Goal: Task Accomplishment & Management: Manage account settings

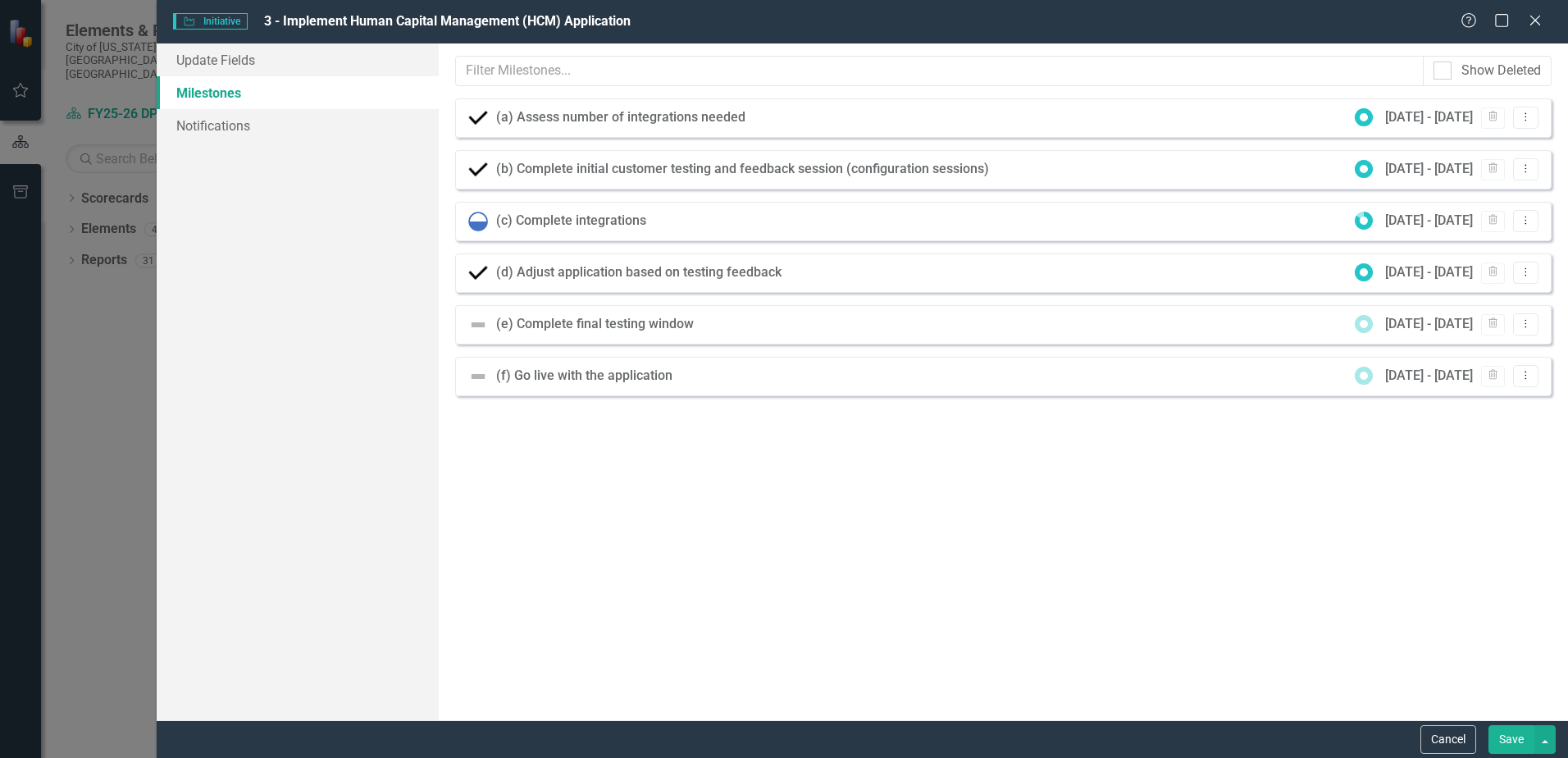
scroll to position [247, 0]
click at [1529, 324] on icon "Dropdown Menu" at bounding box center [1526, 324] width 14 height 11
click at [1513, 348] on link "Edit Edit Milestone" at bounding box center [1473, 352] width 130 height 31
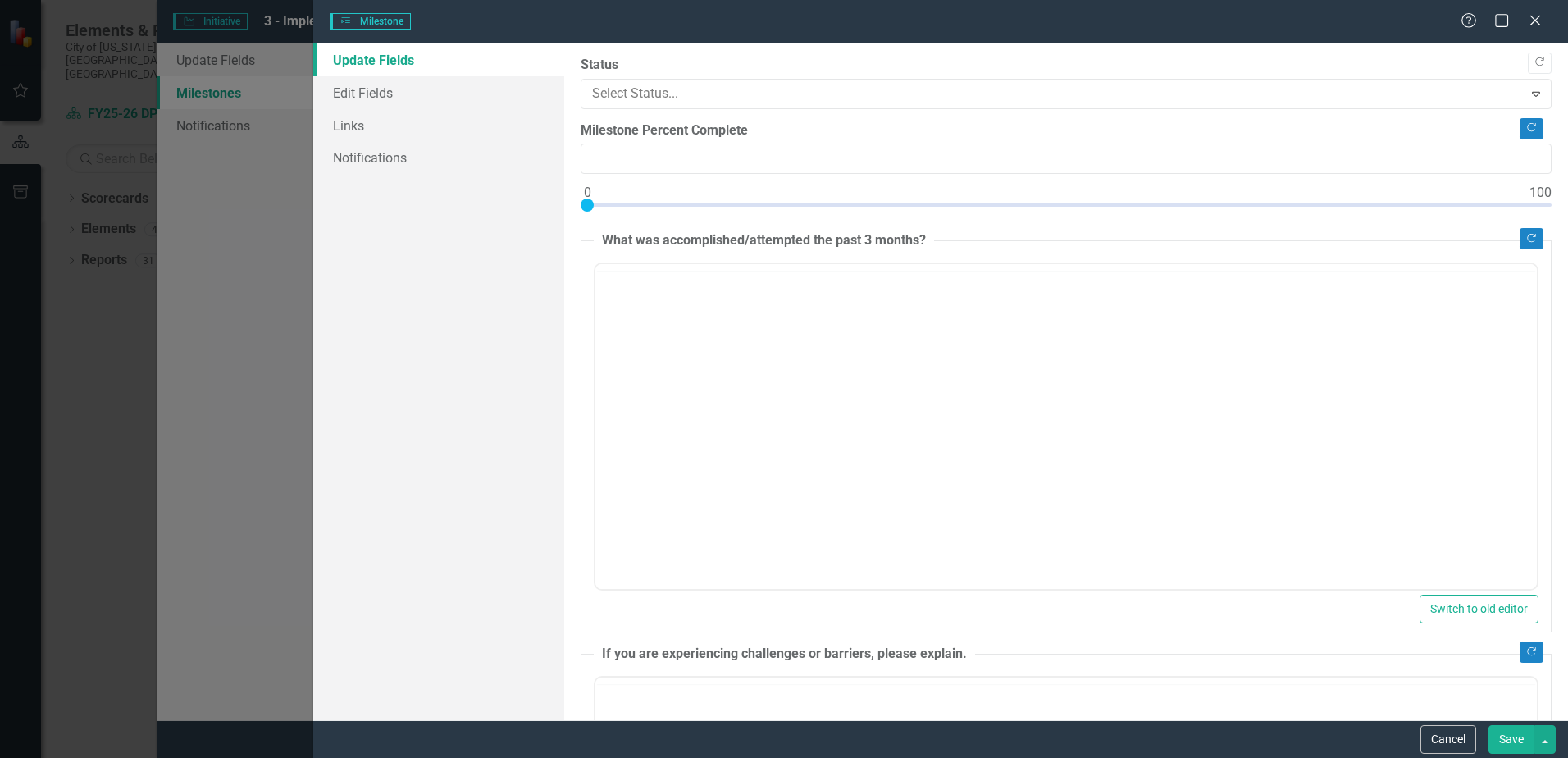
type input "0"
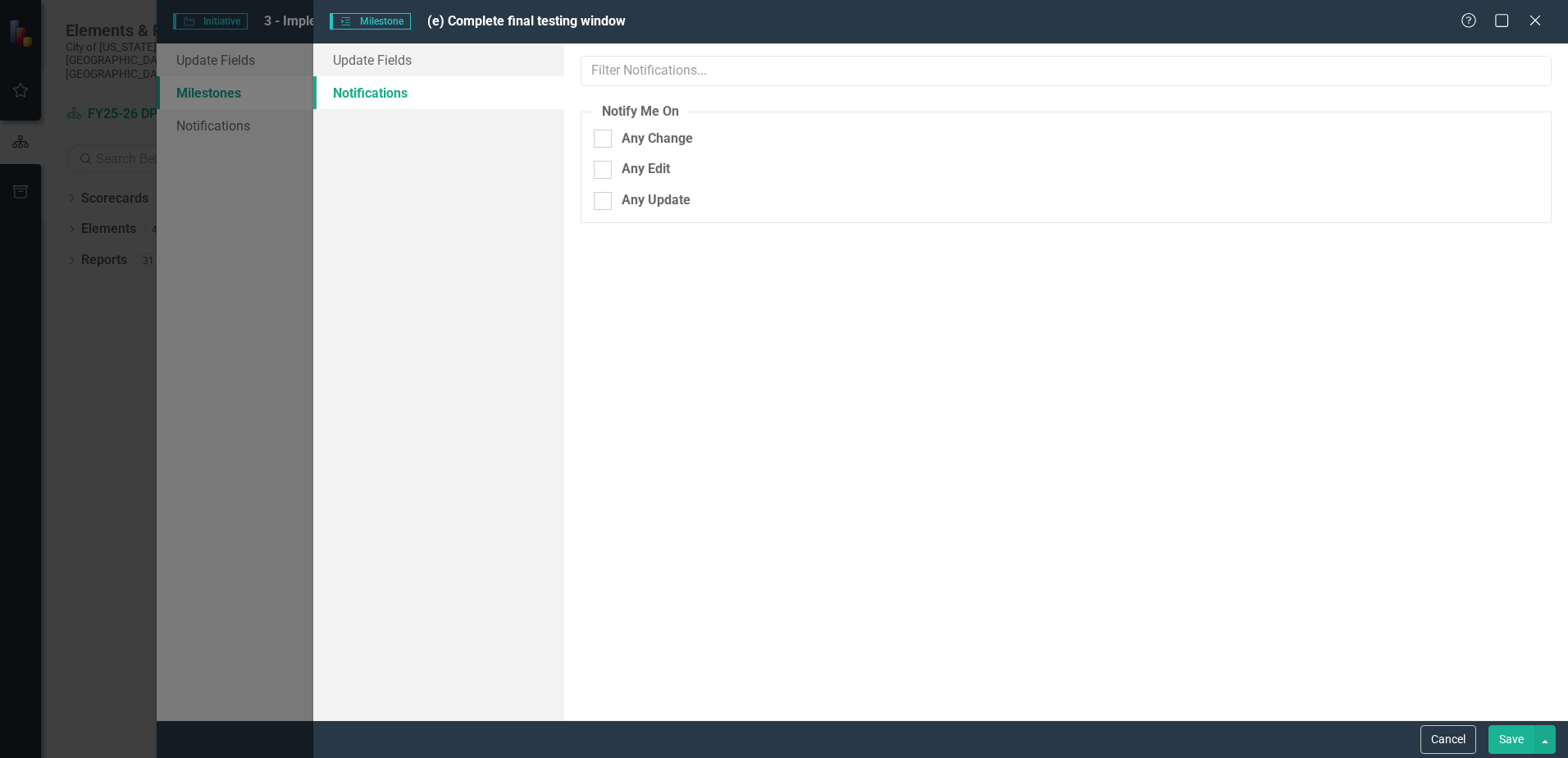
scroll to position [0, 0]
click at [409, 55] on link "Update Fields" at bounding box center [439, 60] width 251 height 33
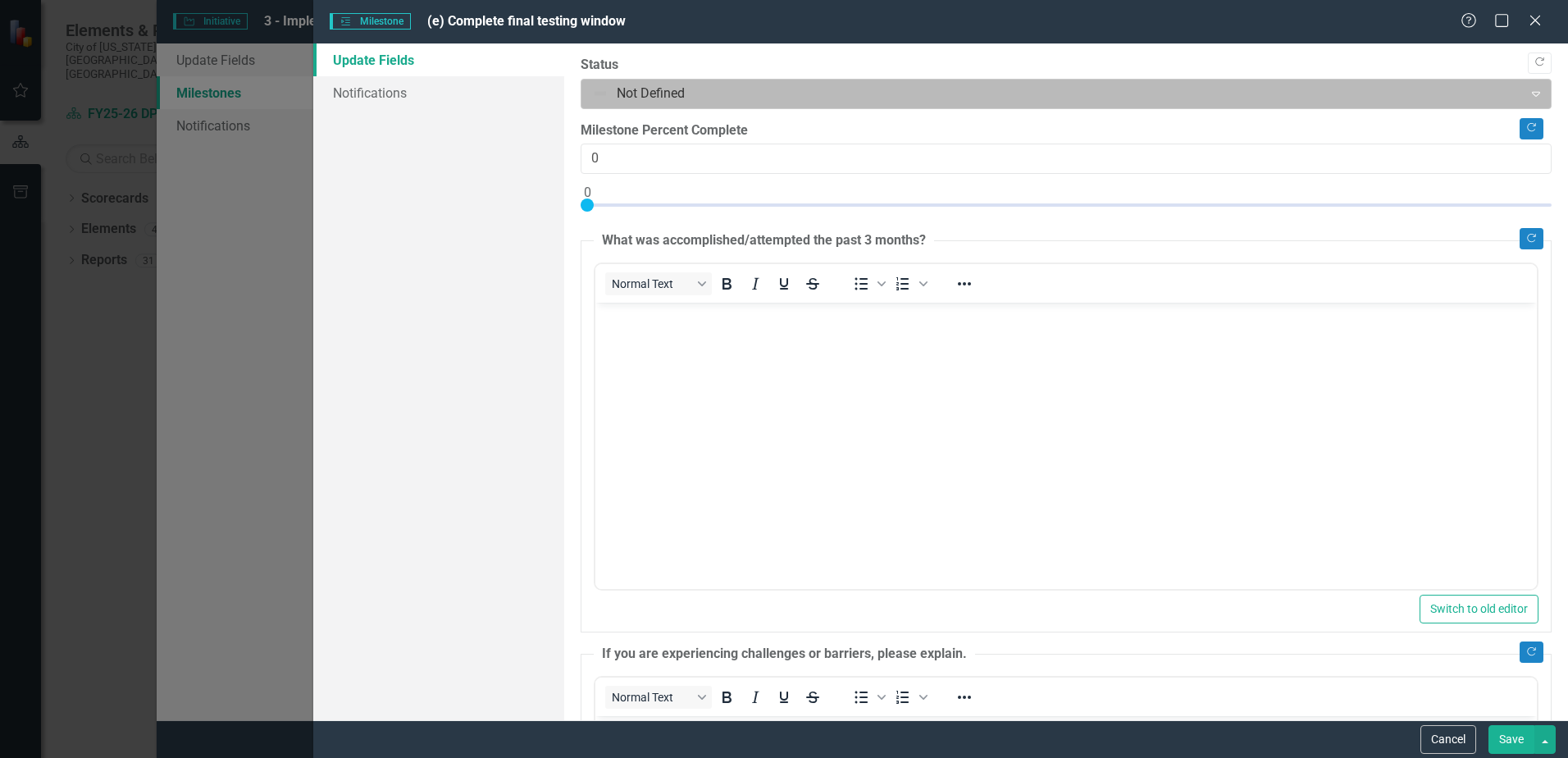
click at [687, 89] on div at bounding box center [1052, 94] width 920 height 22
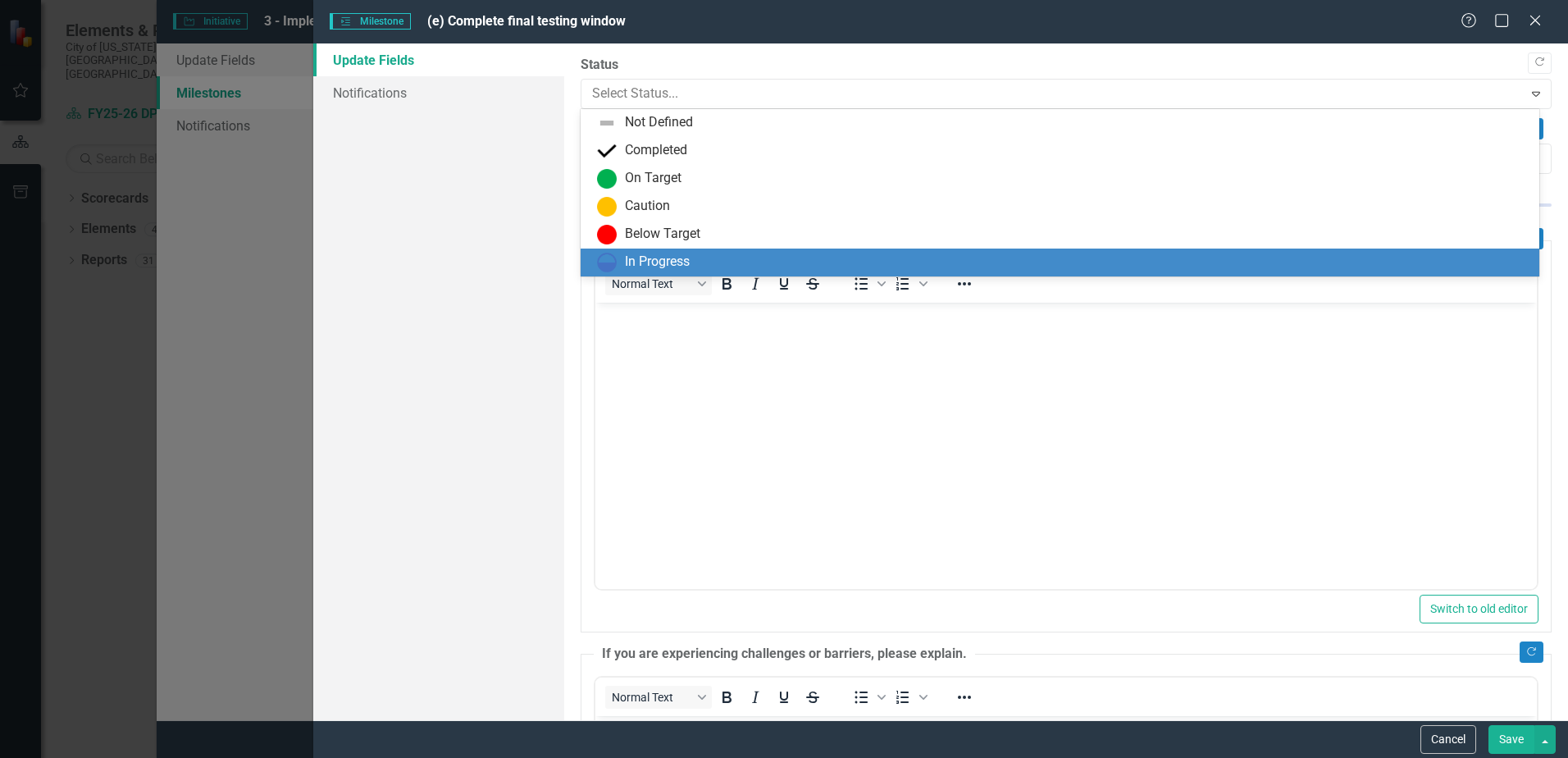
click at [673, 257] on div "In Progress" at bounding box center [657, 261] width 65 height 19
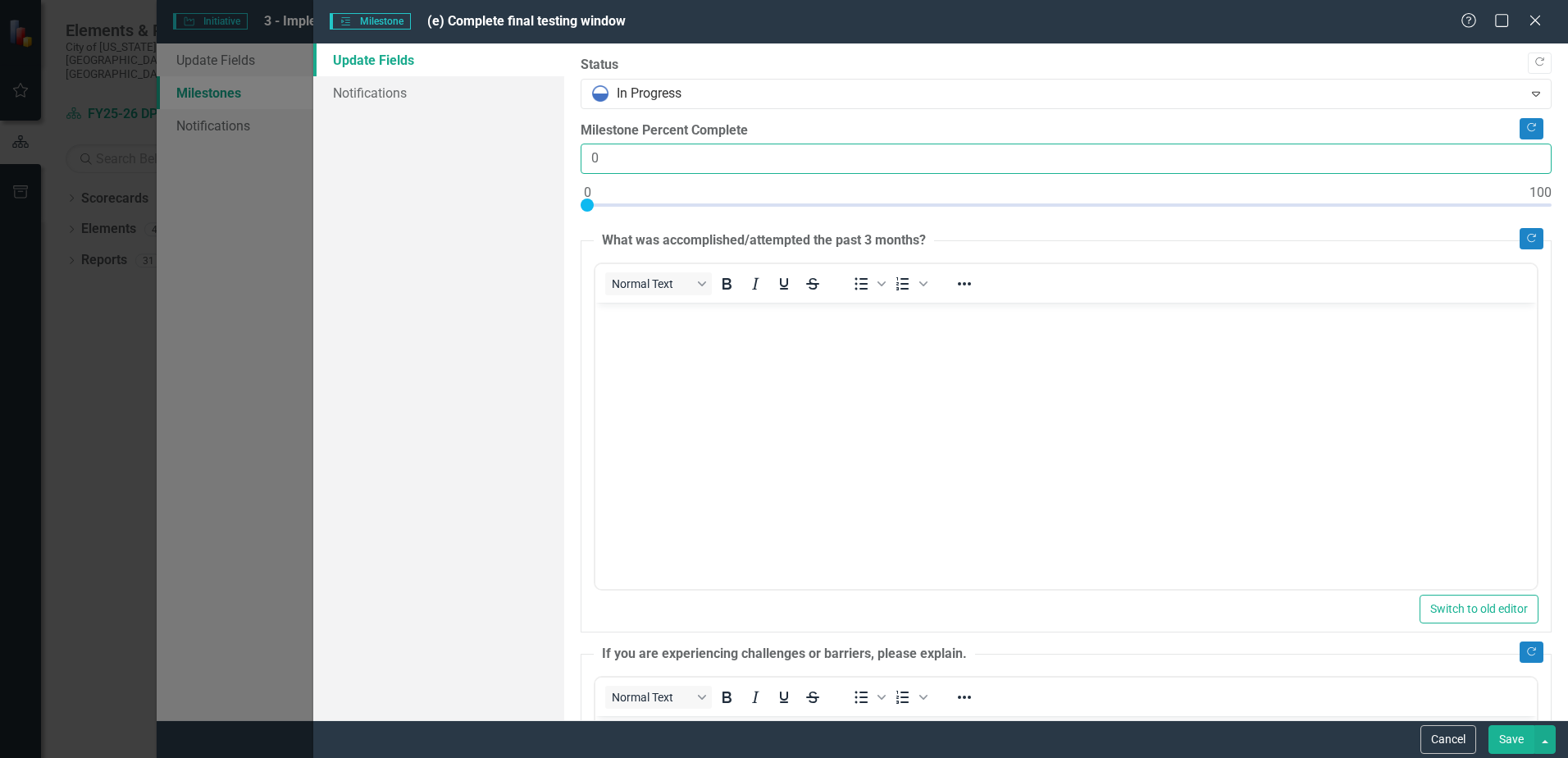
click at [614, 166] on input "0" at bounding box center [1066, 159] width 971 height 31
type input "97"
click at [848, 475] on body "Rich Text Area. Press ALT-0 for help." at bounding box center [1066, 426] width 942 height 247
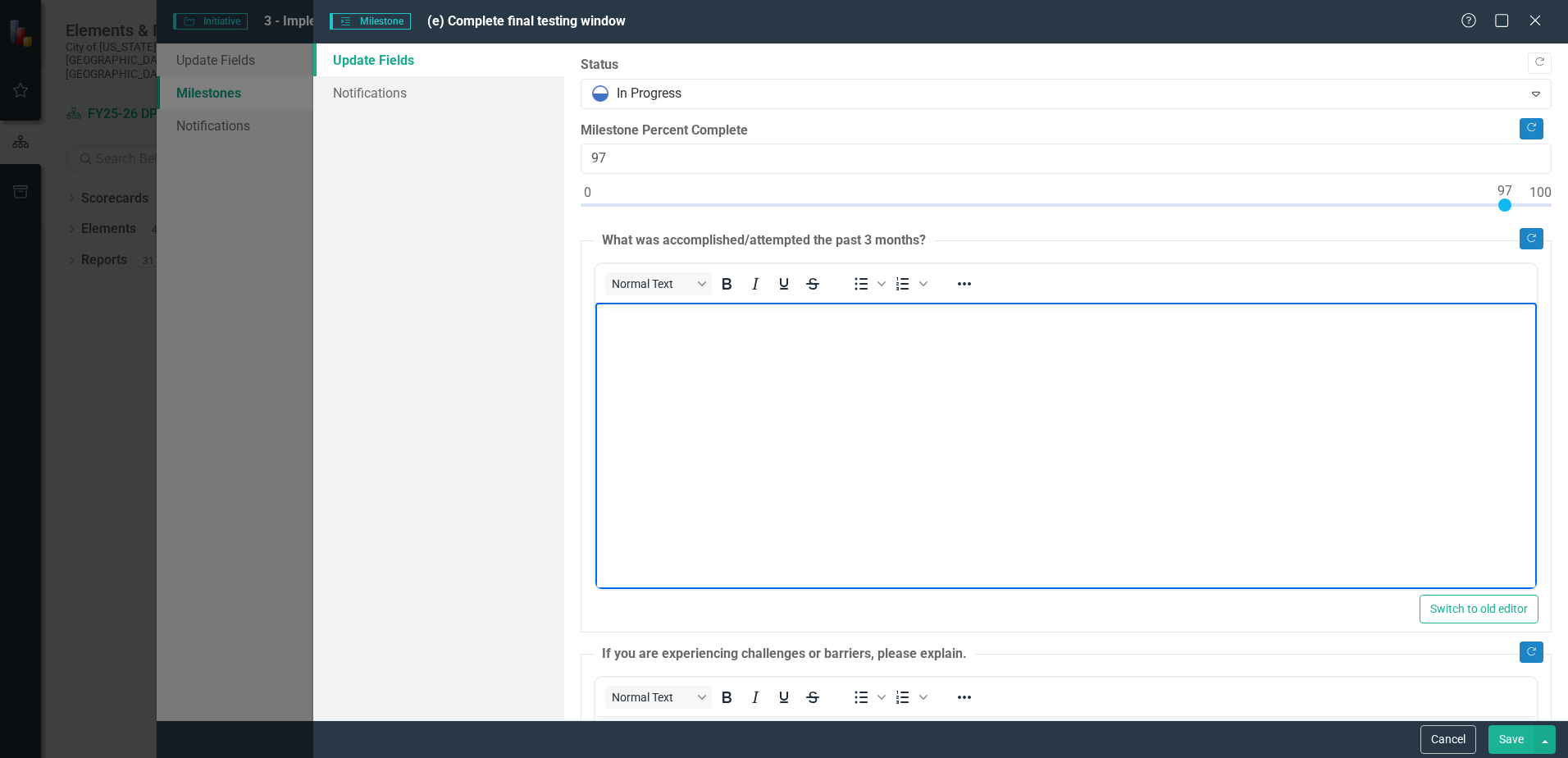
click at [708, 390] on body "Rich Text Area. Press ALT-0 for help." at bounding box center [1066, 426] width 942 height 247
paste body "Rich Text Area. Press ALT-0 for help."
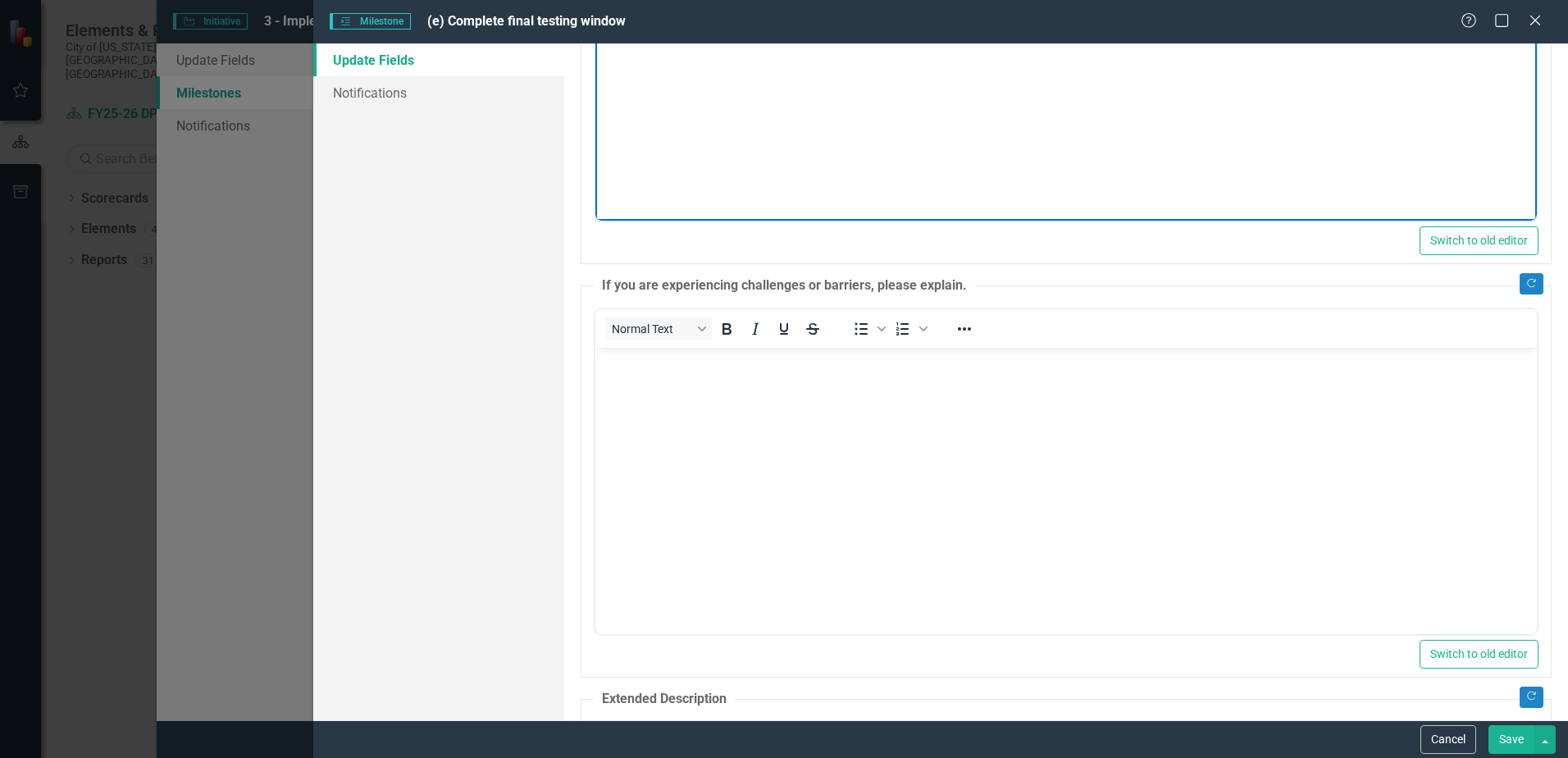
scroll to position [410, 0]
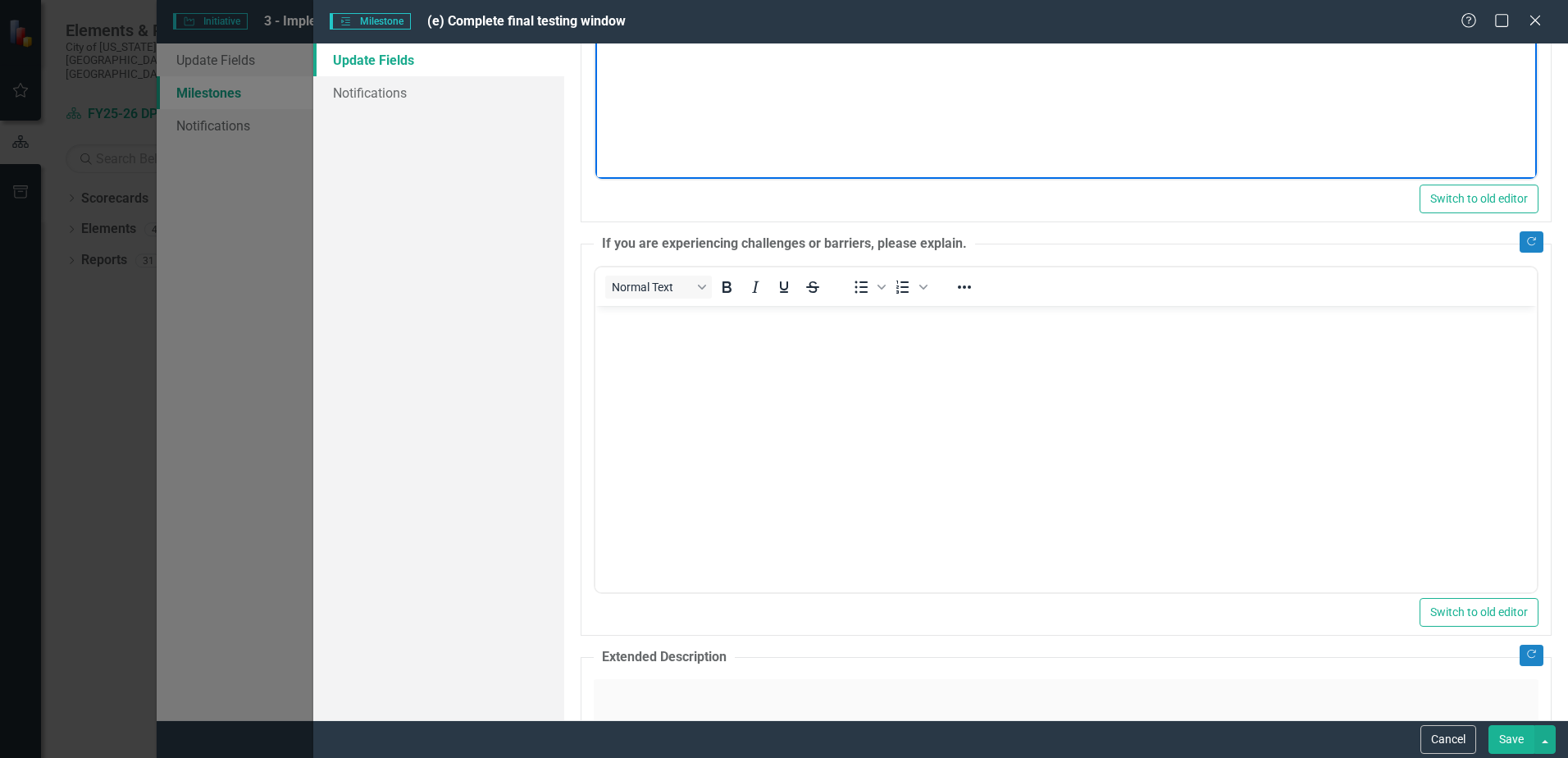
click at [732, 502] on body "Rich Text Area. Press ALT-0 for help." at bounding box center [1066, 429] width 942 height 247
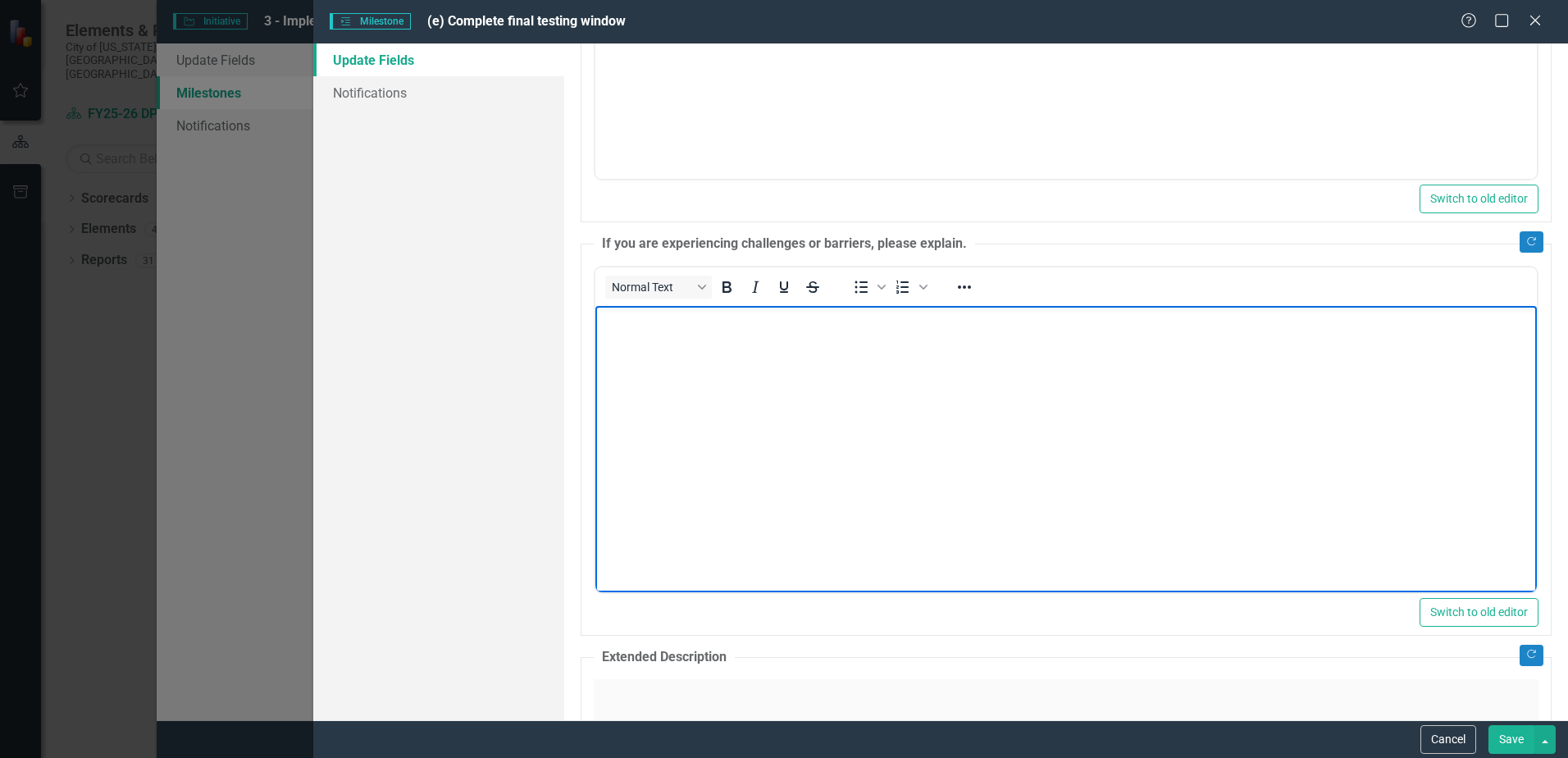
click at [697, 414] on body "Rich Text Area. Press ALT-0 for help." at bounding box center [1066, 429] width 942 height 247
paste body "Rich Text Area. Press ALT-0 for help."
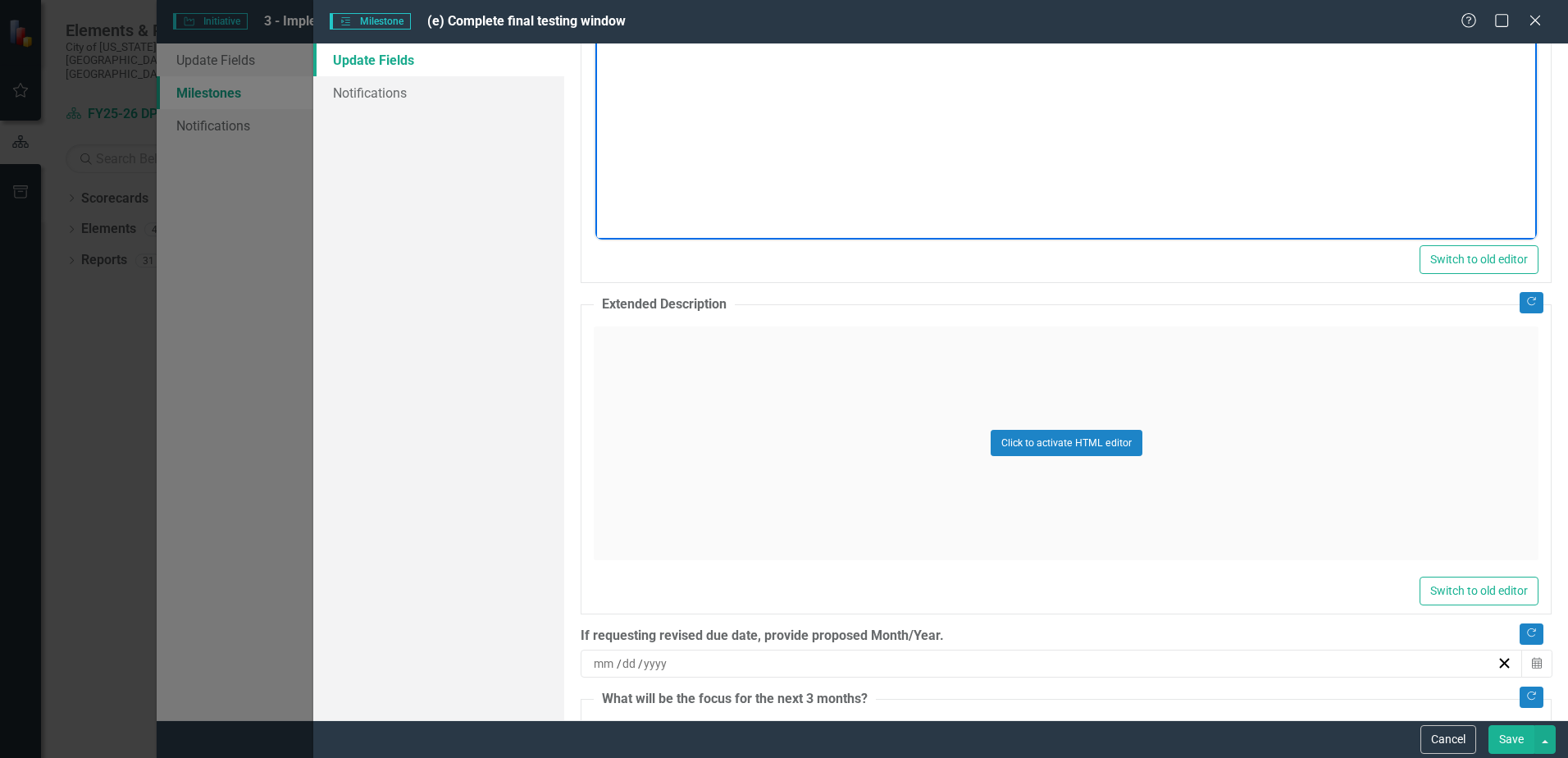
scroll to position [985, 0]
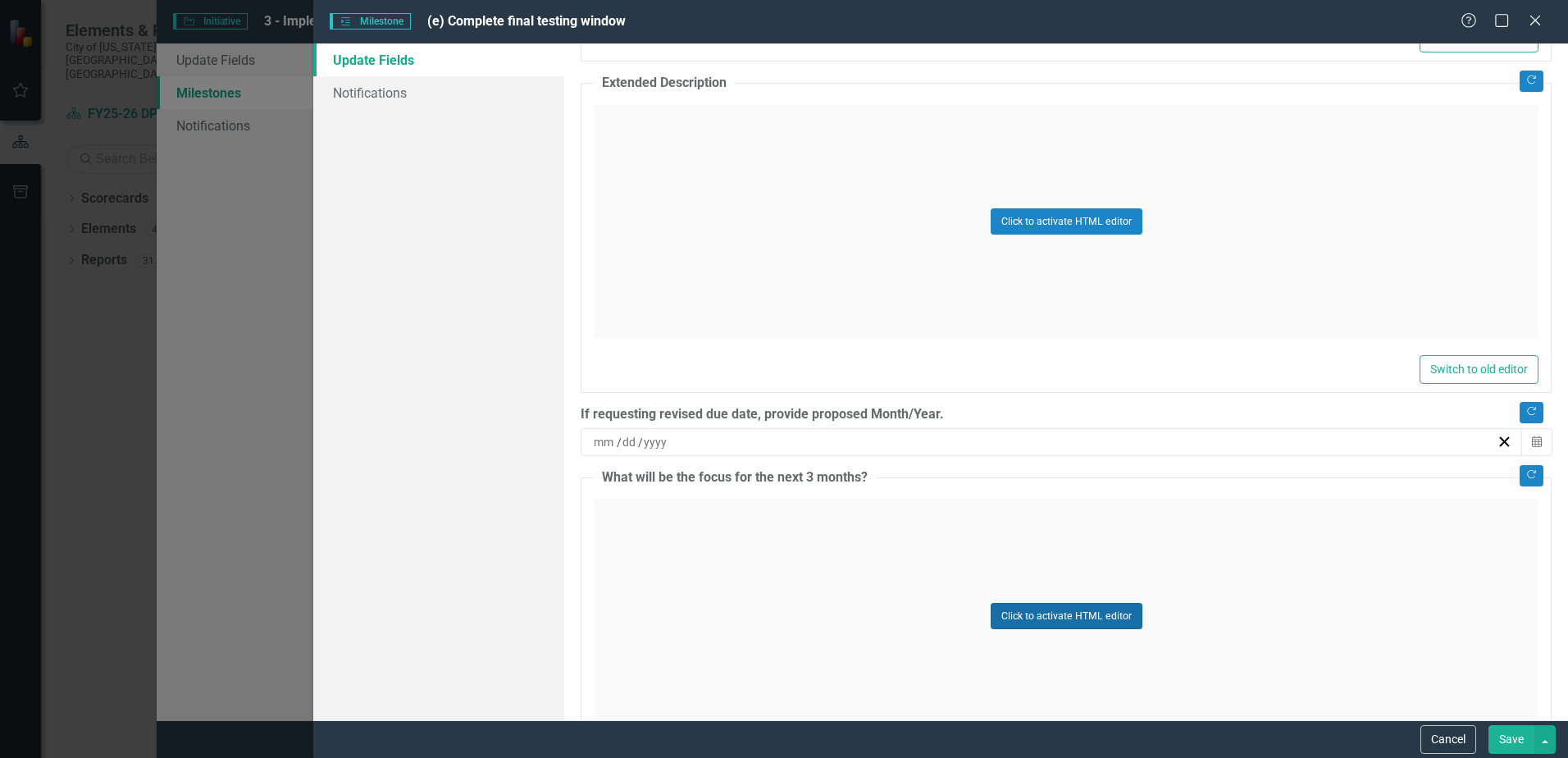
click at [1109, 621] on button "Click to activate HTML editor" at bounding box center [1066, 616] width 151 height 26
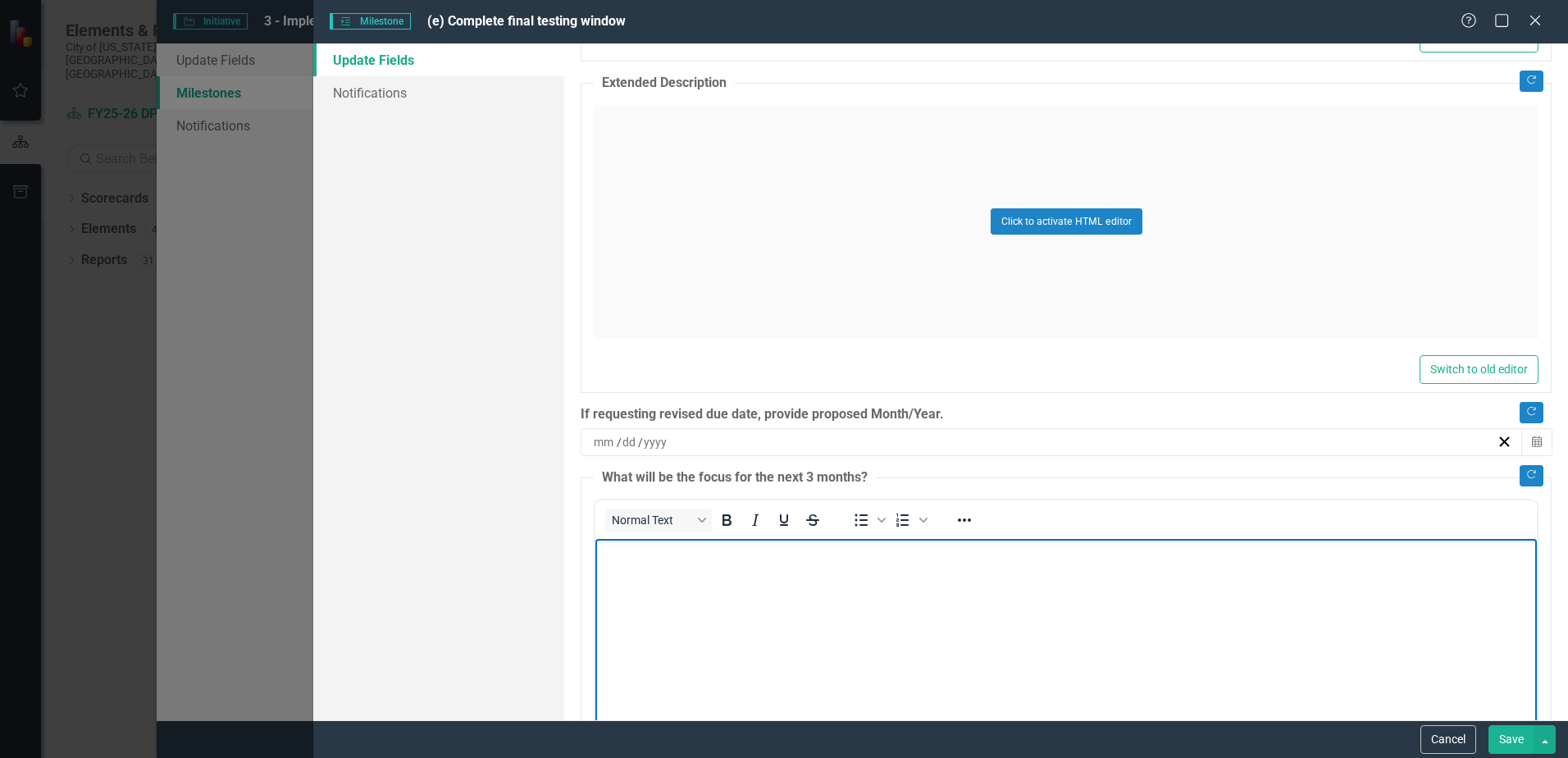
click at [712, 616] on body "Rich Text Area. Press ALT-0 for help." at bounding box center [1066, 663] width 942 height 247
paste body "Rich Text Area. Press ALT-0 for help."
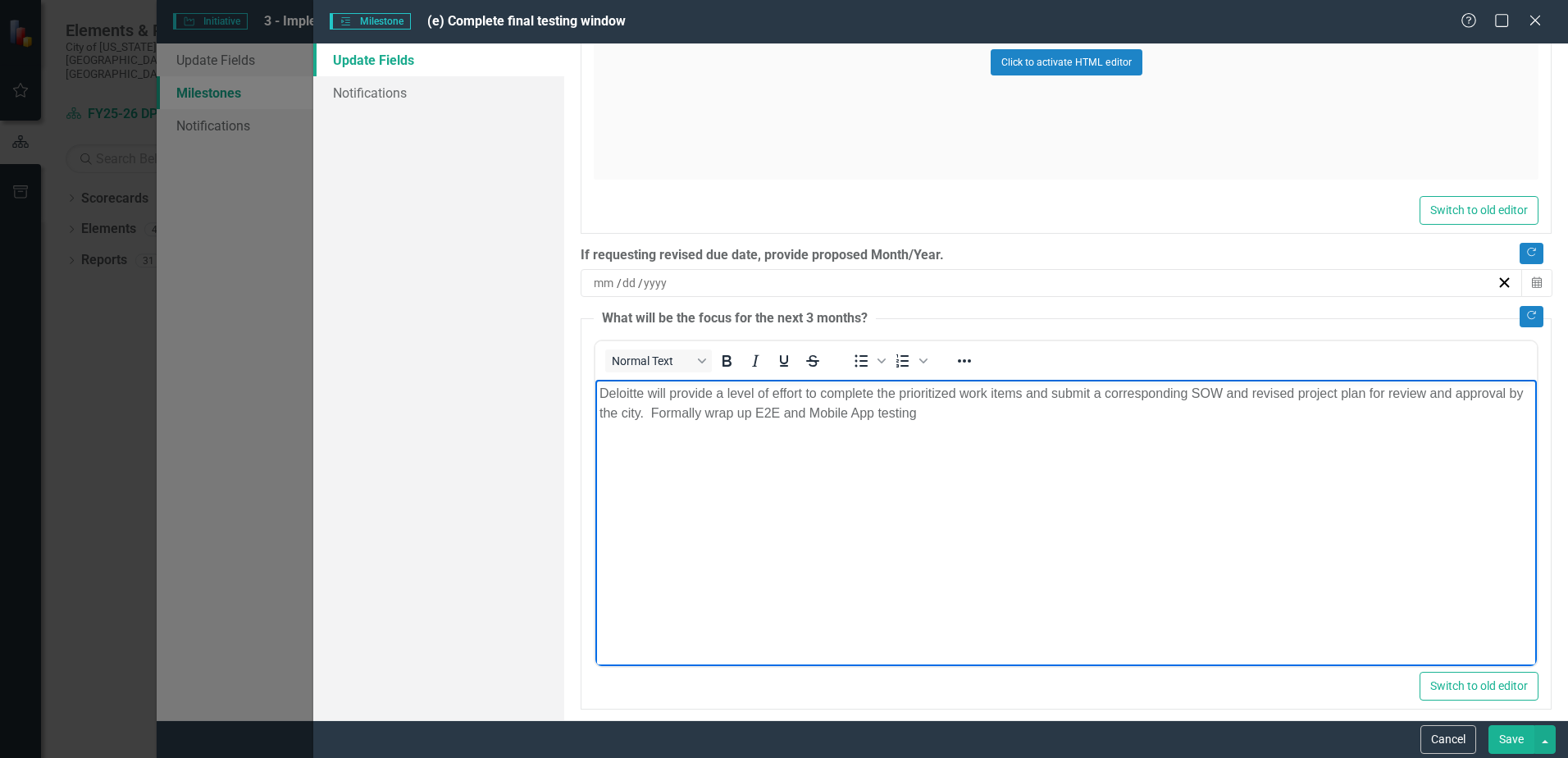
scroll to position [1149, 0]
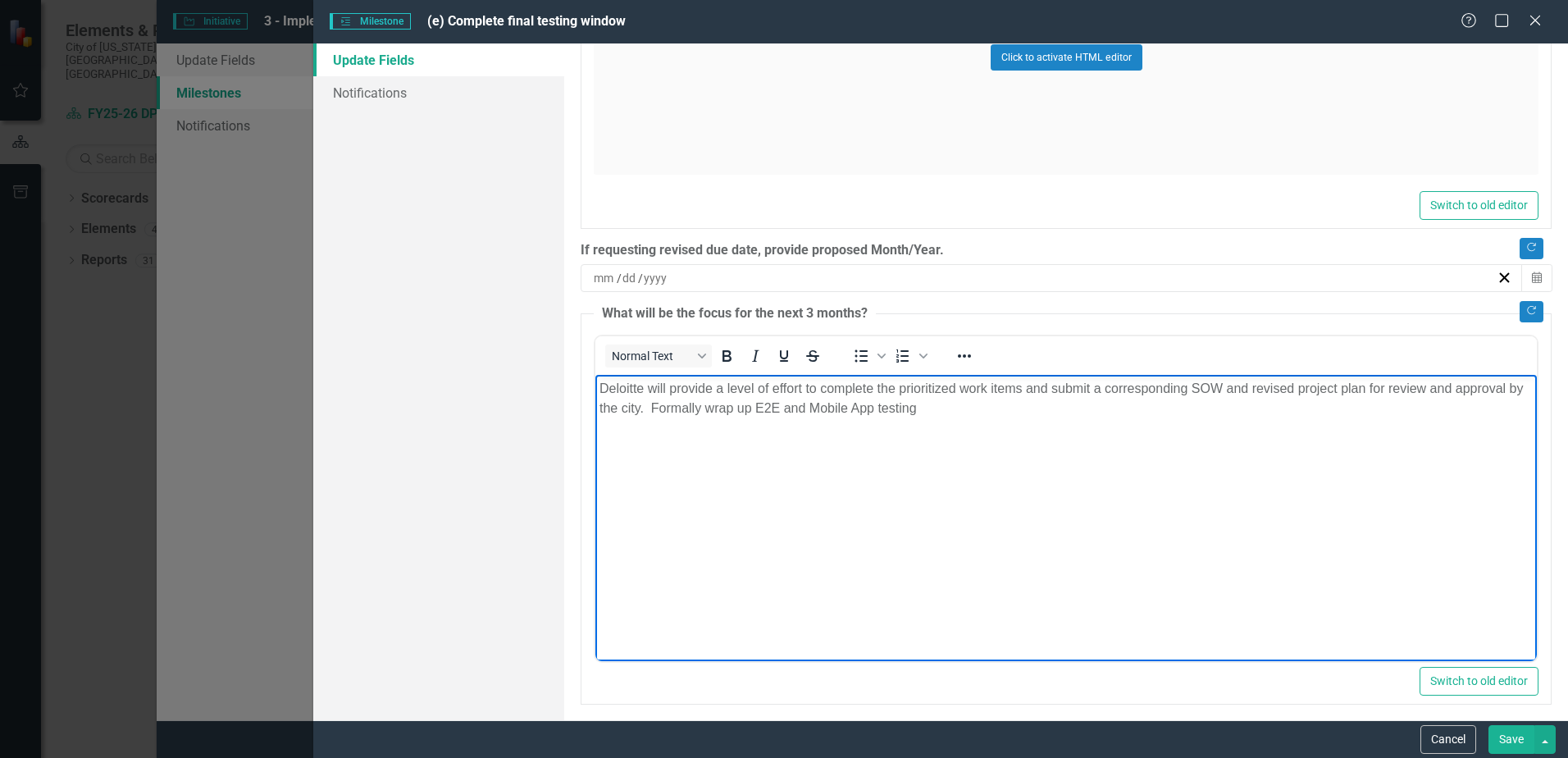
click at [600, 384] on p "Deloitte will provide a level of effort to complete the prioritized work items …" at bounding box center [1066, 399] width 934 height 40
click at [1508, 739] on button "Save" at bounding box center [1512, 740] width 46 height 29
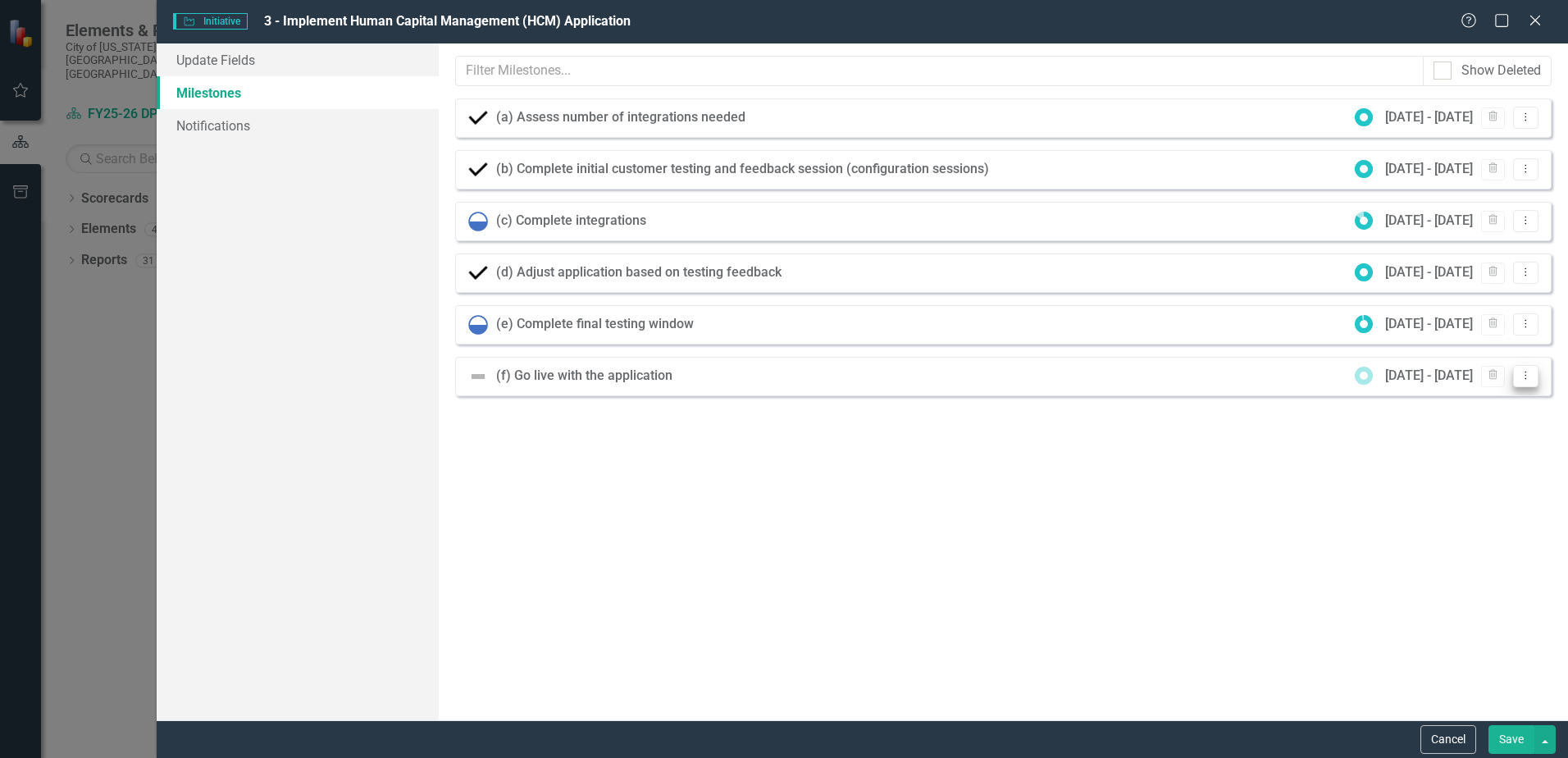
click at [1532, 377] on icon "Dropdown Menu" at bounding box center [1526, 375] width 14 height 11
click at [1507, 406] on link "Edit Edit Milestone" at bounding box center [1473, 403] width 130 height 31
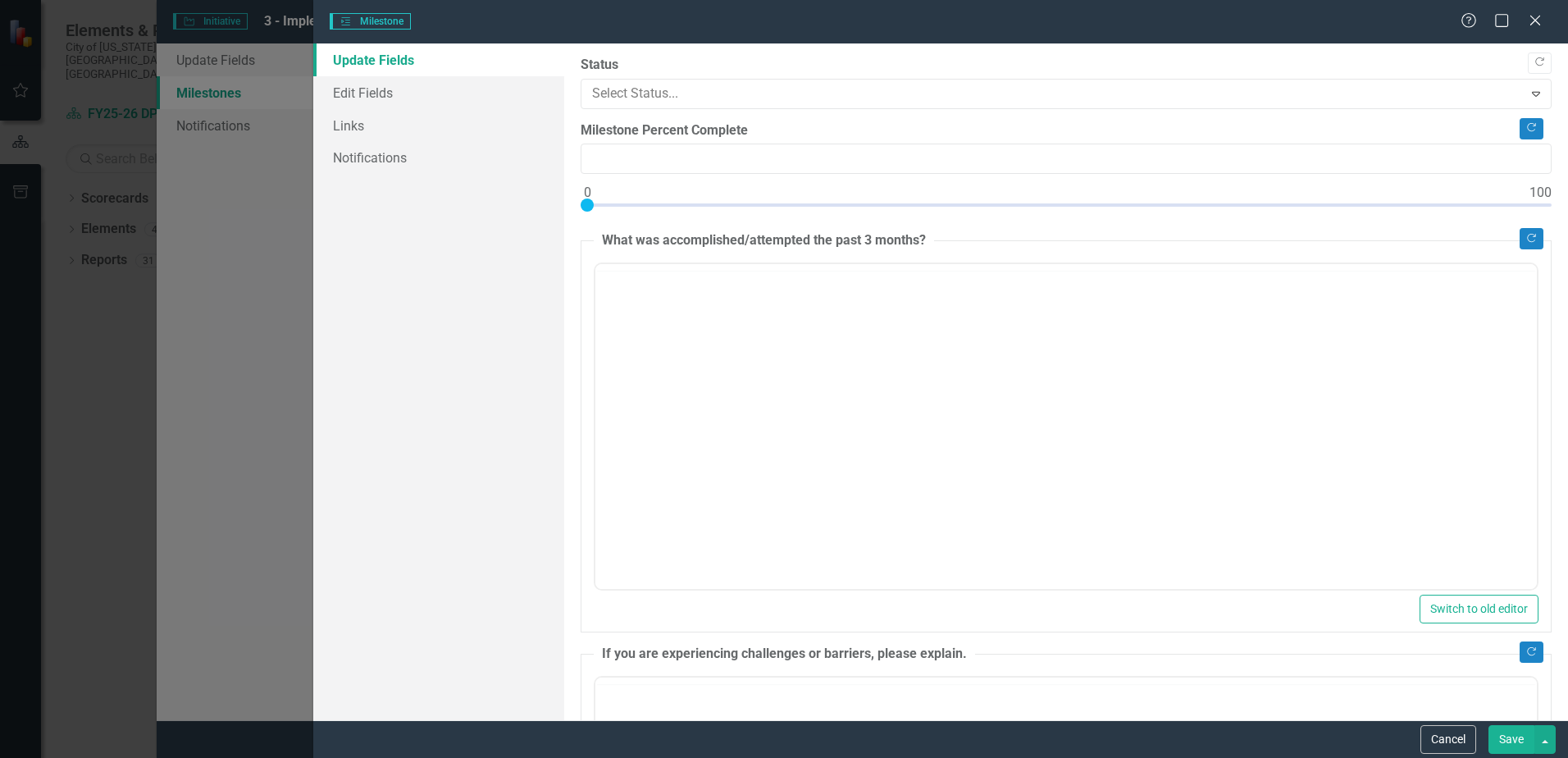
type input "0"
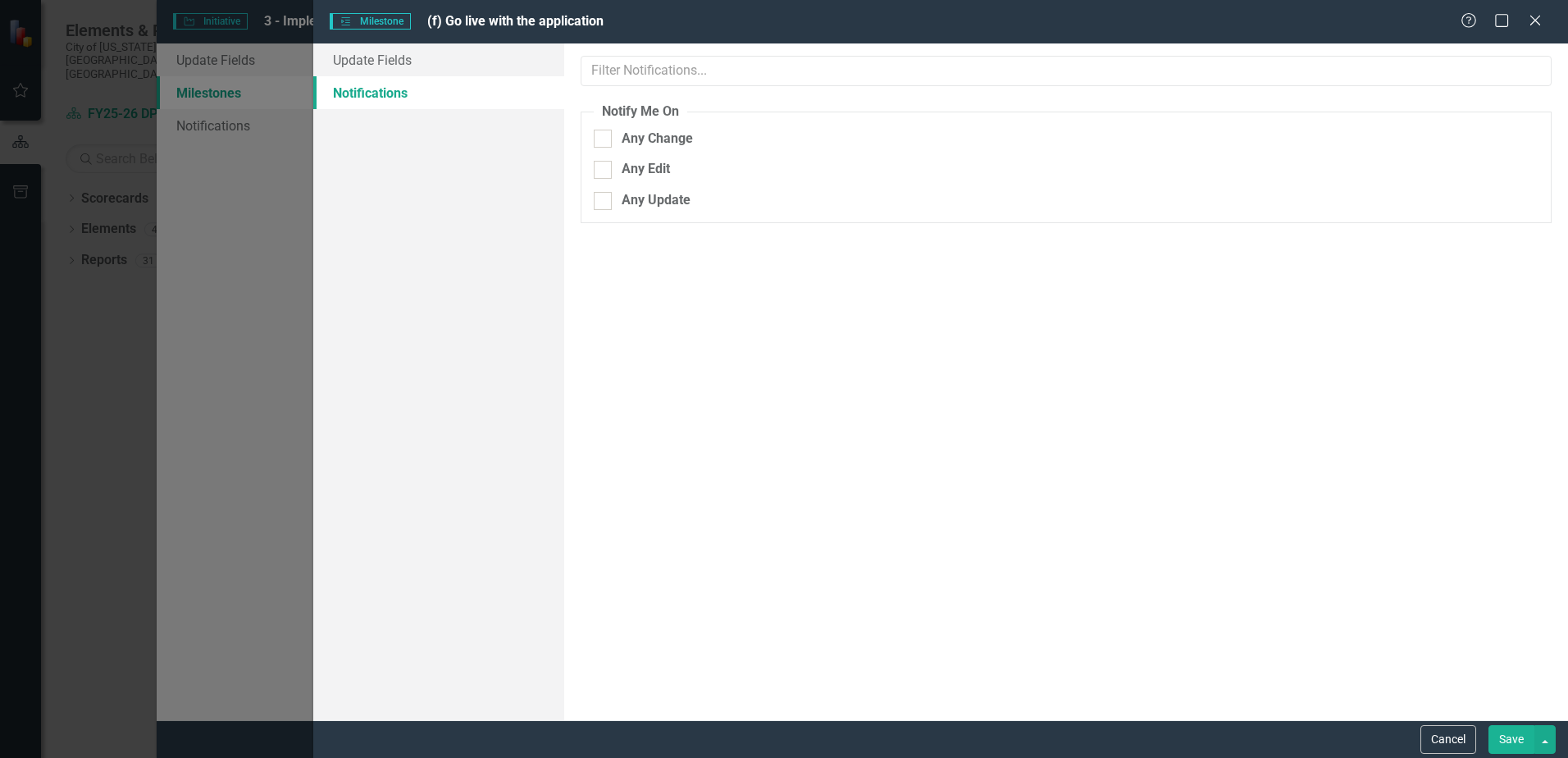
scroll to position [0, 0]
click at [421, 68] on link "Update Fields" at bounding box center [439, 60] width 251 height 33
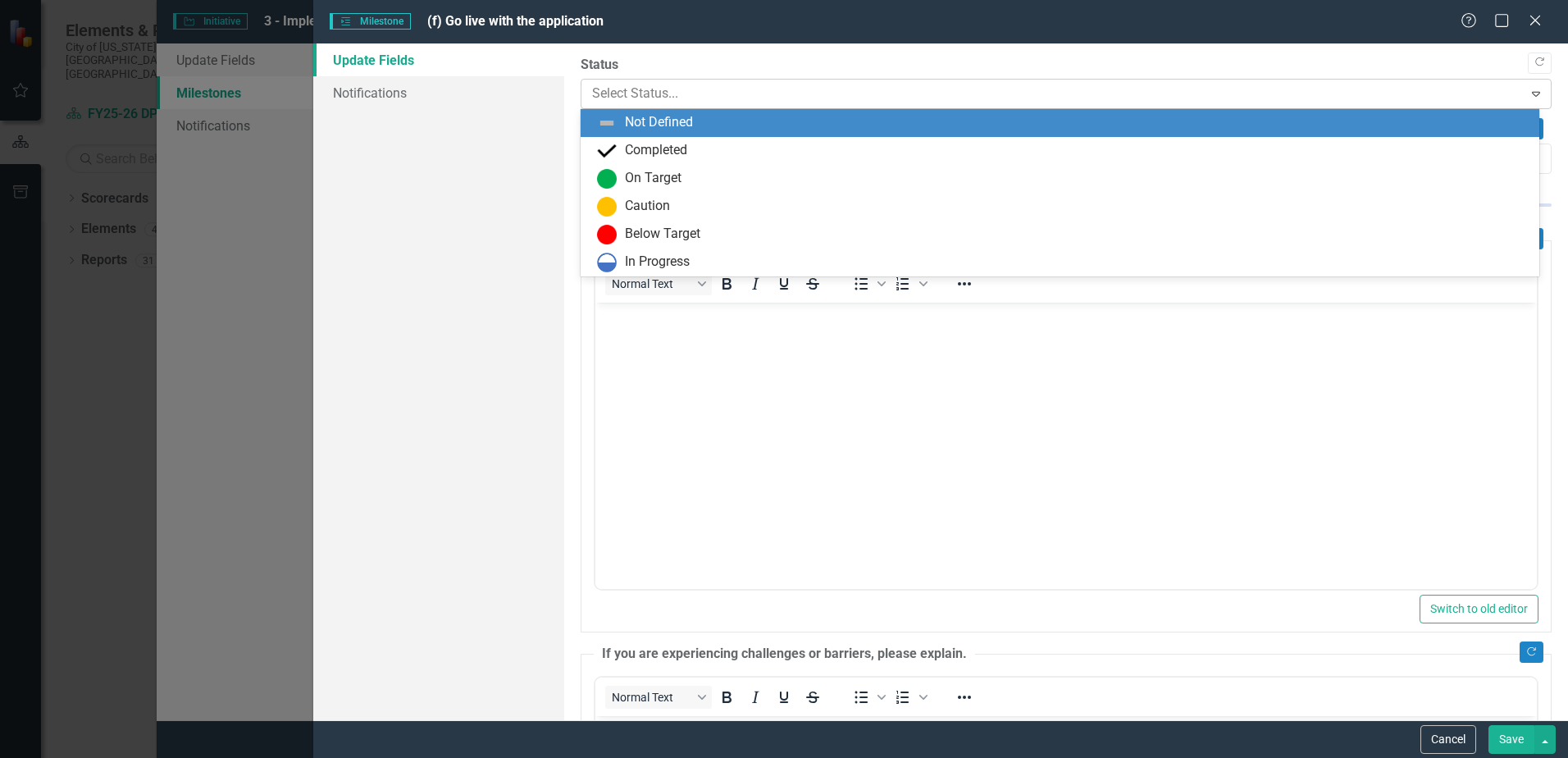
click at [672, 91] on div at bounding box center [1052, 94] width 920 height 22
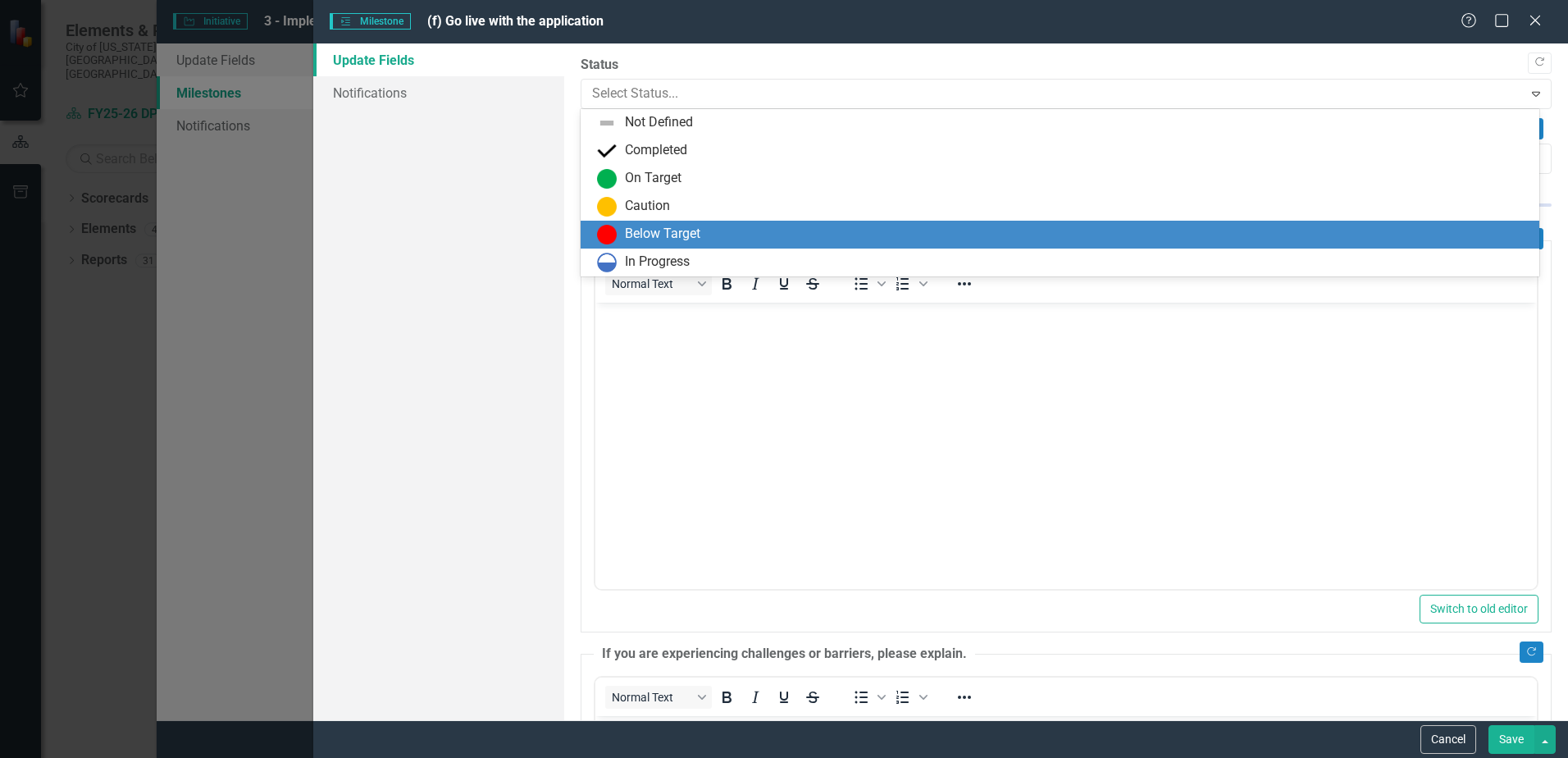
click at [677, 242] on div "Below Target" at bounding box center [662, 234] width 75 height 19
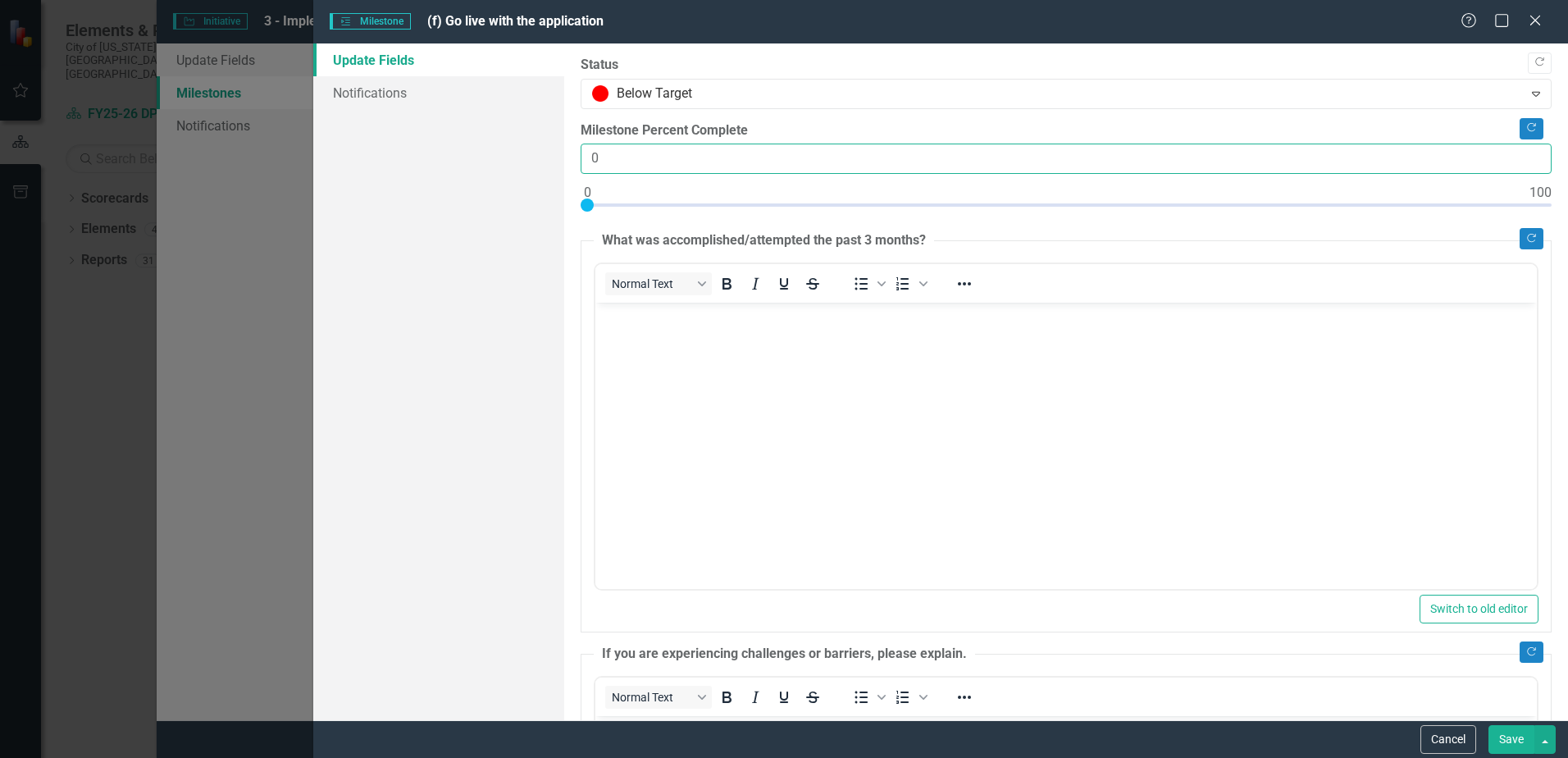
click at [602, 161] on input "0" at bounding box center [1066, 159] width 971 height 31
type input "75"
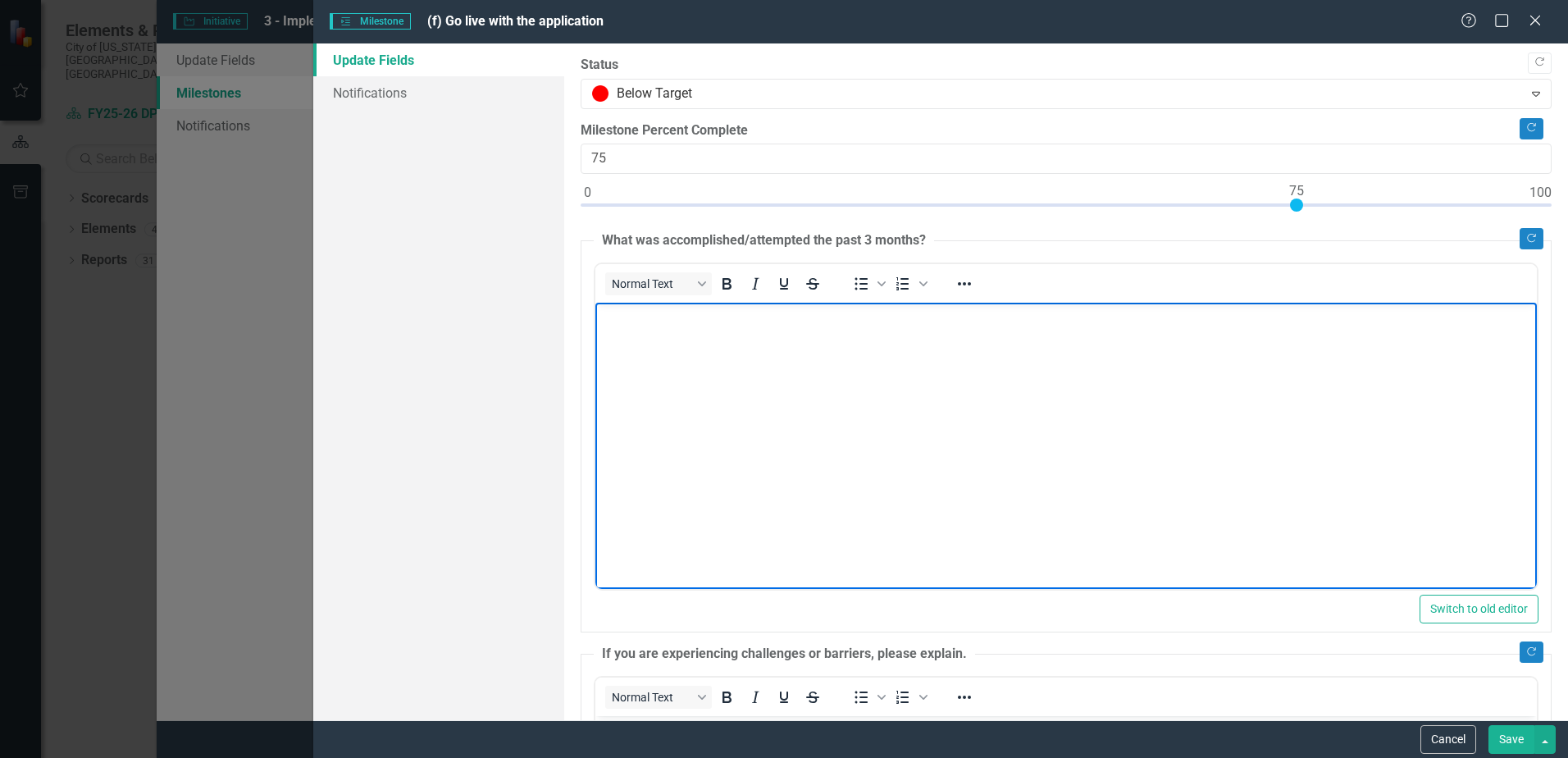
click at [752, 468] on body "Rich Text Area. Press ALT-0 for help." at bounding box center [1066, 426] width 942 height 247
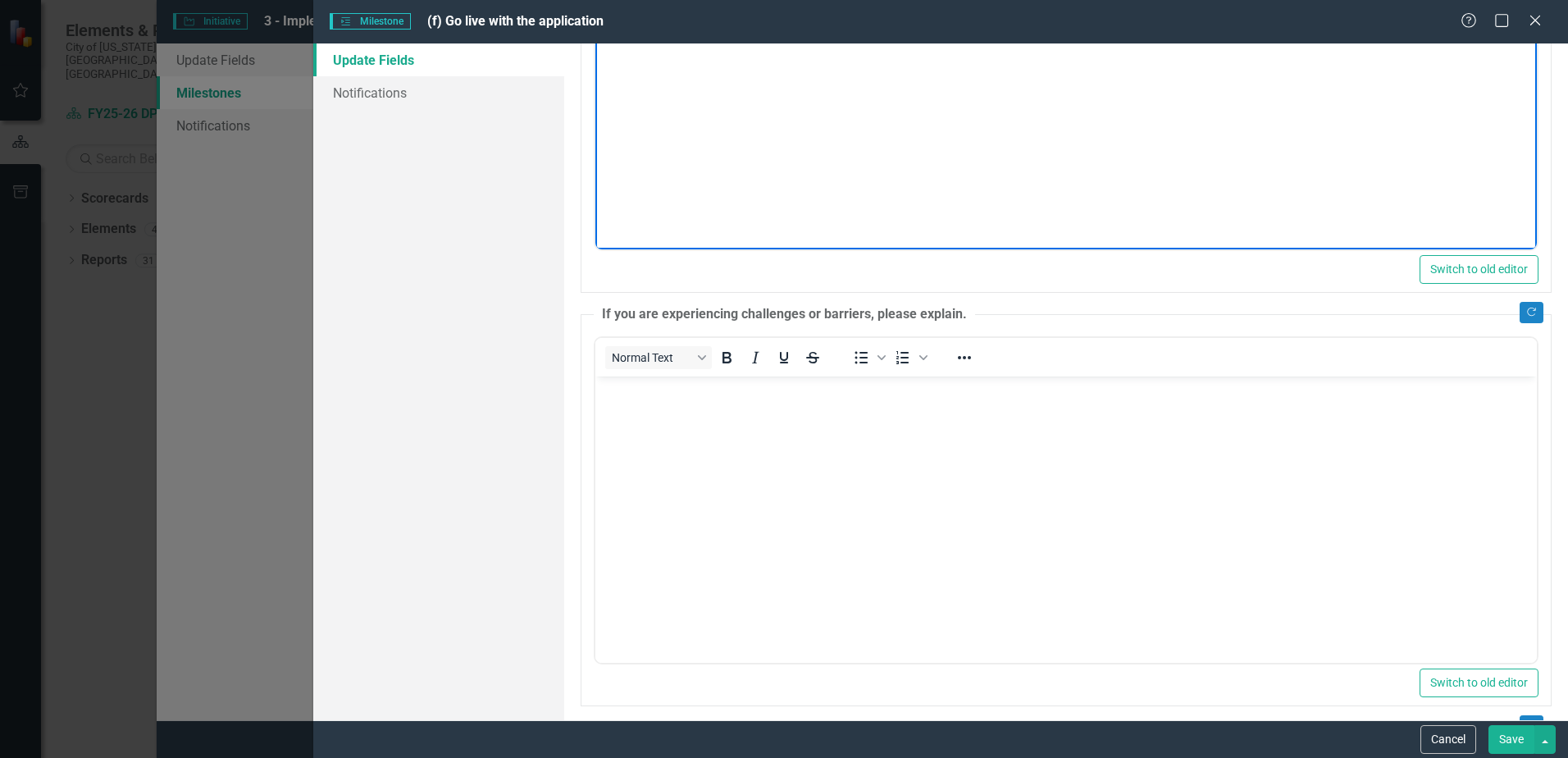
scroll to position [410, 0]
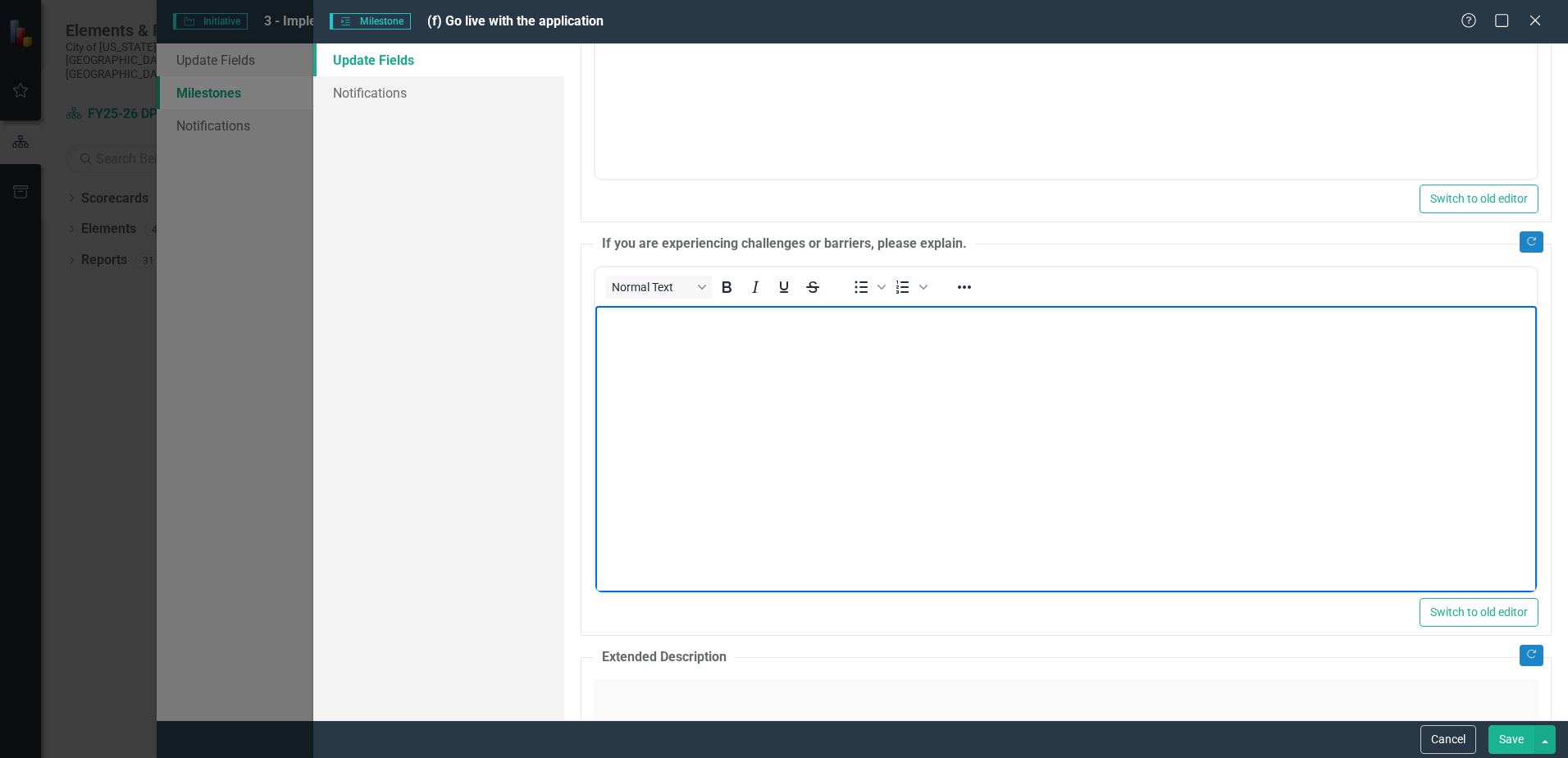
click at [727, 338] on body "Rich Text Area. Press ALT-0 for help." at bounding box center [1066, 429] width 942 height 247
paste body "Rich Text Area. Press ALT-0 for help."
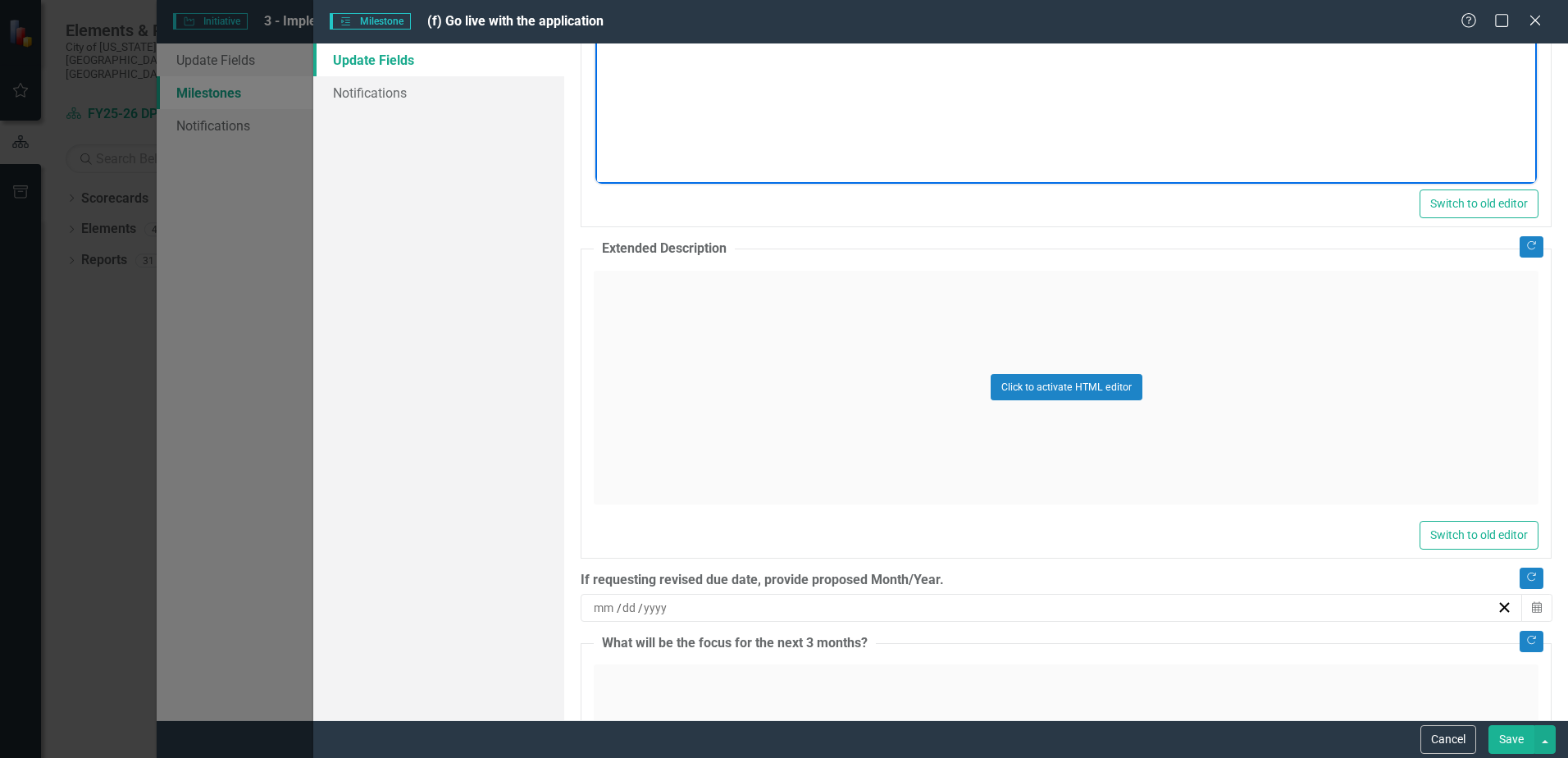
scroll to position [985, 0]
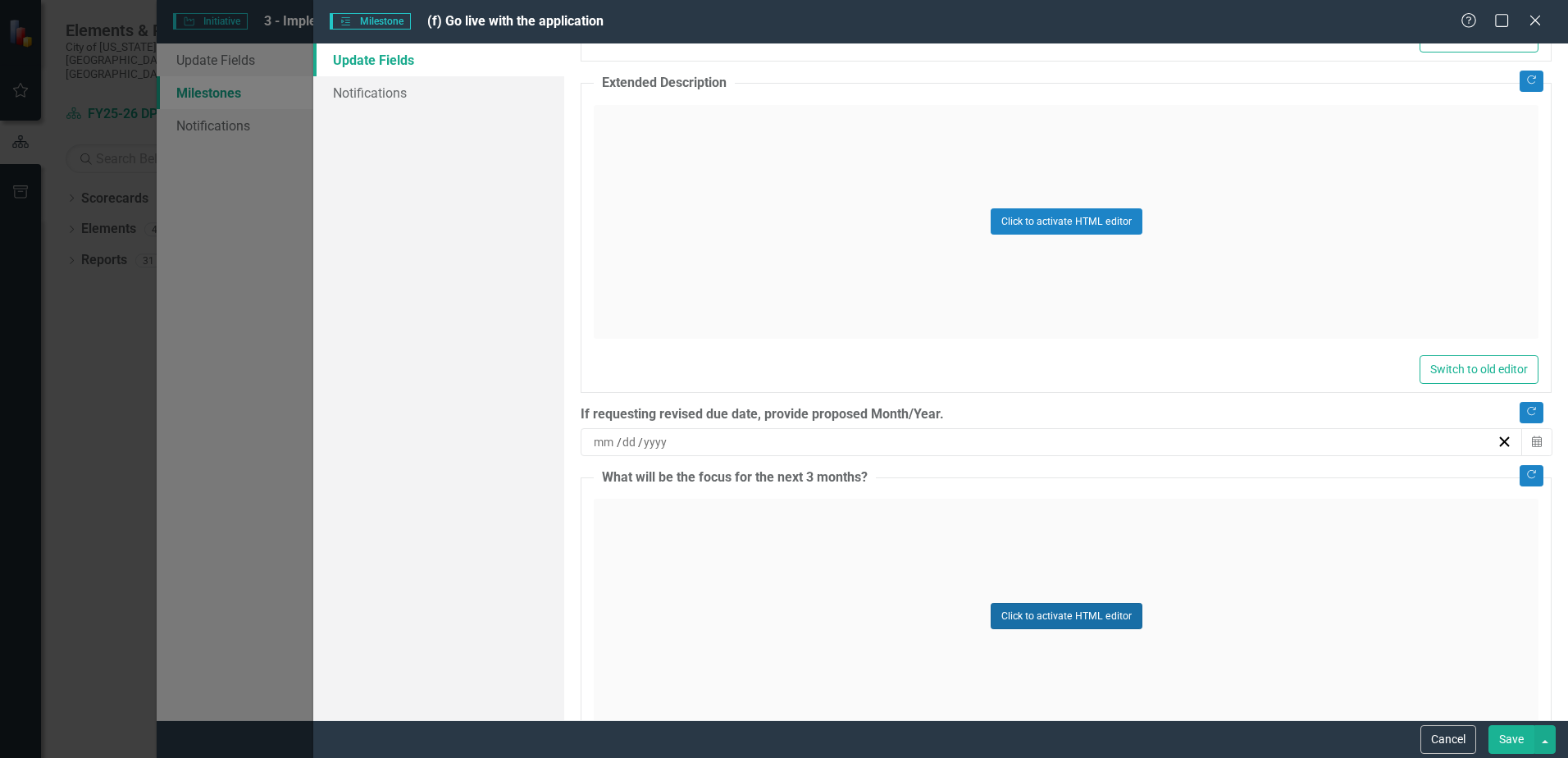
click at [1076, 609] on button "Click to activate HTML editor" at bounding box center [1066, 616] width 151 height 26
click at [657, 610] on body "Rich Text Area. Press ALT-0 for help." at bounding box center [1066, 663] width 942 height 247
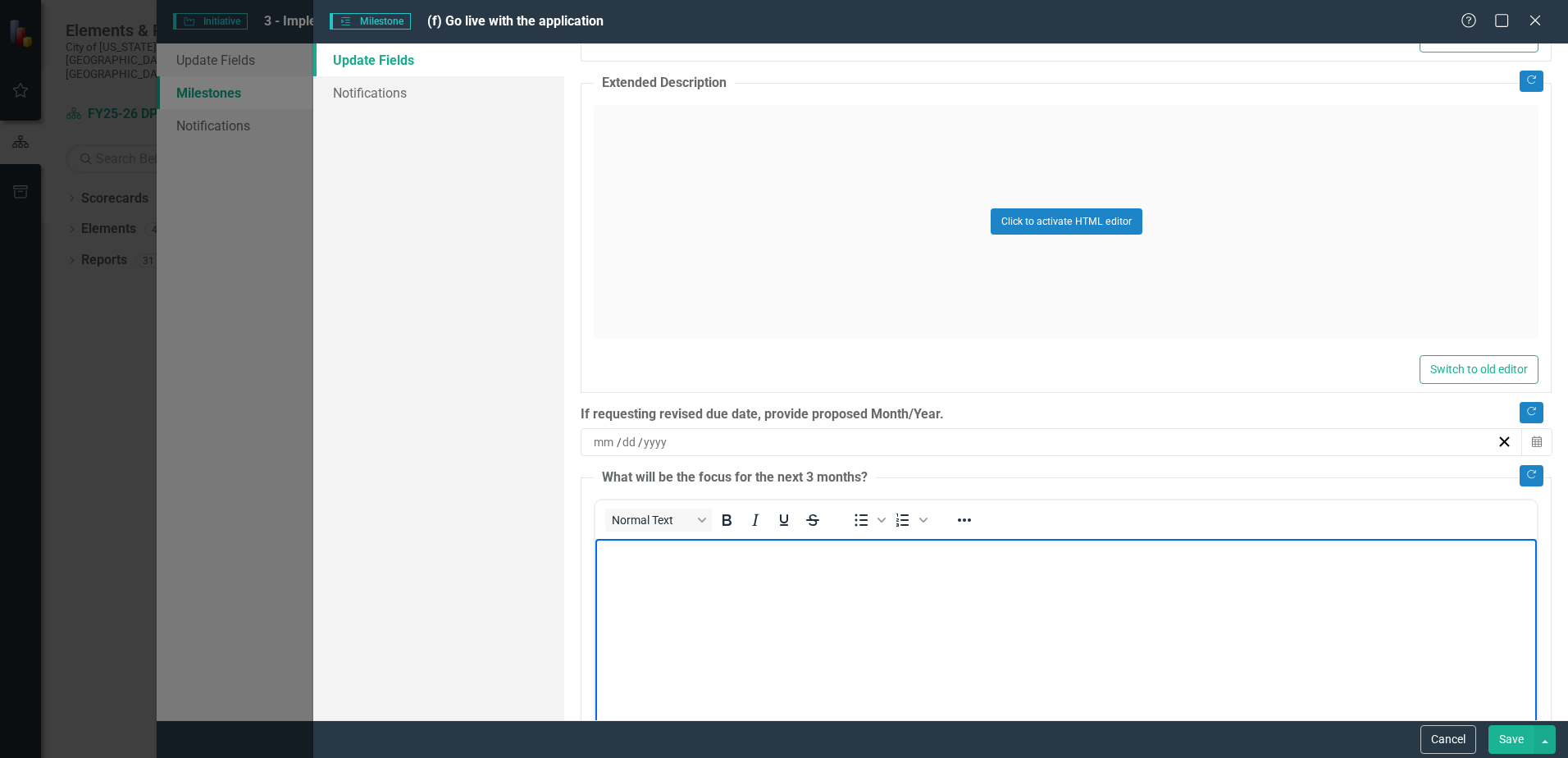
paste body "Rich Text Area. Press ALT-0 for help."
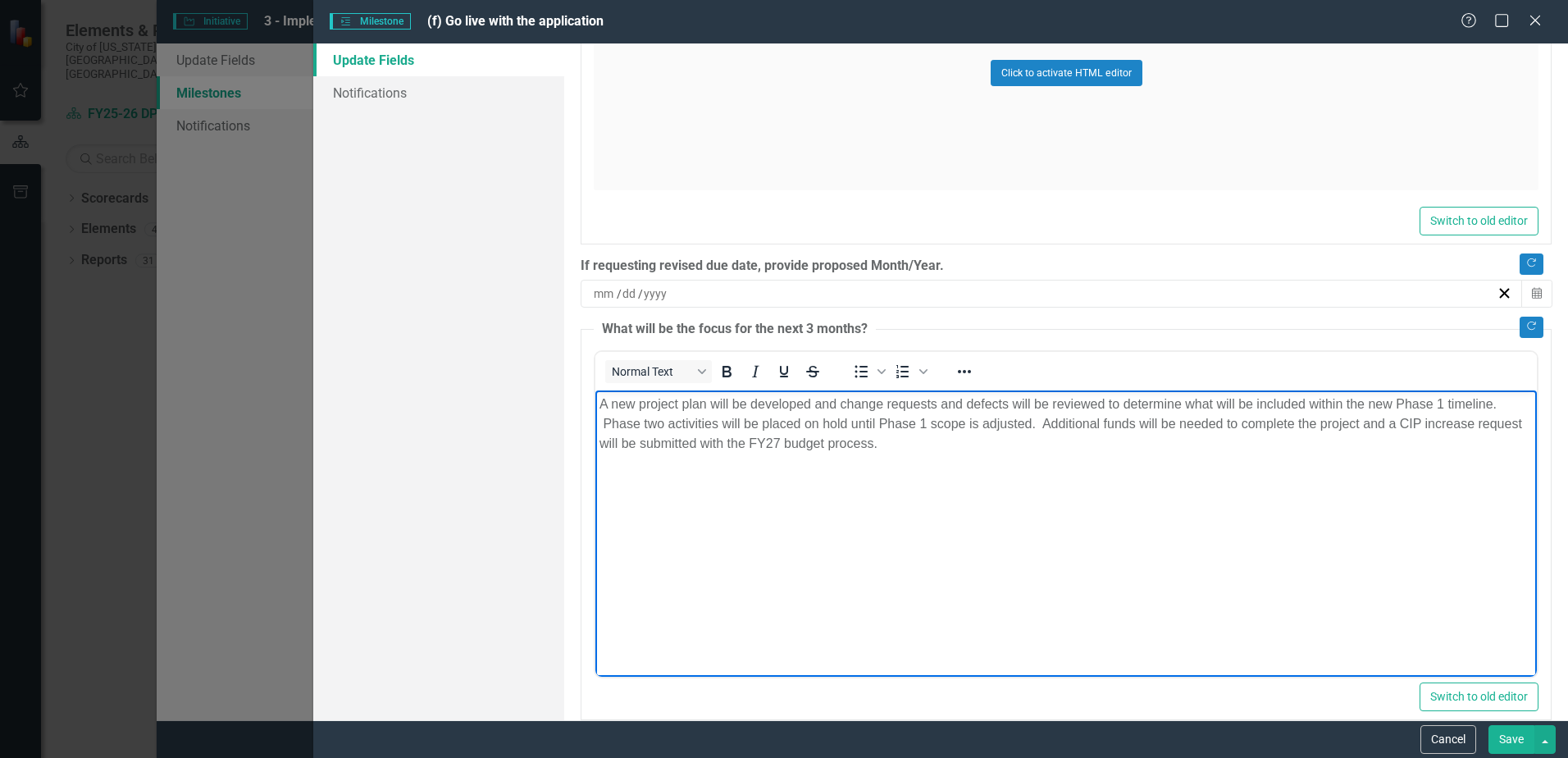
scroll to position [1159, 0]
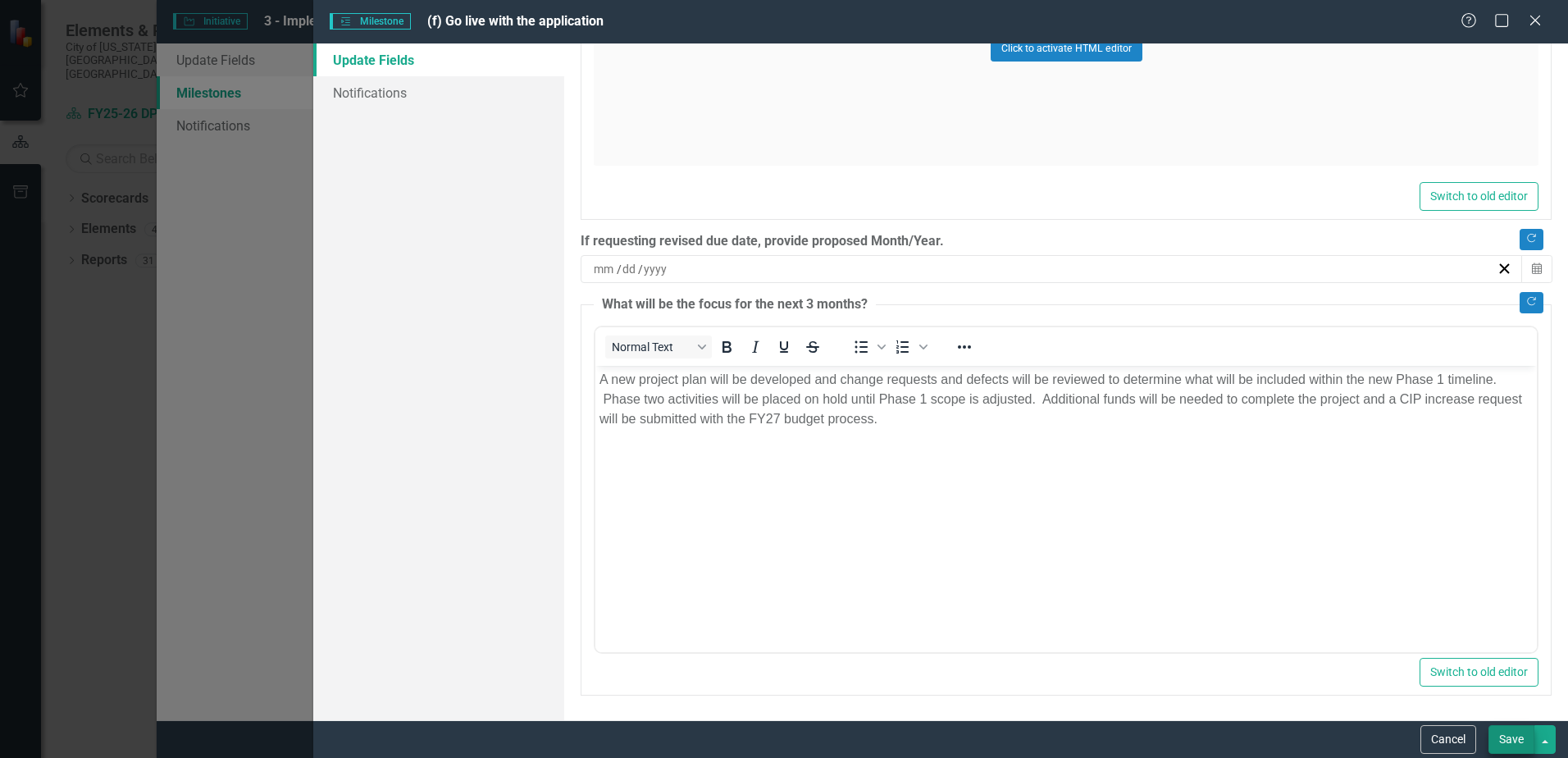
click at [1506, 744] on button "Save" at bounding box center [1512, 740] width 46 height 29
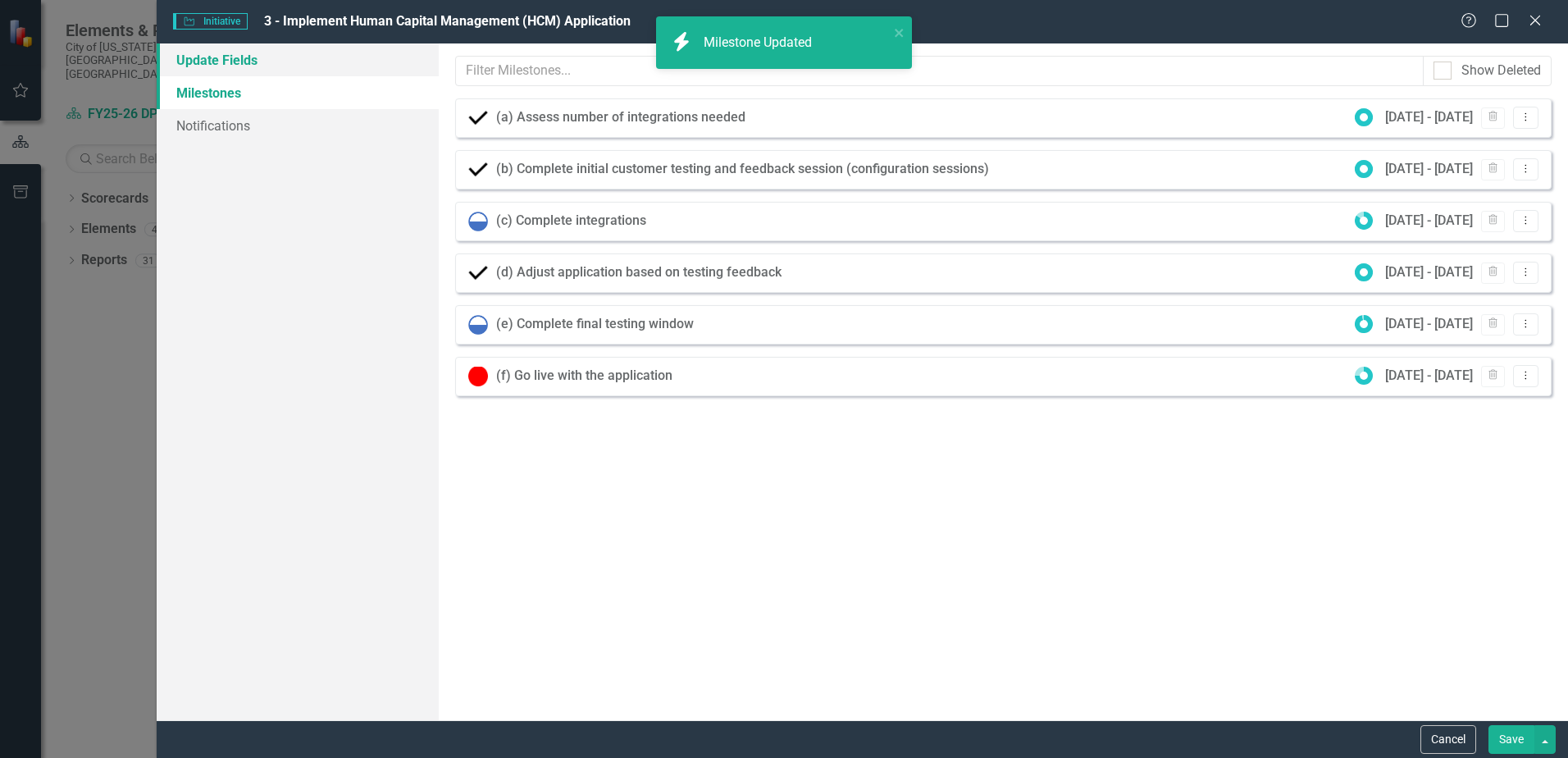
click at [255, 63] on link "Update Fields" at bounding box center [297, 60] width 282 height 33
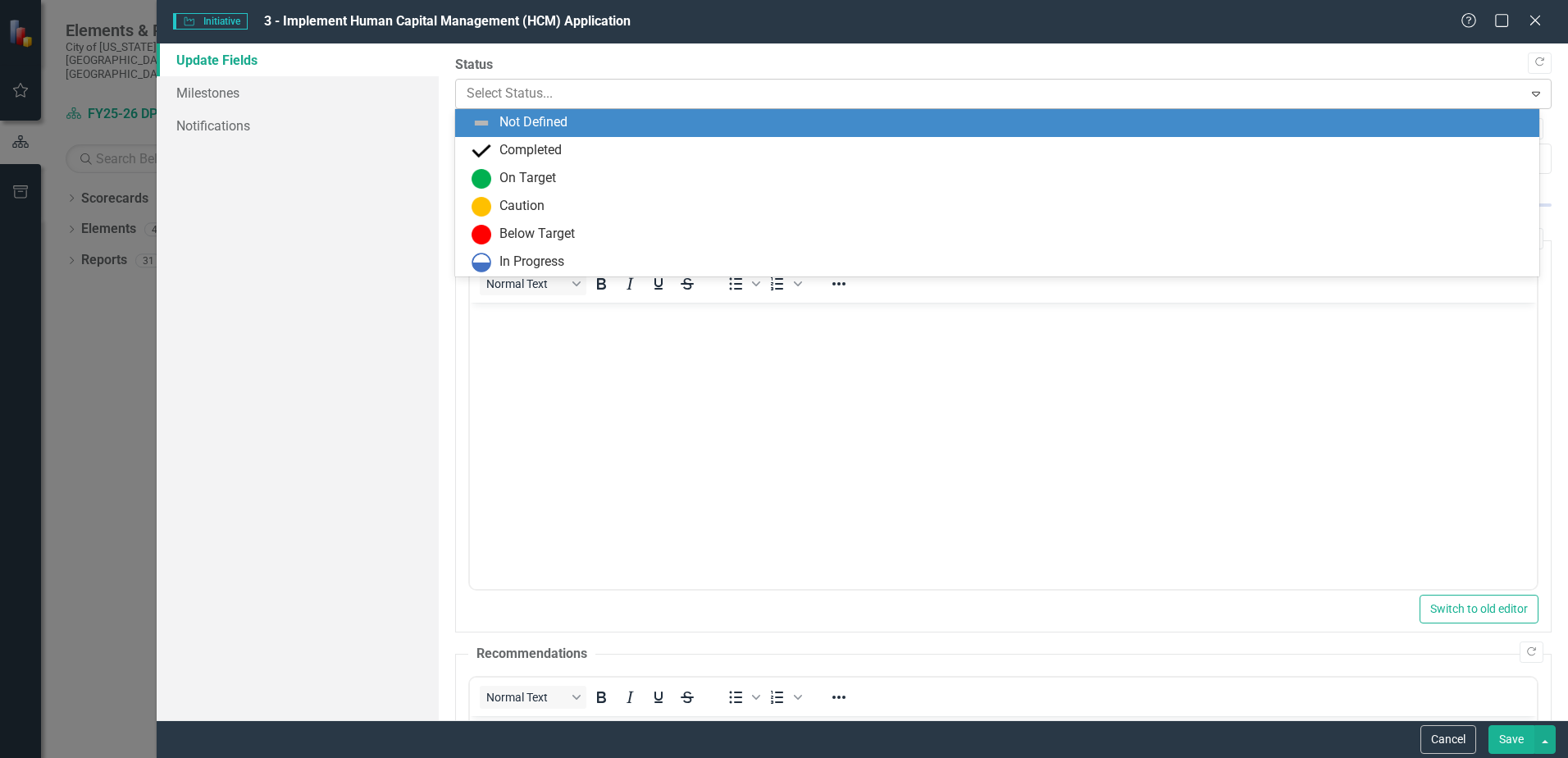
click at [680, 84] on div at bounding box center [989, 94] width 1046 height 22
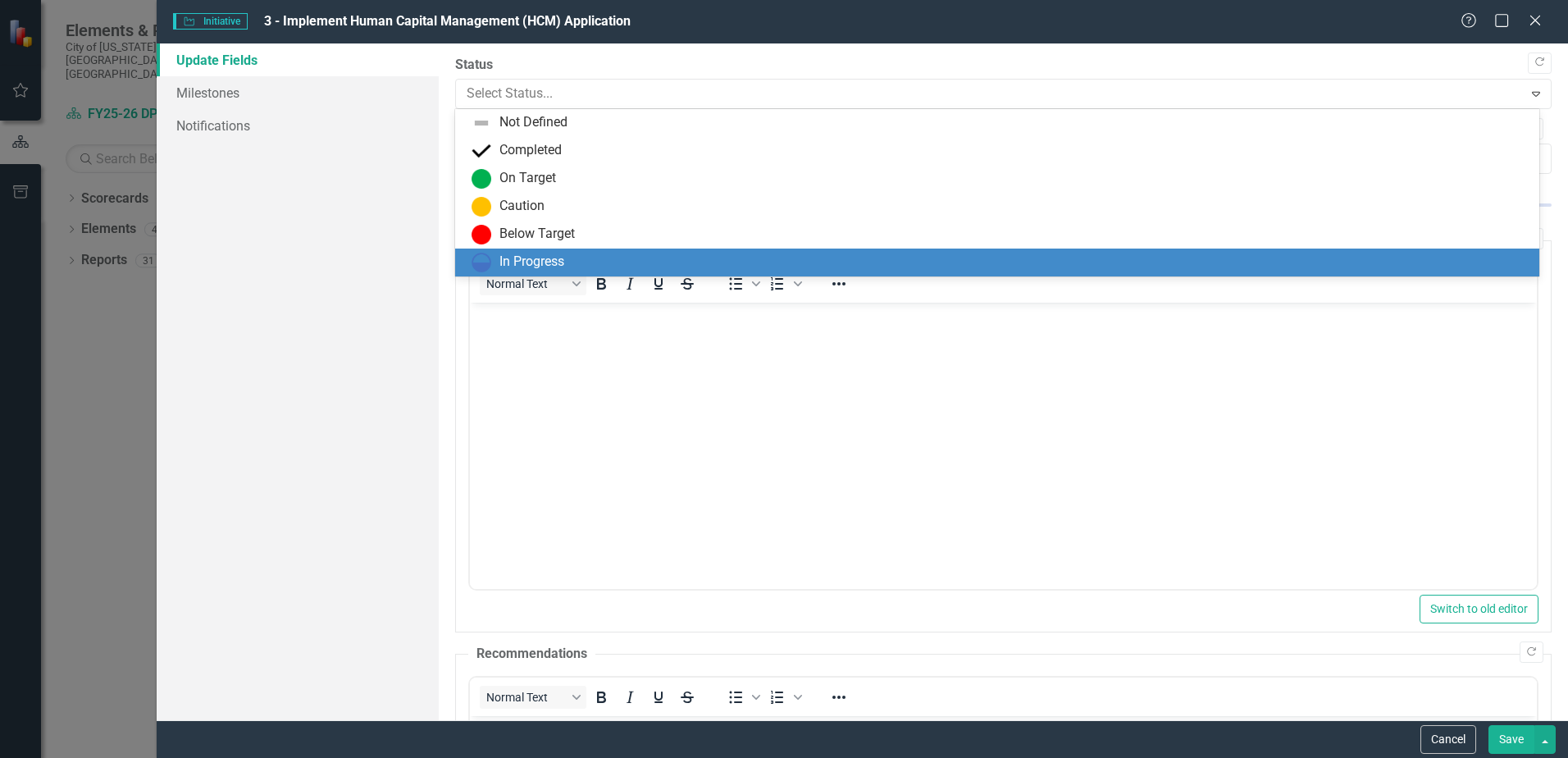
click at [593, 249] on div "In Progress" at bounding box center [997, 263] width 1084 height 28
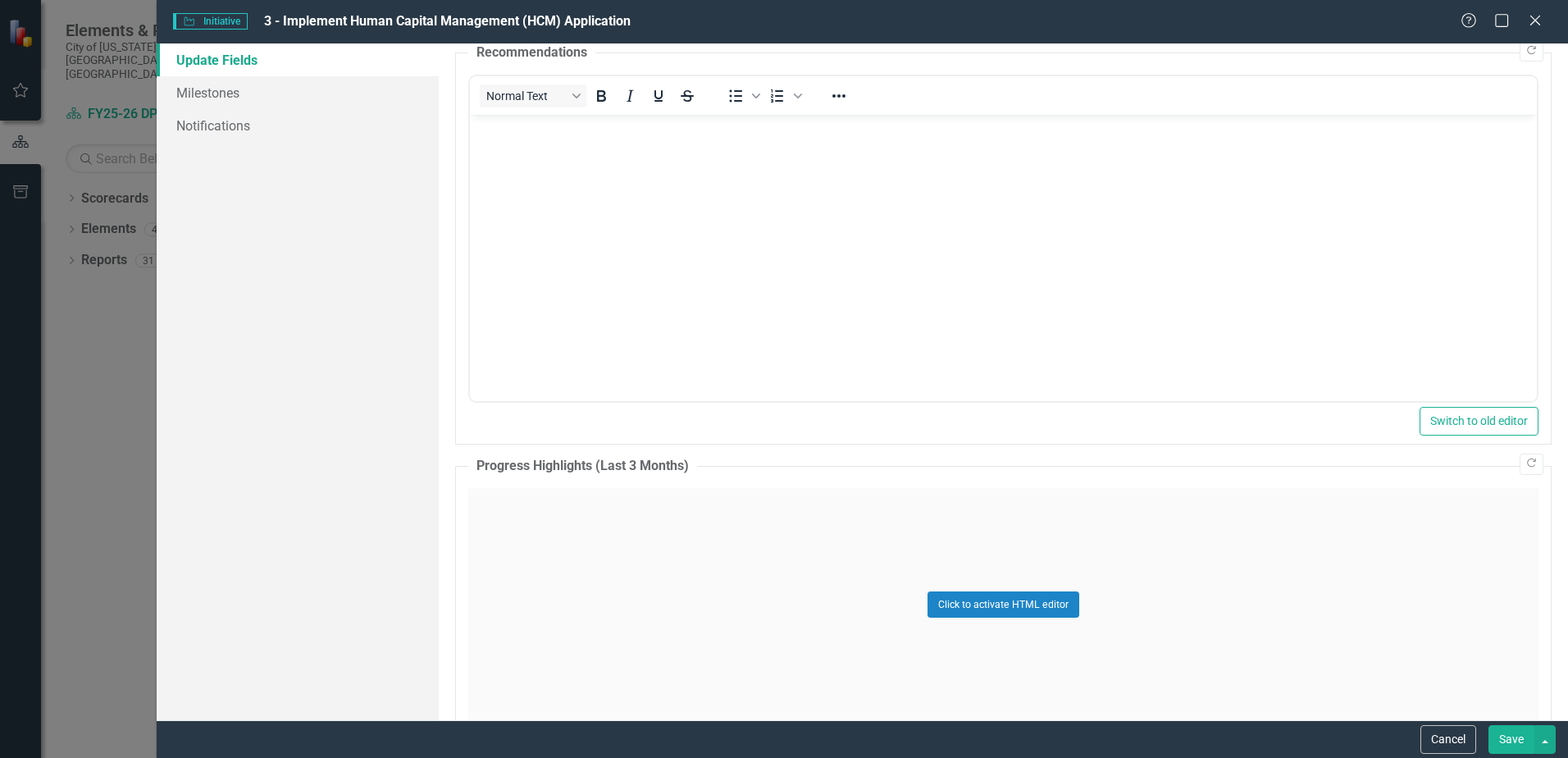
scroll to position [739, 0]
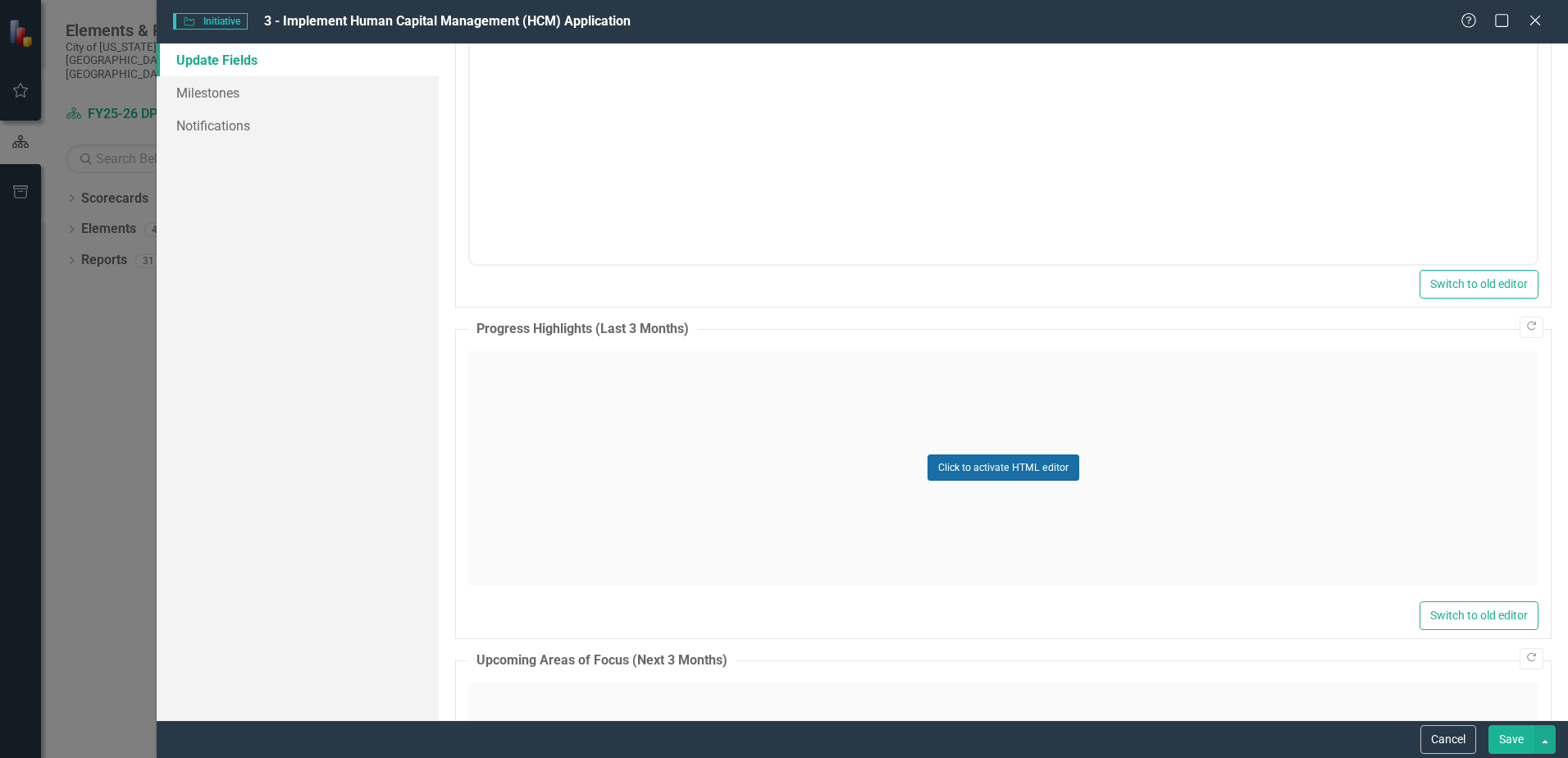
click at [1021, 464] on button "Click to activate HTML editor" at bounding box center [1003, 468] width 151 height 26
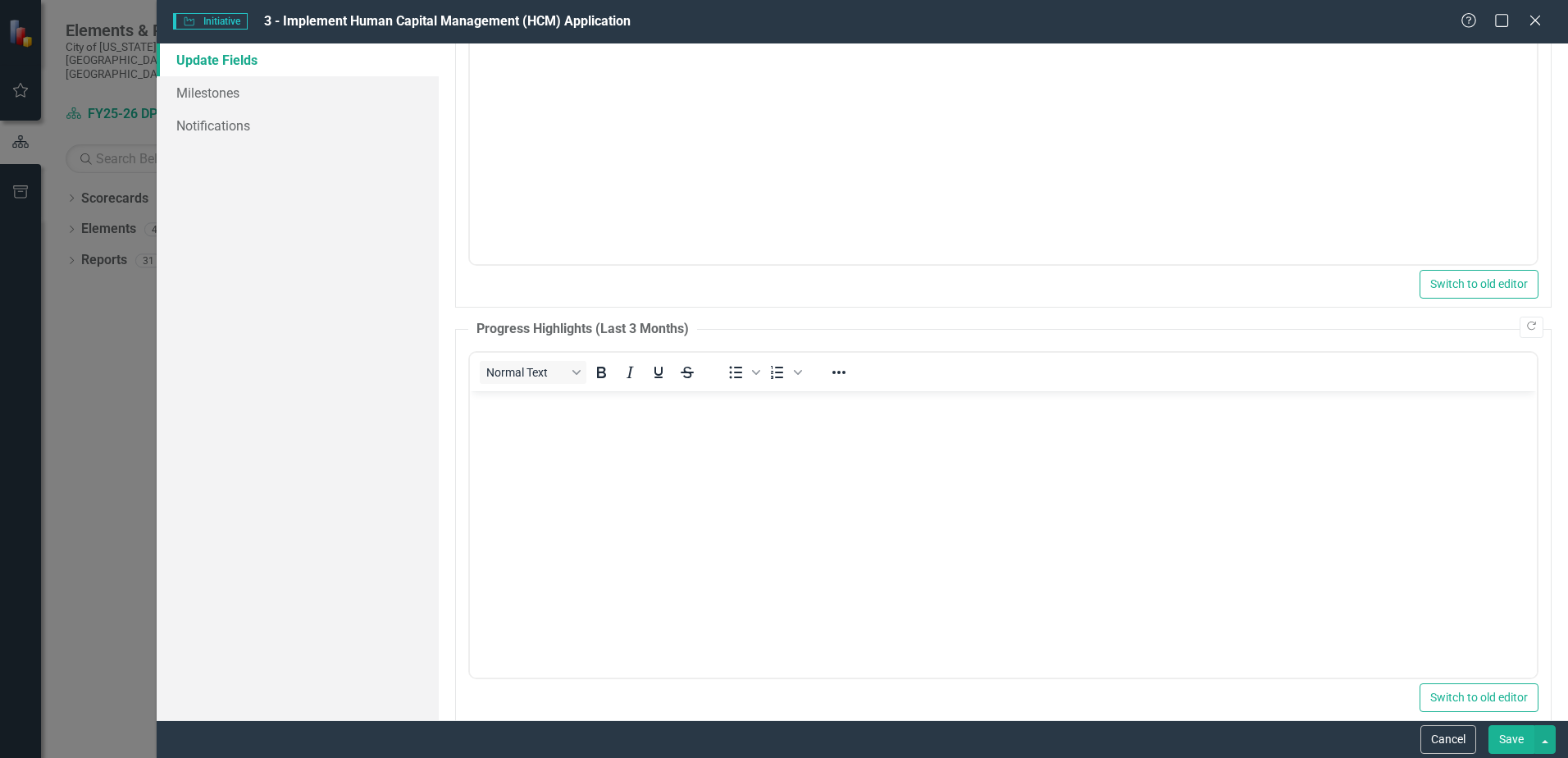
scroll to position [0, 0]
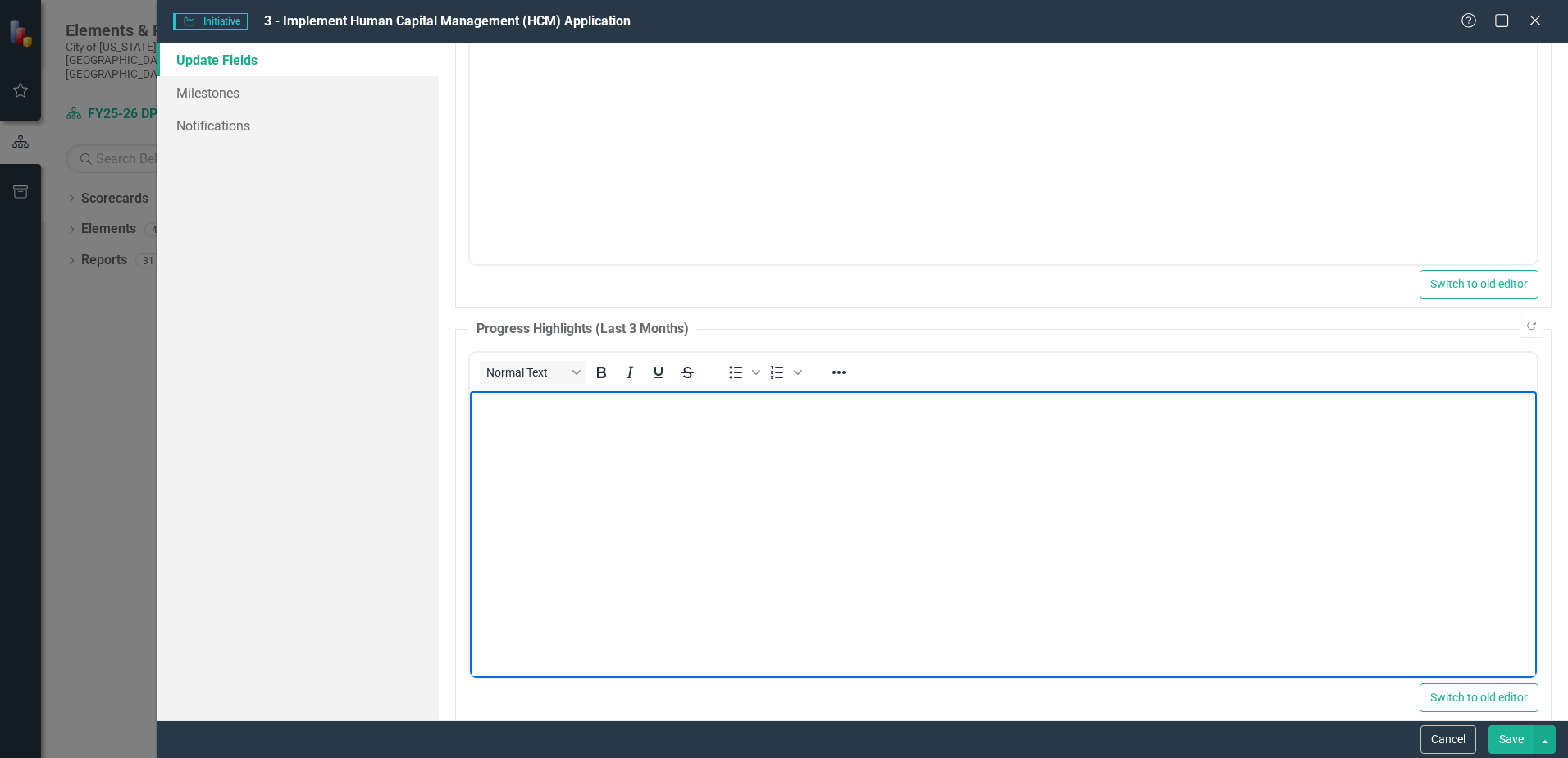
click at [547, 454] on body "Rich Text Area. Press ALT-0 for help." at bounding box center [1003, 514] width 1067 height 247
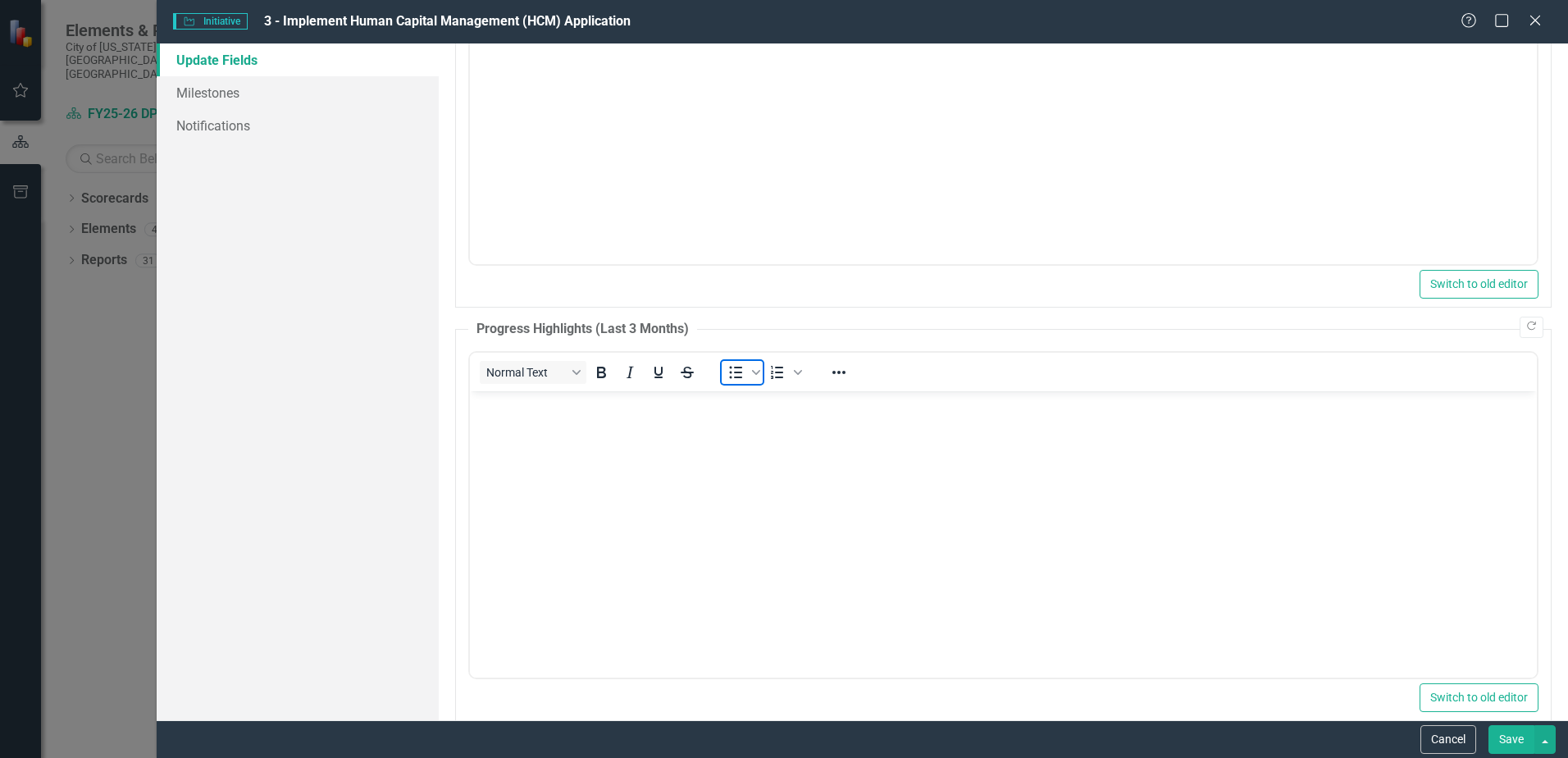
click at [734, 370] on icon "Bullet list" at bounding box center [736, 372] width 20 height 20
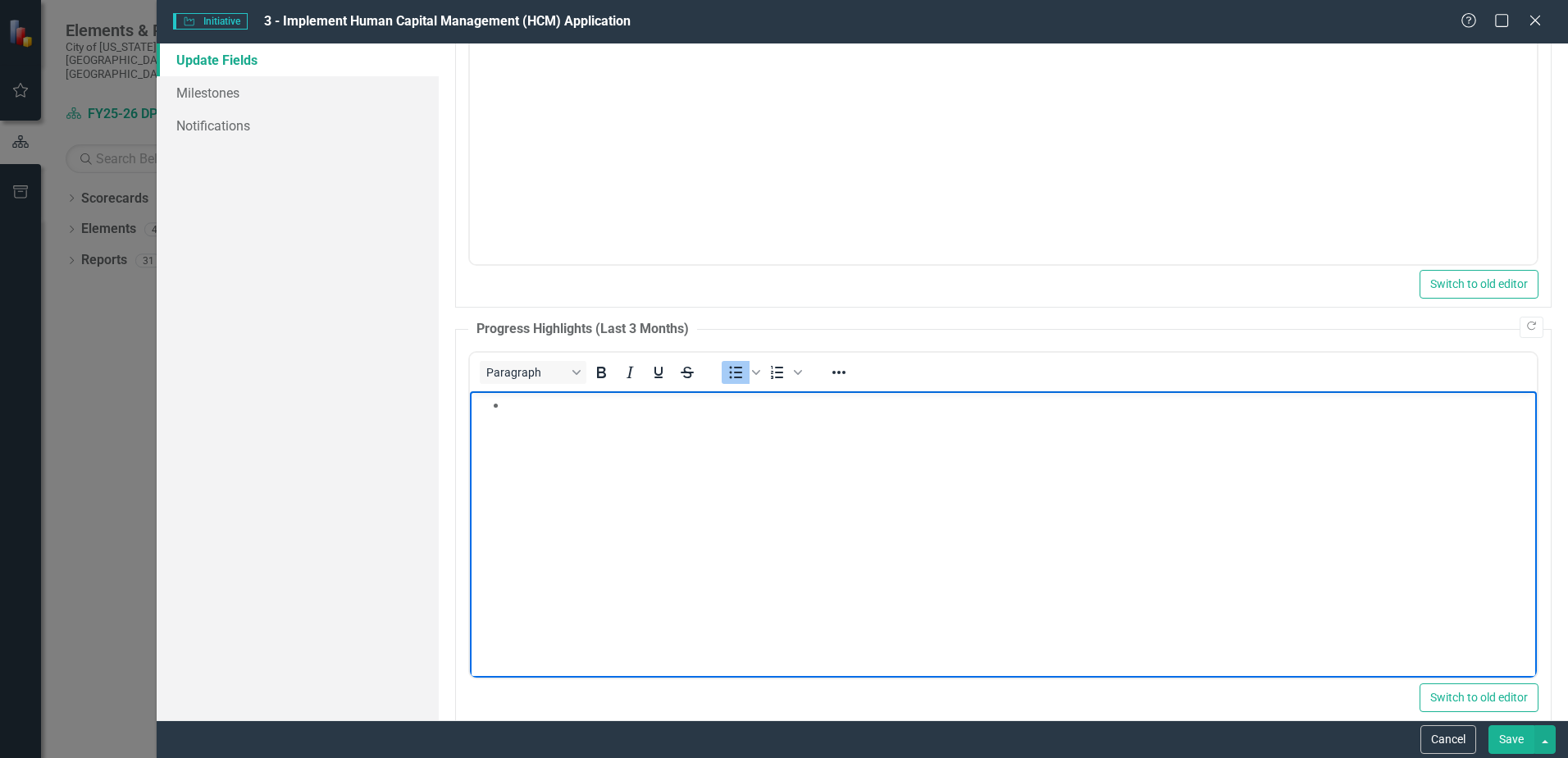
paste body "Rich Text Area. Press ALT-0 for help."
click at [529, 416] on li "Rich Text Area. Press ALT-0 for help." at bounding box center [1020, 425] width 1026 height 20
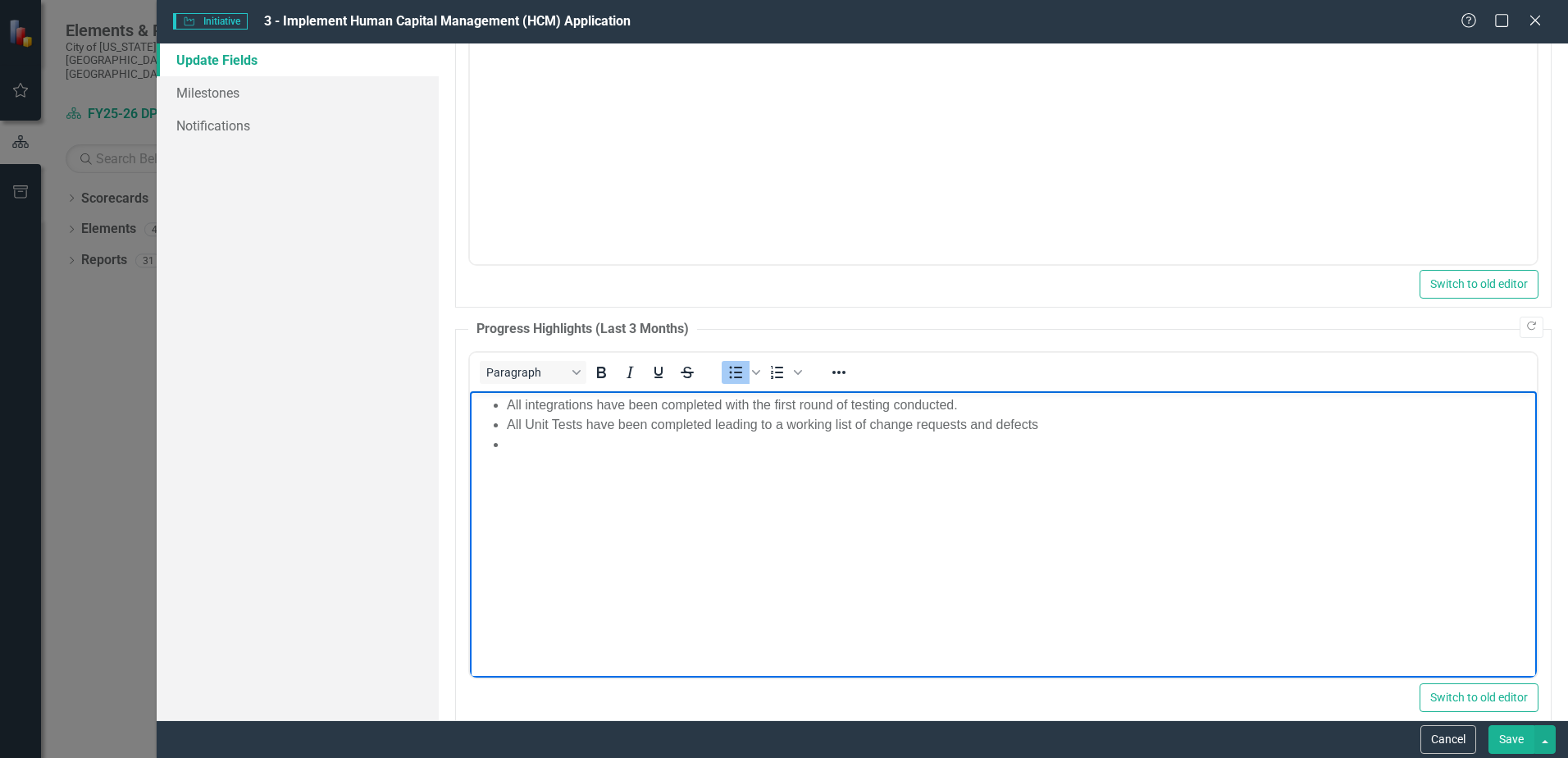
click at [543, 446] on li "Rich Text Area. Press ALT-0 for help." at bounding box center [1020, 444] width 1026 height 20
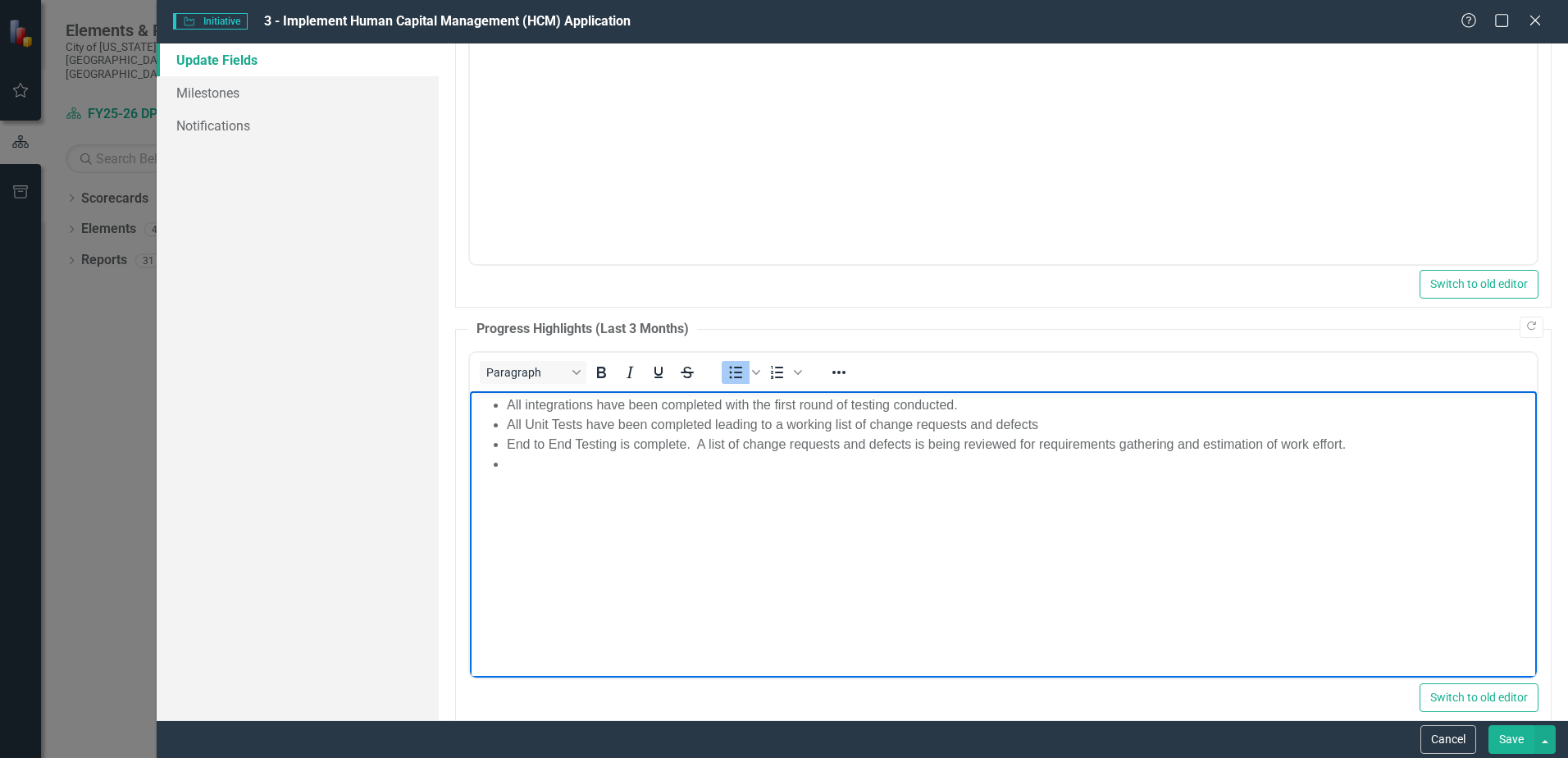
click at [531, 461] on li "Rich Text Area. Press ALT-0 for help." at bounding box center [1020, 464] width 1026 height 20
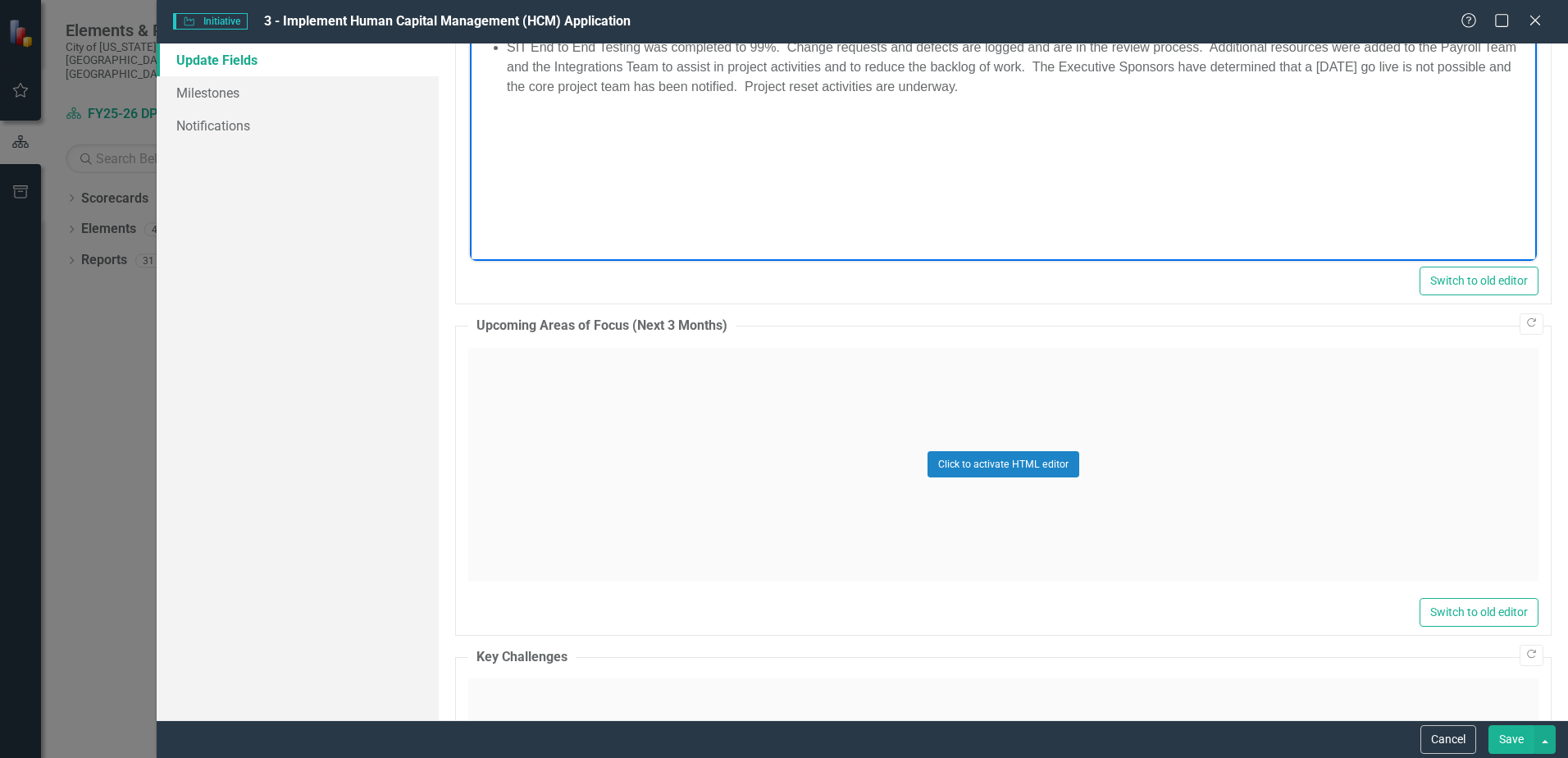
scroll to position [1231, 0]
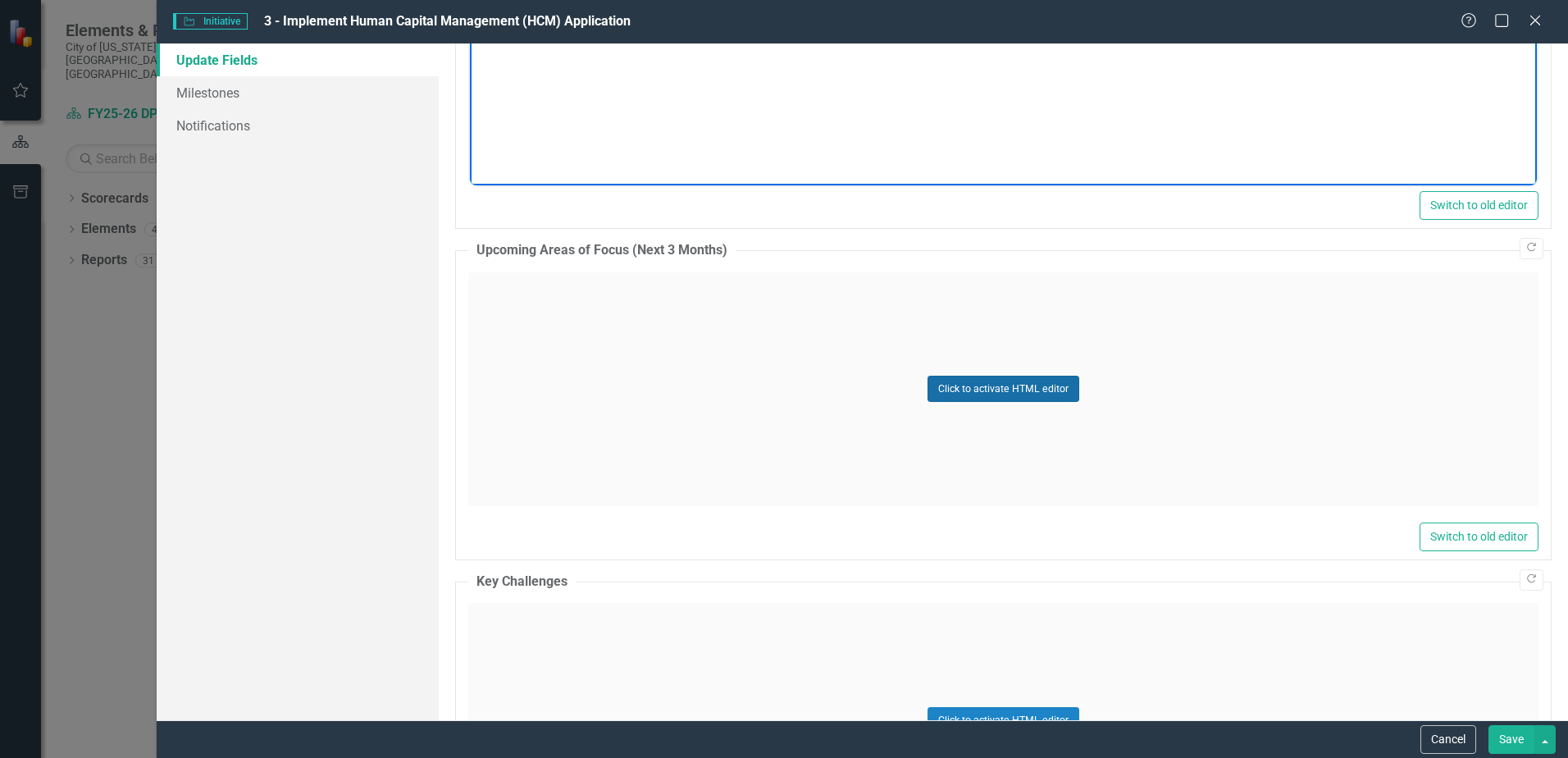
click at [992, 378] on button "Click to activate HTML editor" at bounding box center [1003, 389] width 151 height 26
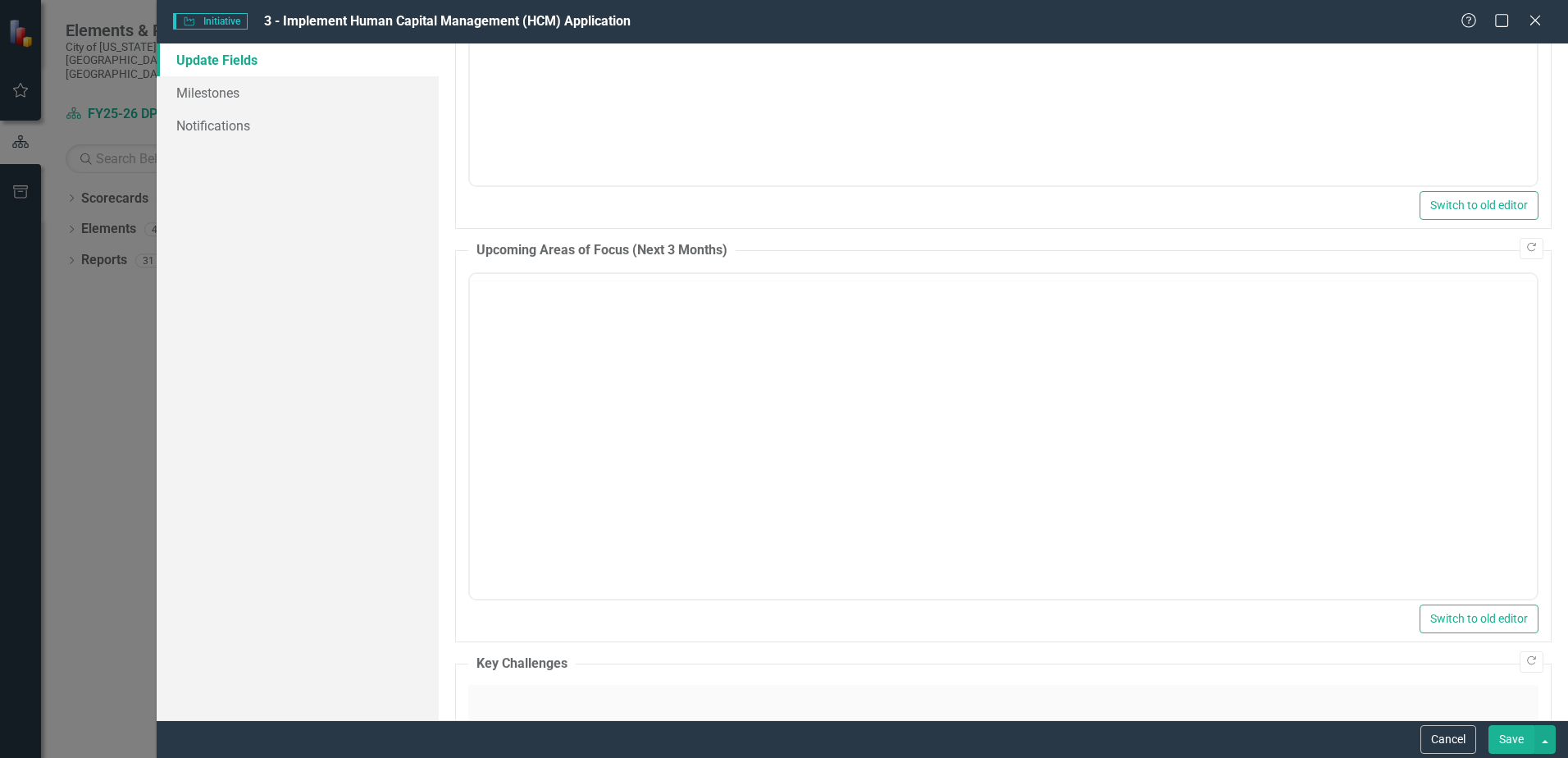
scroll to position [0, 0]
click at [702, 363] on body "Rich Text Area. Press ALT-0 for help." at bounding box center [1003, 435] width 1067 height 247
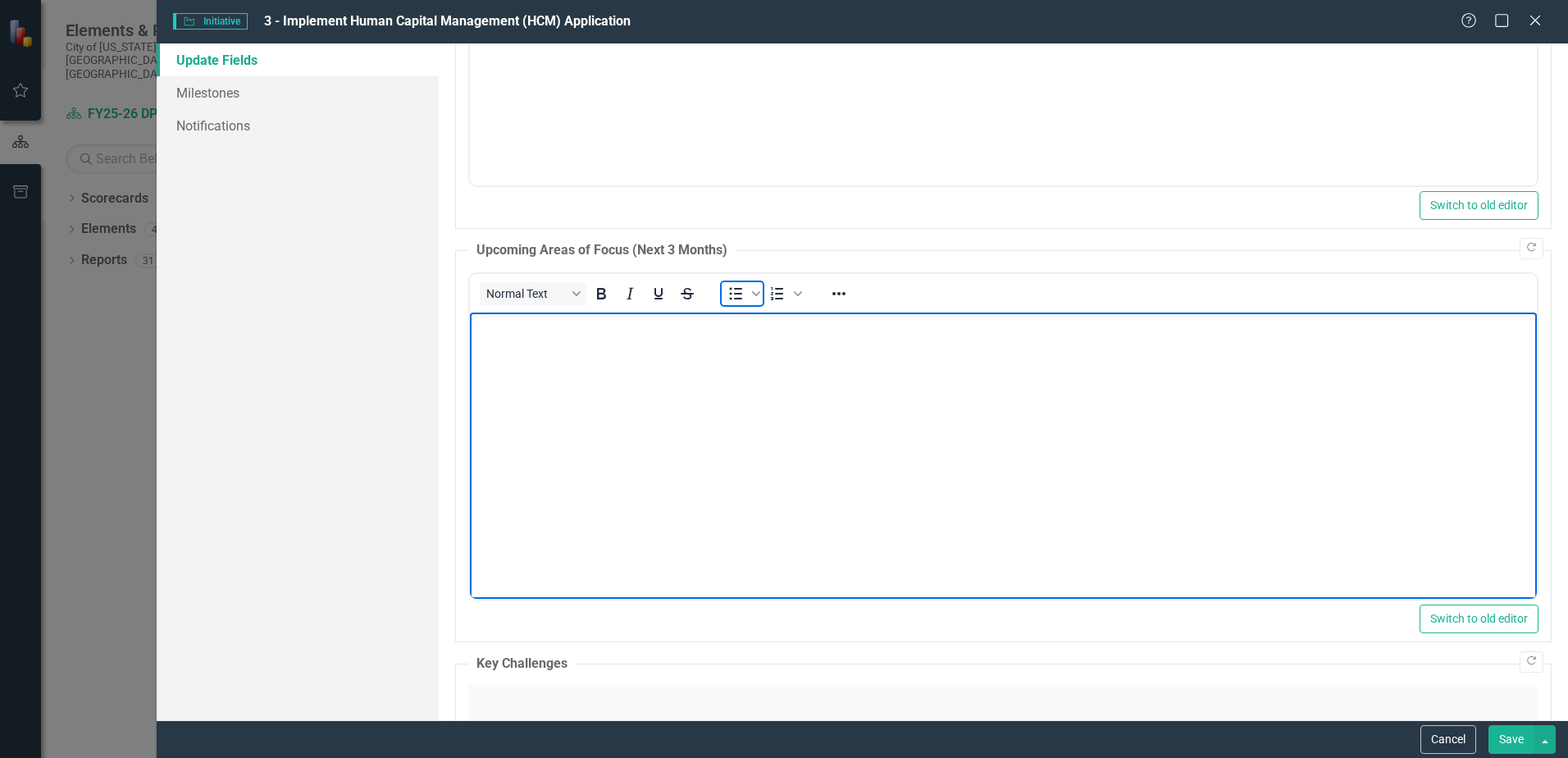
click at [729, 290] on icon "Bullet list" at bounding box center [736, 294] width 20 height 20
paste body "Rich Text Area. Press ALT-0 for help."
click at [514, 347] on li "Rich Text Area. Press ALT-0 for help." at bounding box center [1020, 346] width 1026 height 20
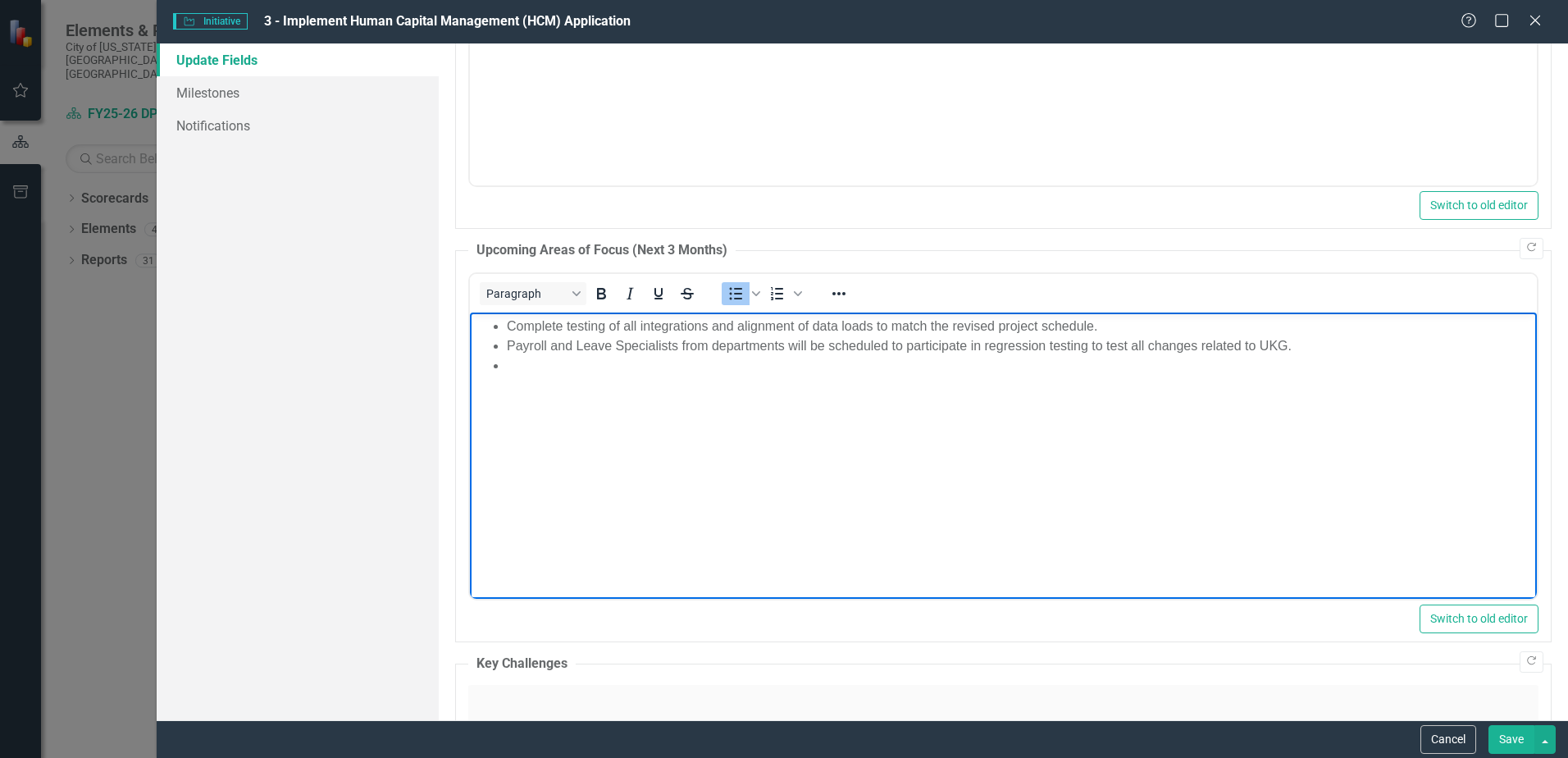
click at [514, 367] on li "Rich Text Area. Press ALT-0 for help." at bounding box center [1020, 365] width 1026 height 20
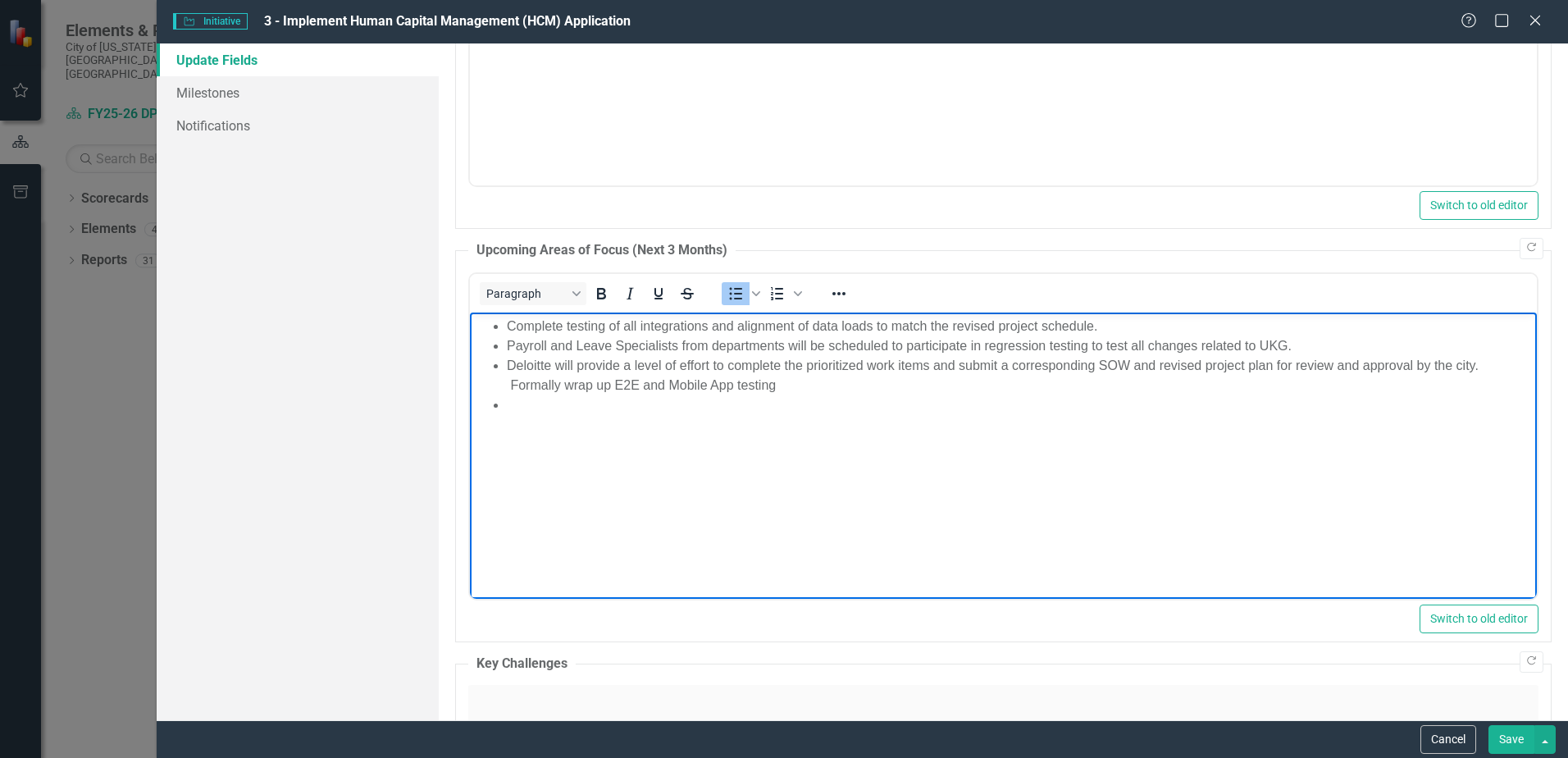
click at [528, 405] on li "Rich Text Area. Press ALT-0 for help." at bounding box center [1020, 405] width 1026 height 20
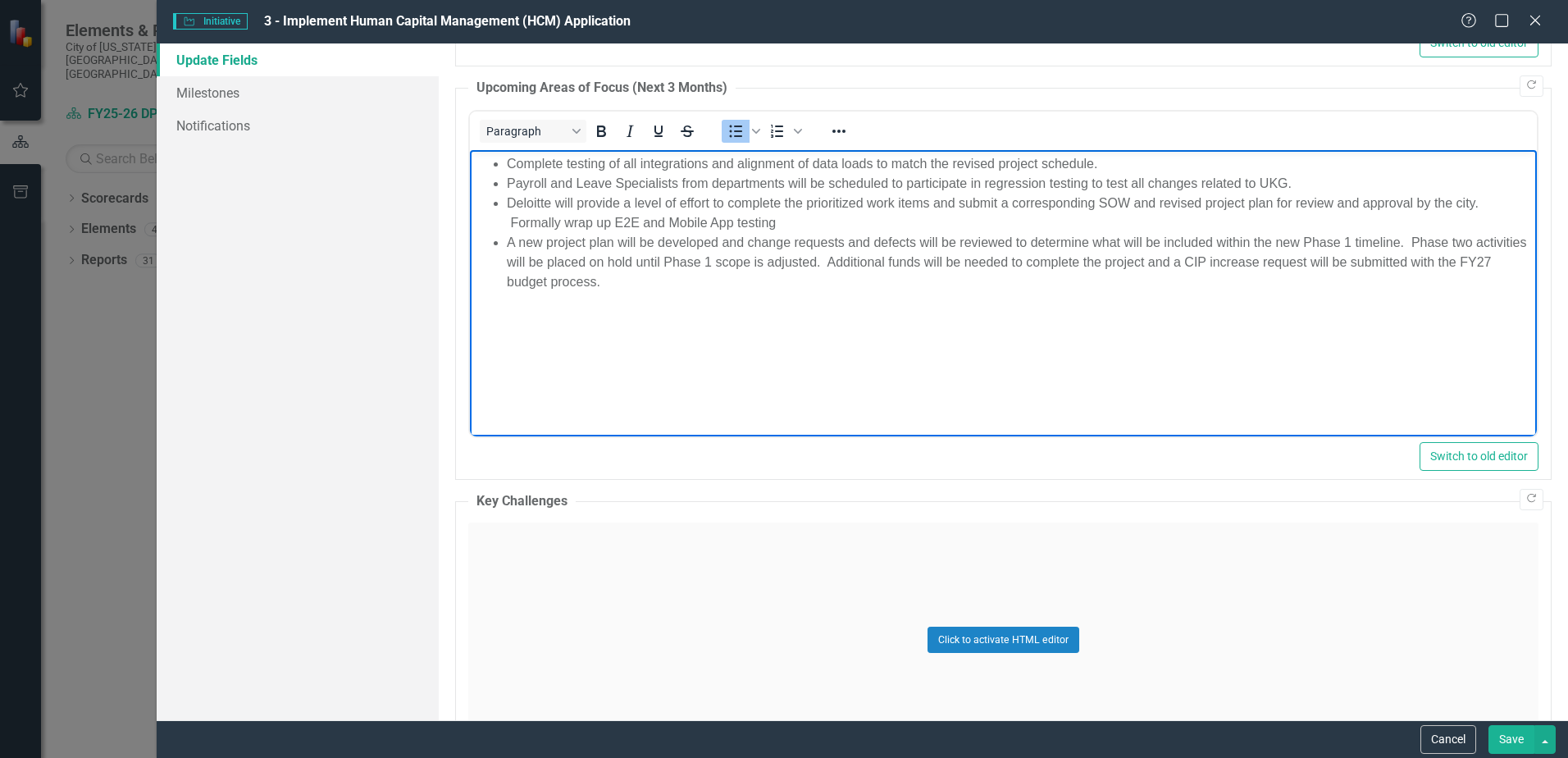
scroll to position [1642, 0]
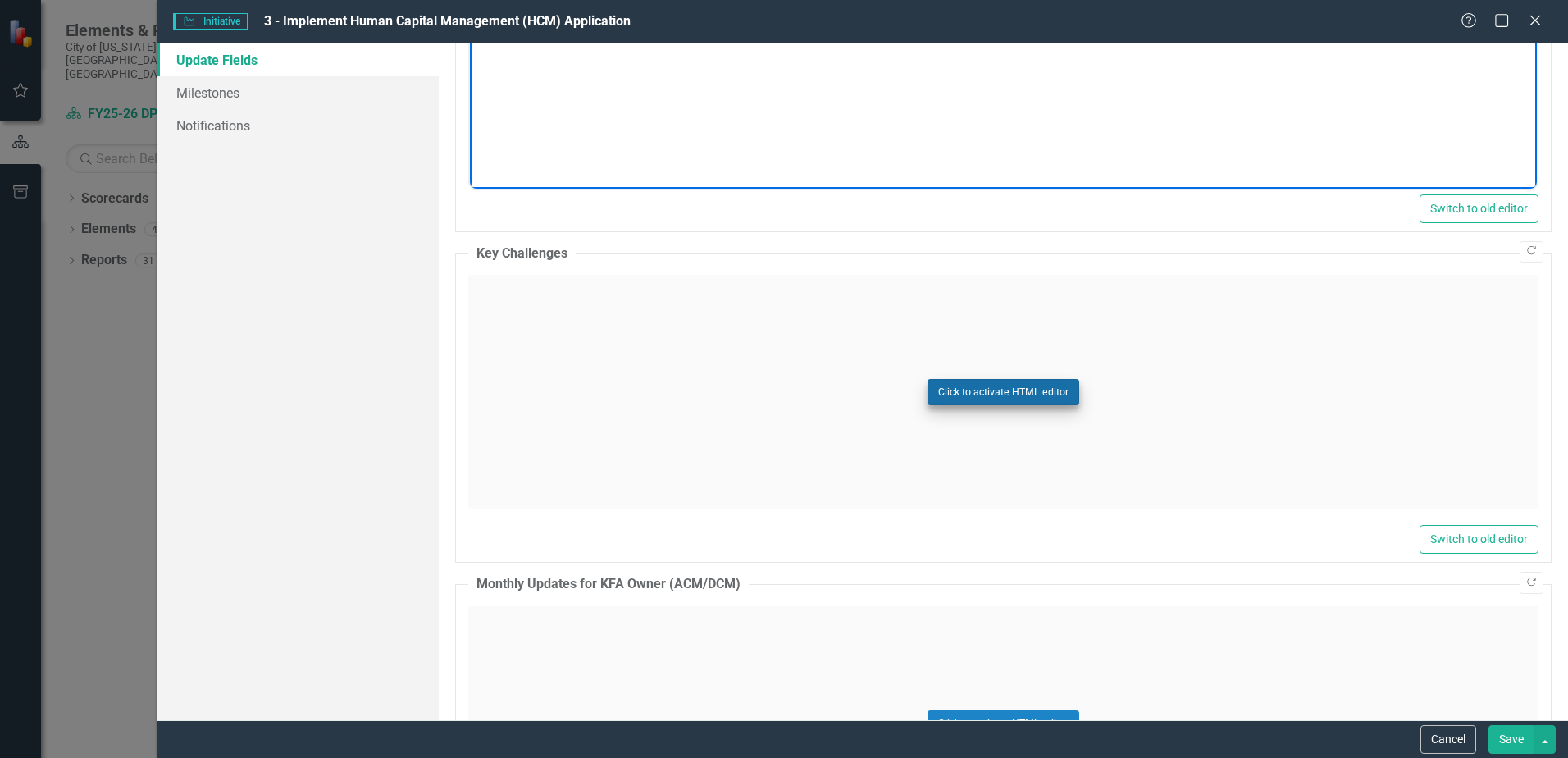
click at [1023, 388] on button "Click to activate HTML editor" at bounding box center [1003, 392] width 151 height 26
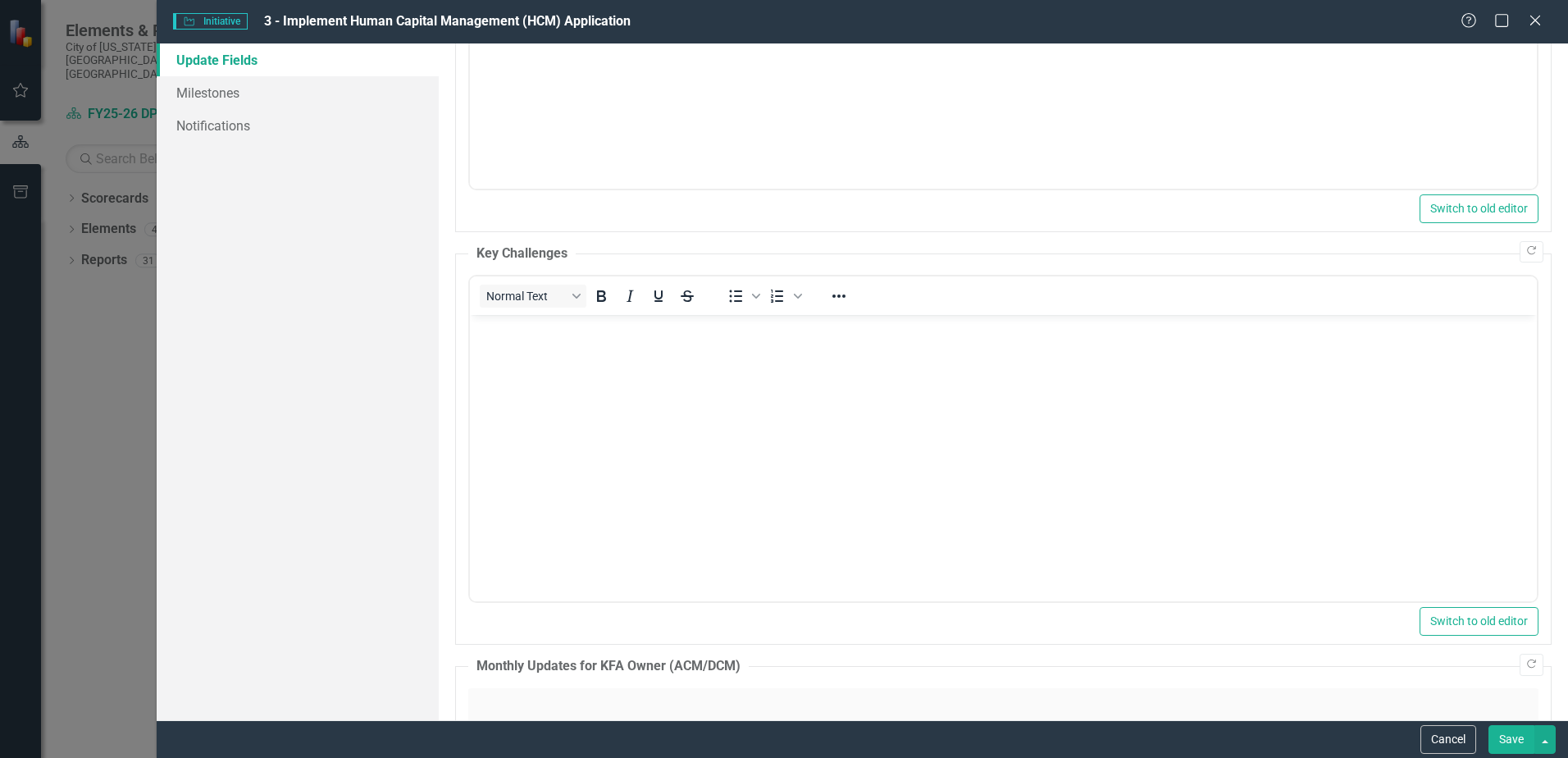
scroll to position [0, 0]
click at [733, 295] on icon "Bullet list" at bounding box center [736, 296] width 20 height 20
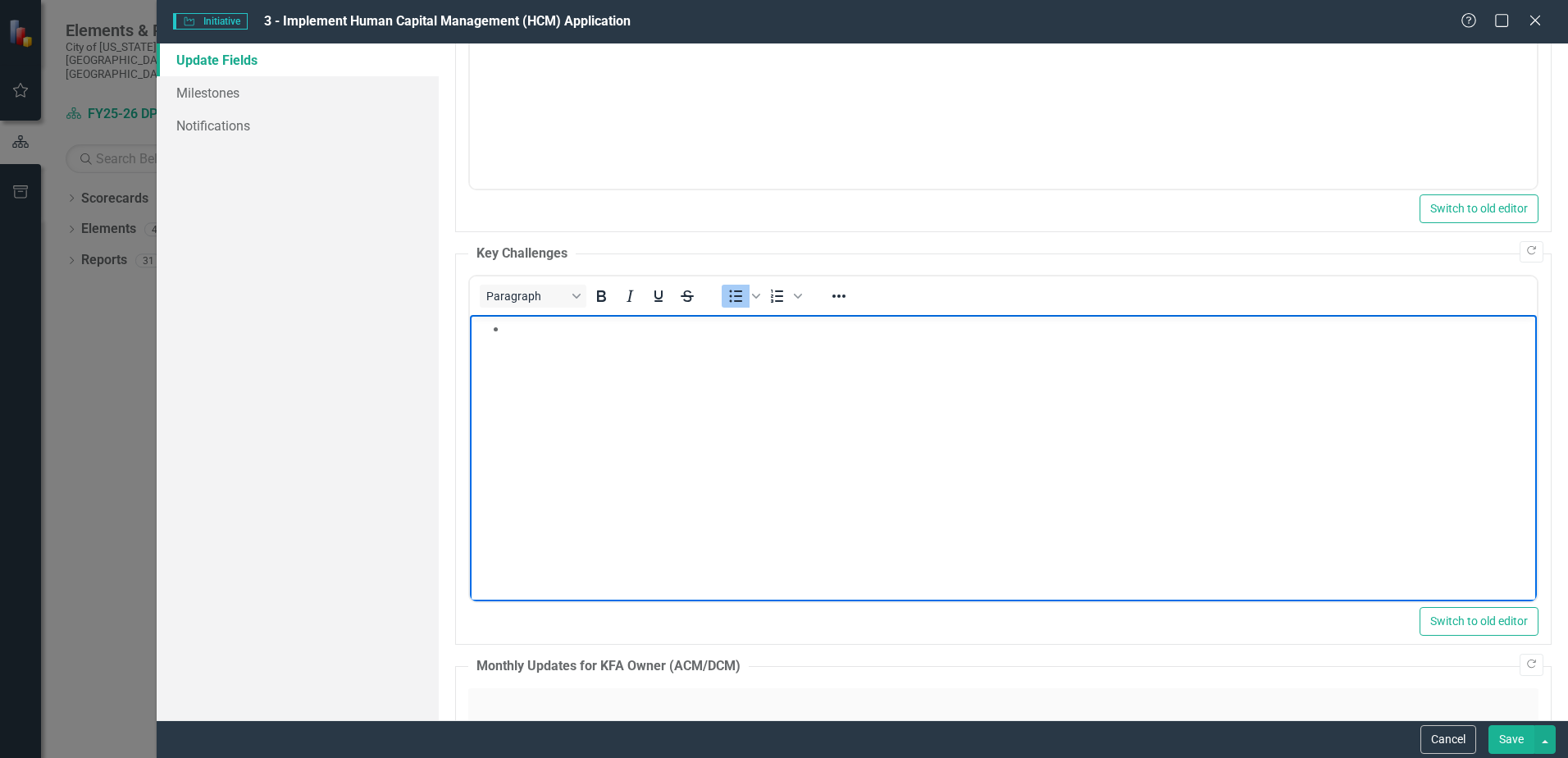
paste body "Rich Text Area. Press ALT-0 for help."
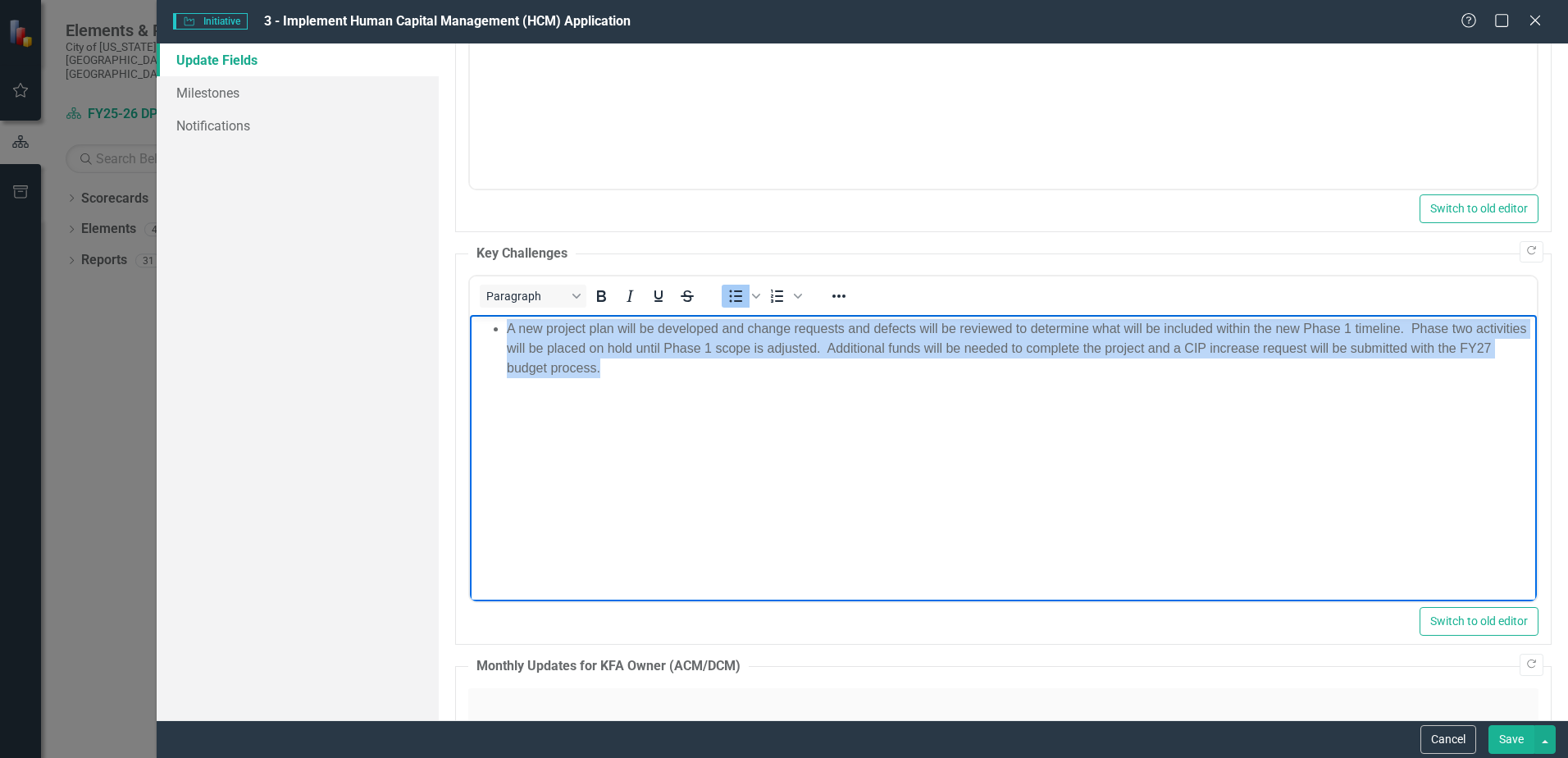
drag, startPoint x: 655, startPoint y: 380, endPoint x: 499, endPoint y: 326, distance: 165.1
click at [499, 326] on body "A new project plan will be developed and change requests and defects will be re…" at bounding box center [1003, 439] width 1067 height 247
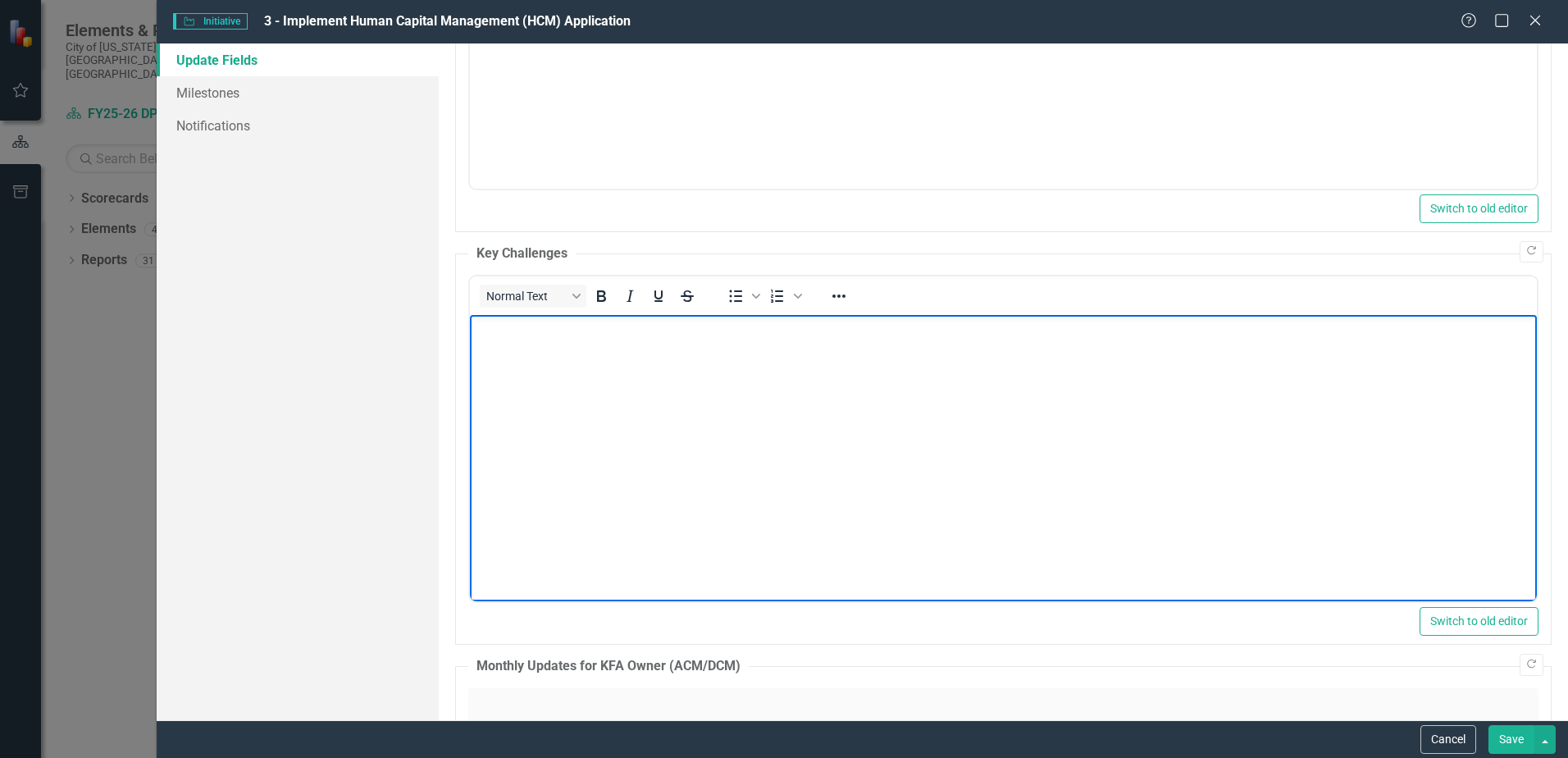
click at [554, 362] on body "Rich Text Area. Press ALT-0 for help." at bounding box center [1003, 439] width 1067 height 247
click at [732, 298] on icon "Bullet list" at bounding box center [736, 296] width 20 height 20
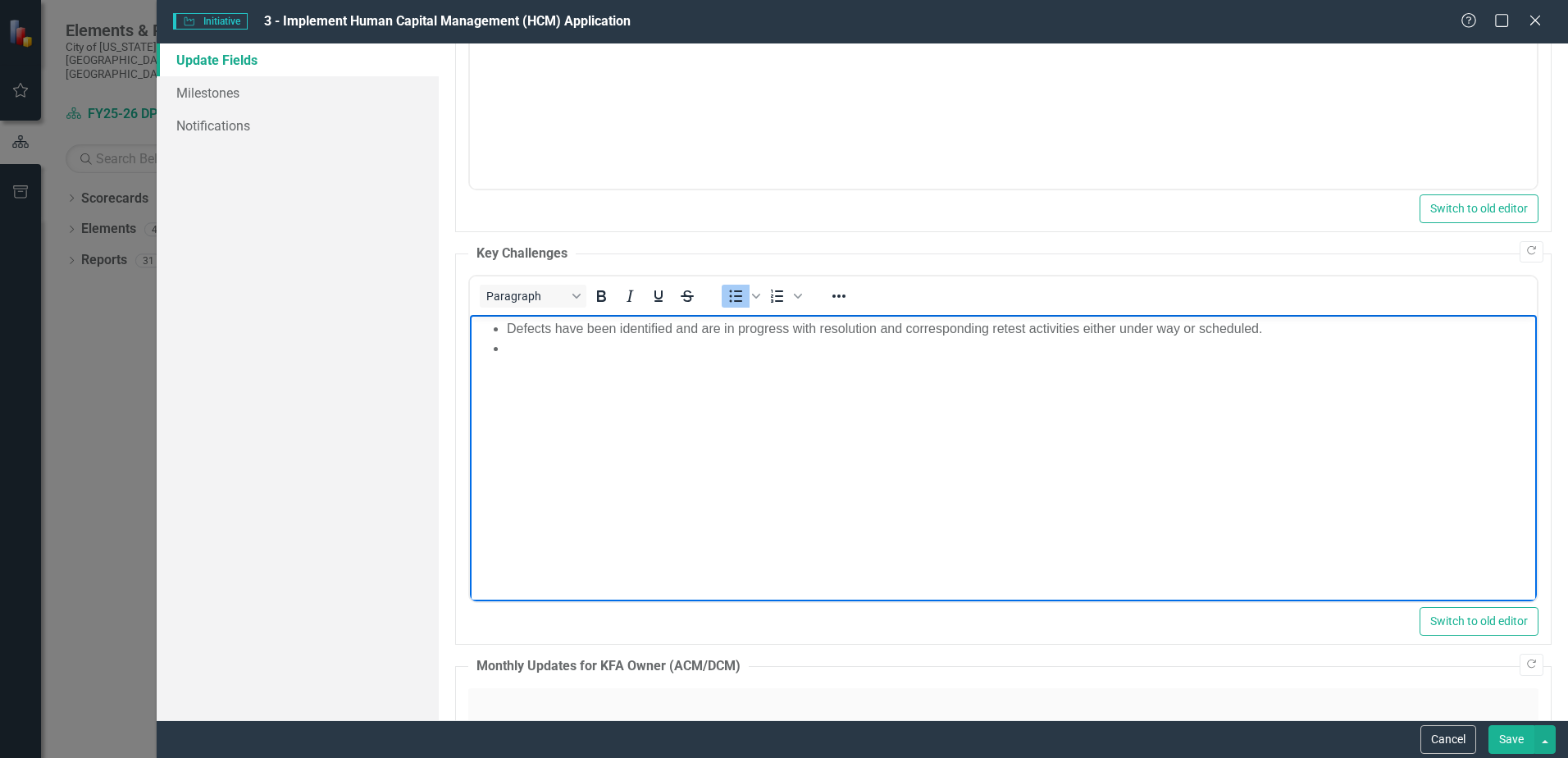
click at [544, 345] on li "Rich Text Area. Press ALT-0 for help." at bounding box center [1020, 349] width 1026 height 20
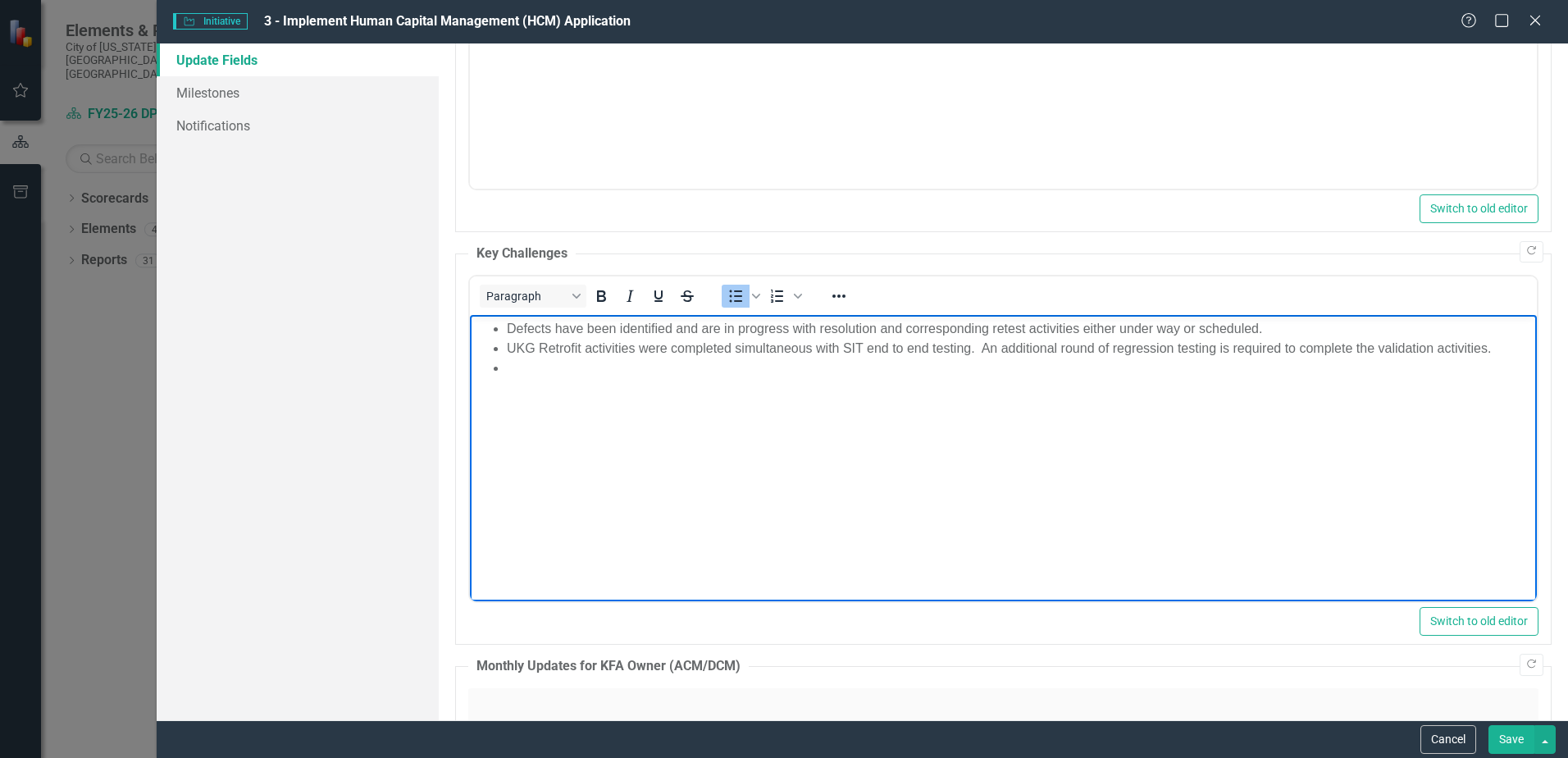
click at [552, 372] on li "Rich Text Area. Press ALT-0 for help." at bounding box center [1020, 368] width 1026 height 20
click at [552, 378] on li "Rich Text Area. Press ALT-0 for help." at bounding box center [1020, 388] width 1026 height 20
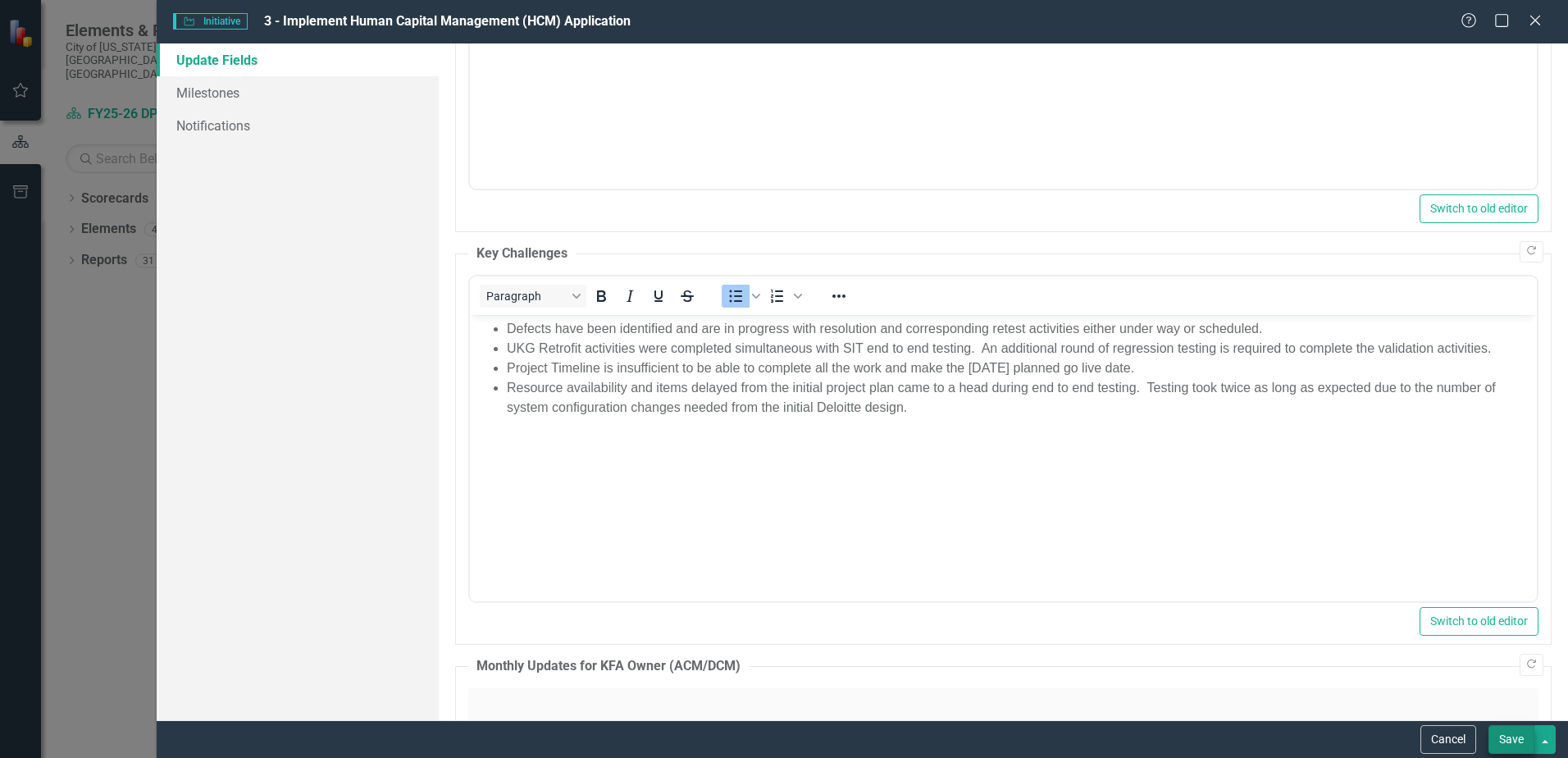
click at [1513, 739] on button "Save" at bounding box center [1512, 740] width 46 height 29
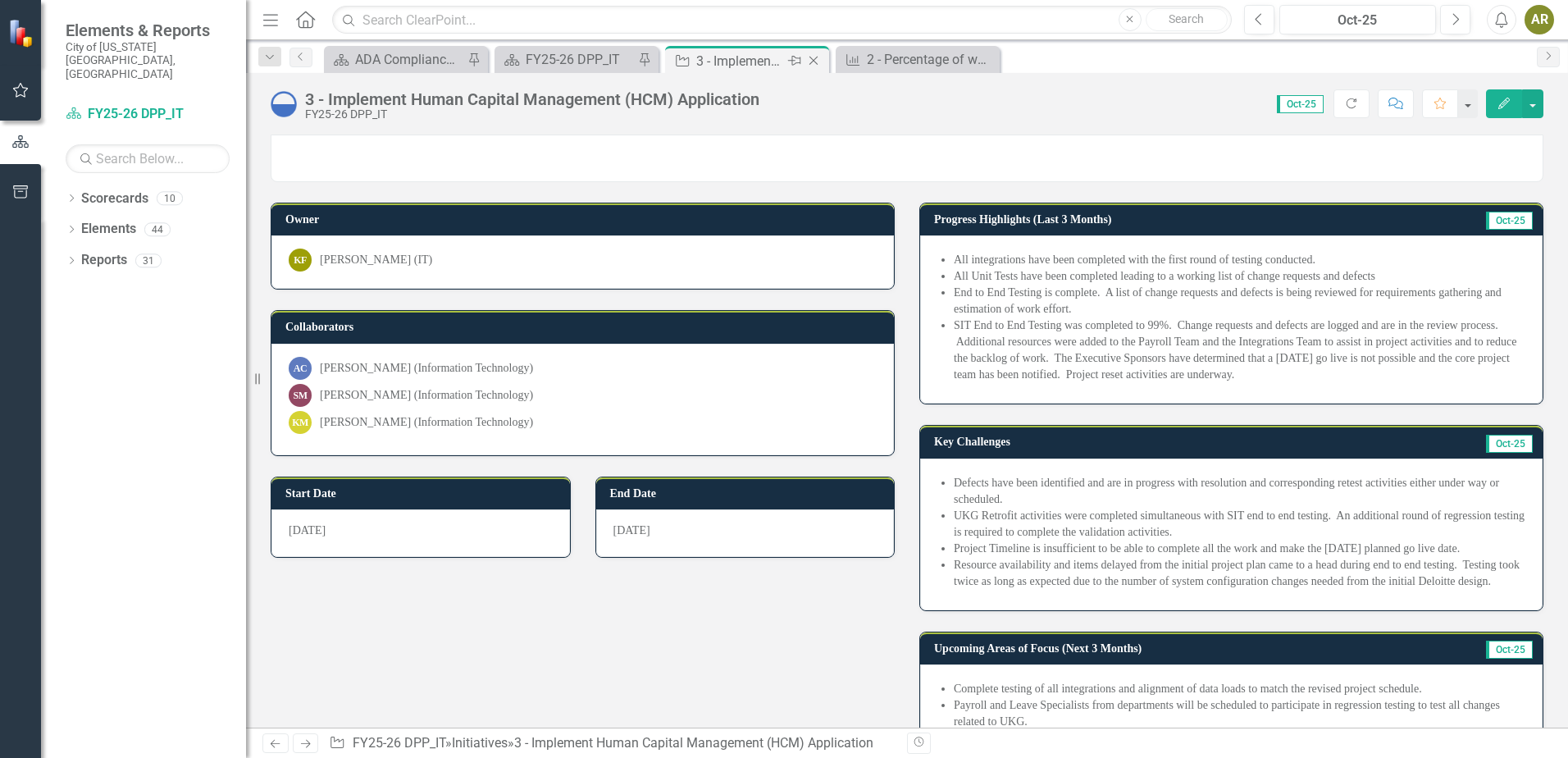
click at [816, 60] on icon "Close" at bounding box center [814, 60] width 17 height 13
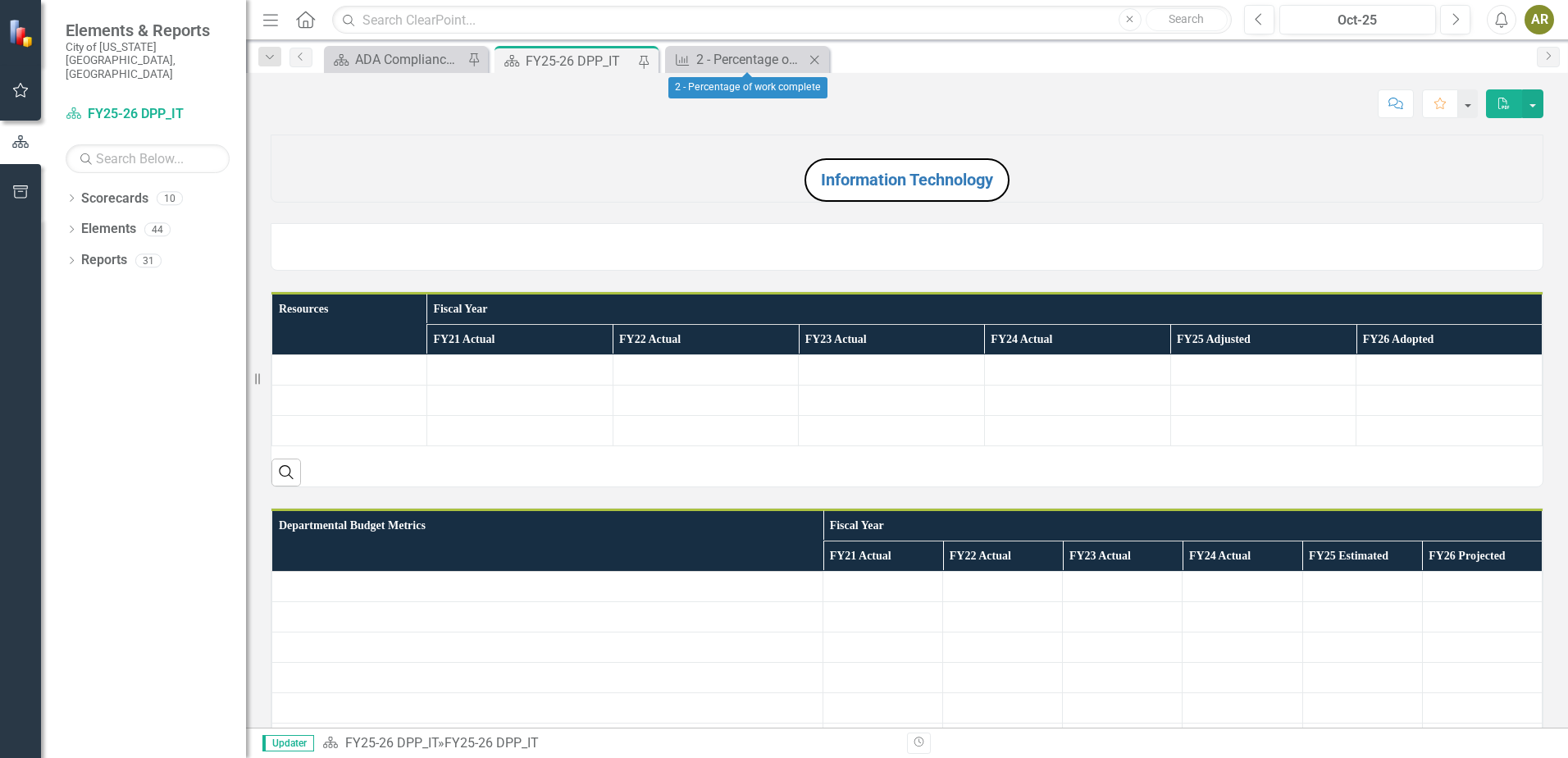
click at [816, 60] on icon at bounding box center [815, 59] width 9 height 9
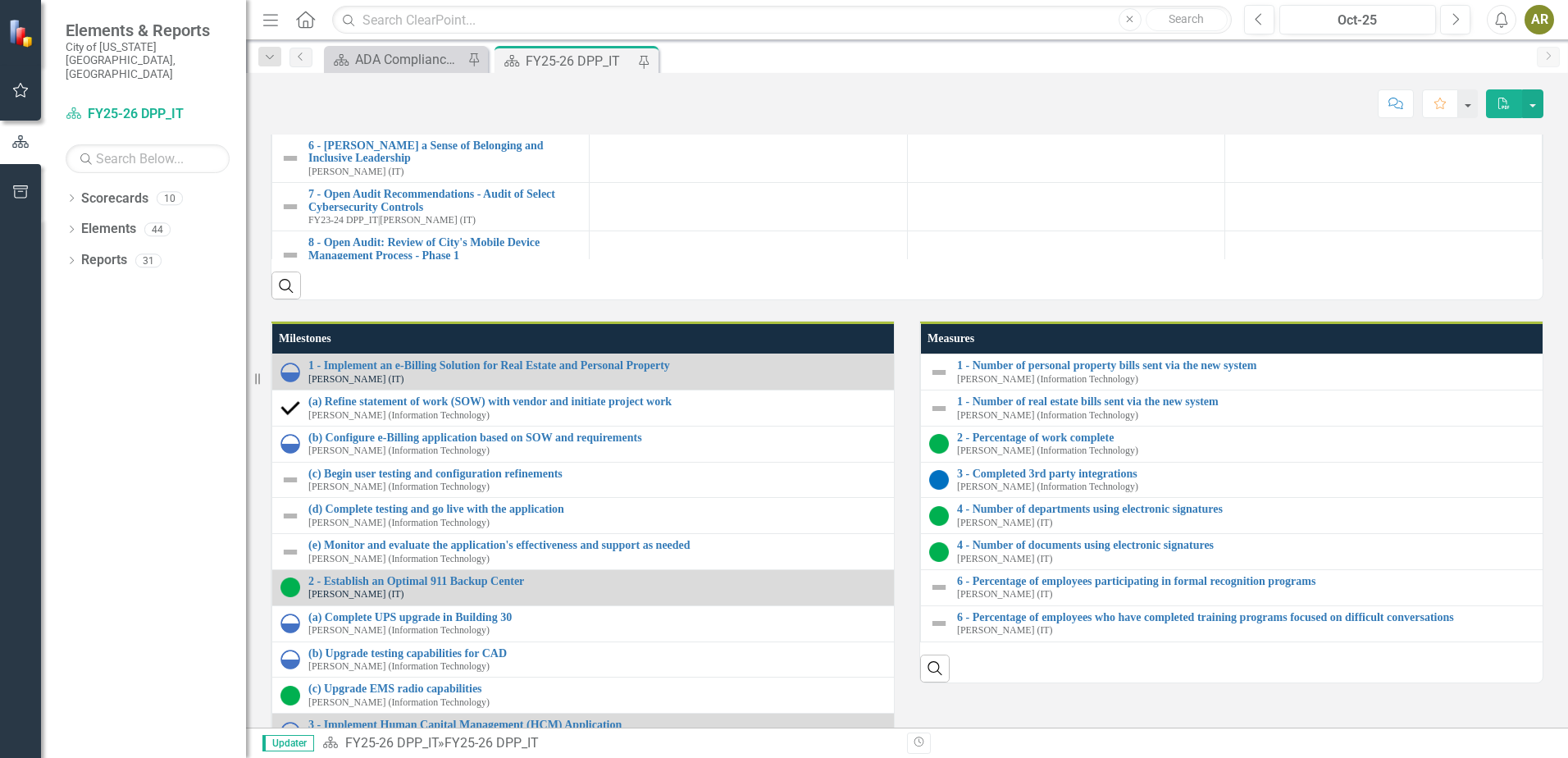
scroll to position [1560, 0]
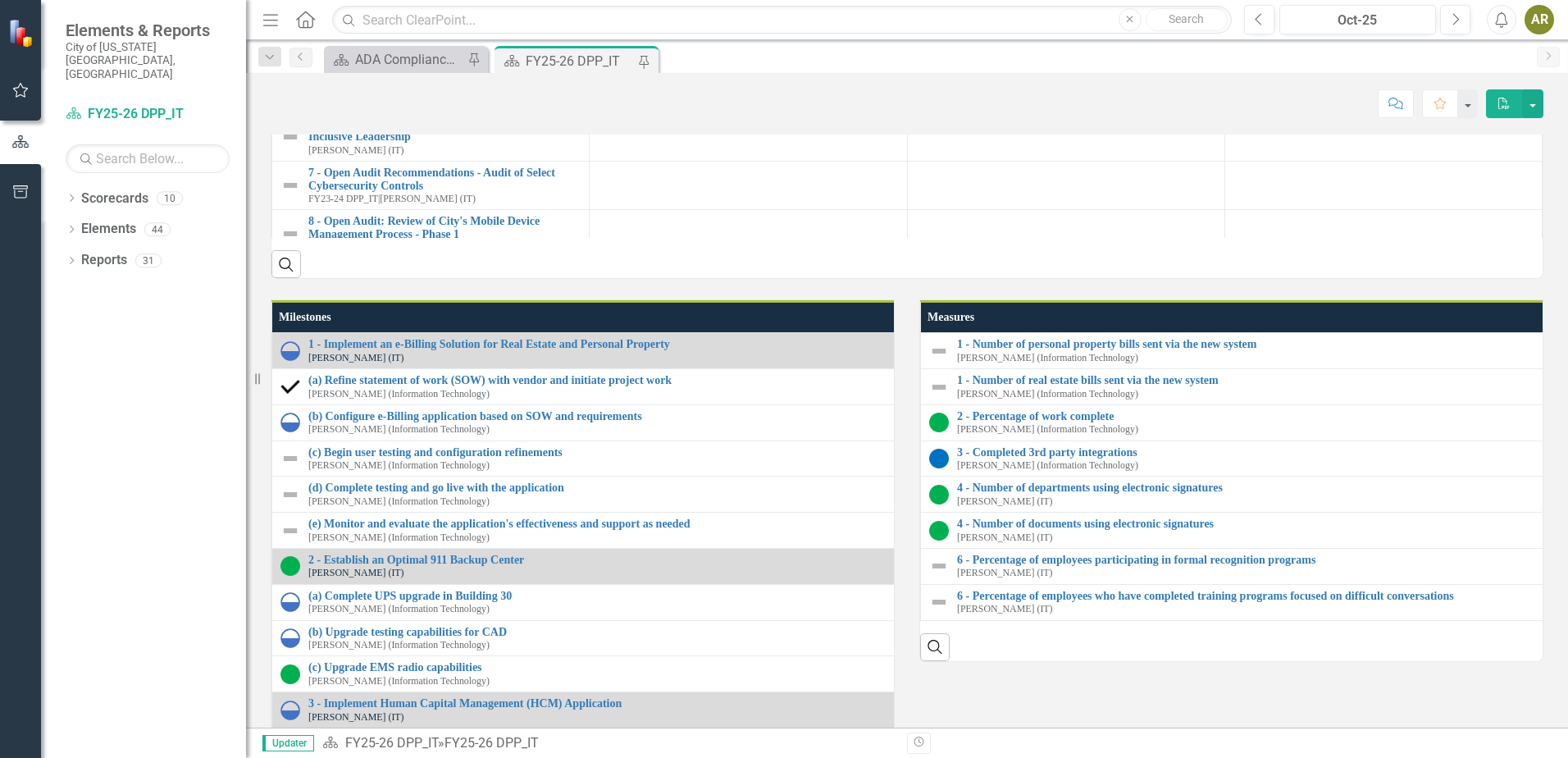
click at [441, 59] on link "4 - Expand the use of e-Signatures for Internal Documents" at bounding box center [444, 46] width 272 height 26
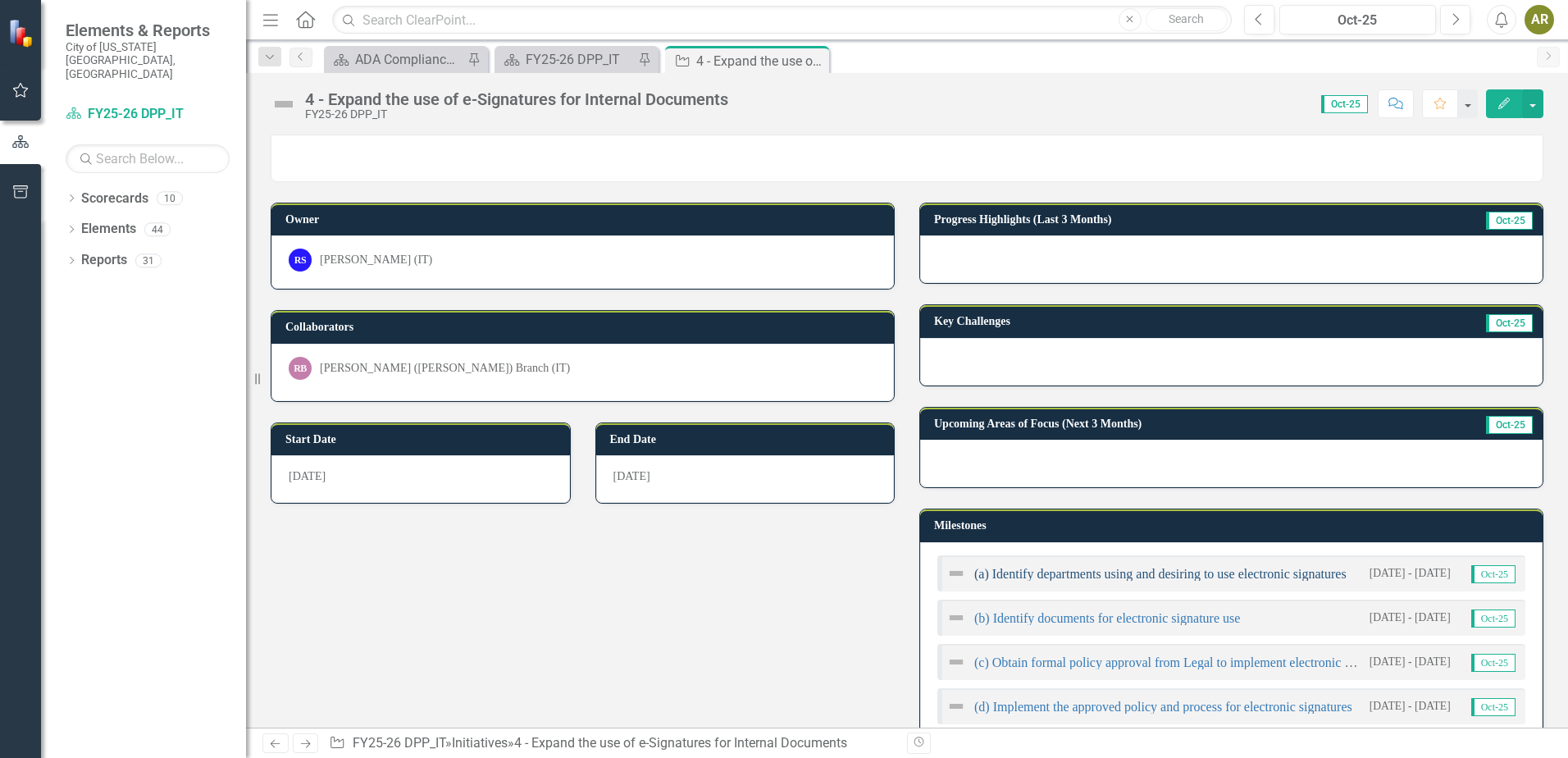
click at [1088, 576] on link "(a) Identify departments using and desiring to use electronic signatures" at bounding box center [1160, 573] width 372 height 14
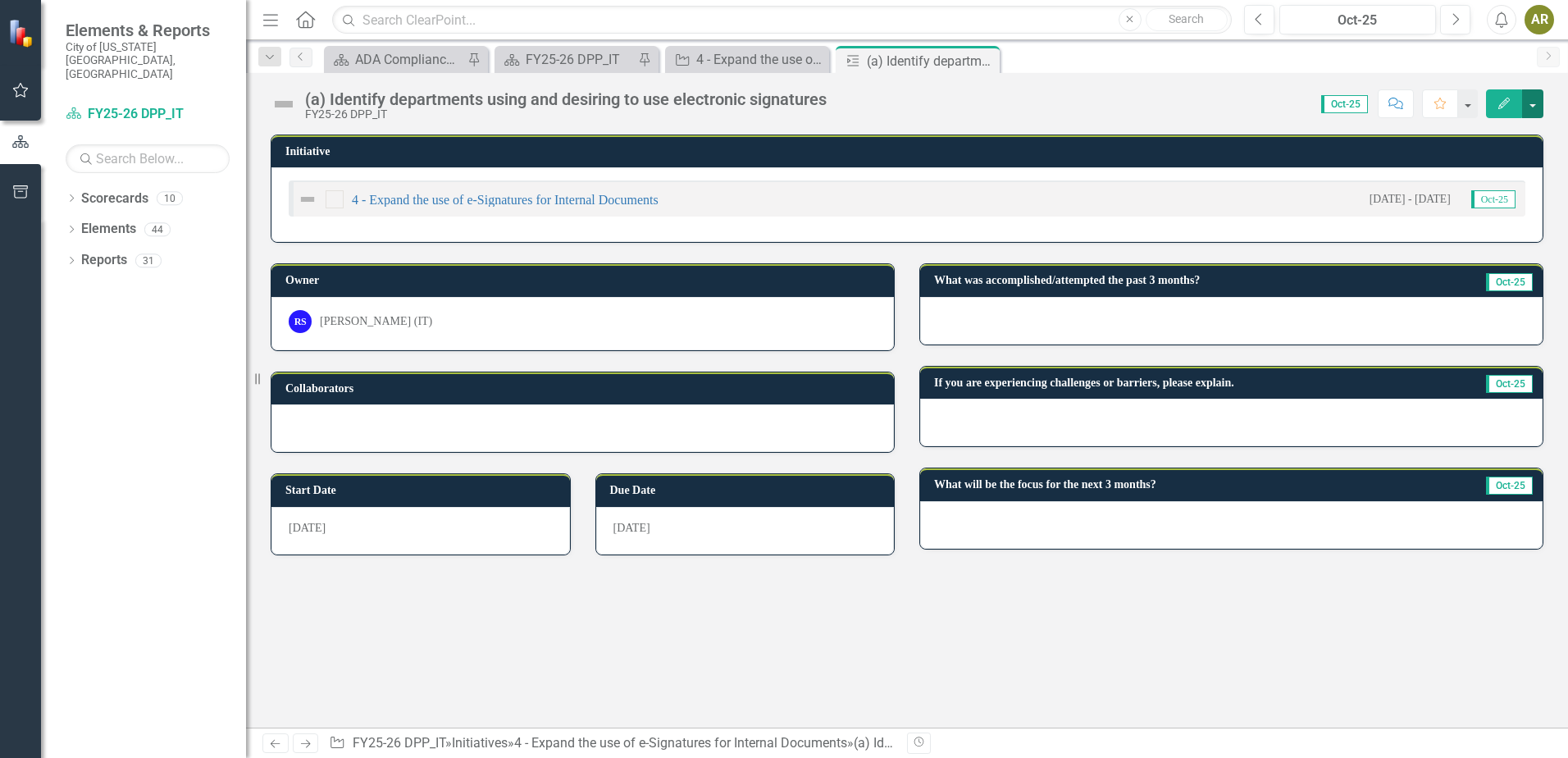
click at [1536, 98] on button "button" at bounding box center [1533, 103] width 22 height 29
click at [1516, 138] on link "Edit Edit Milestone" at bounding box center [1476, 134] width 133 height 31
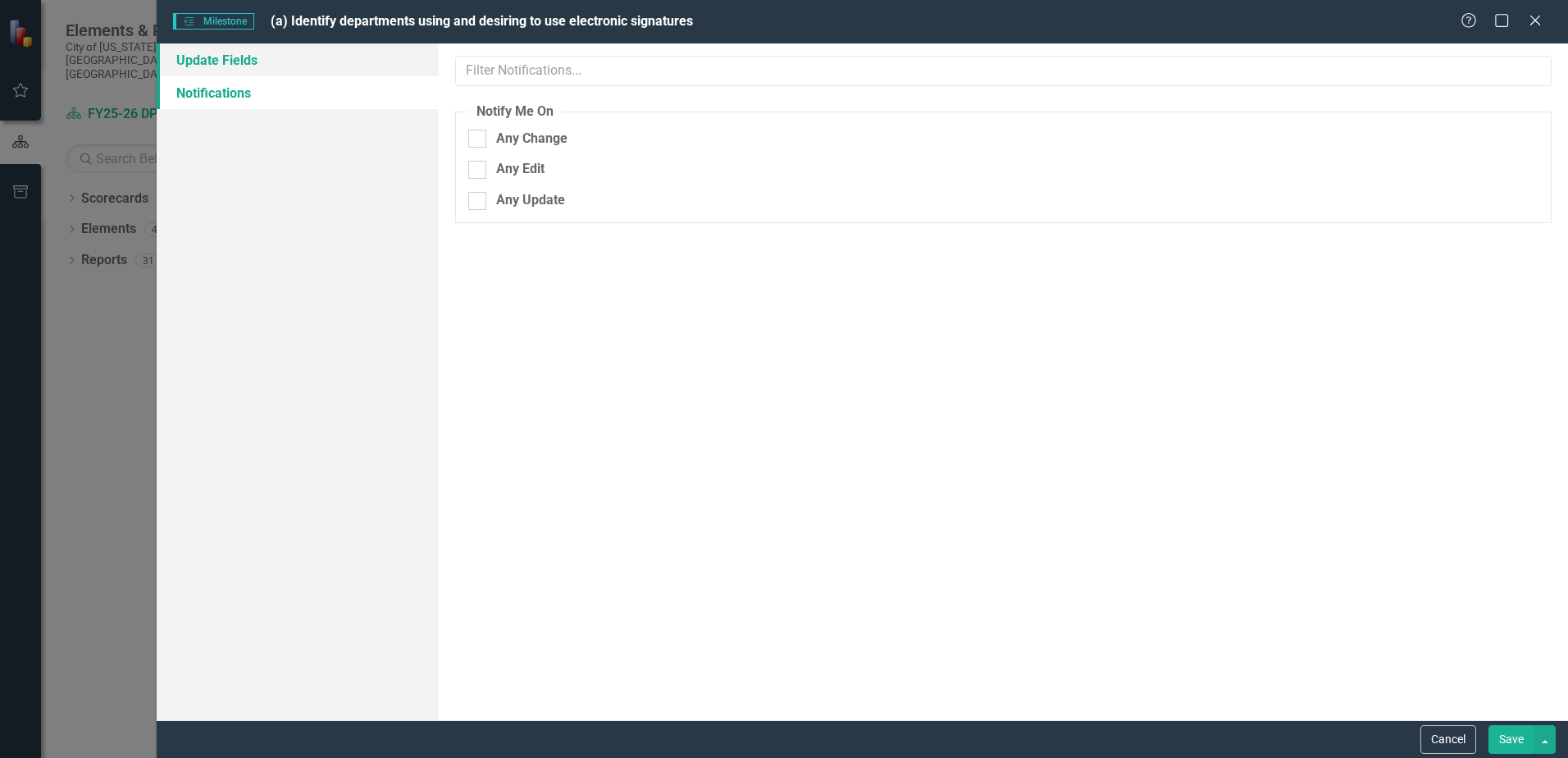
click at [278, 50] on link "Update Fields" at bounding box center [297, 60] width 282 height 33
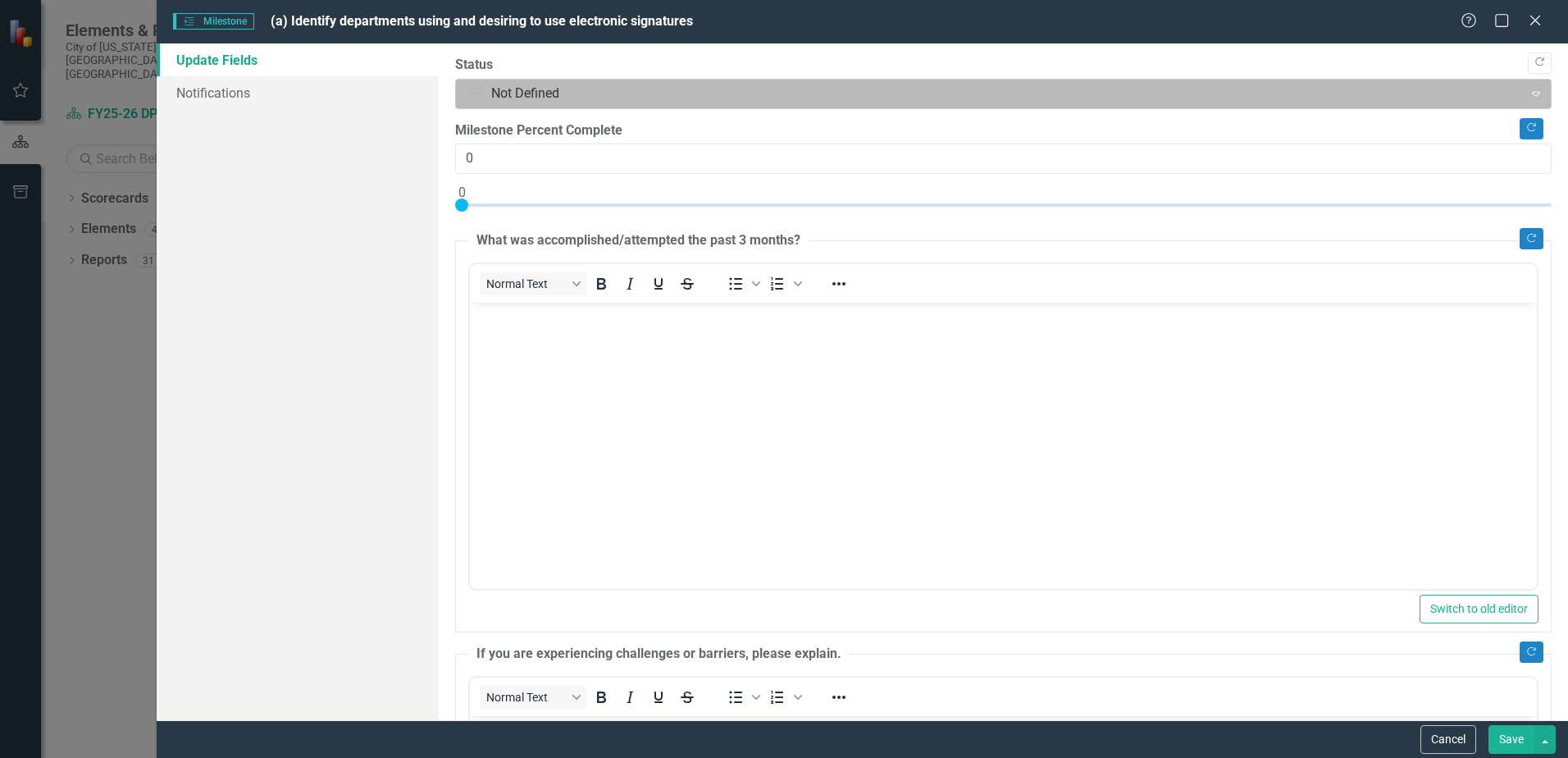
click at [604, 101] on div at bounding box center [989, 94] width 1046 height 22
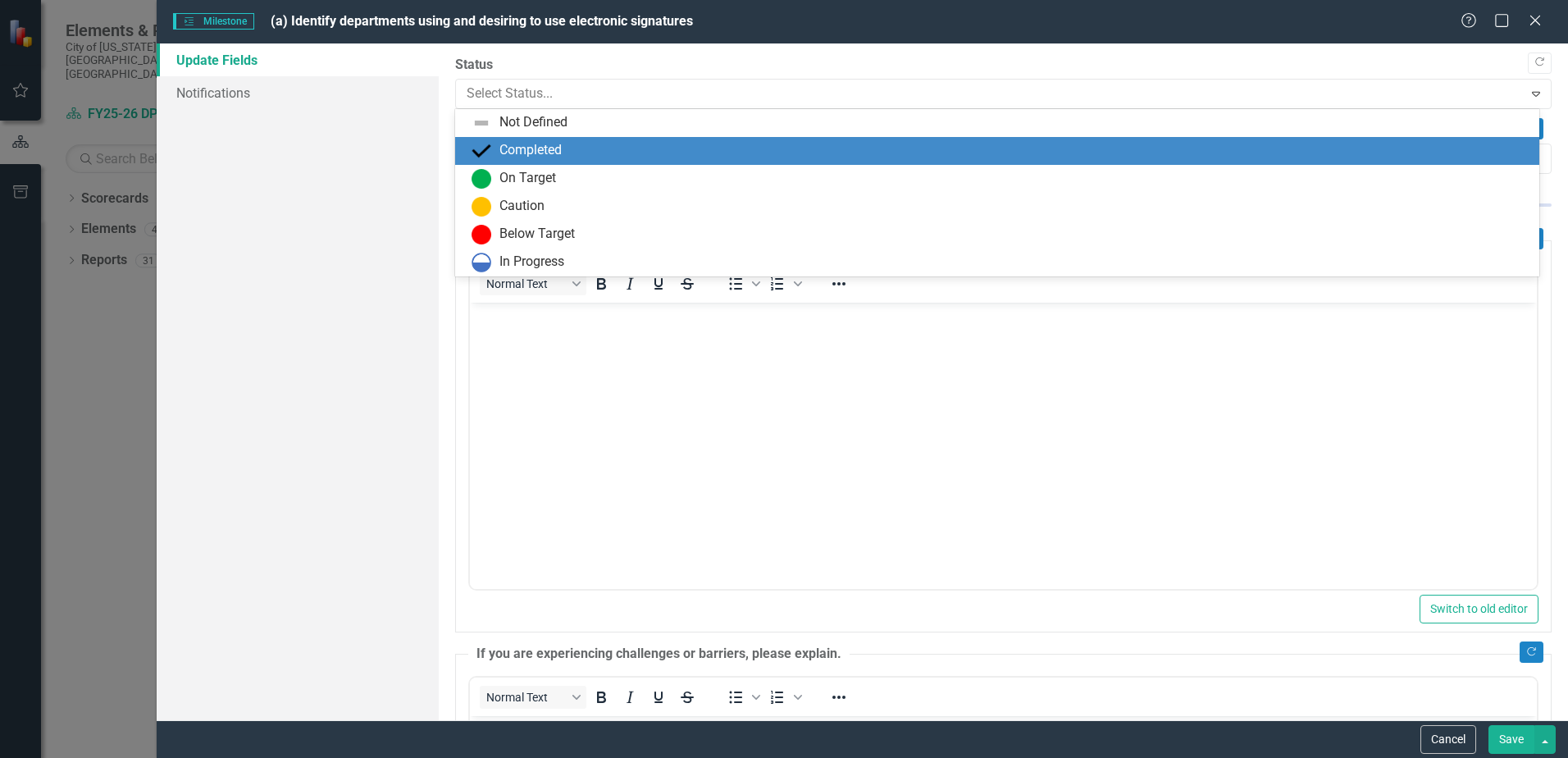
click at [600, 137] on div "Completed" at bounding box center [997, 151] width 1084 height 28
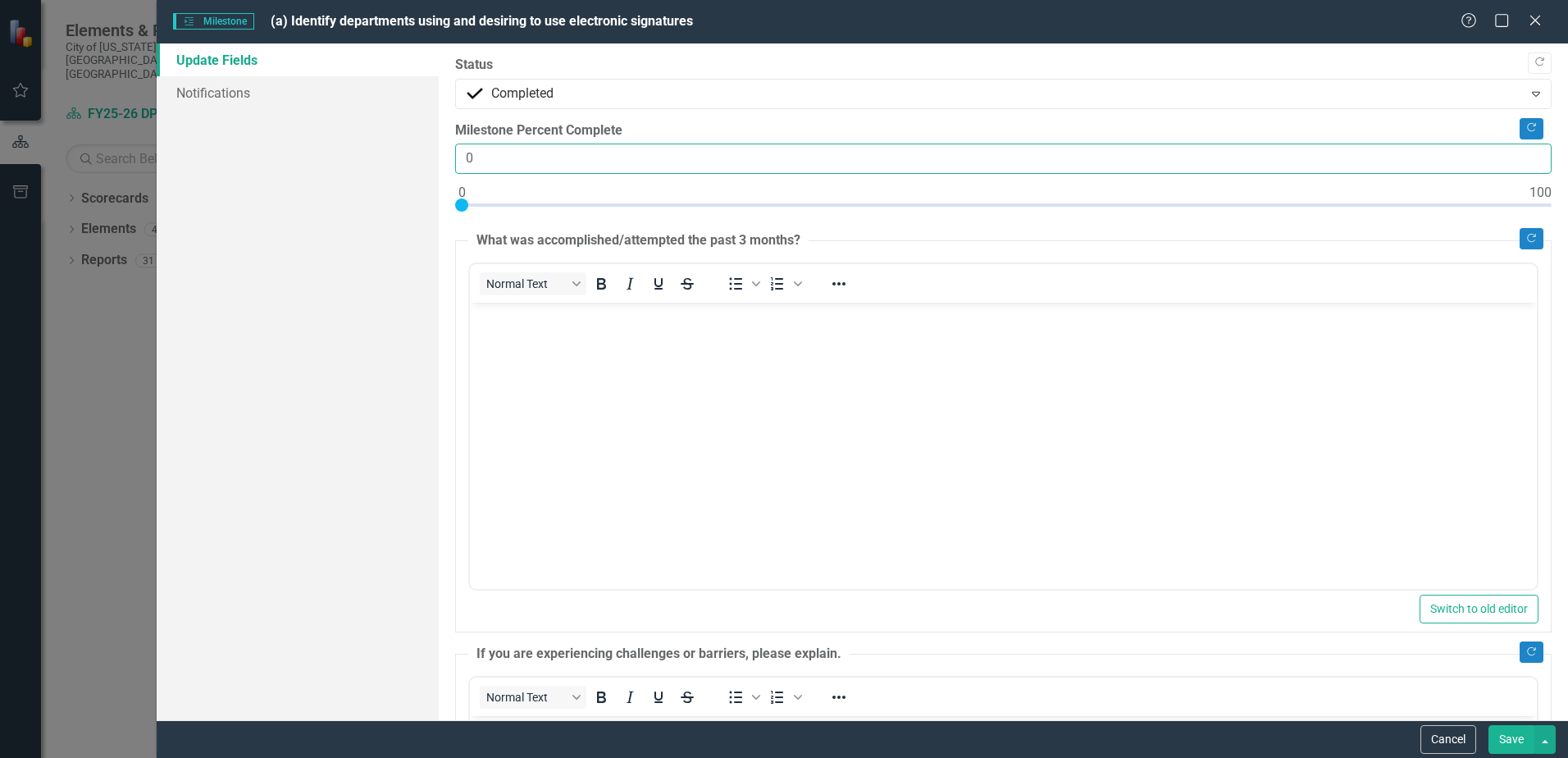
click at [461, 157] on input "0" at bounding box center [1003, 159] width 1097 height 31
type input "100"
click at [547, 415] on body "Rich Text Area. Press ALT-0 for help." at bounding box center [1003, 426] width 1067 height 247
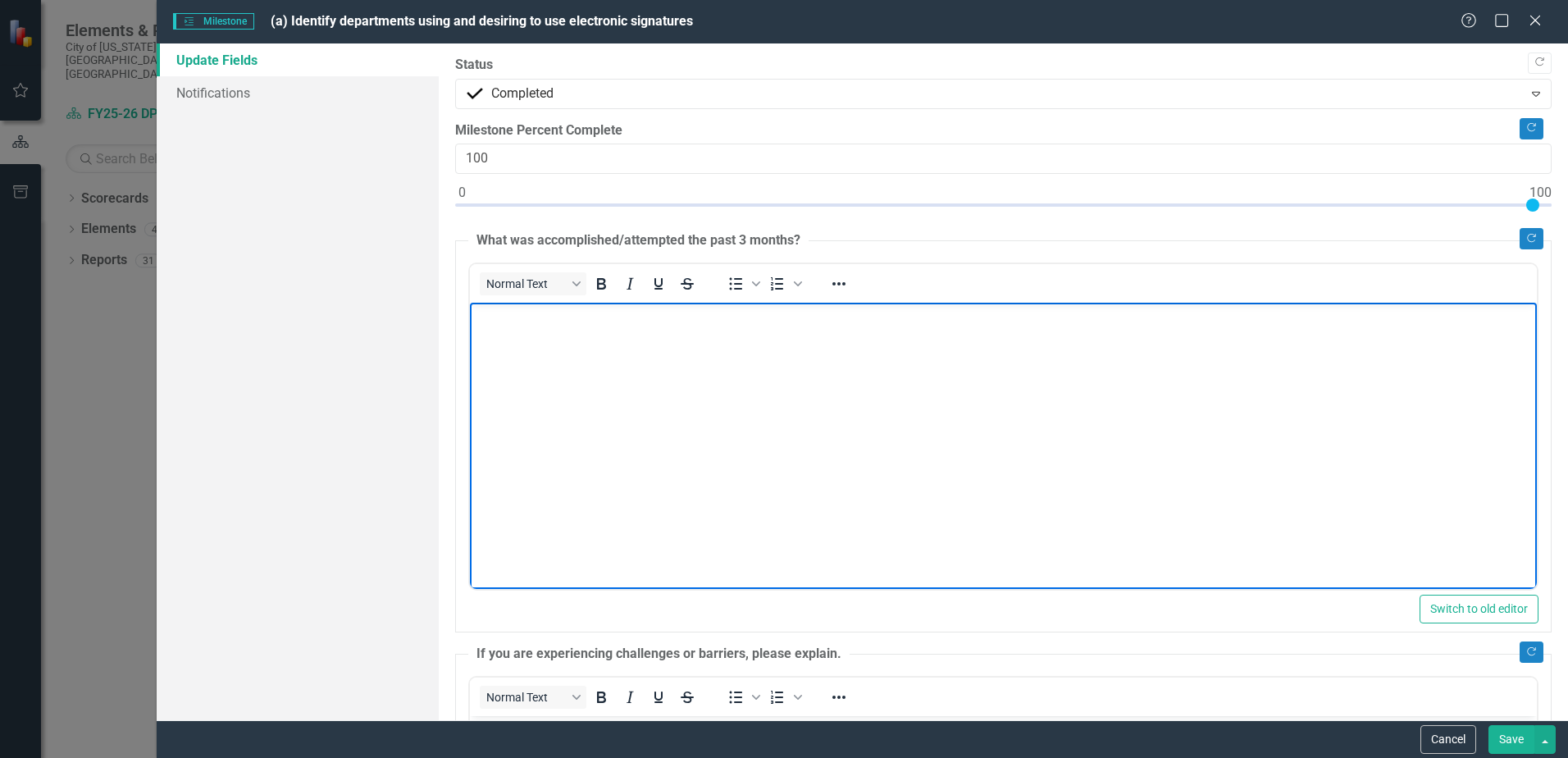
click at [603, 409] on body "Rich Text Area. Press ALT-0 for help." at bounding box center [1003, 426] width 1067 height 247
paste body "Rich Text Area. Press ALT-0 for help."
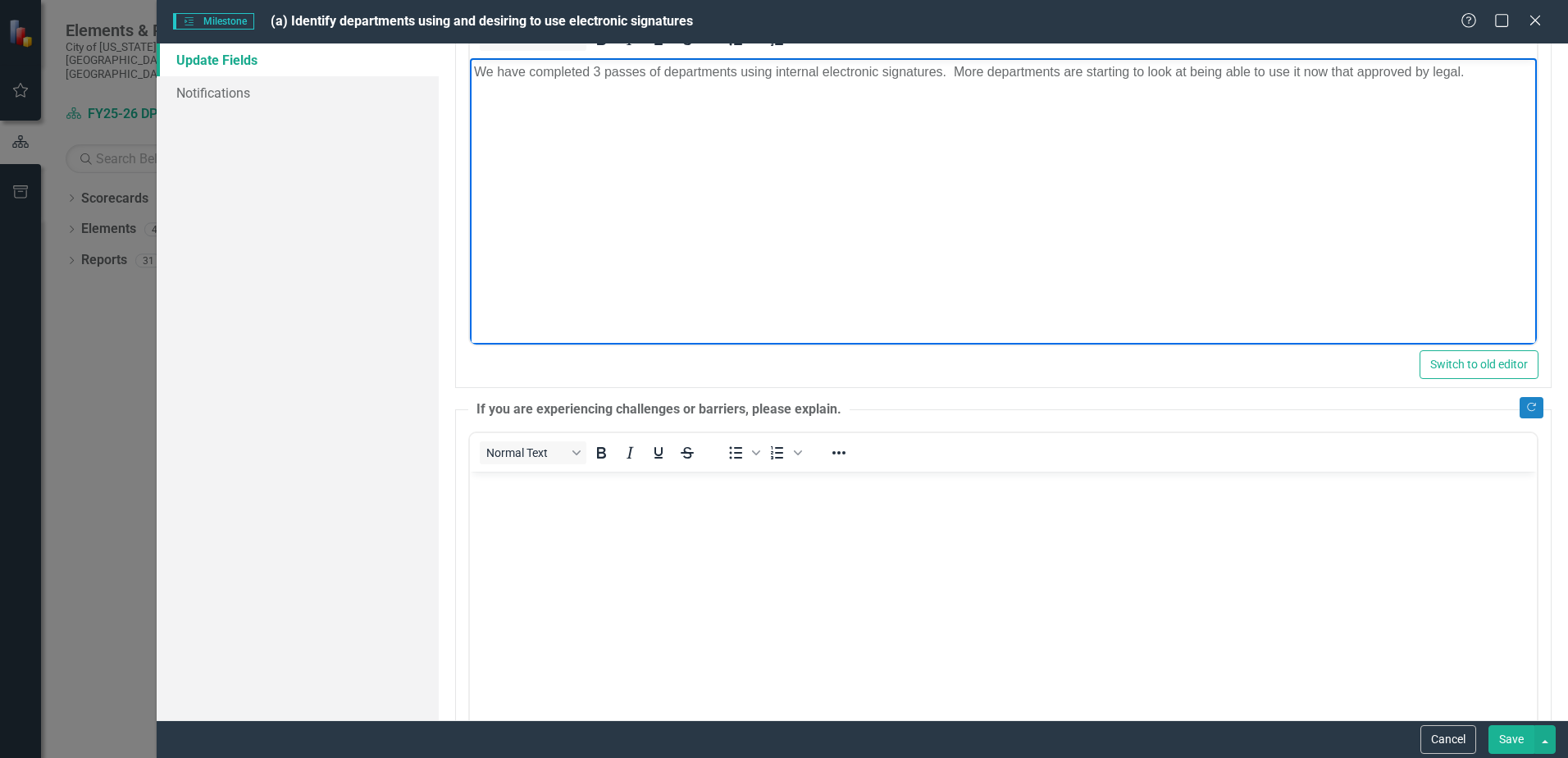
scroll to position [247, 0]
click at [1523, 752] on button "Save" at bounding box center [1512, 740] width 46 height 29
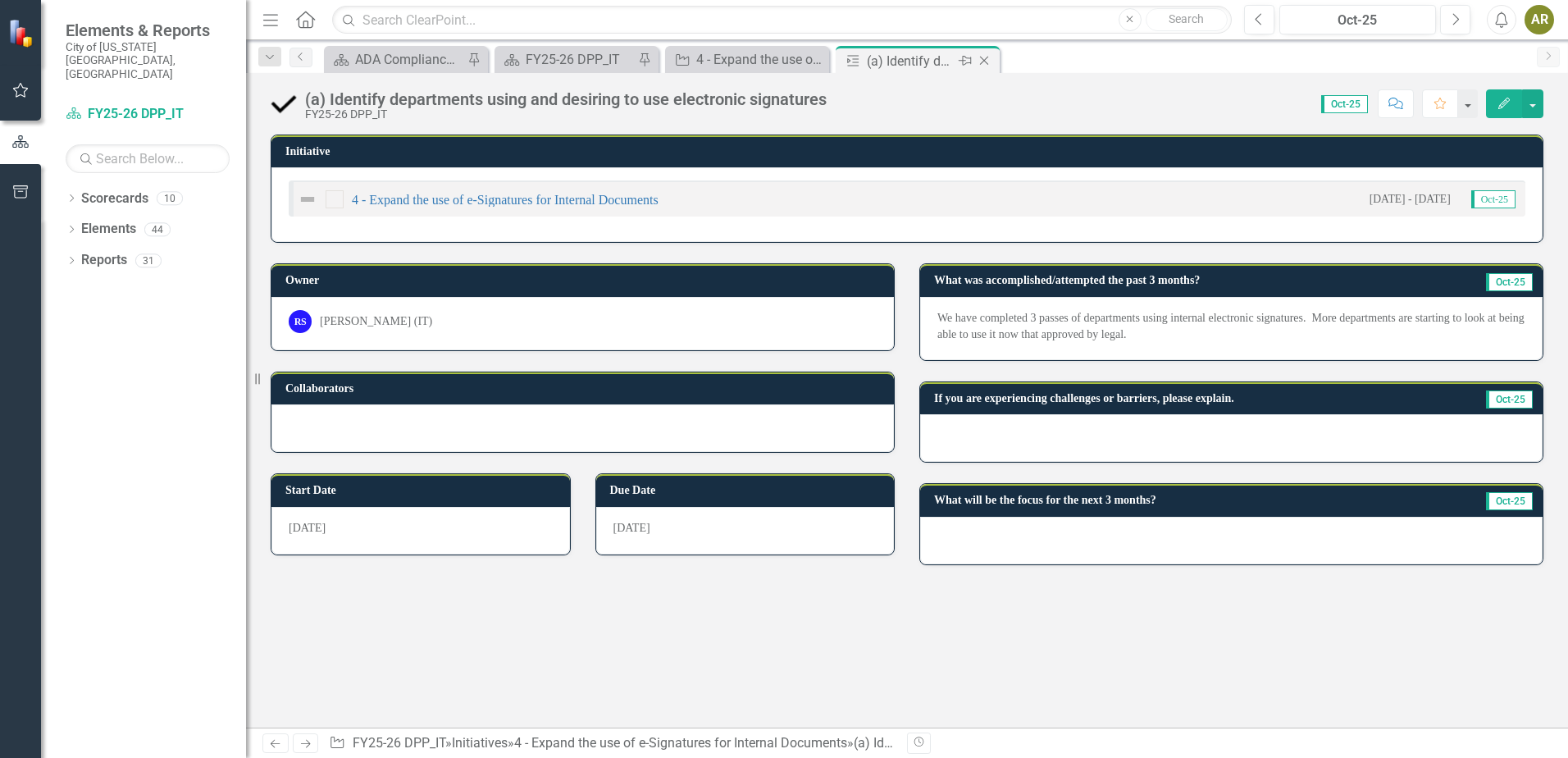
click at [988, 61] on icon "Close" at bounding box center [984, 60] width 17 height 13
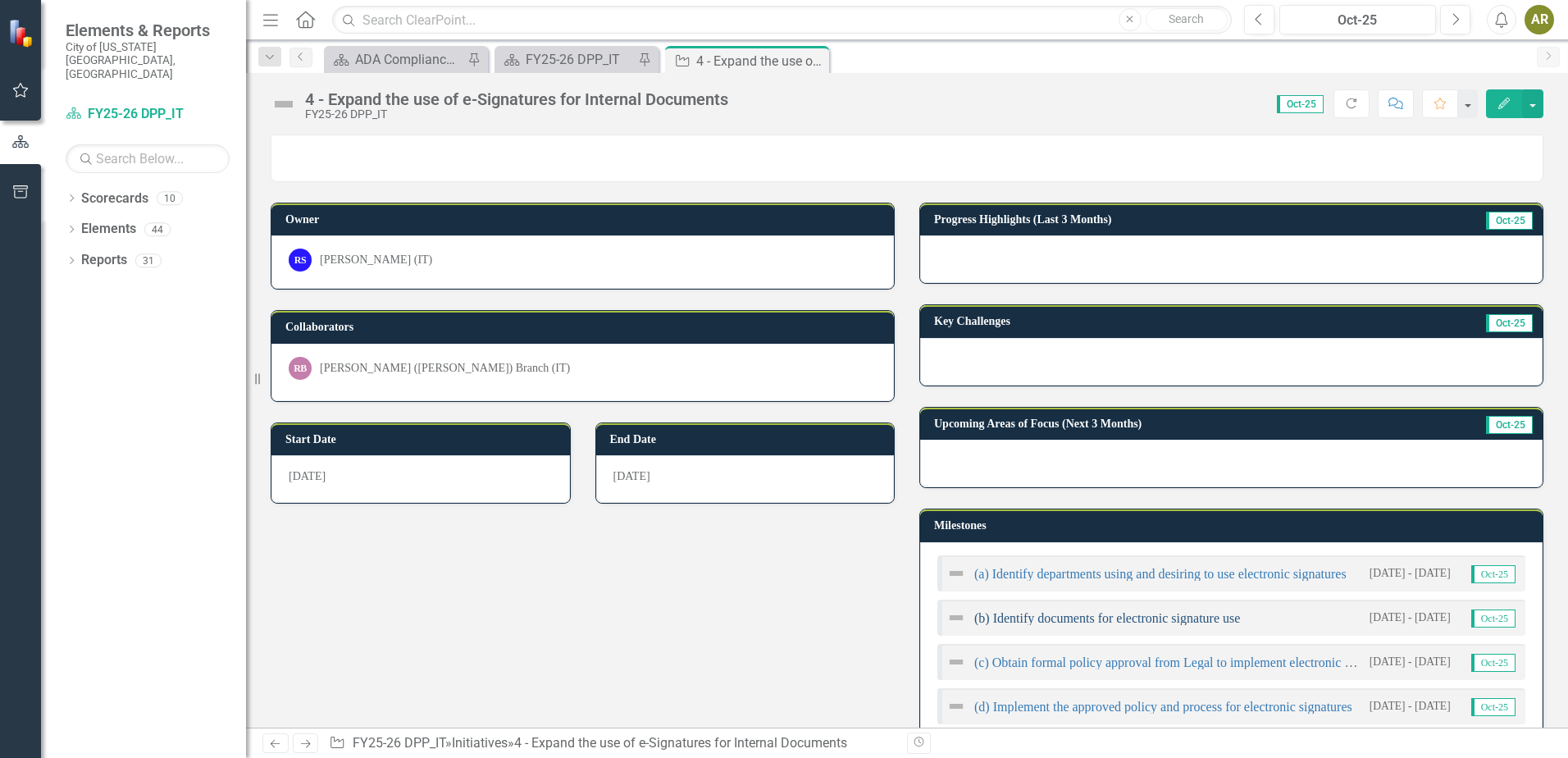
click at [1174, 616] on link "(b) Identify documents for electronic signature use" at bounding box center [1107, 618] width 265 height 14
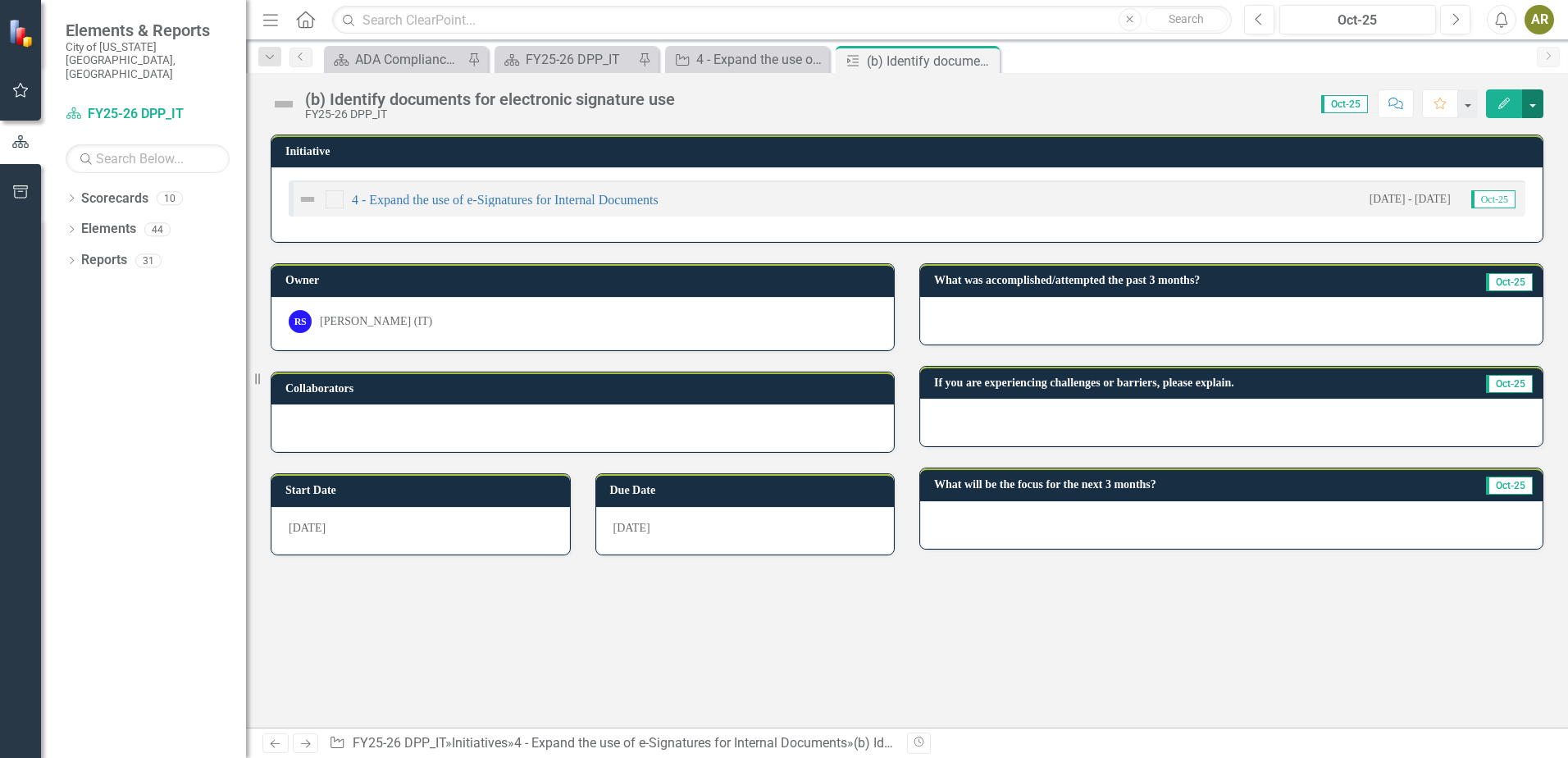
click at [1536, 99] on button "button" at bounding box center [1533, 103] width 22 height 29
click at [1526, 134] on link "Edit Edit Milestone" at bounding box center [1476, 134] width 133 height 31
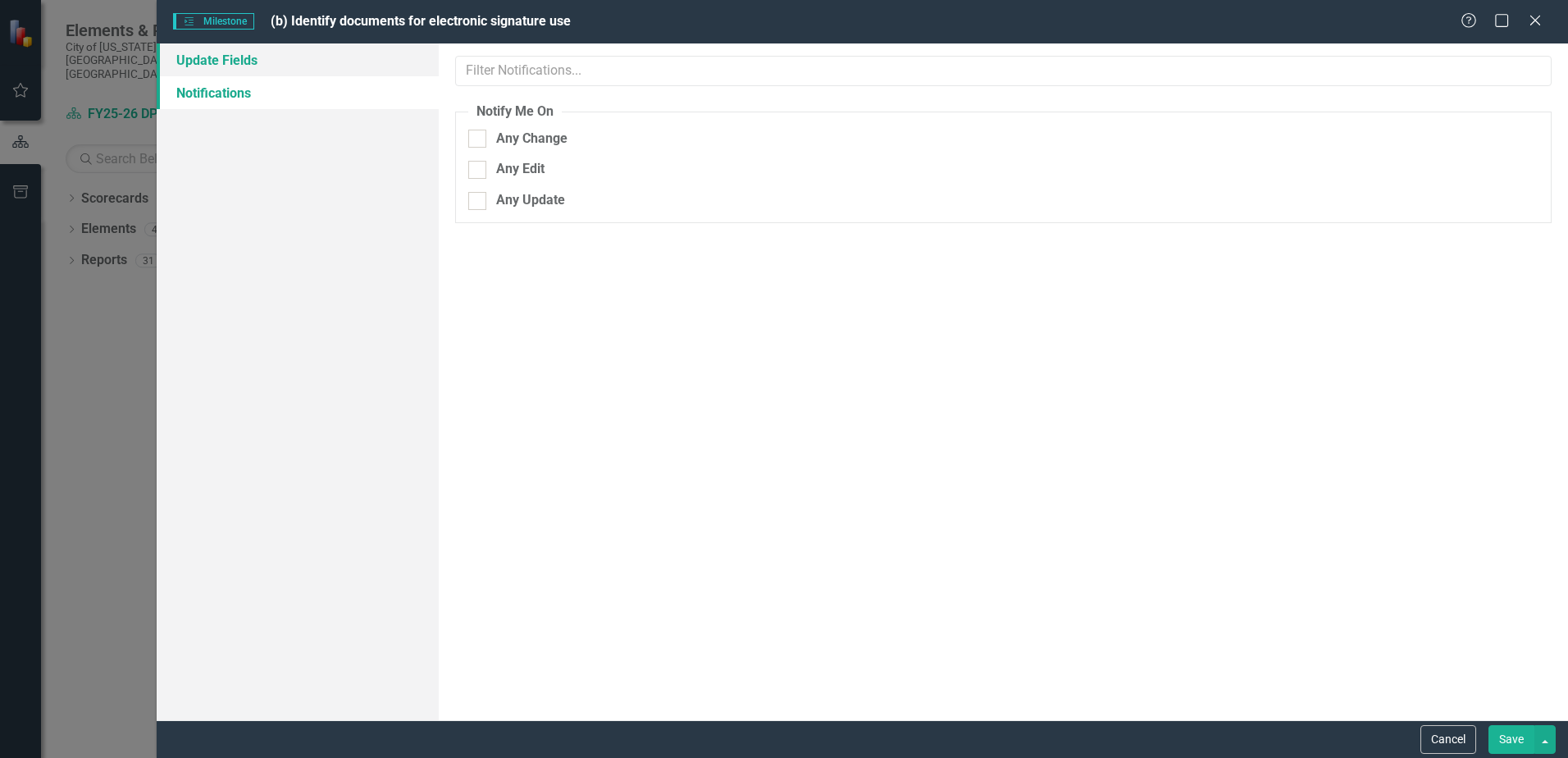
drag, startPoint x: 300, startPoint y: 64, endPoint x: 347, endPoint y: 66, distance: 47.0
click at [299, 64] on link "Update Fields" at bounding box center [297, 60] width 282 height 33
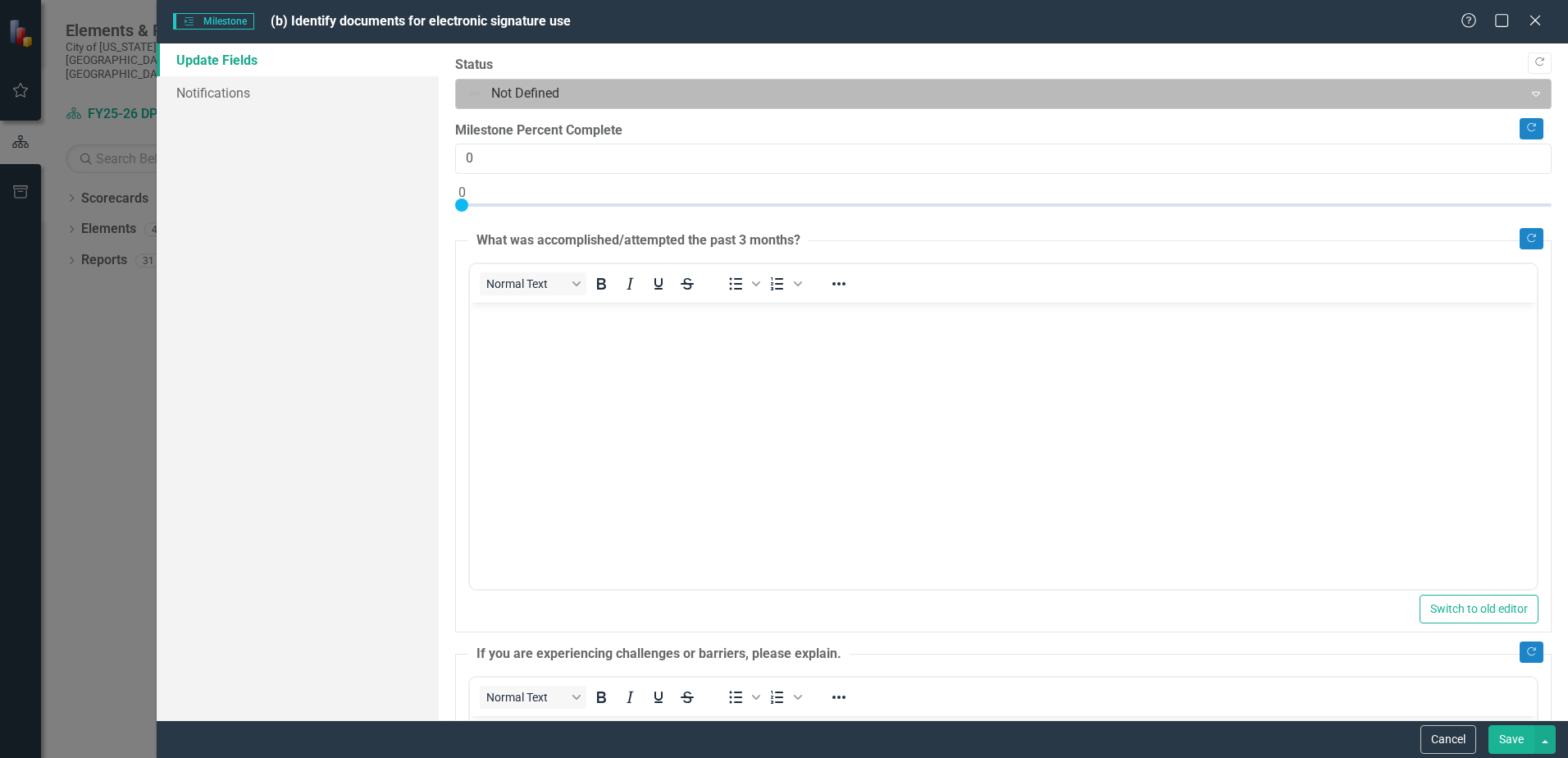
click at [515, 84] on div at bounding box center [989, 94] width 1046 height 22
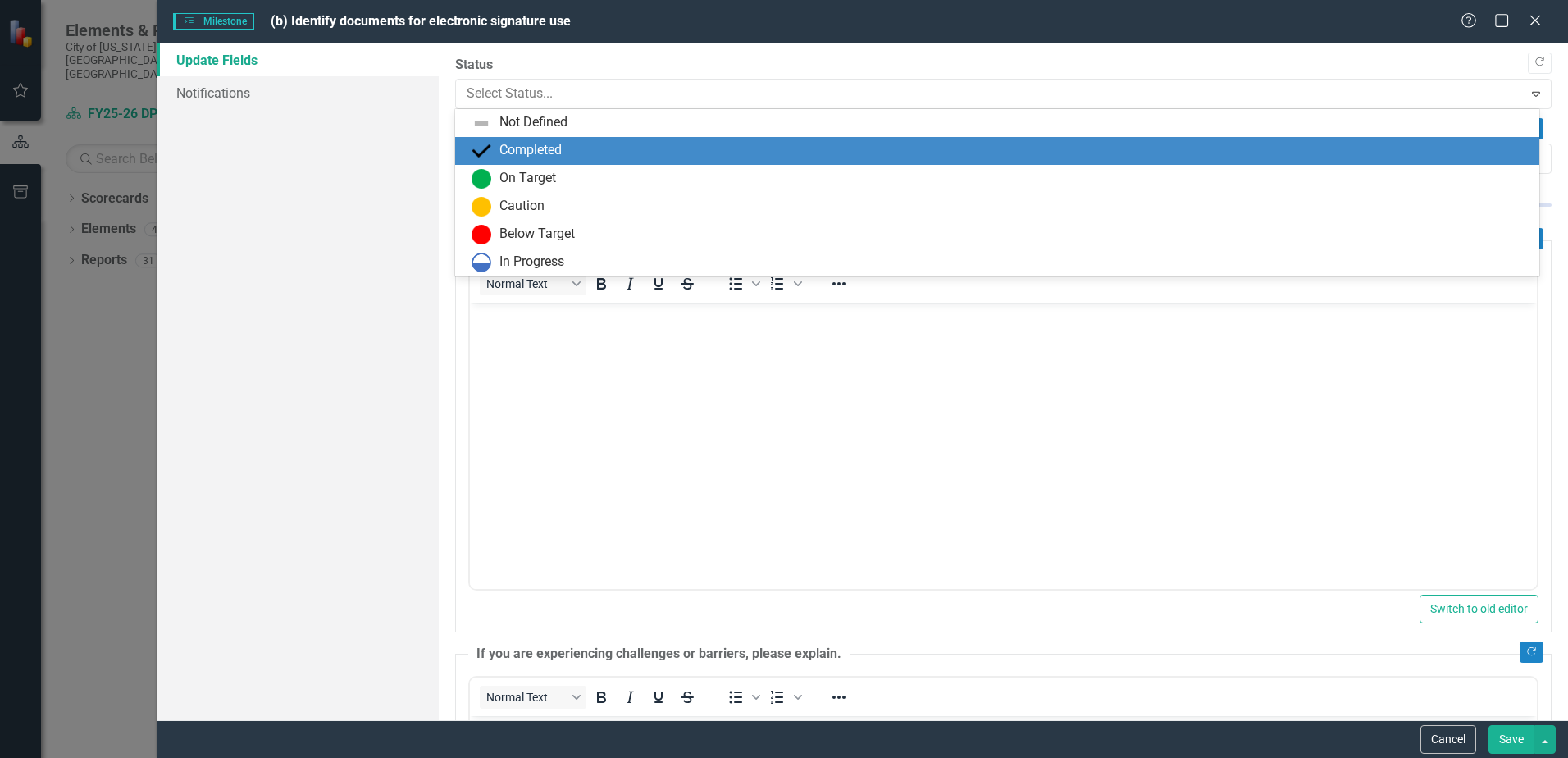
click at [519, 155] on div "Completed" at bounding box center [530, 151] width 62 height 19
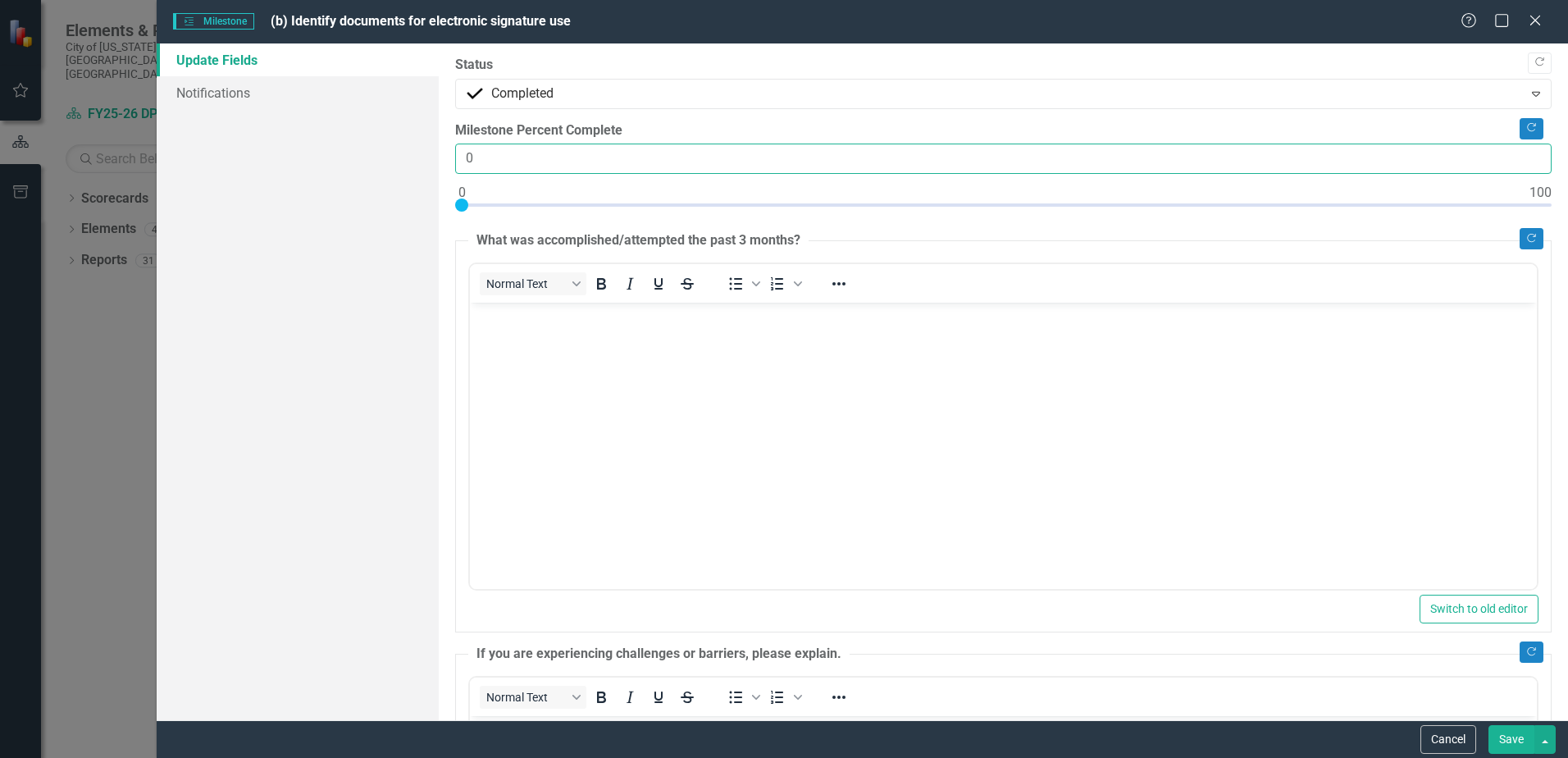
click at [461, 153] on input "0" at bounding box center [1003, 159] width 1097 height 31
type input "100"
click at [1510, 735] on button "Save" at bounding box center [1512, 740] width 46 height 29
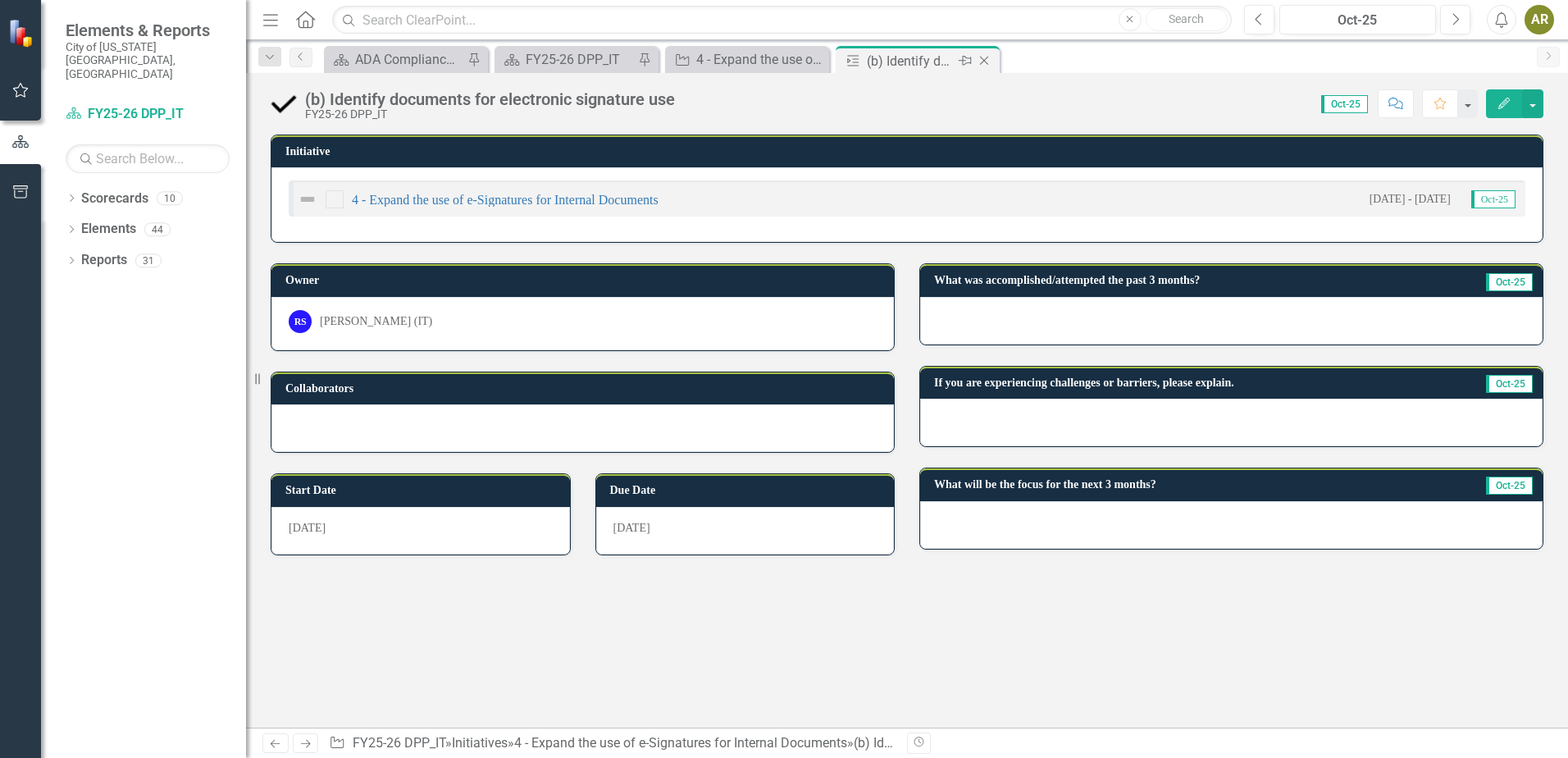
click at [987, 60] on icon "Close" at bounding box center [984, 60] width 17 height 13
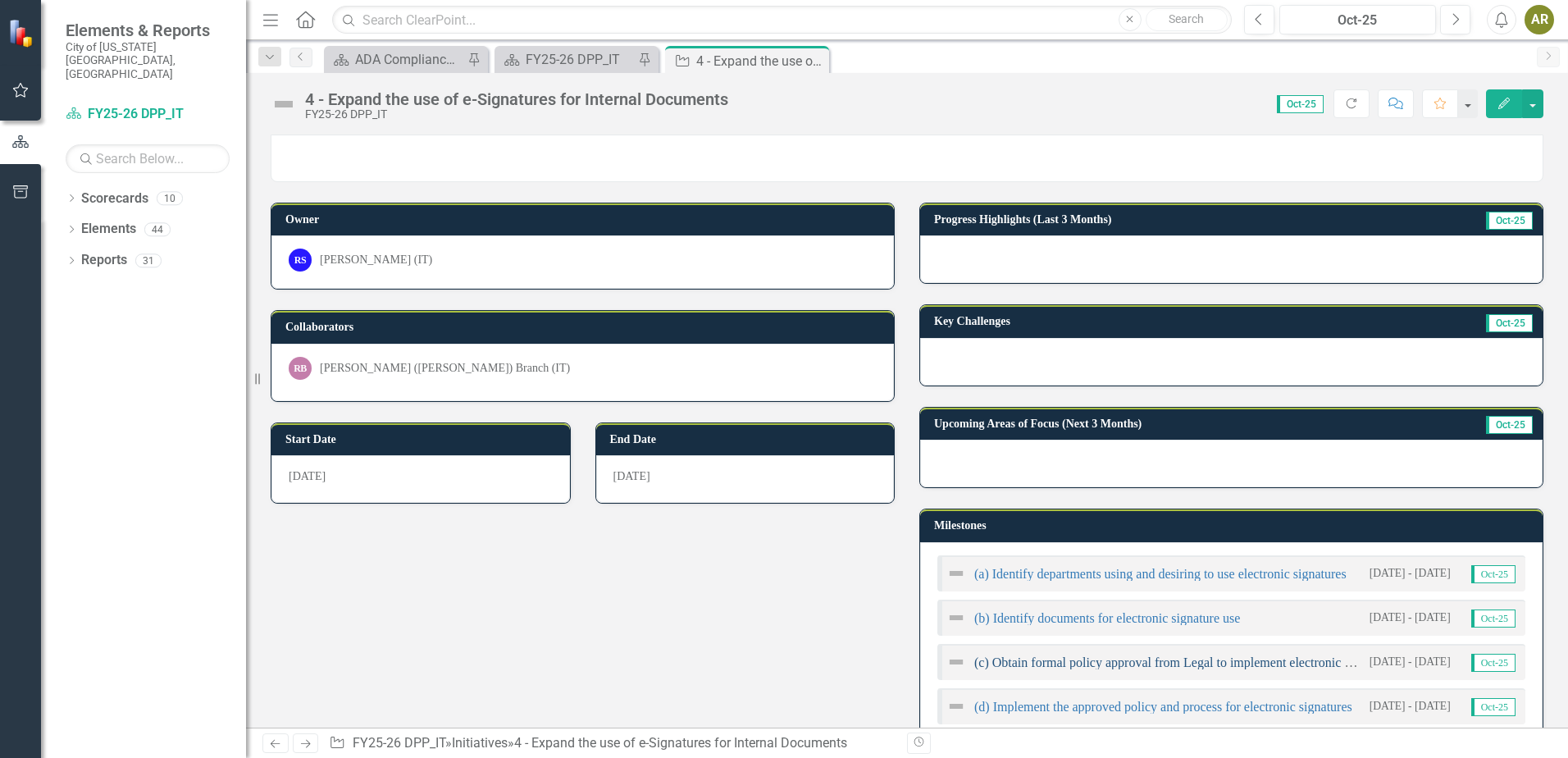
click at [1095, 659] on link "(c) Obtain formal policy approval from Legal to implement electronic signatures" at bounding box center [1186, 663] width 423 height 14
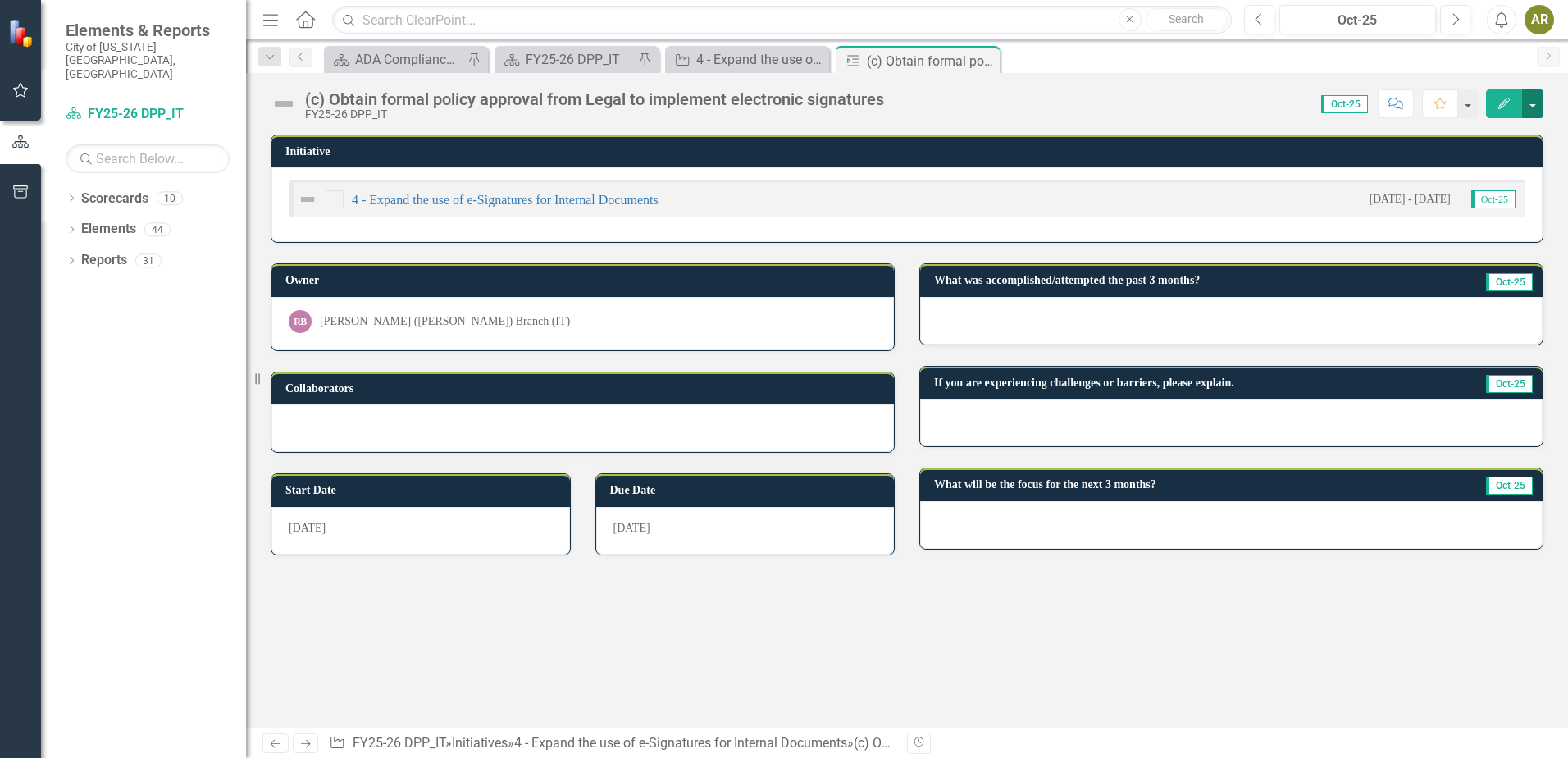
click at [1533, 110] on button "button" at bounding box center [1533, 103] width 22 height 29
click at [1527, 127] on link "Edit Edit Milestone" at bounding box center [1476, 134] width 133 height 31
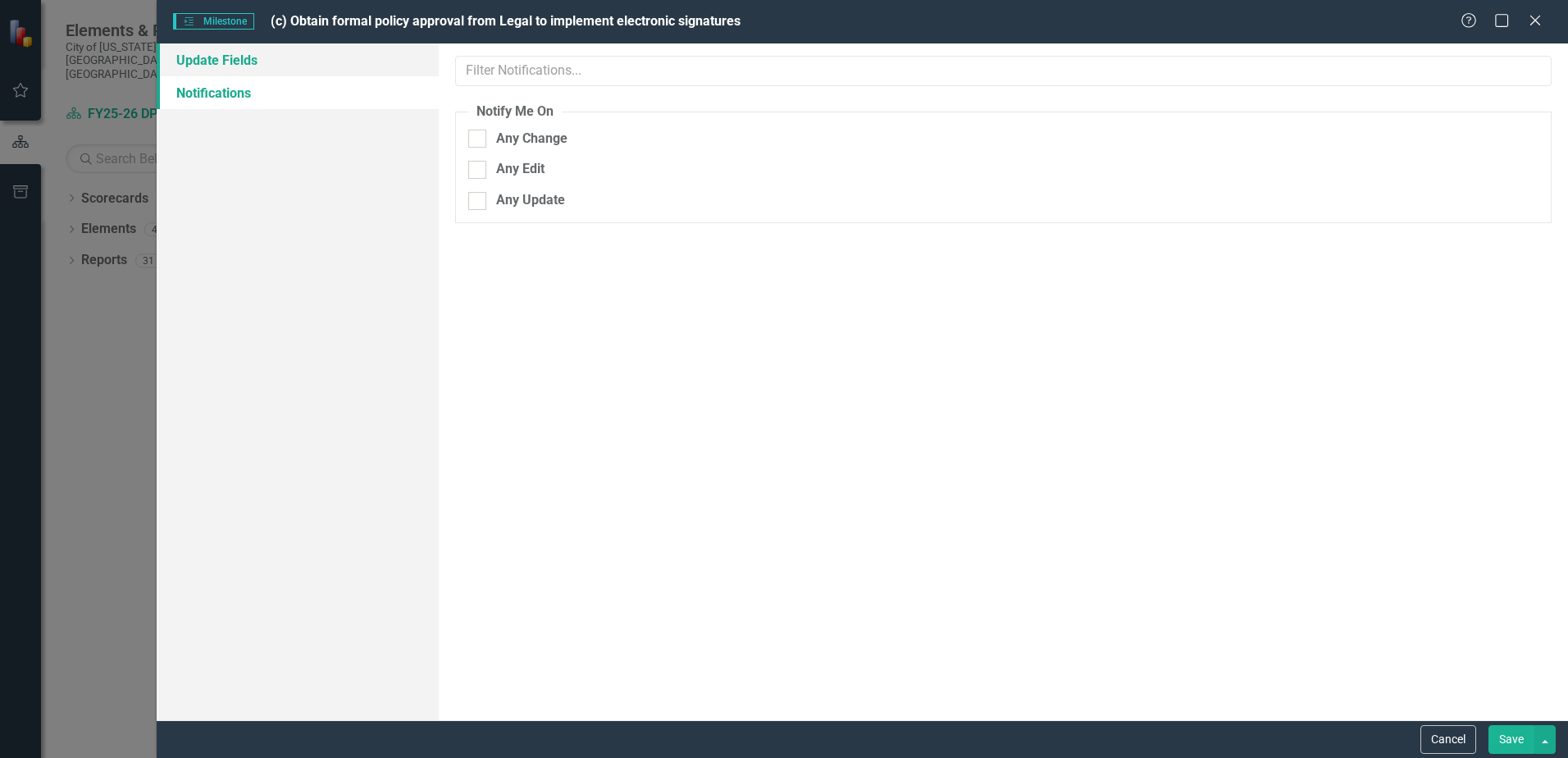
click at [350, 47] on link "Update Fields" at bounding box center [297, 60] width 282 height 33
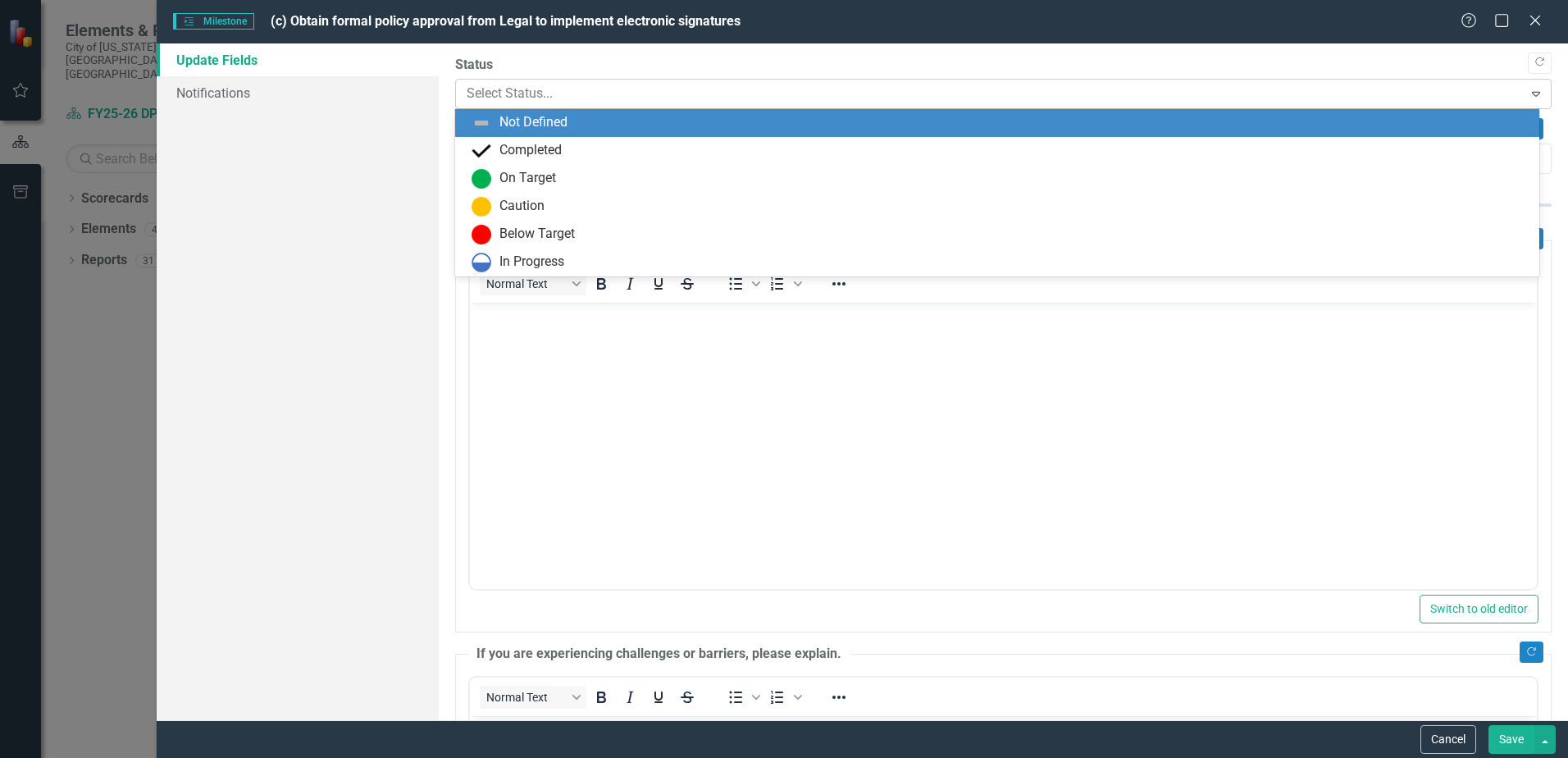
click at [566, 98] on div at bounding box center [989, 94] width 1046 height 22
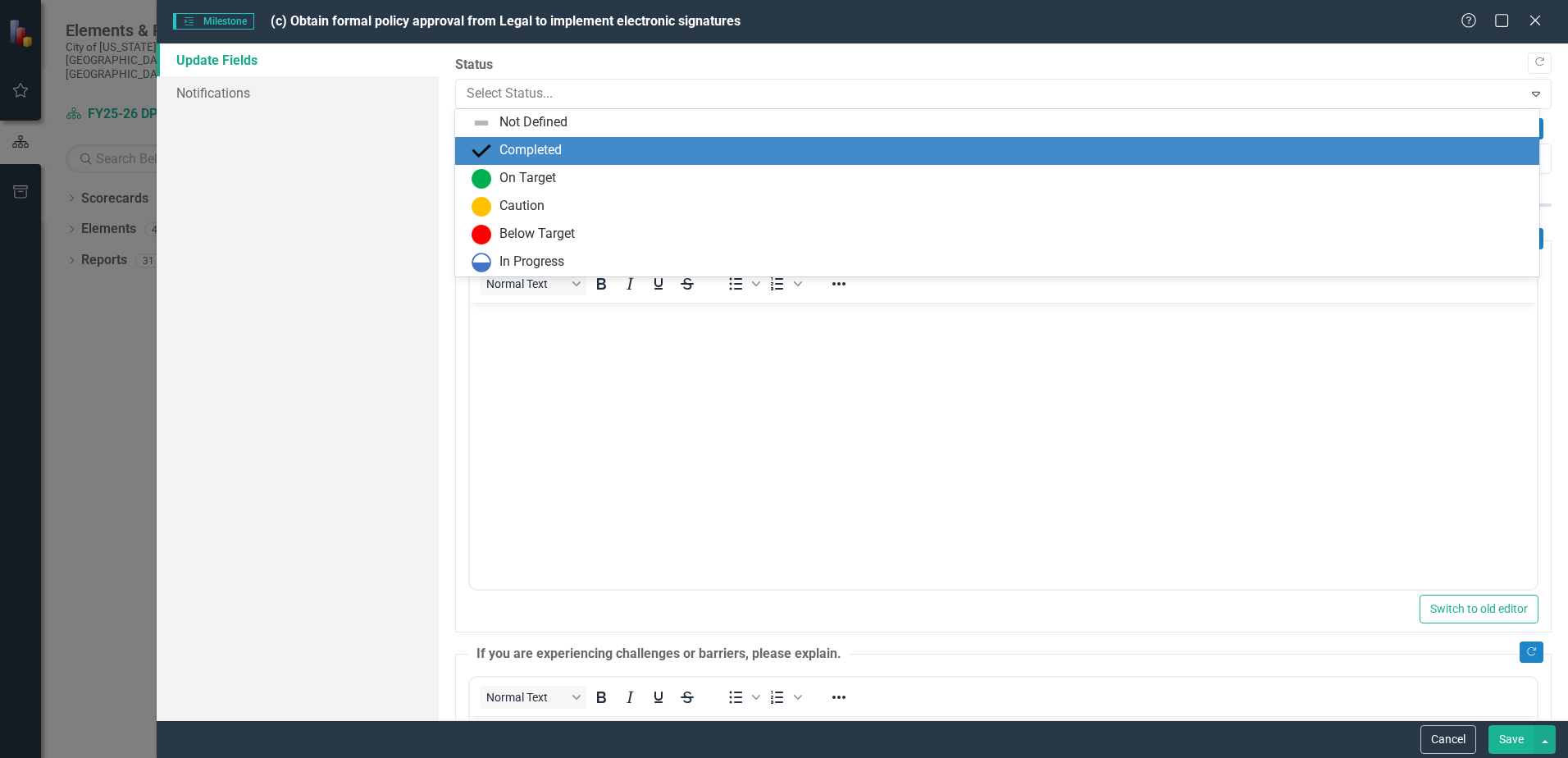
click at [567, 151] on div "Completed" at bounding box center [1001, 151] width 1059 height 20
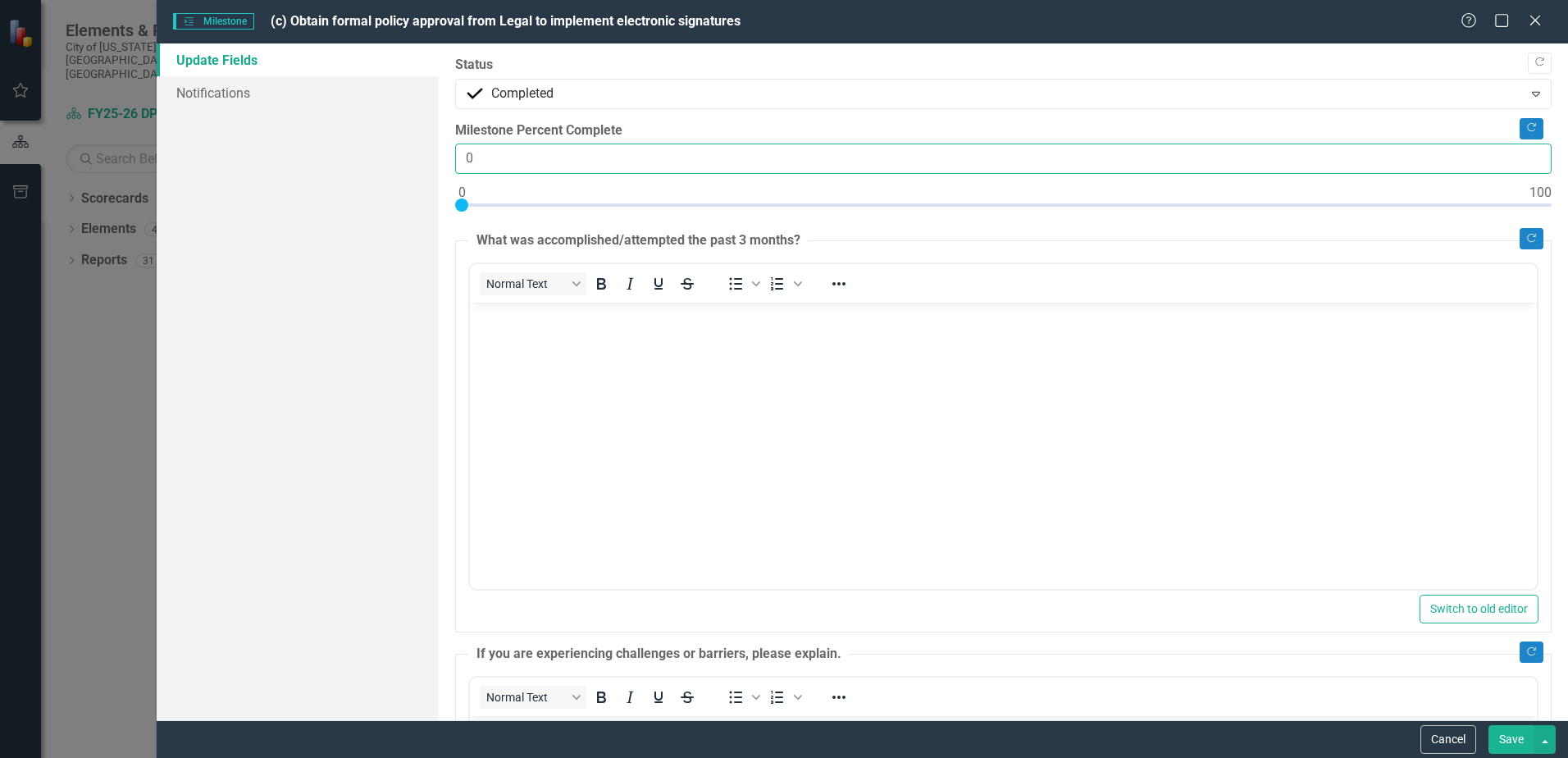
click at [459, 153] on input "0" at bounding box center [1003, 159] width 1097 height 31
type input "100"
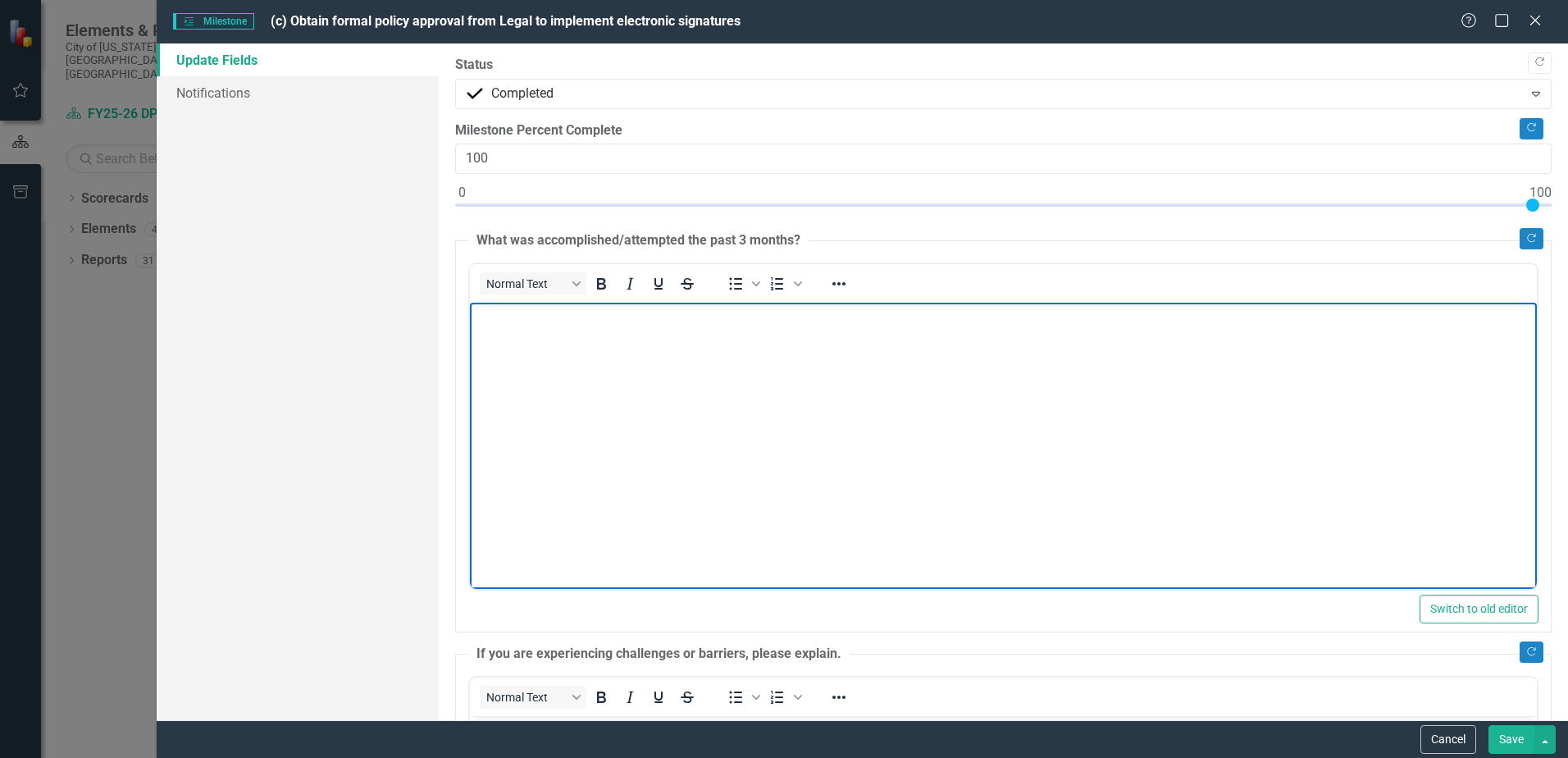
click at [600, 410] on body "Rich Text Area. Press ALT-0 for help." at bounding box center [1003, 426] width 1067 height 247
drag, startPoint x: 649, startPoint y: 305, endPoint x: 603, endPoint y: 391, distance: 97.5
click at [603, 391] on body "Legal has approved the esignatures policy." at bounding box center [1003, 426] width 1067 height 247
click at [620, 315] on p "Legal has approved the esignatures policy." at bounding box center [1003, 317] width 1059 height 20
click at [664, 334] on body "Legal has approved the e-signatures policy." at bounding box center [1003, 426] width 1067 height 247
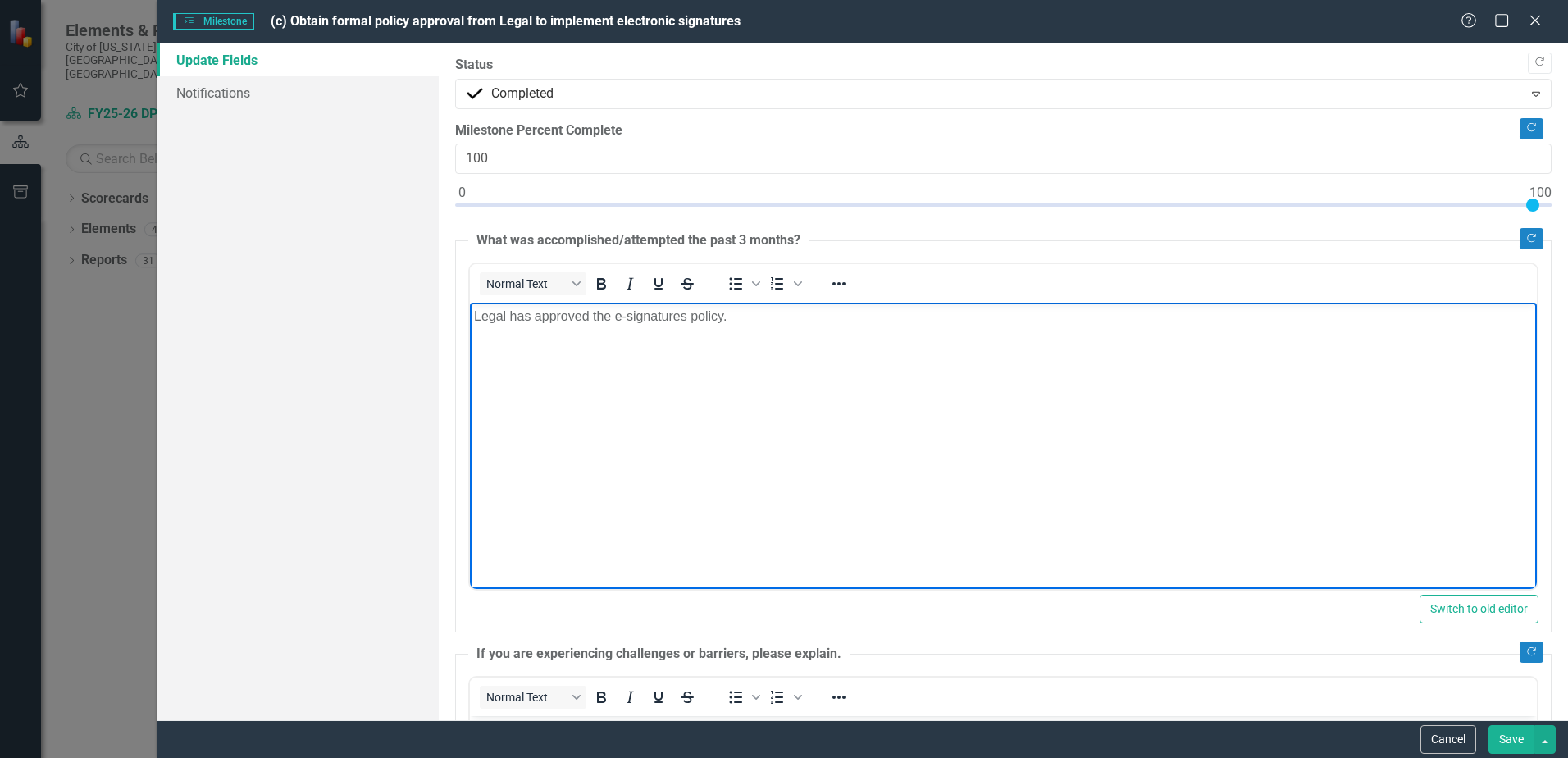
click at [685, 319] on p "Legal has approved the e-signatures policy." at bounding box center [1003, 317] width 1059 height 20
click at [763, 359] on body "Legal has approved the e-signature policy." at bounding box center [1003, 426] width 1067 height 247
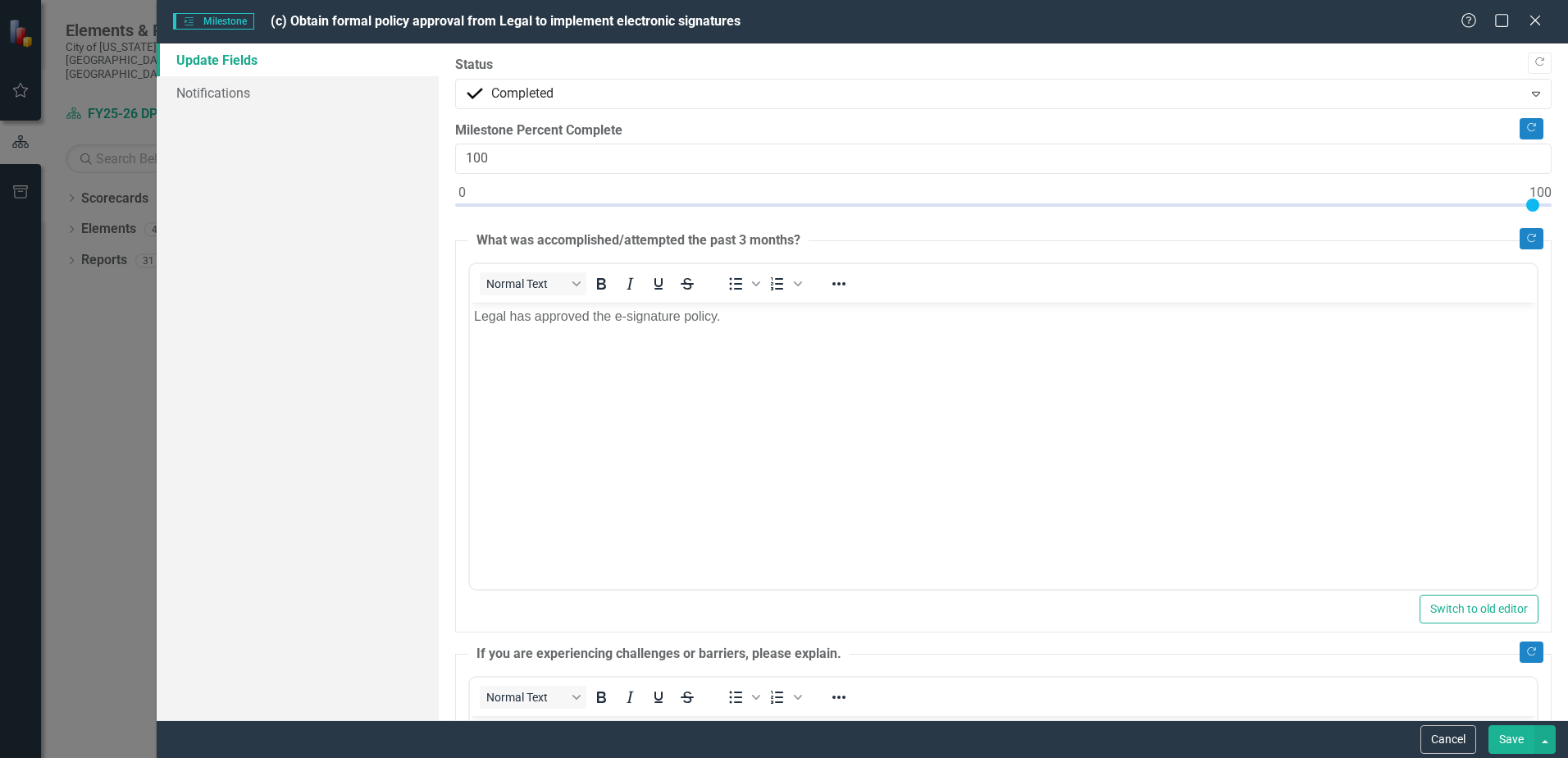
click at [1515, 745] on button "Save" at bounding box center [1512, 740] width 46 height 29
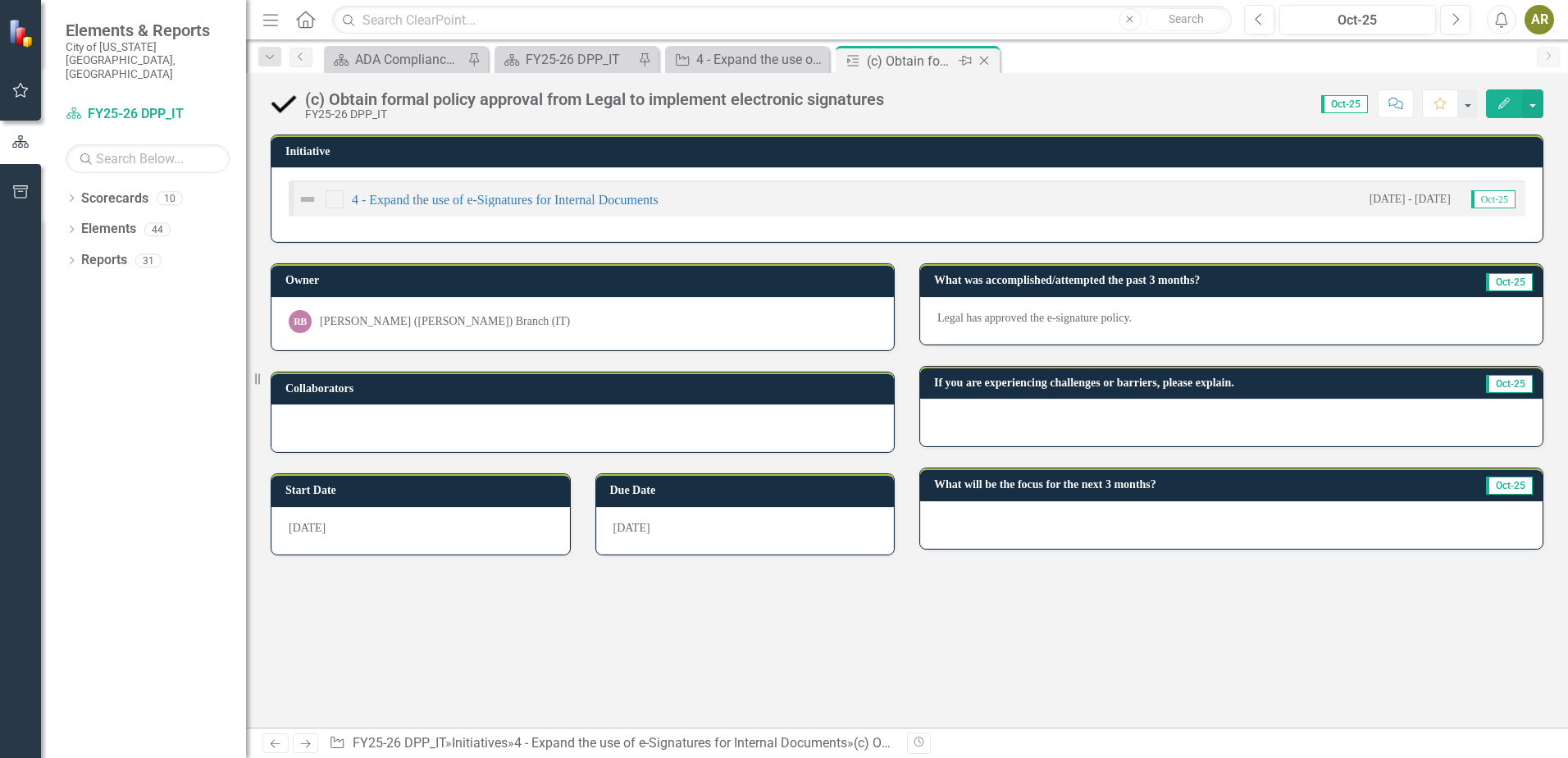
click at [987, 65] on icon "Close" at bounding box center [984, 60] width 17 height 13
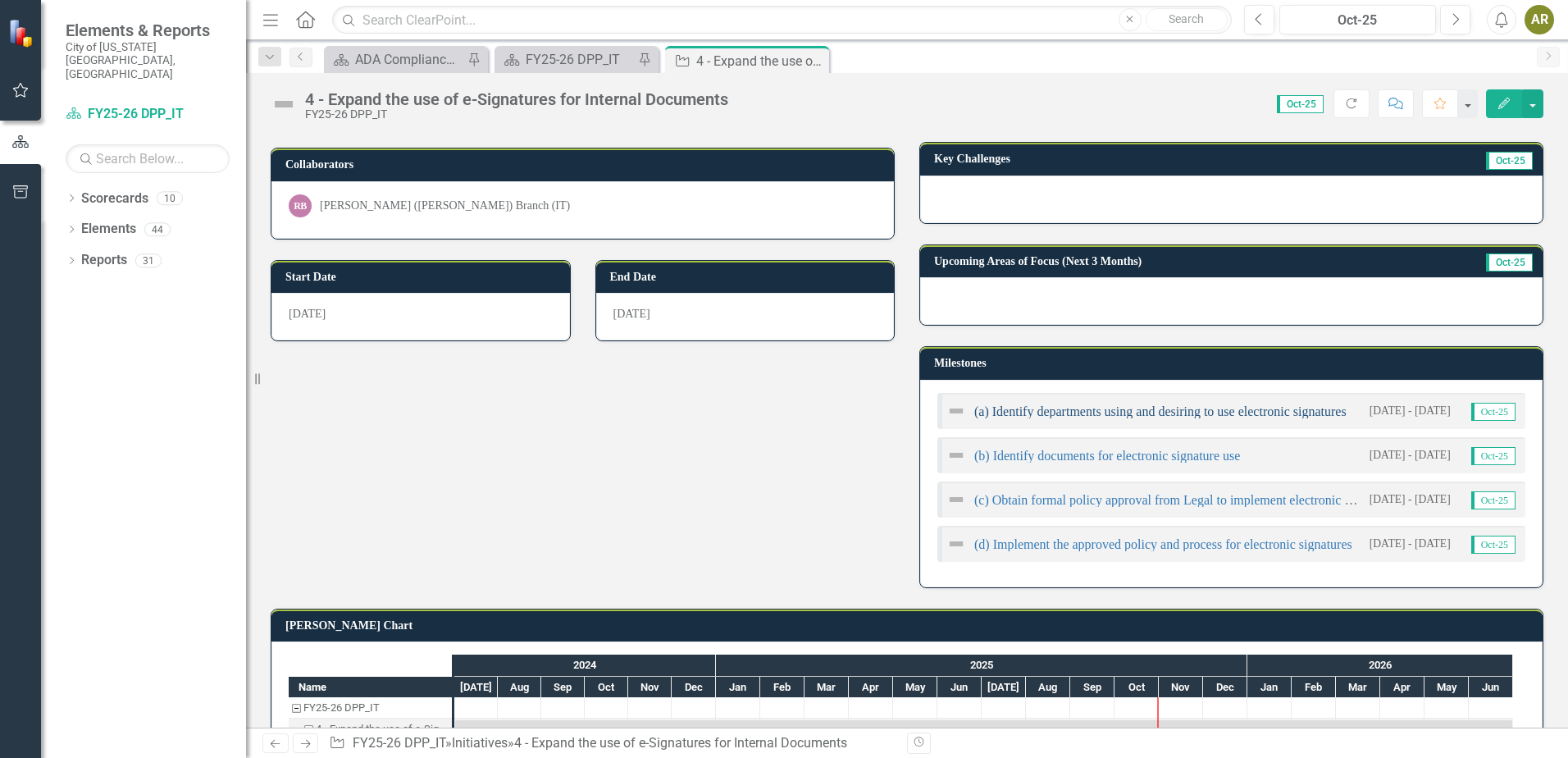
scroll to position [164, 0]
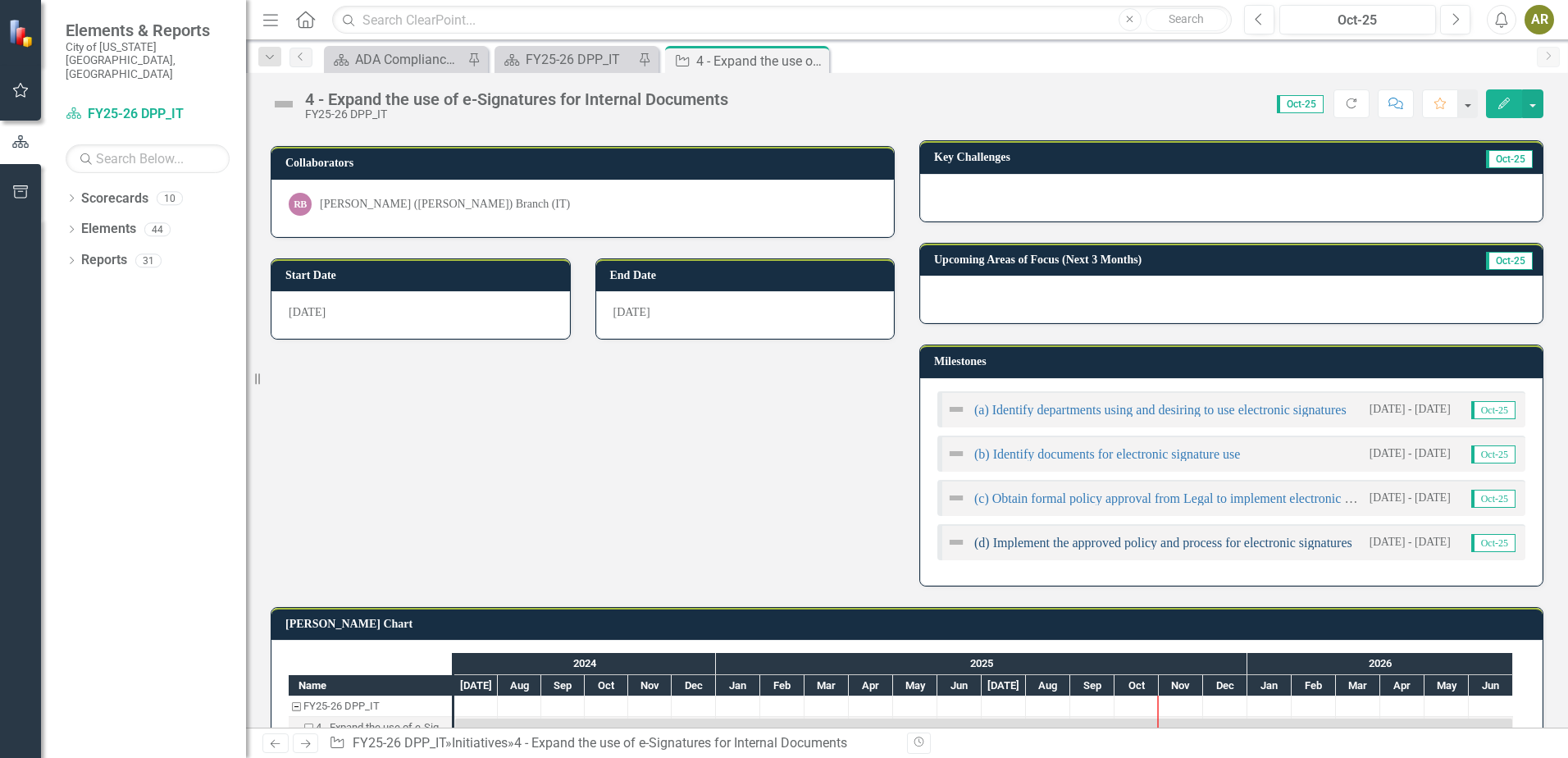
click at [1092, 540] on link "(d) Implement the approved policy and process for electronic signatures" at bounding box center [1163, 543] width 378 height 14
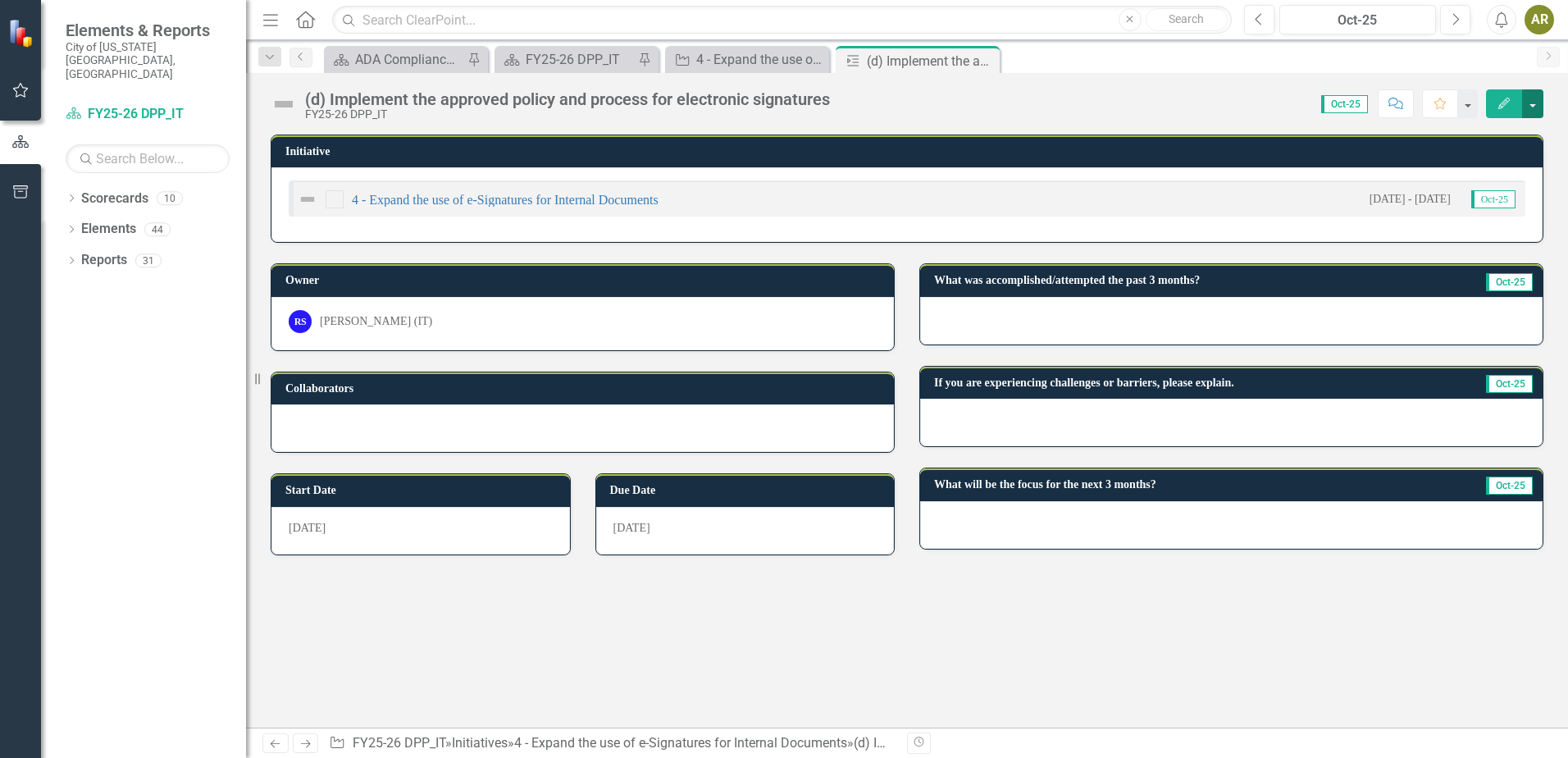
click at [1538, 104] on button "button" at bounding box center [1533, 103] width 22 height 29
click at [1495, 139] on link "Edit Edit Milestone" at bounding box center [1476, 134] width 133 height 31
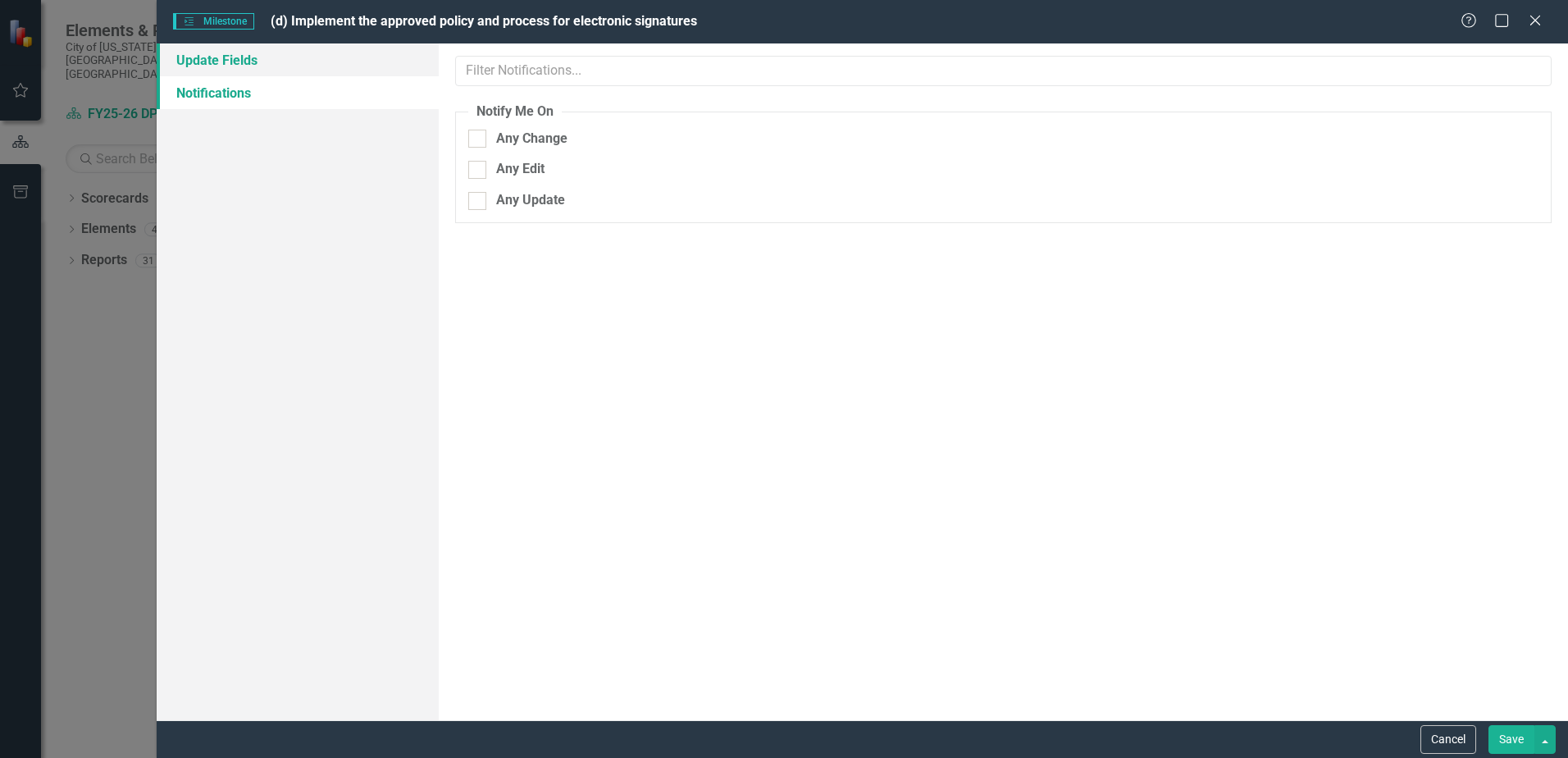
click at [290, 52] on link "Update Fields" at bounding box center [297, 60] width 282 height 33
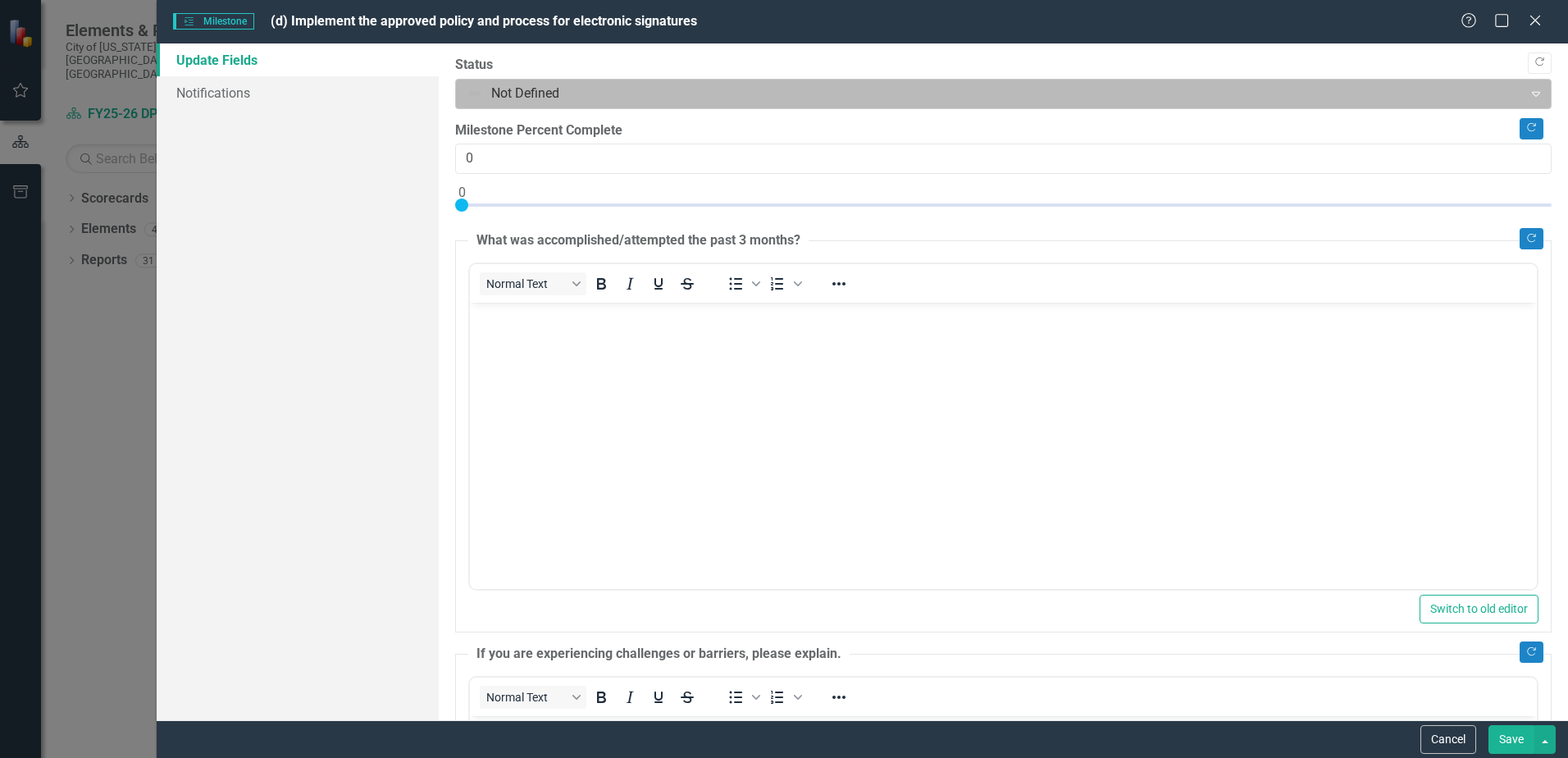
click at [668, 84] on div at bounding box center [989, 94] width 1046 height 22
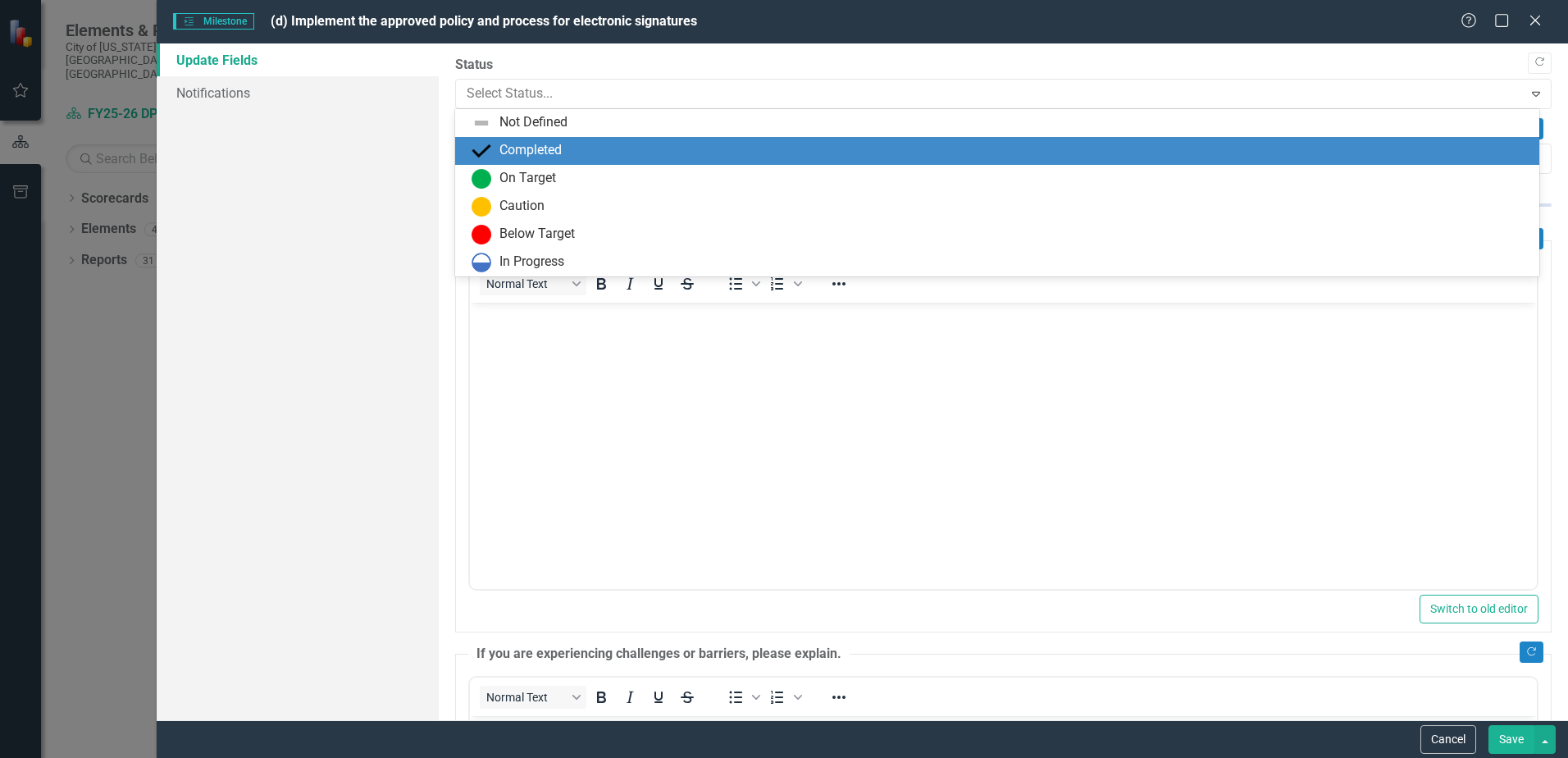
click at [620, 137] on div "Completed" at bounding box center [997, 151] width 1084 height 28
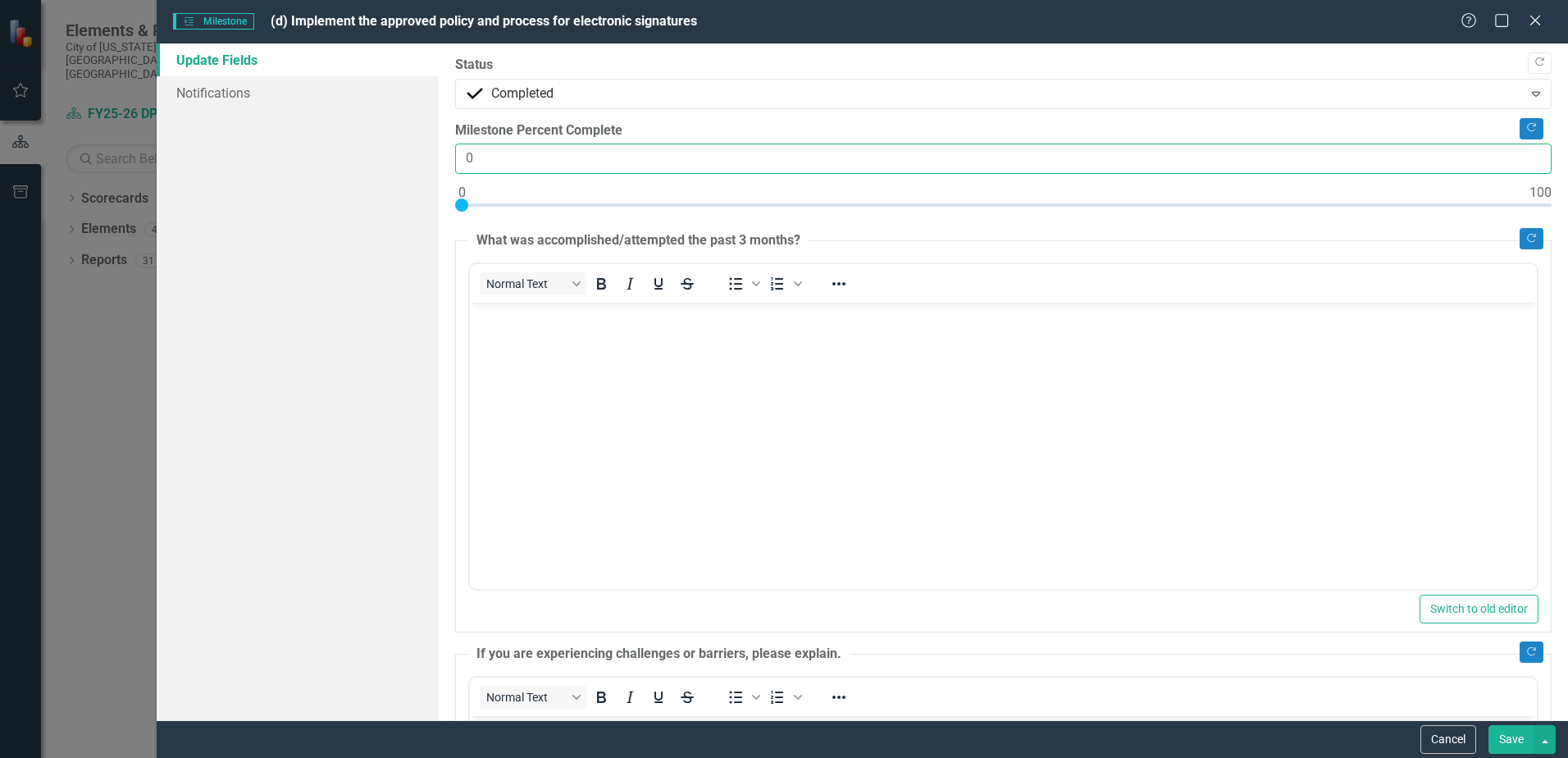
click at [457, 157] on input "0" at bounding box center [1003, 159] width 1097 height 31
type input "100"
click at [829, 403] on body "Rich Text Area. Press ALT-0 for help." at bounding box center [1003, 426] width 1067 height 247
drag, startPoint x: 1515, startPoint y: 745, endPoint x: 1514, endPoint y: 732, distance: 13.0
click at [1514, 745] on button "Save" at bounding box center [1512, 740] width 46 height 29
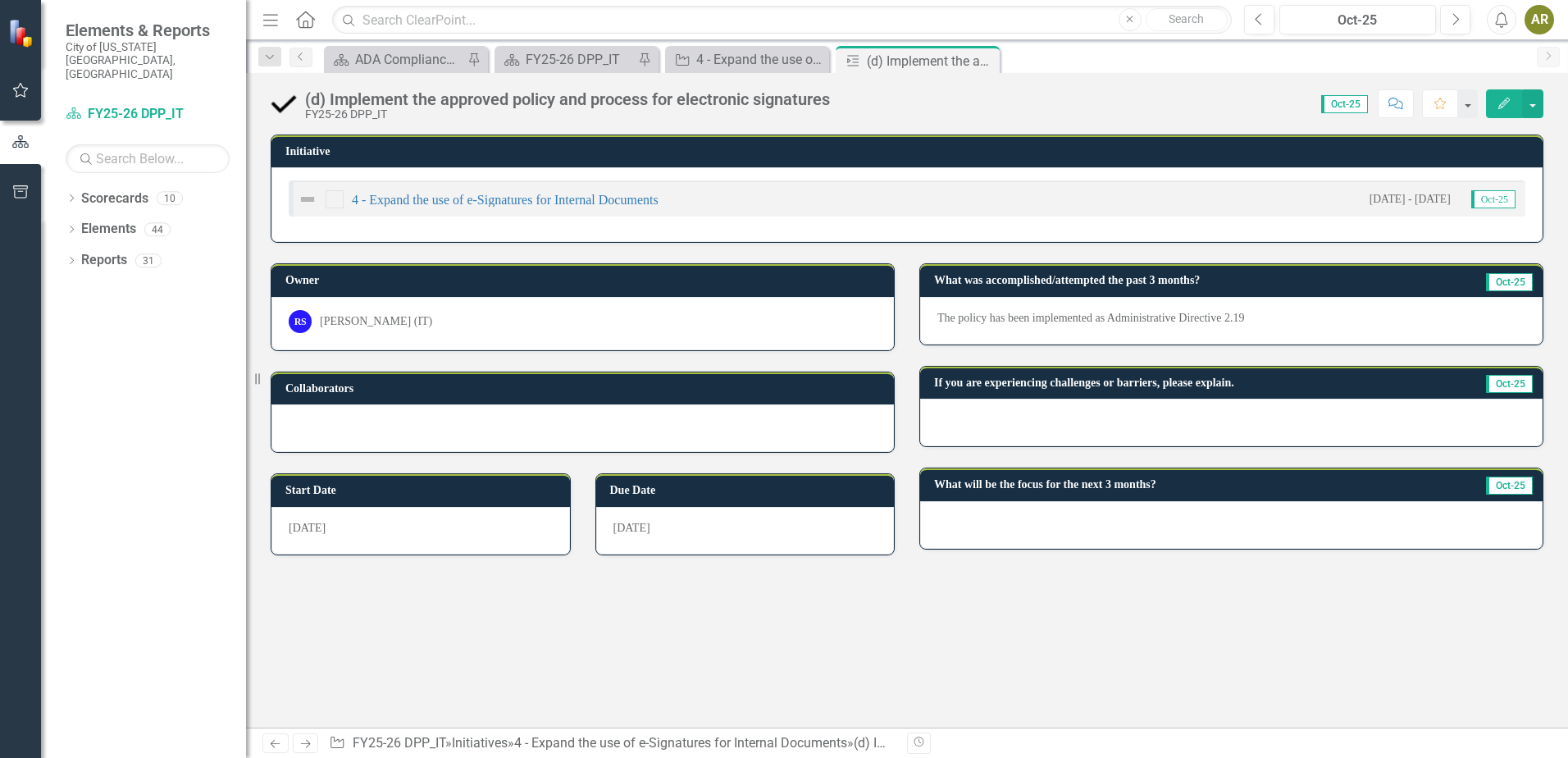
drag, startPoint x: 984, startPoint y: 61, endPoint x: 1002, endPoint y: 72, distance: 21.1
click at [0, 0] on icon "Close" at bounding box center [0, 0] width 0 height 0
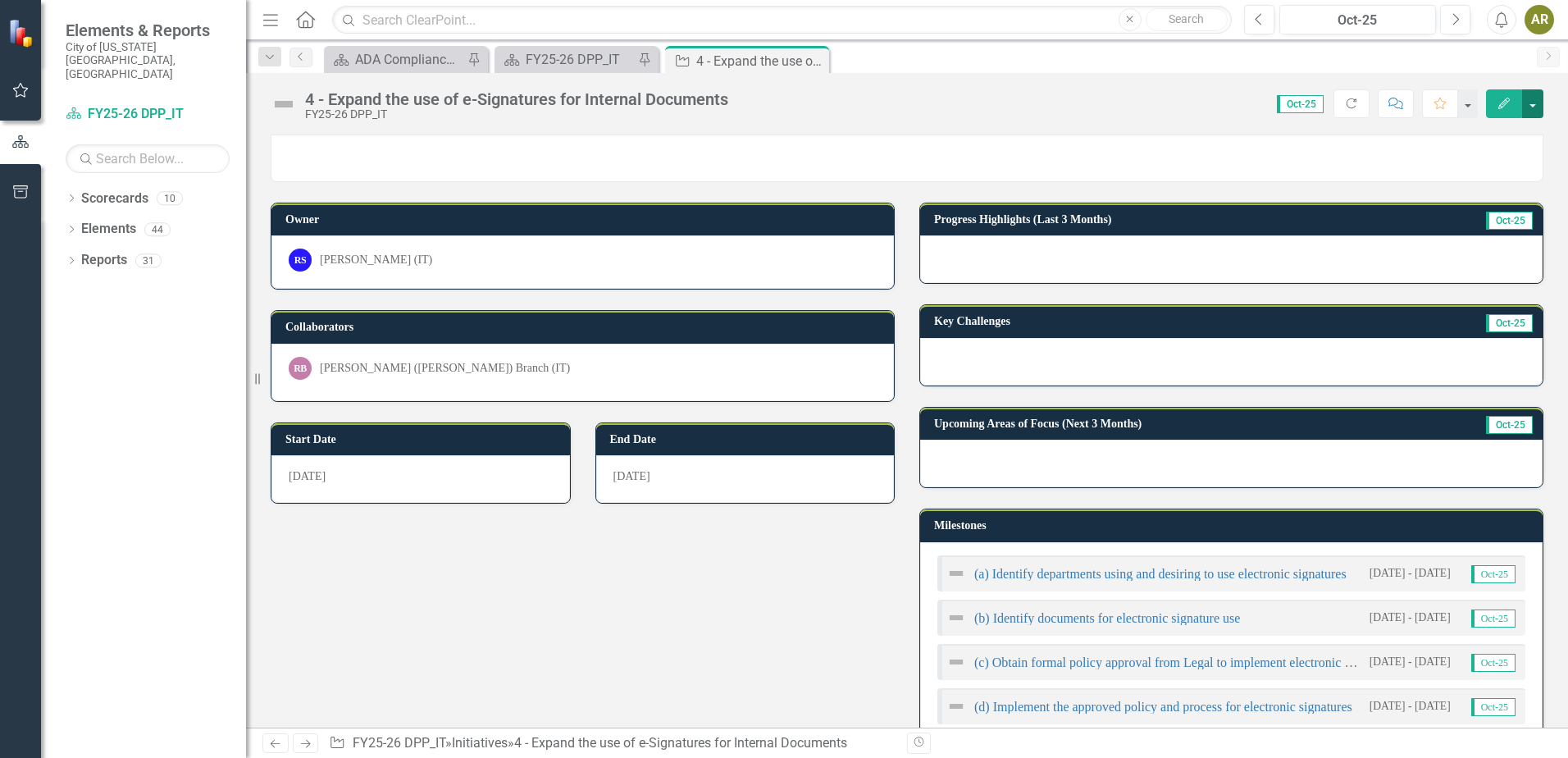
click at [1530, 99] on button "button" at bounding box center [1533, 103] width 22 height 29
click at [1522, 122] on link "Edit Edit Initiative" at bounding box center [1476, 134] width 133 height 31
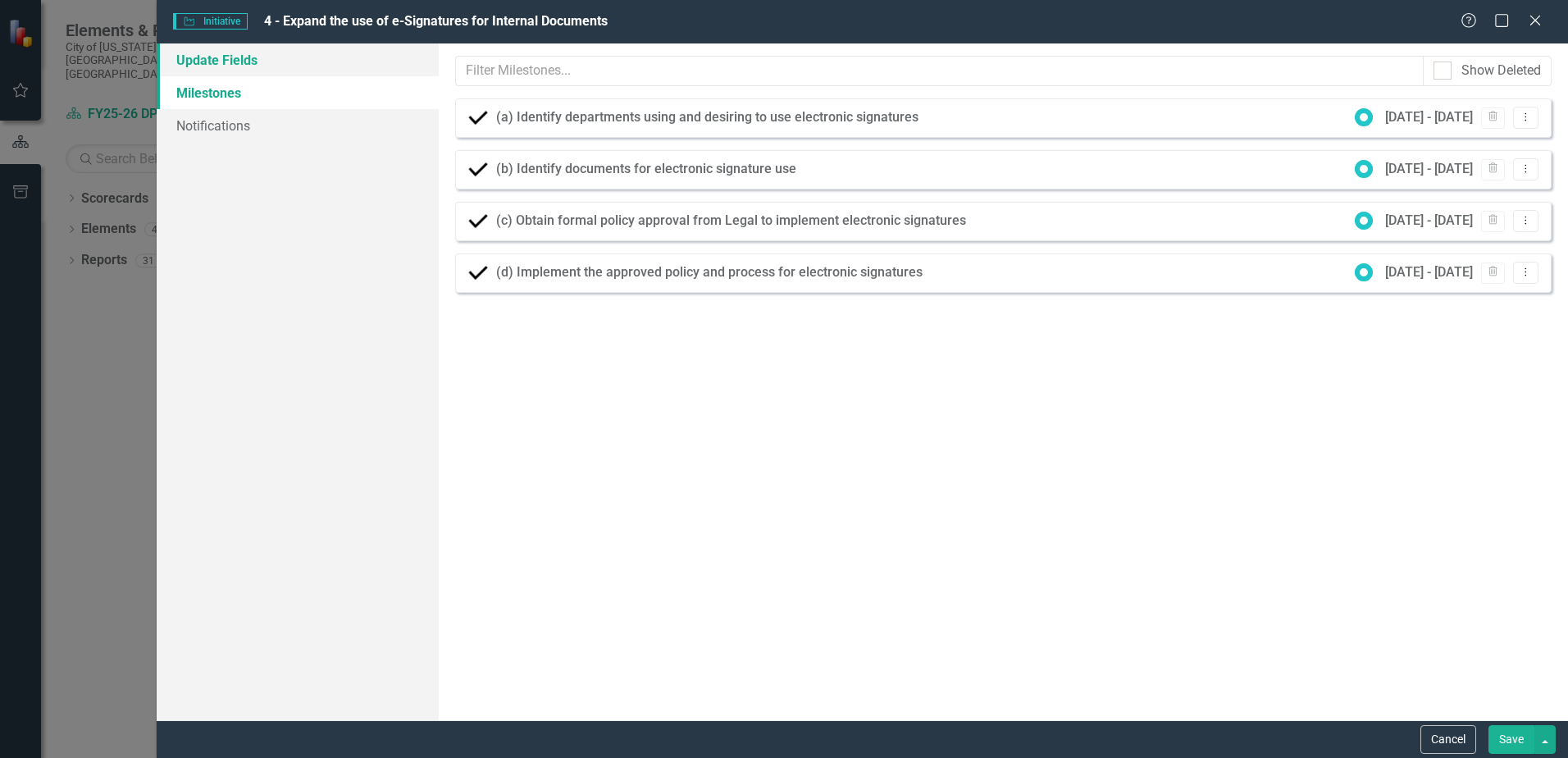
click at [272, 65] on link "Update Fields" at bounding box center [297, 60] width 282 height 33
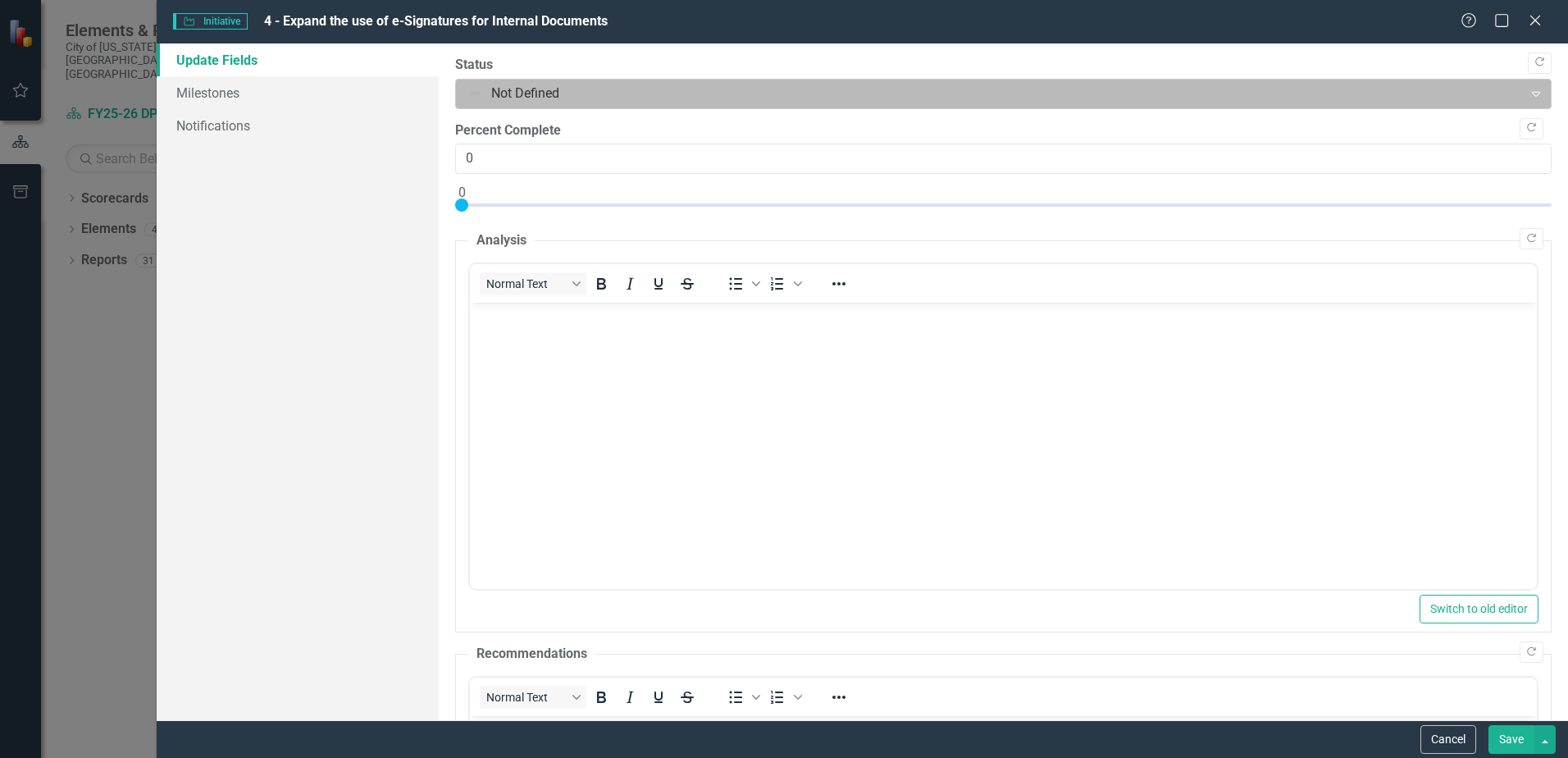
click at [503, 100] on div at bounding box center [989, 94] width 1046 height 22
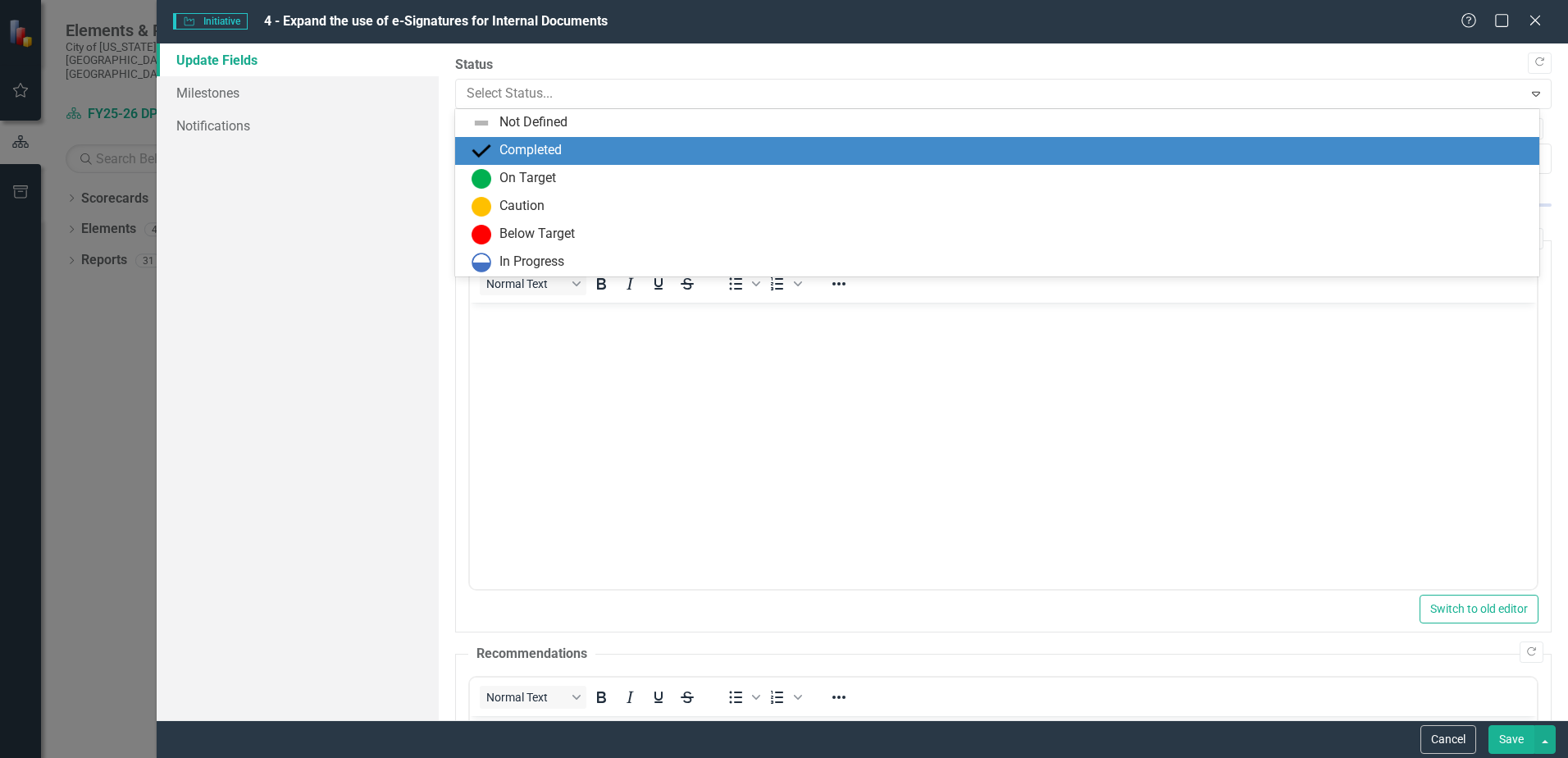
click at [513, 144] on div "Completed" at bounding box center [530, 151] width 62 height 19
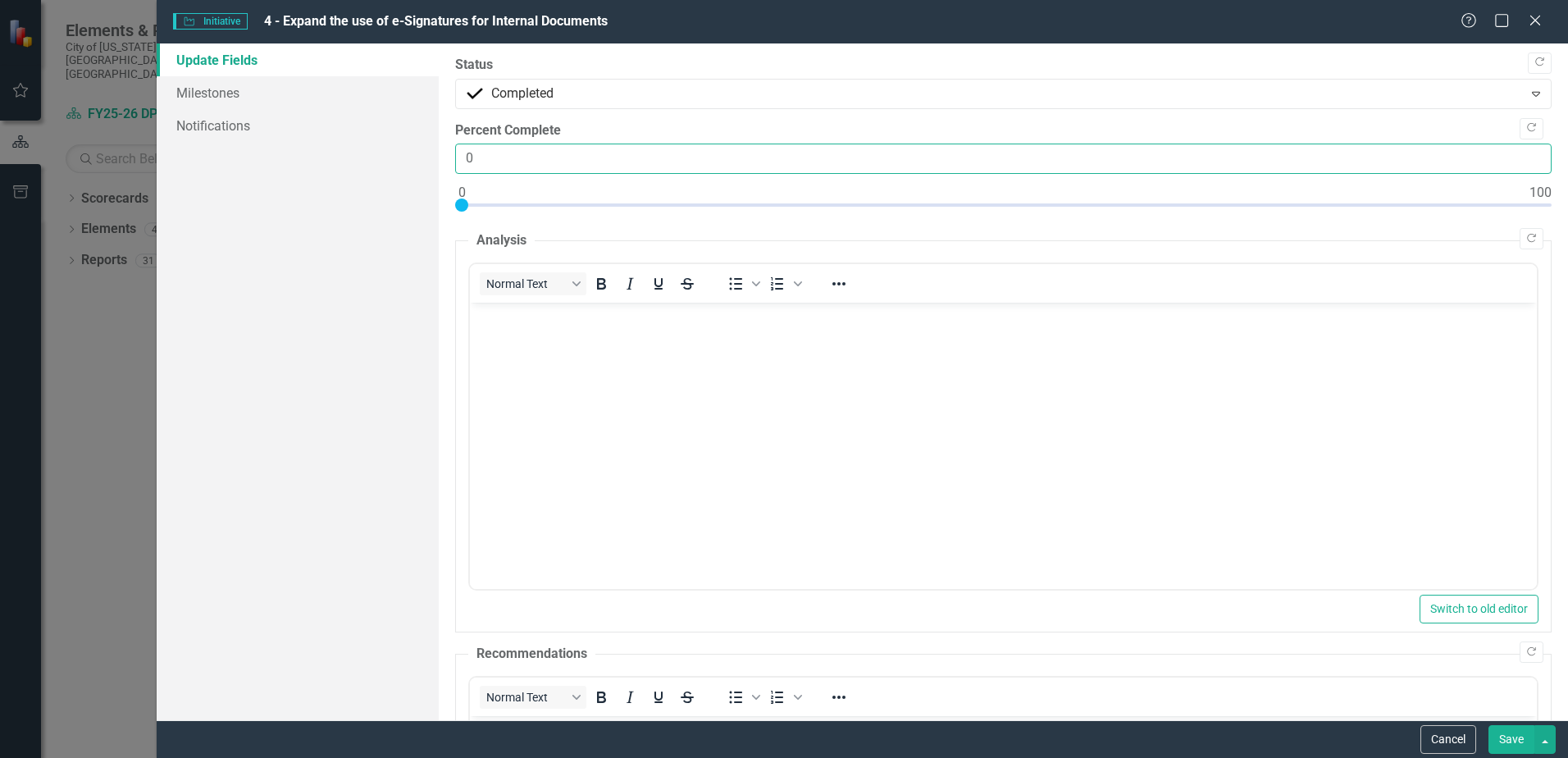
click at [462, 151] on input "0" at bounding box center [1003, 159] width 1097 height 31
type input "100"
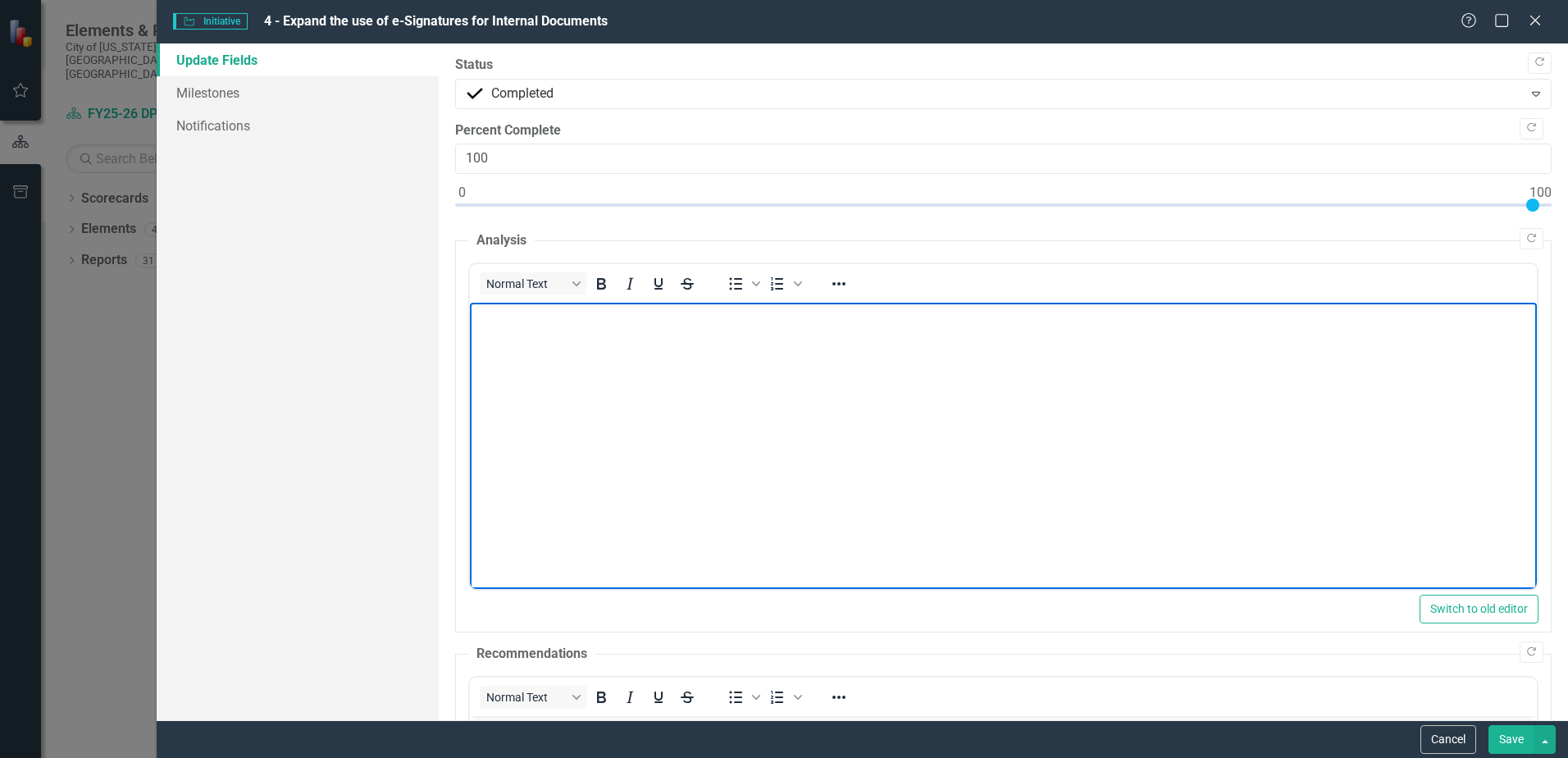
click at [604, 454] on body "Rich Text Area. Press ALT-0 for help." at bounding box center [1003, 426] width 1067 height 247
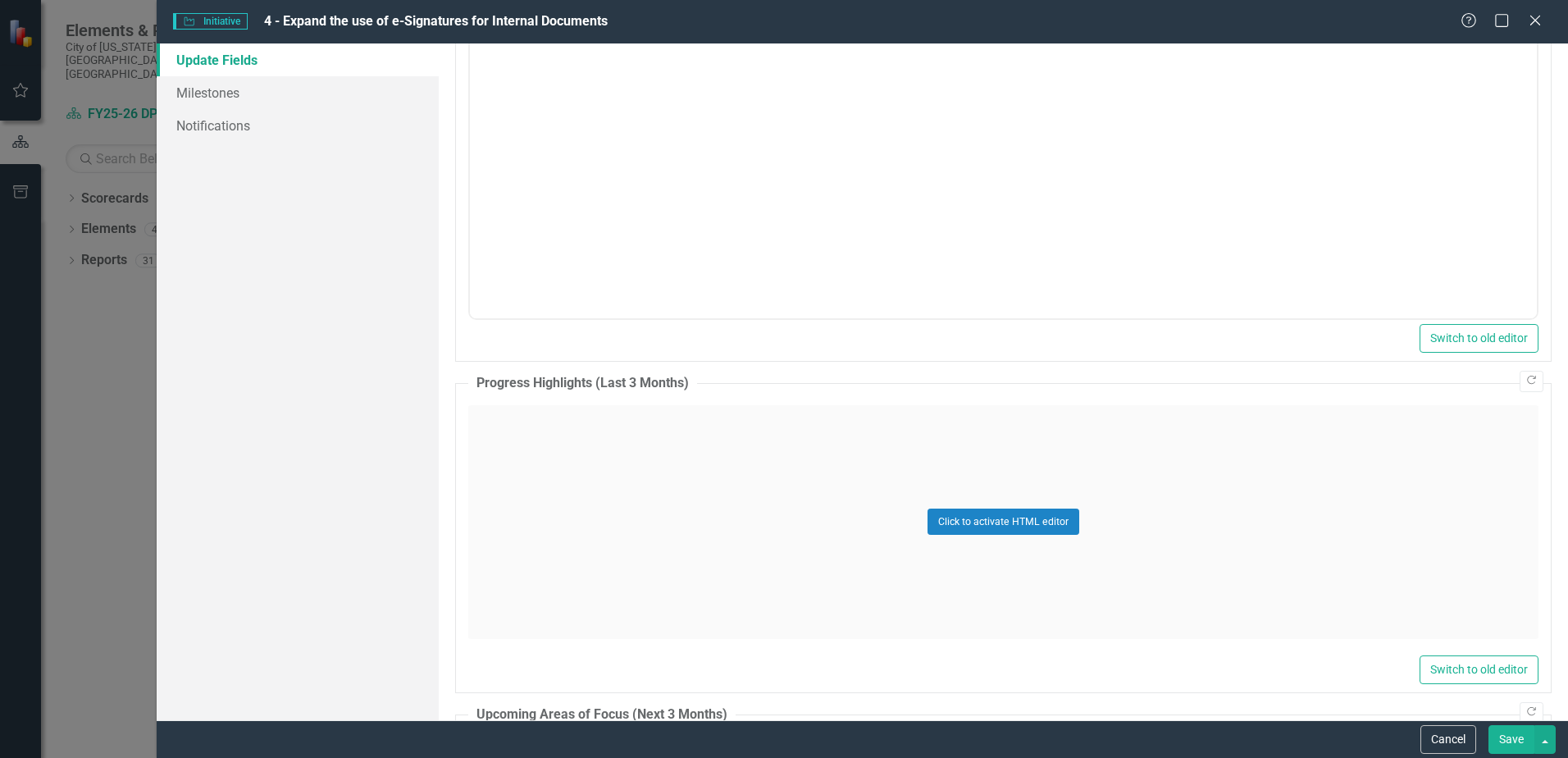
scroll to position [739, 0]
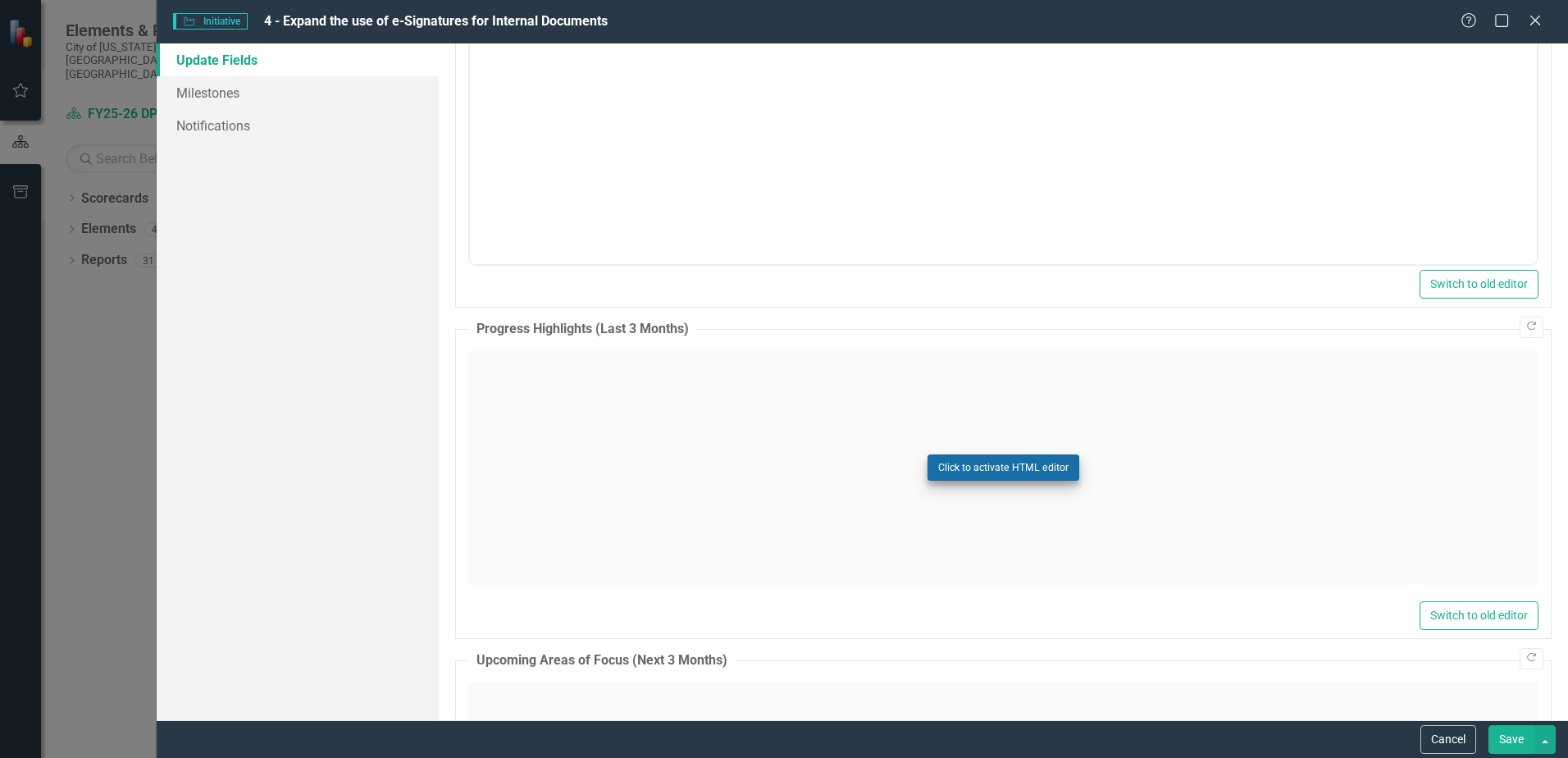
click at [965, 459] on button "Click to activate HTML editor" at bounding box center [1003, 468] width 151 height 26
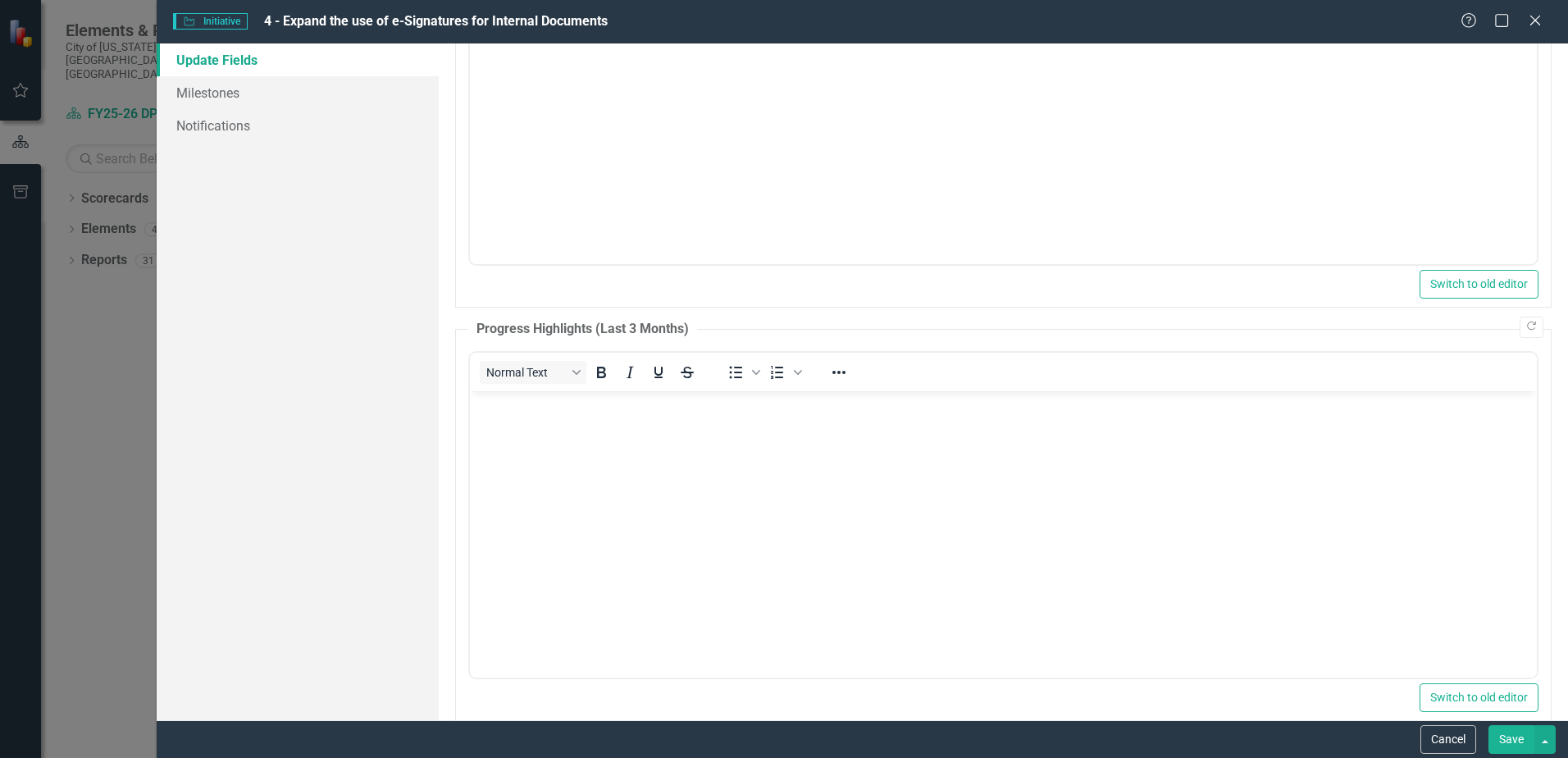
scroll to position [0, 0]
click at [633, 458] on body "Rich Text Area. Press ALT-0 for help." at bounding box center [1003, 514] width 1067 height 247
click at [739, 377] on icon "Bullet list" at bounding box center [737, 372] width 13 height 12
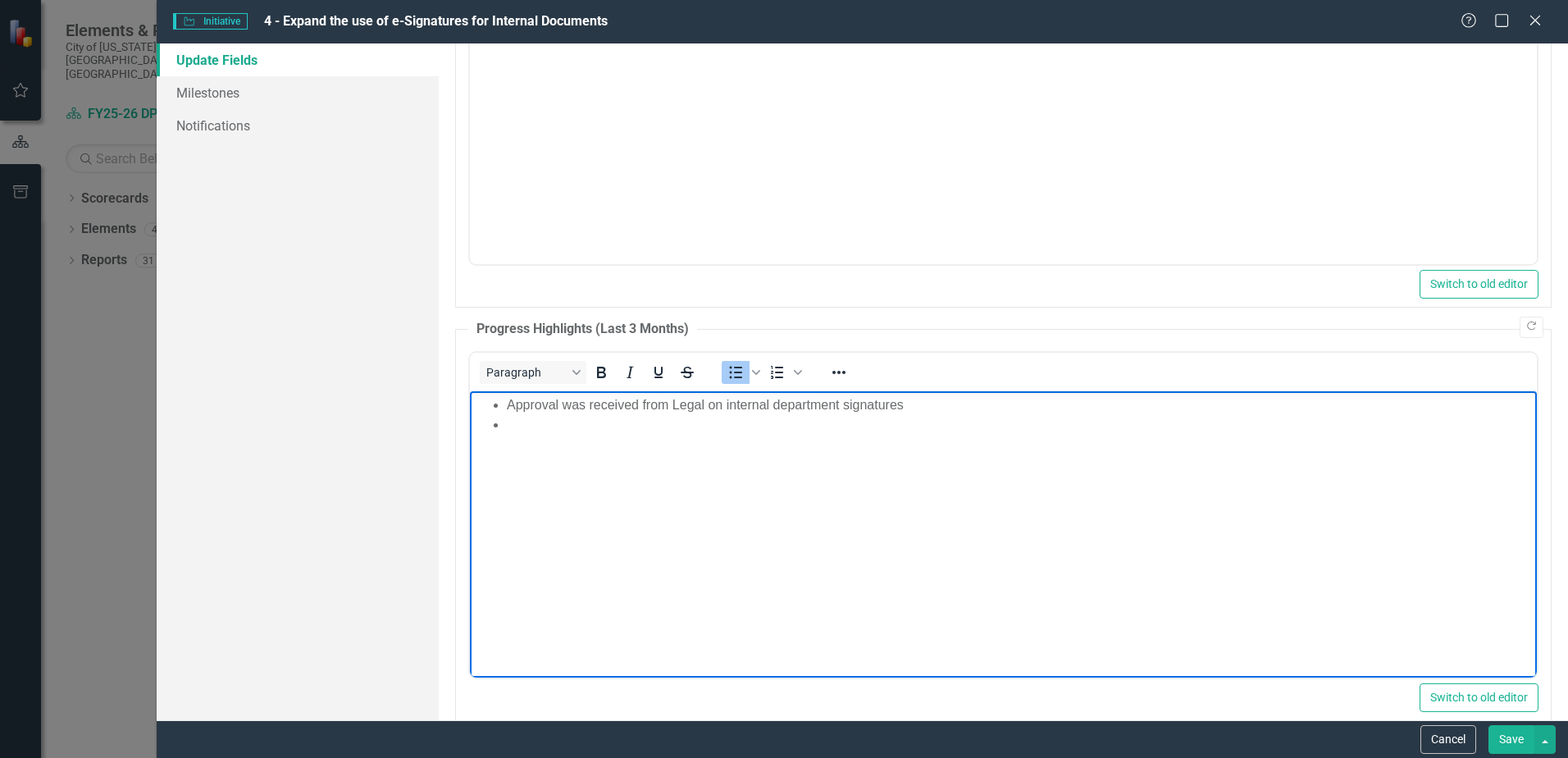
click at [571, 428] on li "Rich Text Area. Press ALT-0 for help." at bounding box center [1020, 425] width 1026 height 20
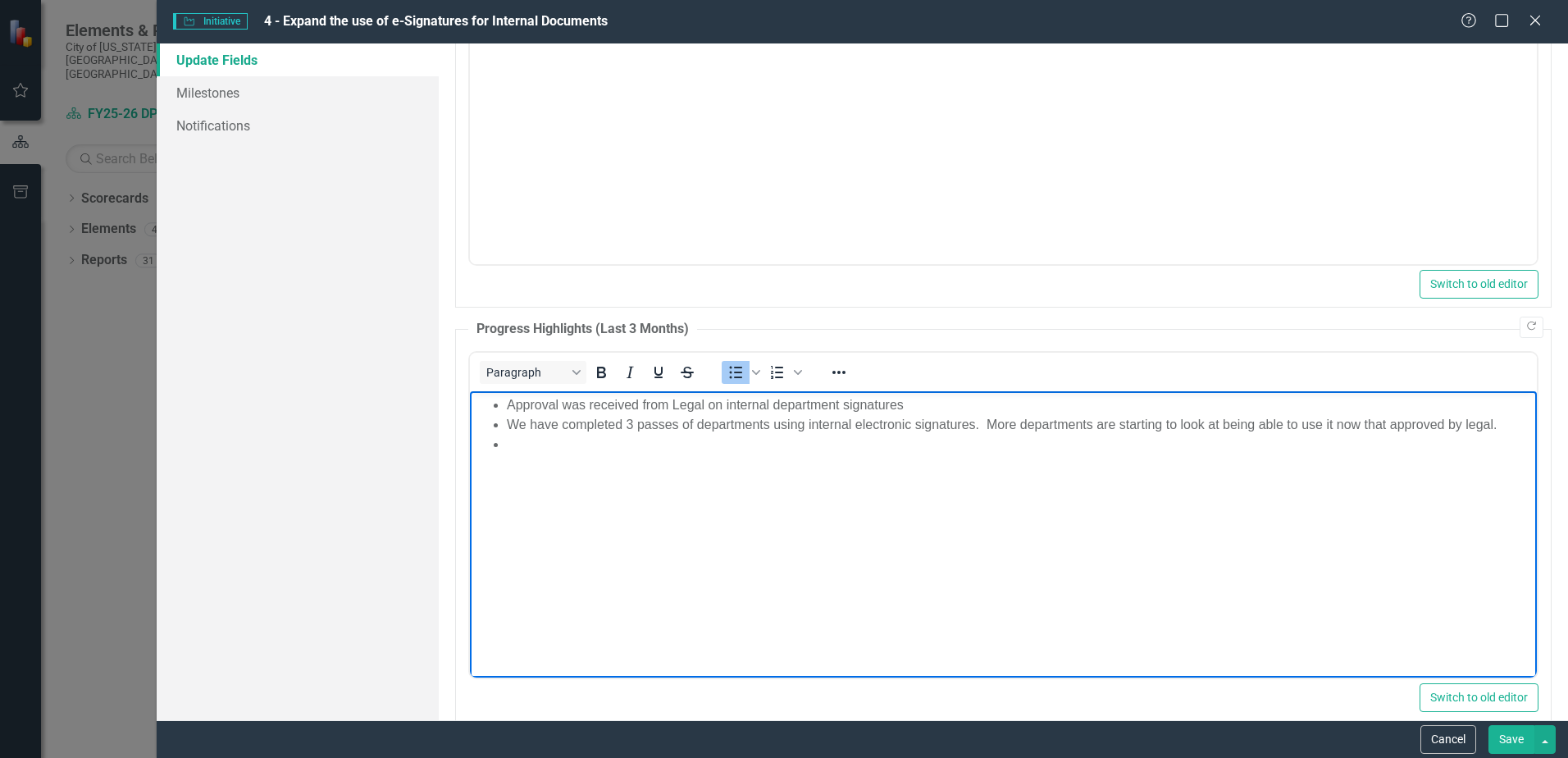
click at [598, 454] on body "Approval was received from Legal on internal department signatures We have comp…" at bounding box center [1003, 514] width 1067 height 247
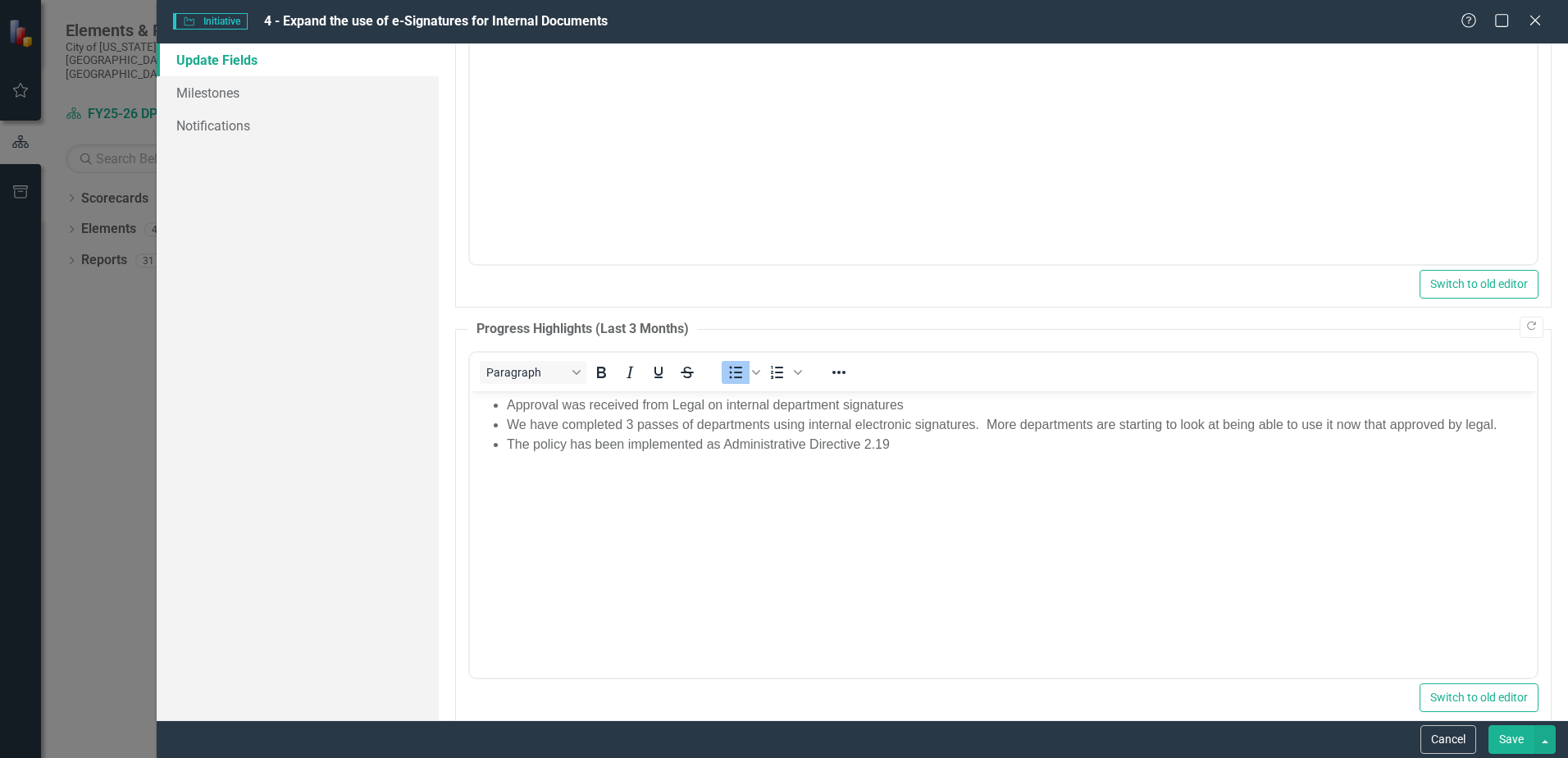
click at [1506, 735] on button "Save" at bounding box center [1512, 740] width 46 height 29
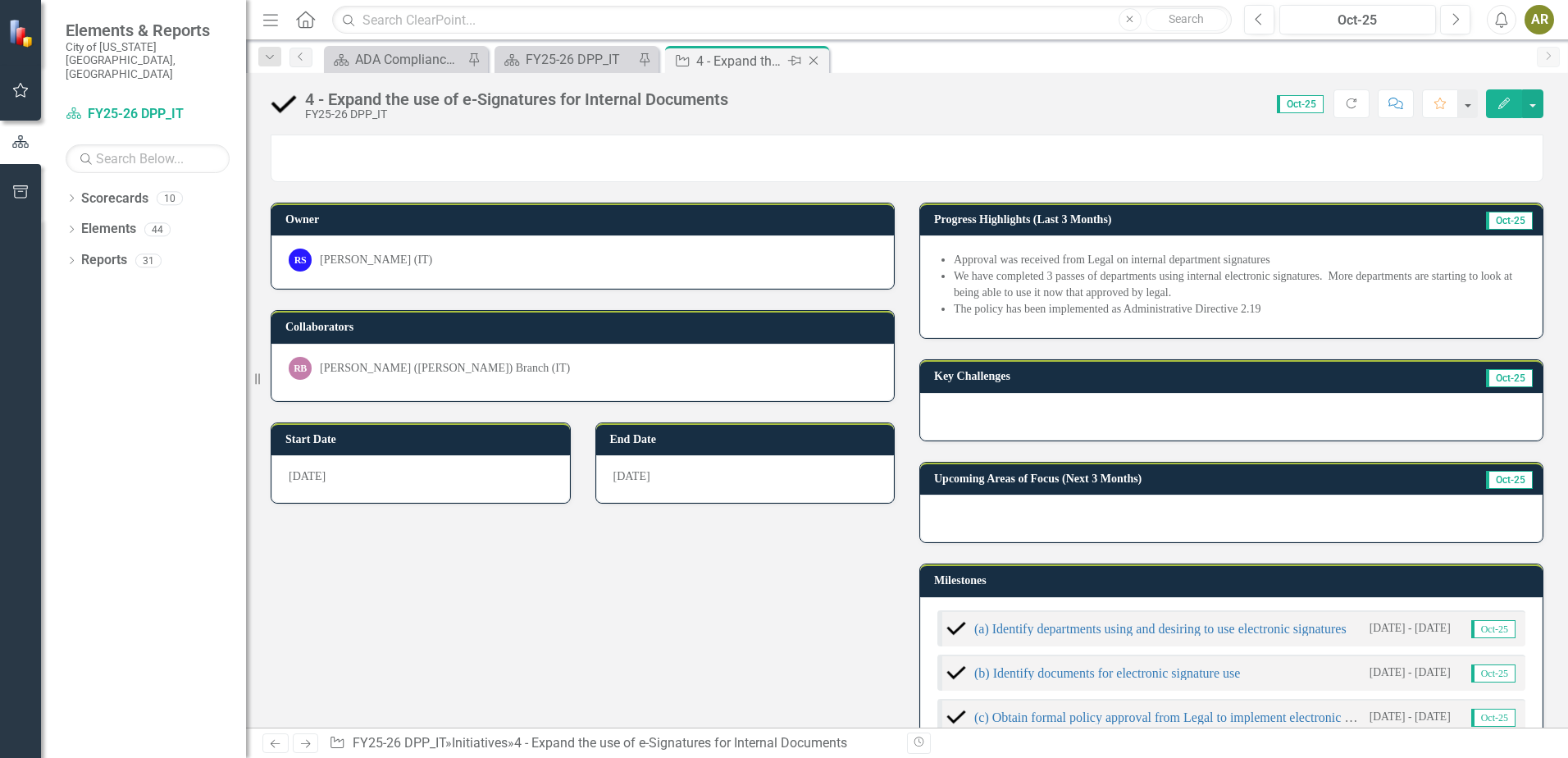
click at [815, 59] on icon at bounding box center [814, 60] width 9 height 9
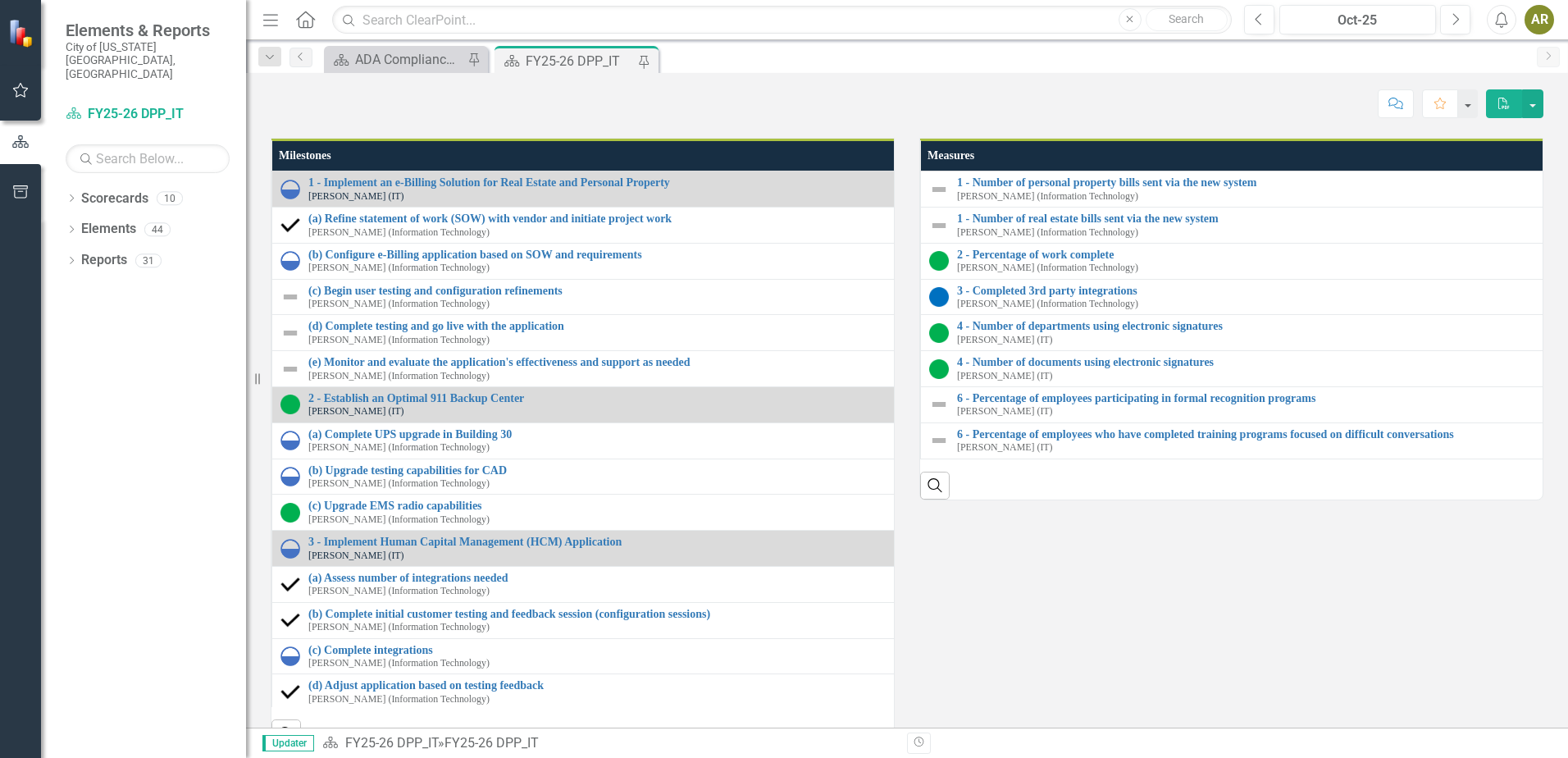
scroll to position [1724, 0]
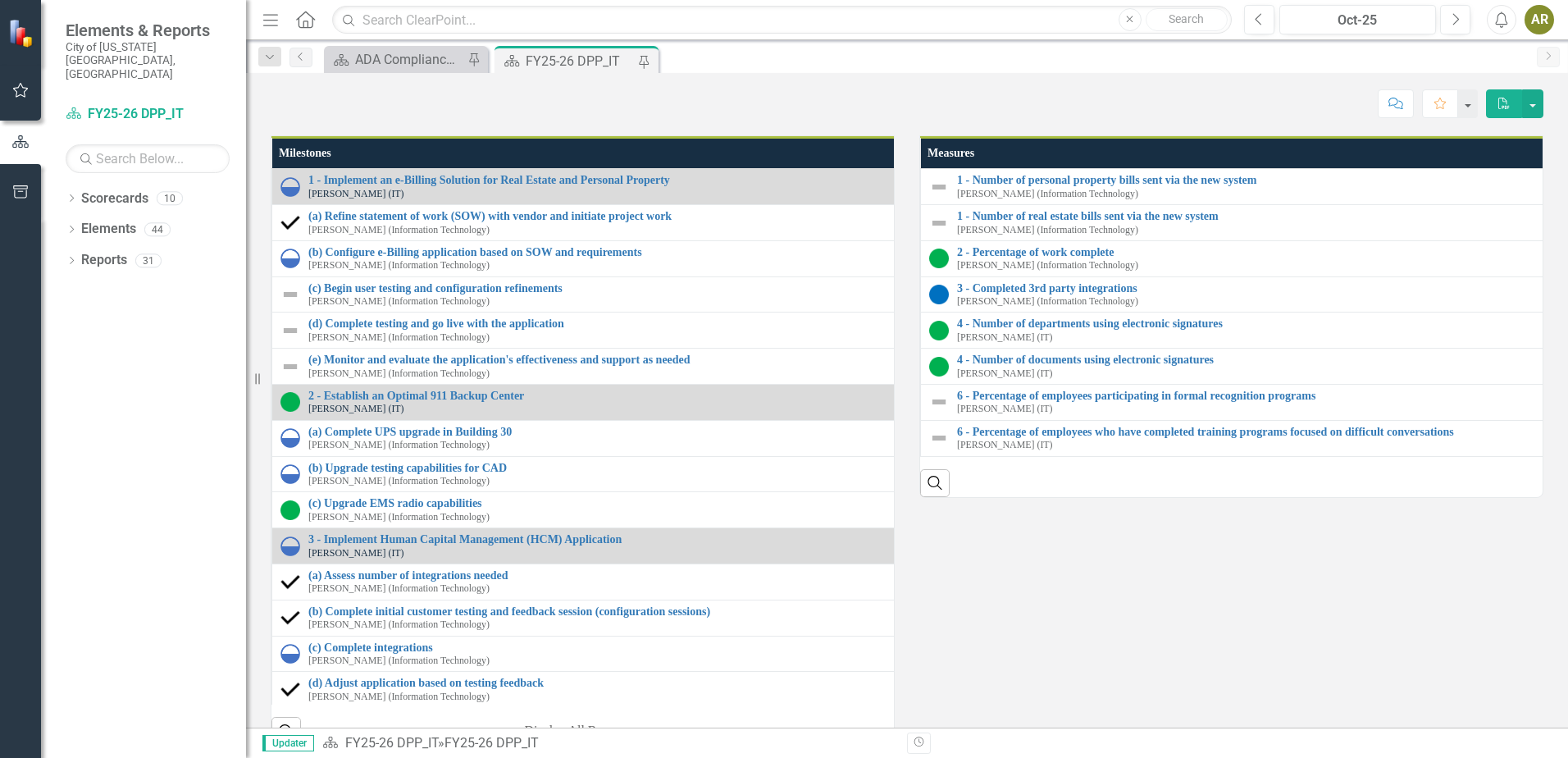
click at [423, 28] on link "7 - Open Audit Recommendations - Audit of Select Cybersecurity Controls" at bounding box center [444, 15] width 272 height 26
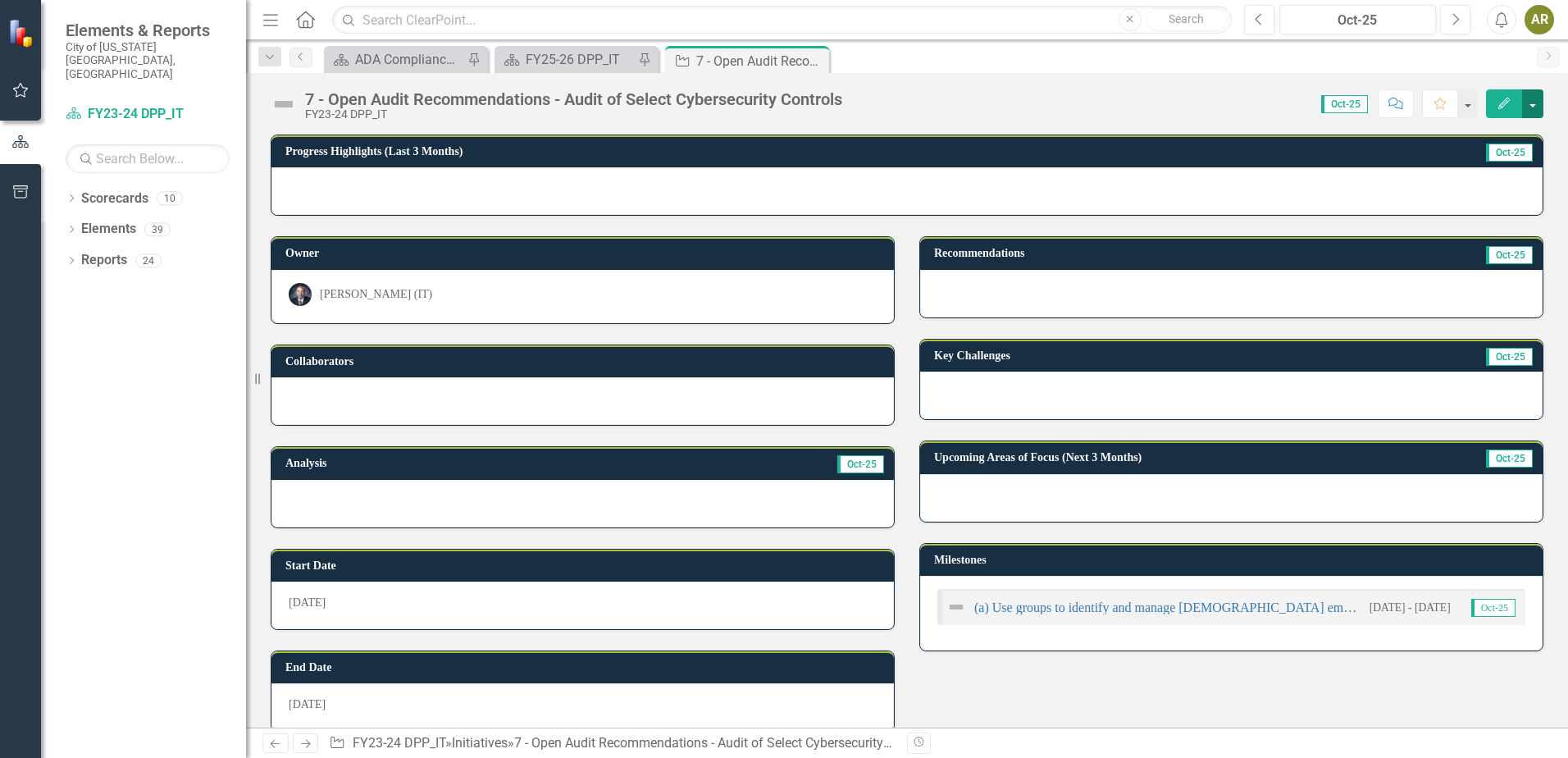
click at [1532, 103] on button "button" at bounding box center [1533, 103] width 22 height 29
click at [1526, 125] on link "Edit Edit Initiative" at bounding box center [1476, 134] width 133 height 31
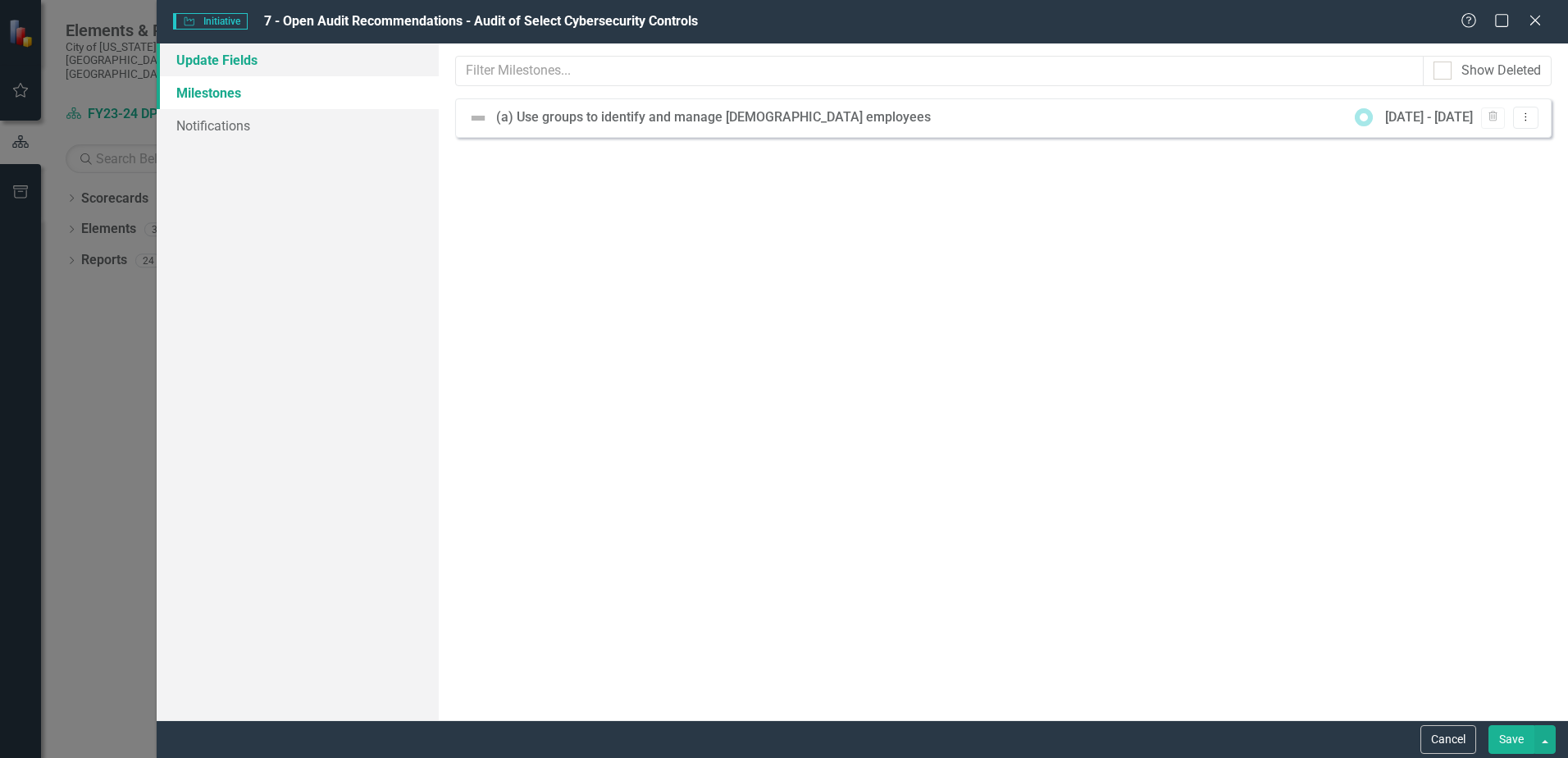
click at [262, 53] on link "Update Fields" at bounding box center [297, 60] width 282 height 33
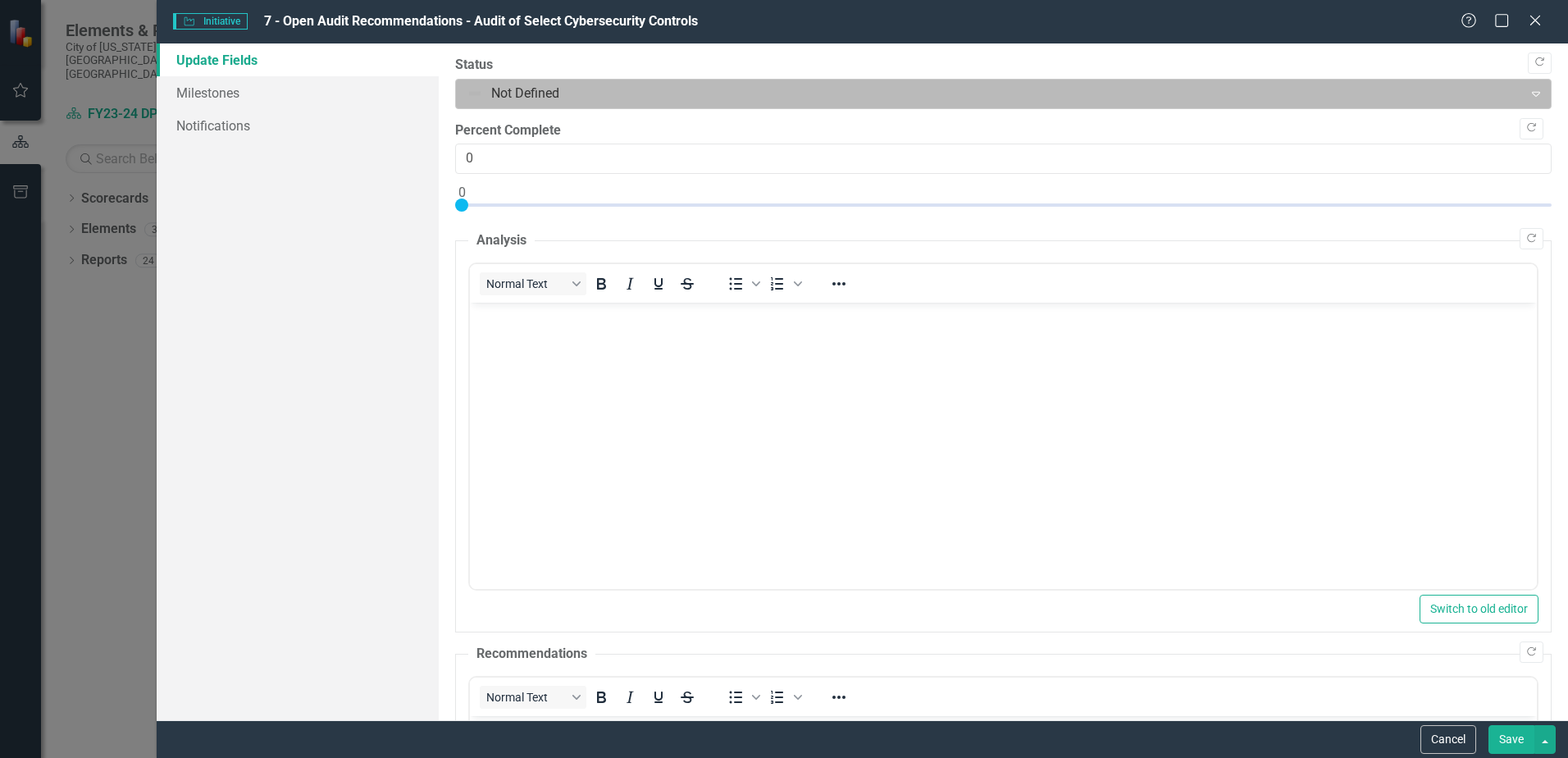
click at [643, 89] on div at bounding box center [989, 94] width 1046 height 22
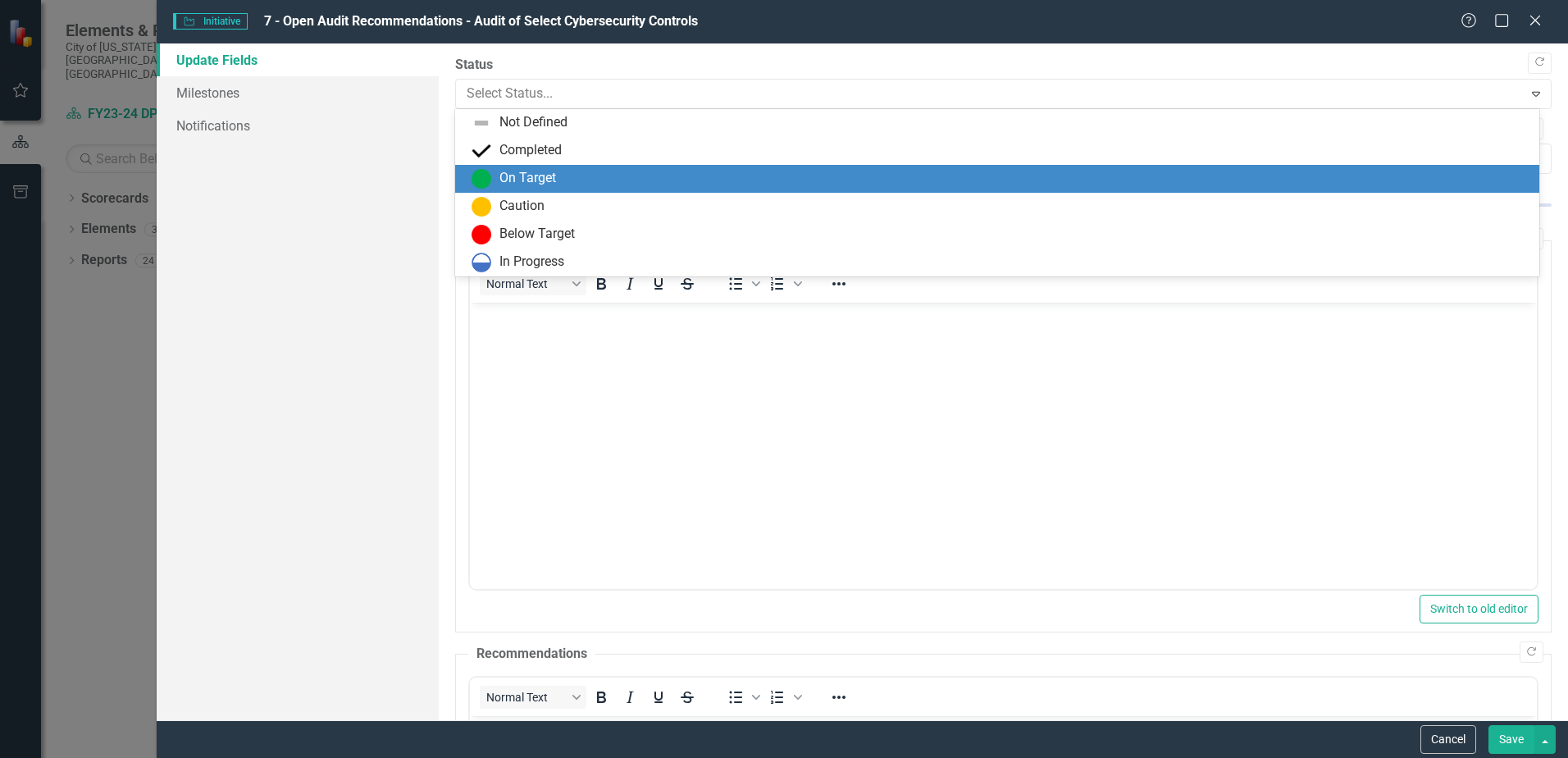
click at [590, 184] on div "On Target" at bounding box center [1001, 179] width 1059 height 20
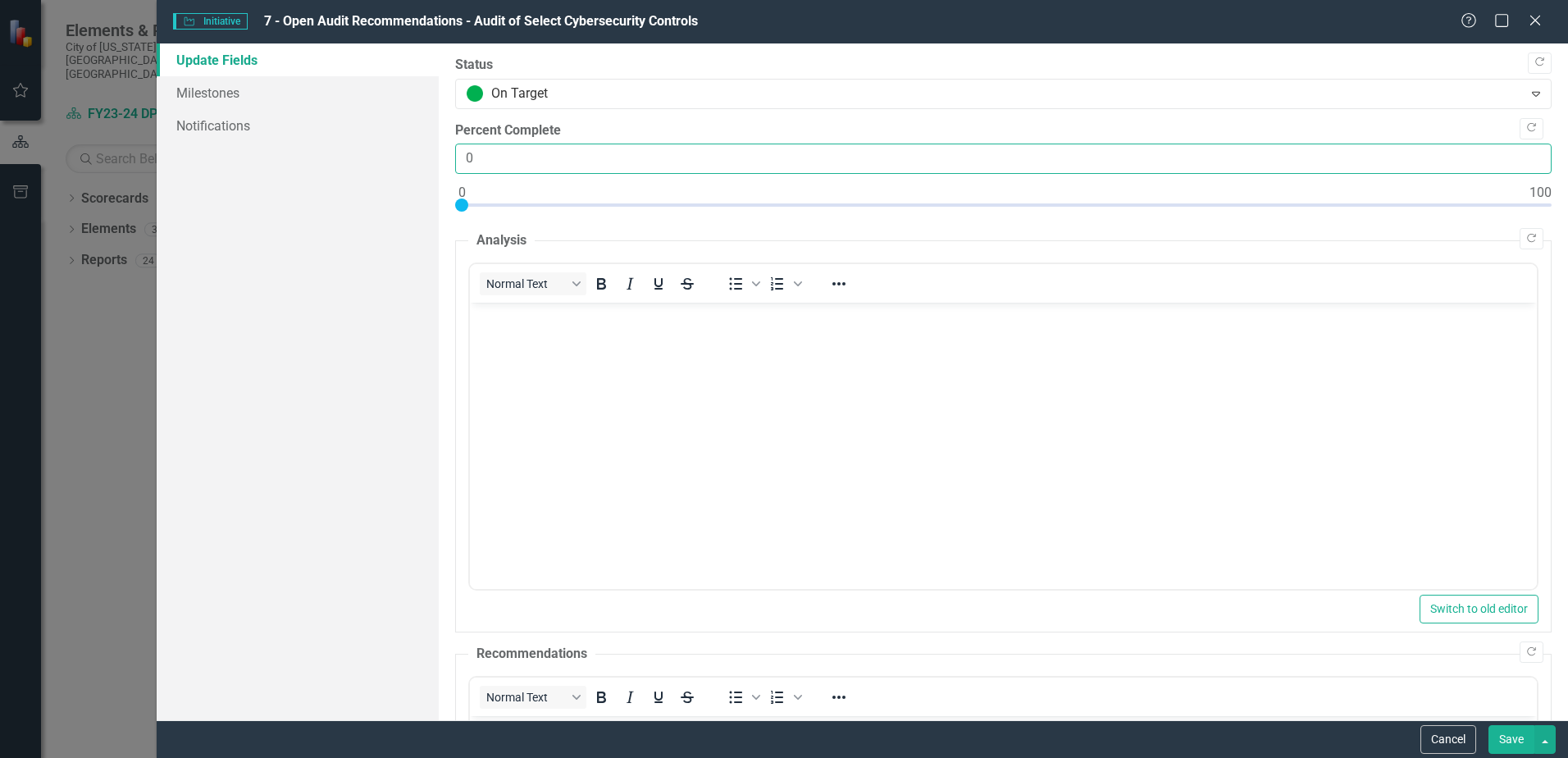
click at [500, 158] on input "0" at bounding box center [1003, 159] width 1097 height 31
type input "85"
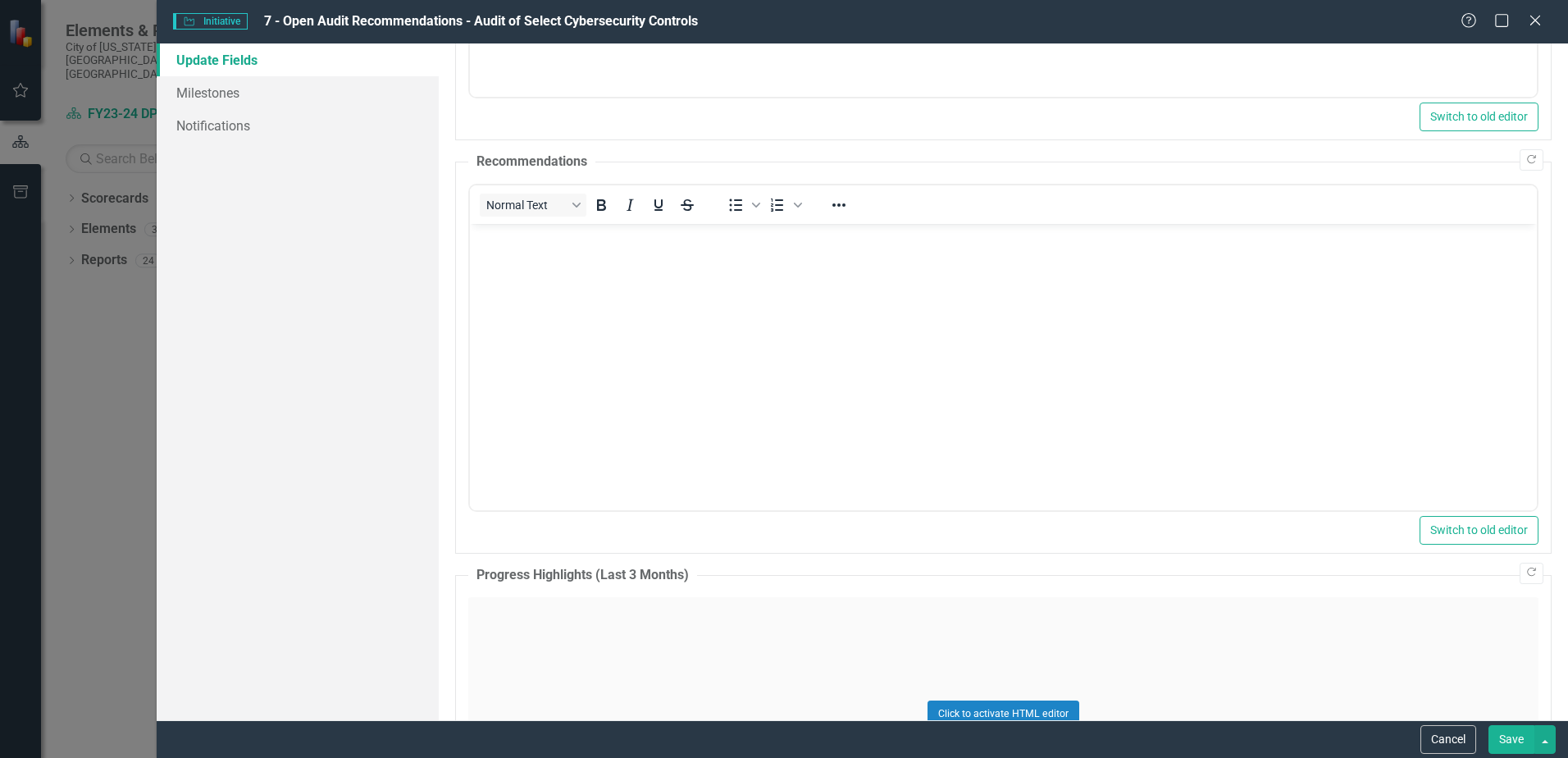
scroll to position [821, 0]
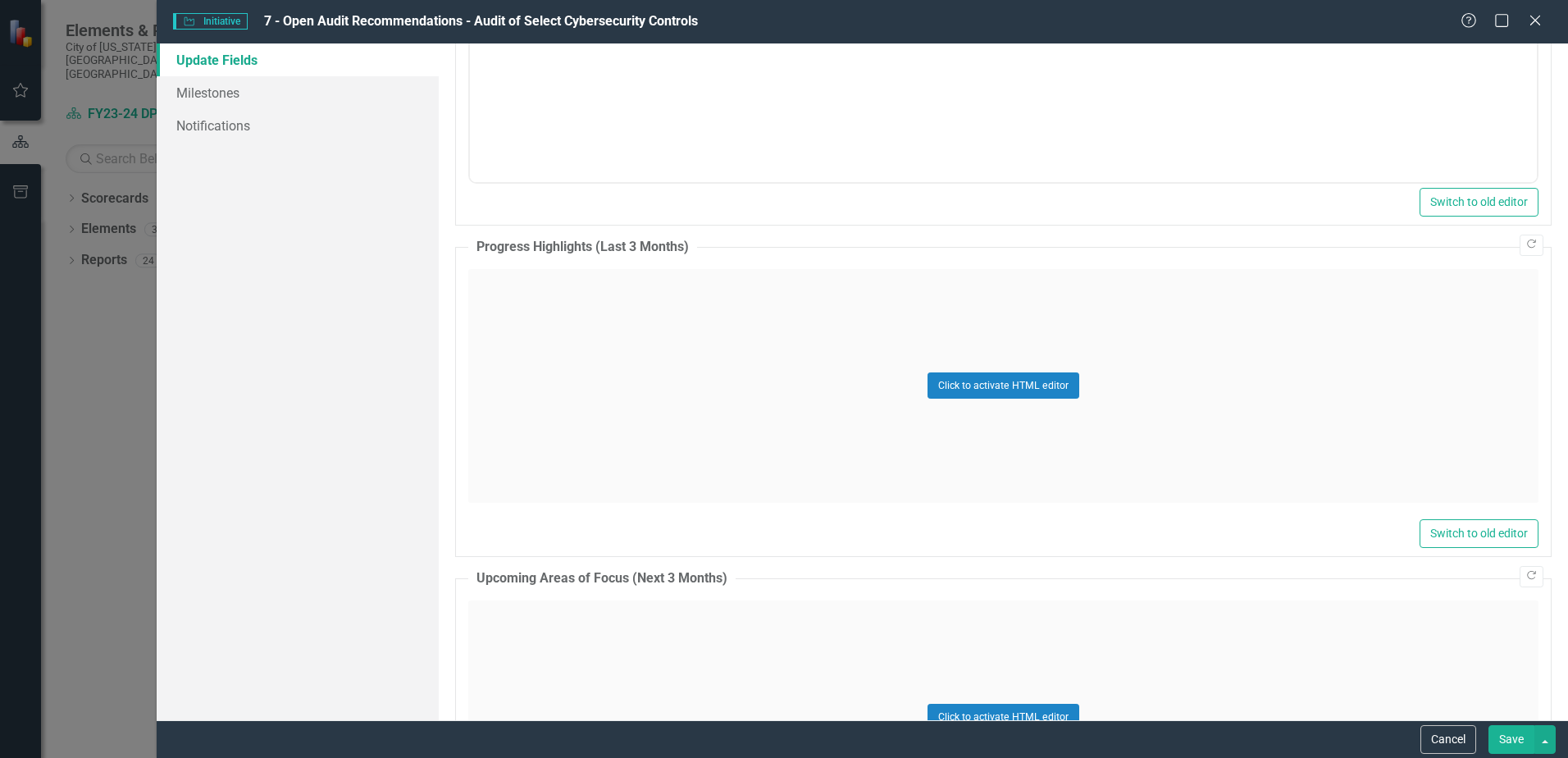
click at [1046, 371] on div "Click to activate HTML editor" at bounding box center [1003, 386] width 1070 height 234
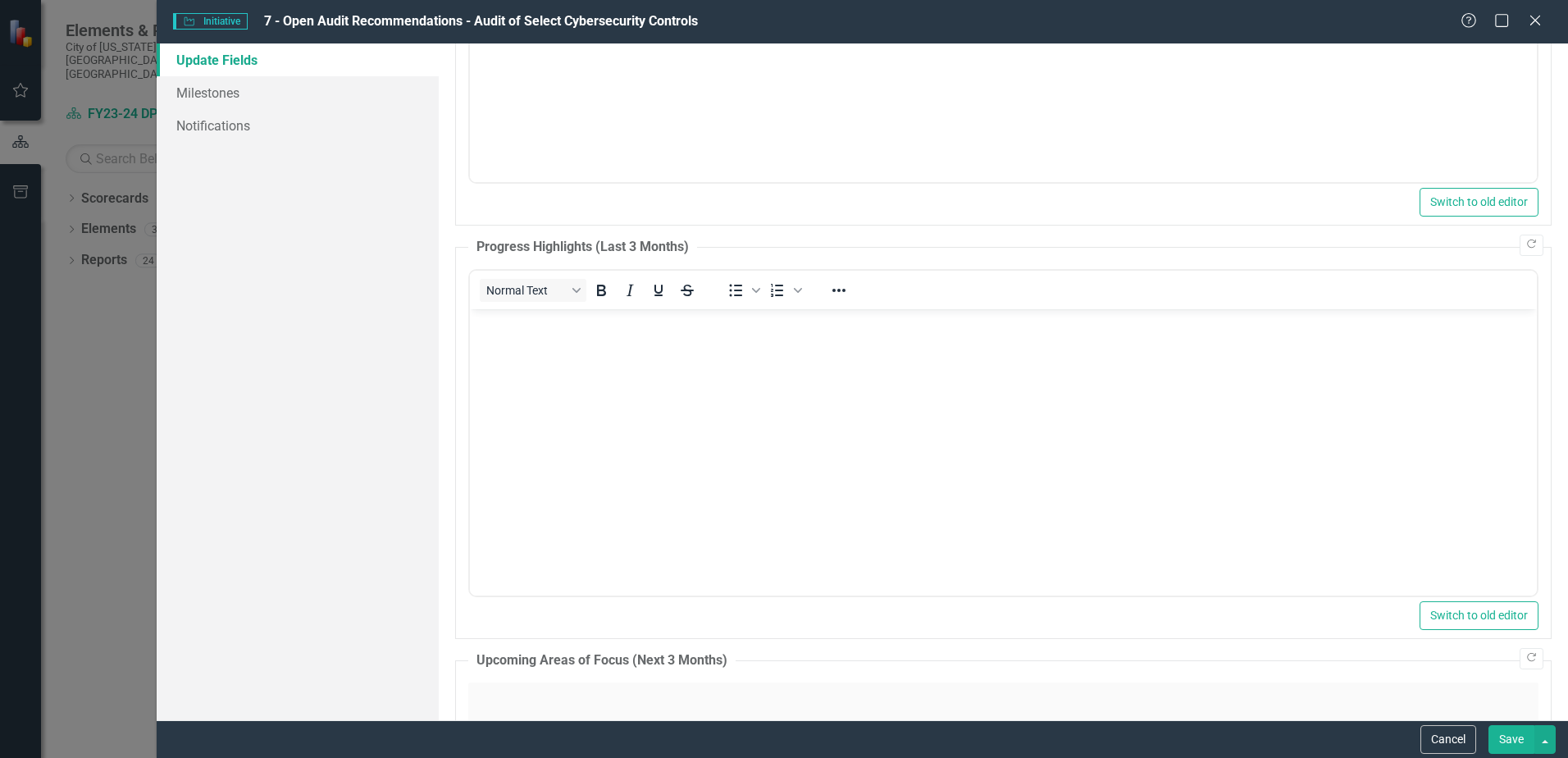
scroll to position [0, 0]
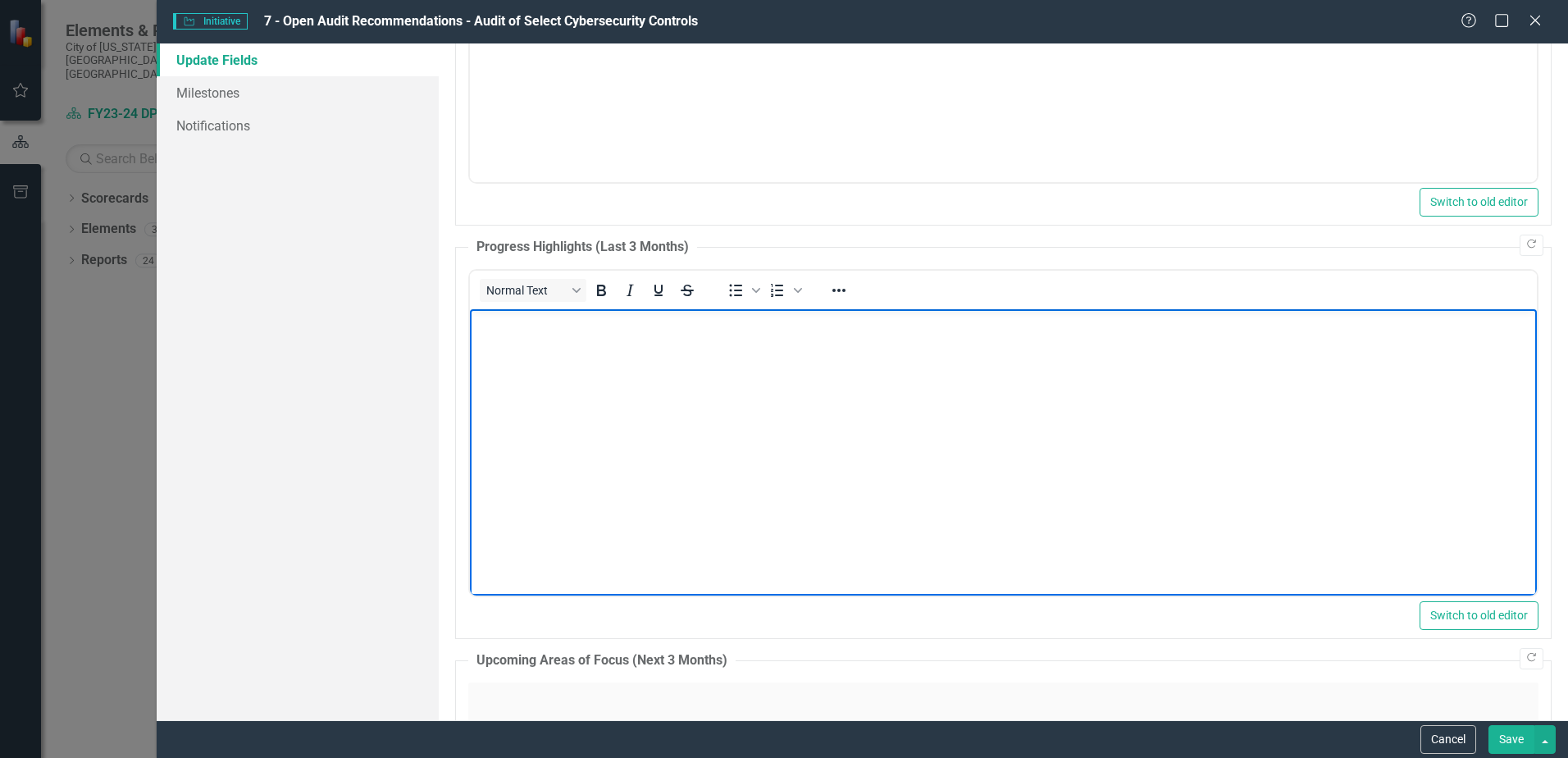
click at [672, 360] on body "Rich Text Area. Press ALT-0 for help." at bounding box center [1003, 432] width 1067 height 247
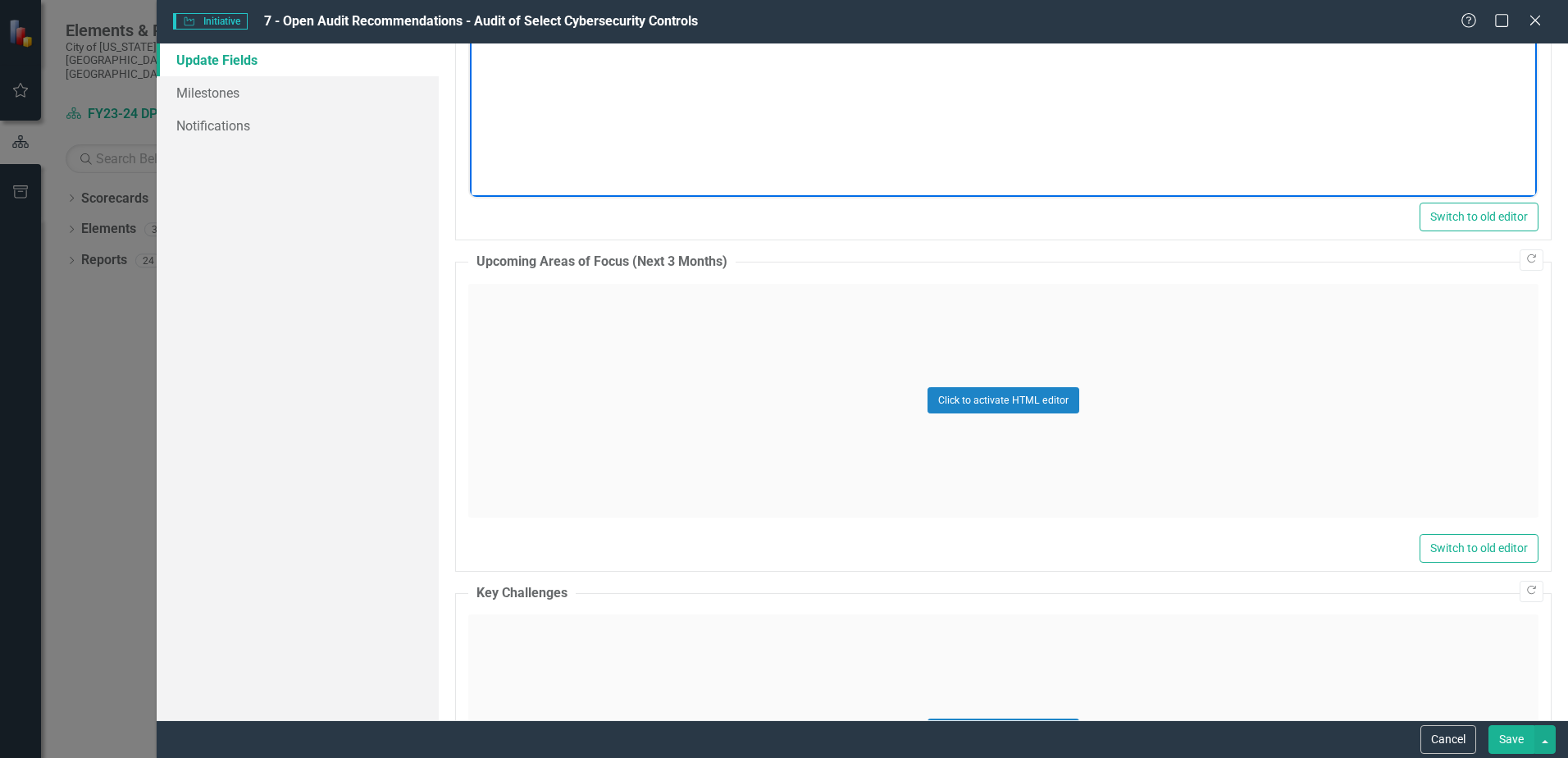
scroll to position [1231, 0]
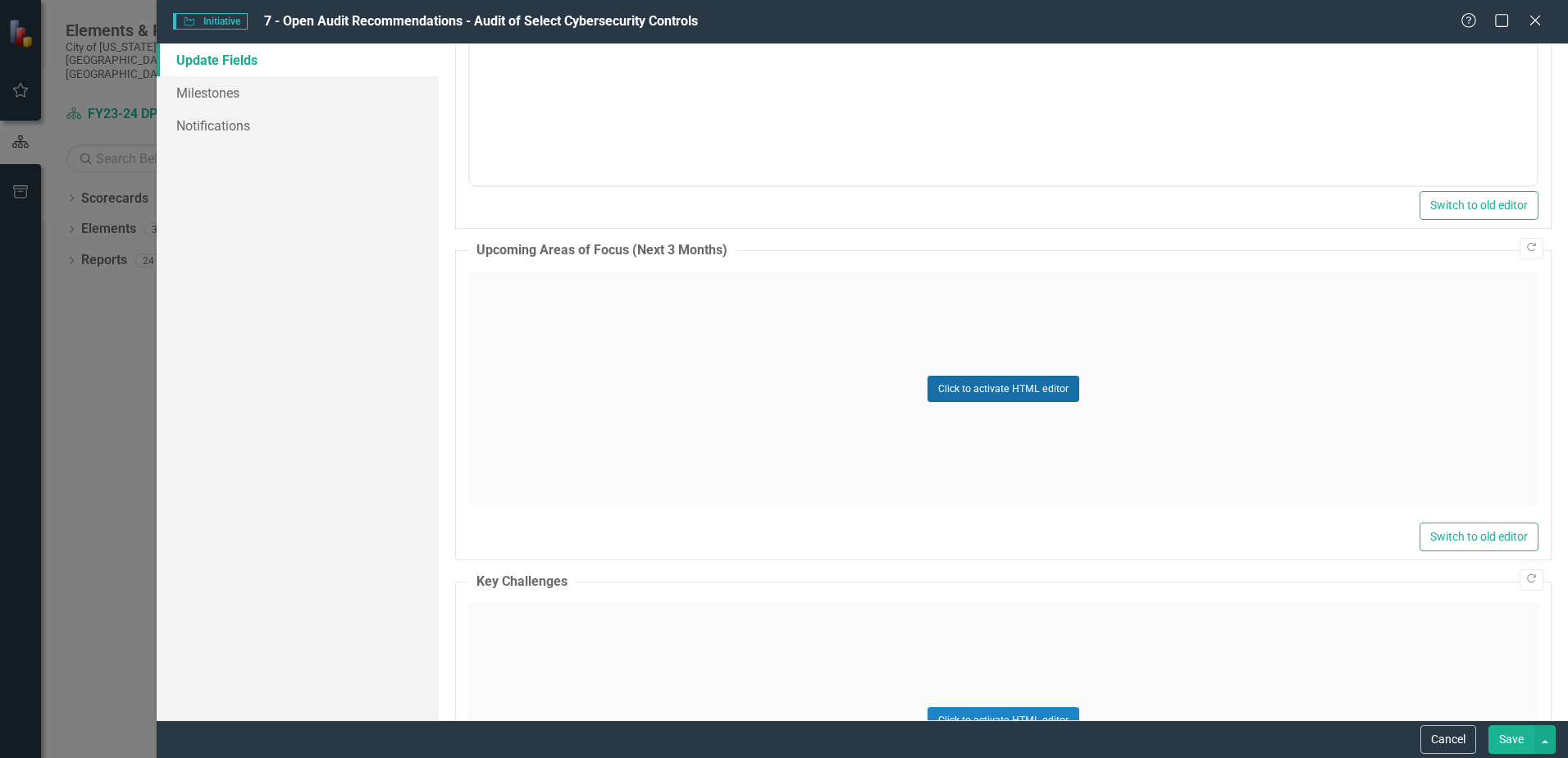
click at [997, 386] on button "Click to activate HTML editor" at bounding box center [1003, 389] width 151 height 26
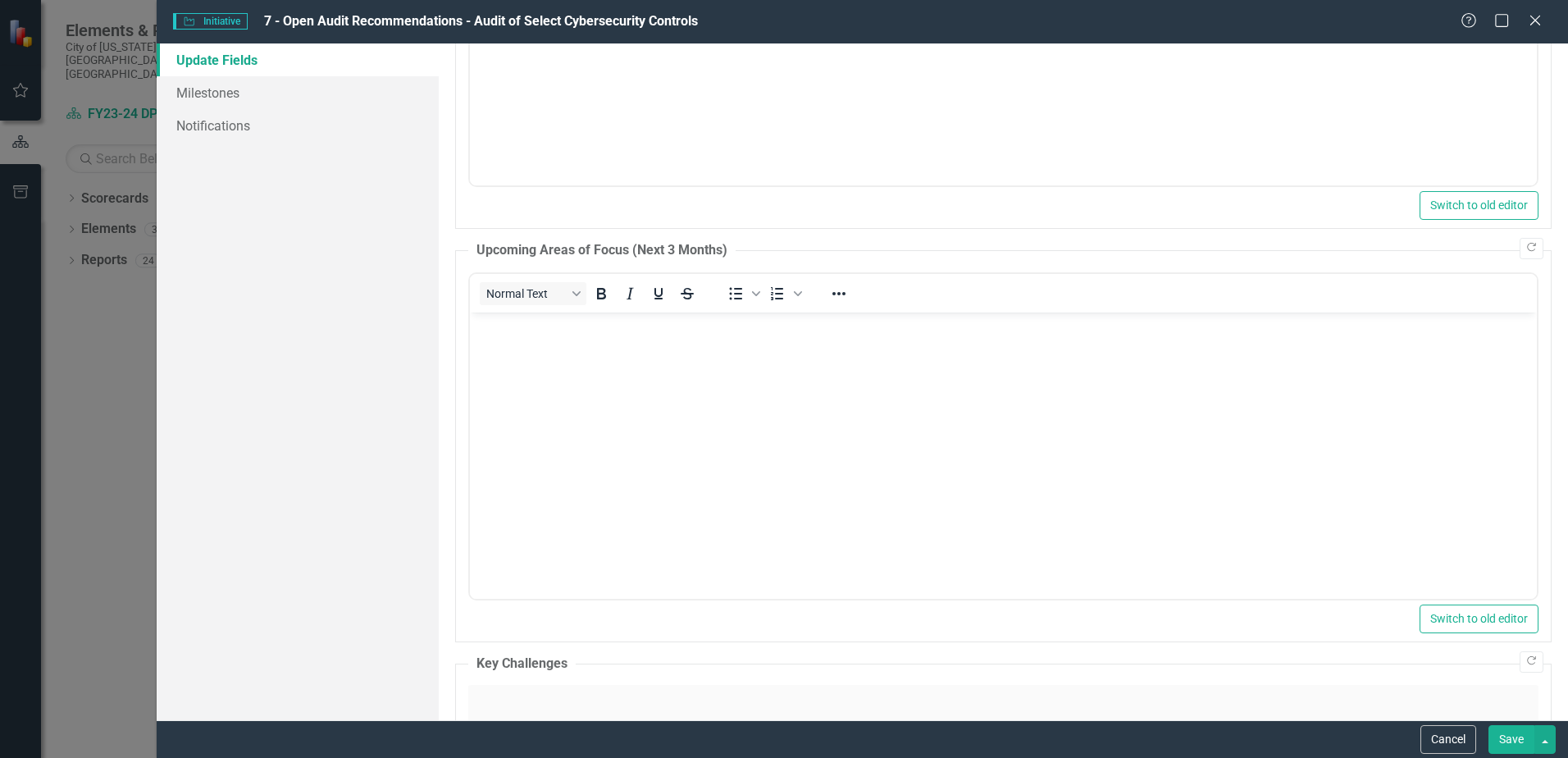
scroll to position [0, 0]
click at [587, 464] on body "Rich Text Area. Press ALT-0 for help." at bounding box center [1003, 435] width 1067 height 247
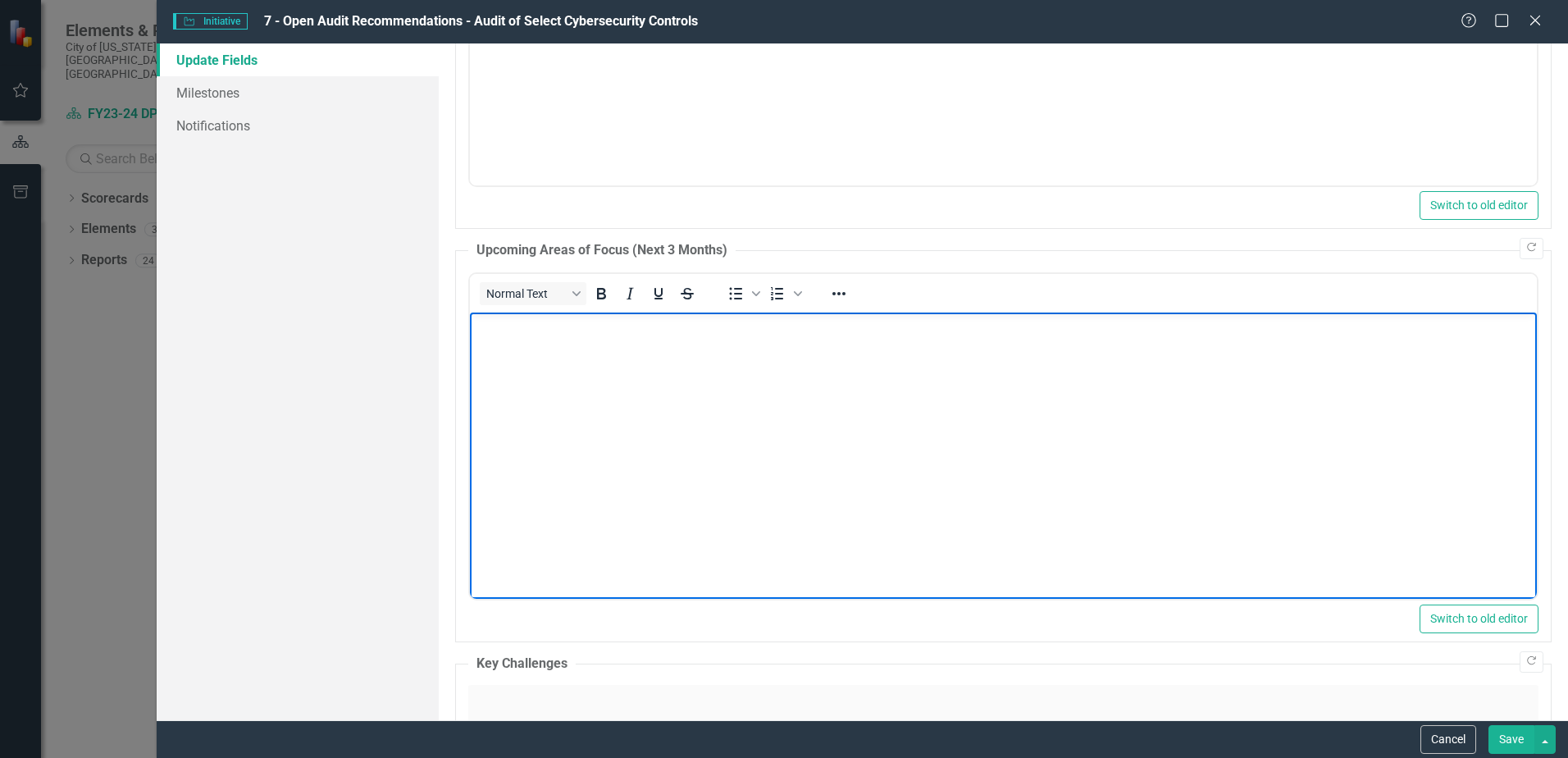
paste body "Rich Text Area. Press ALT-0 for help."
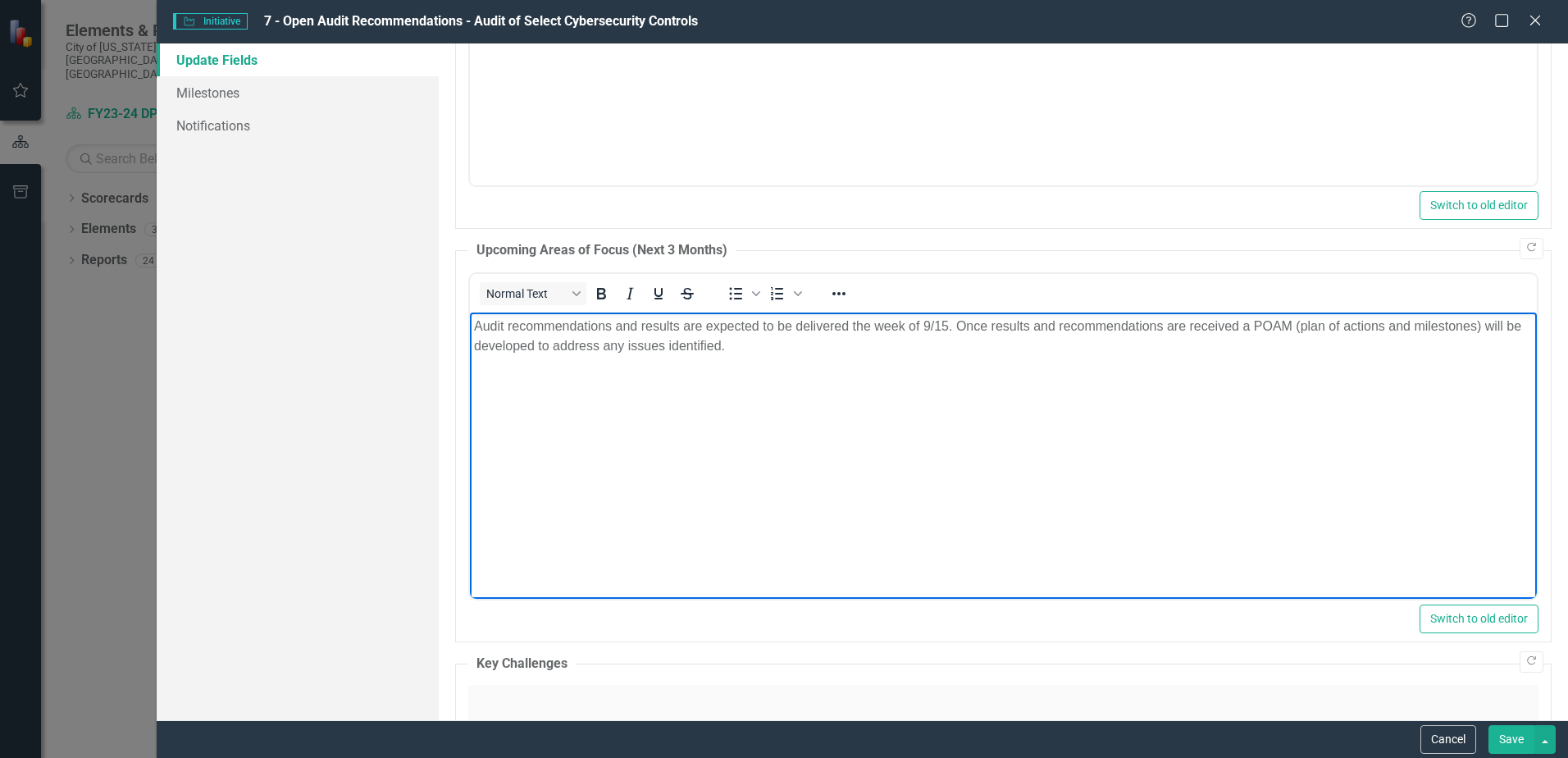
click at [1518, 740] on button "Save" at bounding box center [1512, 740] width 46 height 29
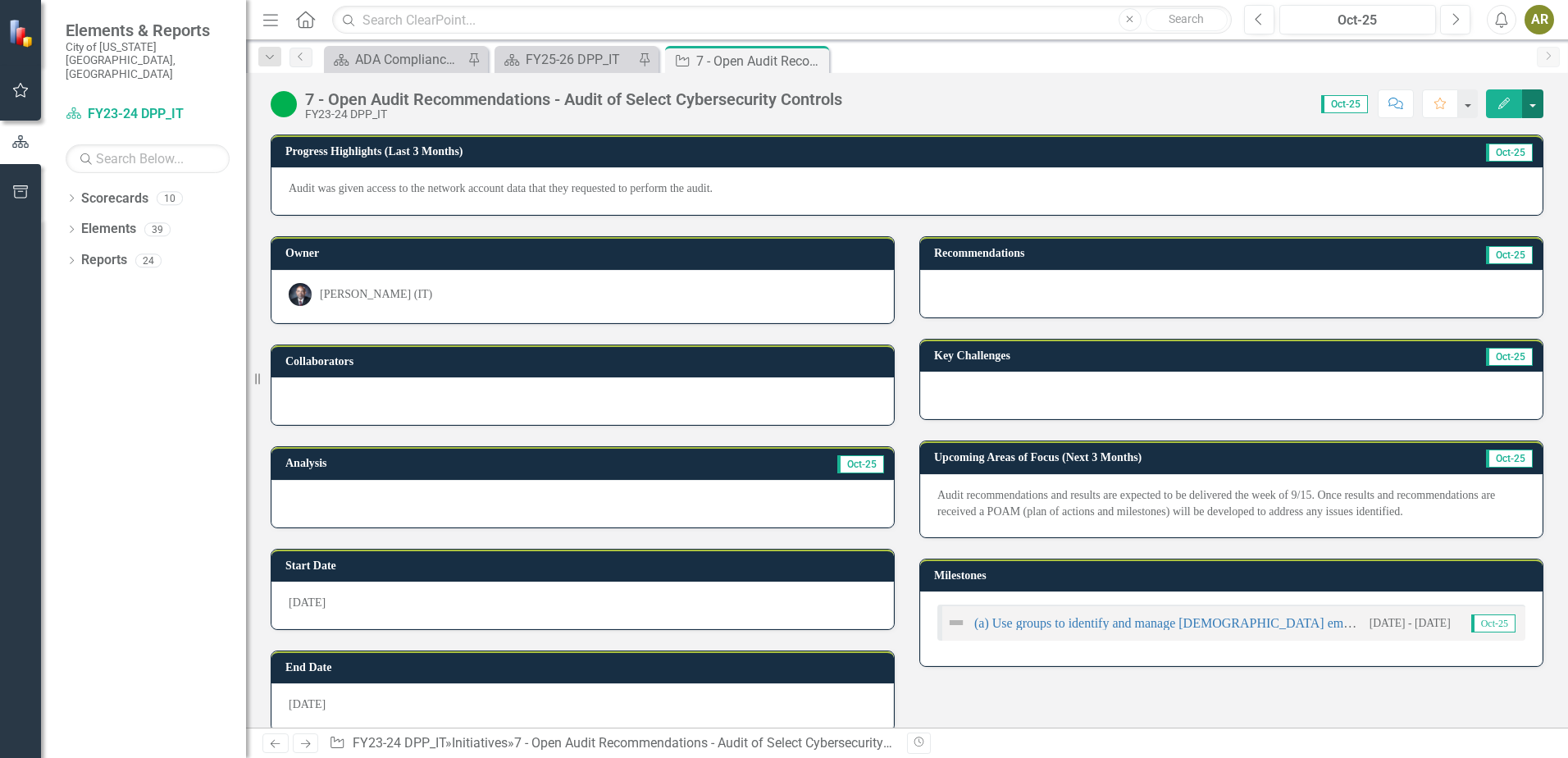
click at [1530, 103] on button "button" at bounding box center [1533, 103] width 22 height 29
click at [1474, 134] on link "Edit Edit Initiative" at bounding box center [1476, 134] width 133 height 31
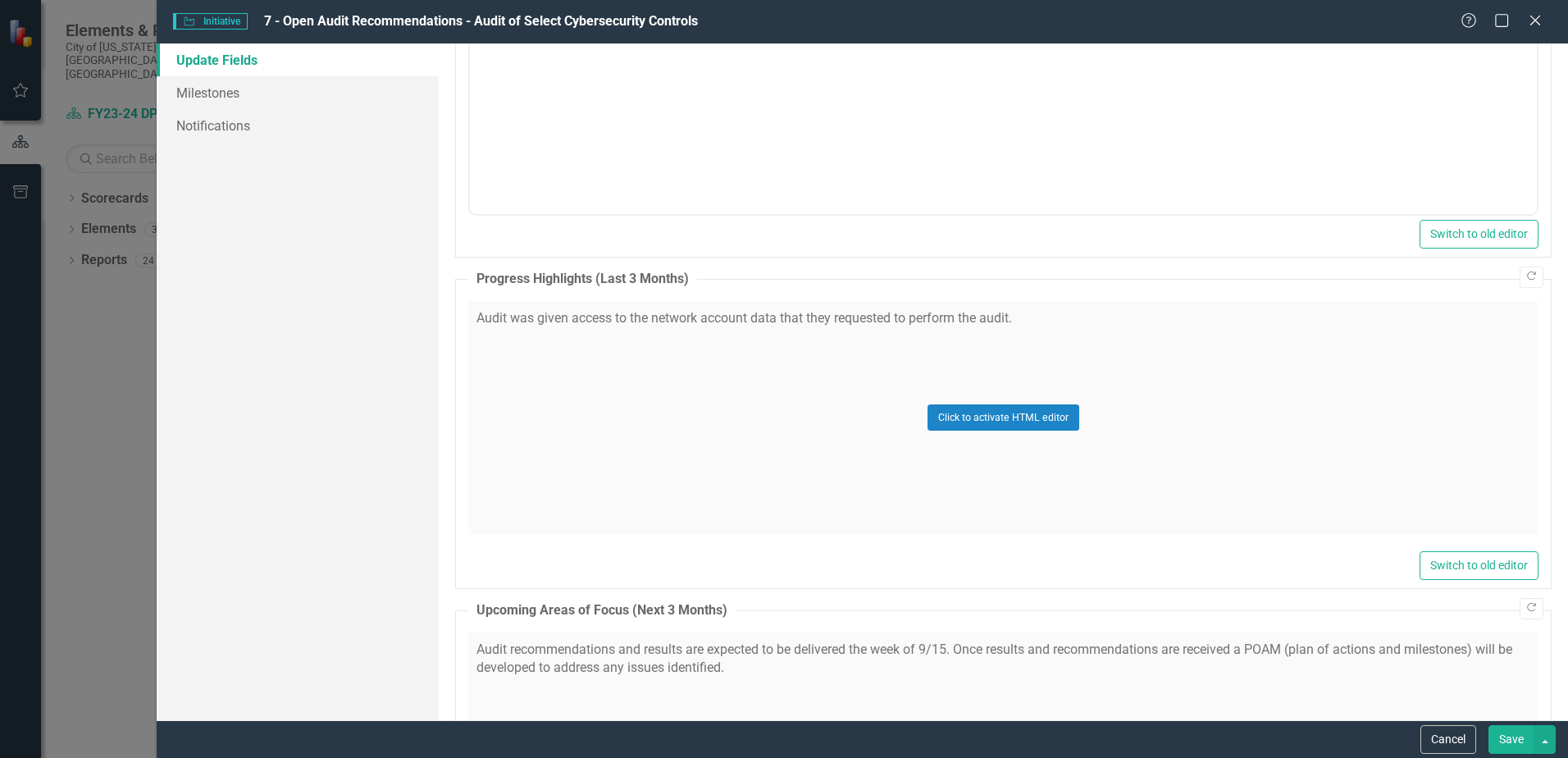
scroll to position [985, 0]
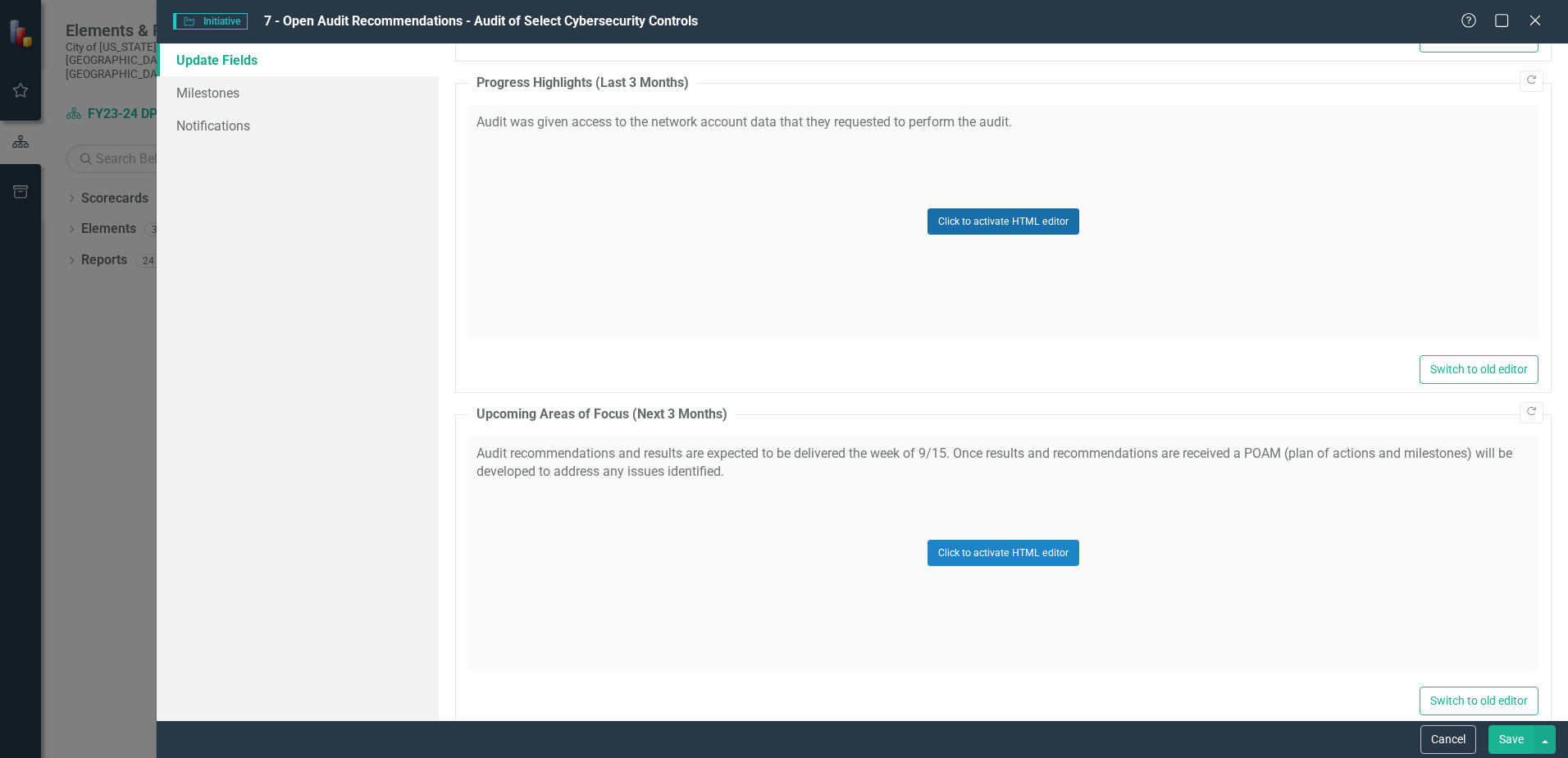
click at [954, 226] on button "Click to activate HTML editor" at bounding box center [1003, 222] width 151 height 26
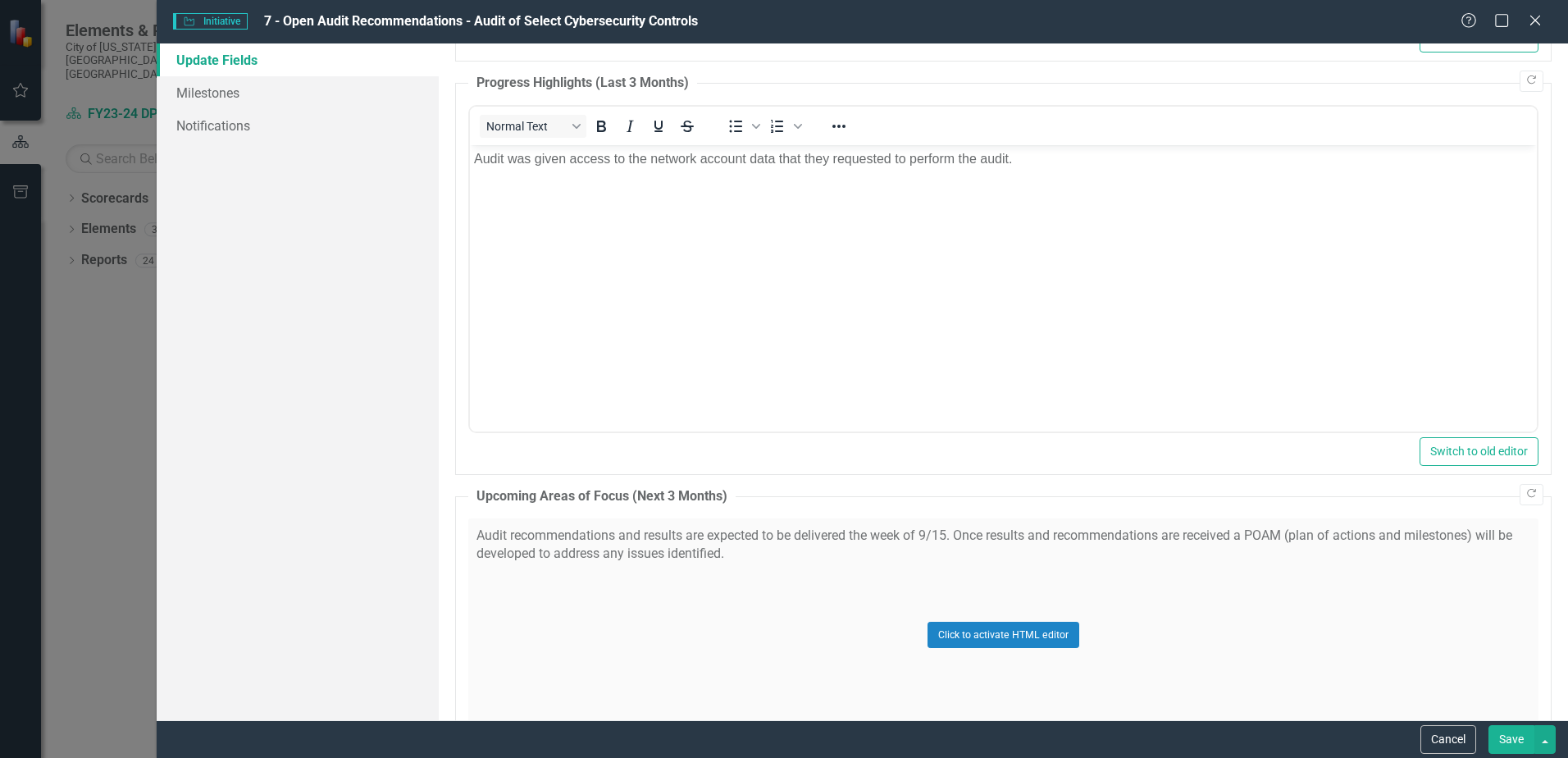
scroll to position [0, 0]
click at [1020, 166] on p "Audit was given access to the network account data that they requested to perfo…" at bounding box center [1003, 159] width 1059 height 20
click at [735, 129] on icon "Bullet list" at bounding box center [736, 127] width 20 height 20
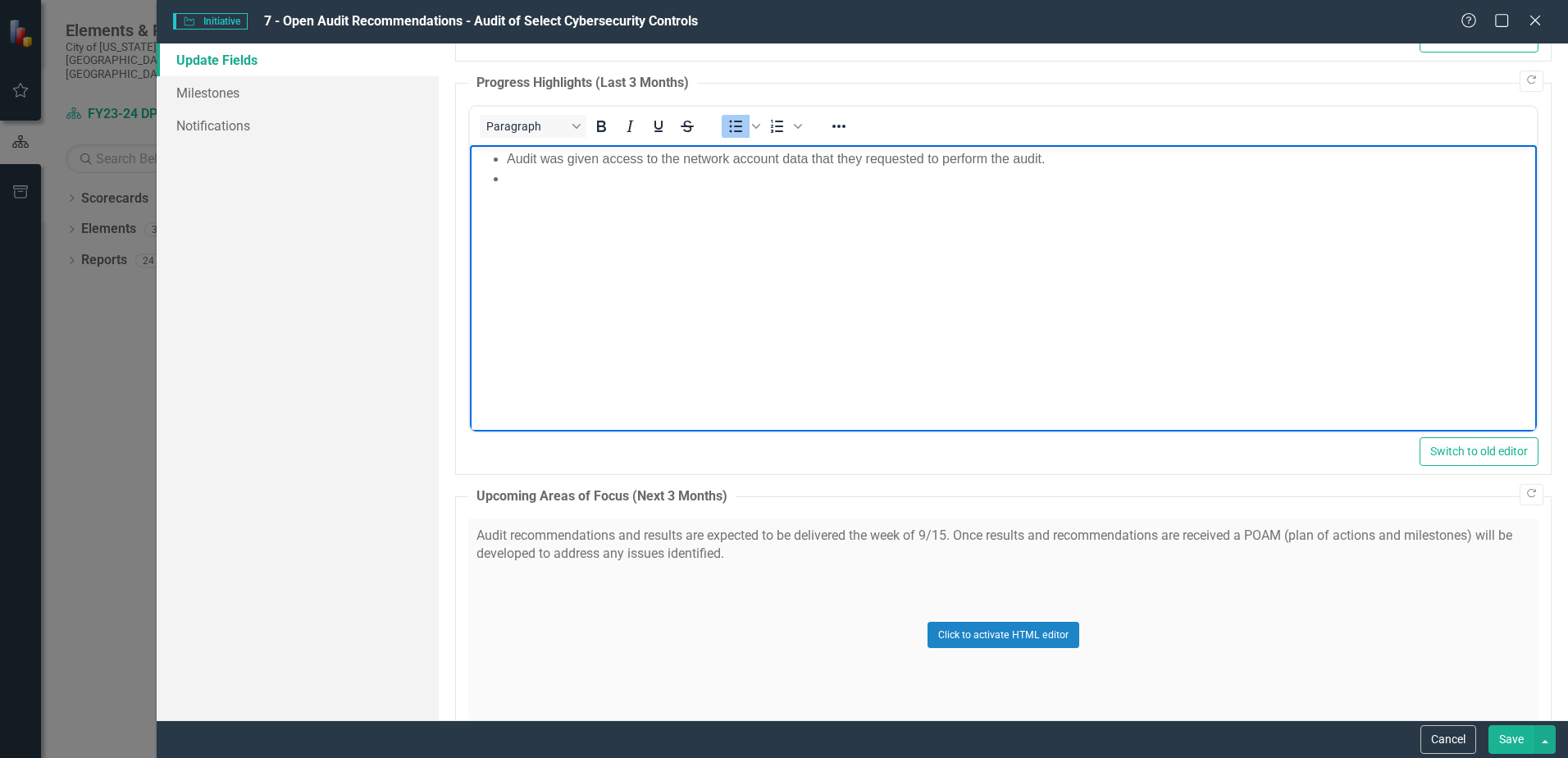
click at [549, 184] on li "Rich Text Area. Press ALT-0 for help." at bounding box center [1020, 178] width 1026 height 20
paste body "Rich Text Area. Press ALT-0 for help."
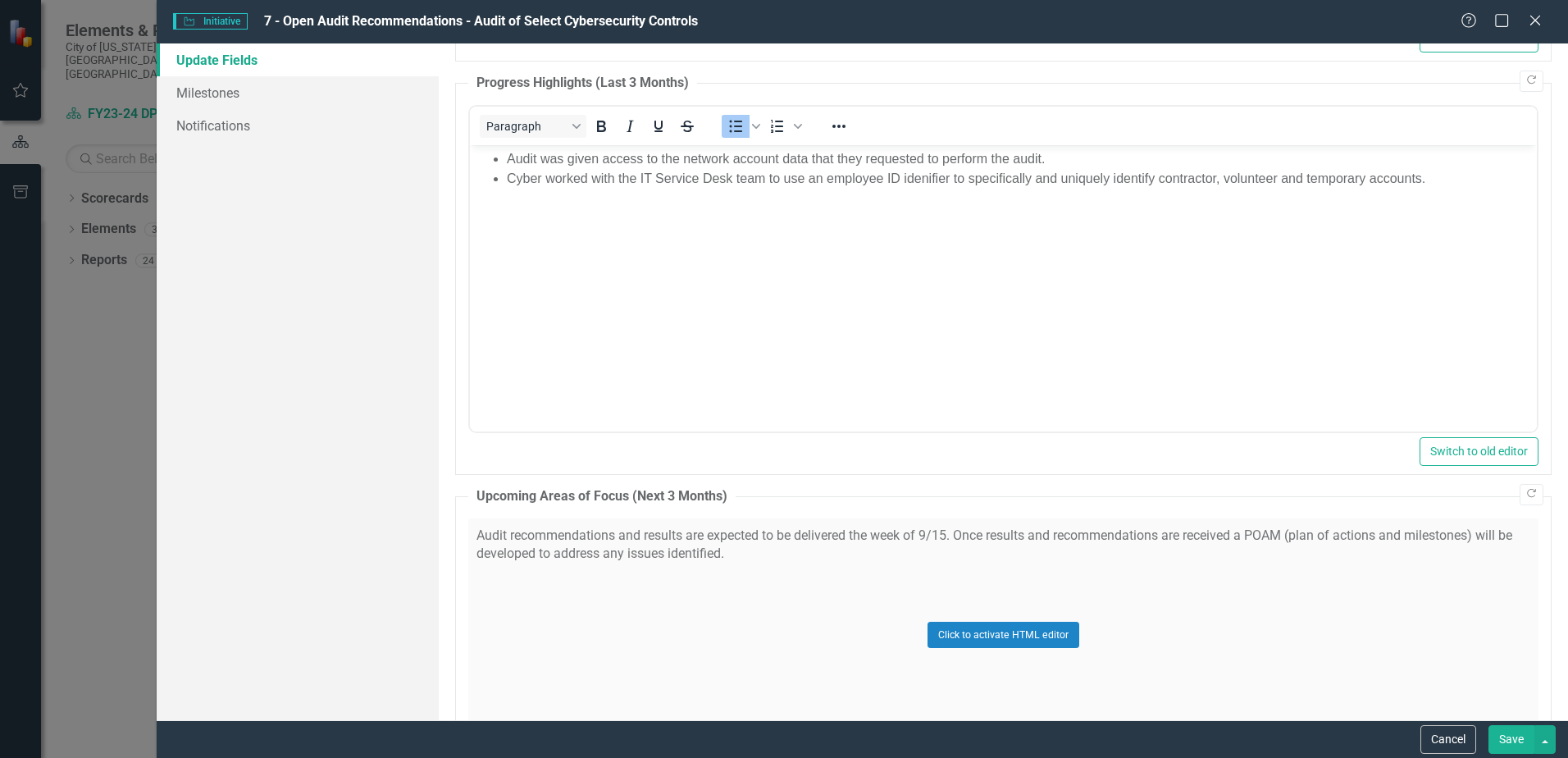
click at [1513, 741] on button "Save" at bounding box center [1512, 740] width 46 height 29
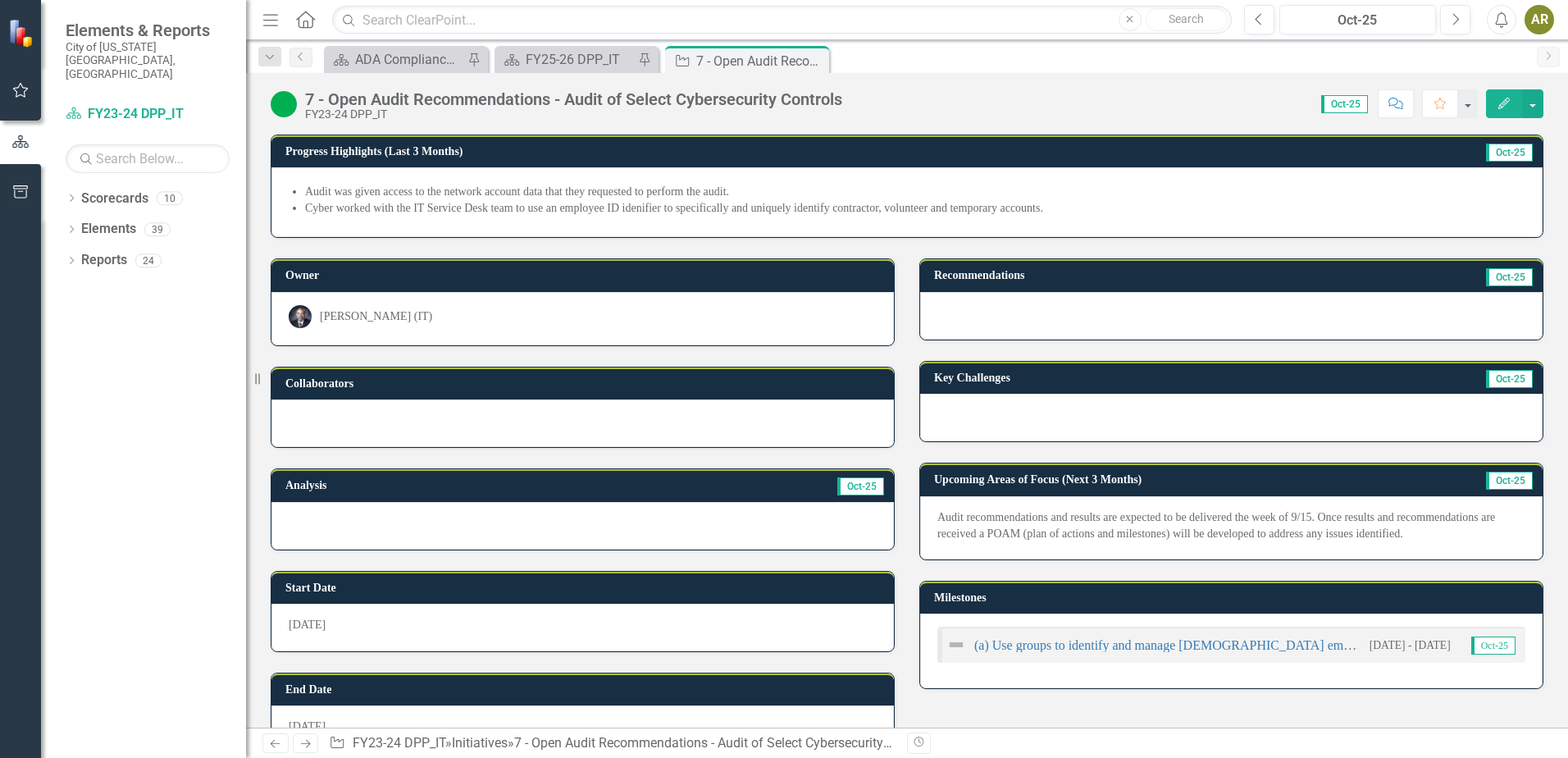
click at [0, 0] on icon "Close" at bounding box center [0, 0] width 0 height 0
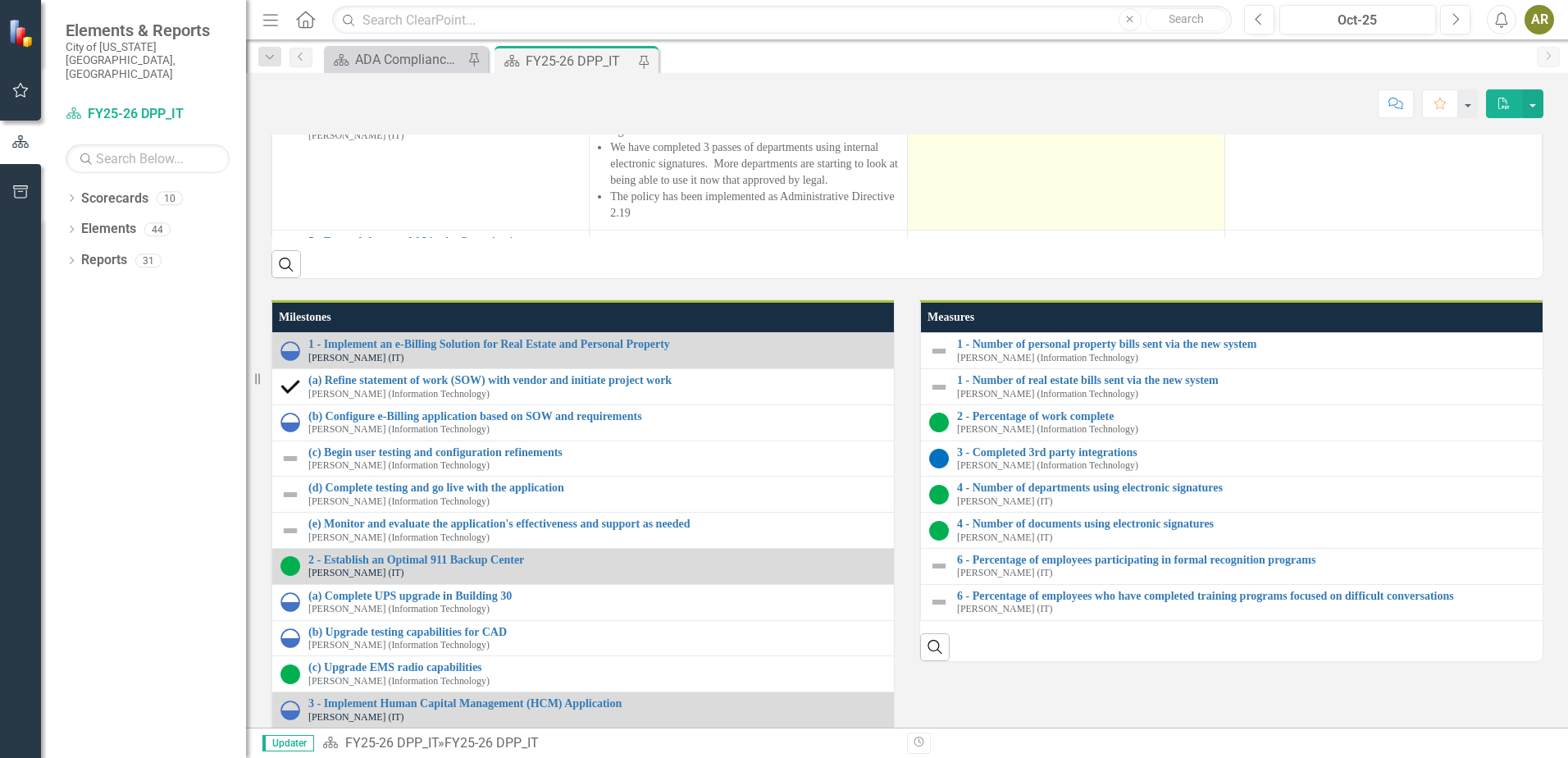
scroll to position [451, 0]
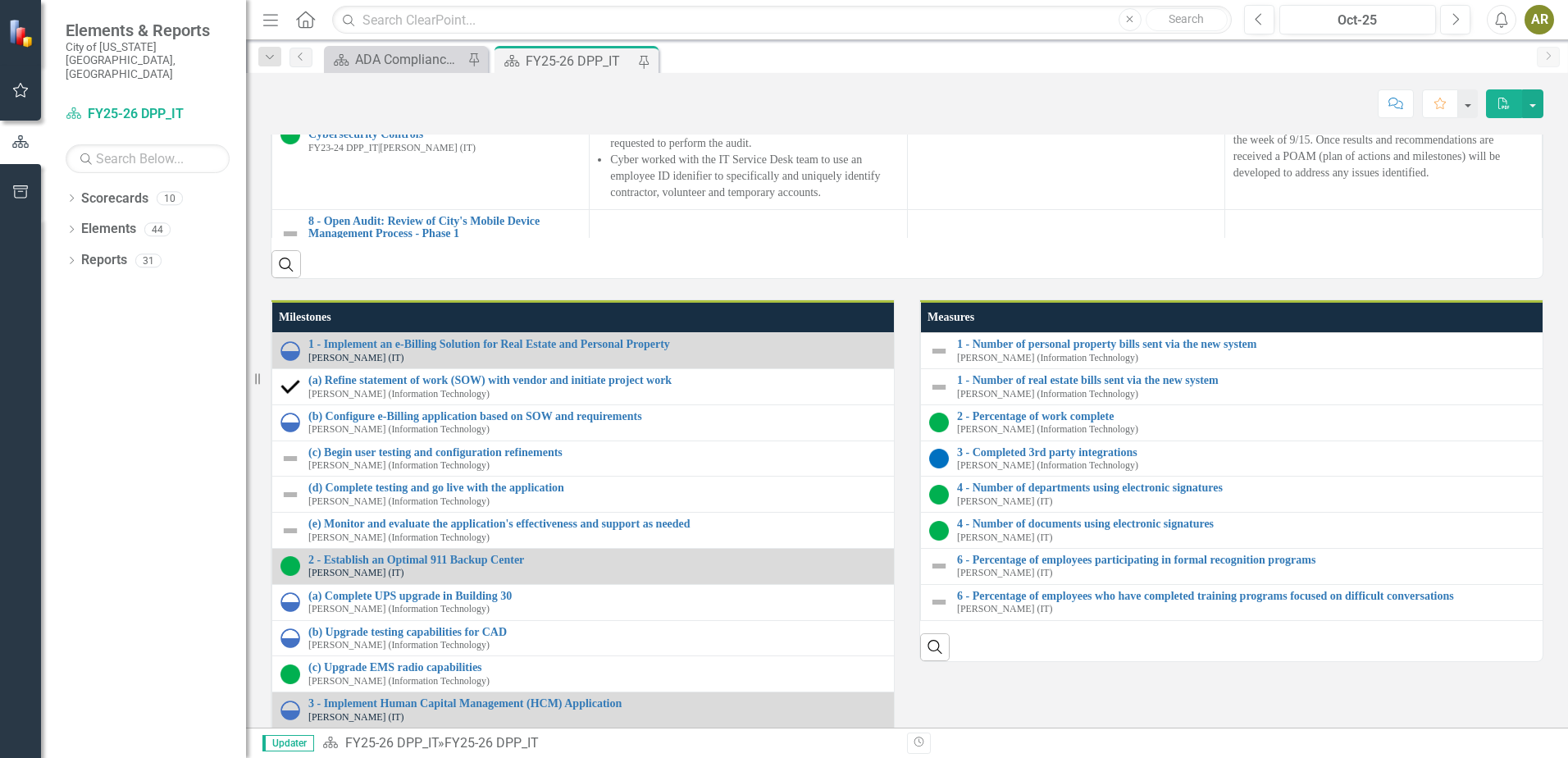
click at [406, 44] on link "5 - Expand the use of AI in the Organization" at bounding box center [444, 37] width 272 height 12
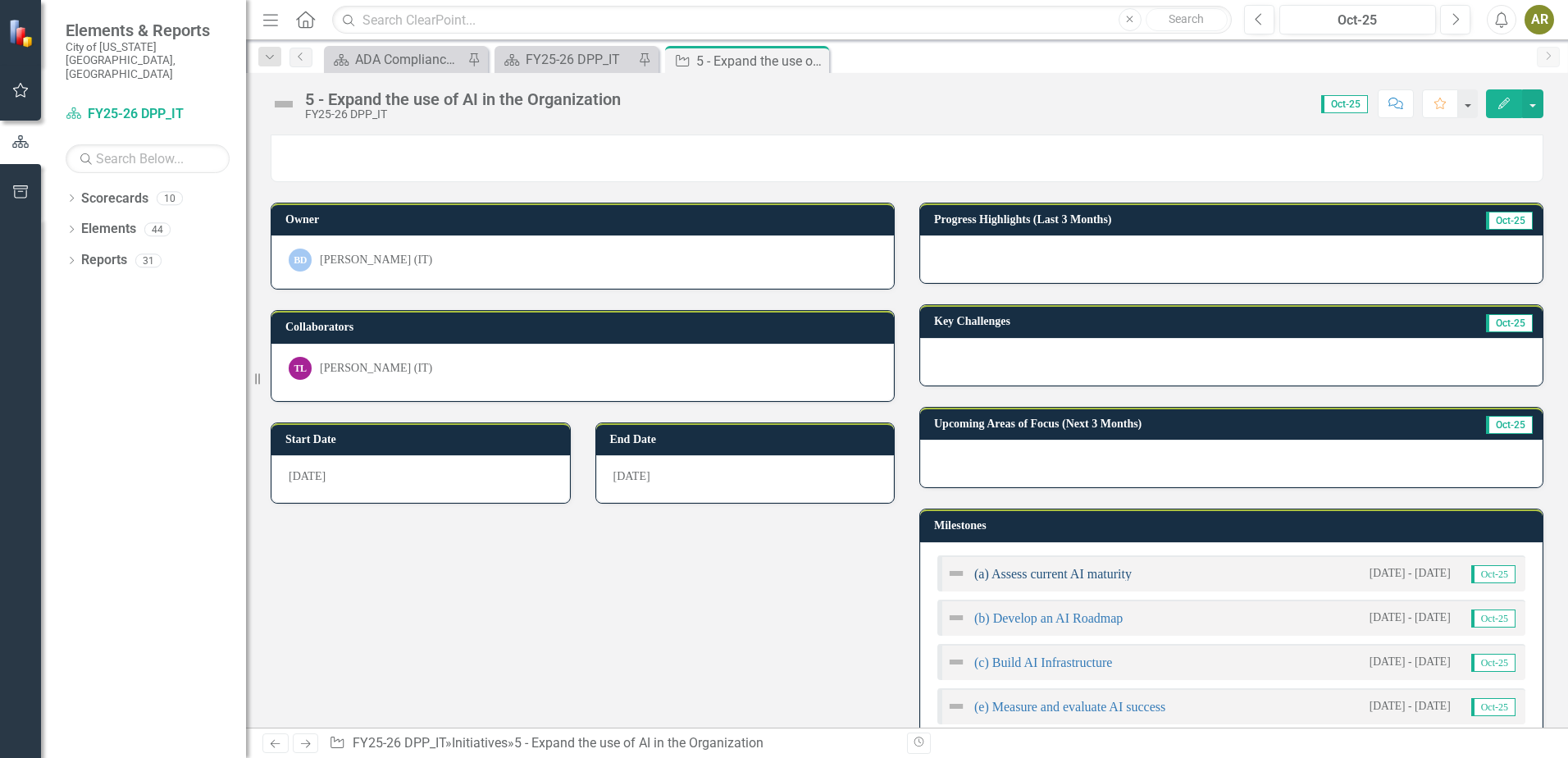
click at [1082, 581] on link "(a) Assess current AI maturity" at bounding box center [1053, 573] width 157 height 14
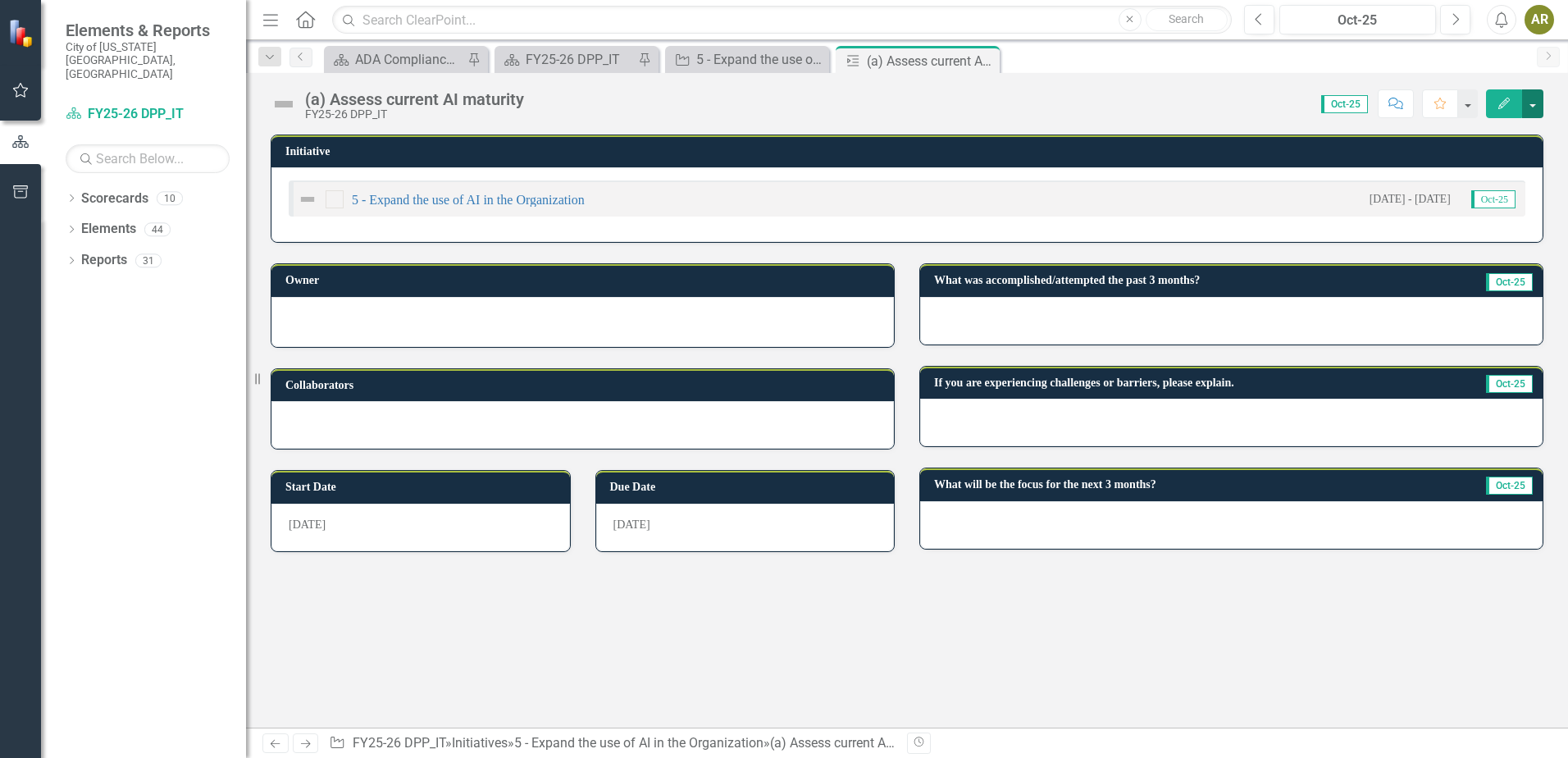
click at [1538, 106] on button "button" at bounding box center [1533, 103] width 22 height 29
click at [1516, 146] on link "Edit Edit Milestone" at bounding box center [1476, 134] width 133 height 31
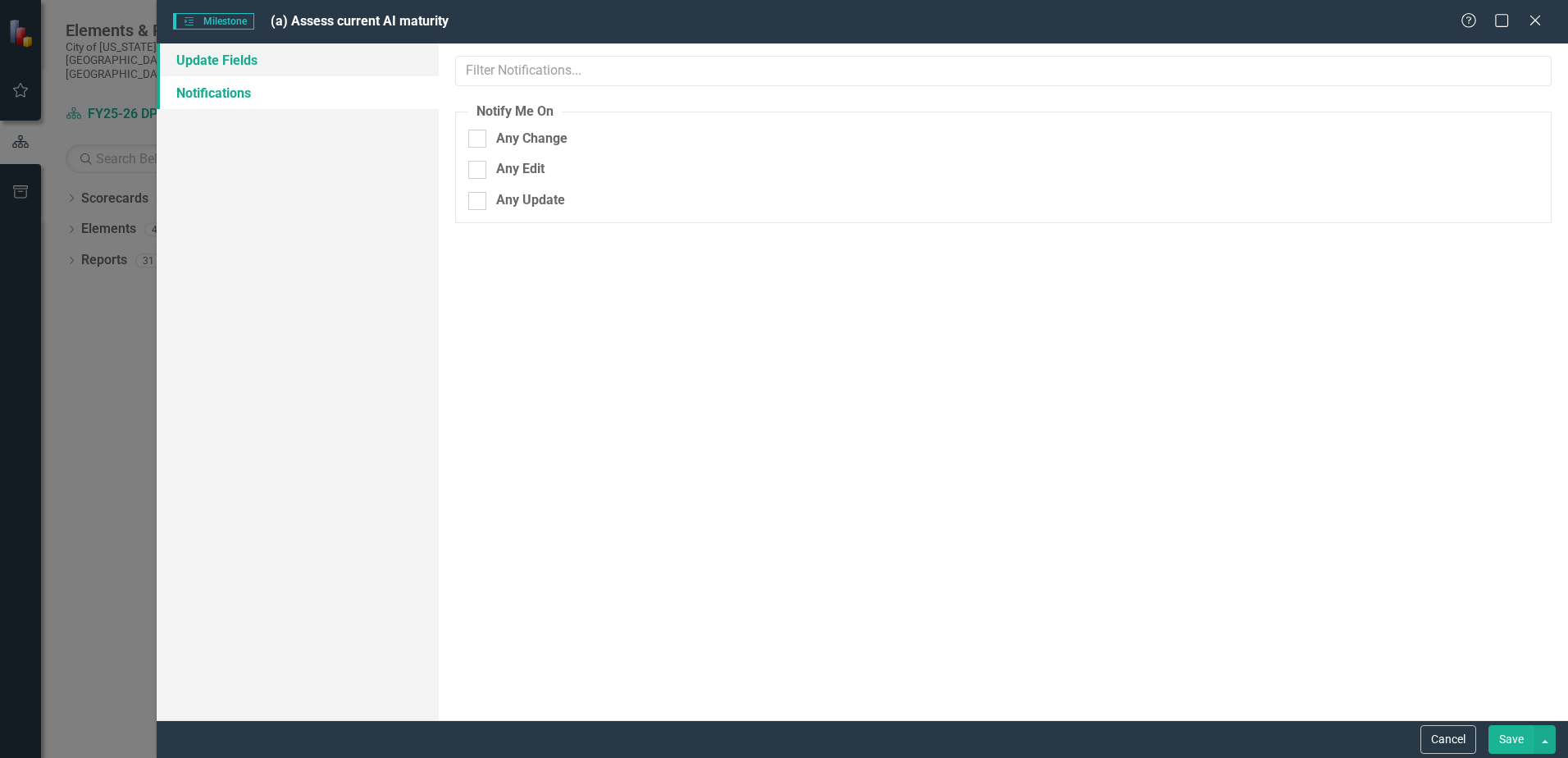
click at [254, 57] on link "Update Fields" at bounding box center [297, 60] width 282 height 33
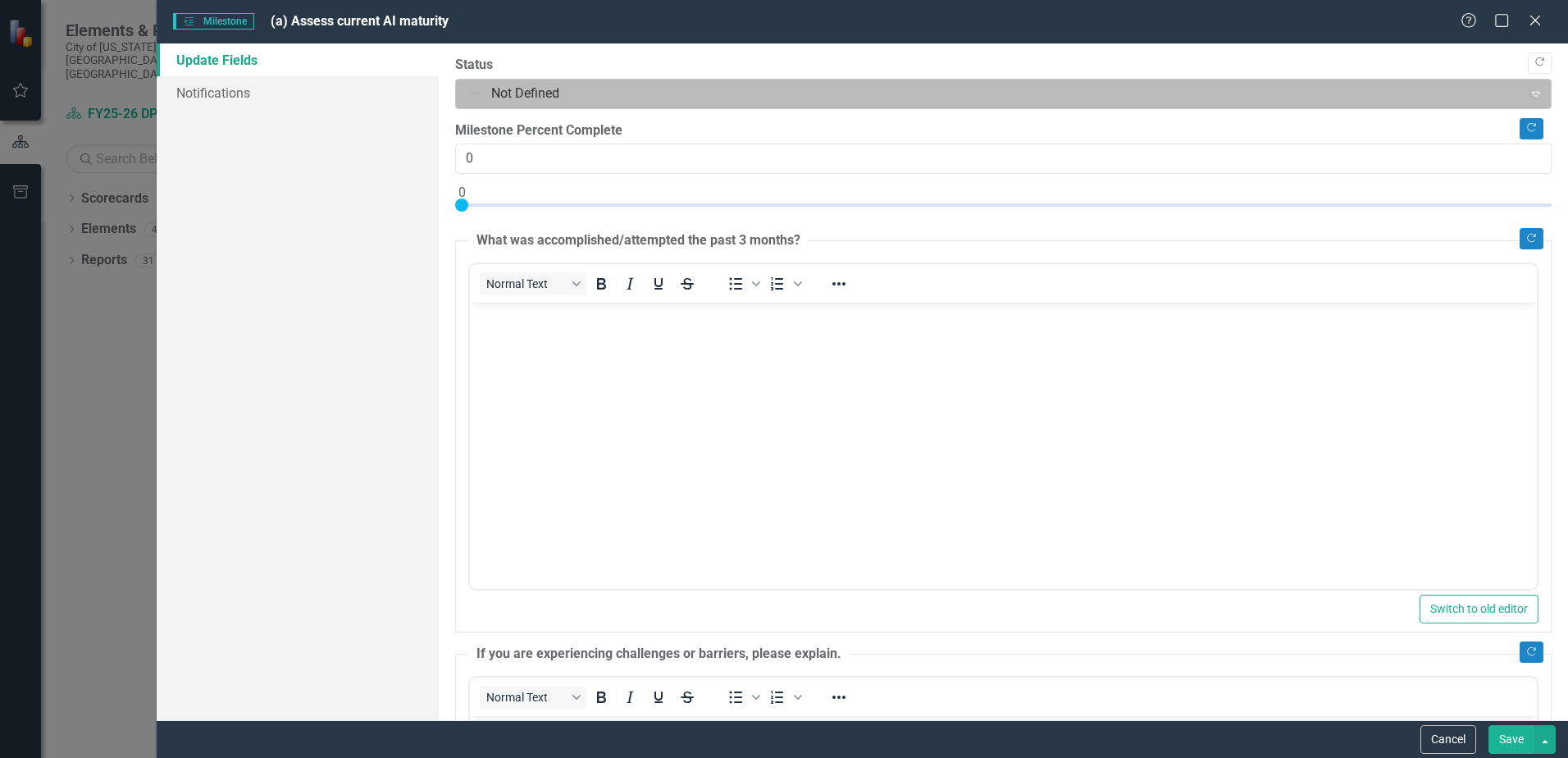
click at [529, 95] on div at bounding box center [989, 94] width 1046 height 22
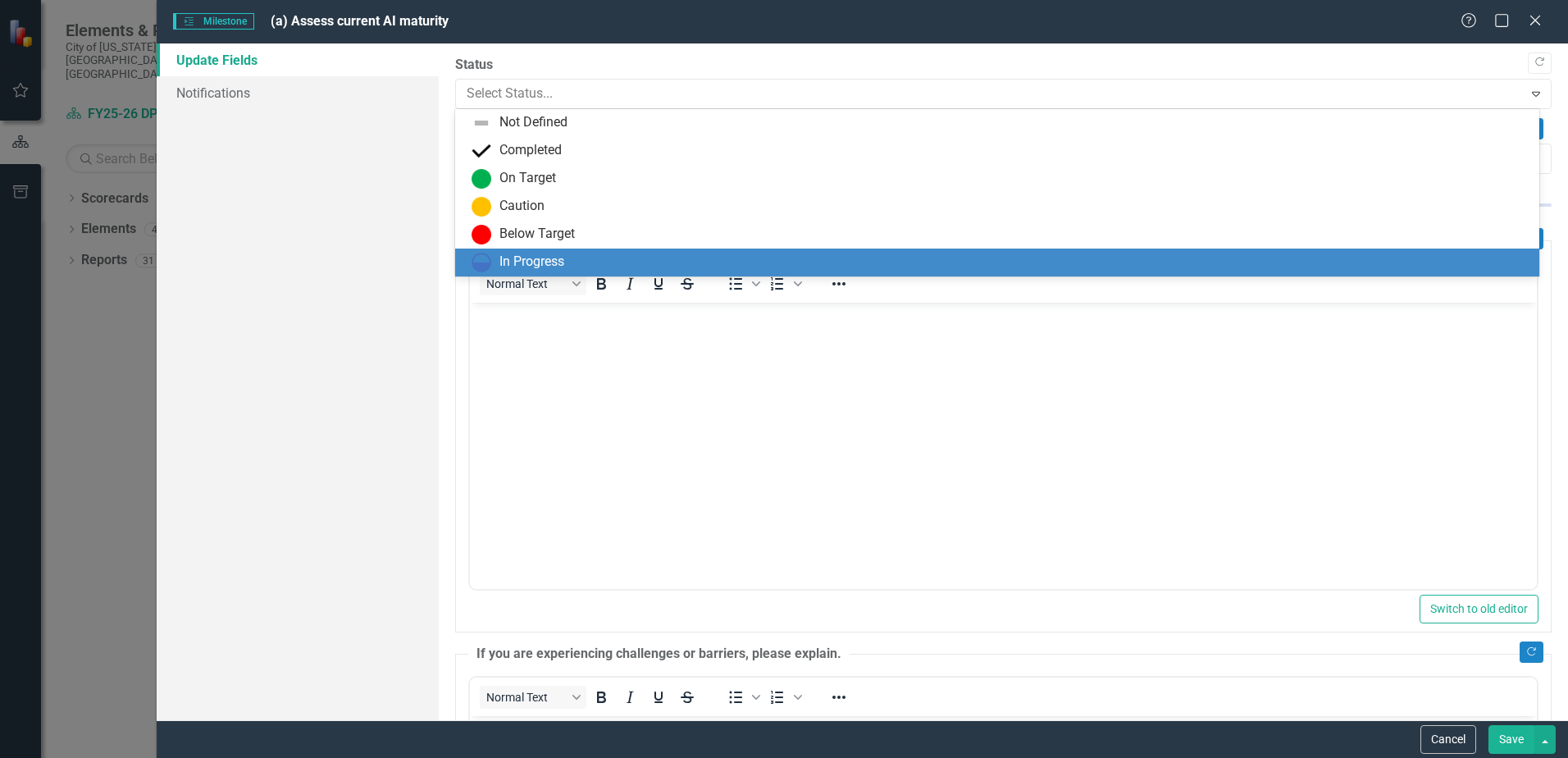
click at [537, 252] on div "In Progress" at bounding box center [997, 263] width 1084 height 28
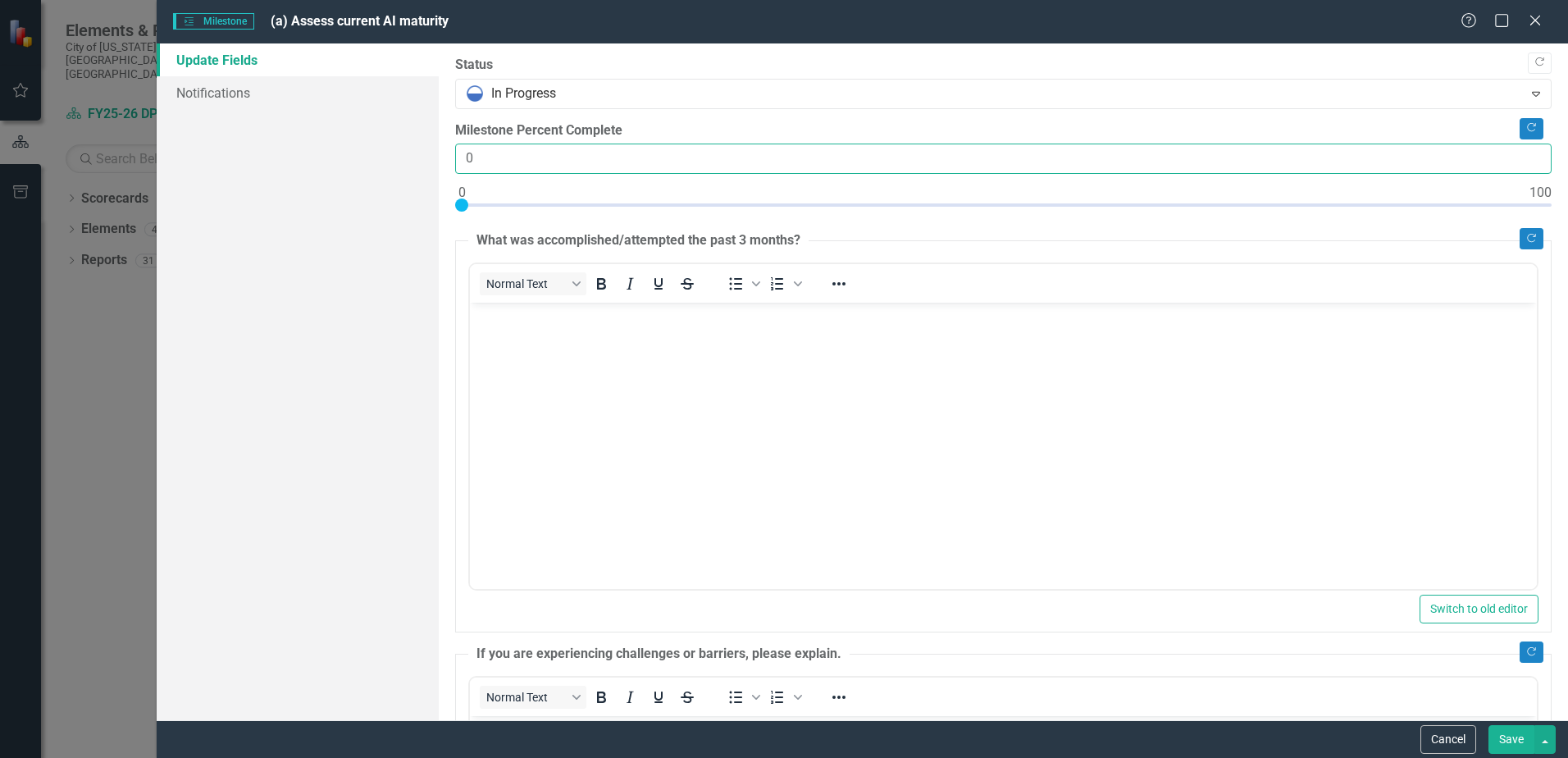
click at [465, 151] on input "0" at bounding box center [1003, 159] width 1097 height 31
click at [466, 151] on input "0" at bounding box center [1003, 159] width 1097 height 31
click at [581, 387] on body "Rich Text Area. Press ALT-0 for help." at bounding box center [1003, 426] width 1067 height 247
click at [532, 155] on input "5" at bounding box center [1003, 159] width 1097 height 31
type input "50"
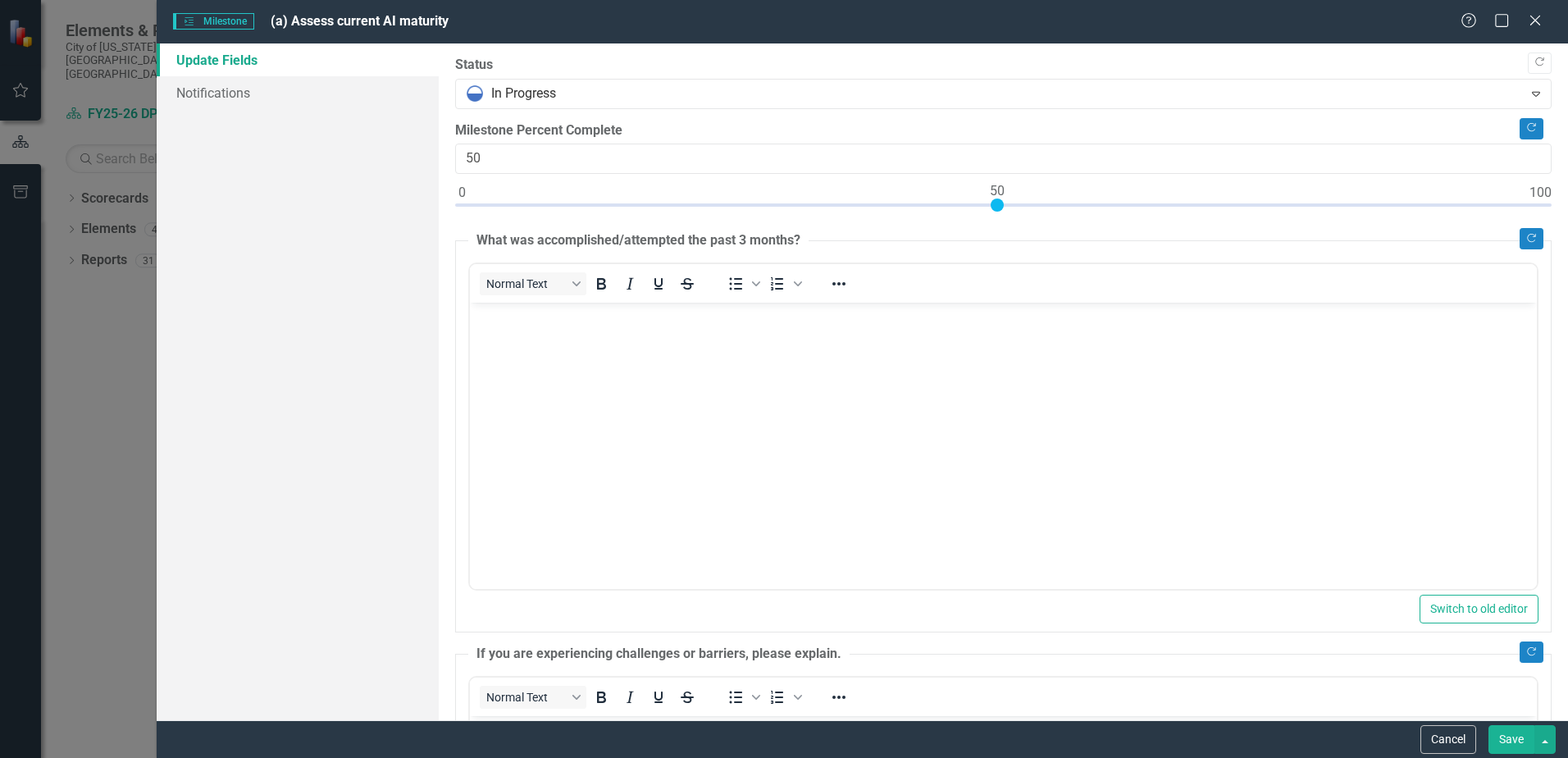
click at [574, 355] on body "Rich Text Area. Press ALT-0 for help." at bounding box center [1003, 426] width 1067 height 247
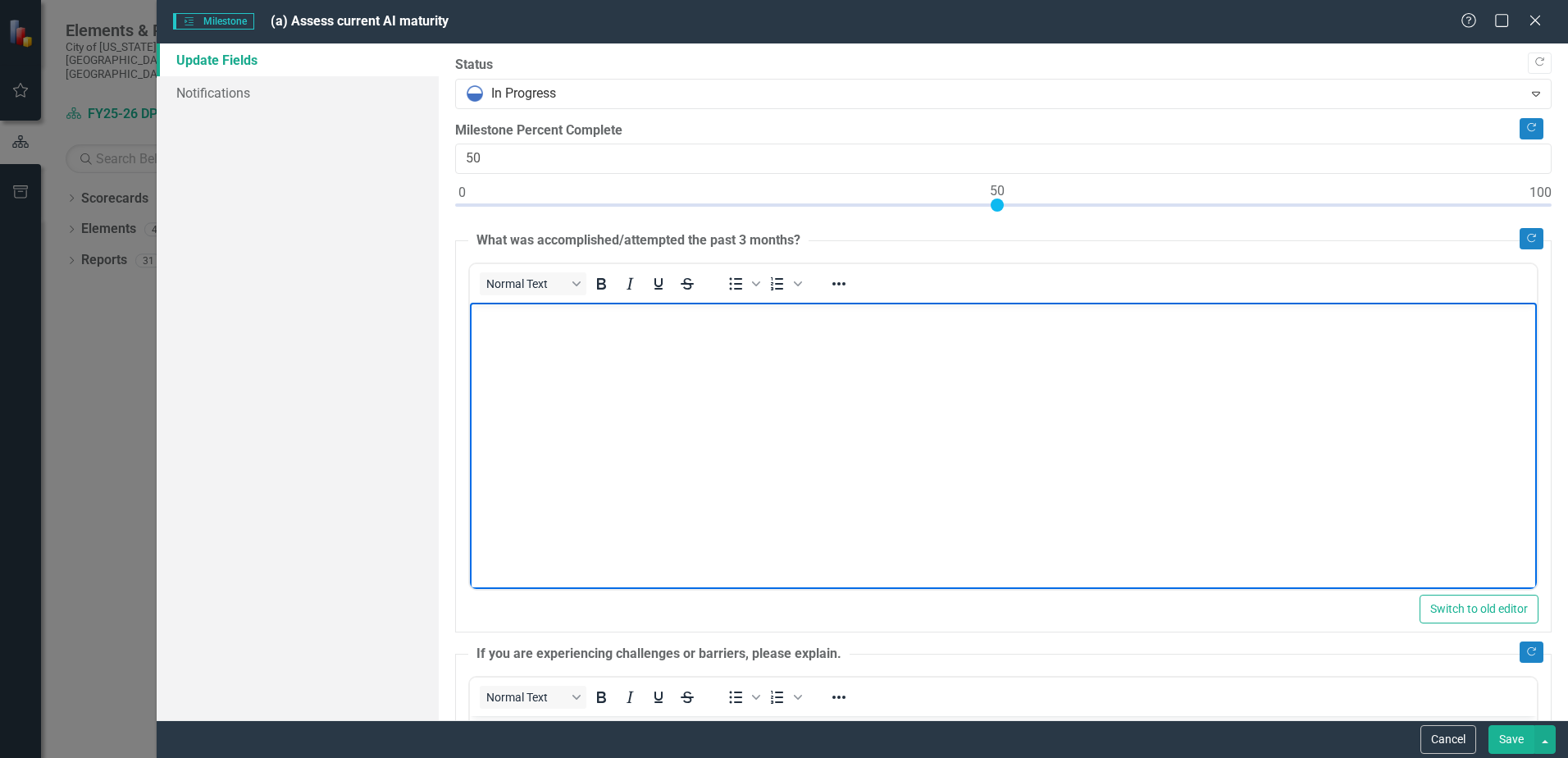
click at [629, 381] on body "Rich Text Area. Press ALT-0 for help." at bounding box center [1003, 426] width 1067 height 247
paste body "Rich Text Area. Press ALT-0 for help."
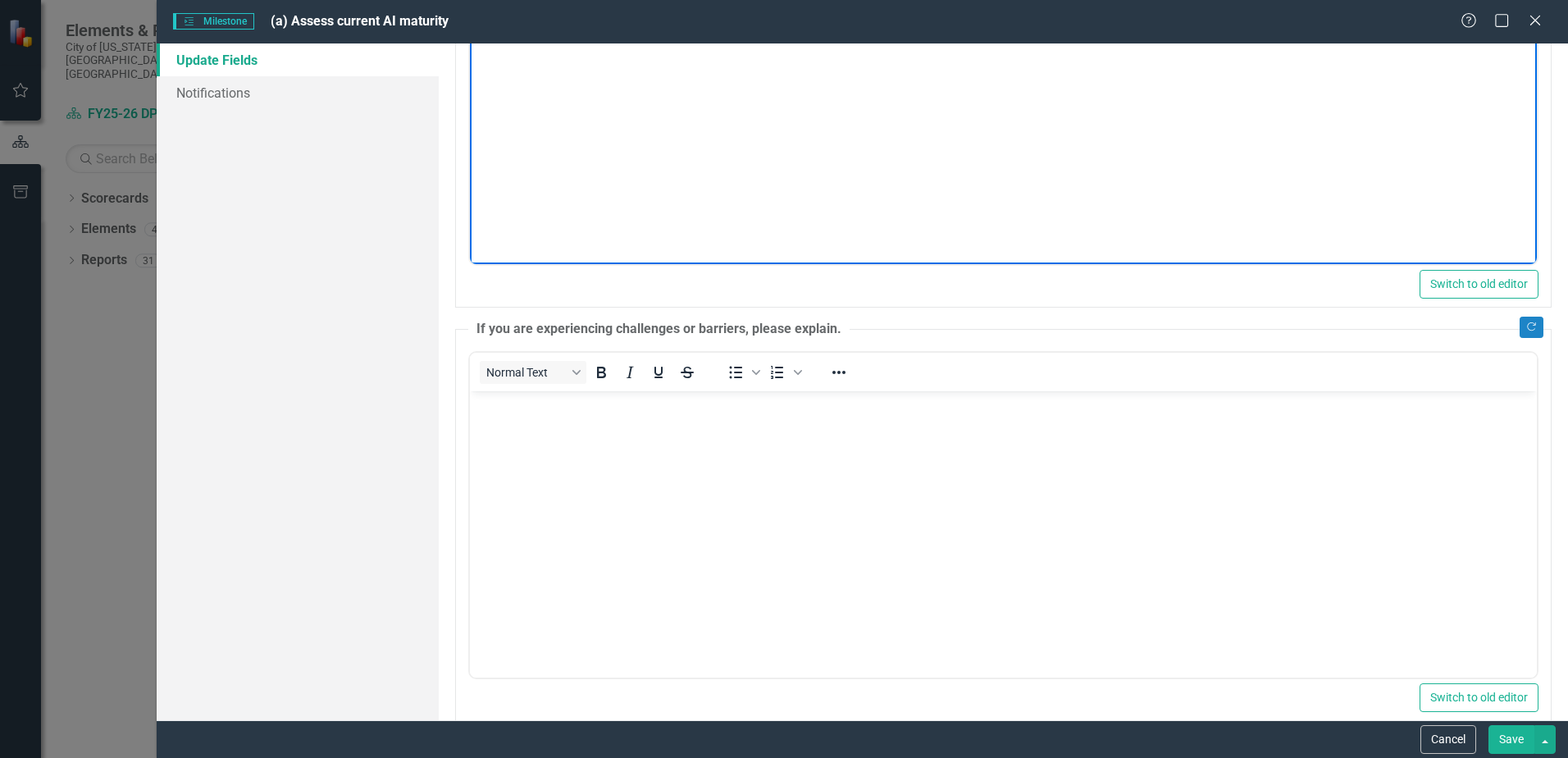
scroll to position [329, 0]
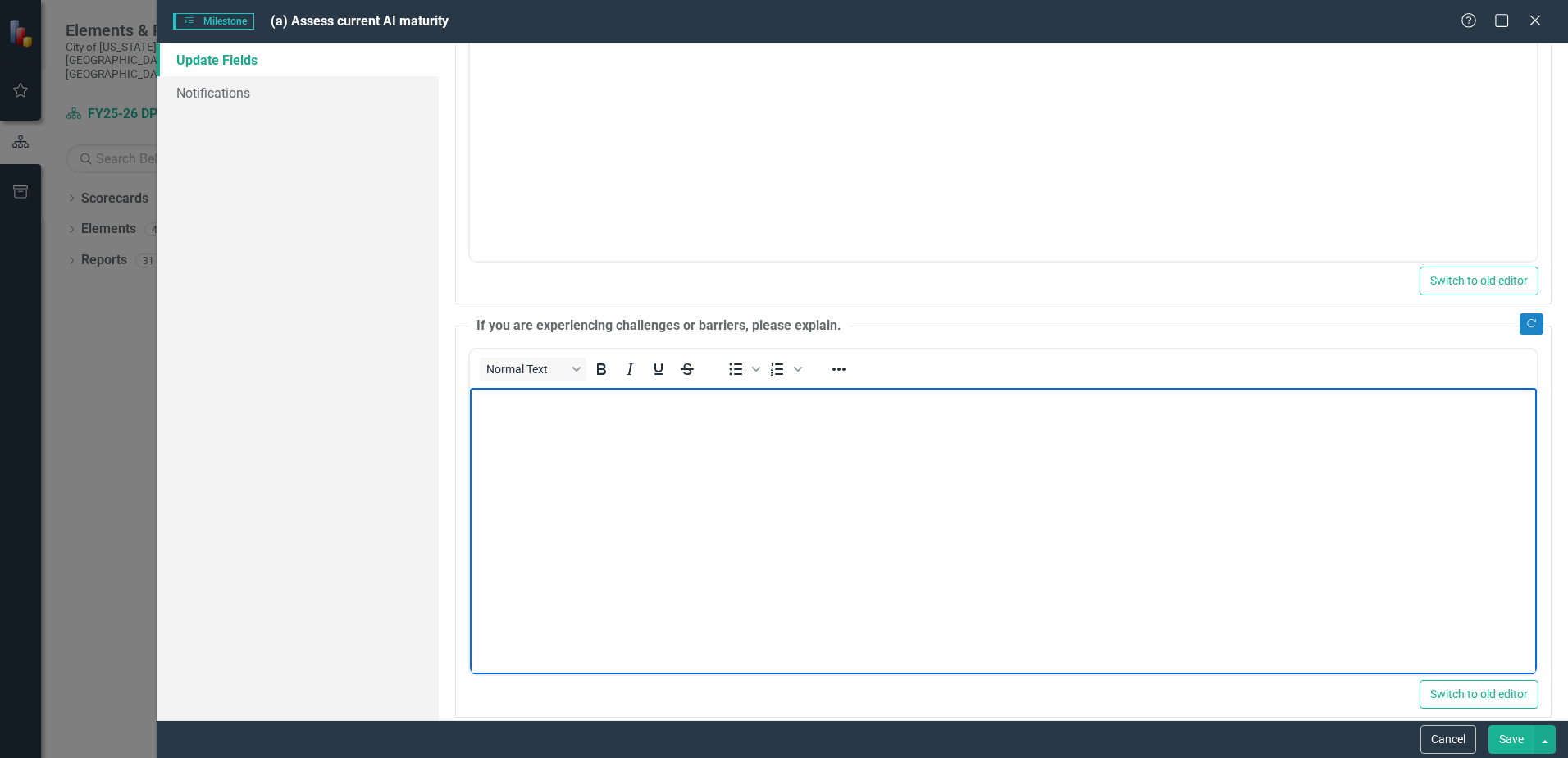
click at [553, 537] on body "Rich Text Area. Press ALT-0 for help." at bounding box center [1003, 511] width 1067 height 247
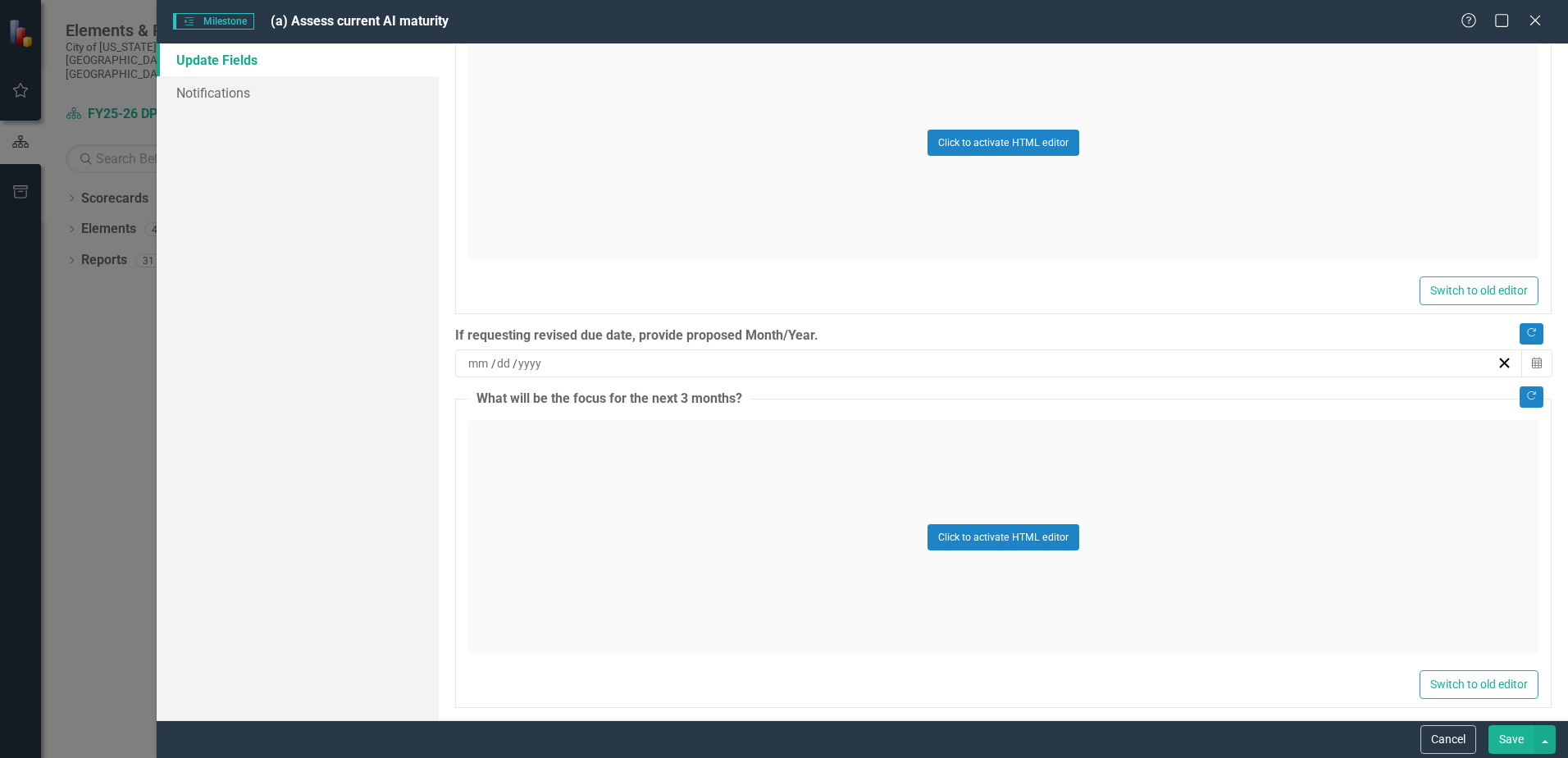
scroll to position [1067, 0]
click at [963, 533] on button "Click to activate HTML editor" at bounding box center [1003, 535] width 151 height 26
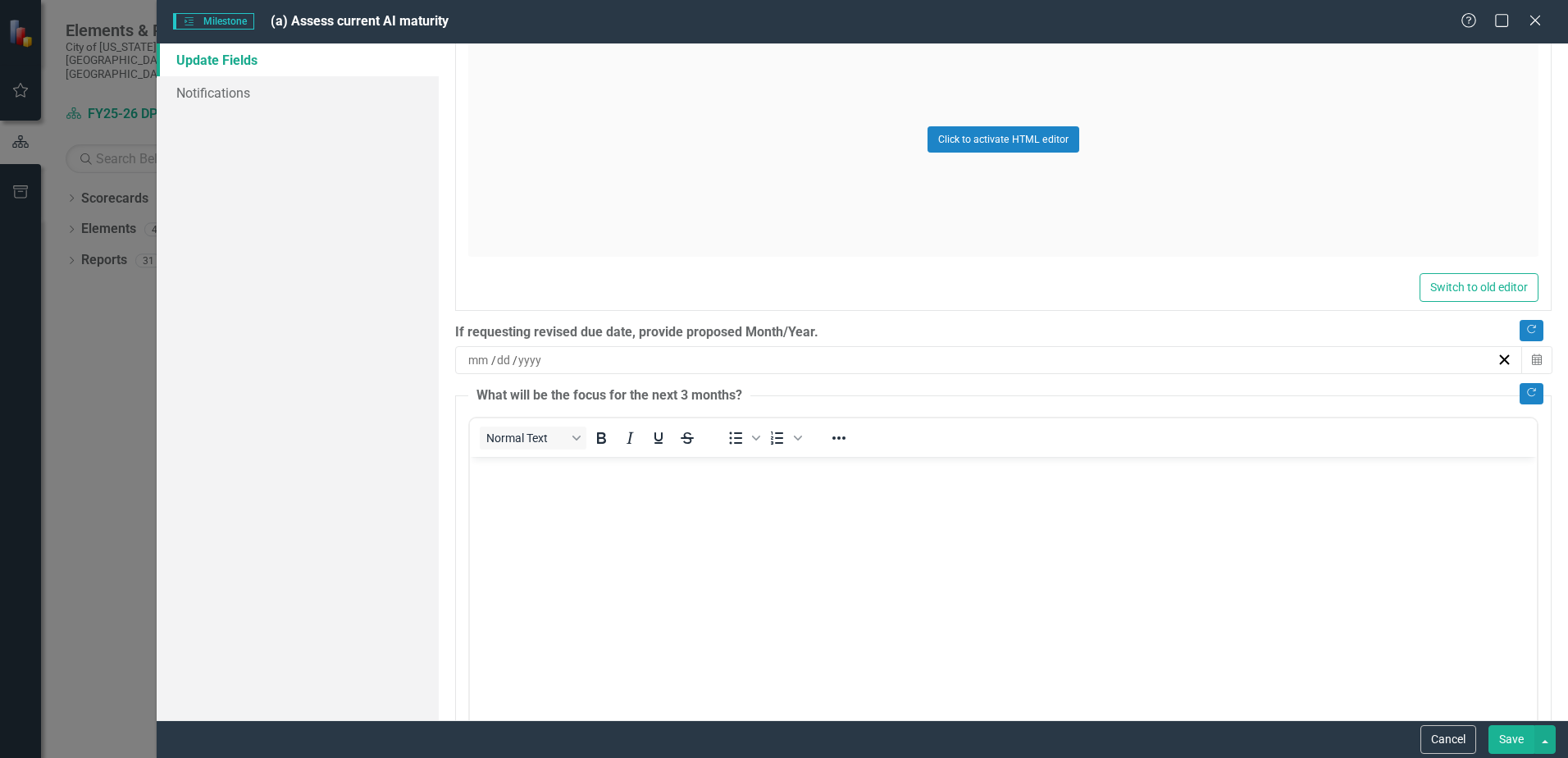
scroll to position [0, 0]
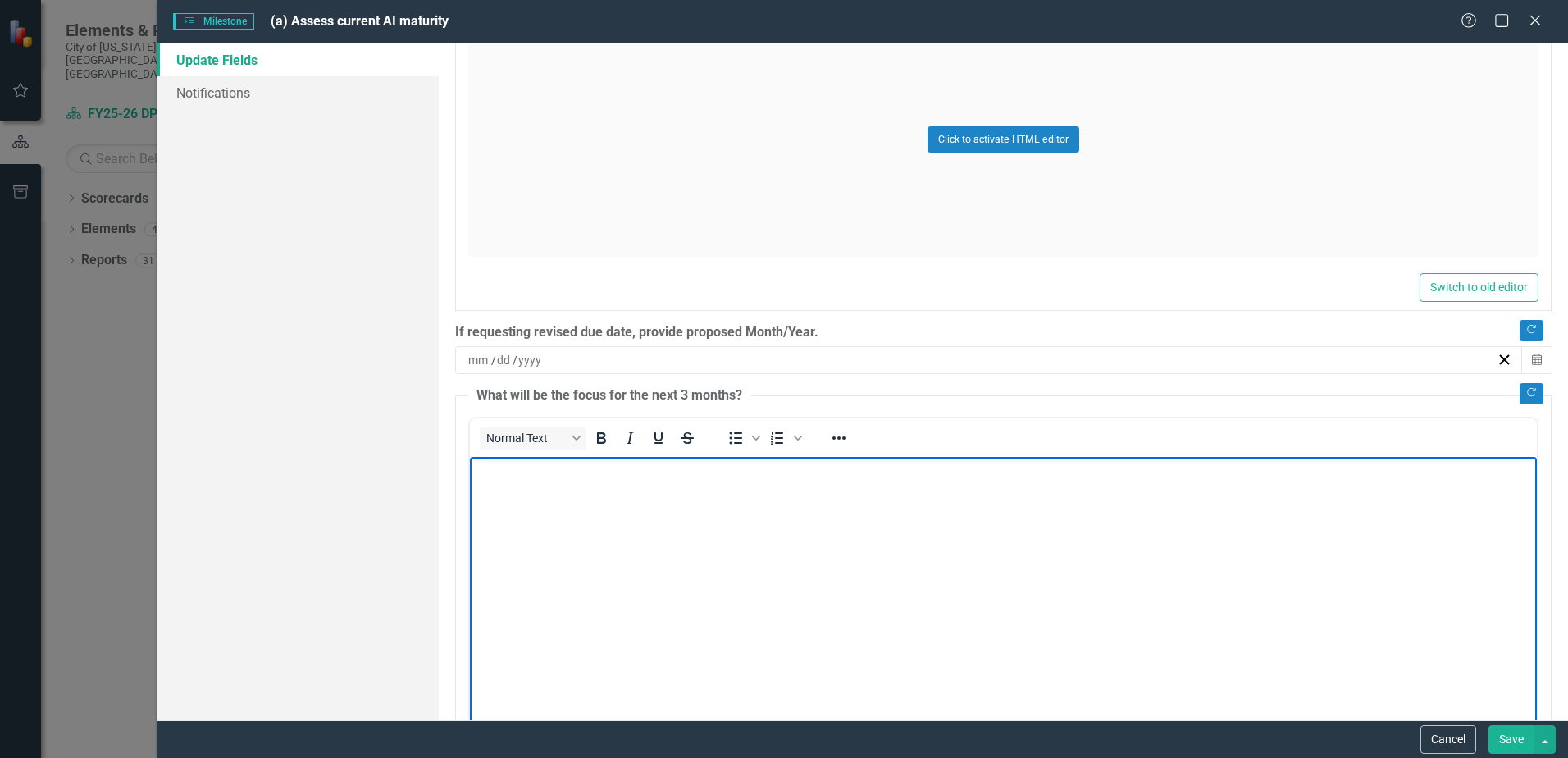
click at [691, 510] on body "Rich Text Area. Press ALT-0 for help." at bounding box center [1003, 580] width 1067 height 247
paste body "Rich Text Area. Press ALT-0 for help."
click at [1511, 736] on button "Save" at bounding box center [1512, 740] width 46 height 29
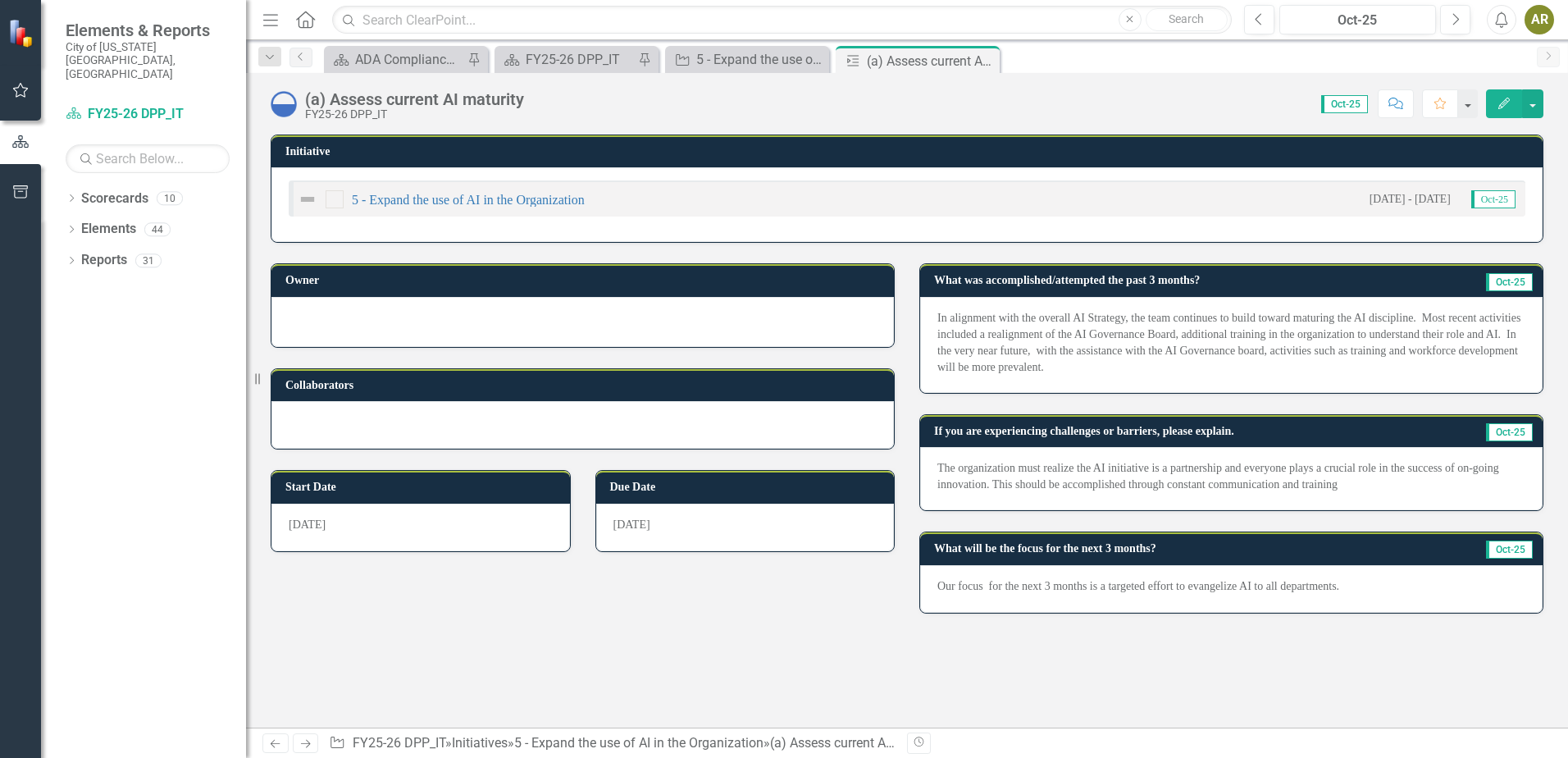
click at [0, 0] on icon "Close" at bounding box center [0, 0] width 0 height 0
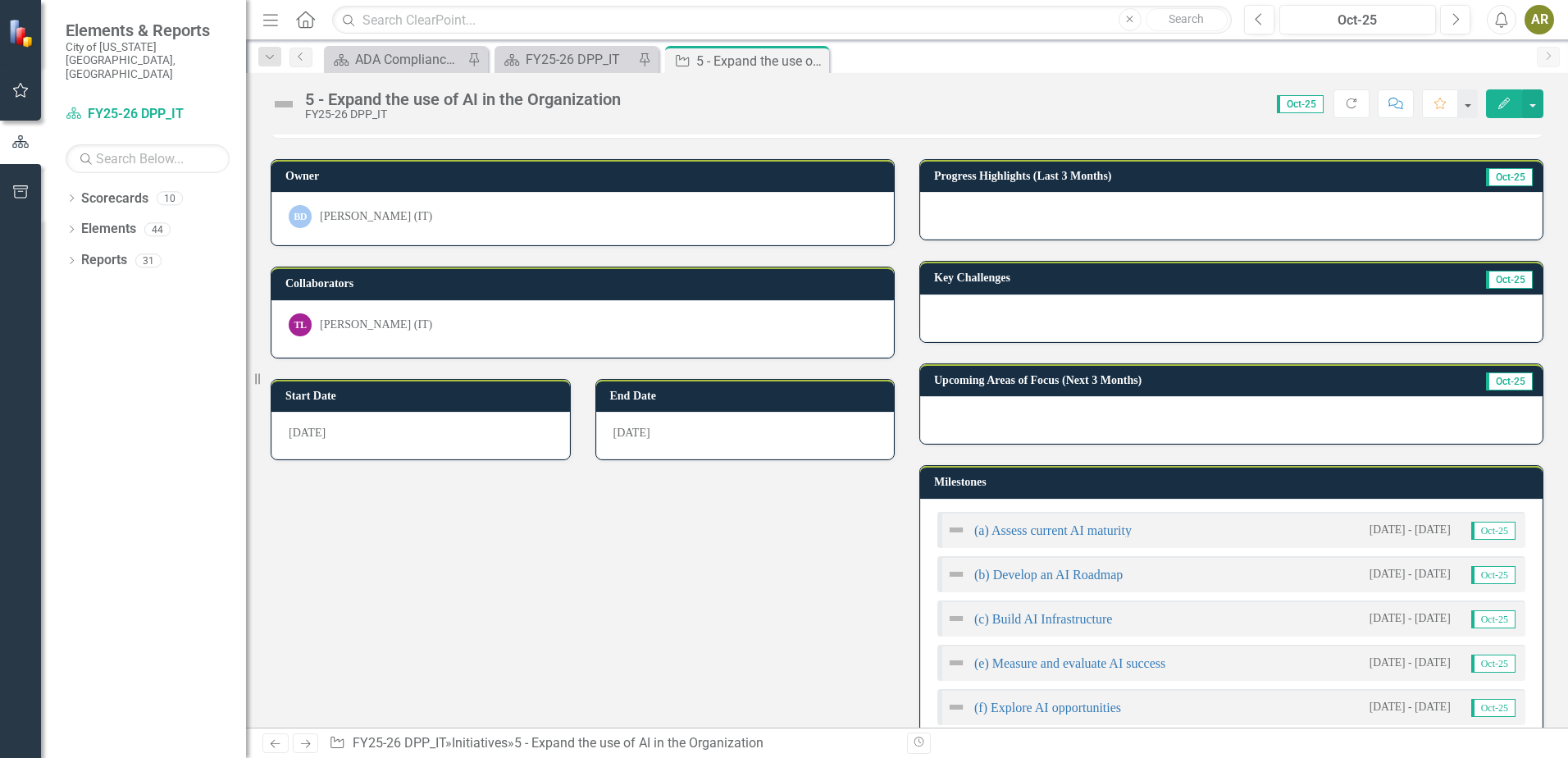
scroll to position [82, 0]
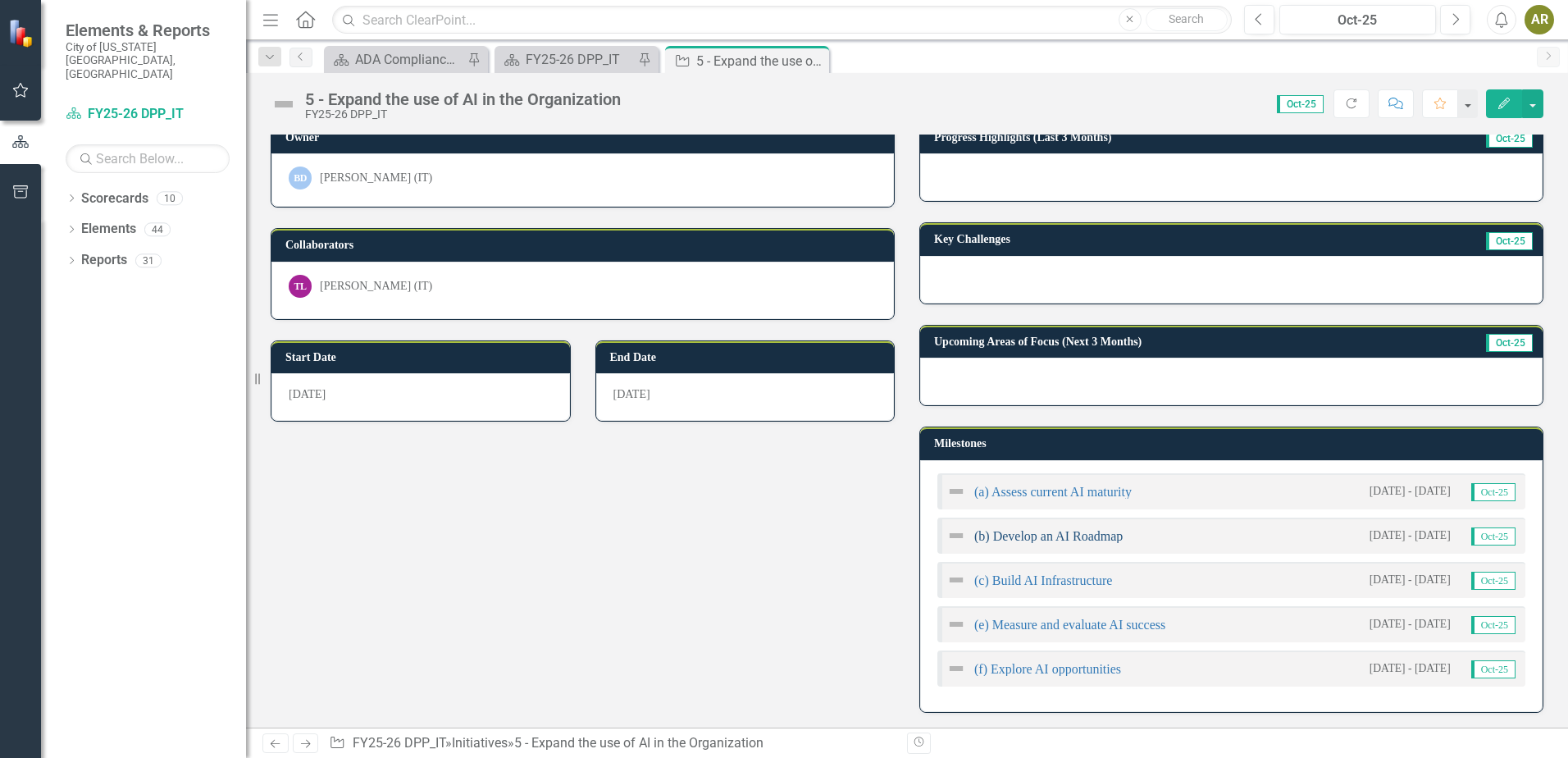
click at [1072, 539] on link "(b) Develop an AI Roadmap" at bounding box center [1049, 536] width 149 height 14
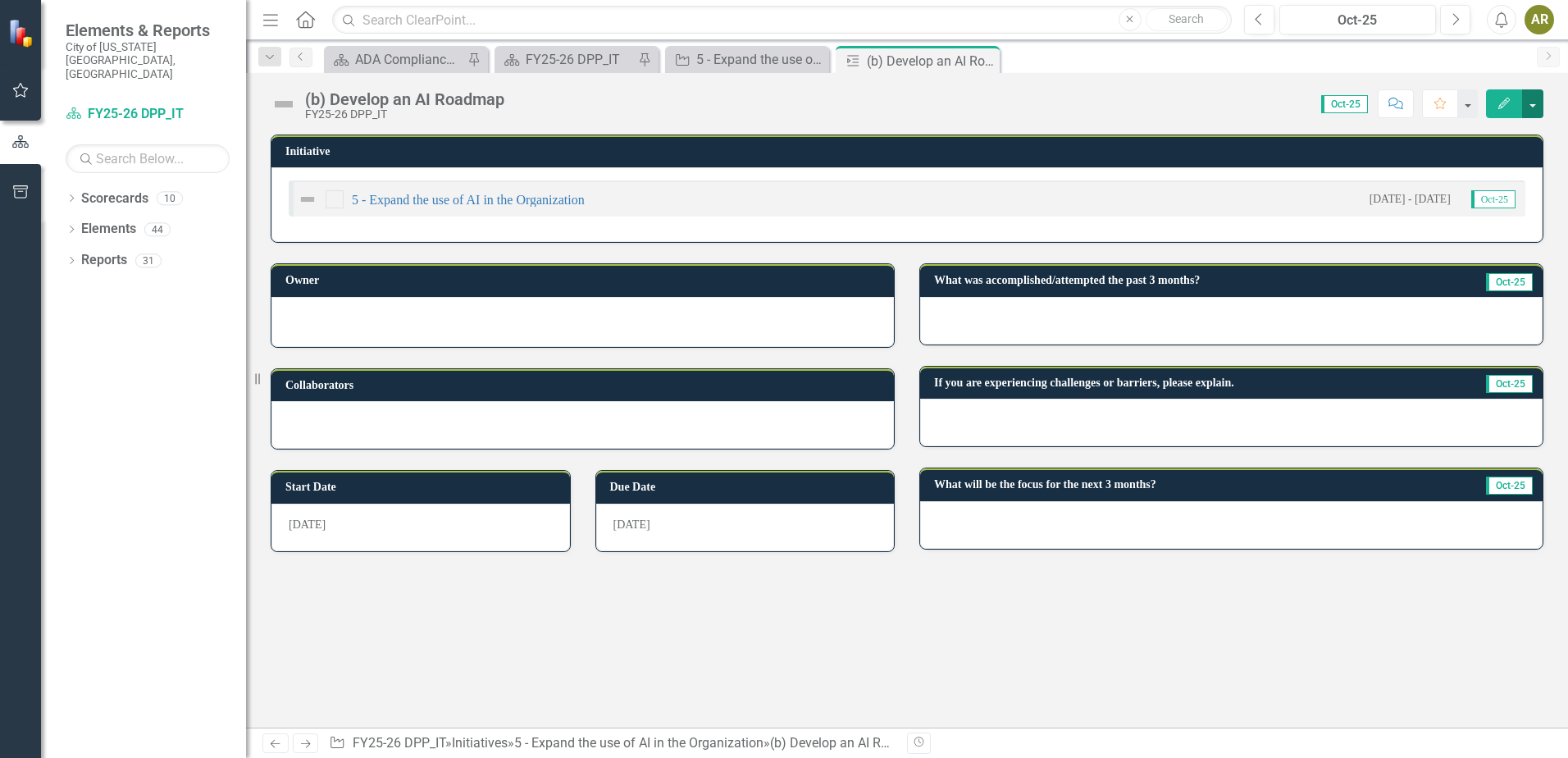
click at [1539, 106] on button "button" at bounding box center [1533, 103] width 22 height 29
click at [1529, 123] on link "Edit Edit Milestone" at bounding box center [1476, 134] width 133 height 31
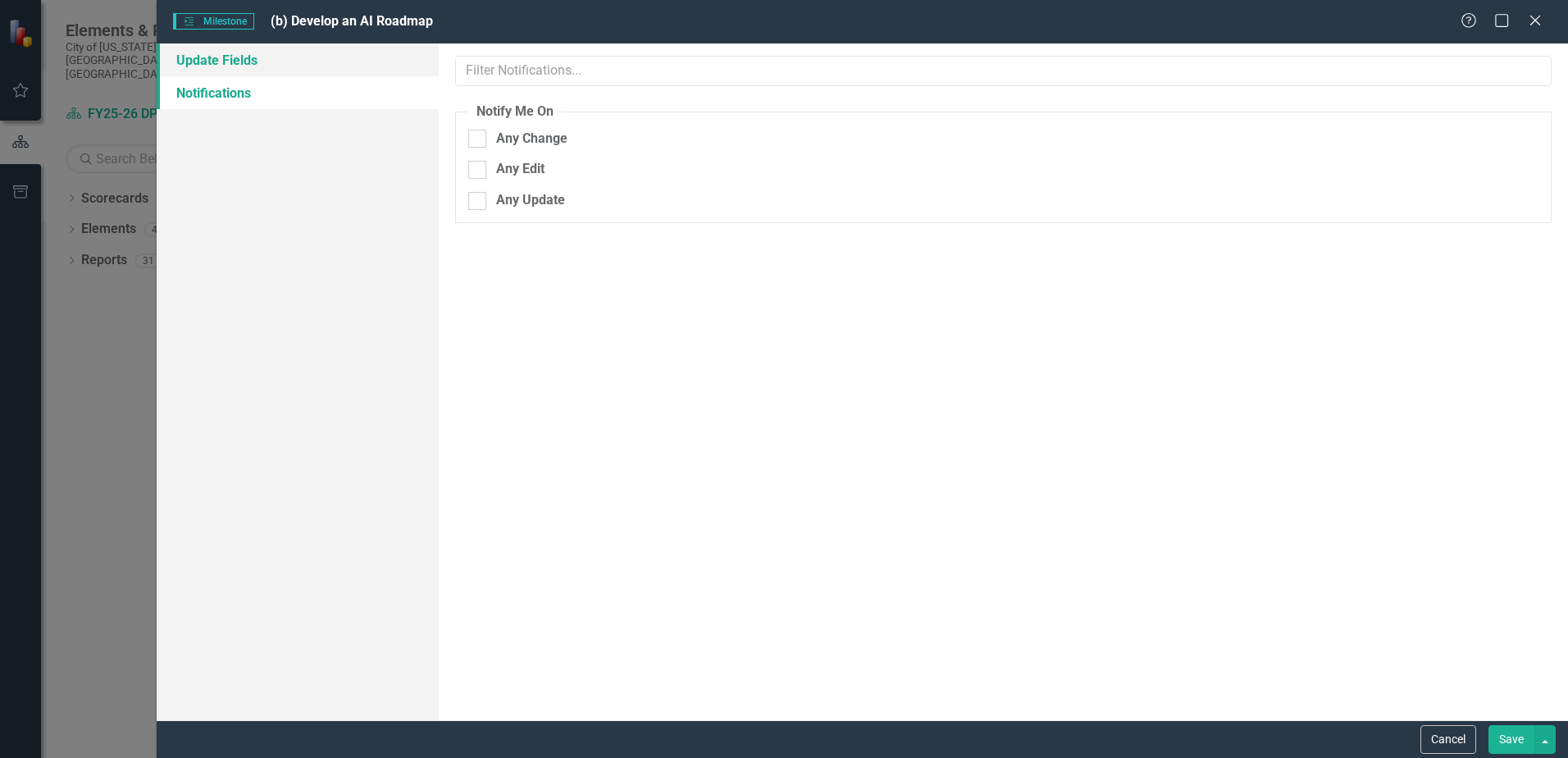
click at [210, 60] on link "Update Fields" at bounding box center [297, 60] width 282 height 33
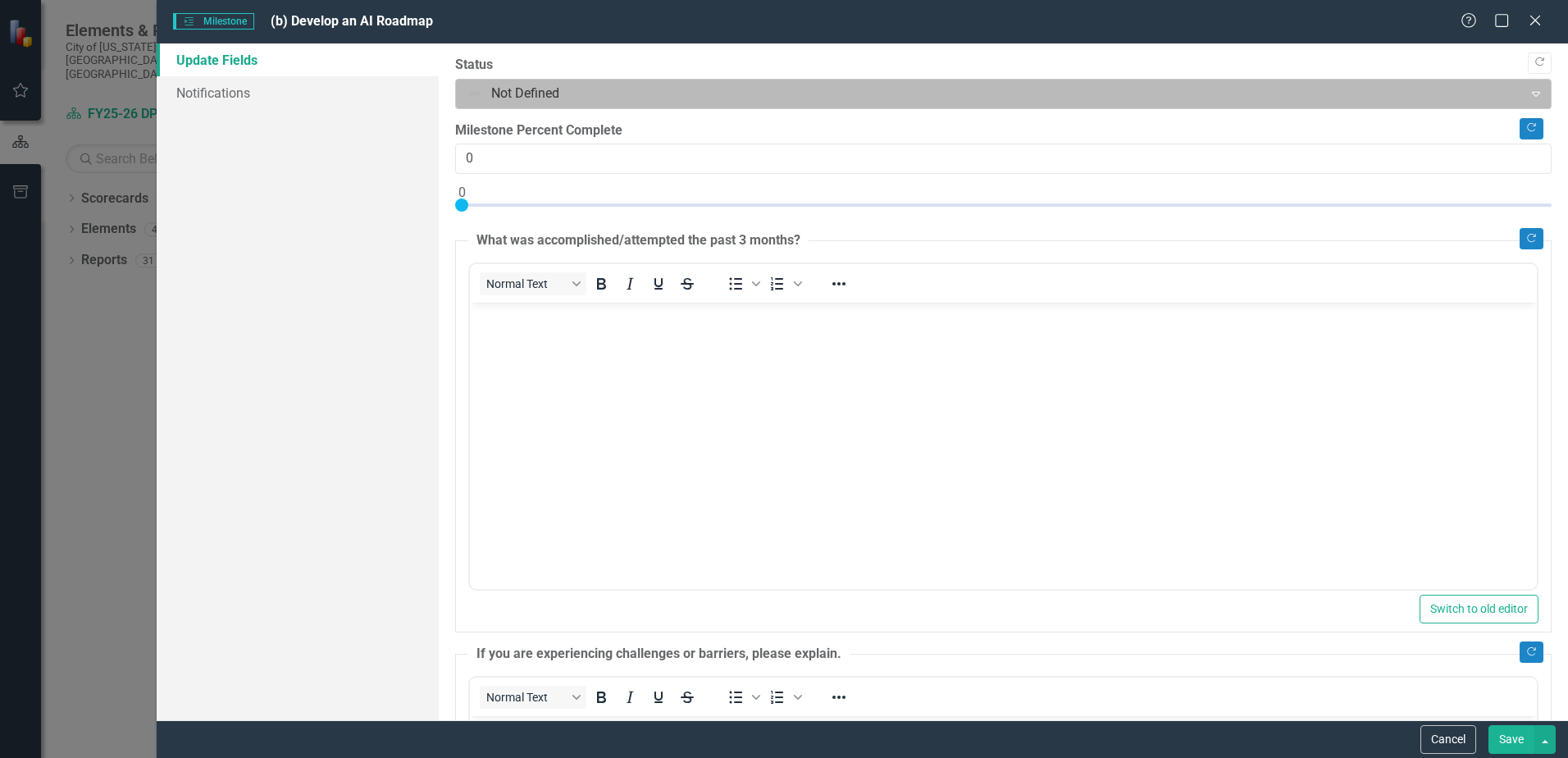
click at [526, 94] on div at bounding box center [989, 94] width 1046 height 22
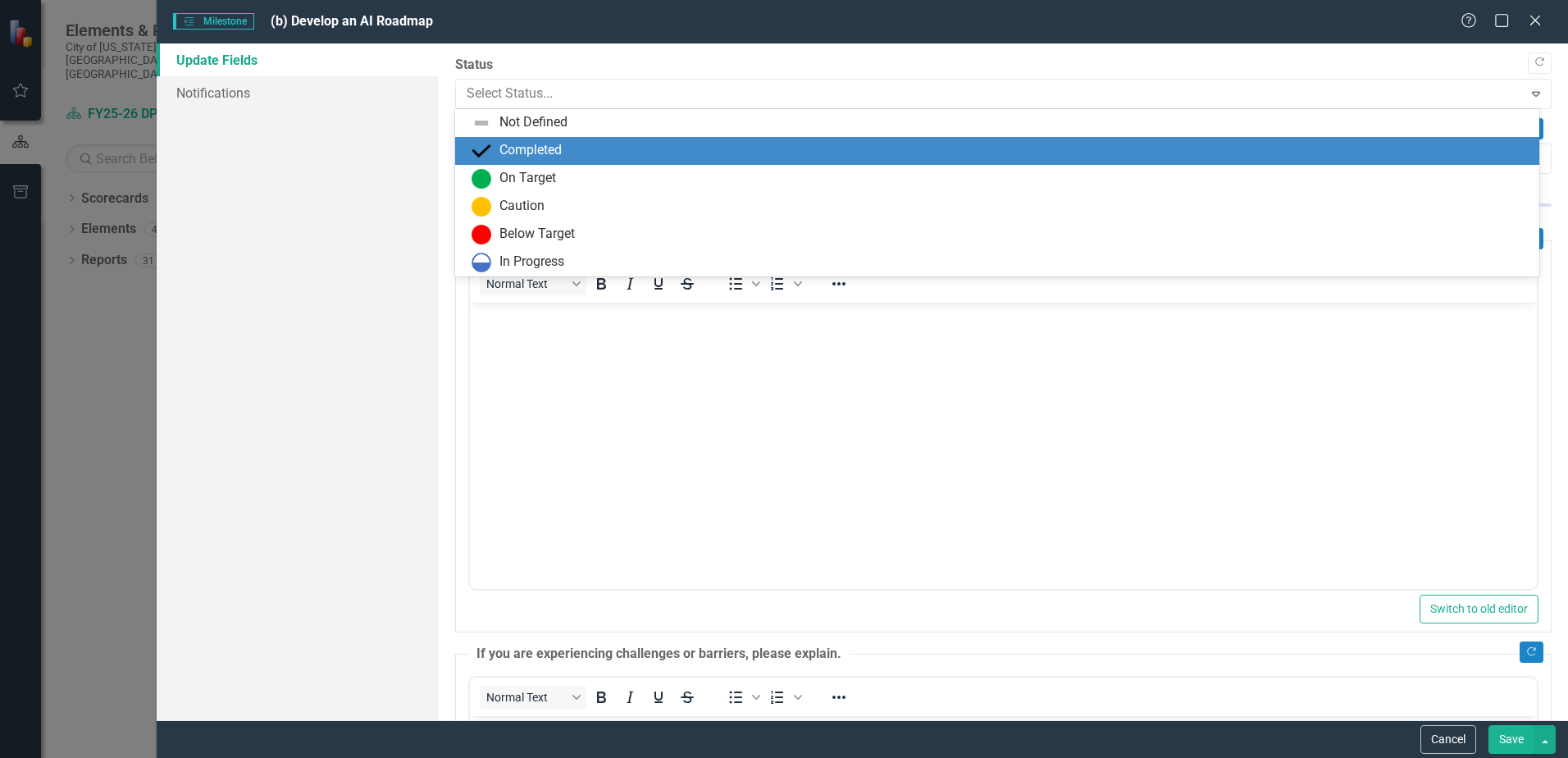
click at [523, 150] on div "Completed" at bounding box center [530, 151] width 62 height 19
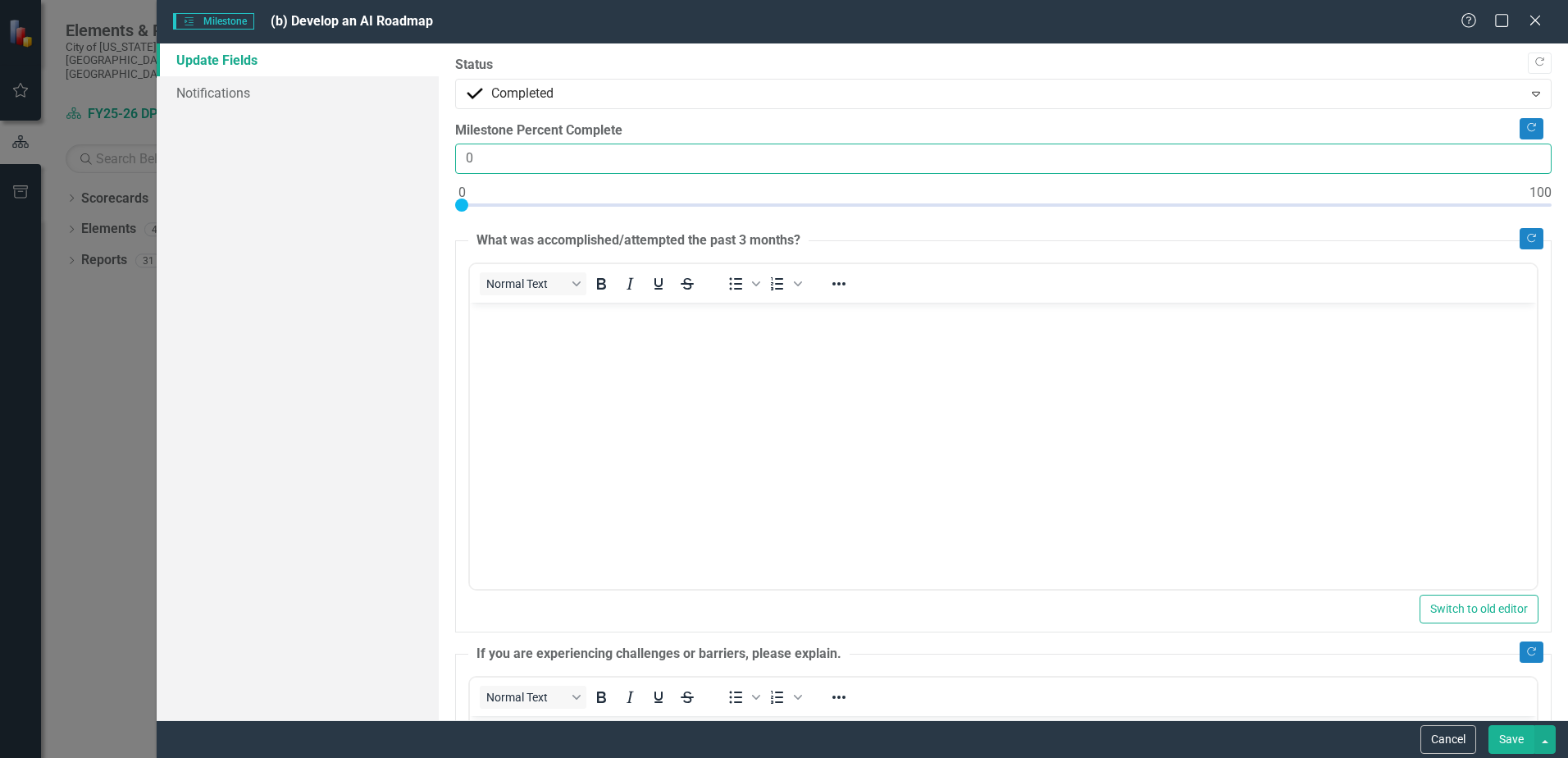
click at [461, 158] on input "0" at bounding box center [1003, 159] width 1097 height 31
type input "100"
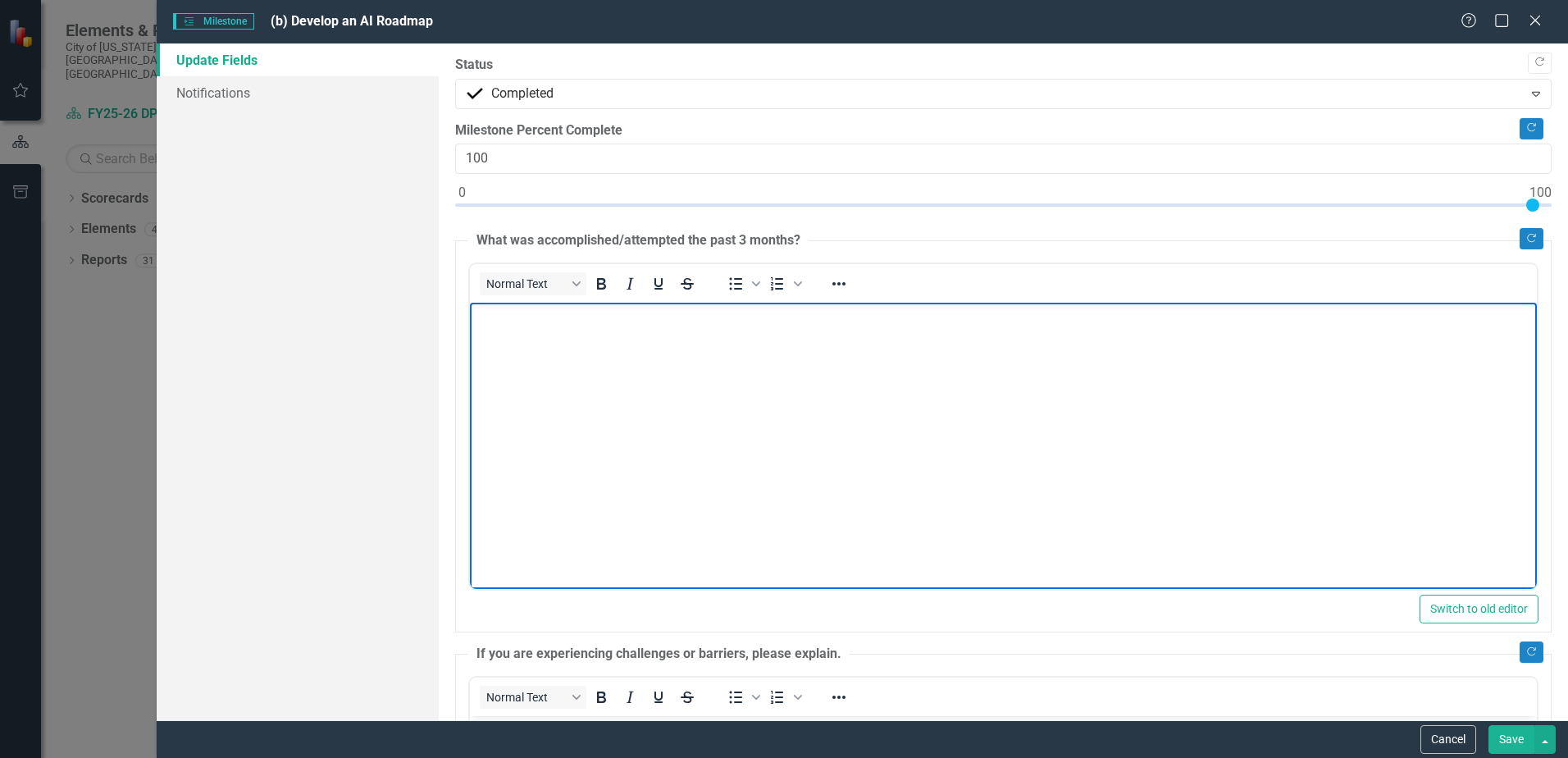
click at [658, 522] on body "Rich Text Area. Press ALT-0 for help." at bounding box center [1003, 426] width 1067 height 247
click at [564, 405] on body "Rich Text Area. Press ALT-0 for help." at bounding box center [1003, 426] width 1067 height 247
paste body "Rich Text Area. Press ALT-0 for help."
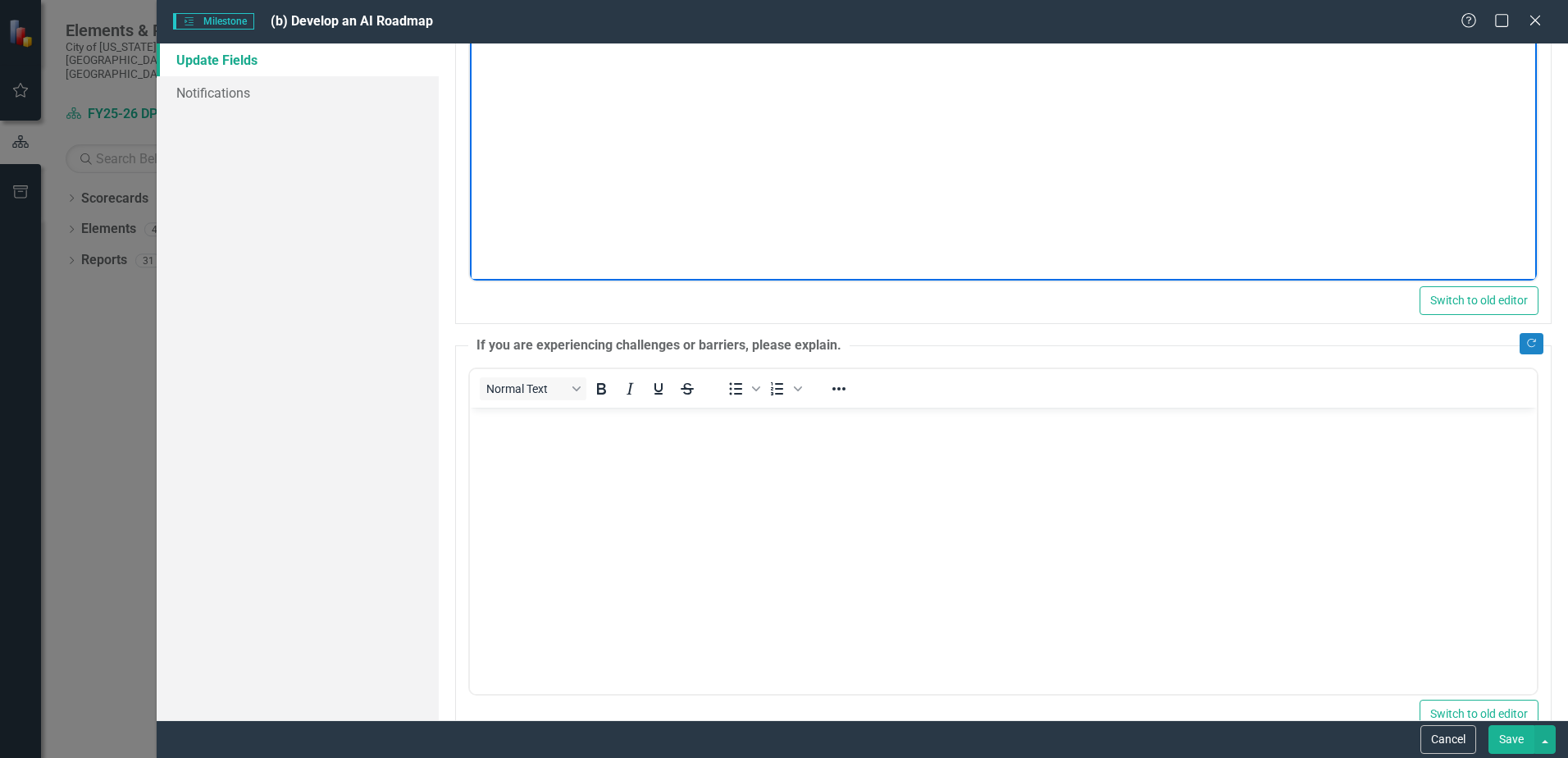
scroll to position [329, 0]
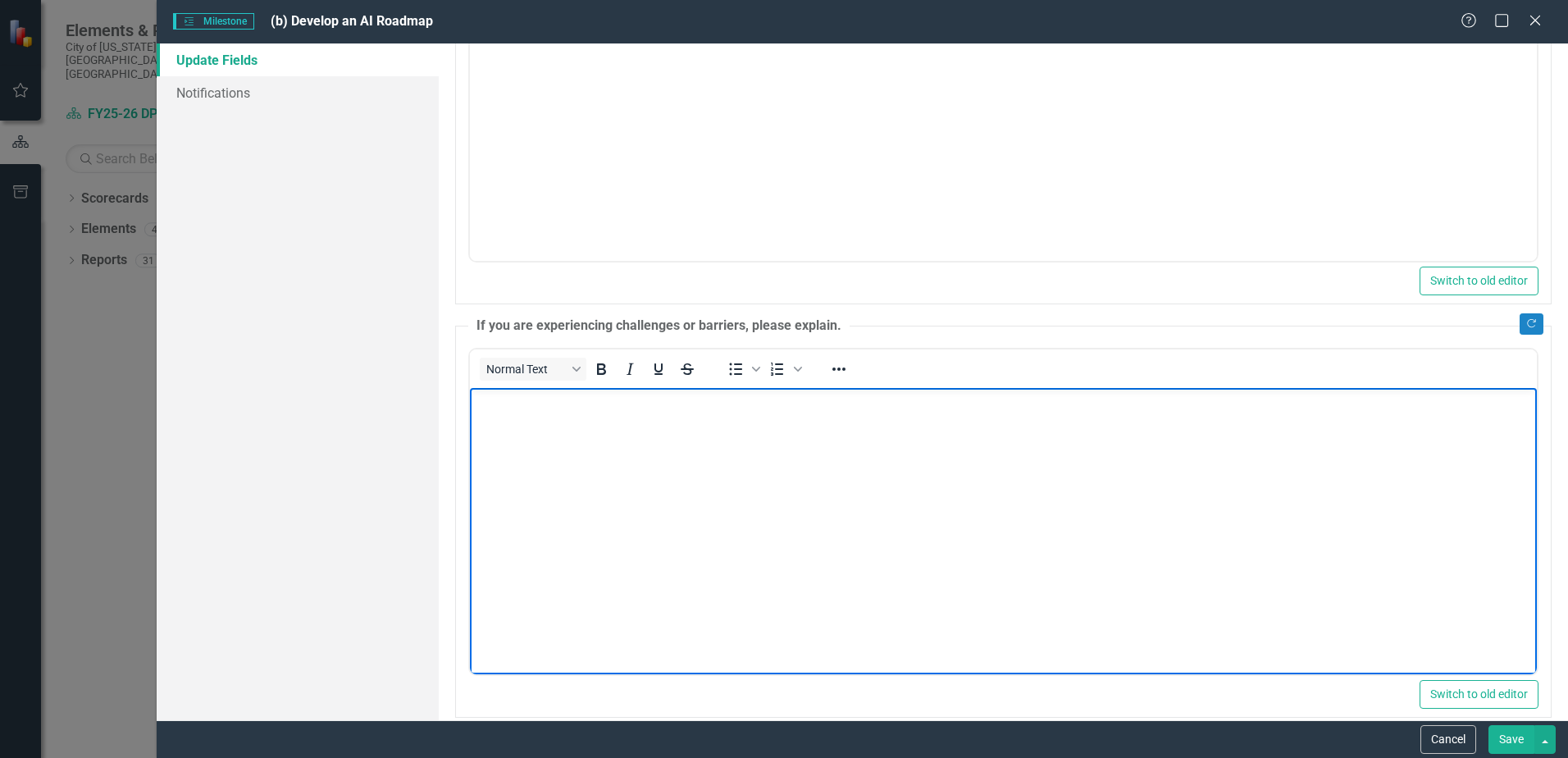
click at [613, 497] on body "Rich Text Area. Press ALT-0 for help." at bounding box center [1003, 511] width 1067 height 247
paste body "Rich Text Area. Press ALT-0 for help."
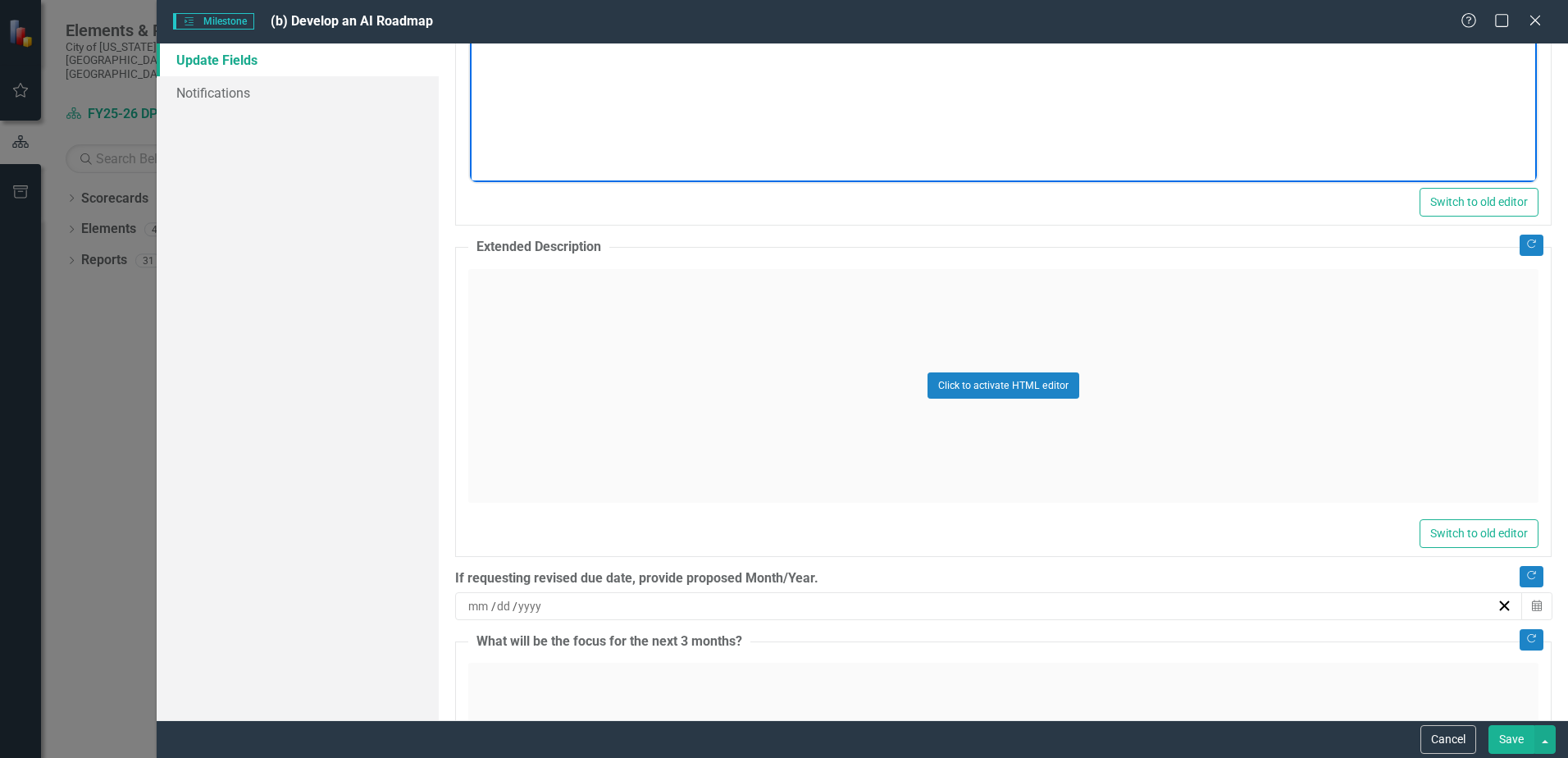
scroll to position [1067, 0]
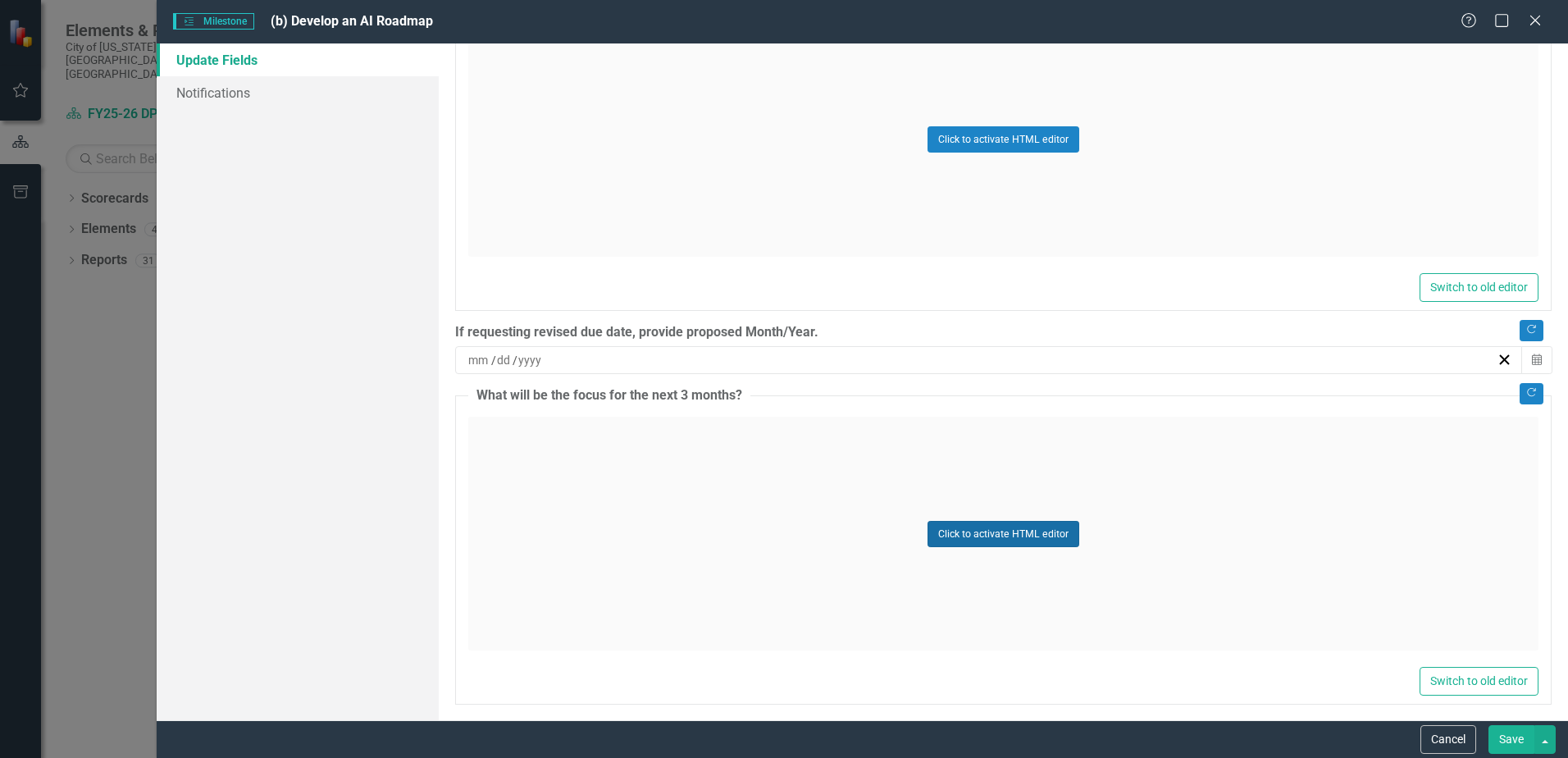
click at [972, 538] on button "Click to activate HTML editor" at bounding box center [1003, 535] width 151 height 26
click at [530, 503] on body "Rich Text Area. Press ALT-0 for help." at bounding box center [1003, 580] width 1067 height 247
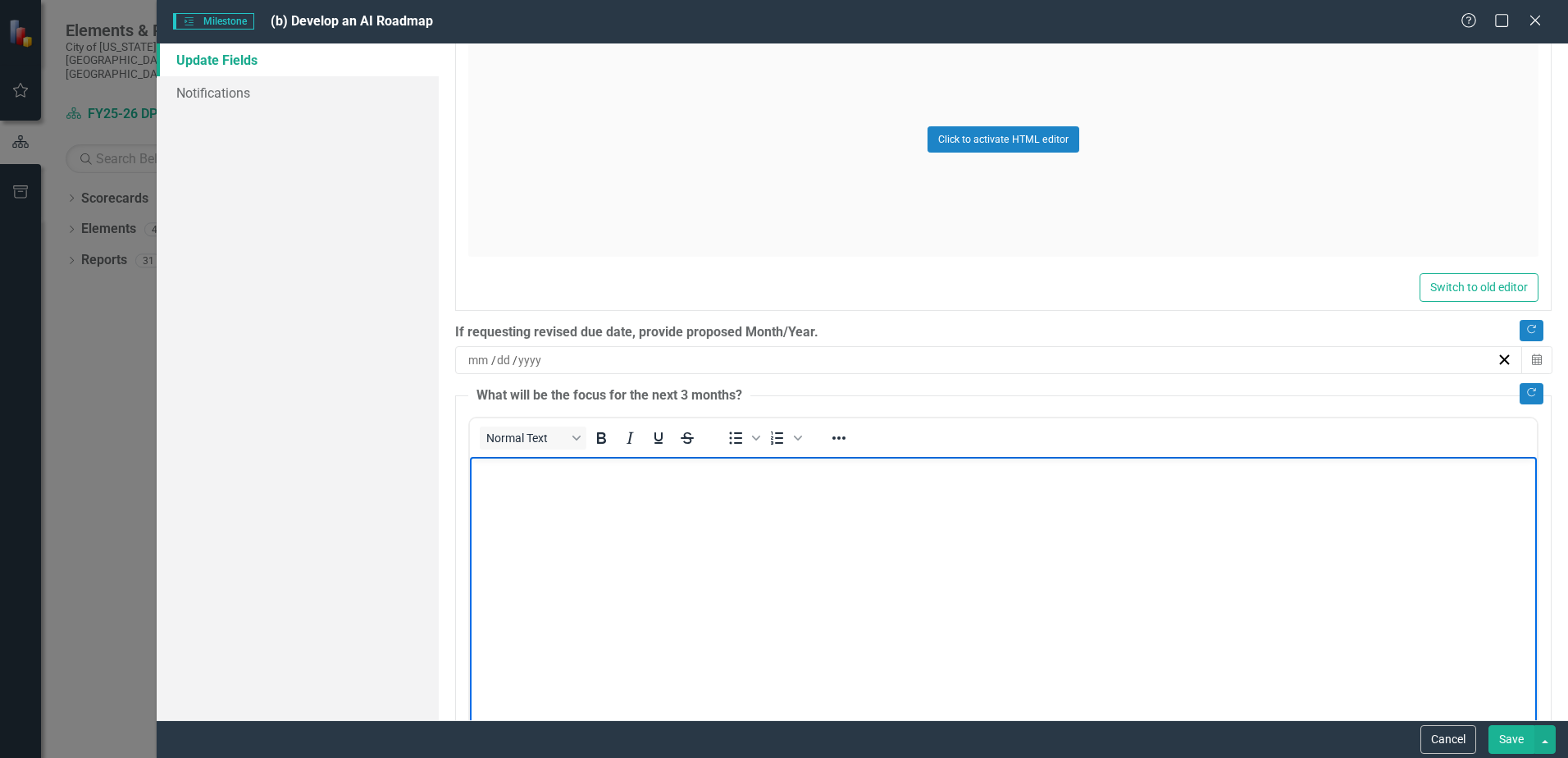
paste body "Rich Text Area. Press ALT-0 for help."
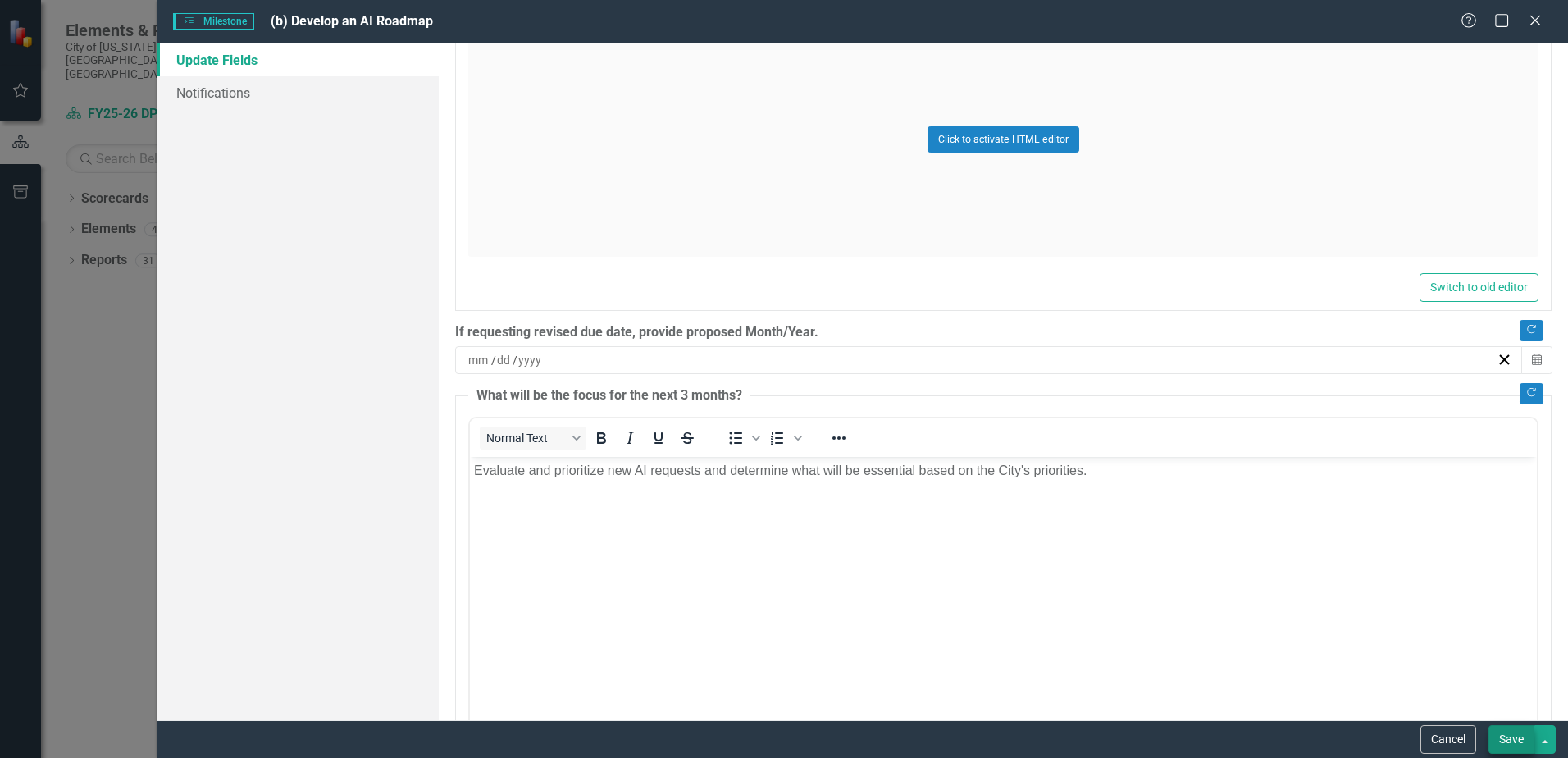
click at [1513, 737] on button "Save" at bounding box center [1512, 740] width 46 height 29
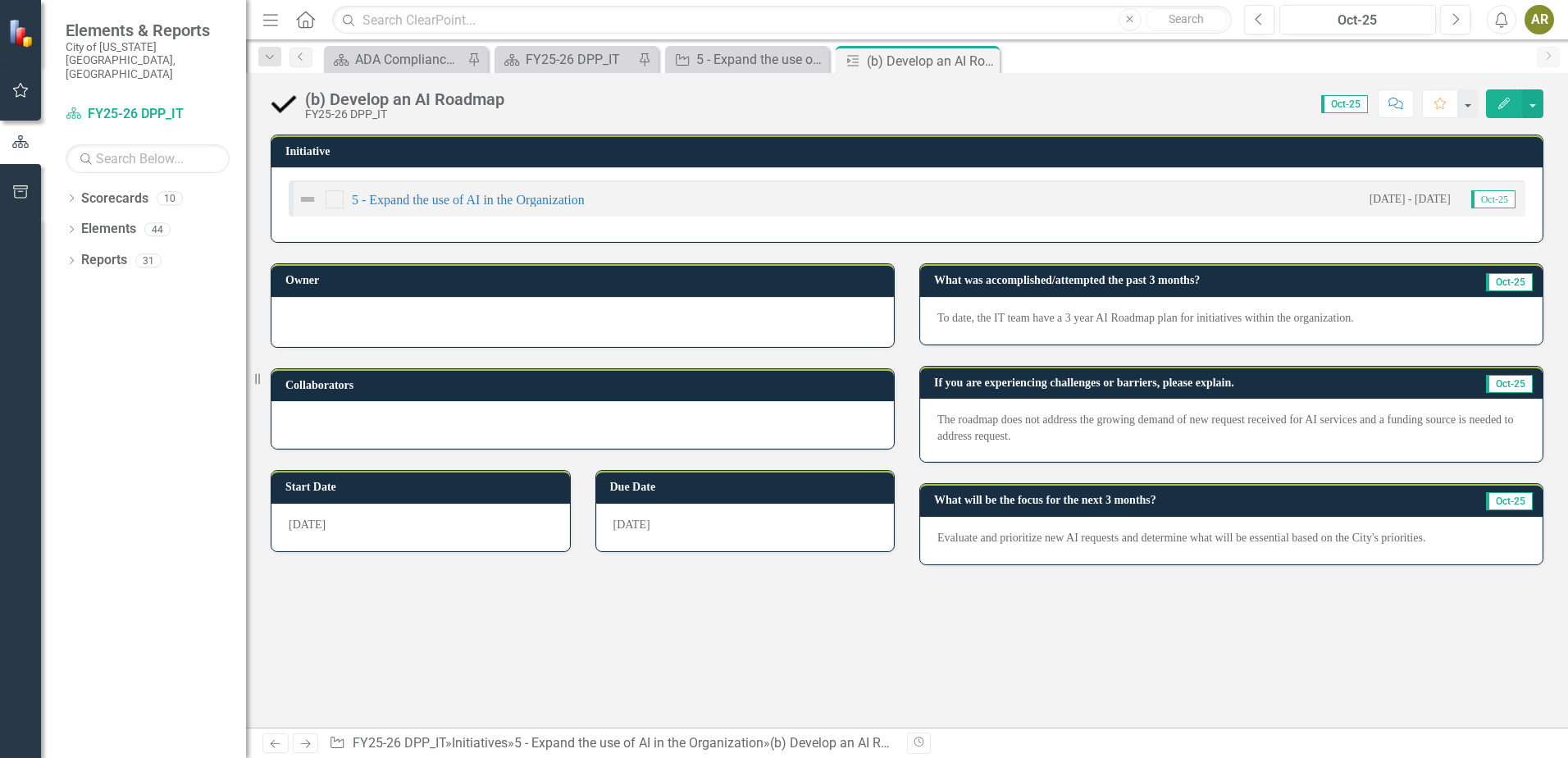
click at [0, 0] on icon "Close" at bounding box center [0, 0] width 0 height 0
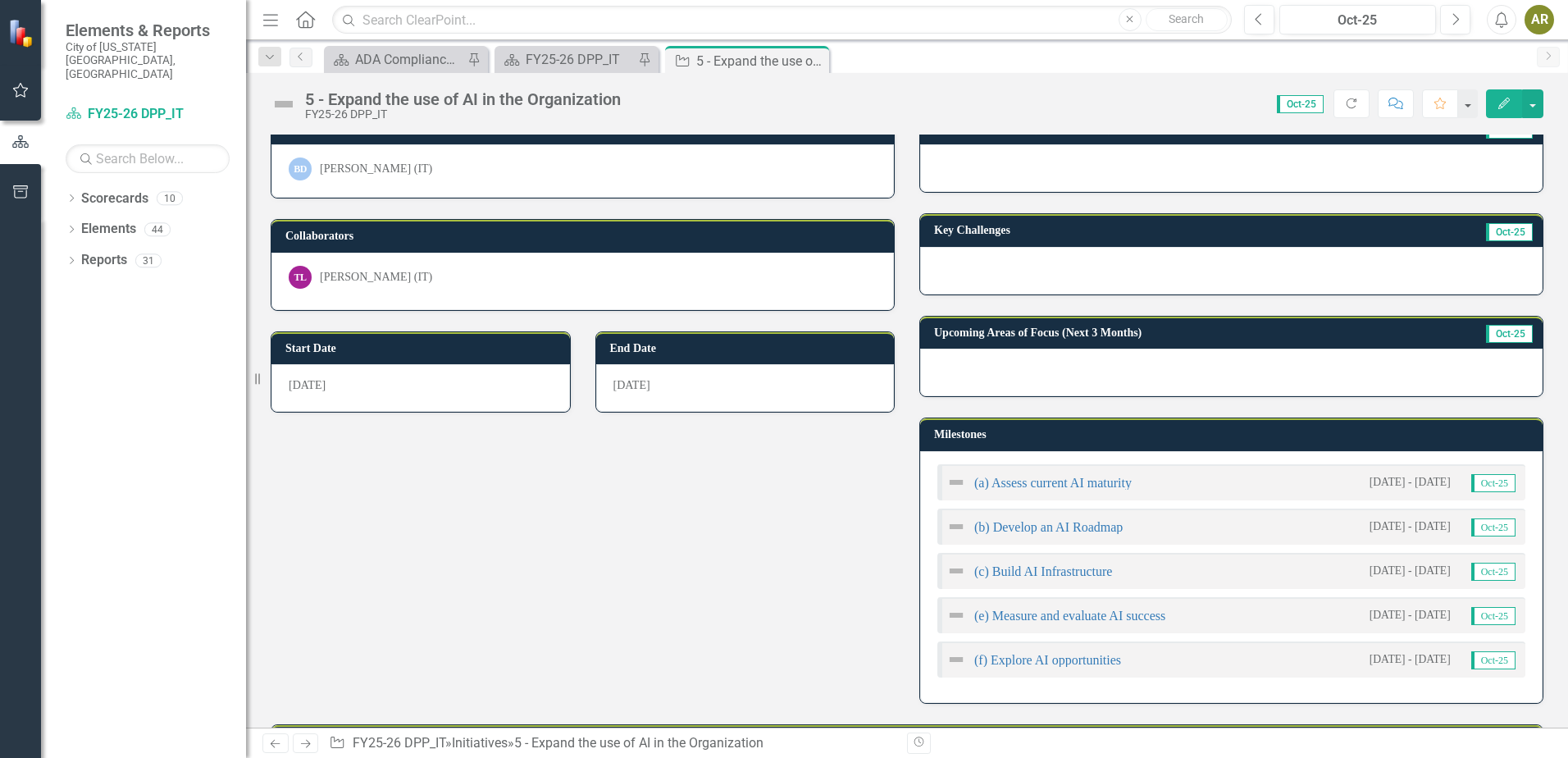
scroll to position [164, 0]
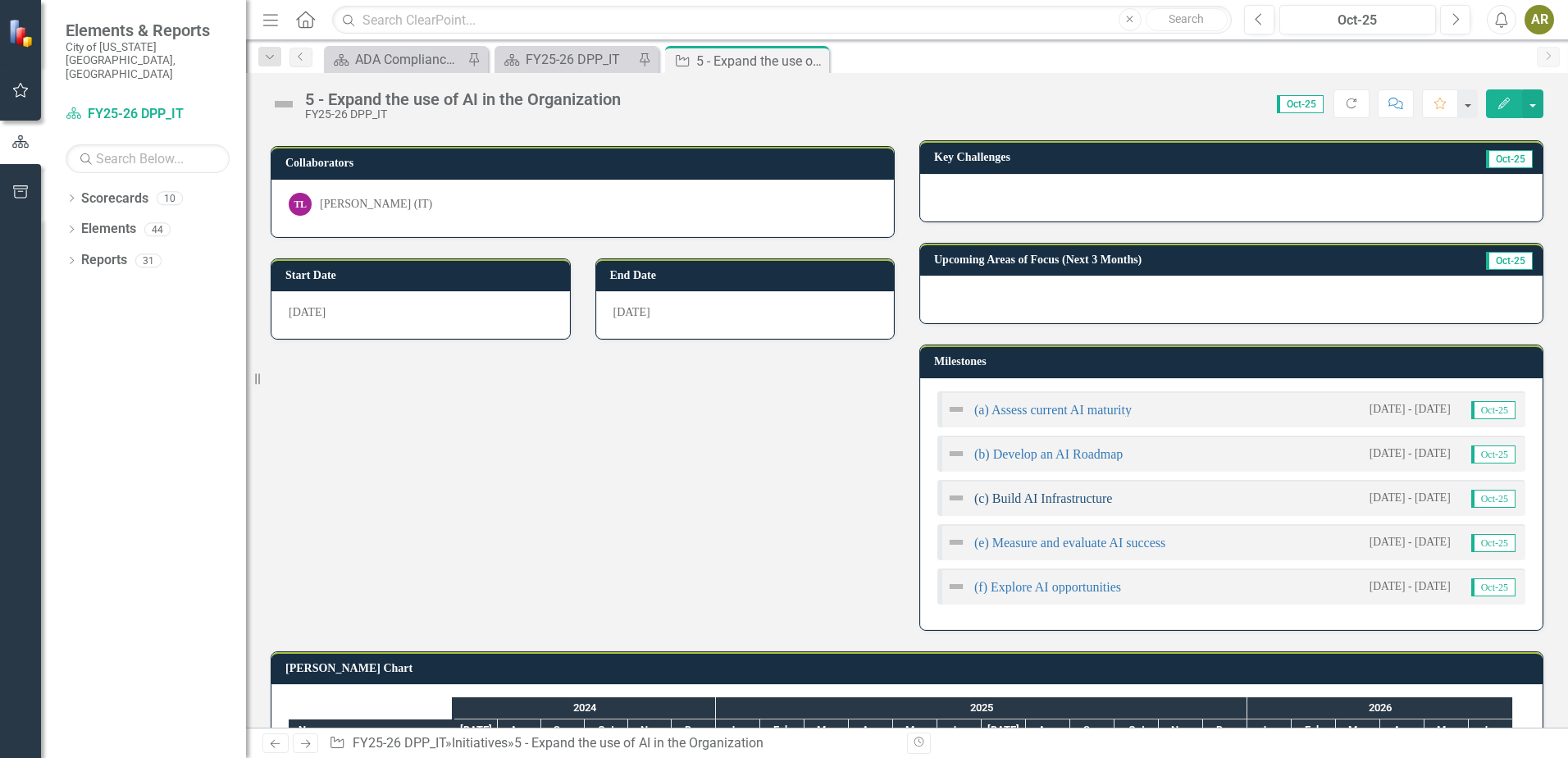
click at [1047, 500] on link "(c) Build AI Infrastructure" at bounding box center [1043, 498] width 138 height 14
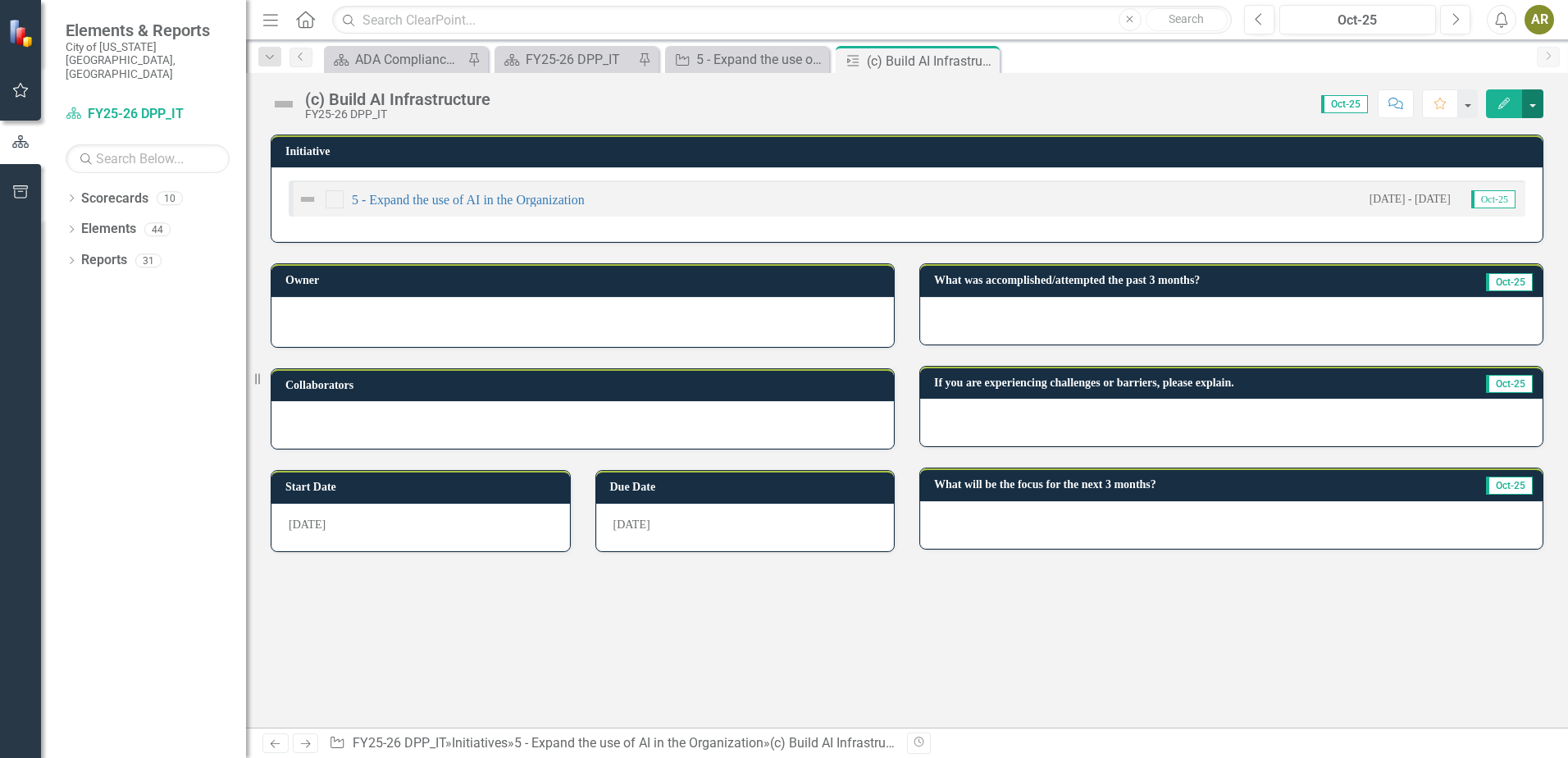
click at [1532, 112] on button "button" at bounding box center [1533, 103] width 22 height 29
click at [1524, 129] on link "Edit Edit Milestone" at bounding box center [1476, 134] width 133 height 31
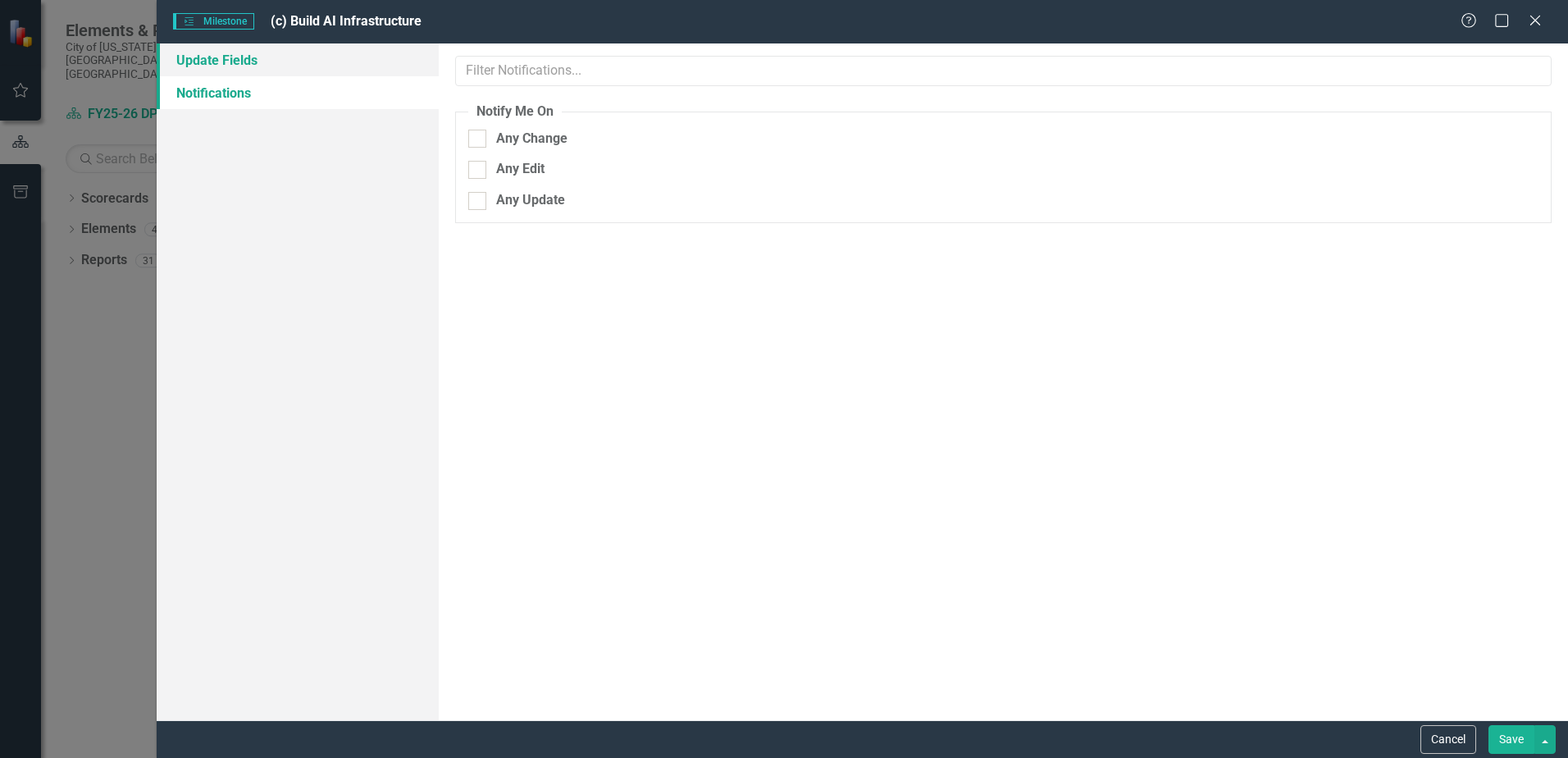
click at [332, 52] on link "Update Fields" at bounding box center [297, 60] width 282 height 33
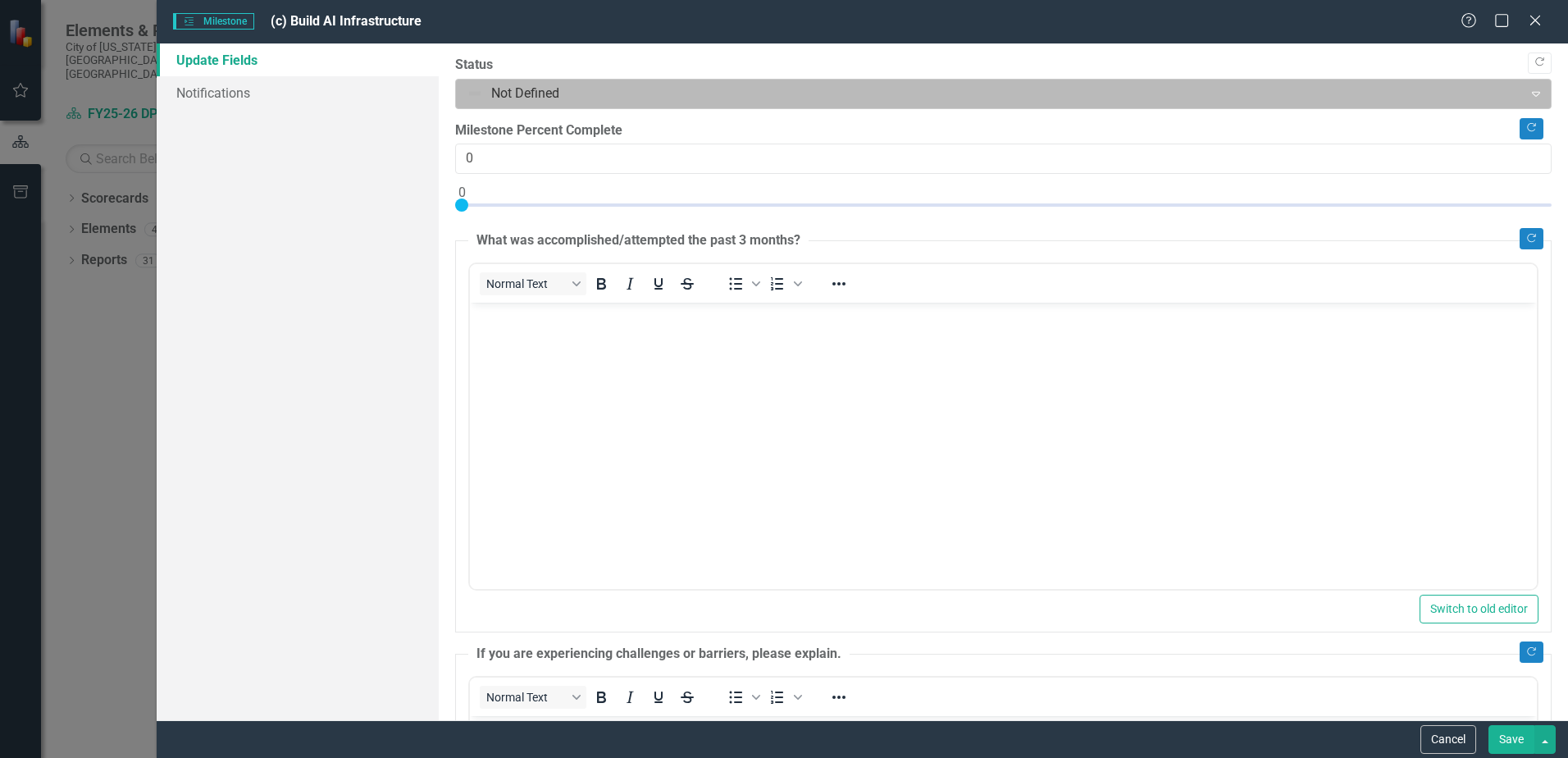
click at [568, 95] on div at bounding box center [989, 94] width 1046 height 22
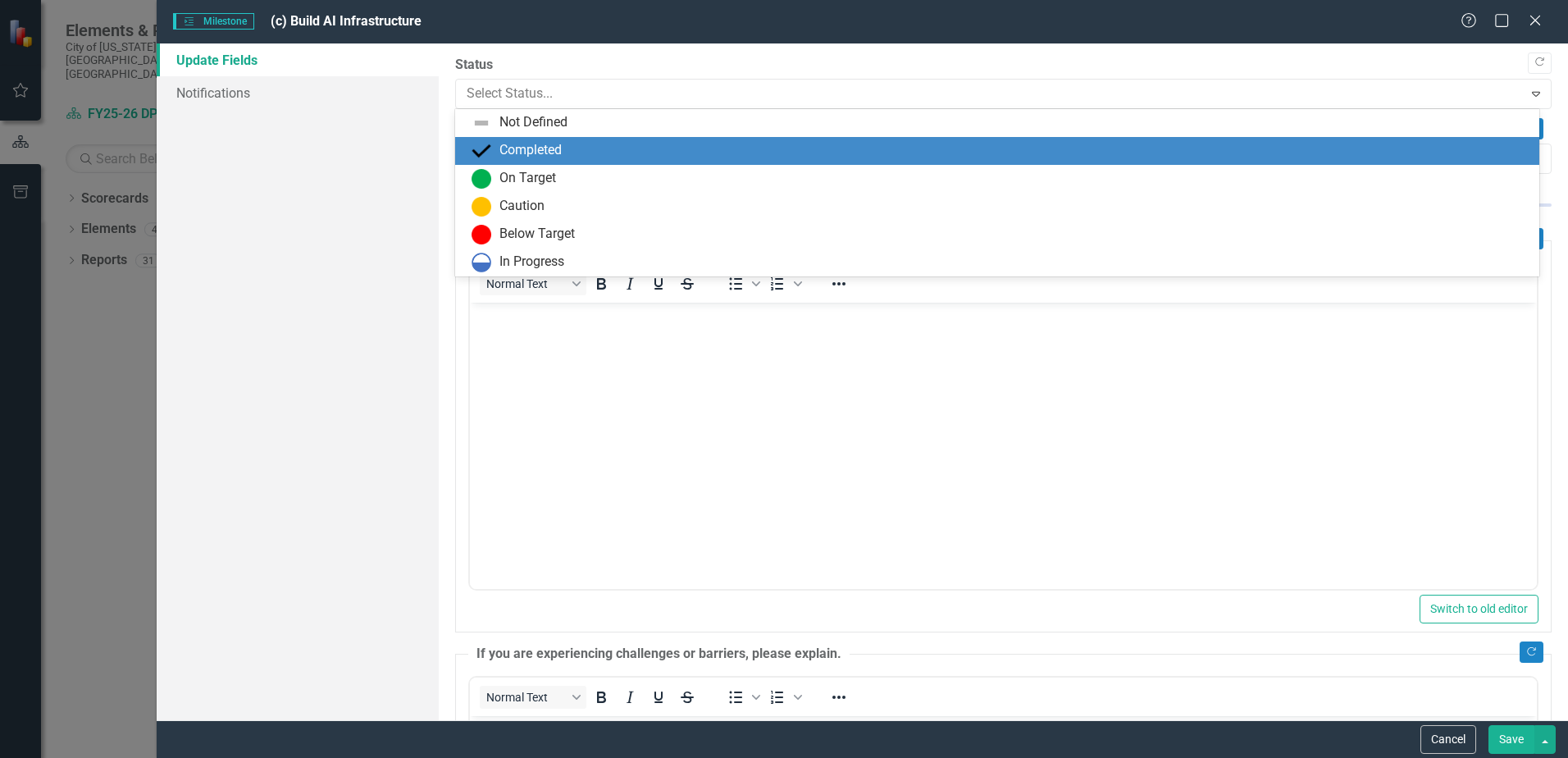
click at [562, 144] on div "Completed" at bounding box center [530, 151] width 62 height 19
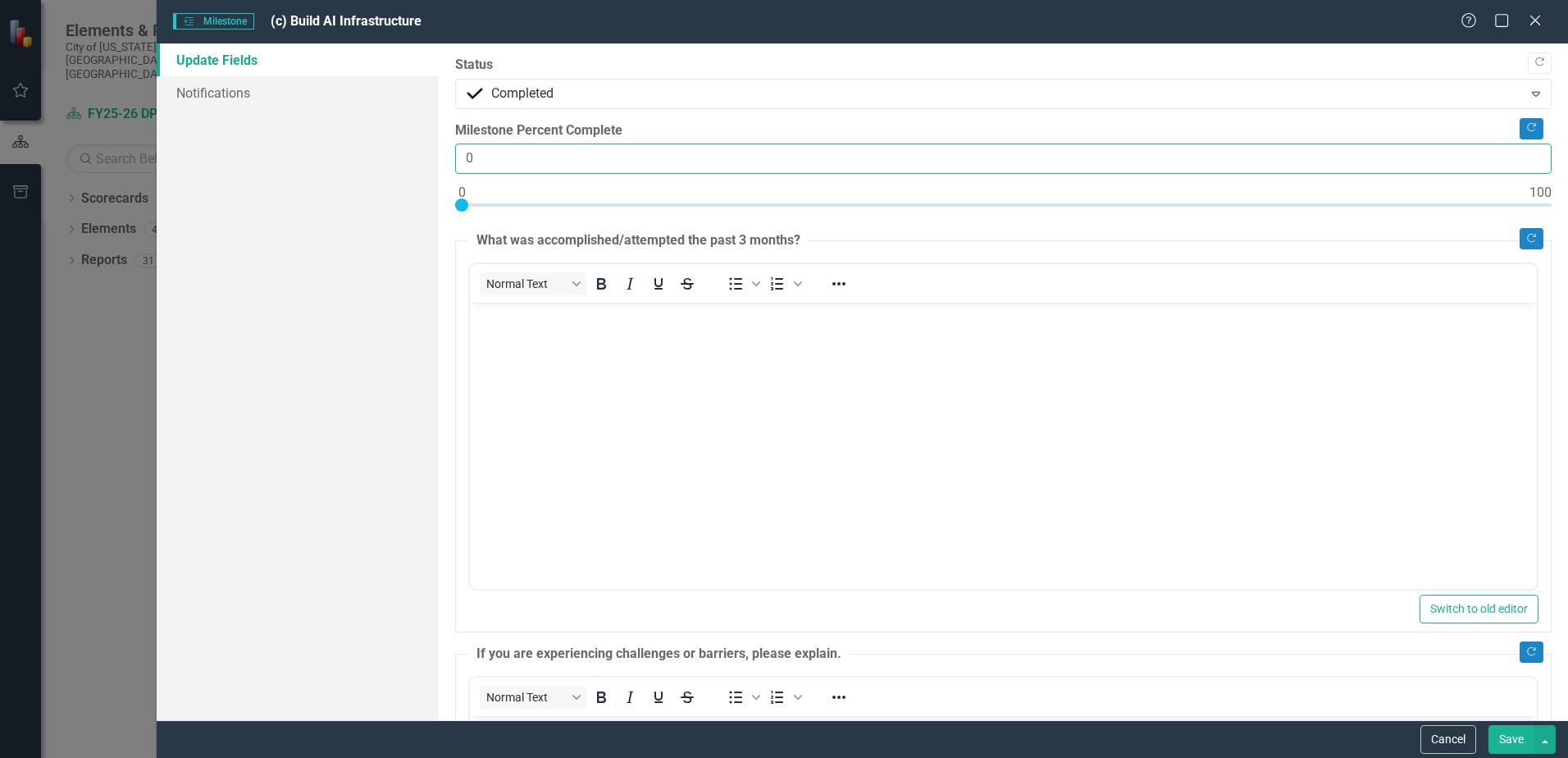
click at [466, 158] on input "0" at bounding box center [1003, 159] width 1097 height 31
type input "100"
click at [527, 387] on body "Rich Text Area. Press ALT-0 for help." at bounding box center [1003, 426] width 1067 height 247
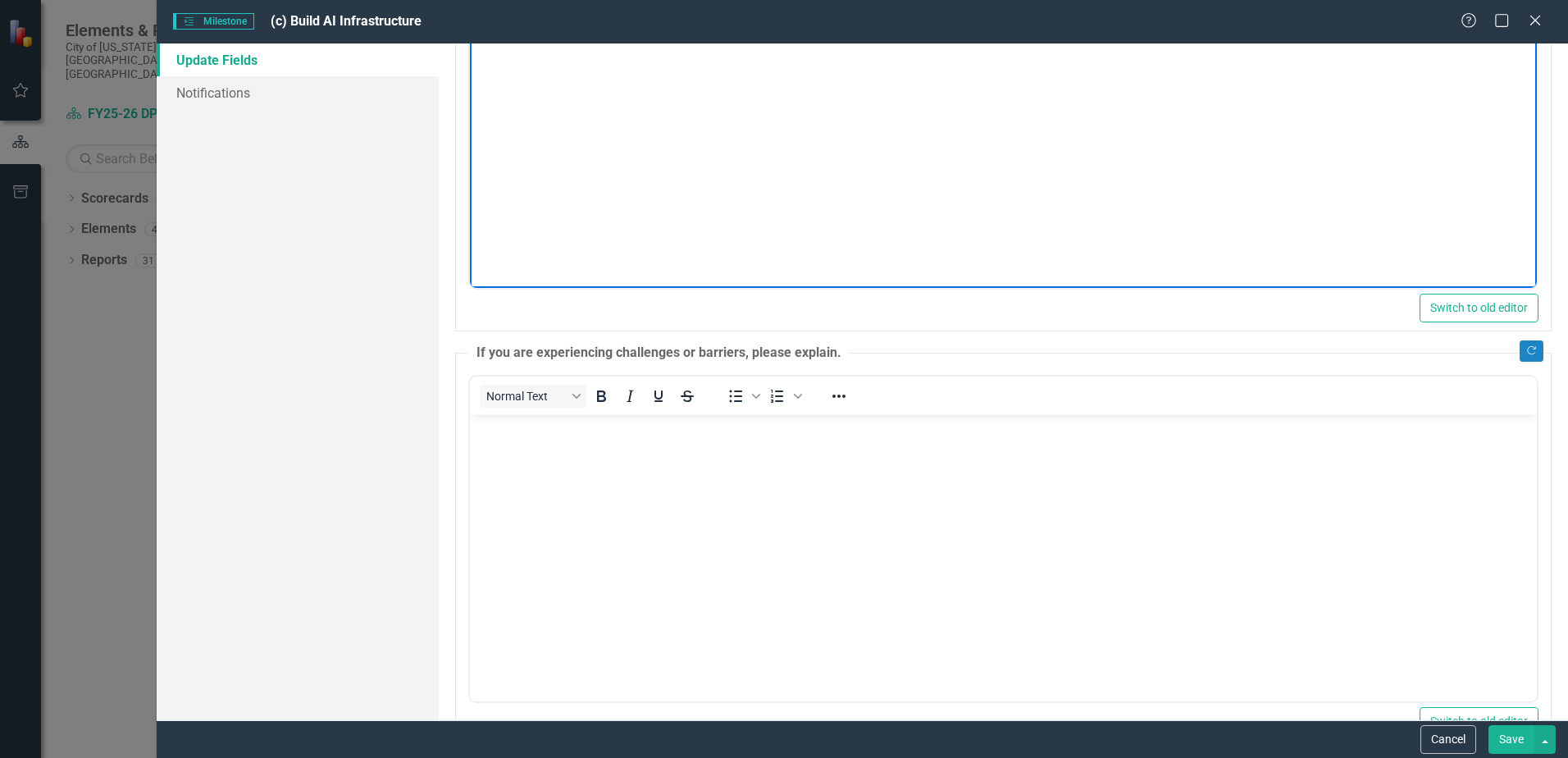
scroll to position [410, 0]
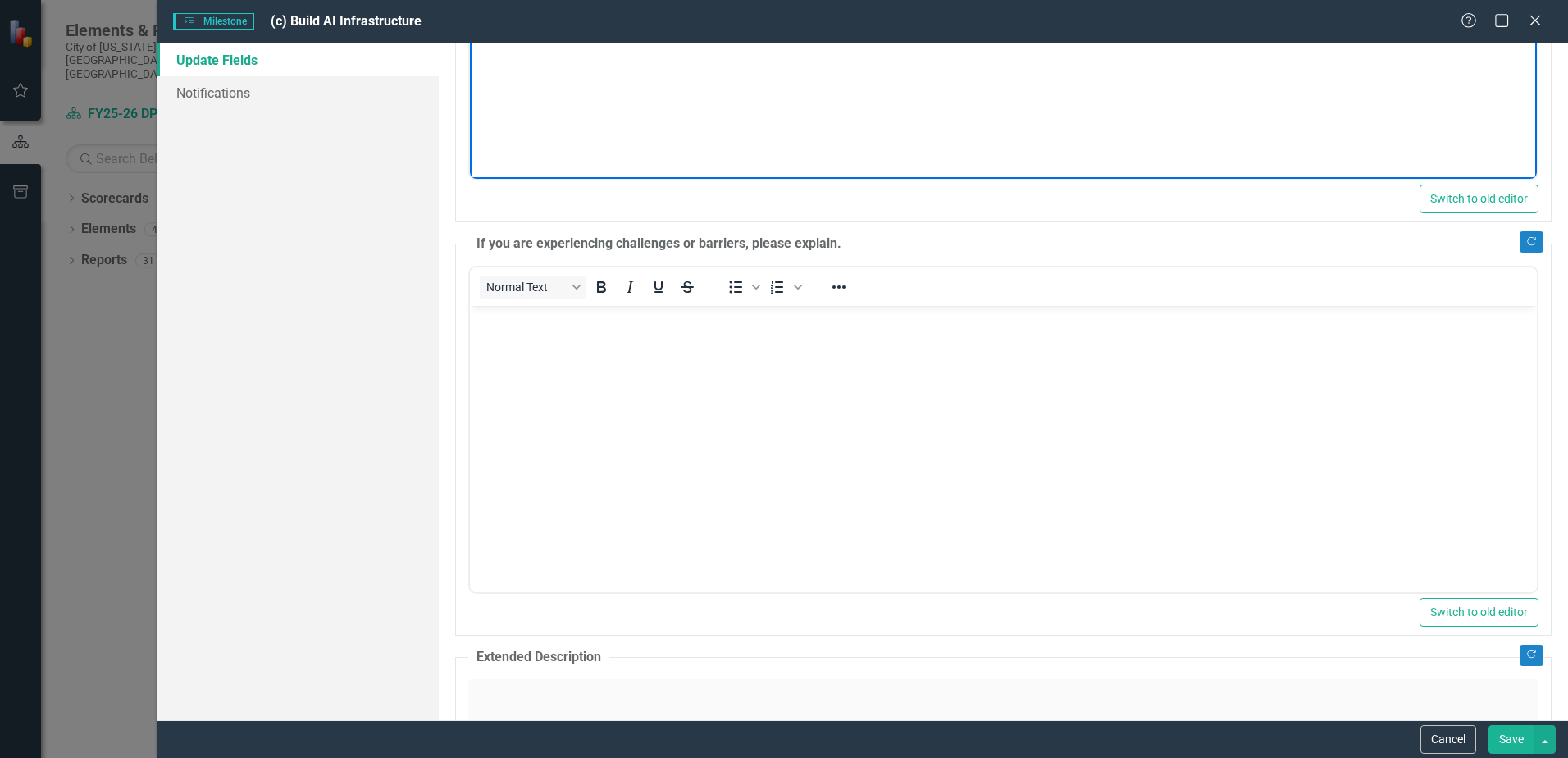
click at [662, 451] on body "Rich Text Area. Press ALT-0 for help." at bounding box center [1003, 429] width 1067 height 247
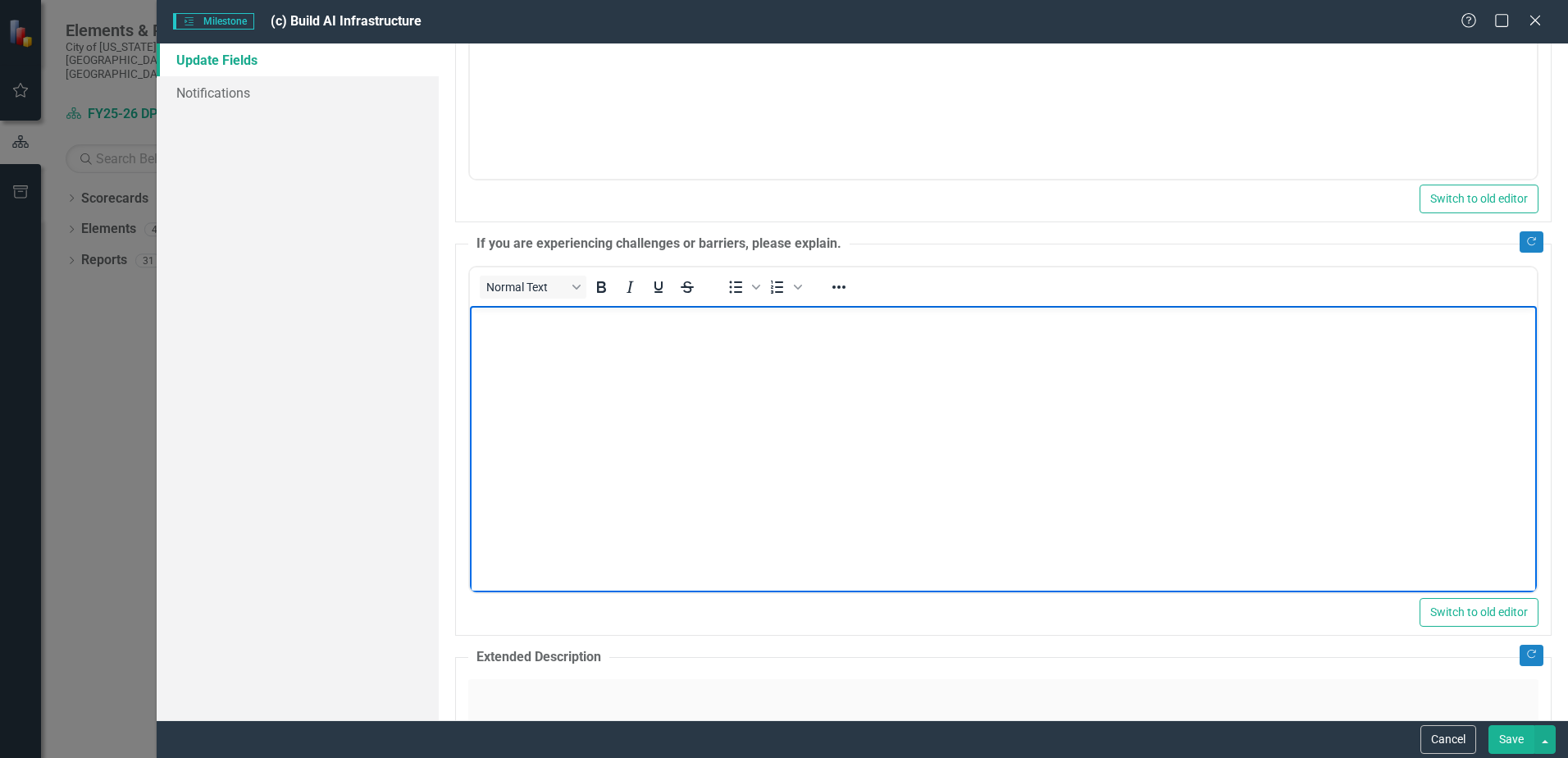
click at [582, 381] on body "Rich Text Area. Press ALT-0 for help." at bounding box center [1003, 429] width 1067 height 247
paste body "Rich Text Area. Press ALT-0 for help."
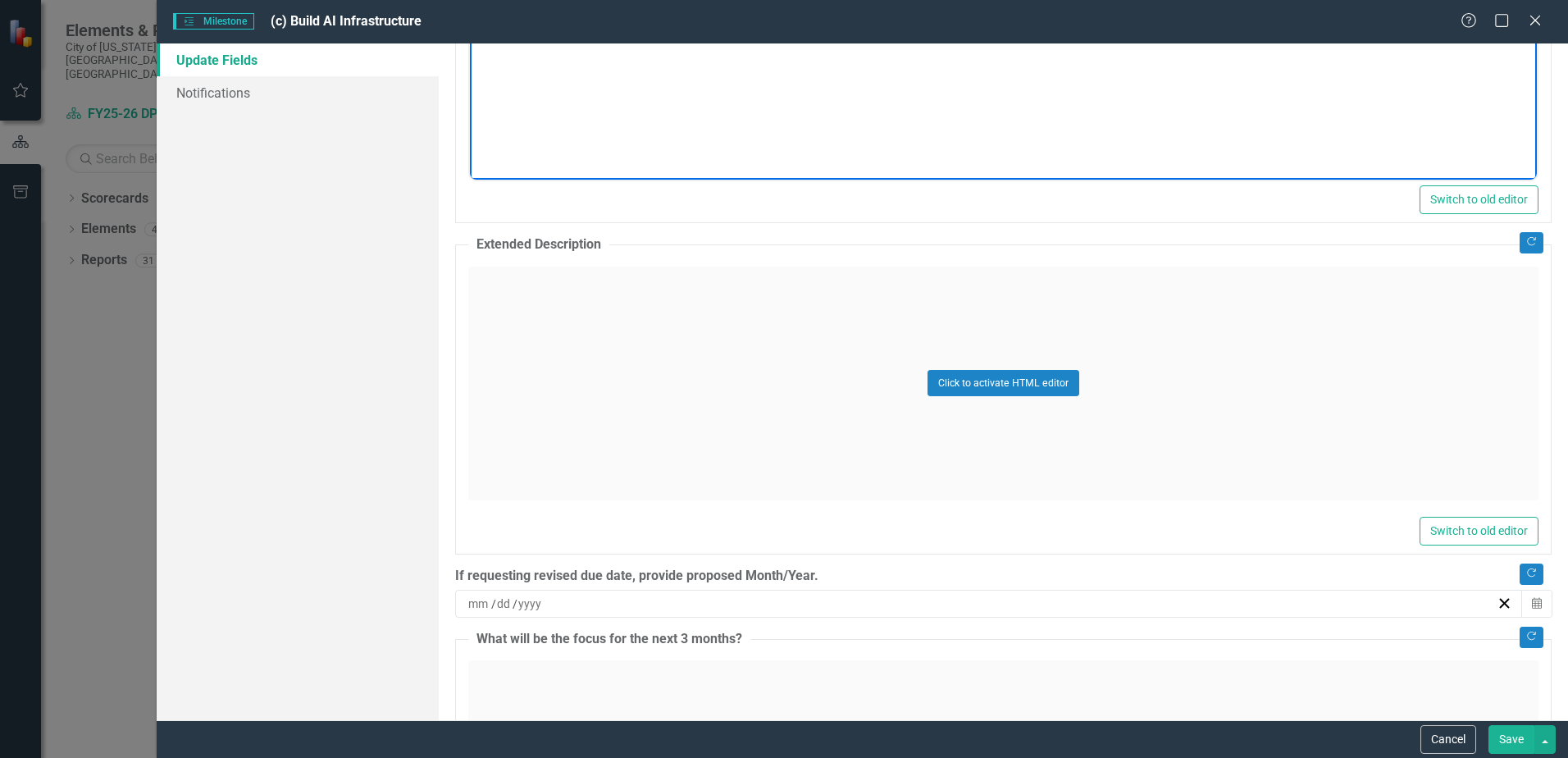
scroll to position [903, 0]
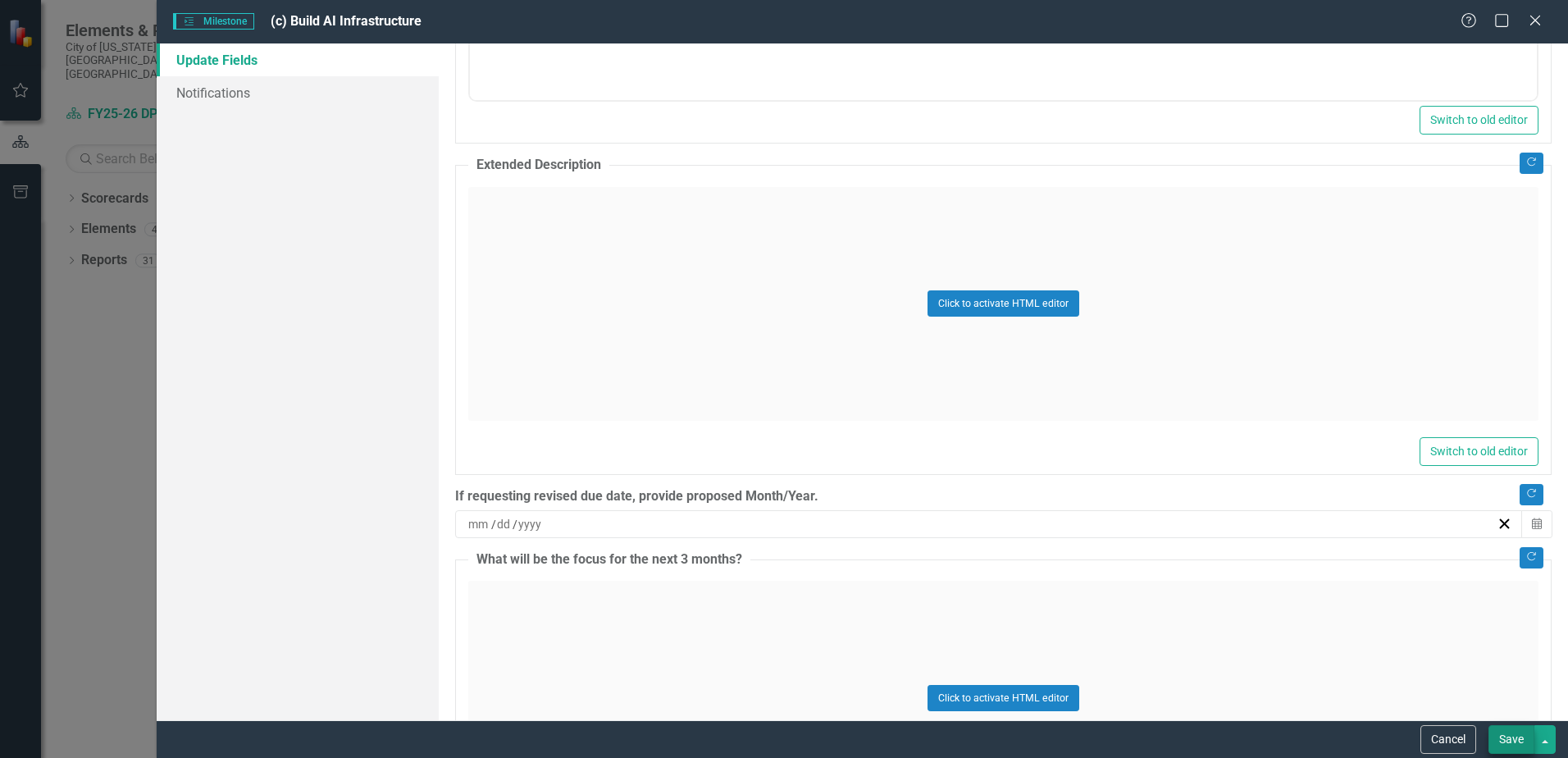
click at [1520, 741] on button "Save" at bounding box center [1512, 740] width 46 height 29
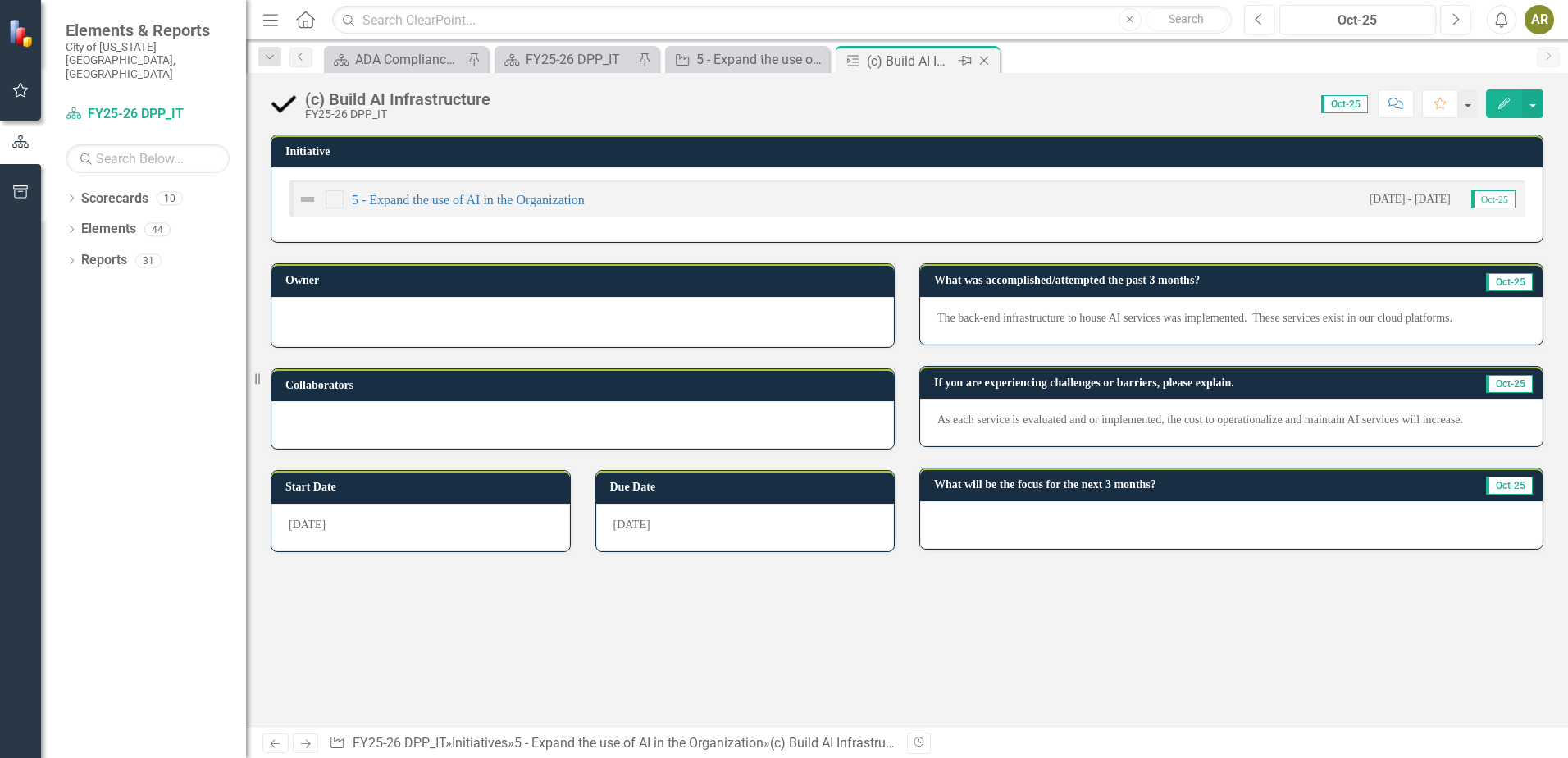
click at [990, 60] on icon "Close" at bounding box center [984, 60] width 17 height 13
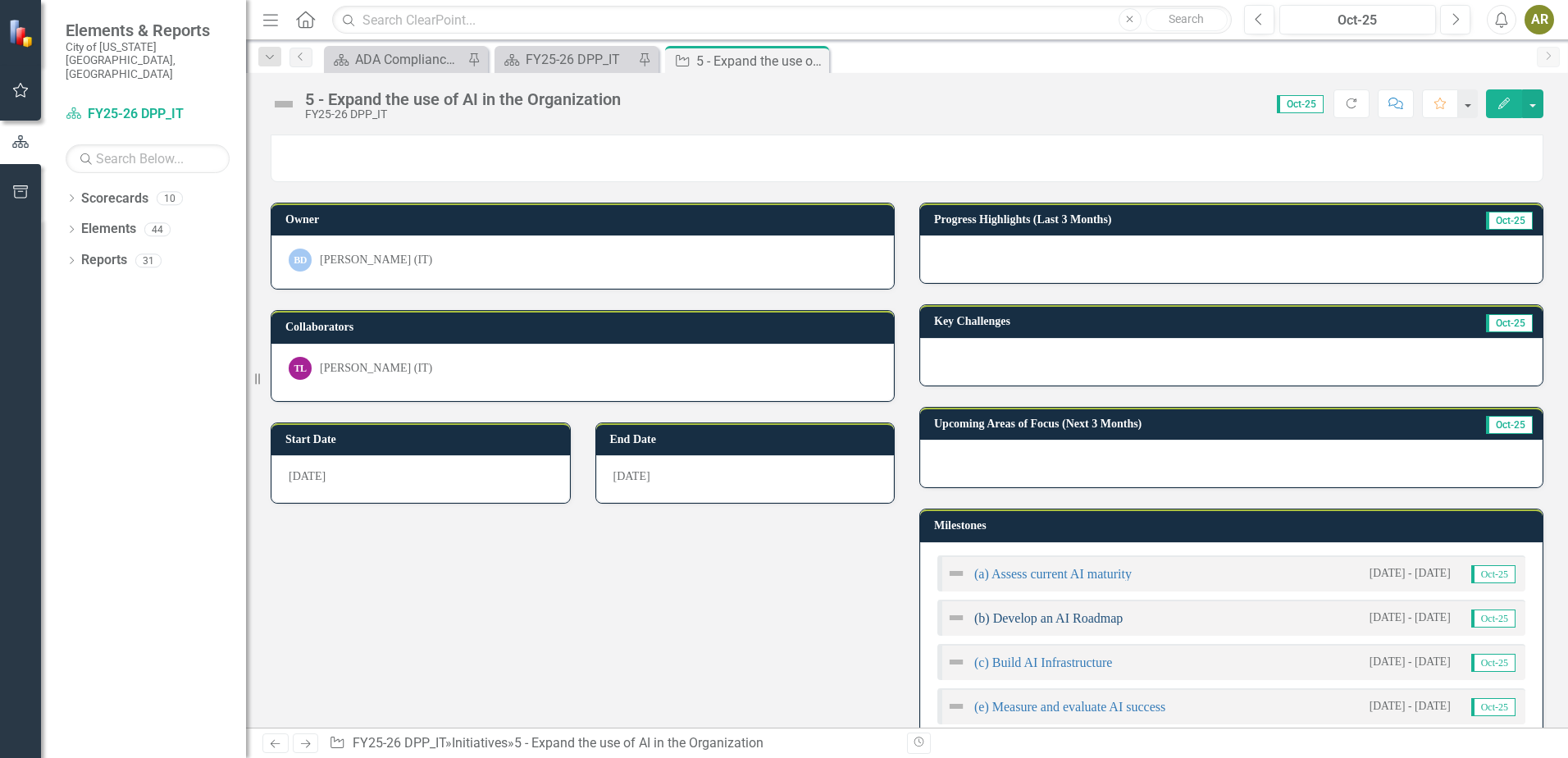
scroll to position [247, 0]
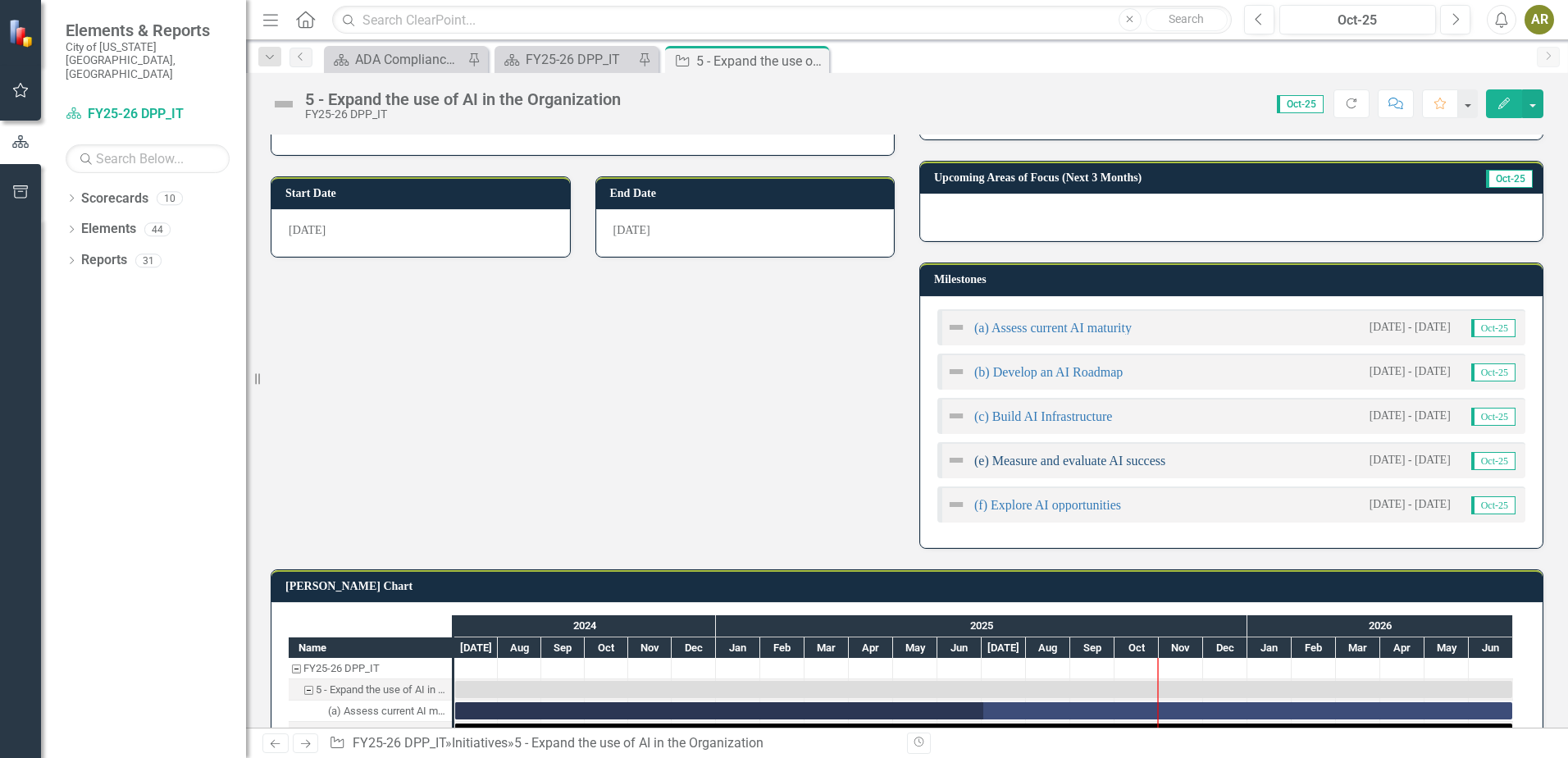
click at [1044, 468] on link "(e) Measure and evaluate AI success" at bounding box center [1069, 461] width 191 height 14
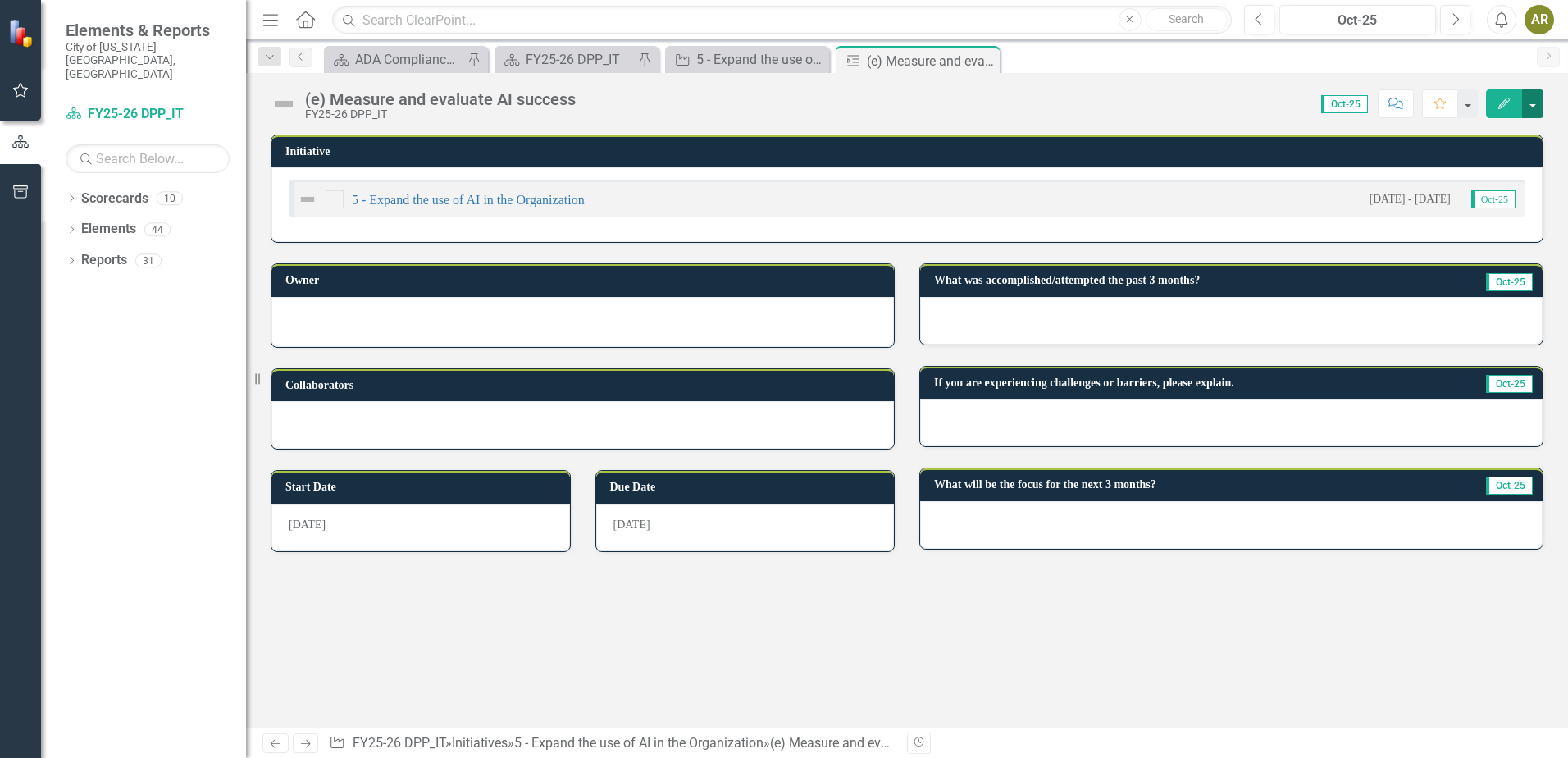
click at [1541, 98] on button "button" at bounding box center [1533, 103] width 22 height 29
click at [1510, 127] on link "Edit Edit Milestone" at bounding box center [1476, 134] width 133 height 31
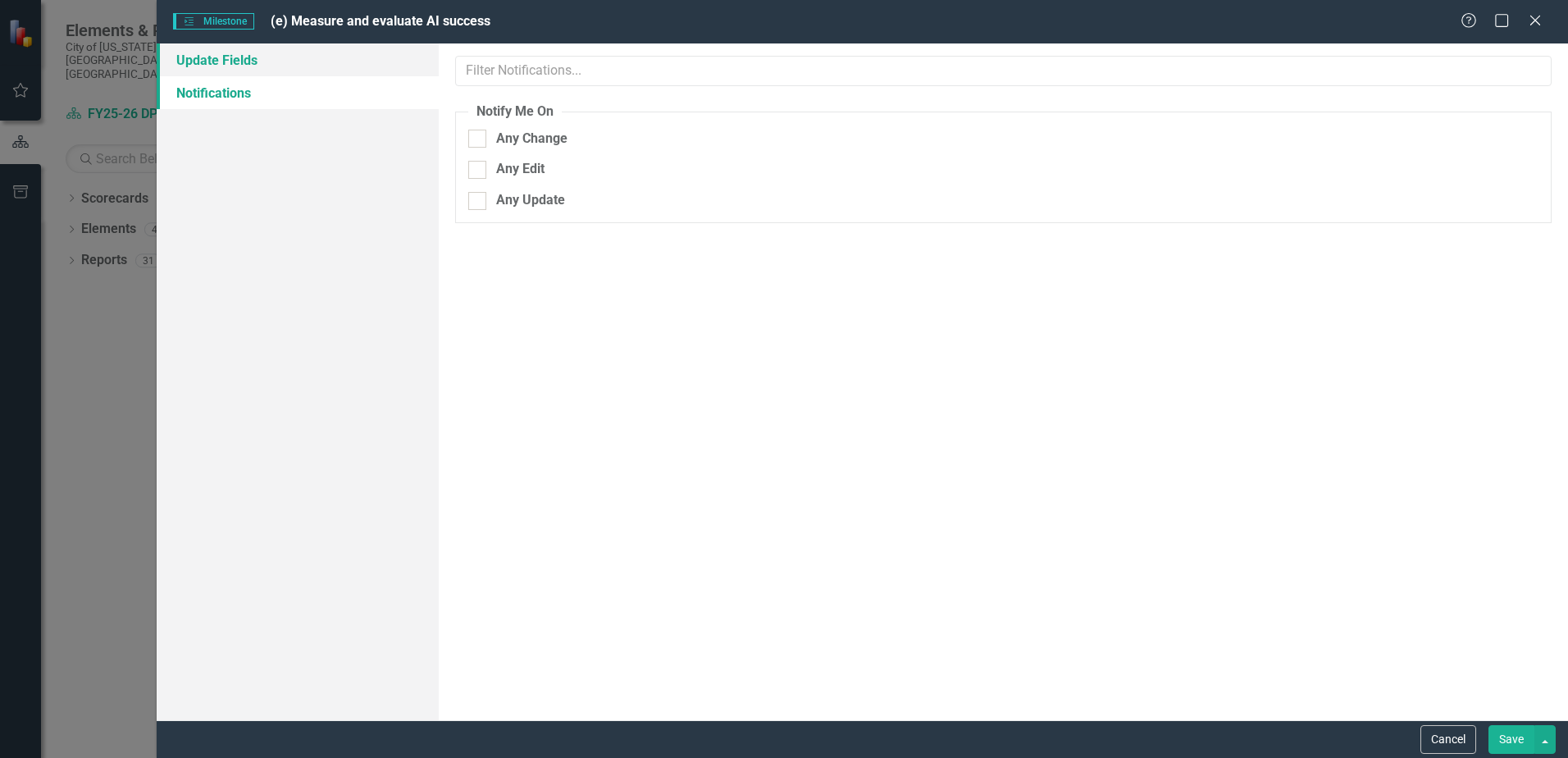
click at [211, 60] on link "Update Fields" at bounding box center [297, 60] width 282 height 33
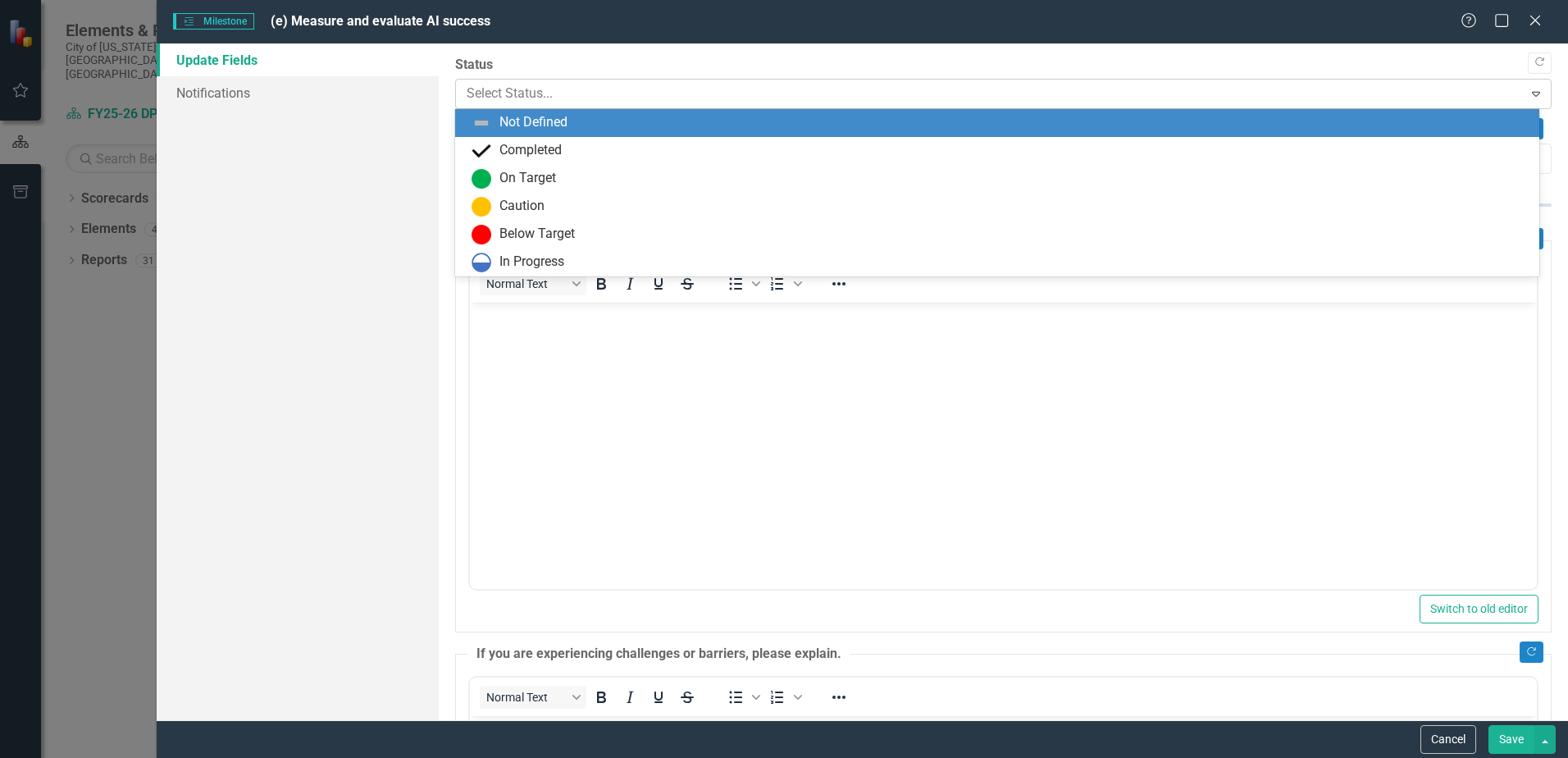
click at [581, 102] on div at bounding box center [989, 94] width 1046 height 22
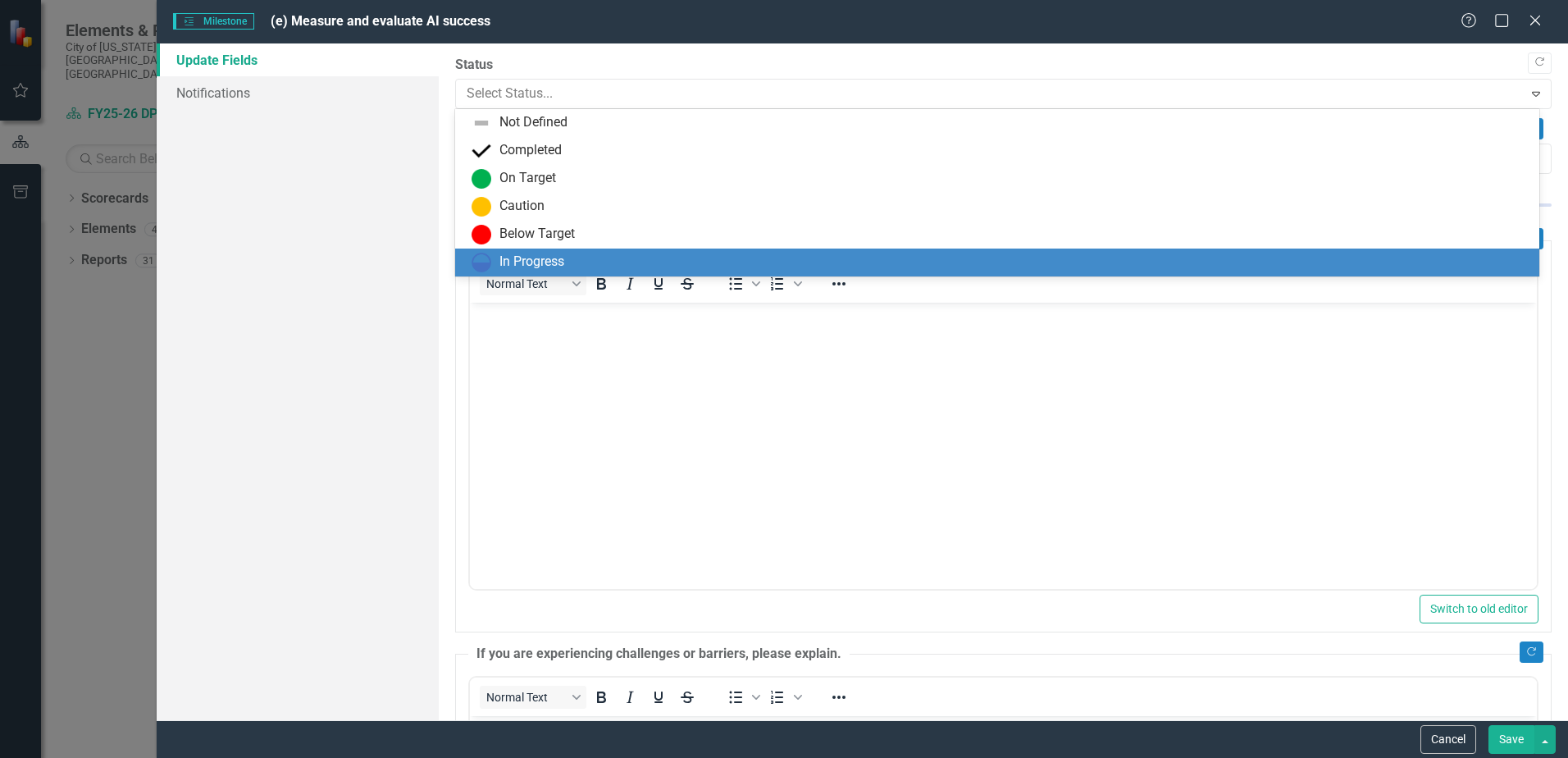
click at [561, 261] on div "In Progress" at bounding box center [532, 261] width 65 height 19
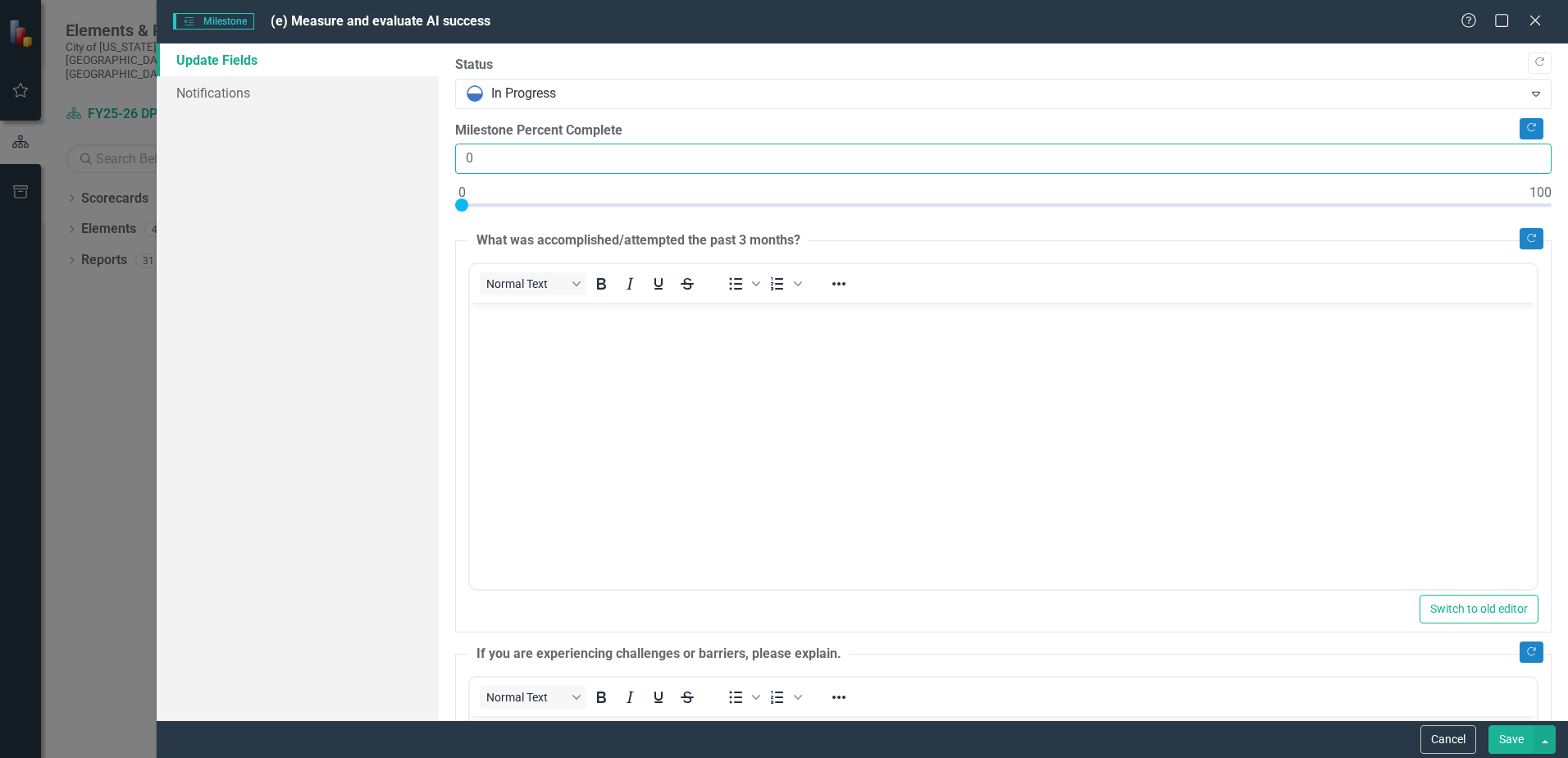
click at [461, 157] on input "0" at bounding box center [1003, 159] width 1097 height 31
type input "50"
click at [583, 338] on body "Rich Text Area. Press ALT-0 for help." at bounding box center [1003, 426] width 1067 height 247
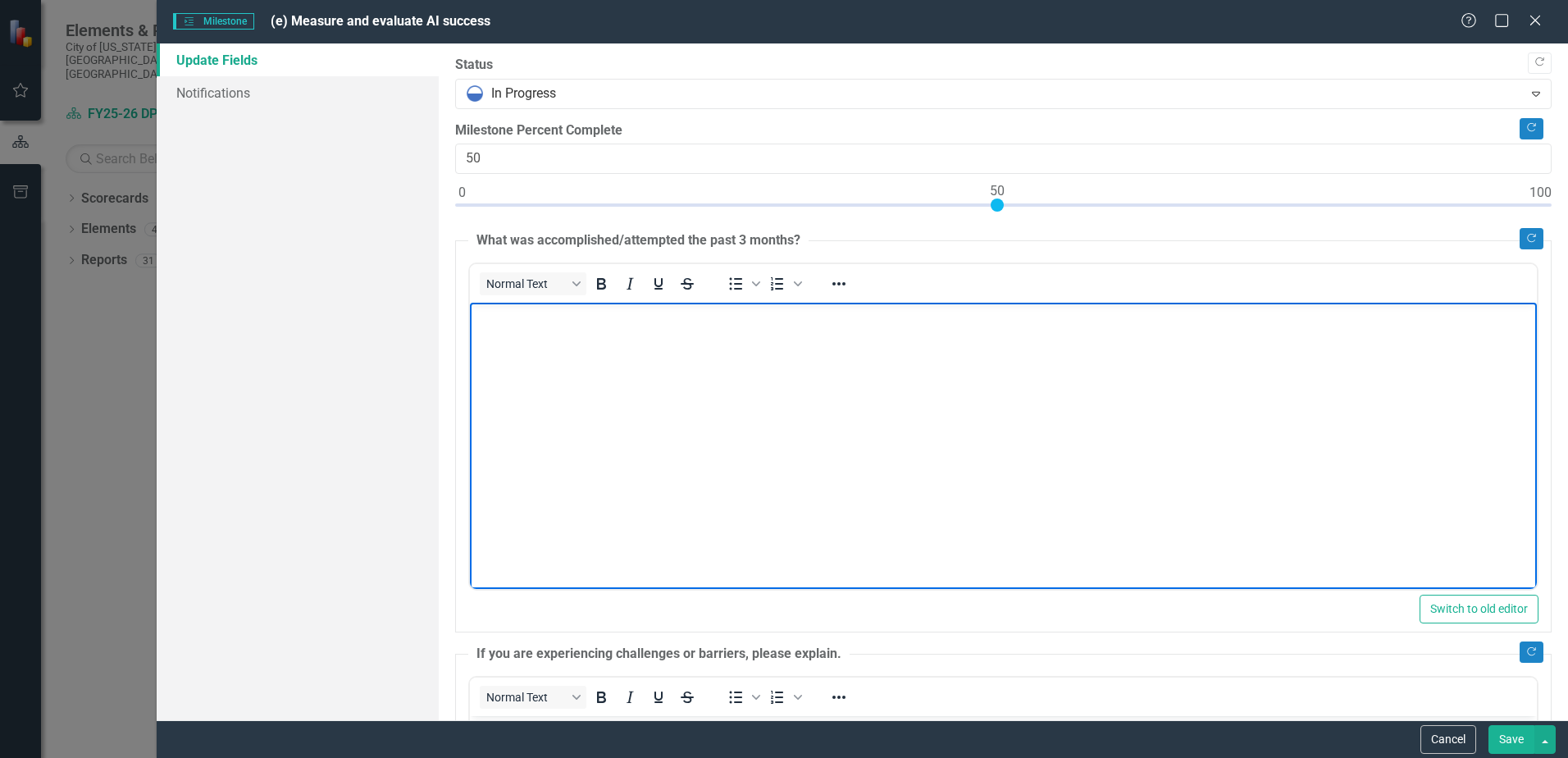
click at [589, 418] on body "Rich Text Area. Press ALT-0 for help." at bounding box center [1003, 426] width 1067 height 247
paste body "Rich Text Area. Press ALT-0 for help."
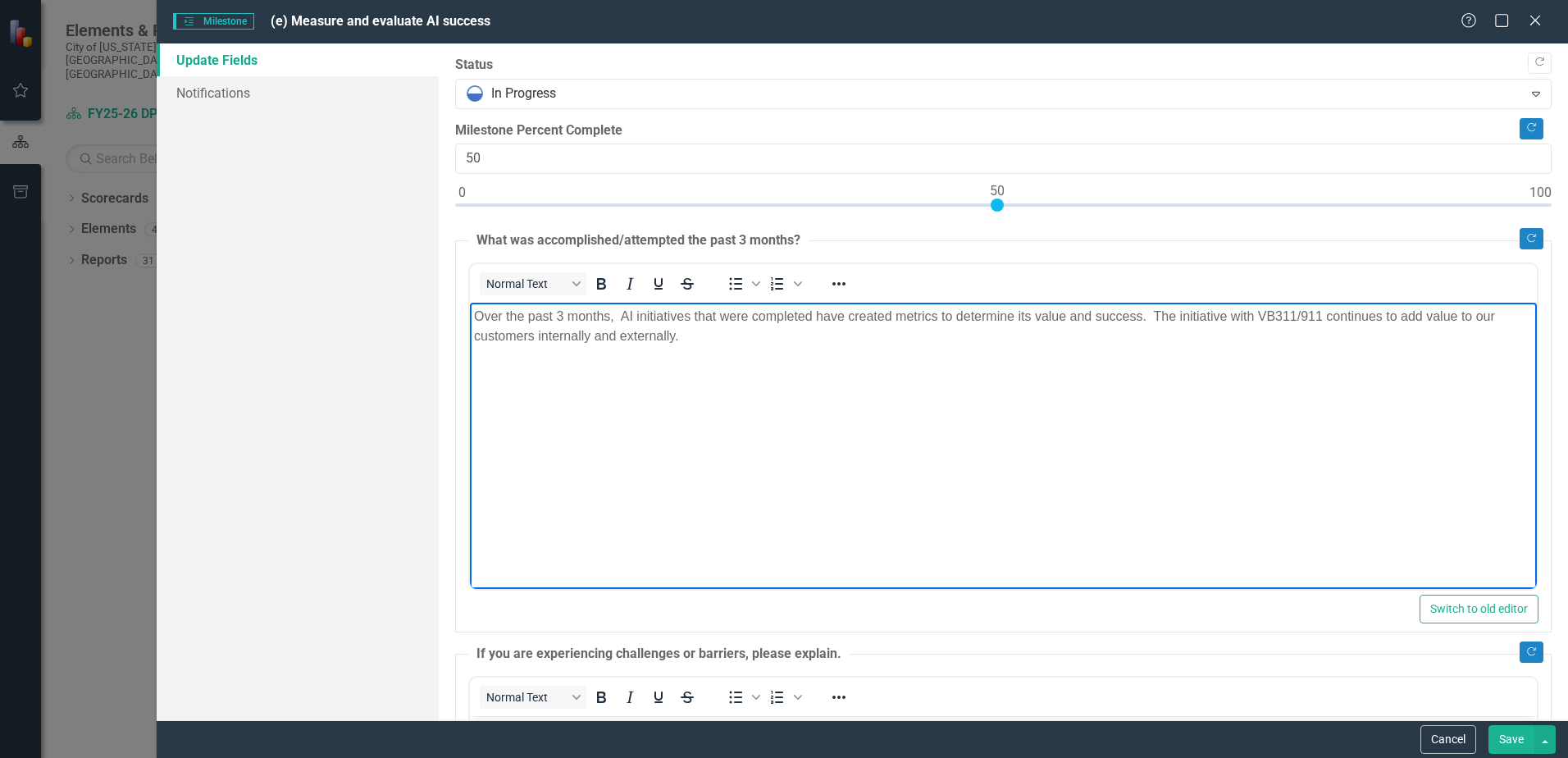
click at [988, 381] on body "Over the past 3 months, AI initiatives that were completed have created metrics…" at bounding box center [1003, 426] width 1067 height 247
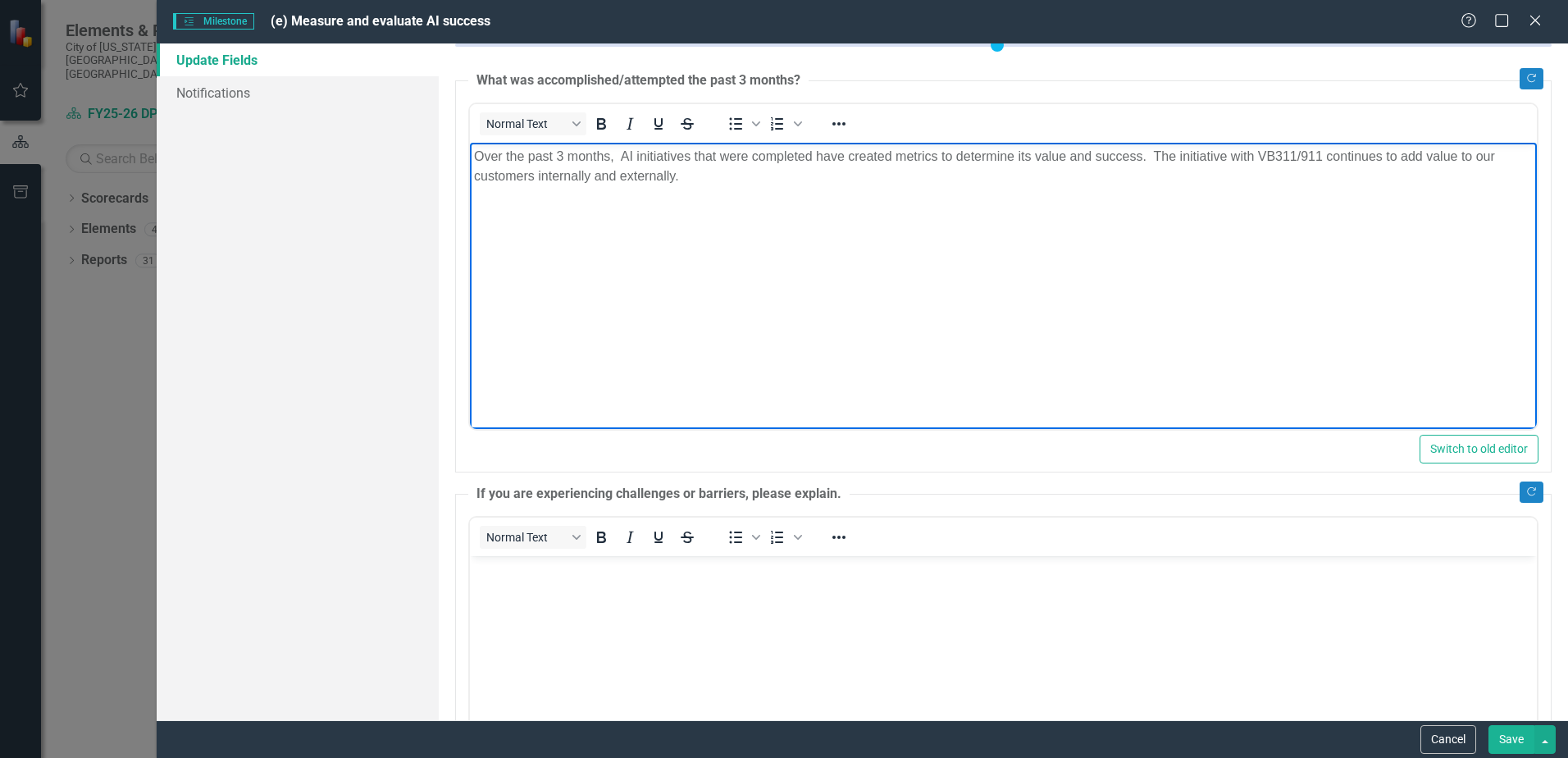
scroll to position [164, 0]
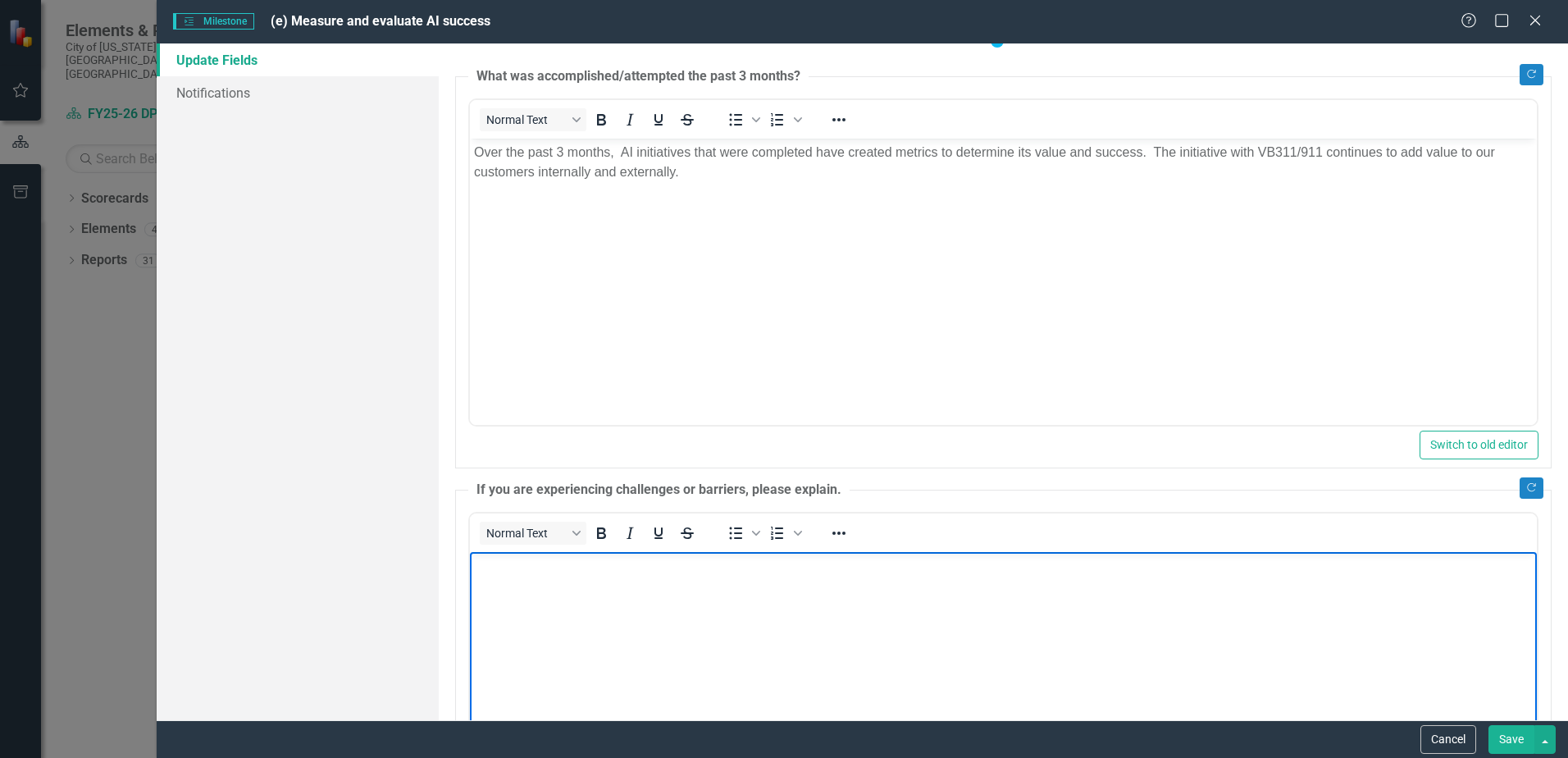
click at [576, 600] on body "Rich Text Area. Press ALT-0 for help." at bounding box center [1003, 675] width 1067 height 247
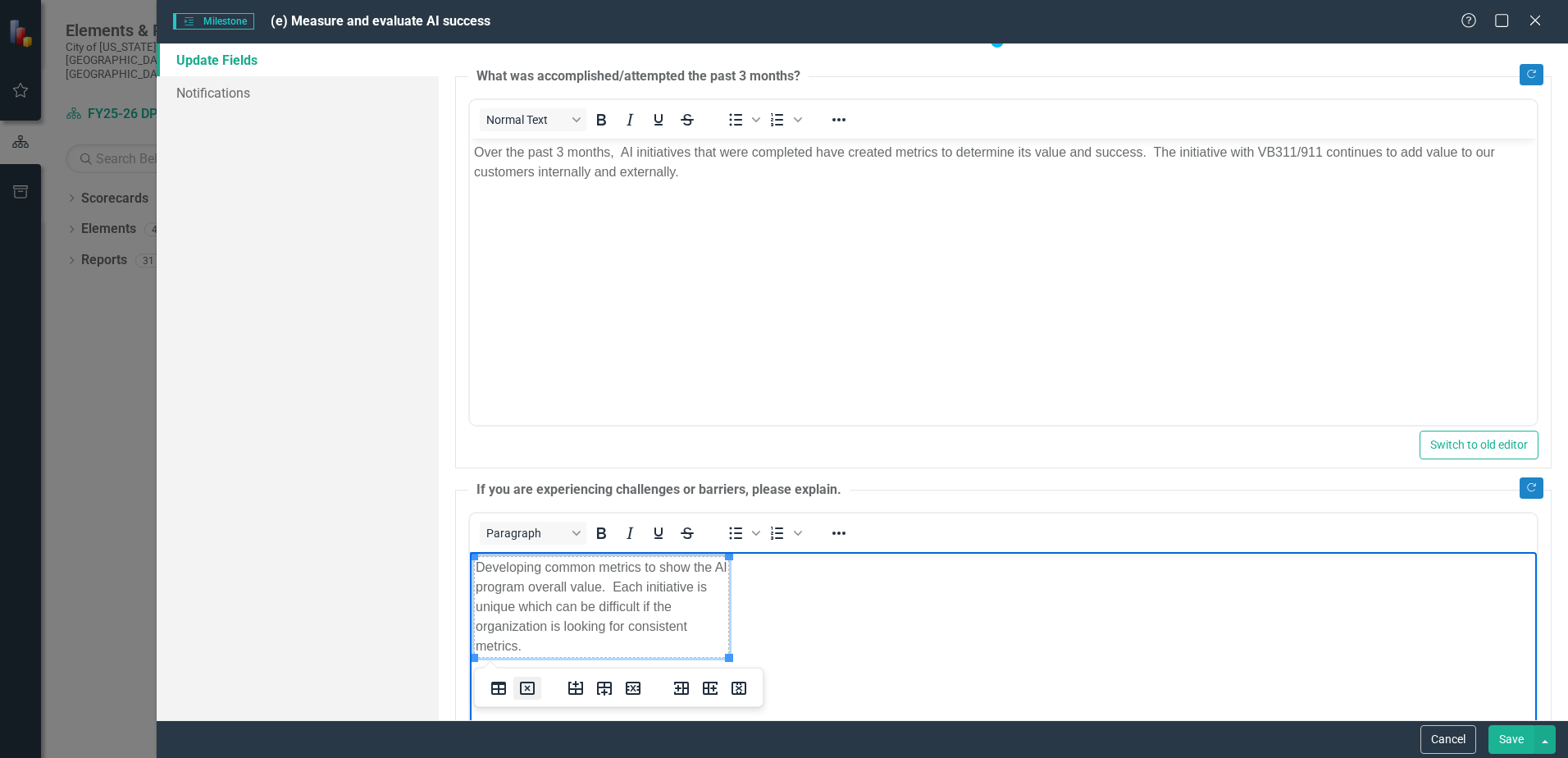
click at [528, 689] on icon "Delete table" at bounding box center [528, 688] width 6 height 6
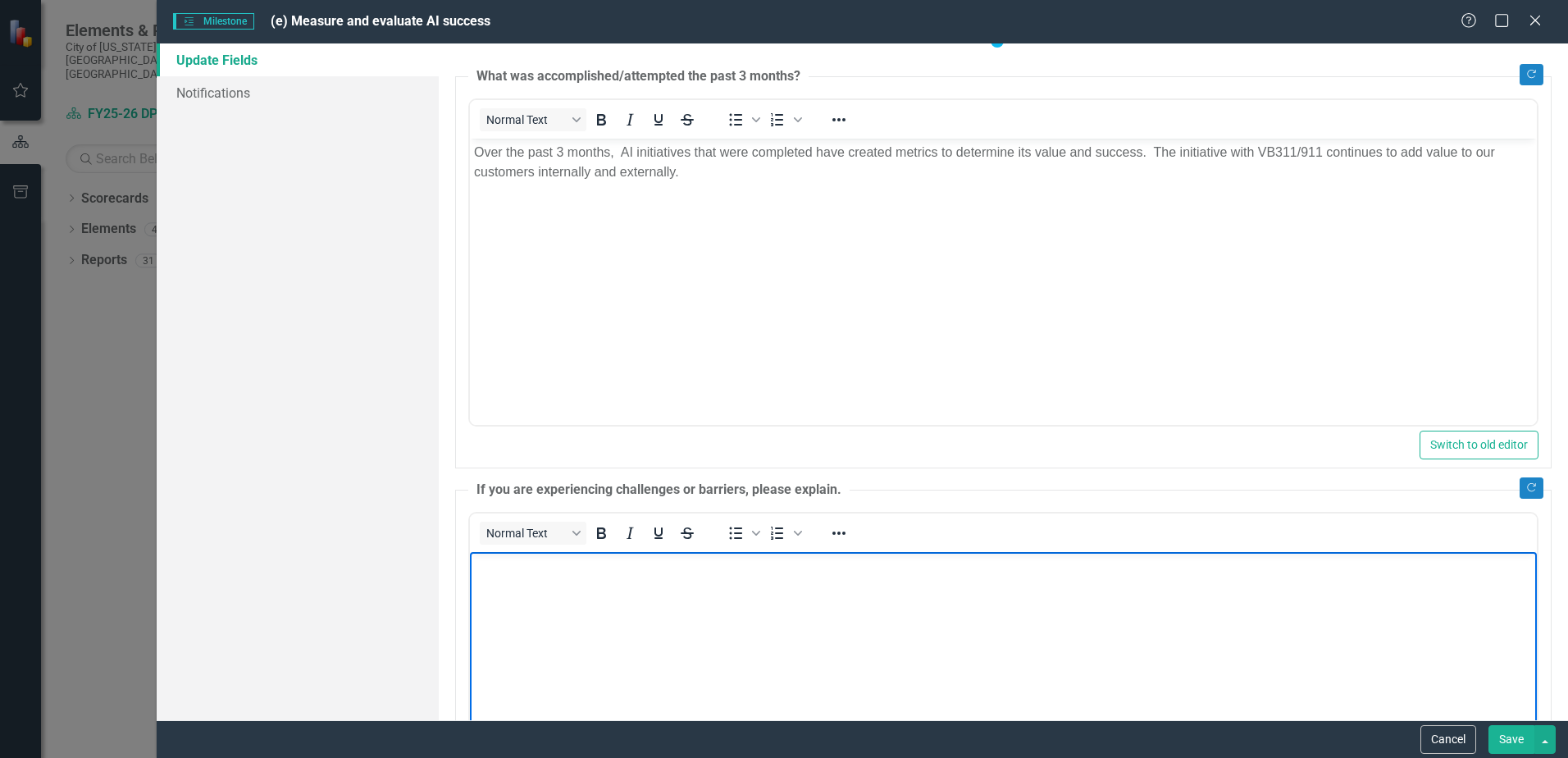
paste body "Rich Text Area. Press ALT-0 for help."
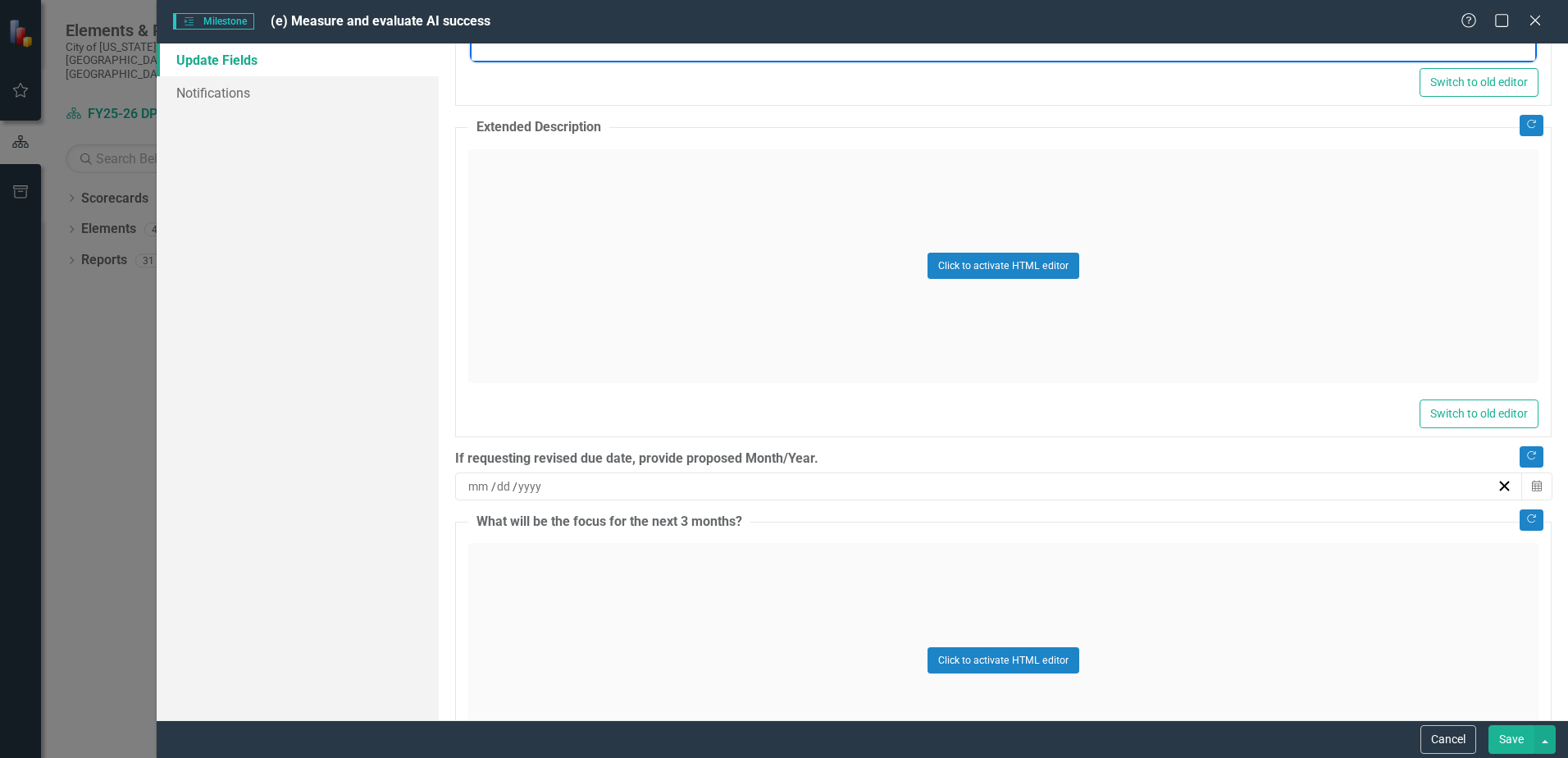
scroll to position [1067, 0]
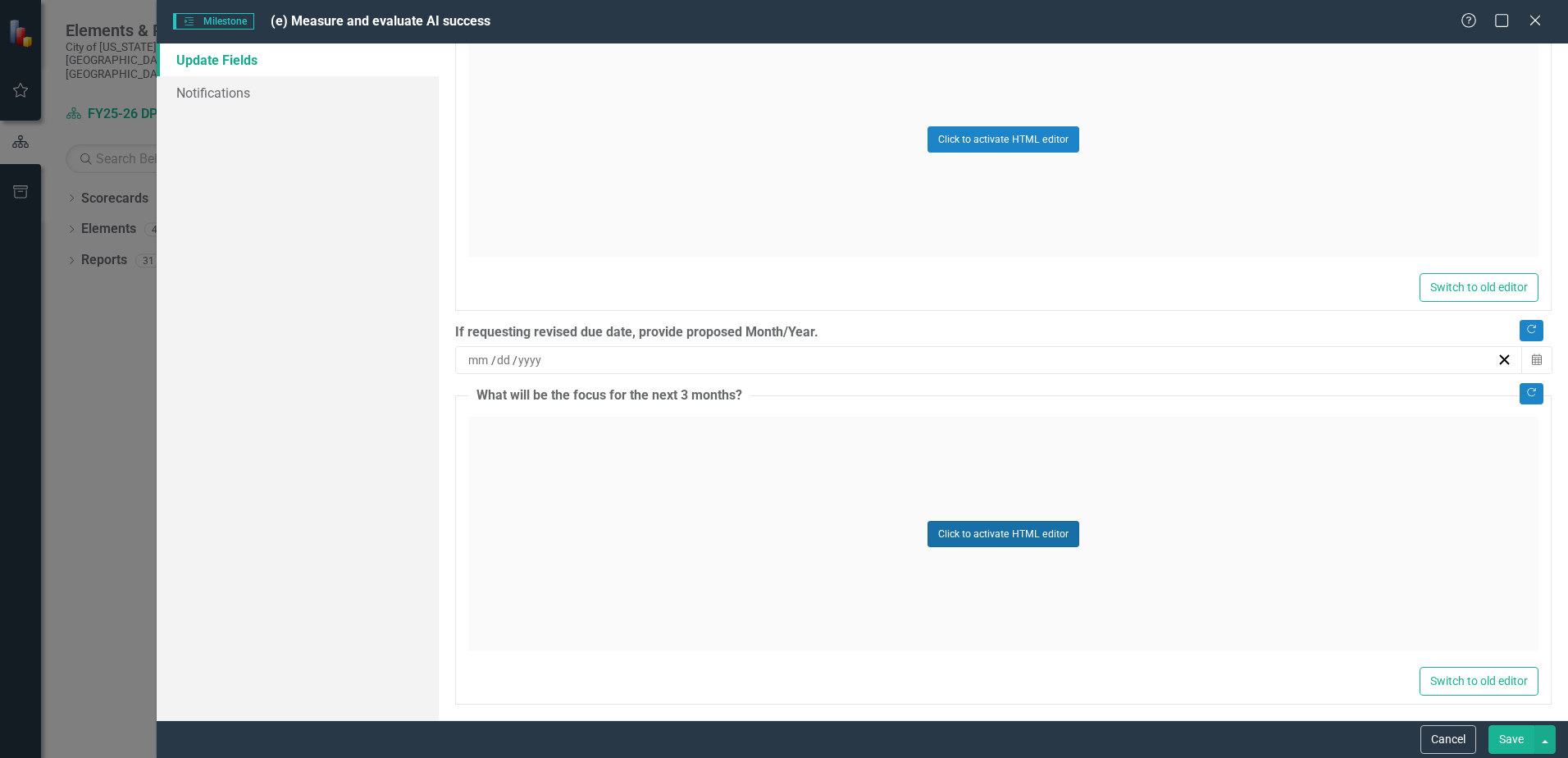
click at [1001, 537] on button "Click to activate HTML editor" at bounding box center [1003, 535] width 151 height 26
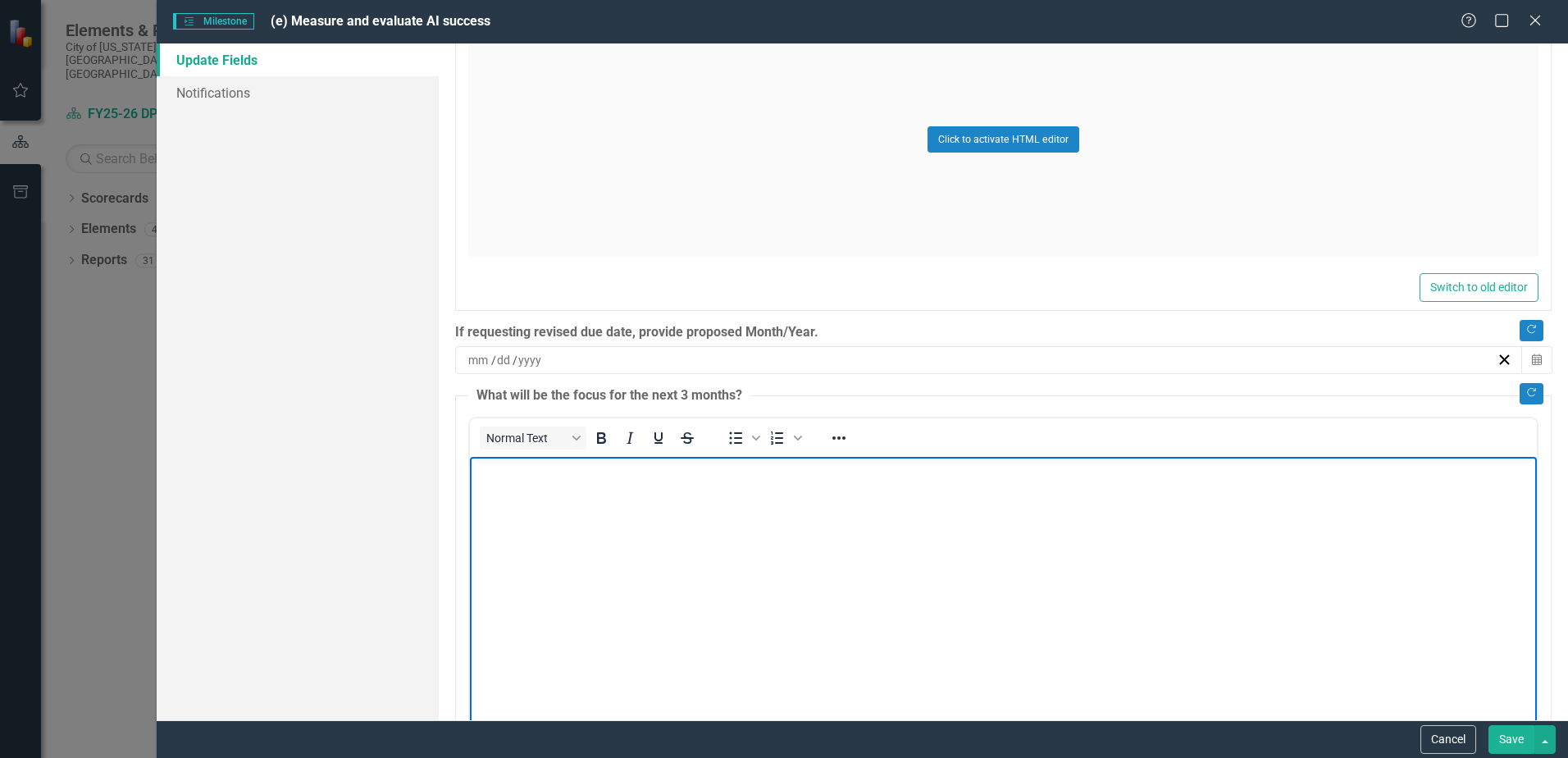
click at [584, 492] on body "Rich Text Area. Press ALT-0 for help." at bounding box center [1003, 580] width 1067 height 247
paste body "Rich Text Area. Press ALT-0 for help."
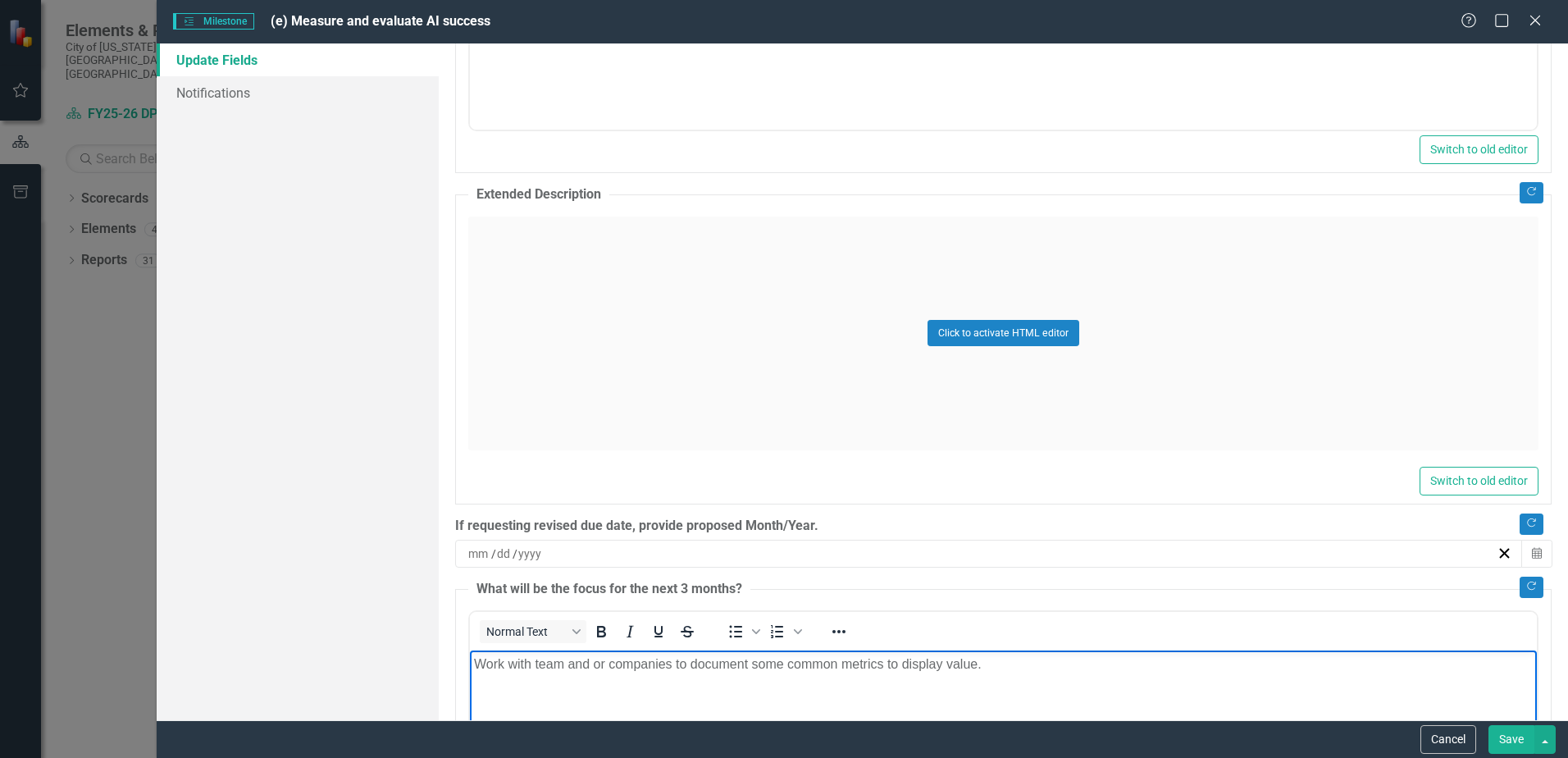
scroll to position [903, 0]
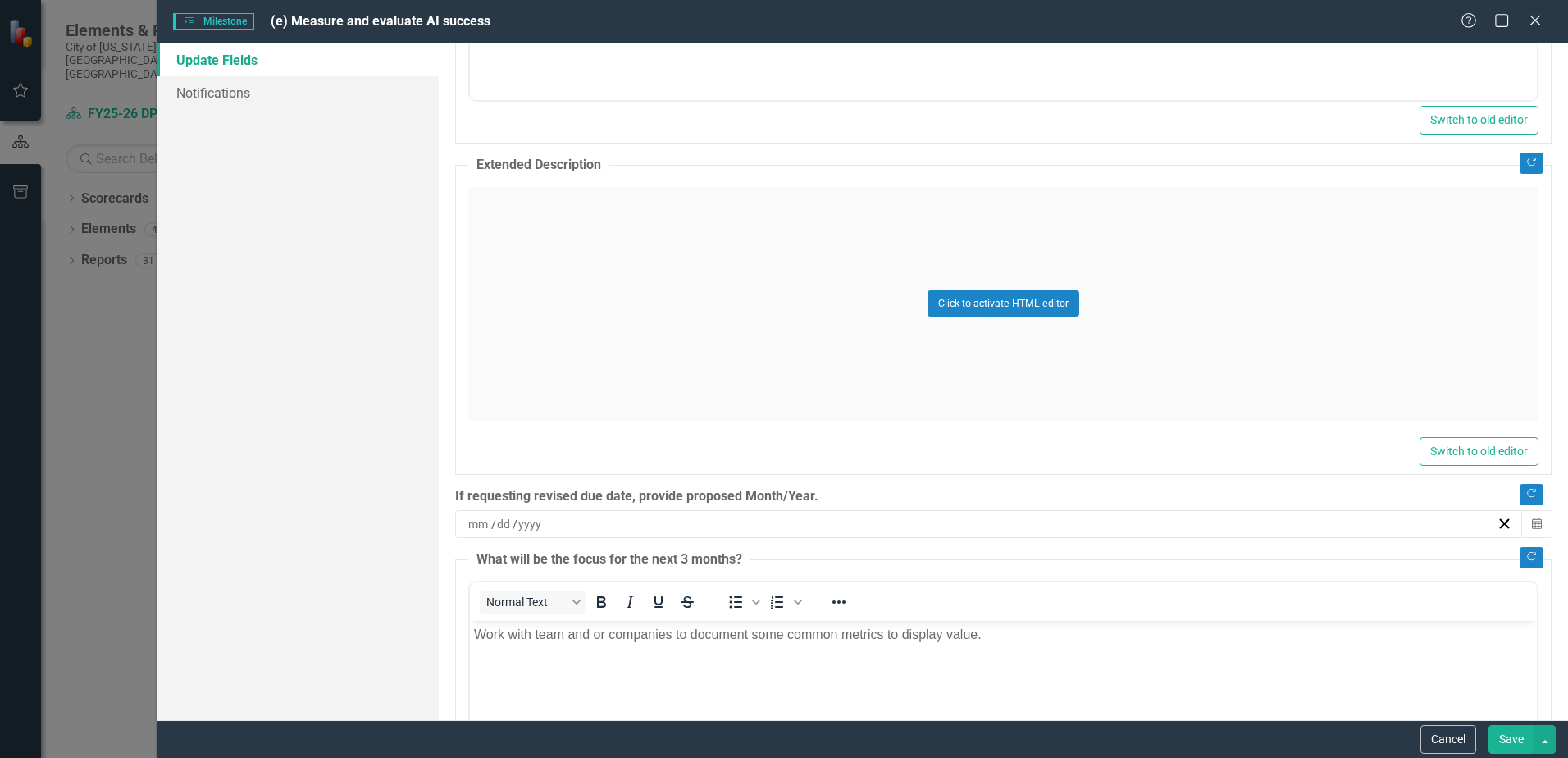
click at [1513, 724] on div "Cancel Save" at bounding box center [862, 740] width 1412 height 38
click at [1515, 741] on button "Save" at bounding box center [1512, 740] width 46 height 29
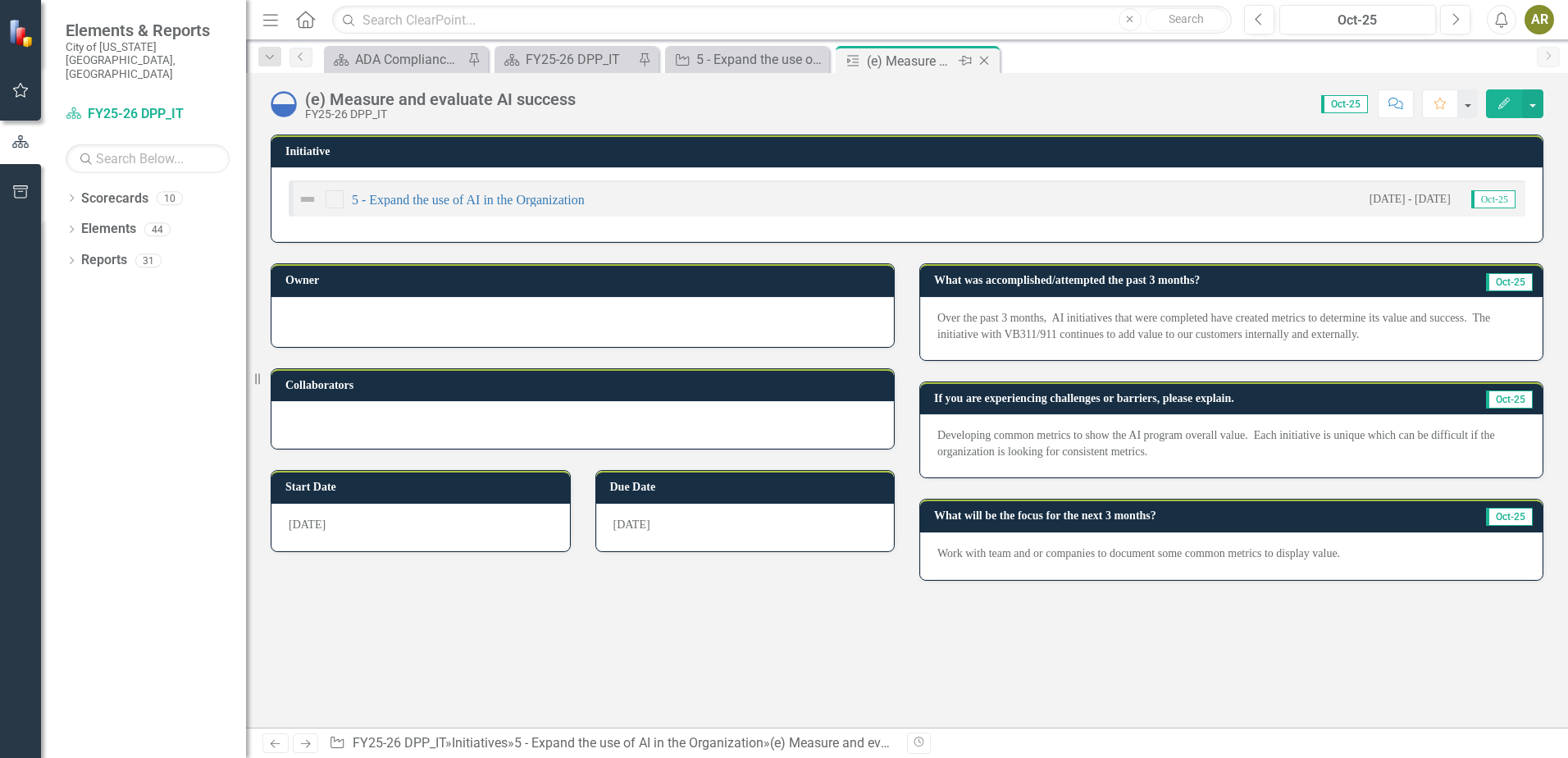
click at [988, 63] on icon "Close" at bounding box center [984, 60] width 17 height 13
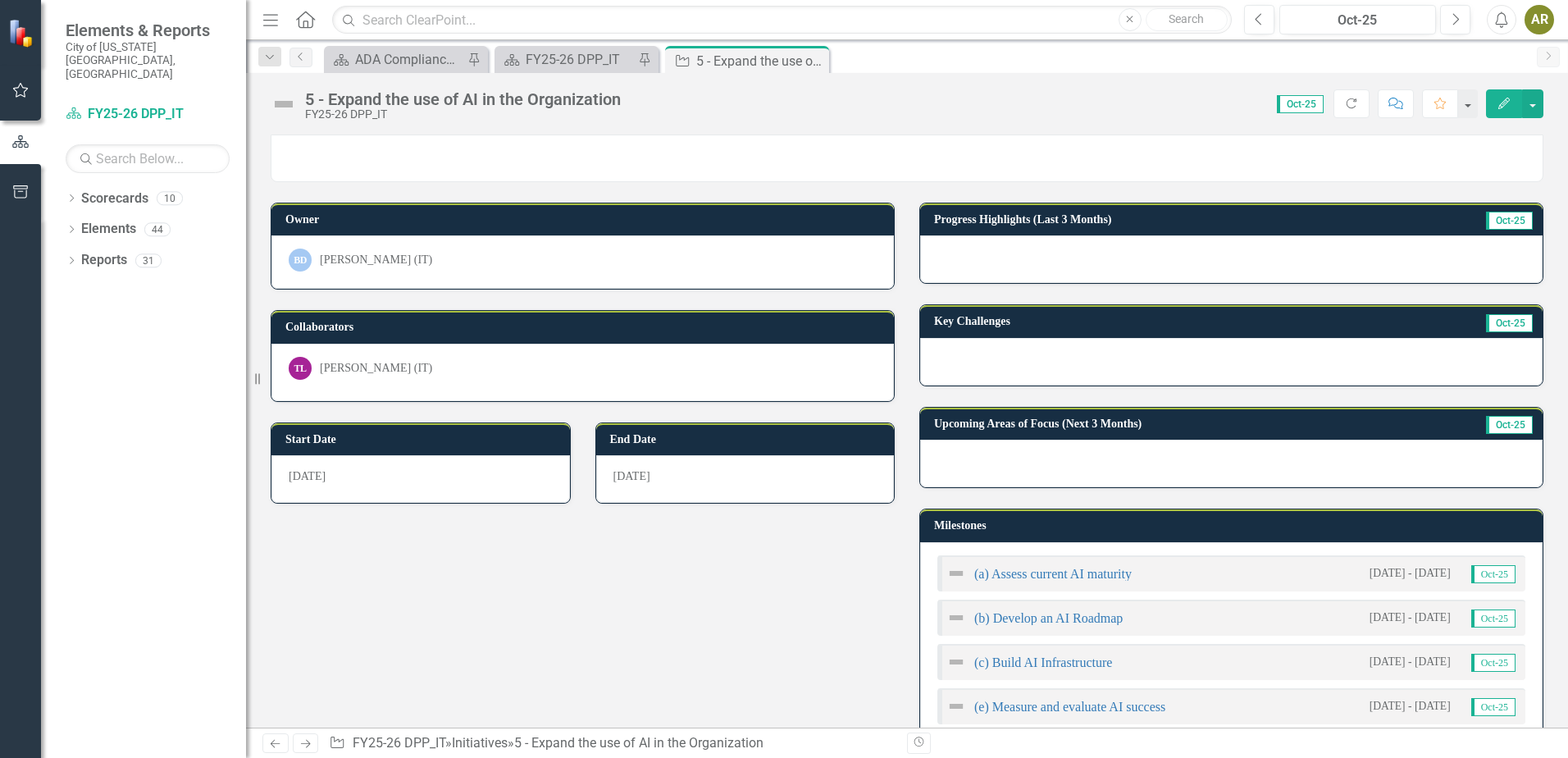
scroll to position [360, 0]
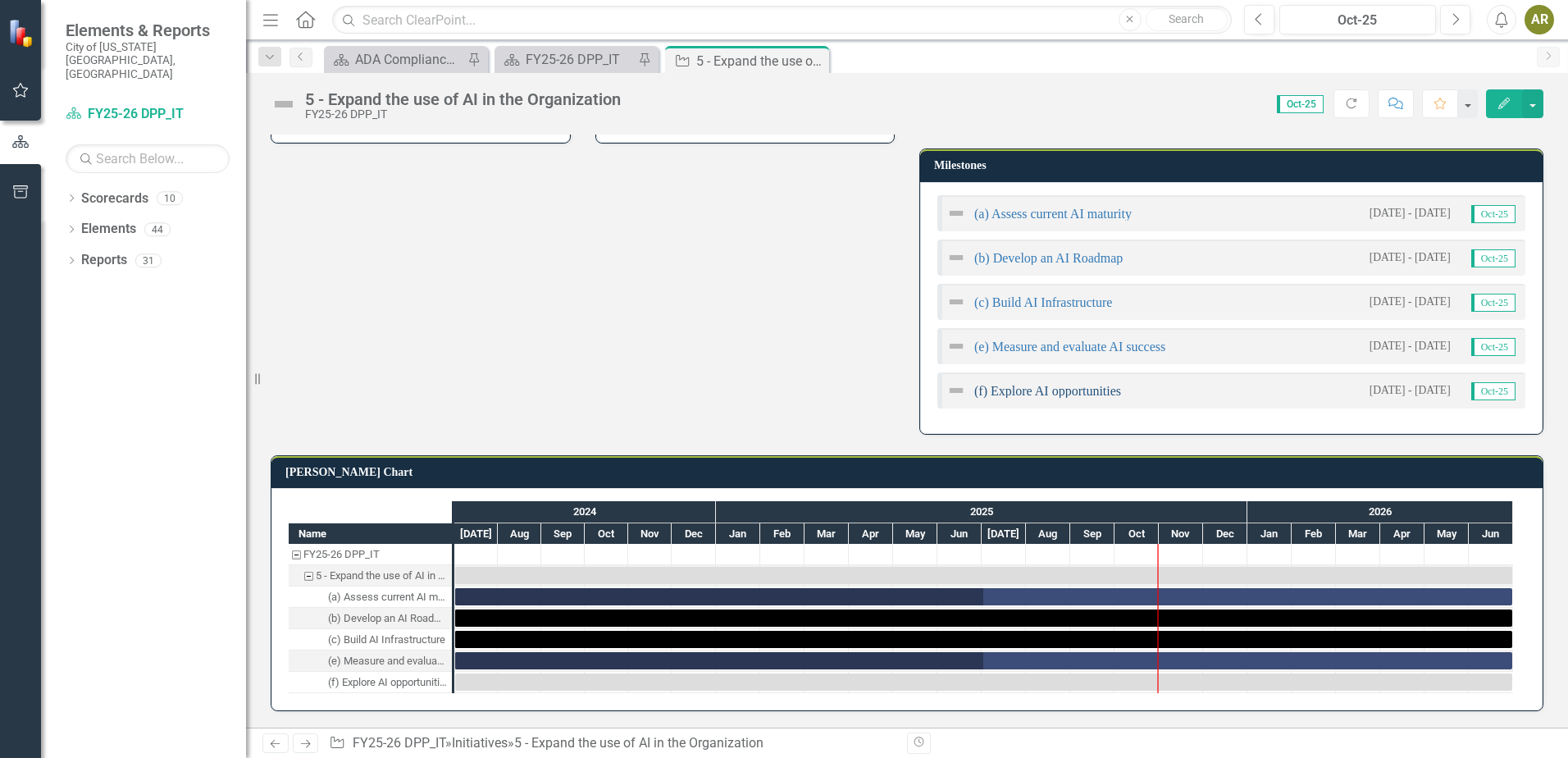
click at [1059, 393] on link "(f) Explore AI opportunities" at bounding box center [1048, 391] width 147 height 14
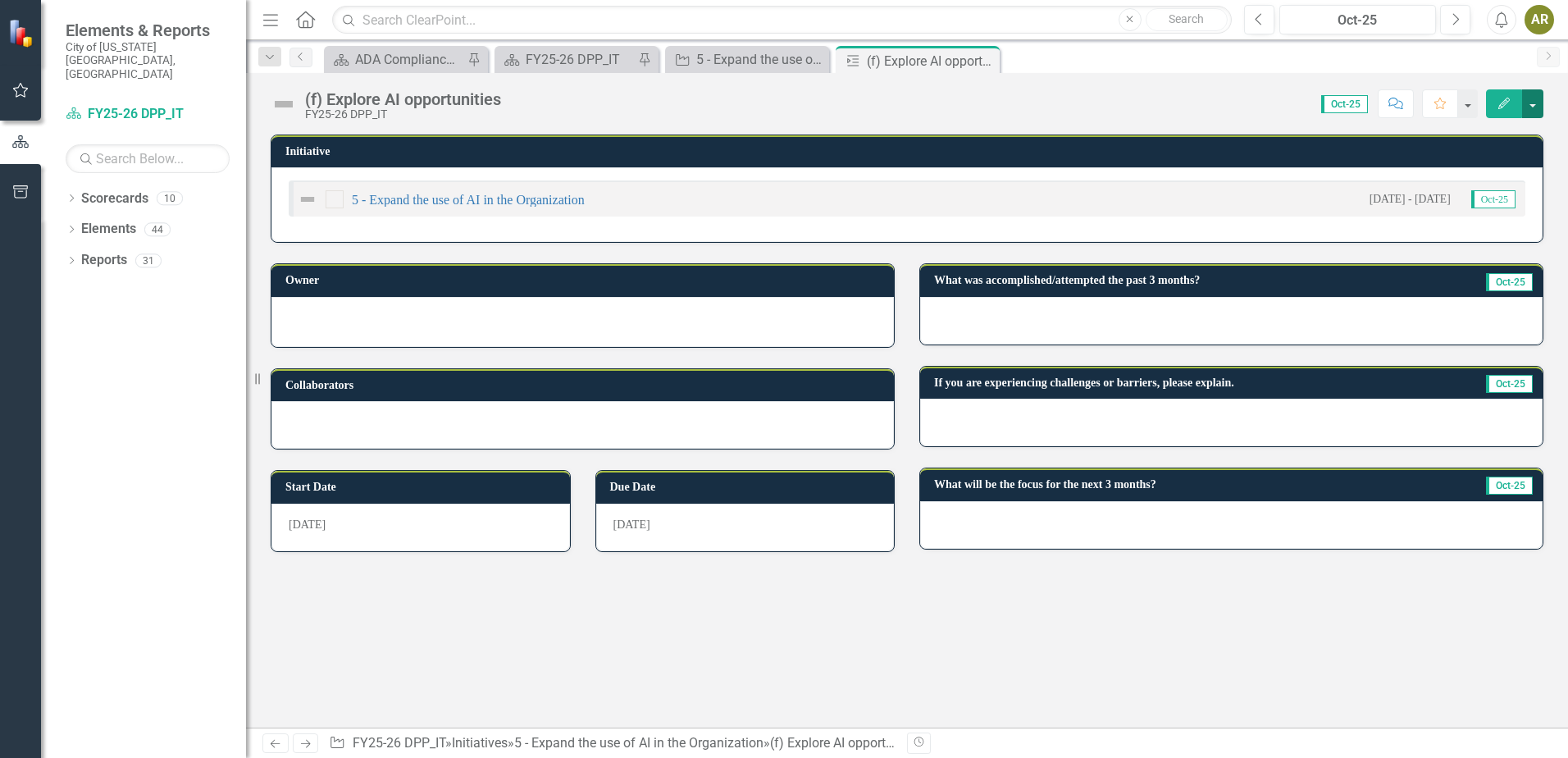
click at [1534, 107] on button "button" at bounding box center [1533, 103] width 22 height 29
click at [1516, 126] on link "Edit Edit Milestone" at bounding box center [1476, 134] width 133 height 31
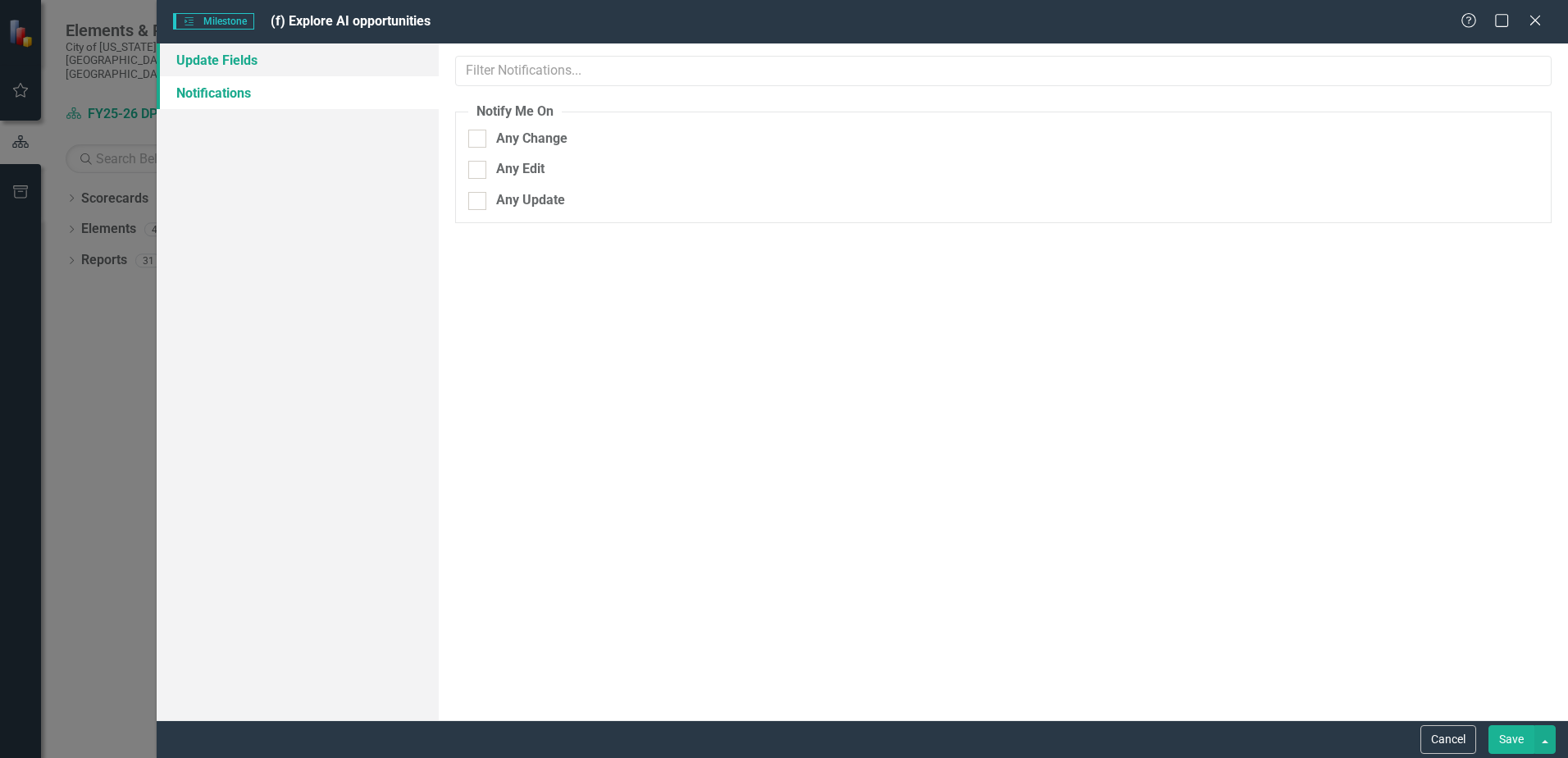
click at [303, 59] on link "Update Fields" at bounding box center [297, 60] width 282 height 33
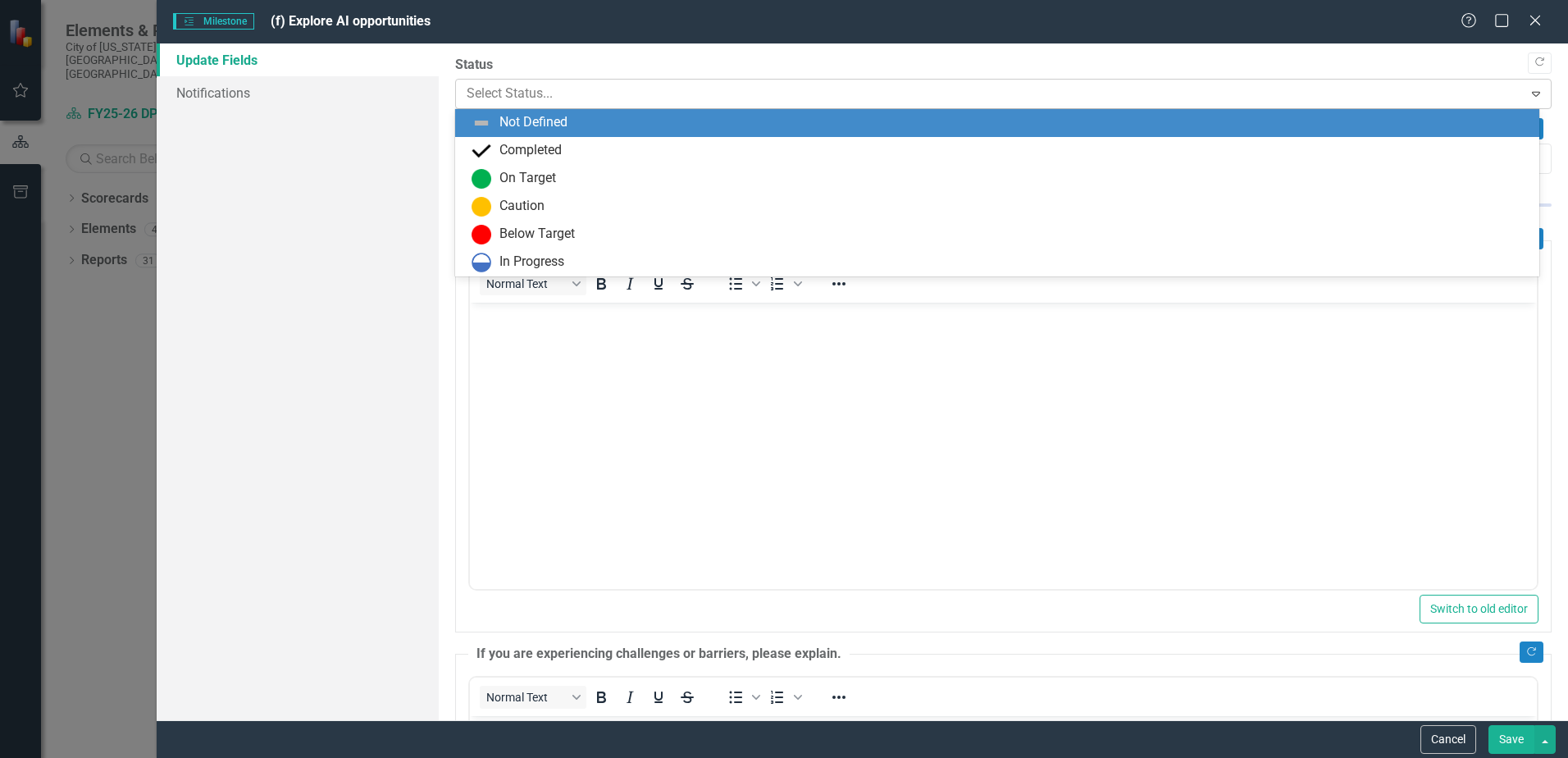
click at [490, 83] on div at bounding box center [989, 94] width 1046 height 22
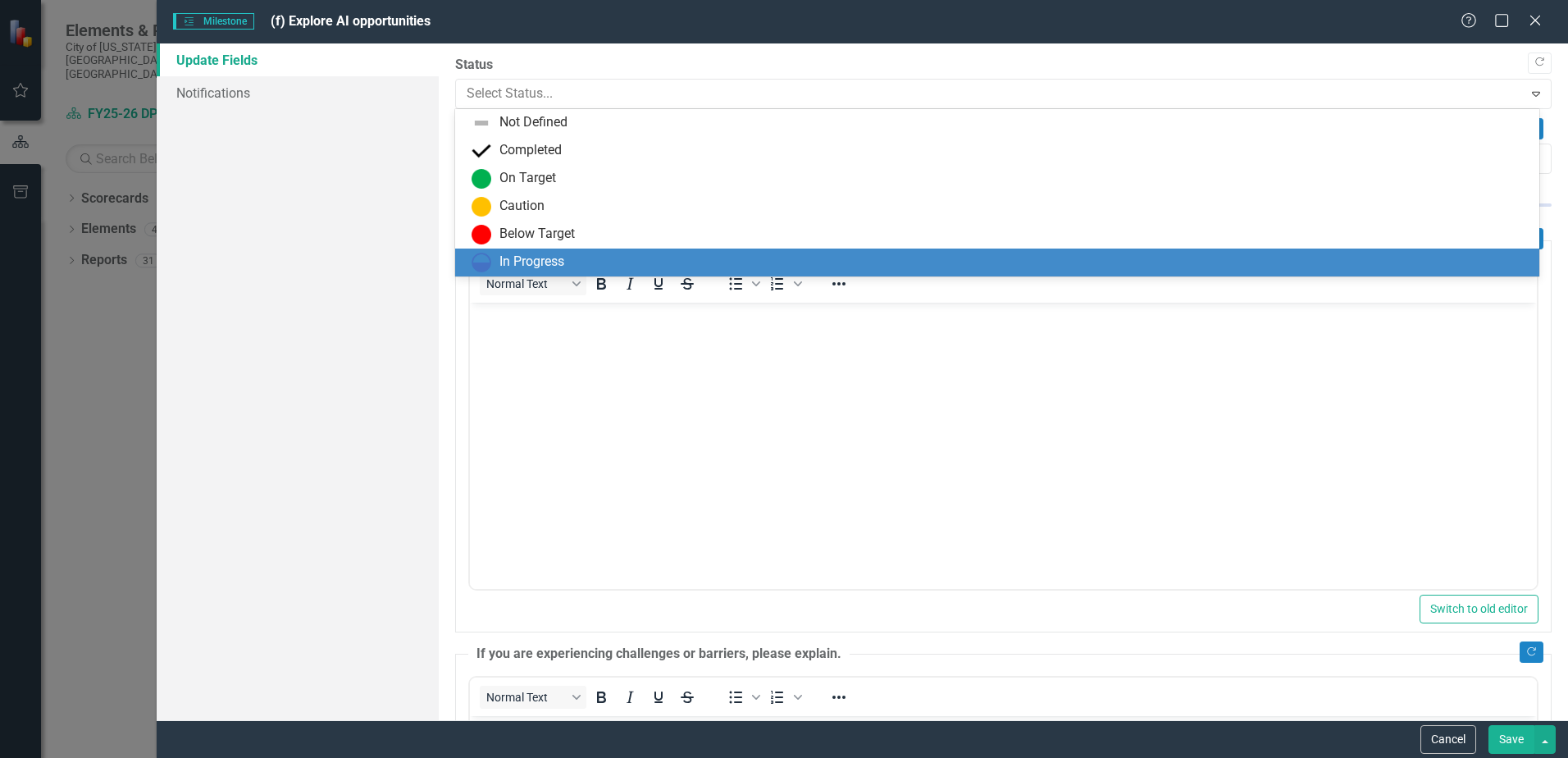
click at [523, 261] on div "In Progress" at bounding box center [532, 261] width 65 height 19
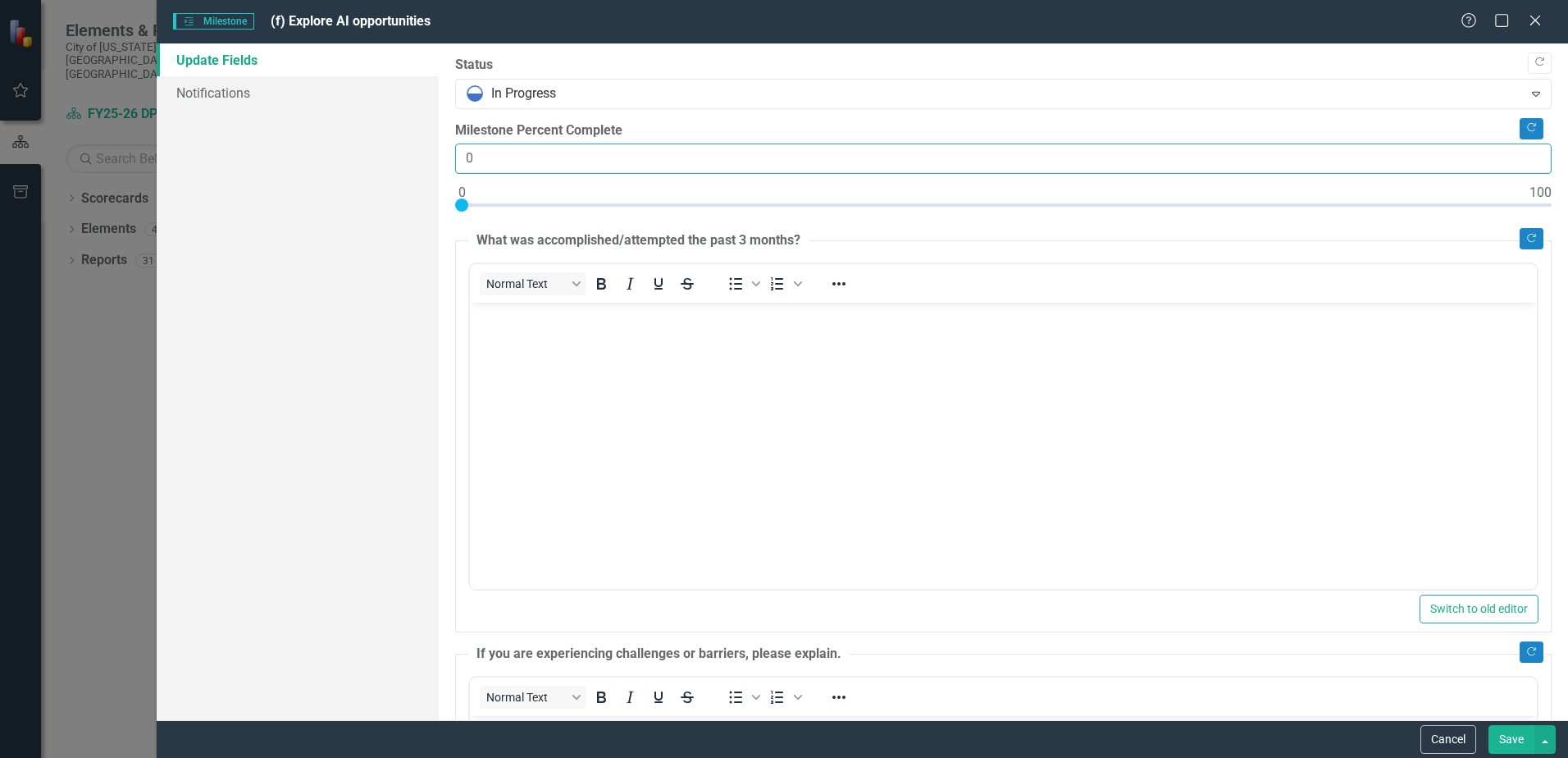
click at [465, 149] on input "0" at bounding box center [1003, 159] width 1097 height 31
type input "50"
click at [555, 356] on body "Rich Text Area. Press ALT-0 for help." at bounding box center [1003, 426] width 1067 height 247
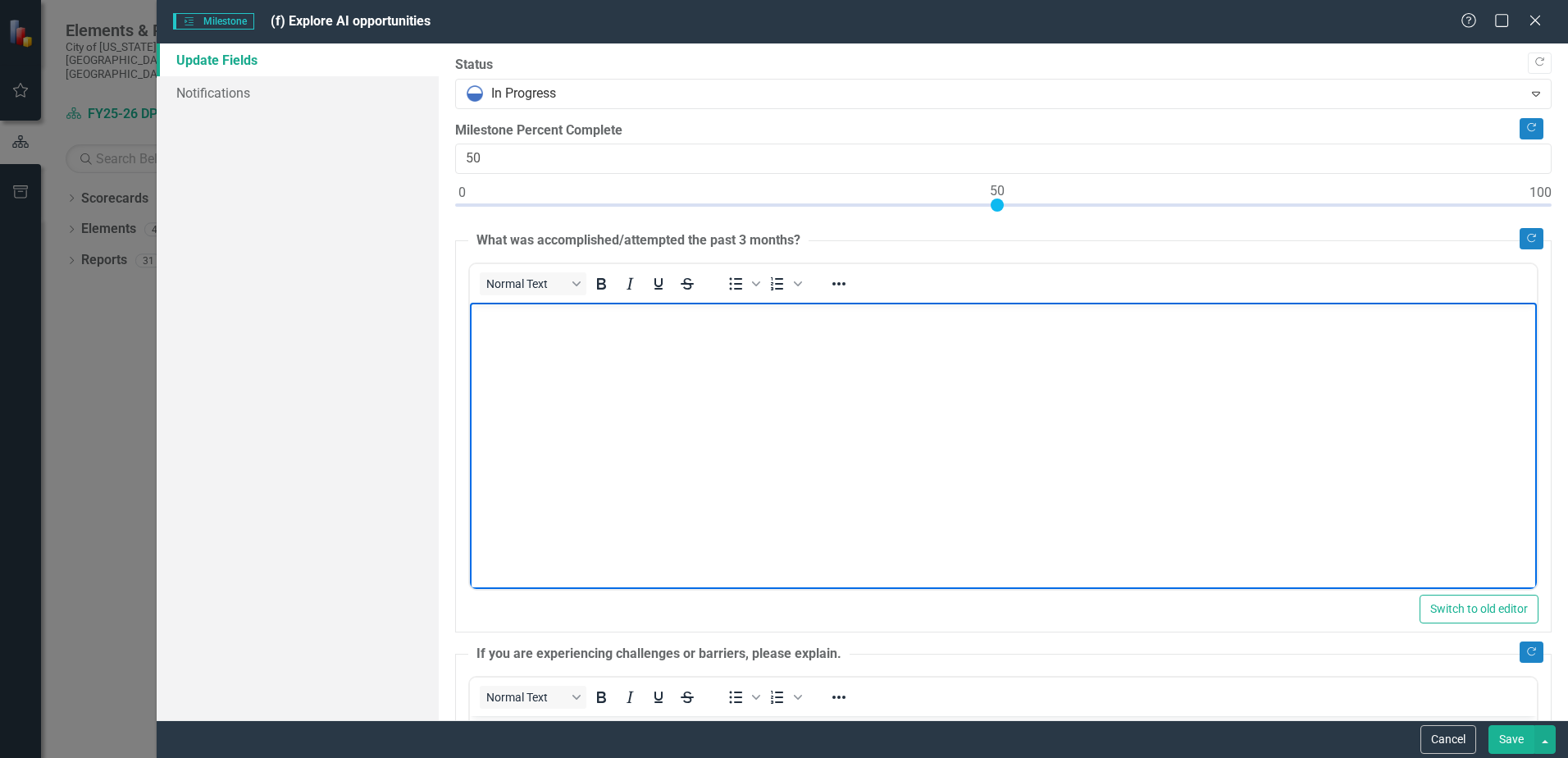
click at [528, 352] on body "Rich Text Area. Press ALT-0 for help." at bounding box center [1003, 426] width 1067 height 247
paste body "Rich Text Area. Press ALT-0 for help."
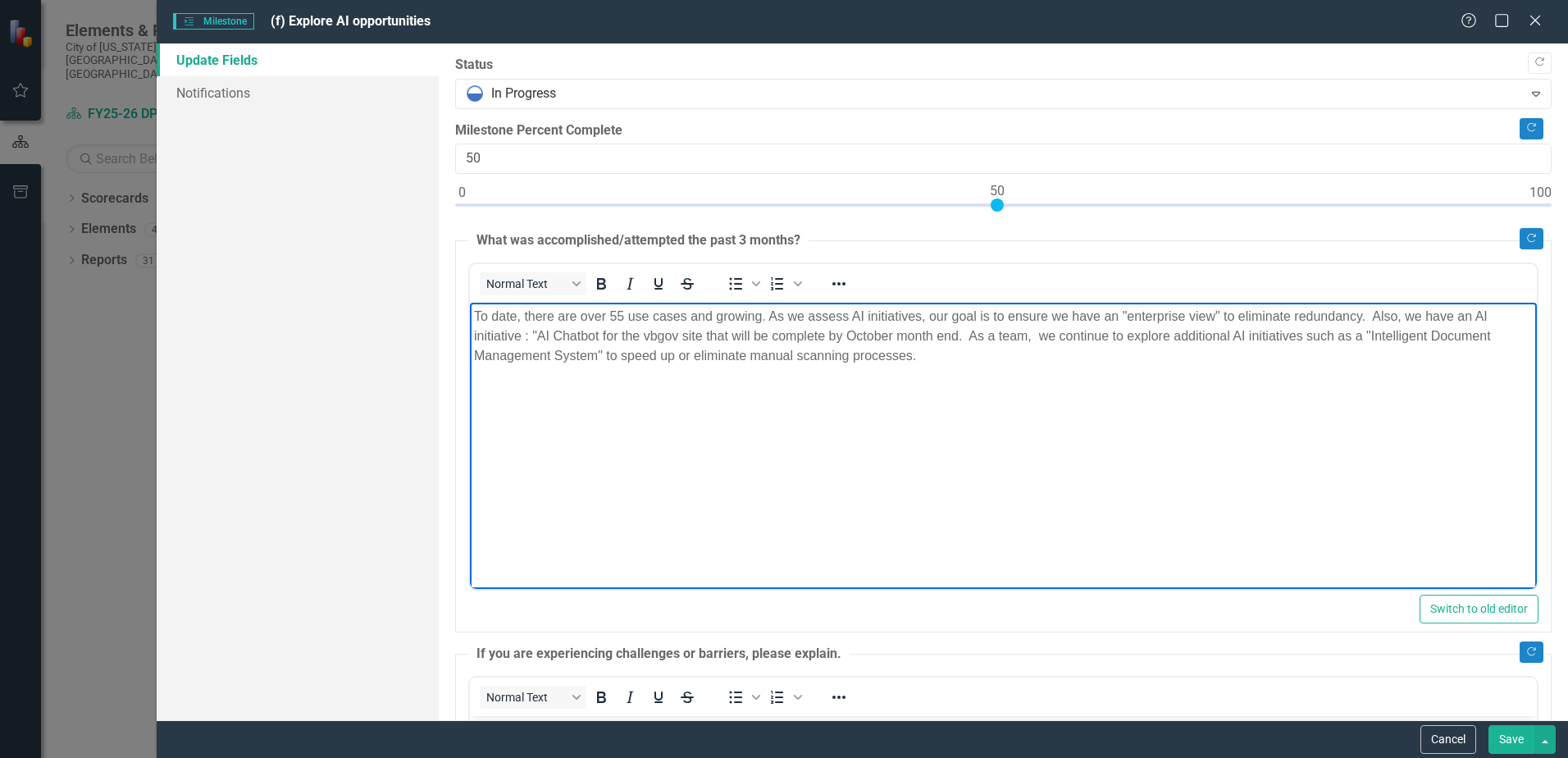
drag, startPoint x: 664, startPoint y: 338, endPoint x: 603, endPoint y: 466, distance: 141.8
click at [603, 466] on body "To date, there are over 55 use cases and growing. As we assess AI initiatives, …" at bounding box center [1003, 426] width 1067 height 247
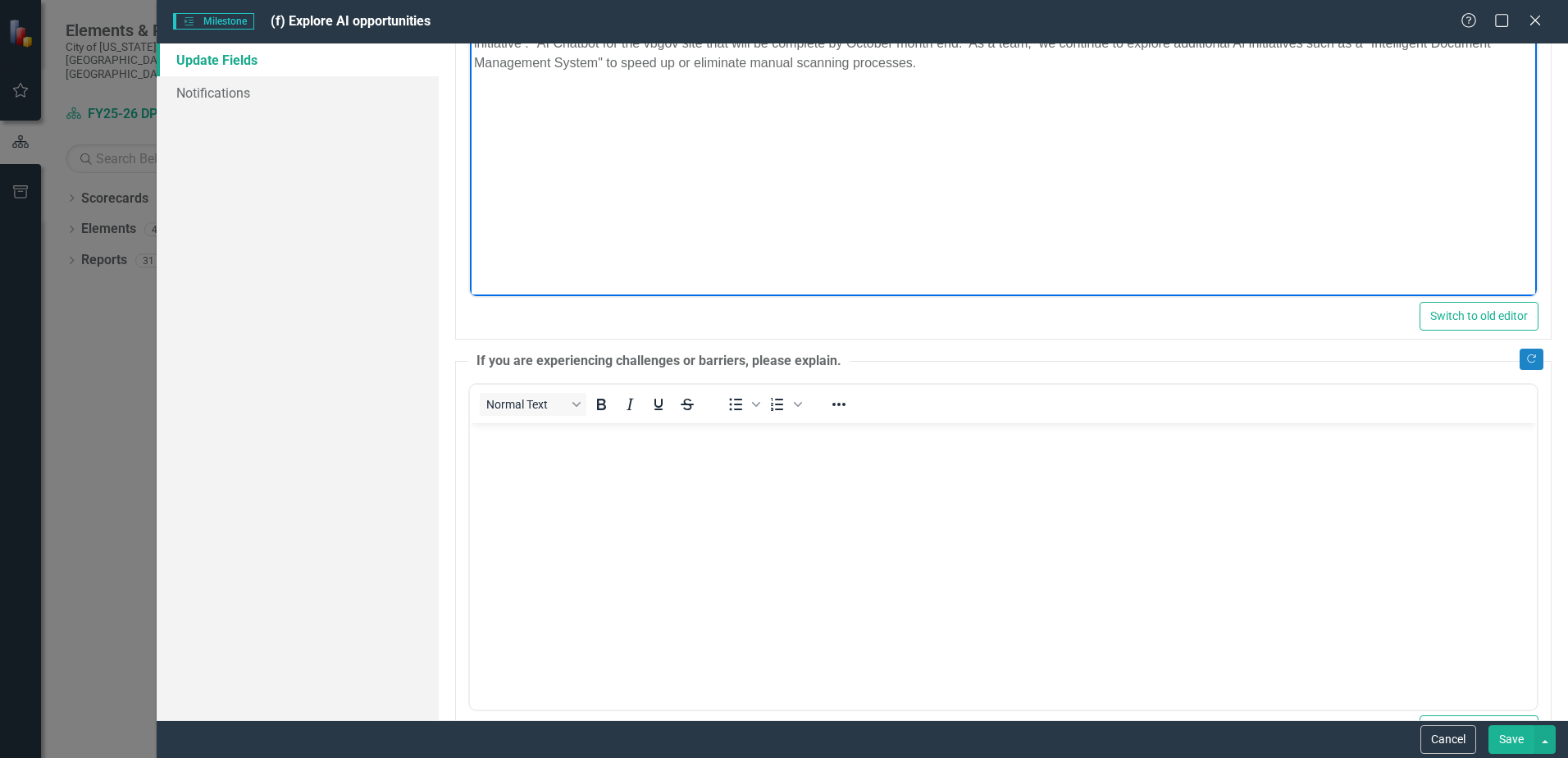
scroll to position [329, 0]
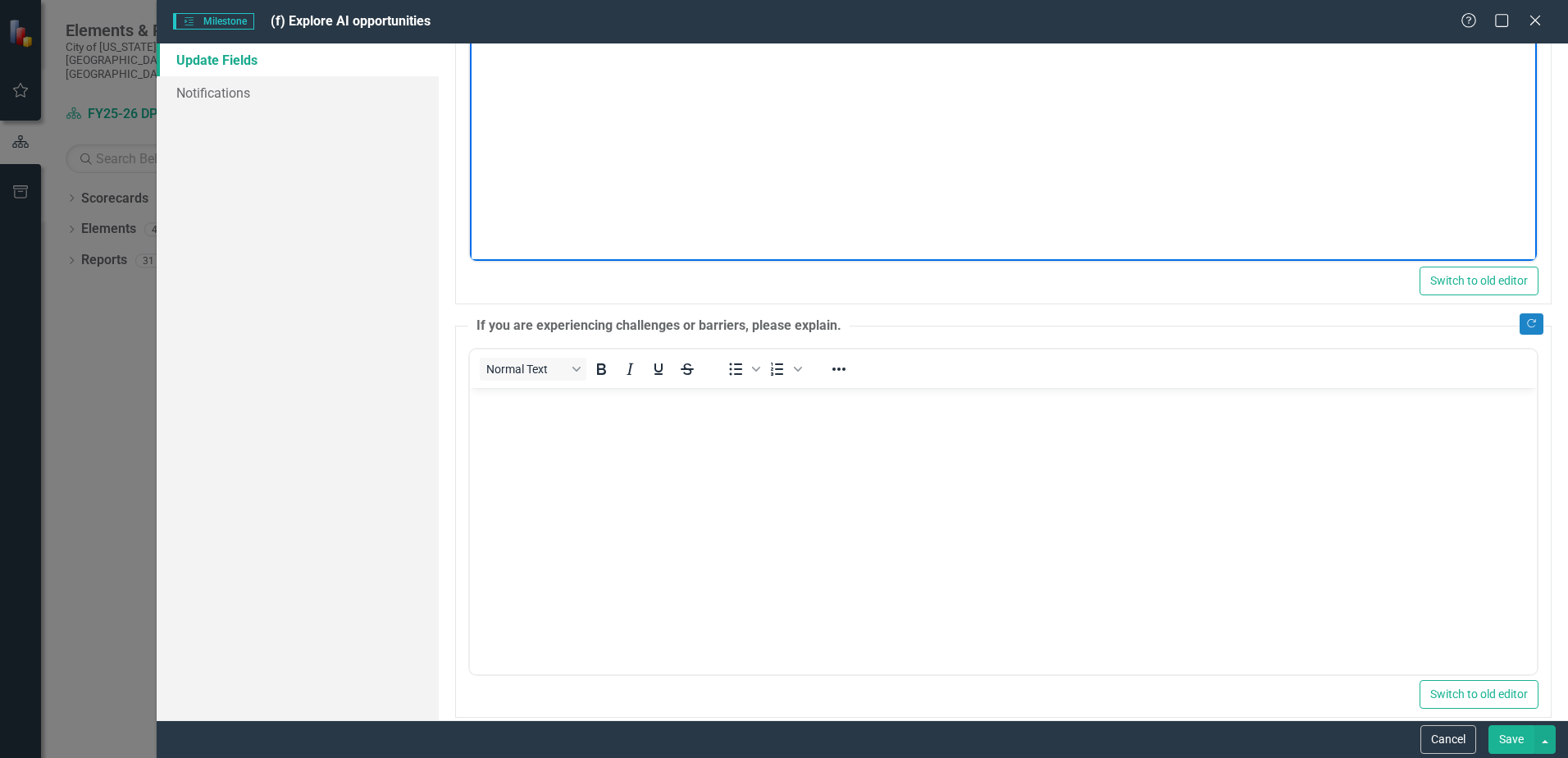
click at [626, 497] on body "Rich Text Area. Press ALT-0 for help." at bounding box center [1003, 511] width 1067 height 247
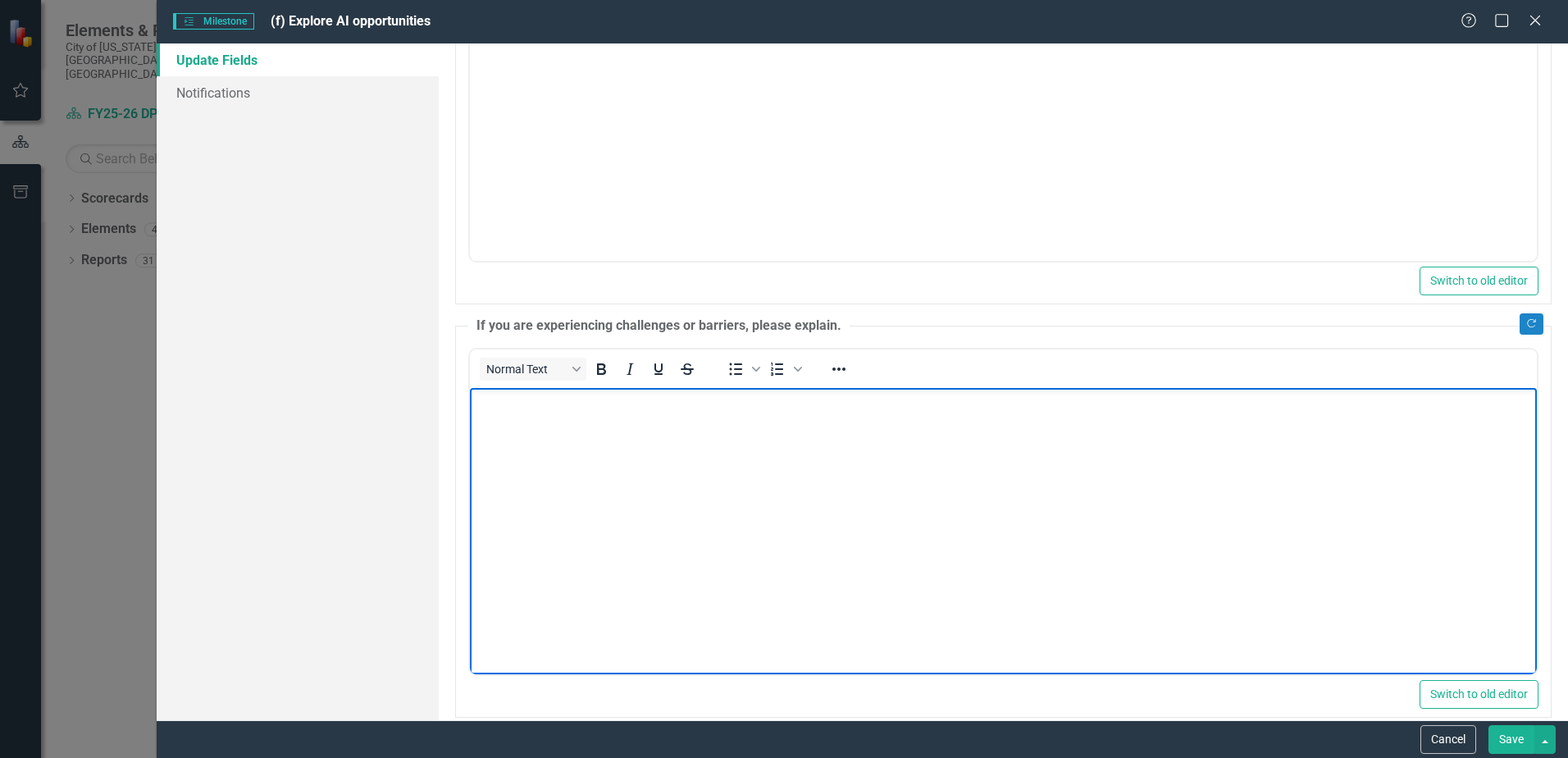
paste body "Rich Text Area. Press ALT-0 for help."
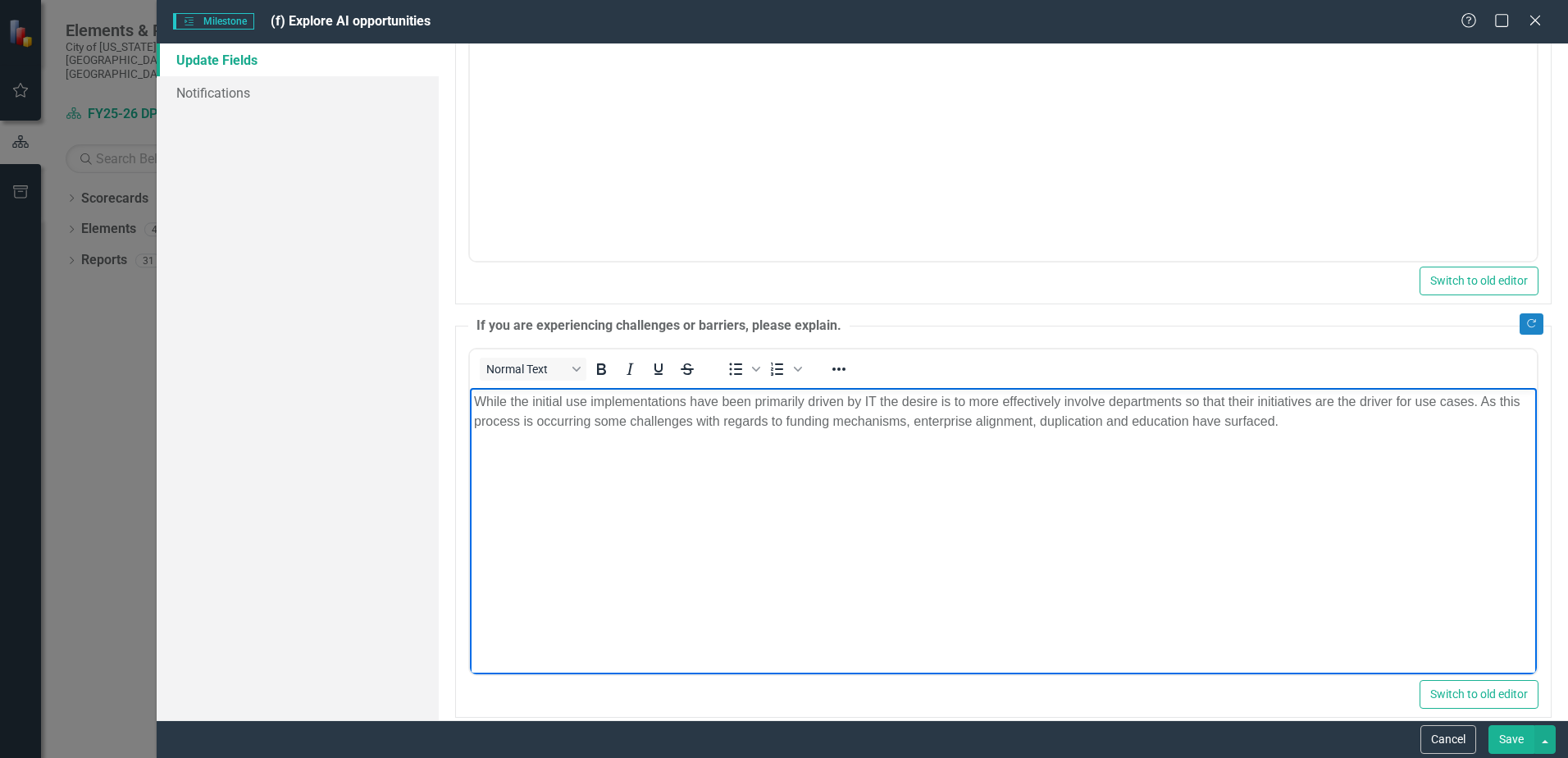
click at [1090, 573] on body "While the initial use implementations have been primarily driven by IT the desi…" at bounding box center [1003, 511] width 1067 height 247
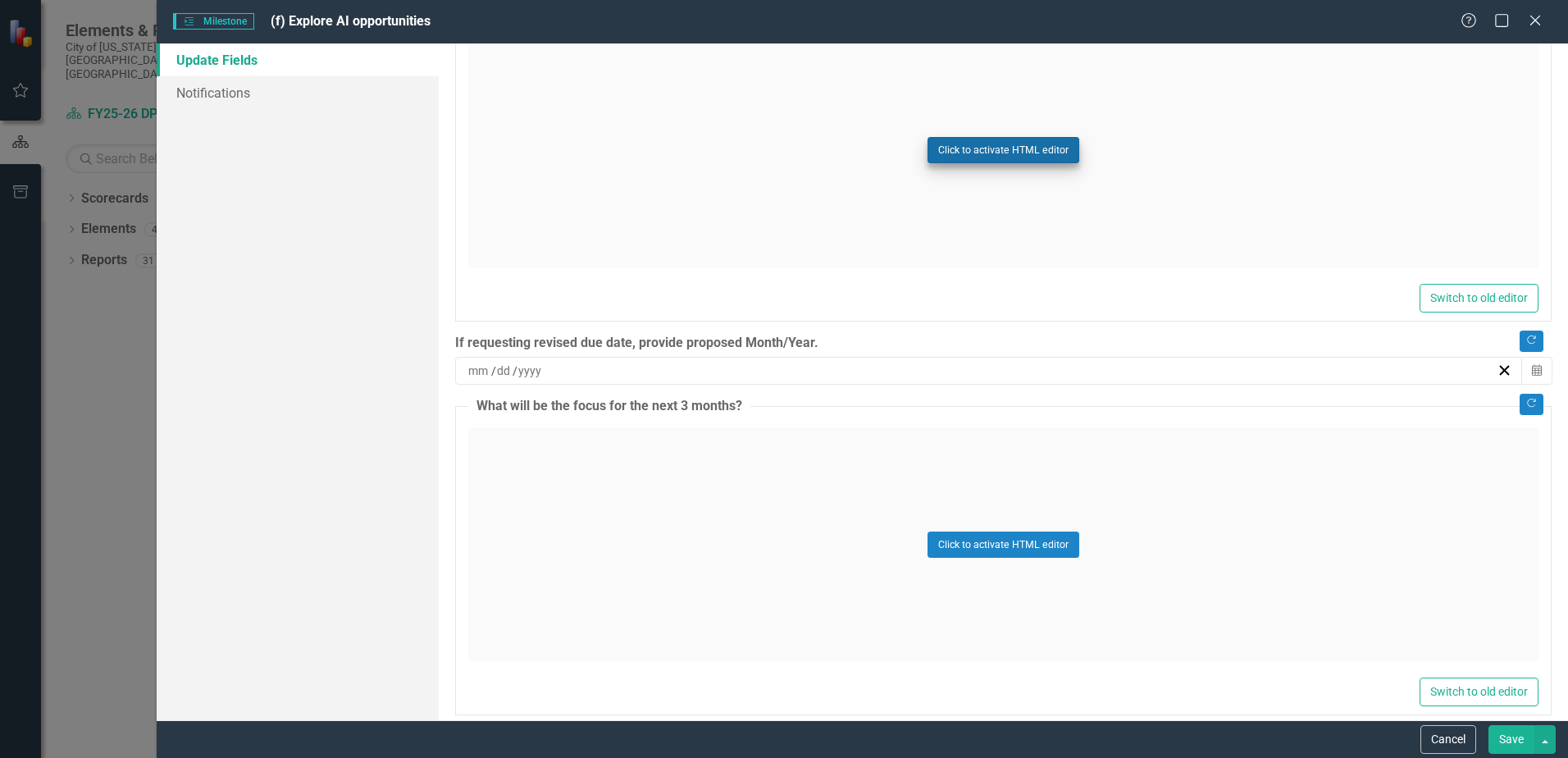
scroll to position [1067, 0]
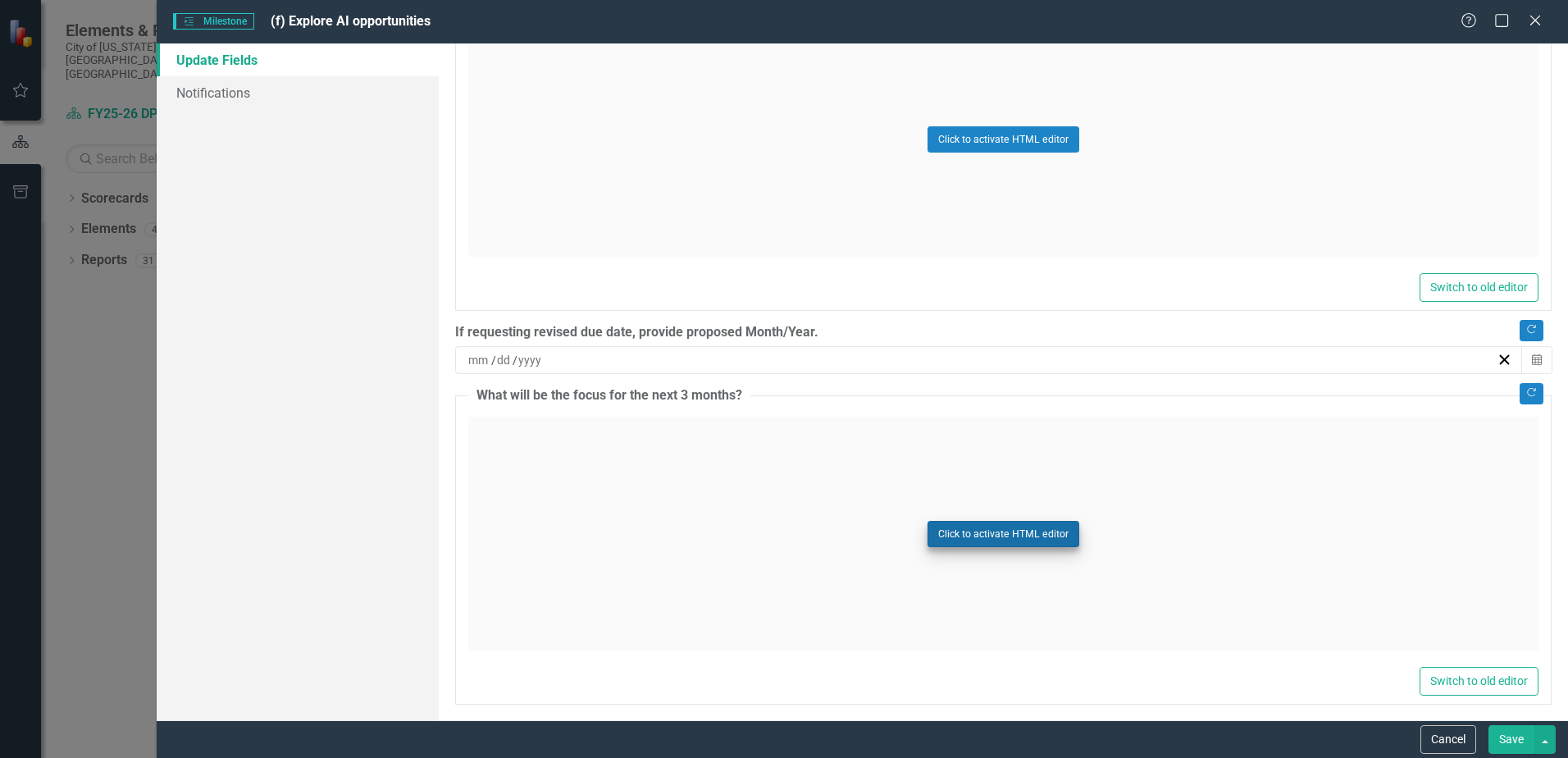
click at [974, 545] on div "Click to activate HTML editor" at bounding box center [1003, 534] width 1070 height 234
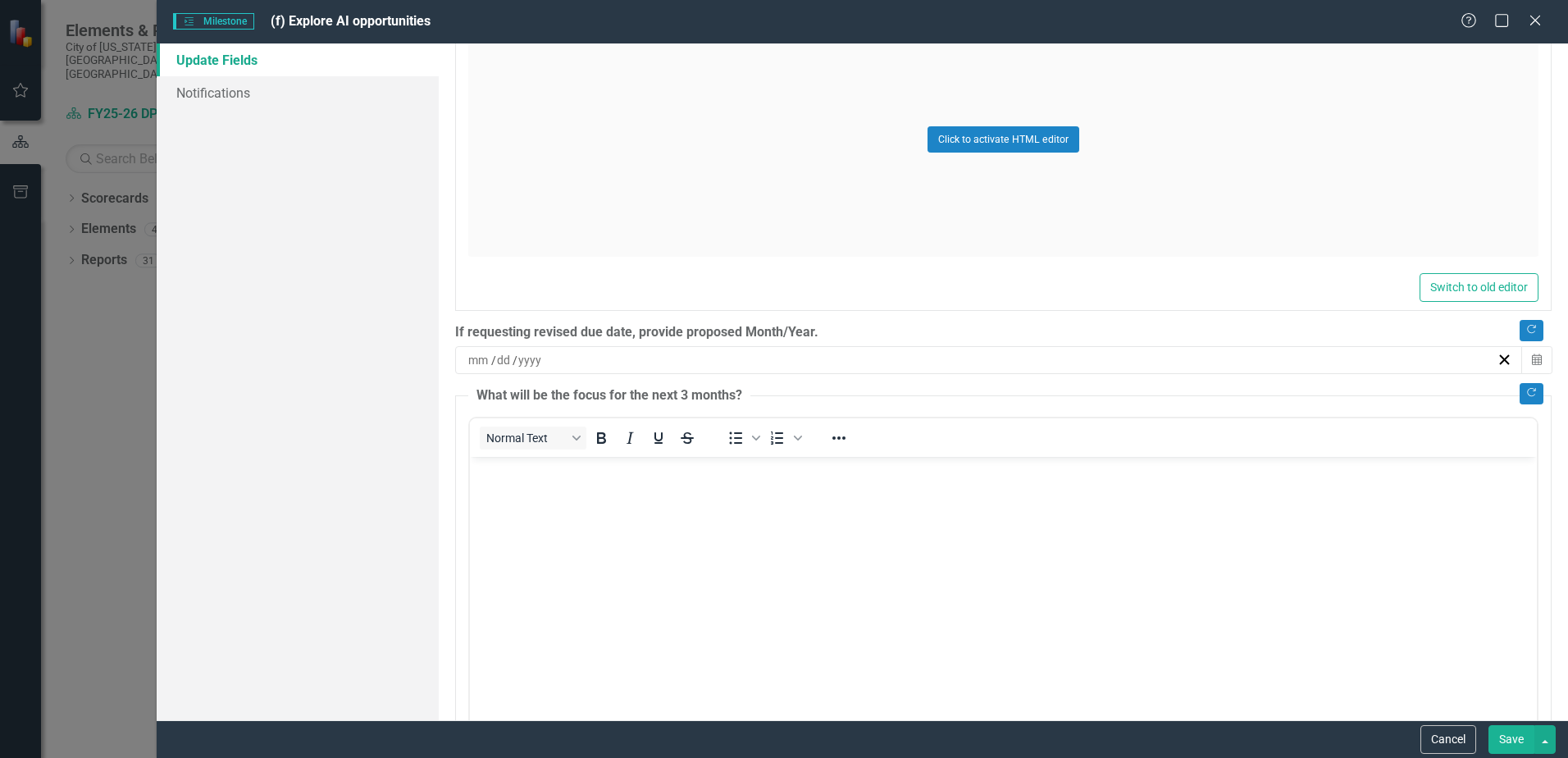
scroll to position [0, 0]
click at [563, 549] on body "Rich Text Area. Press ALT-0 for help." at bounding box center [1003, 580] width 1067 height 247
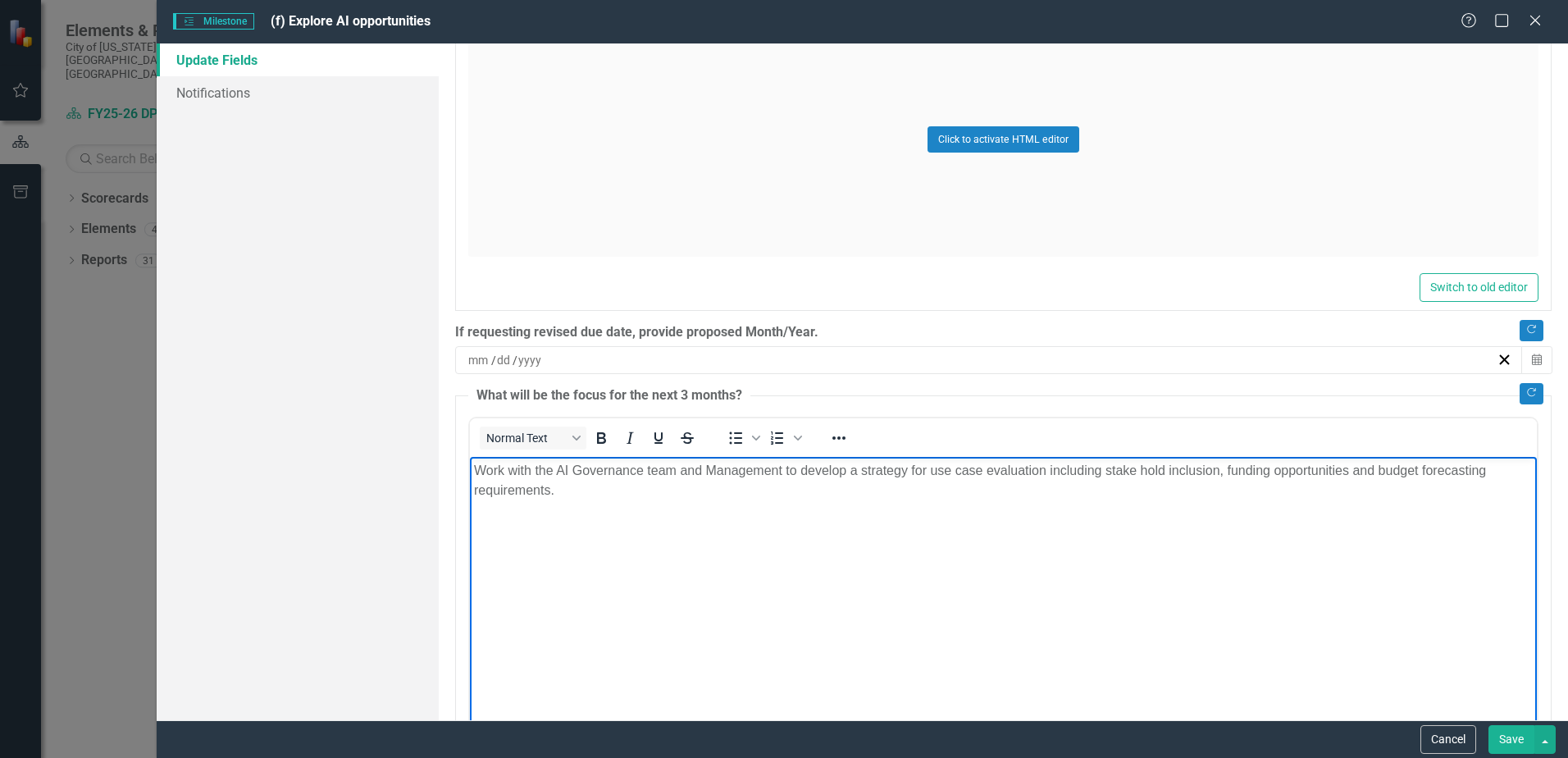
scroll to position [1159, 0]
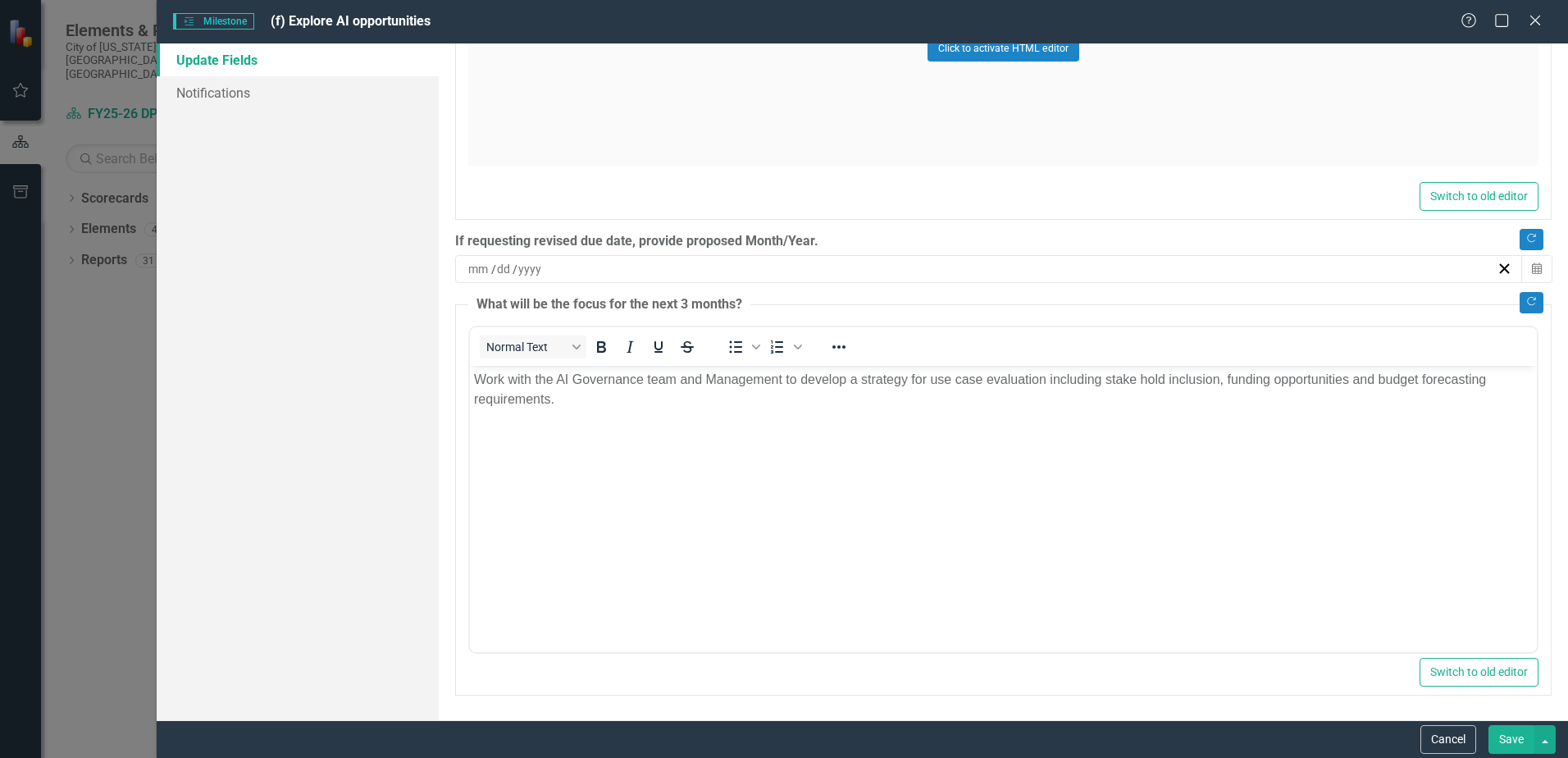
click at [1504, 746] on button "Save" at bounding box center [1512, 740] width 46 height 29
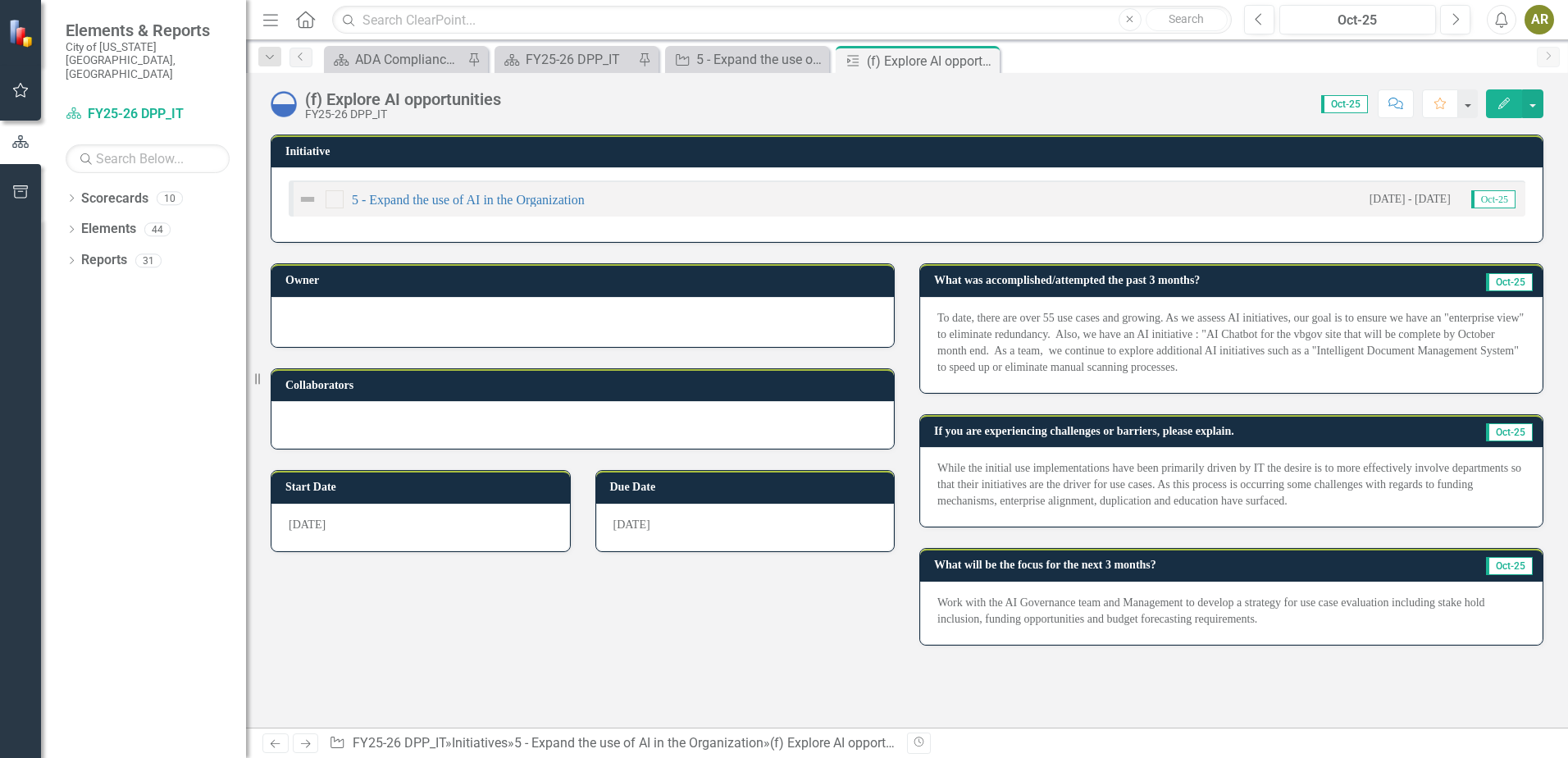
click at [0, 0] on icon "Close" at bounding box center [0, 0] width 0 height 0
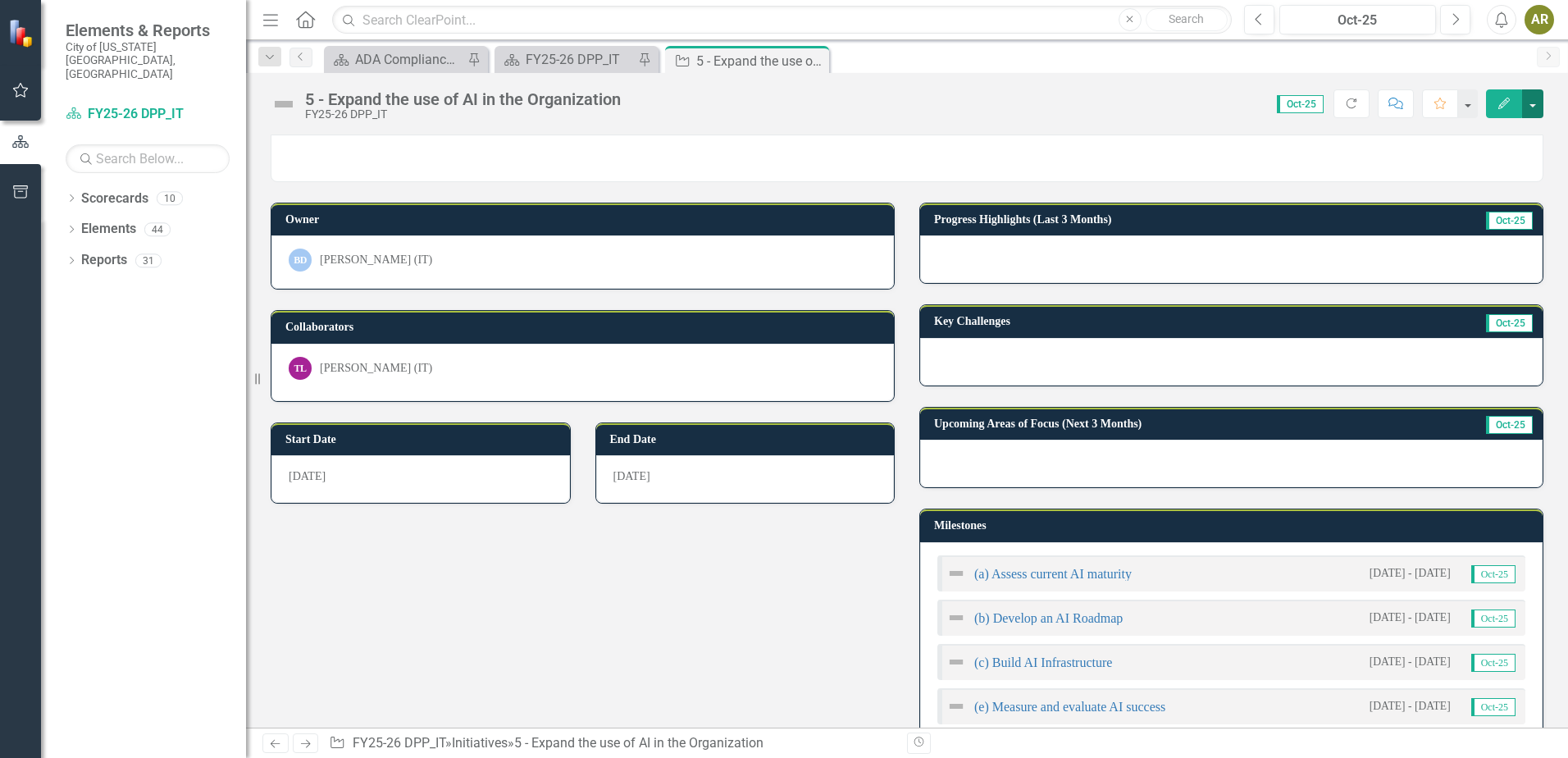
click at [1536, 103] on button "button" at bounding box center [1533, 103] width 22 height 29
click at [1519, 122] on link "Edit Edit Initiative" at bounding box center [1476, 134] width 133 height 31
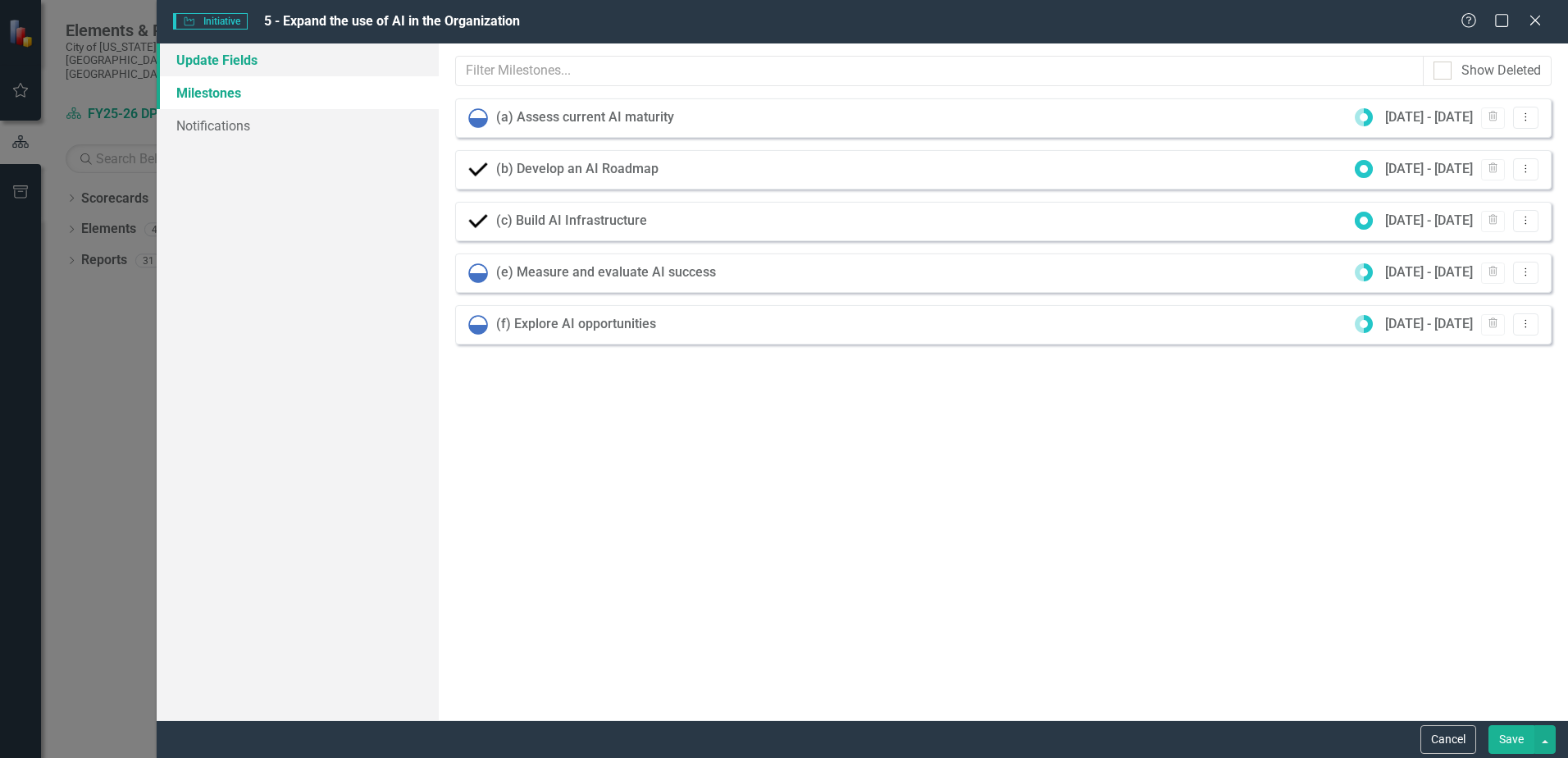
click at [245, 63] on link "Update Fields" at bounding box center [297, 60] width 282 height 33
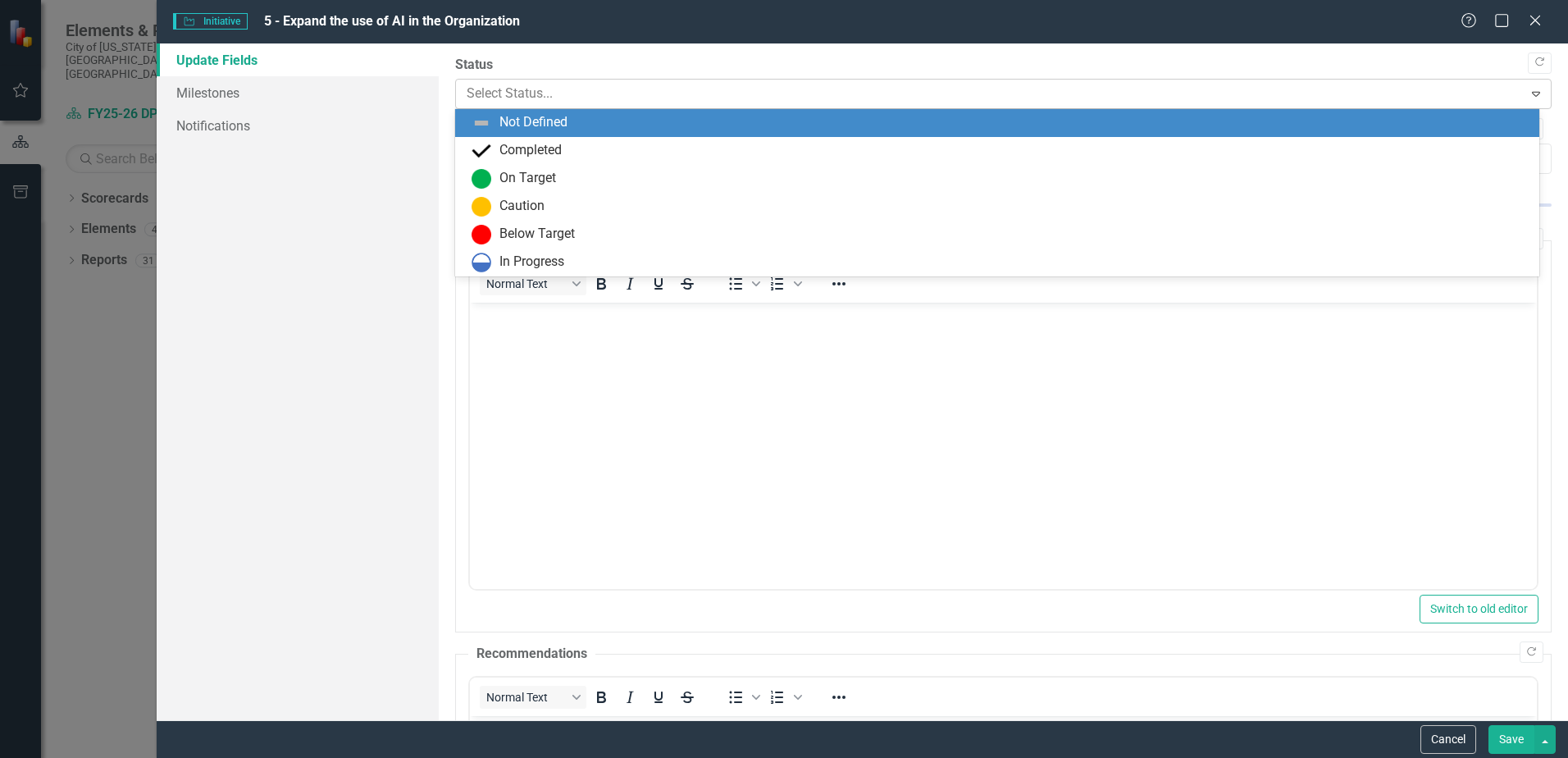
click at [555, 102] on div at bounding box center [989, 94] width 1046 height 22
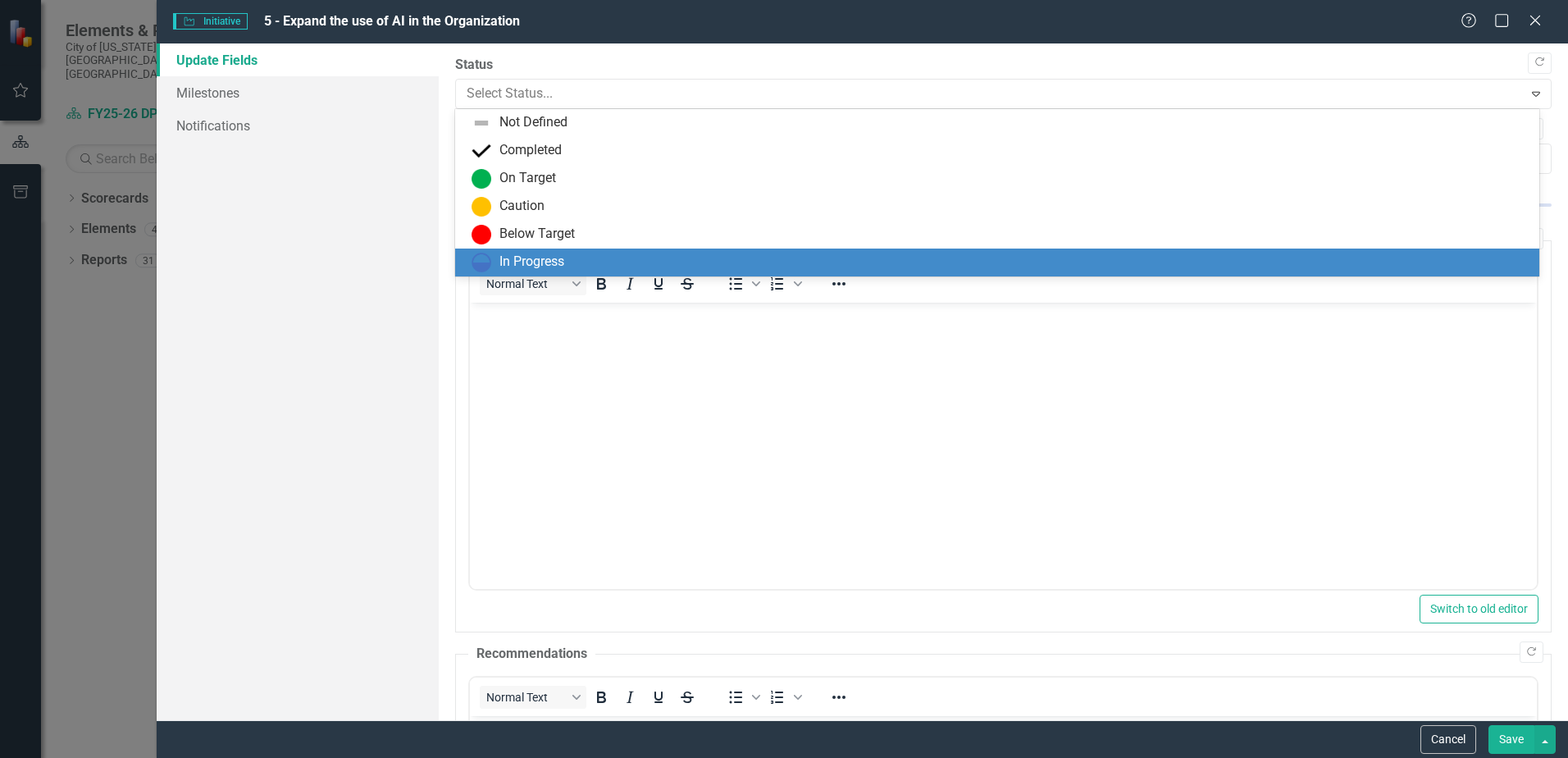
drag, startPoint x: 543, startPoint y: 269, endPoint x: 510, endPoint y: 215, distance: 63.3
click at [543, 269] on div "In Progress" at bounding box center [532, 261] width 65 height 19
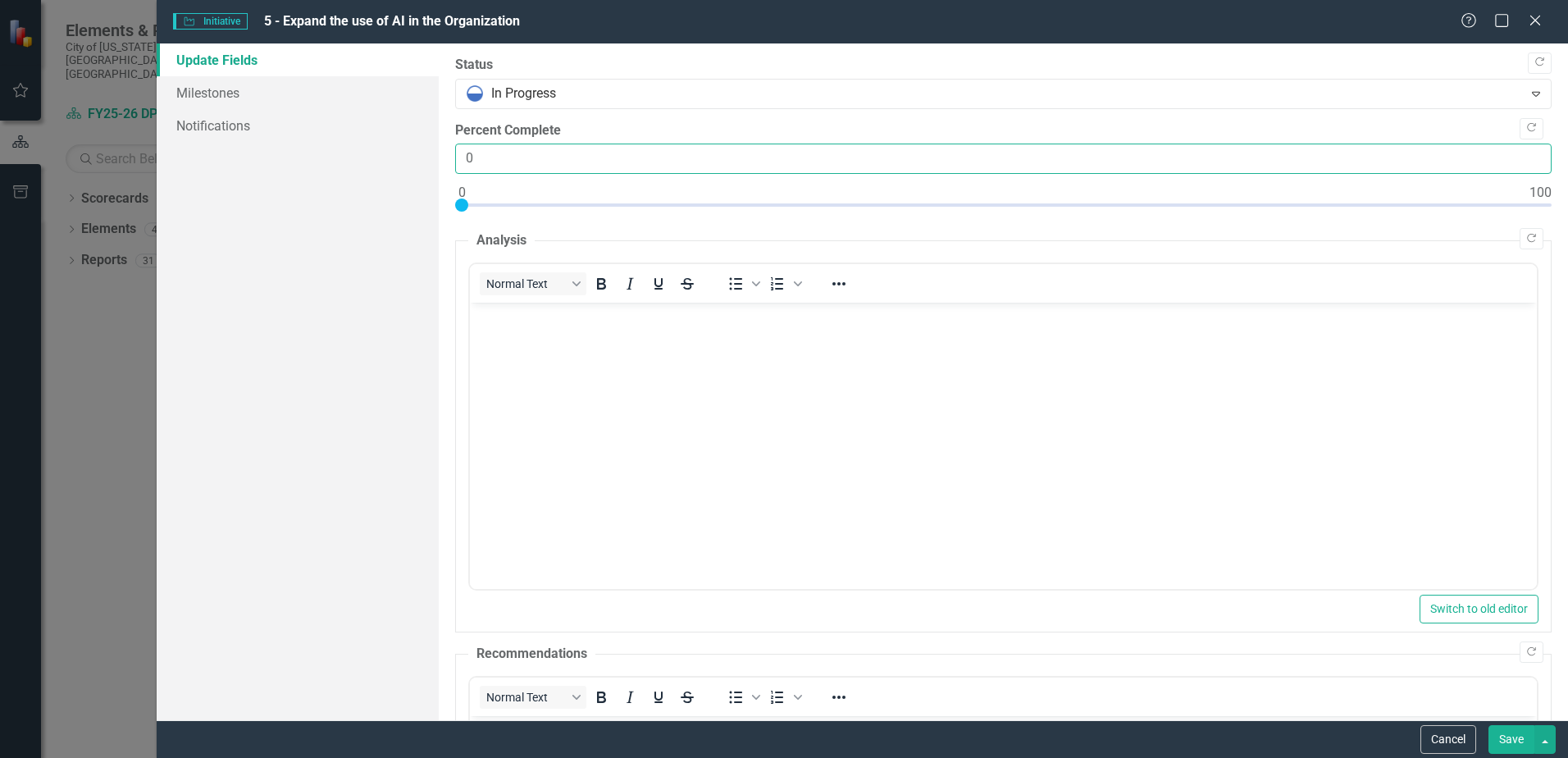
click at [460, 159] on input "0" at bounding box center [1003, 159] width 1097 height 31
type input "50"
click at [742, 385] on body "Rich Text Area. Press ALT-0 for help." at bounding box center [1003, 426] width 1067 height 247
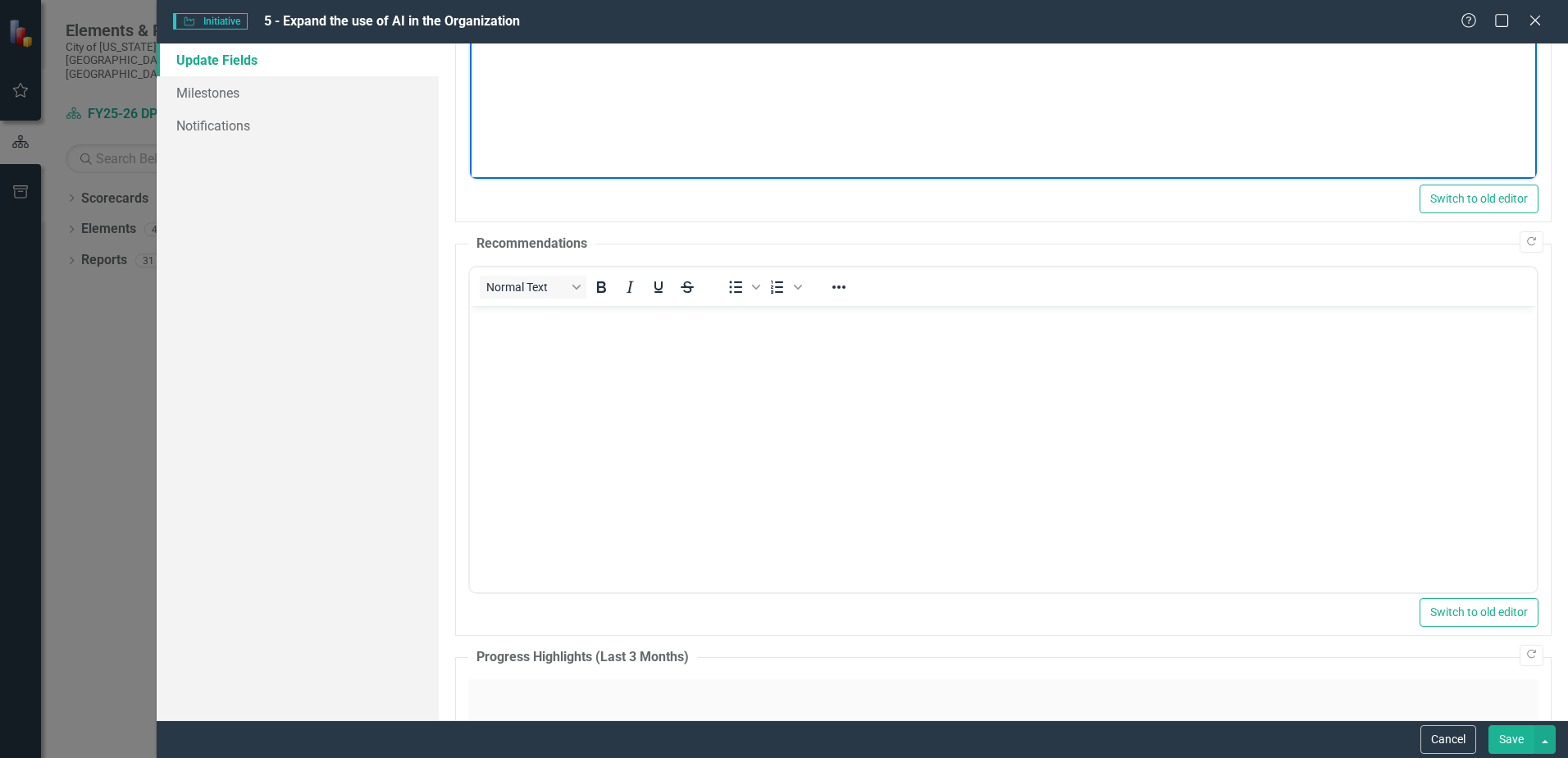
scroll to position [739, 0]
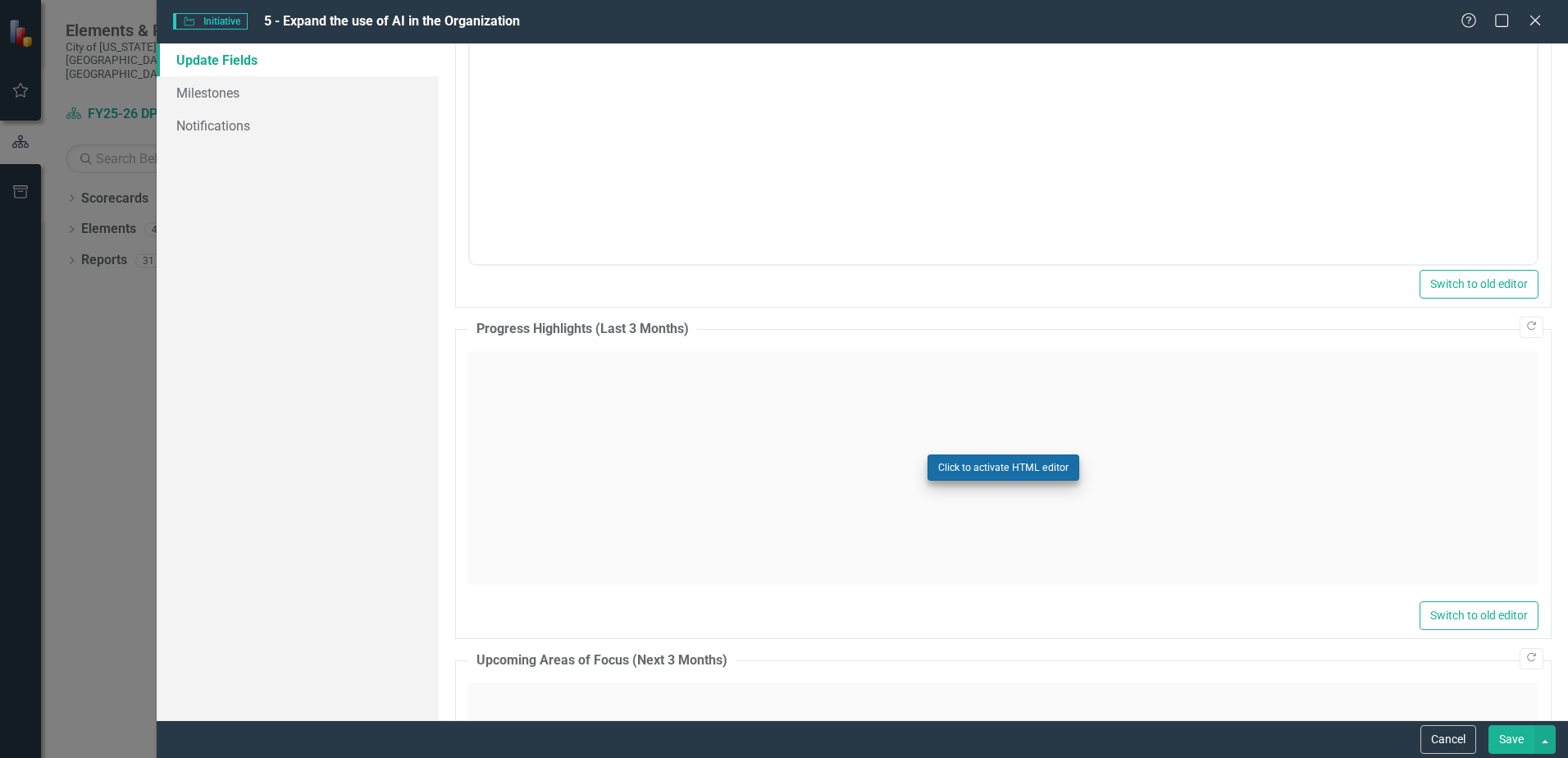
click at [956, 465] on button "Click to activate HTML editor" at bounding box center [1003, 468] width 151 height 26
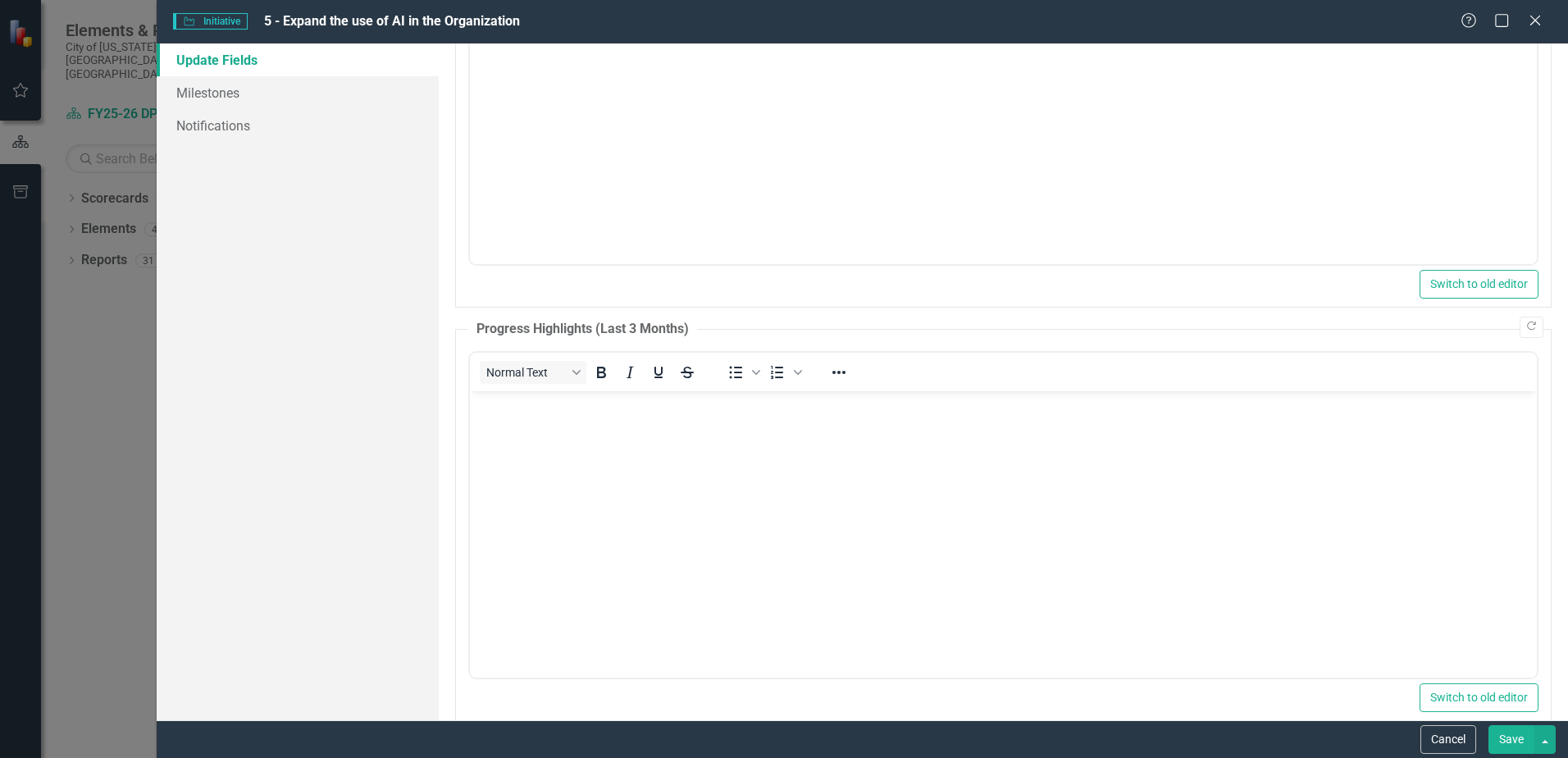
scroll to position [0, 0]
click at [519, 413] on p "Rich Text Area. Press ALT-0 for help." at bounding box center [1003, 405] width 1059 height 20
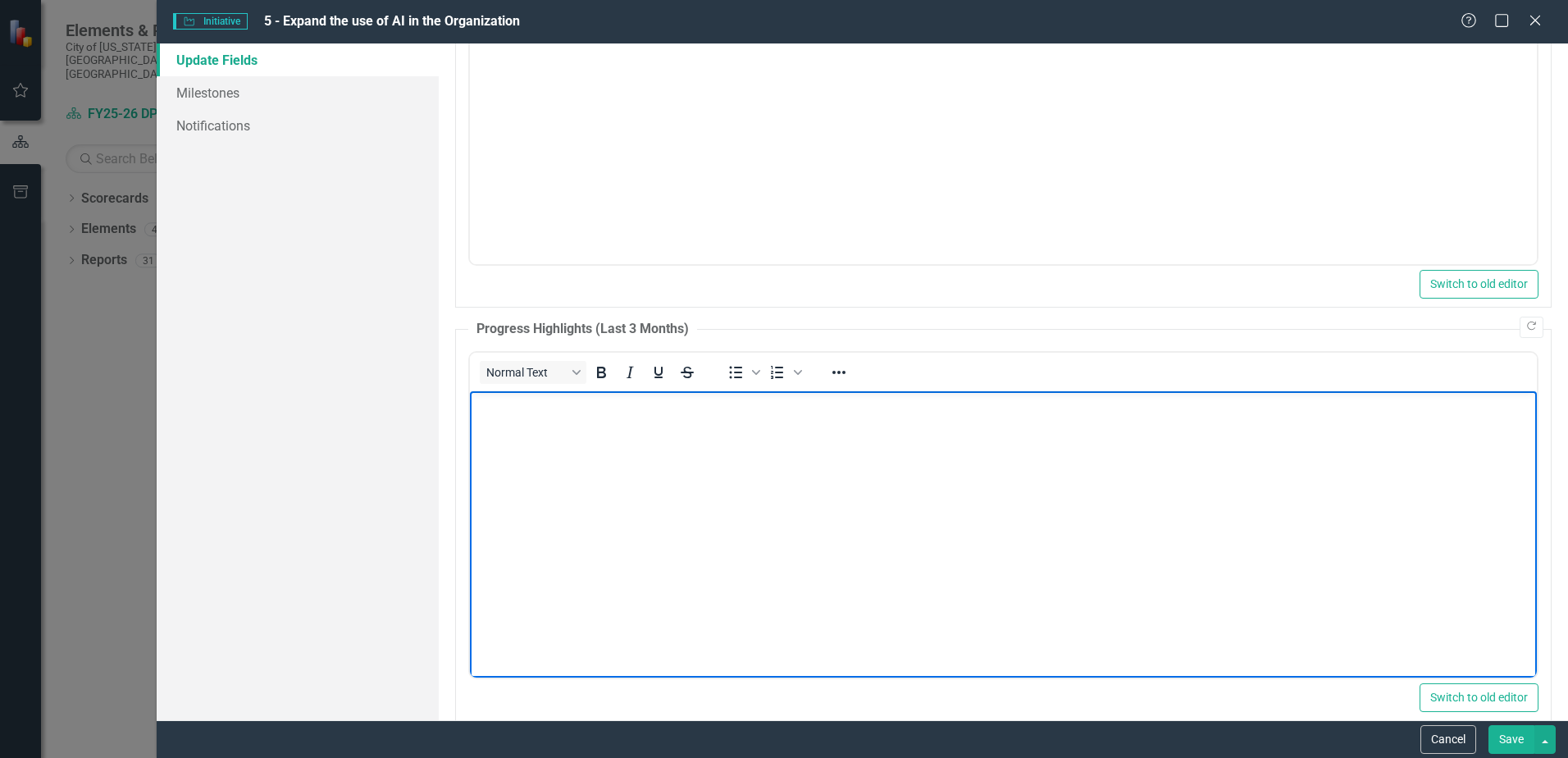
click at [557, 461] on body "Rich Text Area. Press ALT-0 for help." at bounding box center [1003, 514] width 1067 height 247
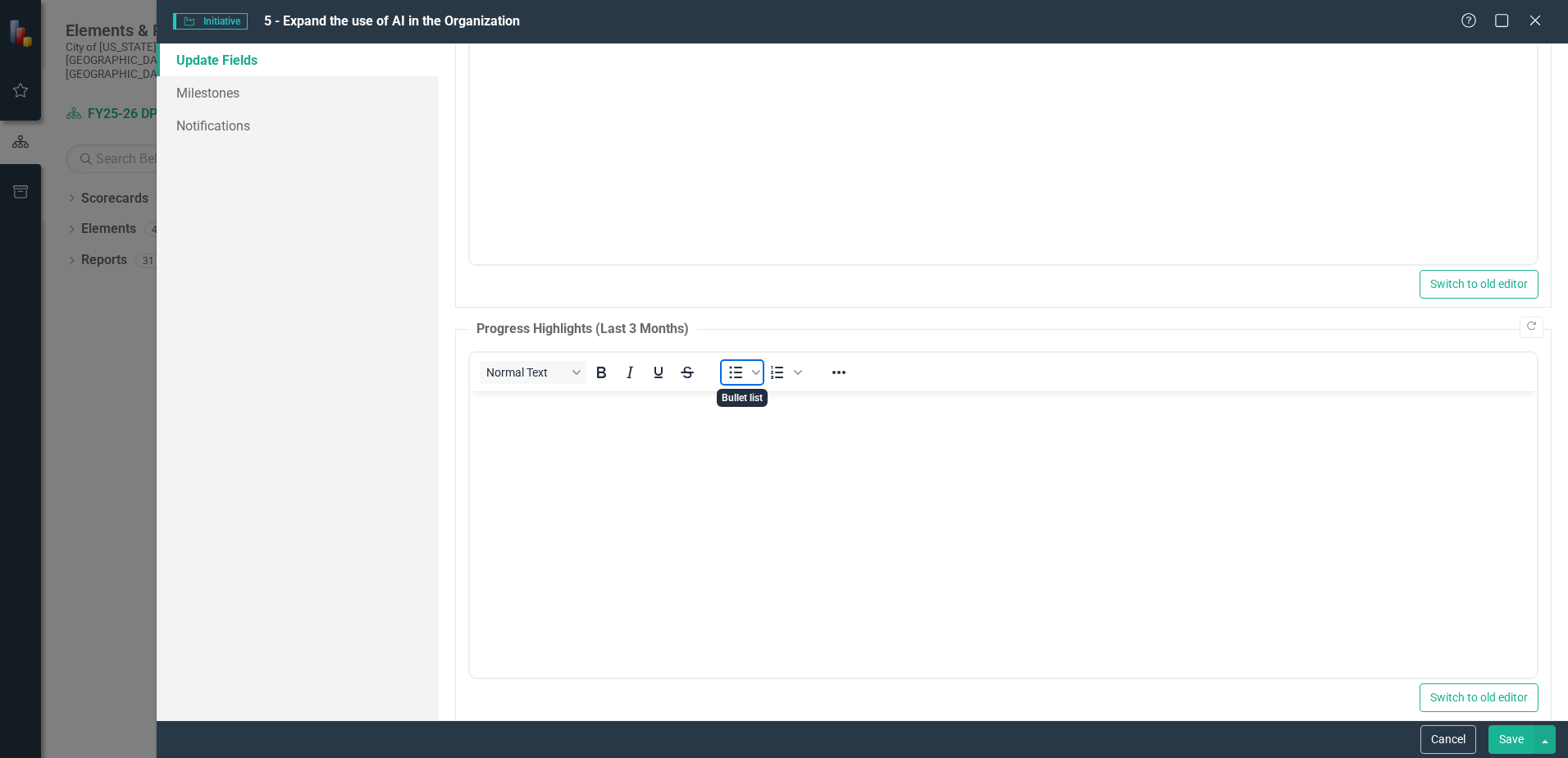
drag, startPoint x: 733, startPoint y: 366, endPoint x: 707, endPoint y: 385, distance: 32.2
click at [732, 366] on icon "Bullet list" at bounding box center [736, 372] width 20 height 20
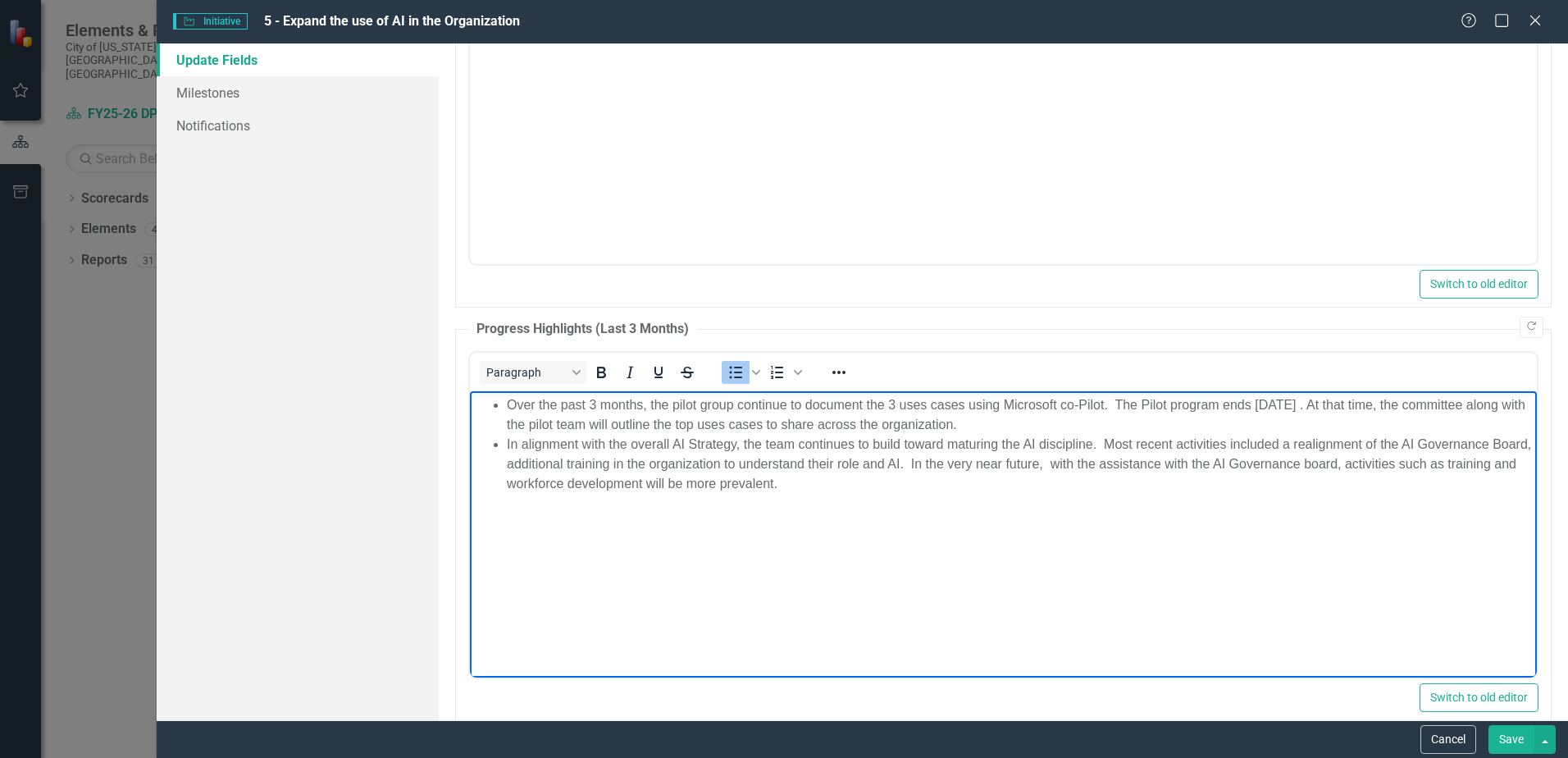
click at [892, 487] on li "In alignment with the overall AI Strategy, the team continues to build toward m…" at bounding box center [1020, 463] width 1026 height 59
click at [539, 497] on li "Rich Text Area. Press ALT-0 for help." at bounding box center [1020, 503] width 1026 height 20
click at [554, 531] on li "Rich Text Area. Press ALT-0 for help." at bounding box center [1020, 523] width 1026 height 20
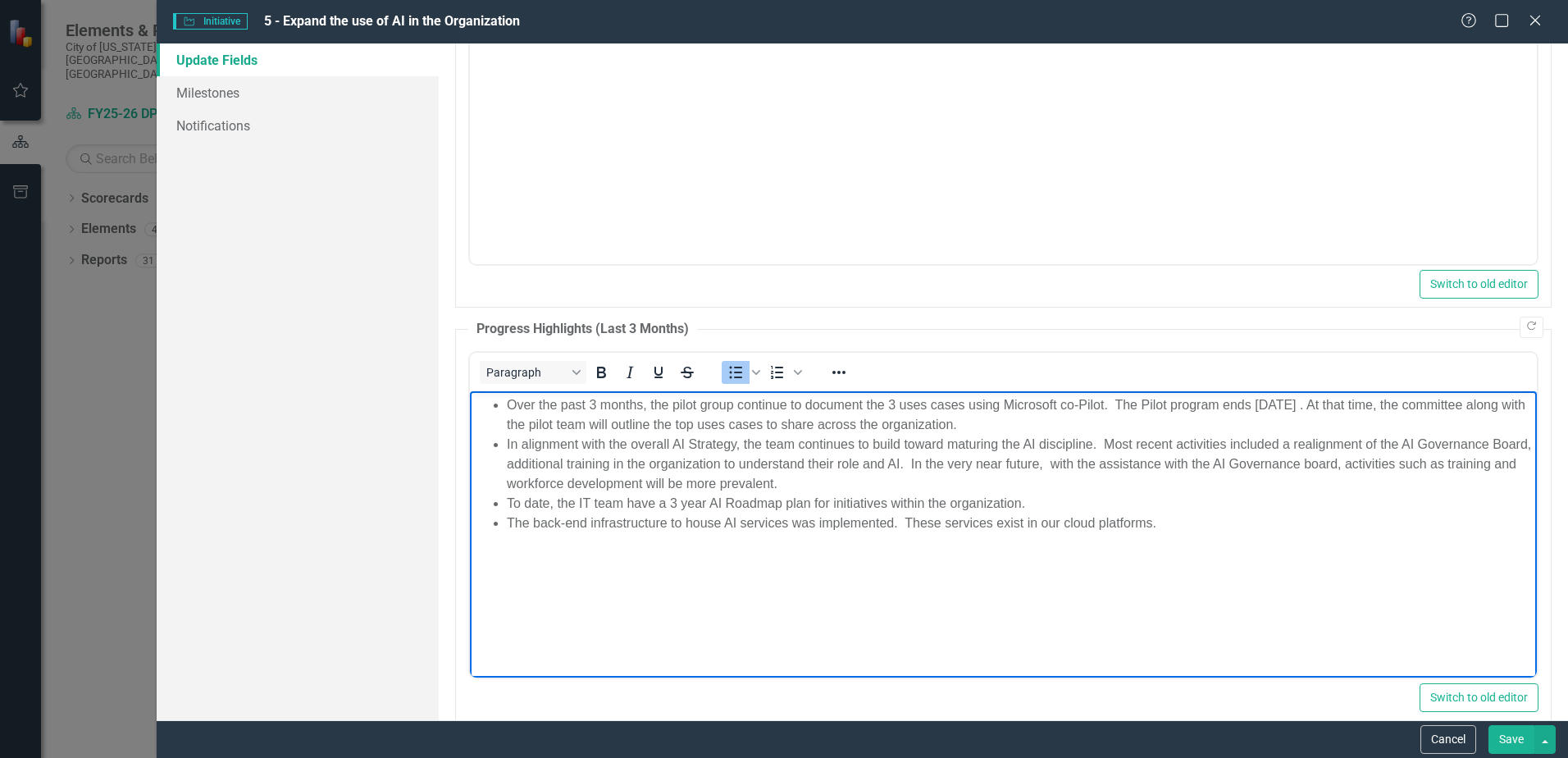
click at [1229, 516] on li "The back-end infrastructure to house AI services was implemented. These service…" at bounding box center [1020, 523] width 1026 height 20
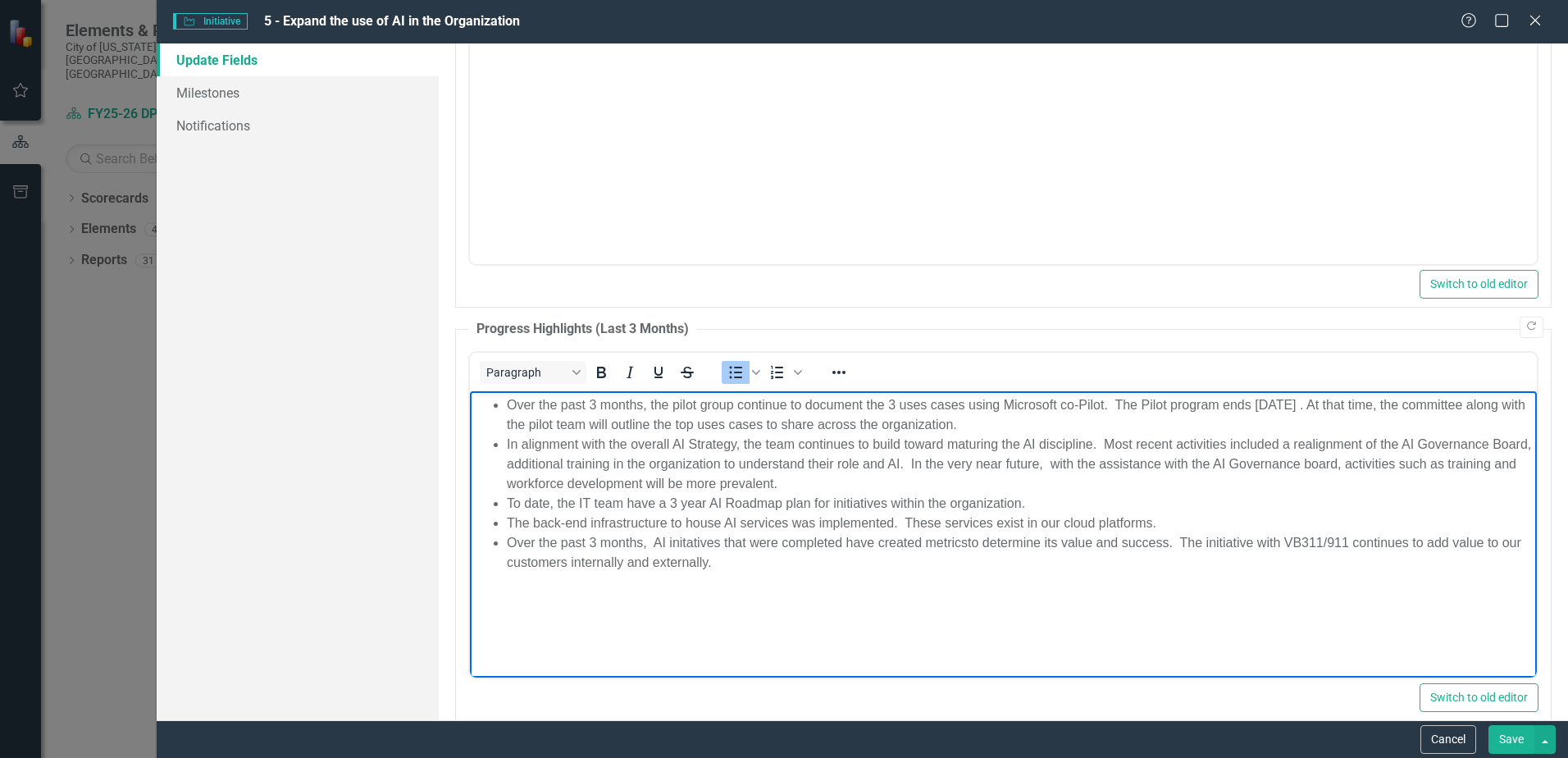
drag, startPoint x: 686, startPoint y: 557, endPoint x: 629, endPoint y: 563, distance: 57.3
click at [621, 570] on li "Over the past 3 months, AI initatives that were completed have created metricst…" at bounding box center [1020, 553] width 1026 height 40
click at [1188, 591] on body "Over the past 3 months, the pilot group continue to document the 3 uses cases u…" at bounding box center [1003, 514] width 1067 height 247
click at [775, 556] on li "Over the past 3 months, AI initiatives that were completed have created metrics…" at bounding box center [1020, 553] width 1026 height 40
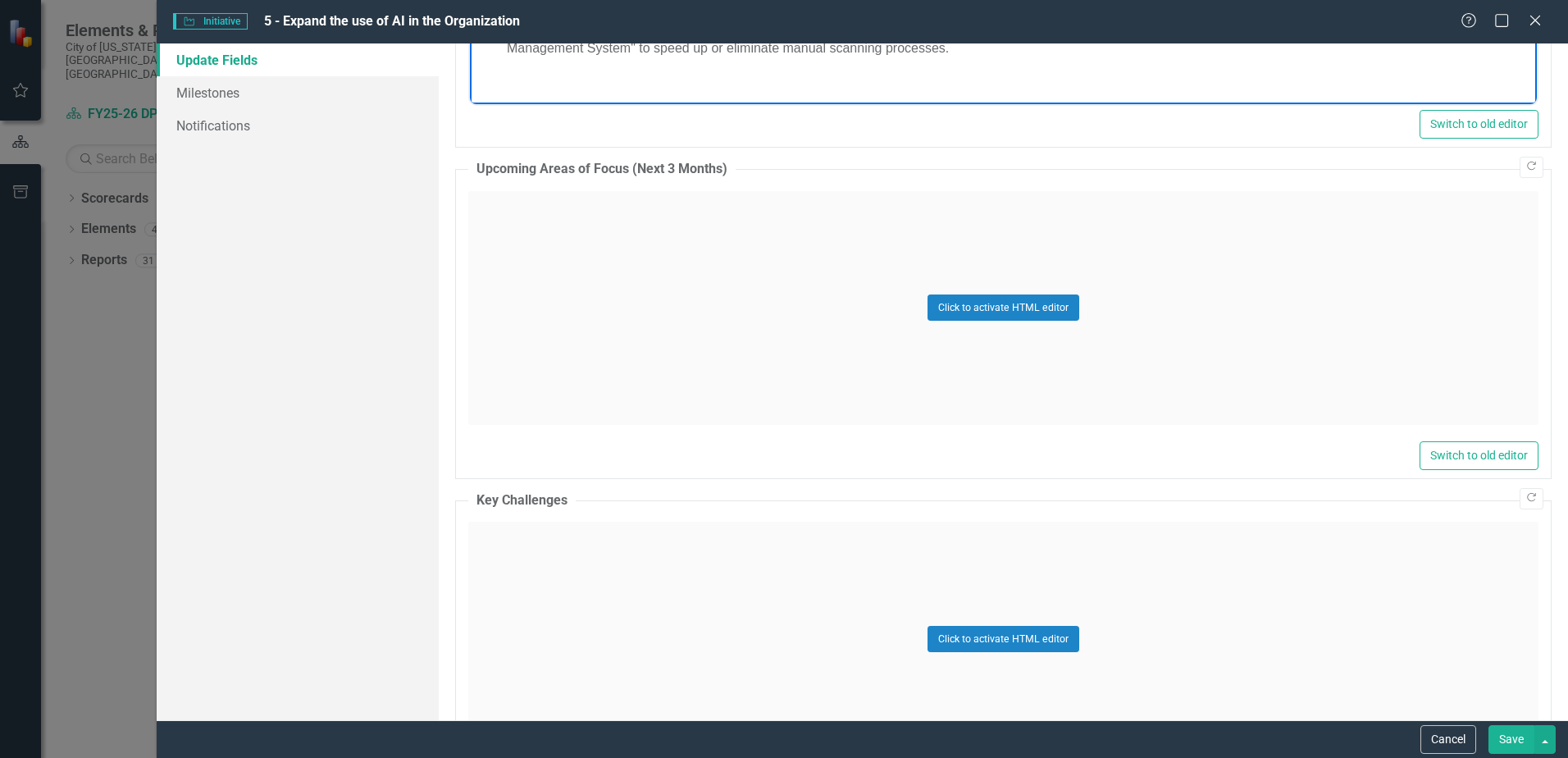
scroll to position [1313, 0]
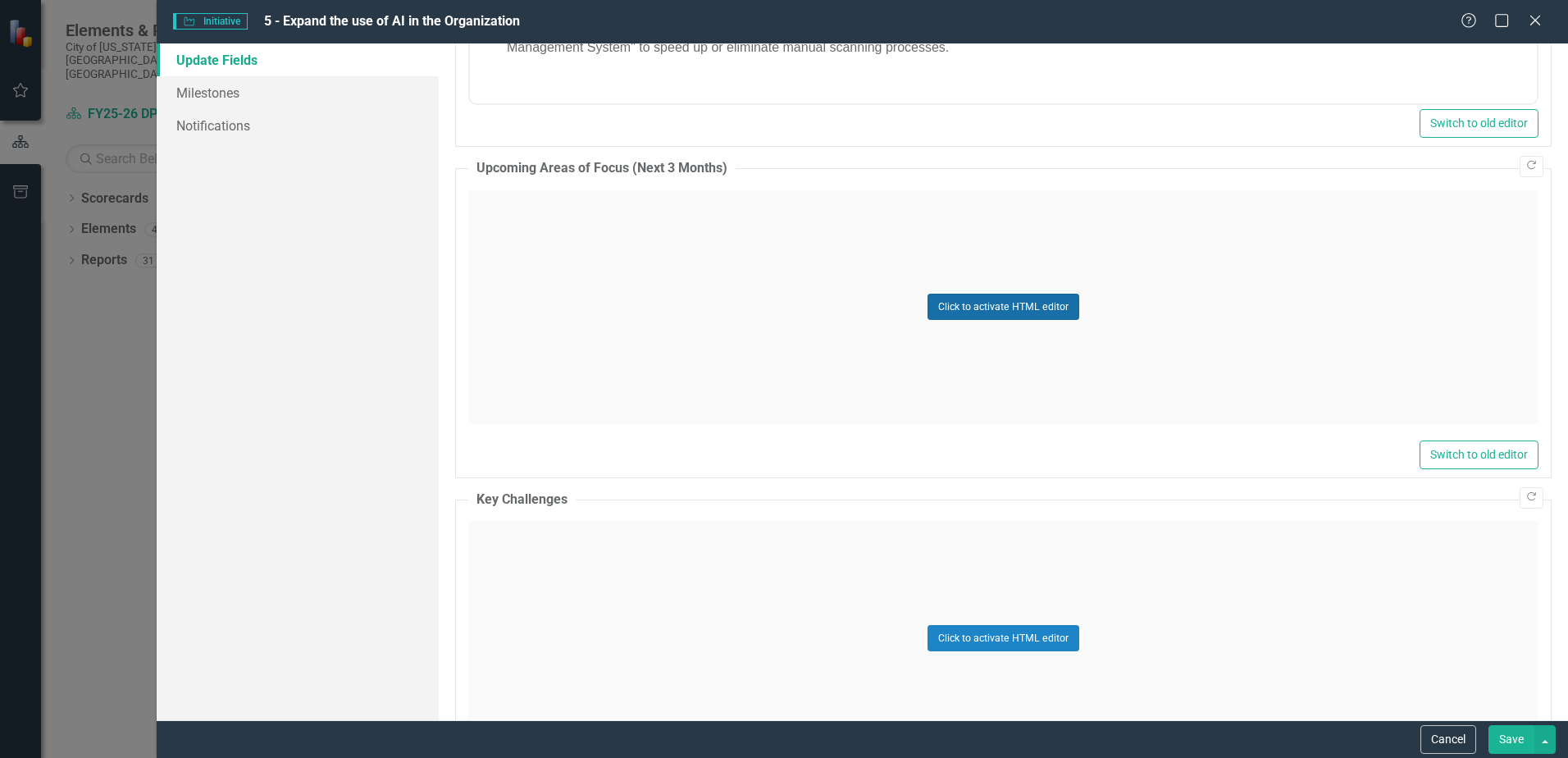
click at [1031, 300] on button "Click to activate HTML editor" at bounding box center [1003, 307] width 151 height 26
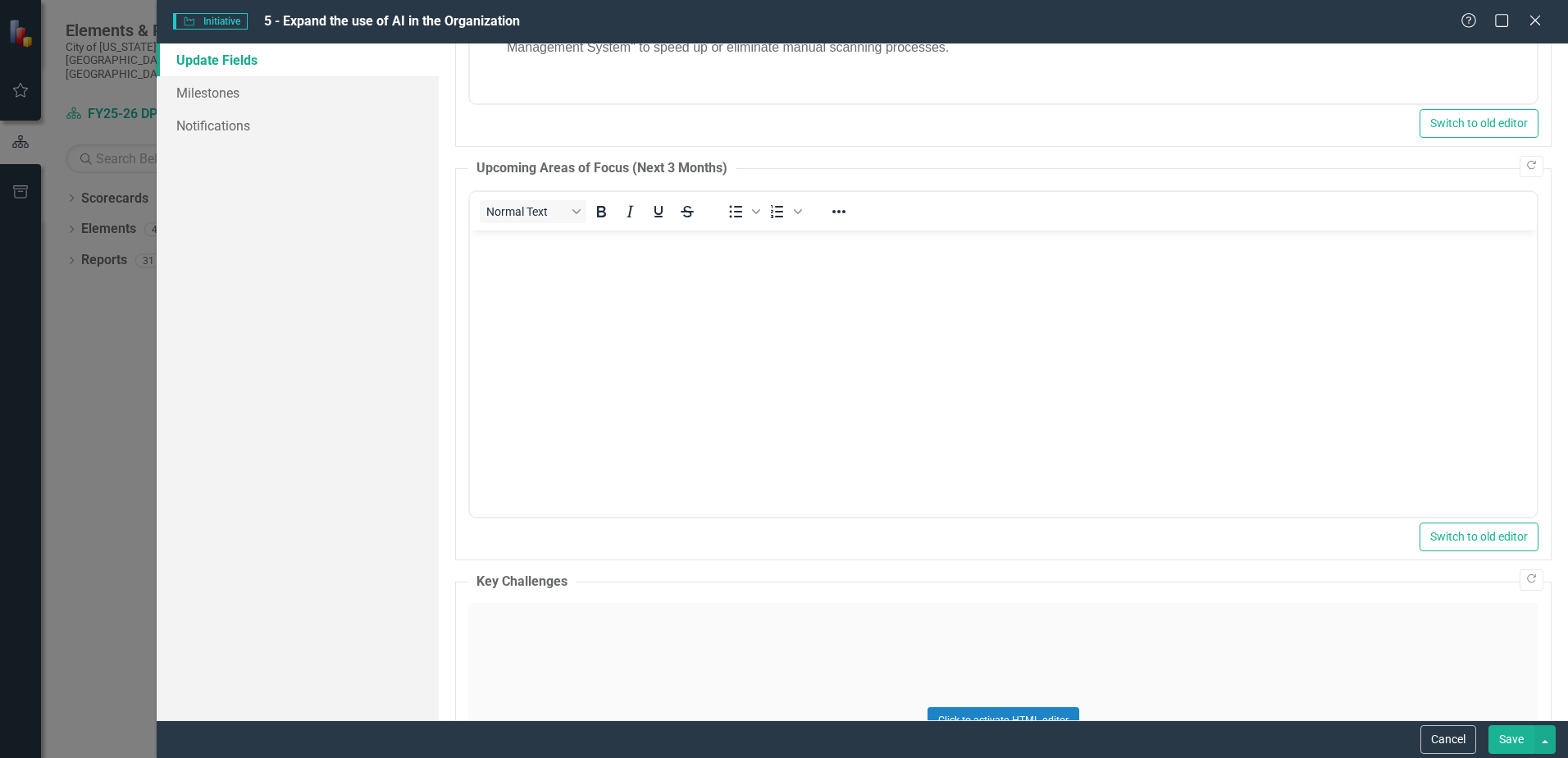
scroll to position [0, 0]
click at [663, 232] on body "Rich Text Area. Press ALT-0 for help." at bounding box center [1003, 353] width 1067 height 247
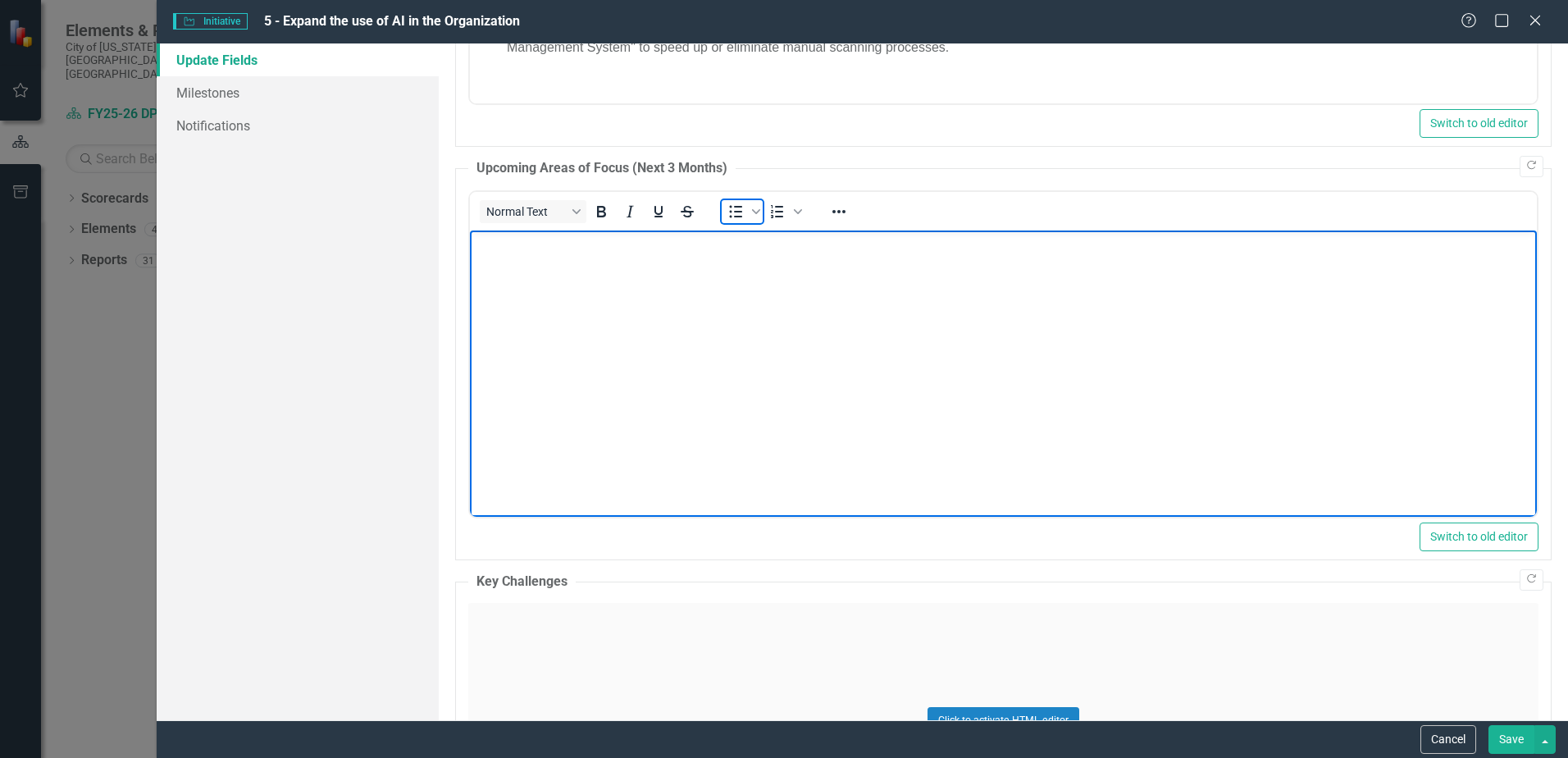
click at [733, 213] on icon "Bullet list" at bounding box center [736, 212] width 20 height 20
paste body "Rich Text Area. Press ALT-0 for help."
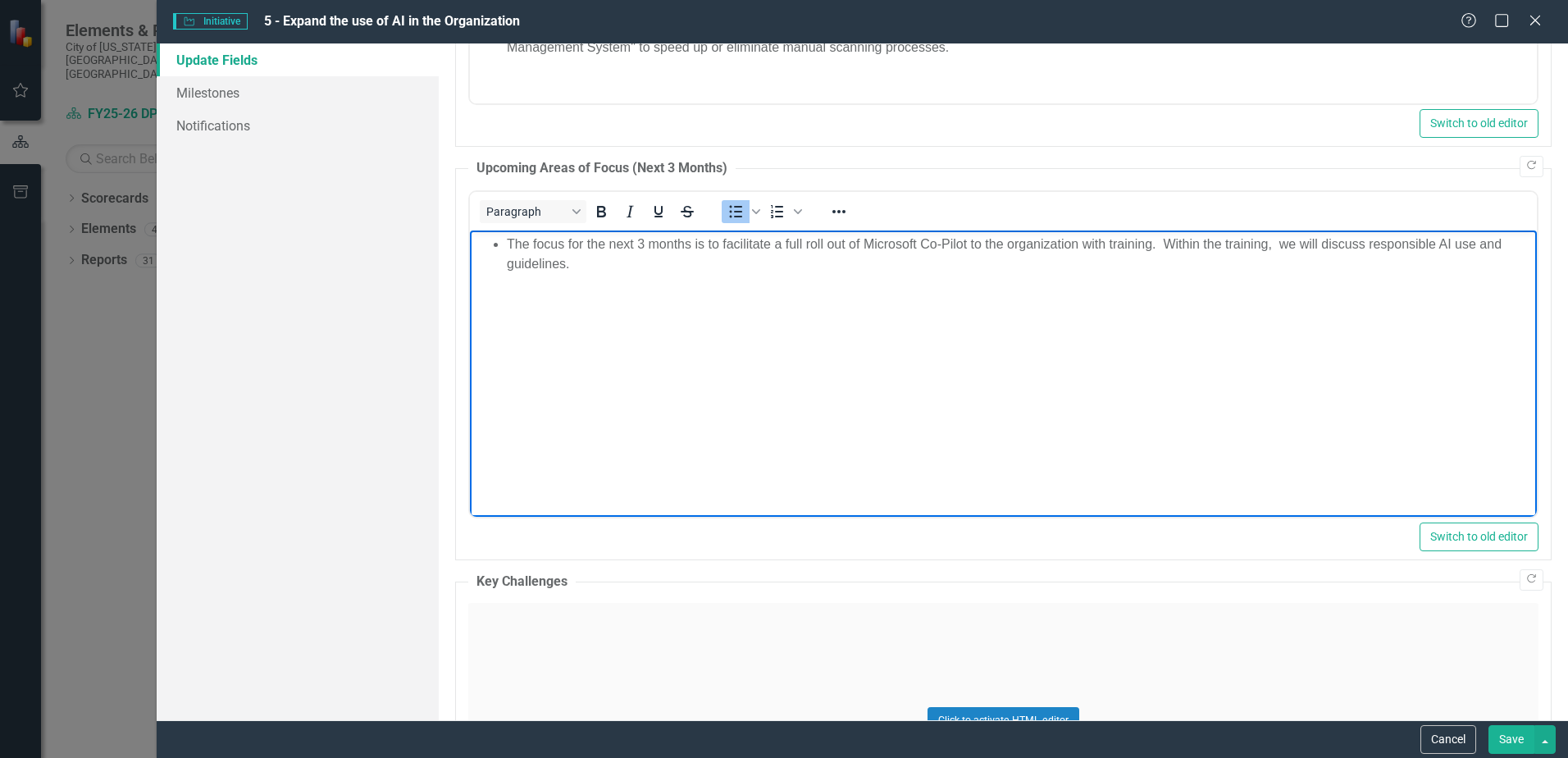
click at [682, 269] on li "The focus for the next 3 months is to facilitate a full roll out of Microsoft C…" at bounding box center [1020, 254] width 1026 height 40
click at [589, 283] on li "Rich Text Area. Press ALT-0 for help." at bounding box center [1020, 283] width 1026 height 20
click at [597, 303] on li "Rich Text Area. Press ALT-0 for help." at bounding box center [1020, 303] width 1026 height 20
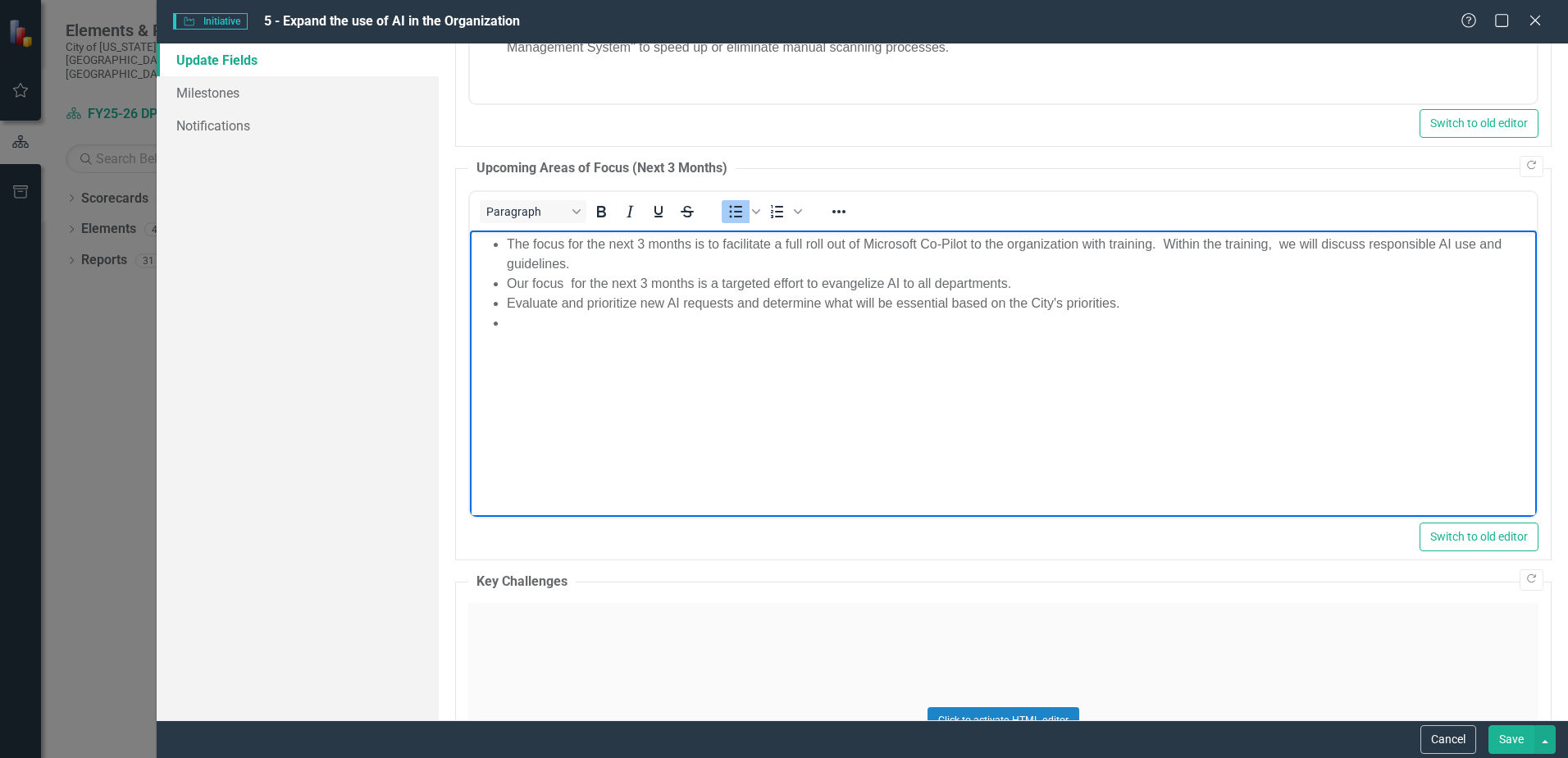
click at [543, 333] on body "The focus for the next 3 months is to facilitate a full roll out of Microsoft C…" at bounding box center [1003, 353] width 1067 height 247
click at [572, 327] on li "Work with team and or companies to document some common metrics to display valu…" at bounding box center [1020, 323] width 1026 height 20
click at [556, 350] on li "Rich Text Area. Press ALT-0 for help." at bounding box center [1020, 343] width 1026 height 20
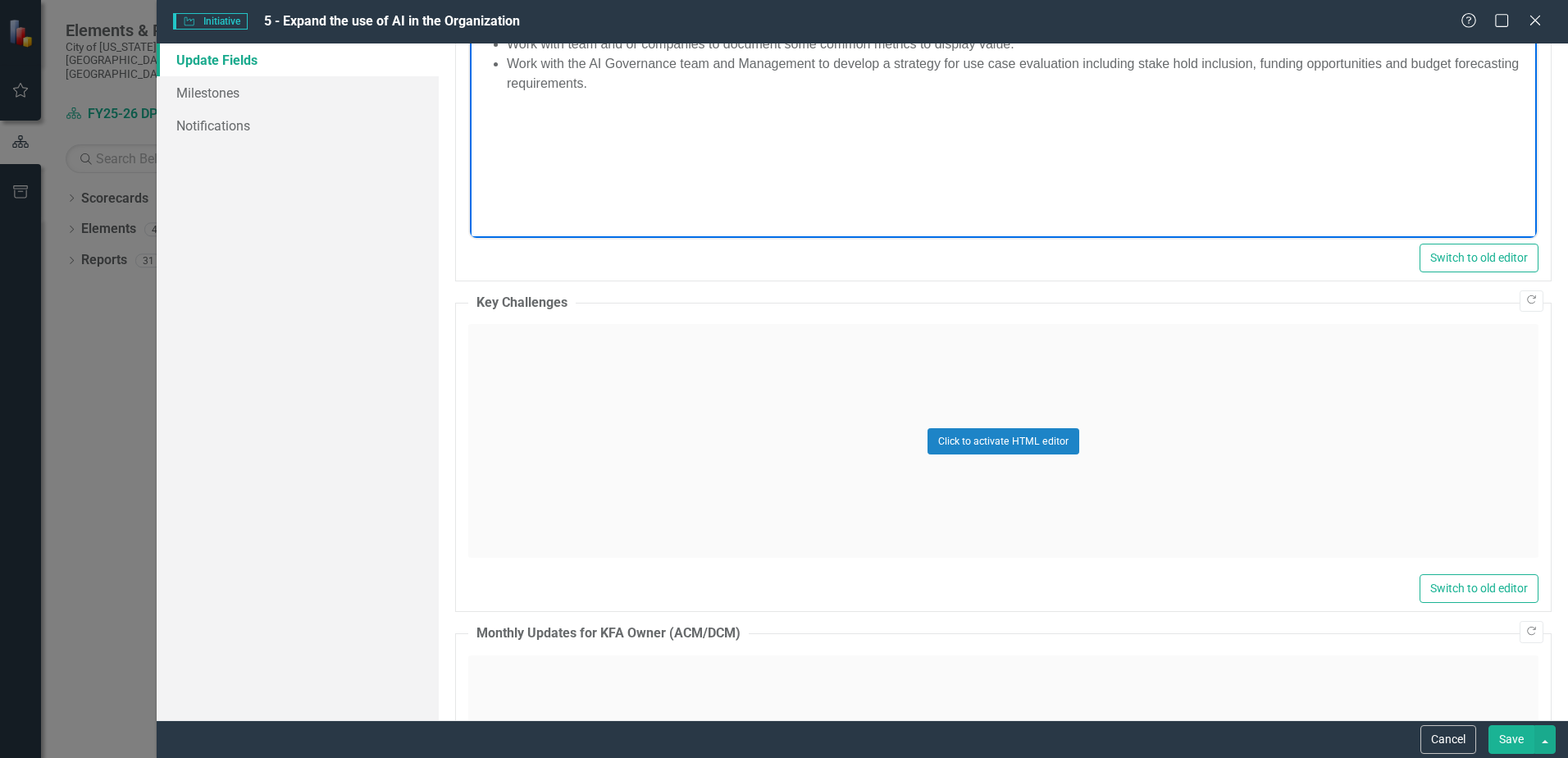
scroll to position [1642, 0]
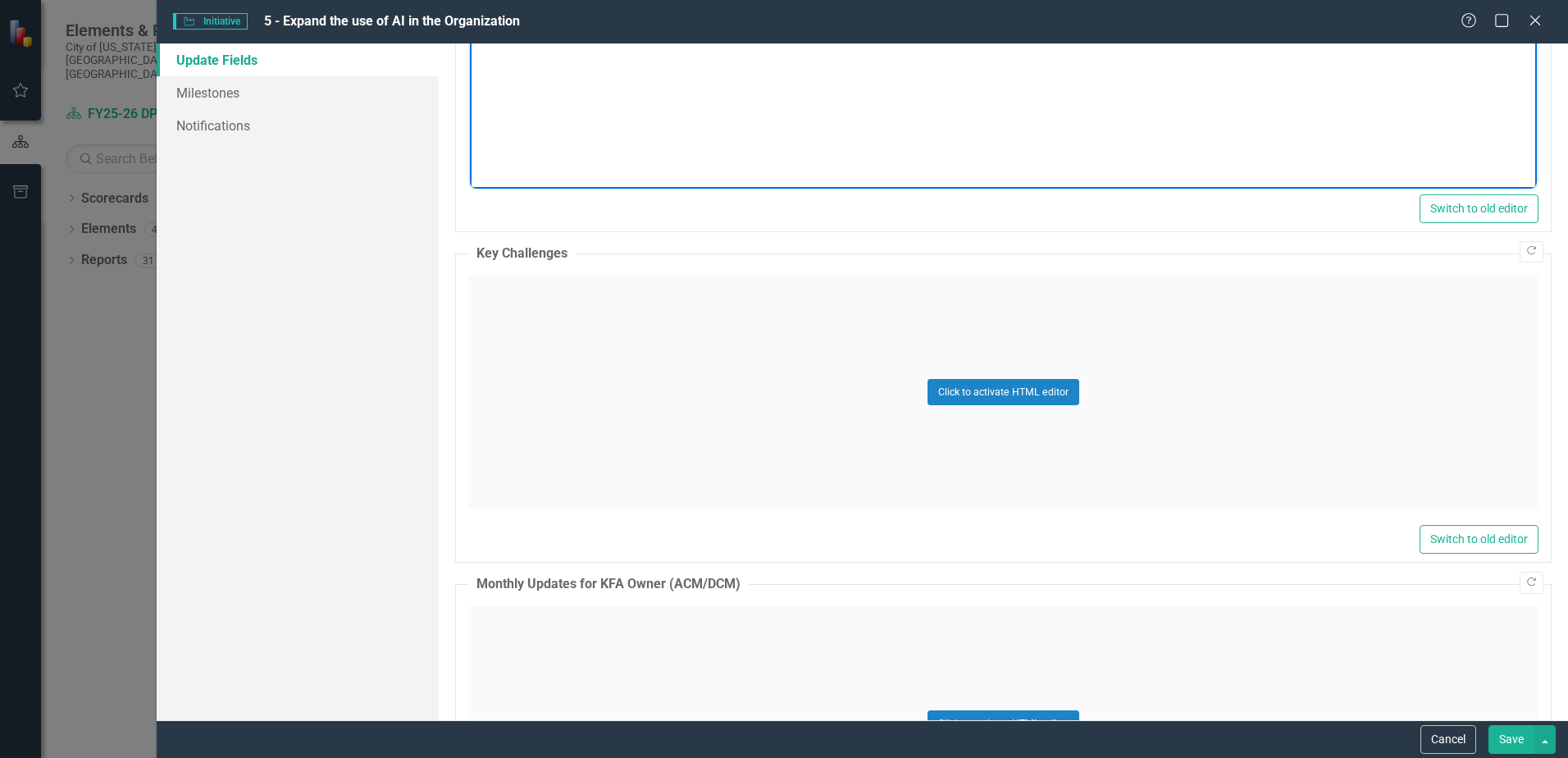
click at [1004, 369] on div "Click to activate HTML editor" at bounding box center [1003, 391] width 1070 height 234
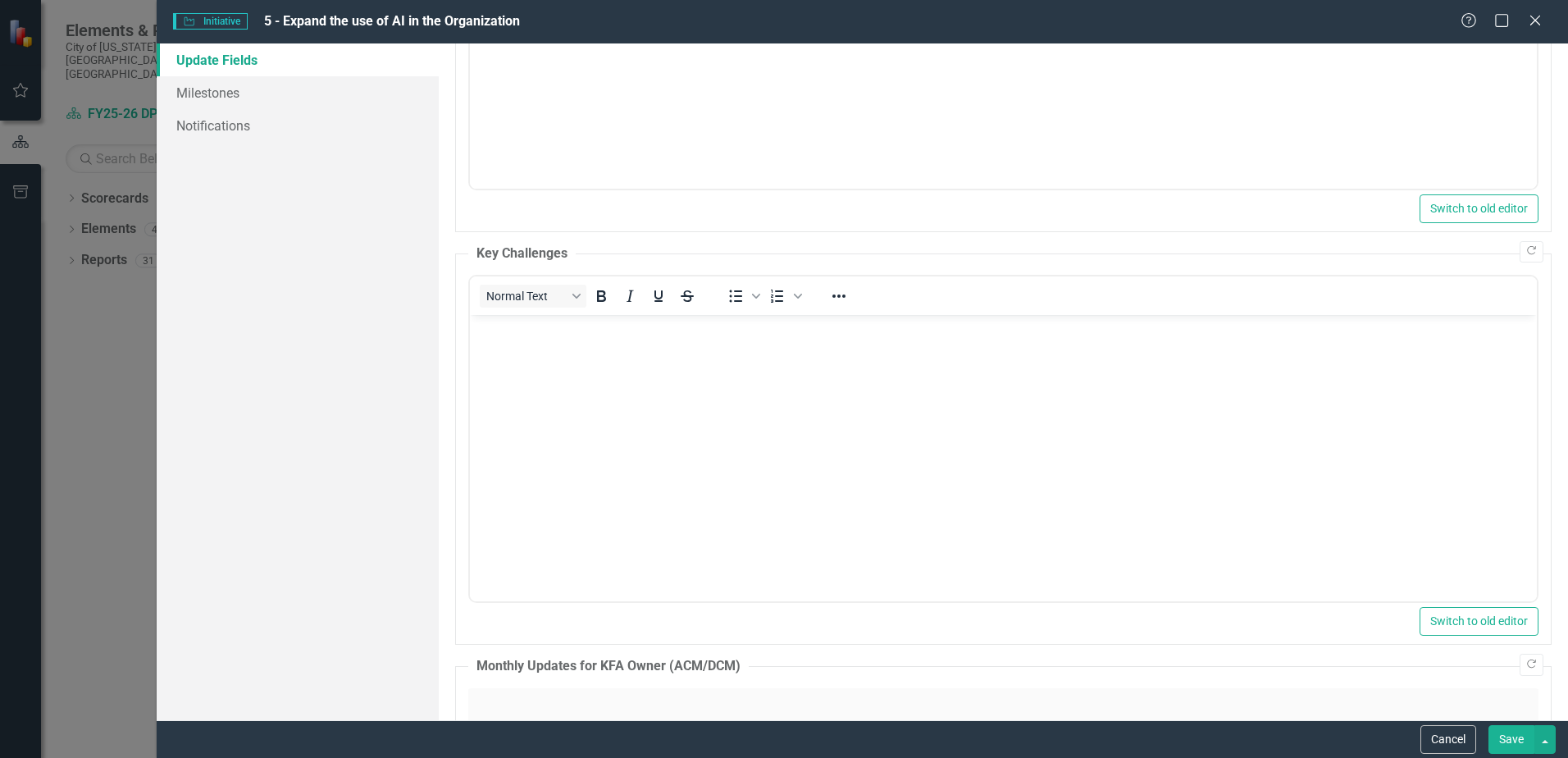
scroll to position [0, 0]
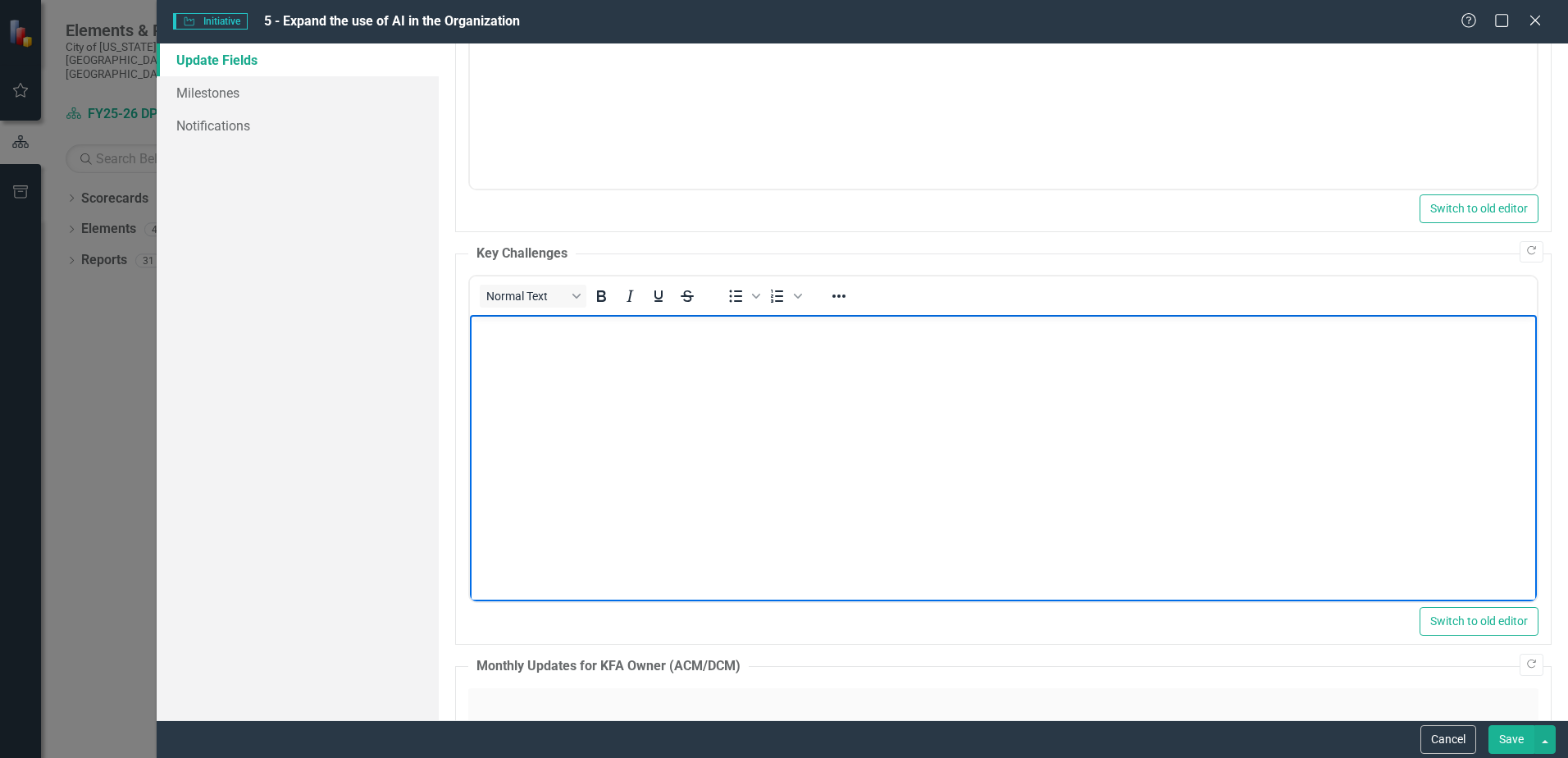
click at [527, 387] on body "Rich Text Area. Press ALT-0 for help." at bounding box center [1003, 439] width 1067 height 247
click at [724, 300] on span "Bullet list" at bounding box center [736, 296] width 28 height 23
click at [566, 332] on li "Rich Text Area. Press ALT-0 for help." at bounding box center [1020, 329] width 1026 height 20
paste body "Rich Text Area. Press ALT-0 for help."
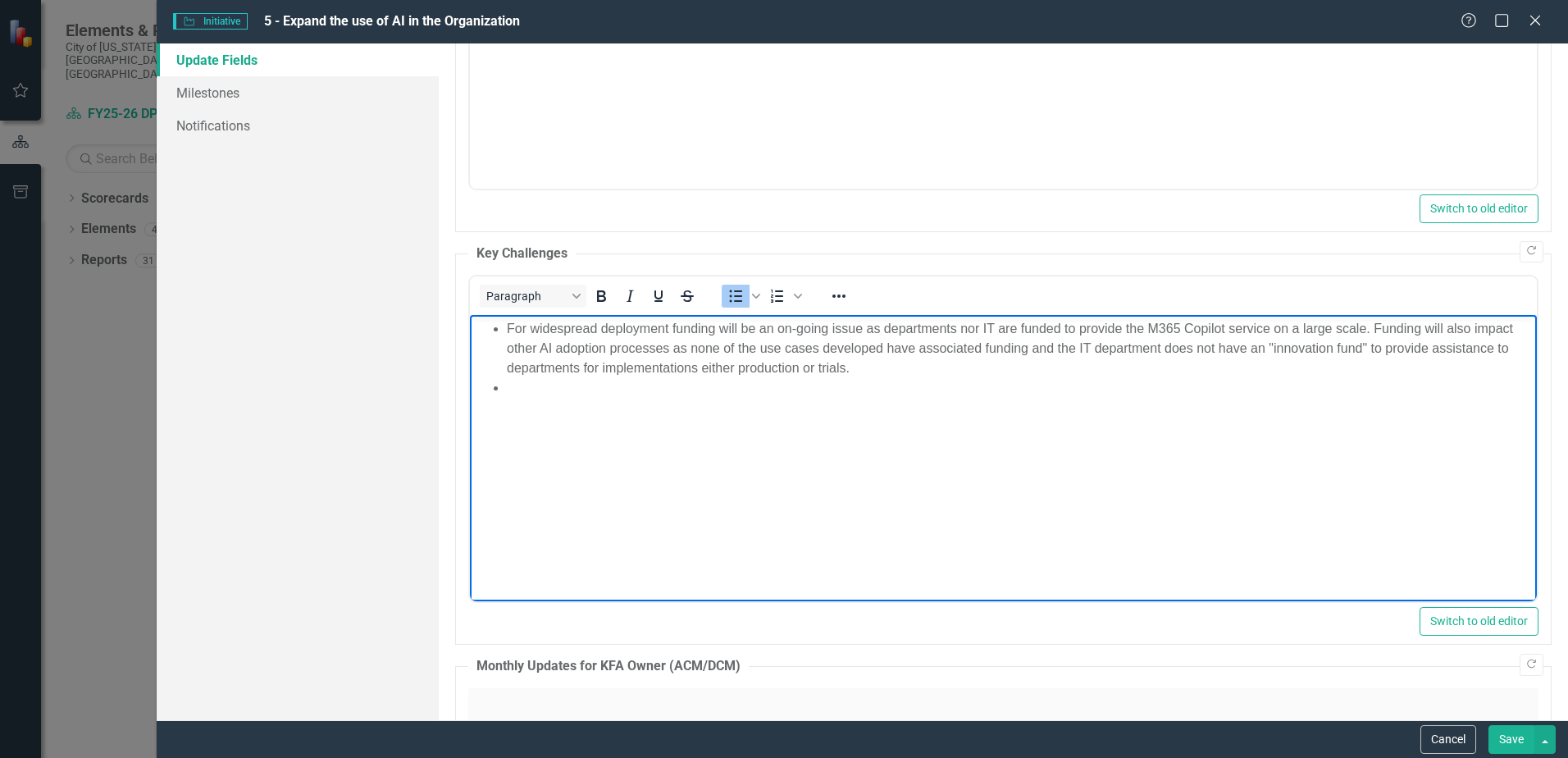
click at [559, 387] on li "Rich Text Area. Press ALT-0 for help." at bounding box center [1020, 388] width 1026 height 20
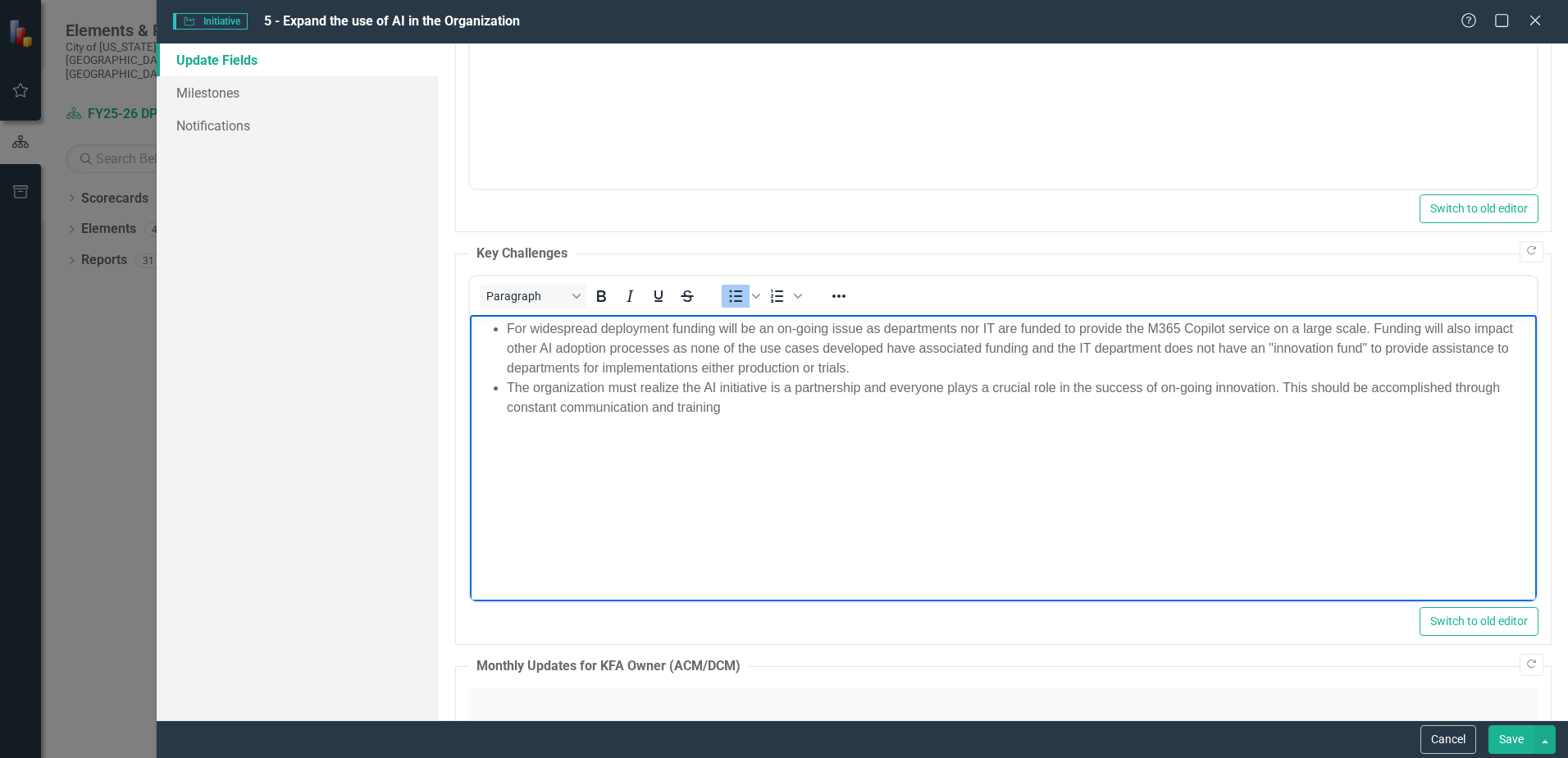
click at [764, 424] on body "For widespread deployment funding will be an on-going issue as departments nor …" at bounding box center [1003, 439] width 1067 height 247
click at [533, 429] on li "Rich Text Area. Press ALT-0 for help." at bounding box center [1020, 428] width 1026 height 20
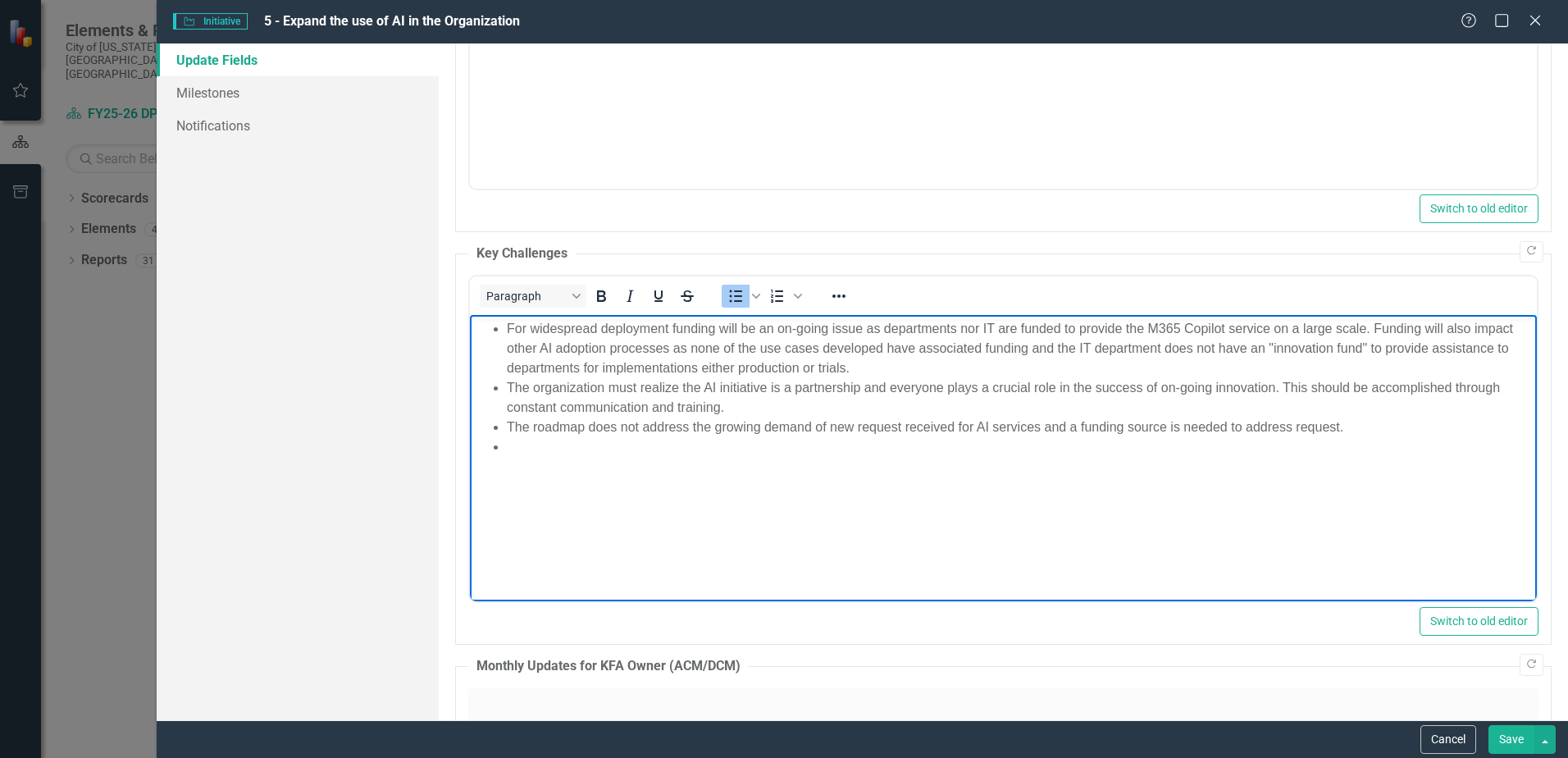
click at [563, 448] on li "Rich Text Area. Press ALT-0 for help." at bounding box center [1020, 448] width 1026 height 20
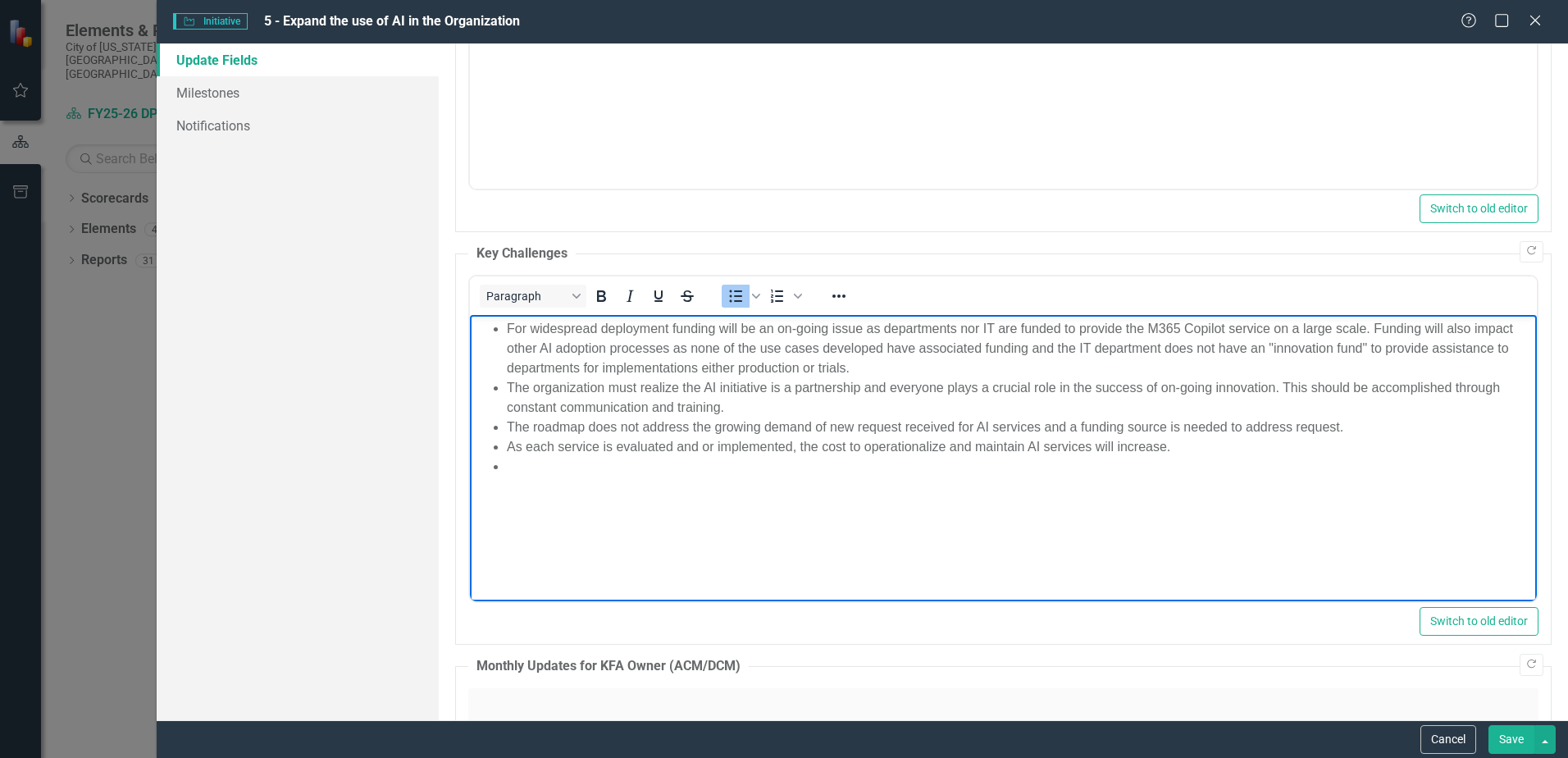
click at [595, 463] on li "Rich Text Area. Press ALT-0 for help." at bounding box center [1020, 467] width 1026 height 20
click at [566, 487] on li "Rich Text Area. Press ALT-0 for help." at bounding box center [1020, 487] width 1026 height 20
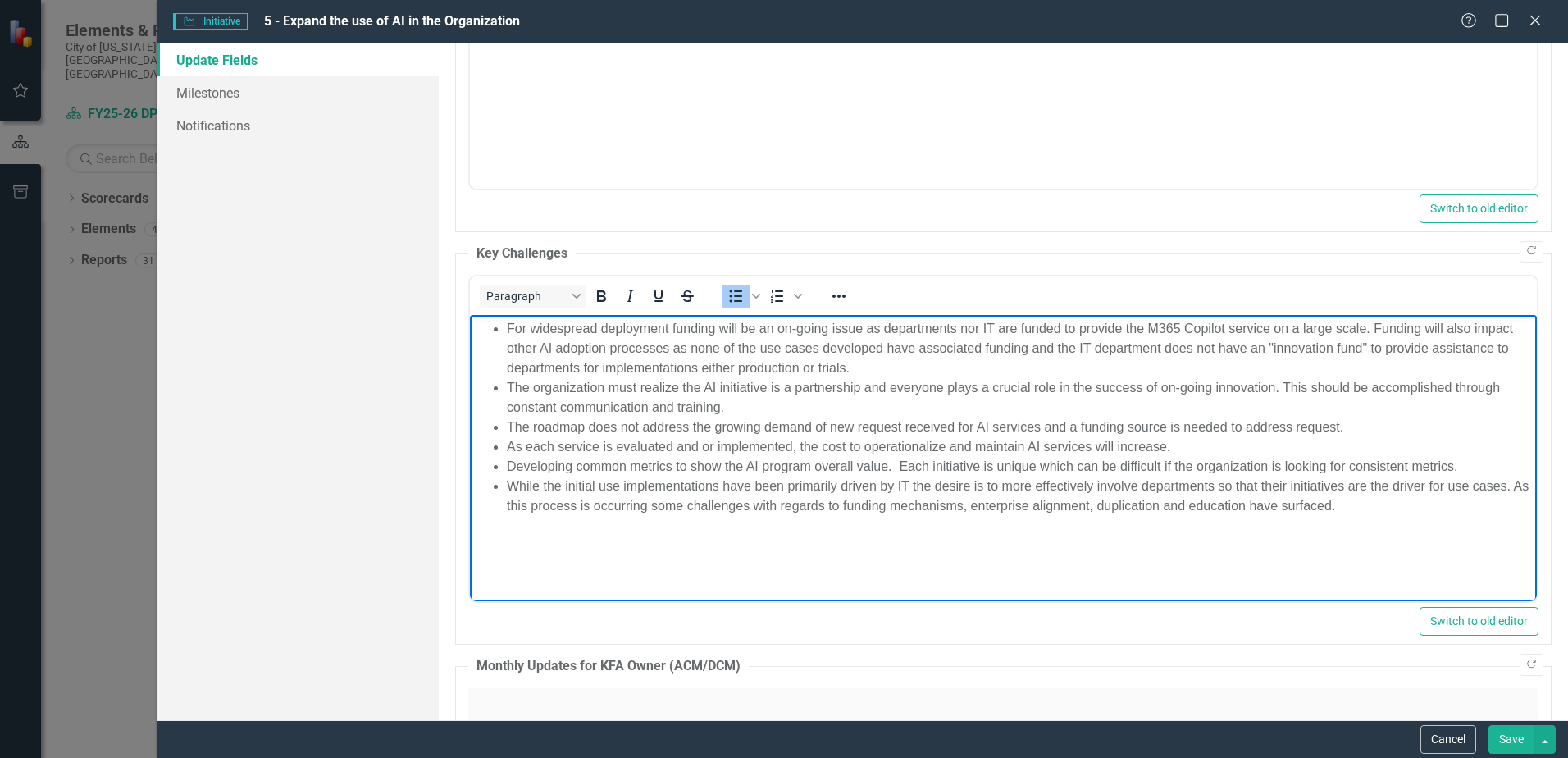
click at [1507, 740] on button "Save" at bounding box center [1512, 740] width 46 height 29
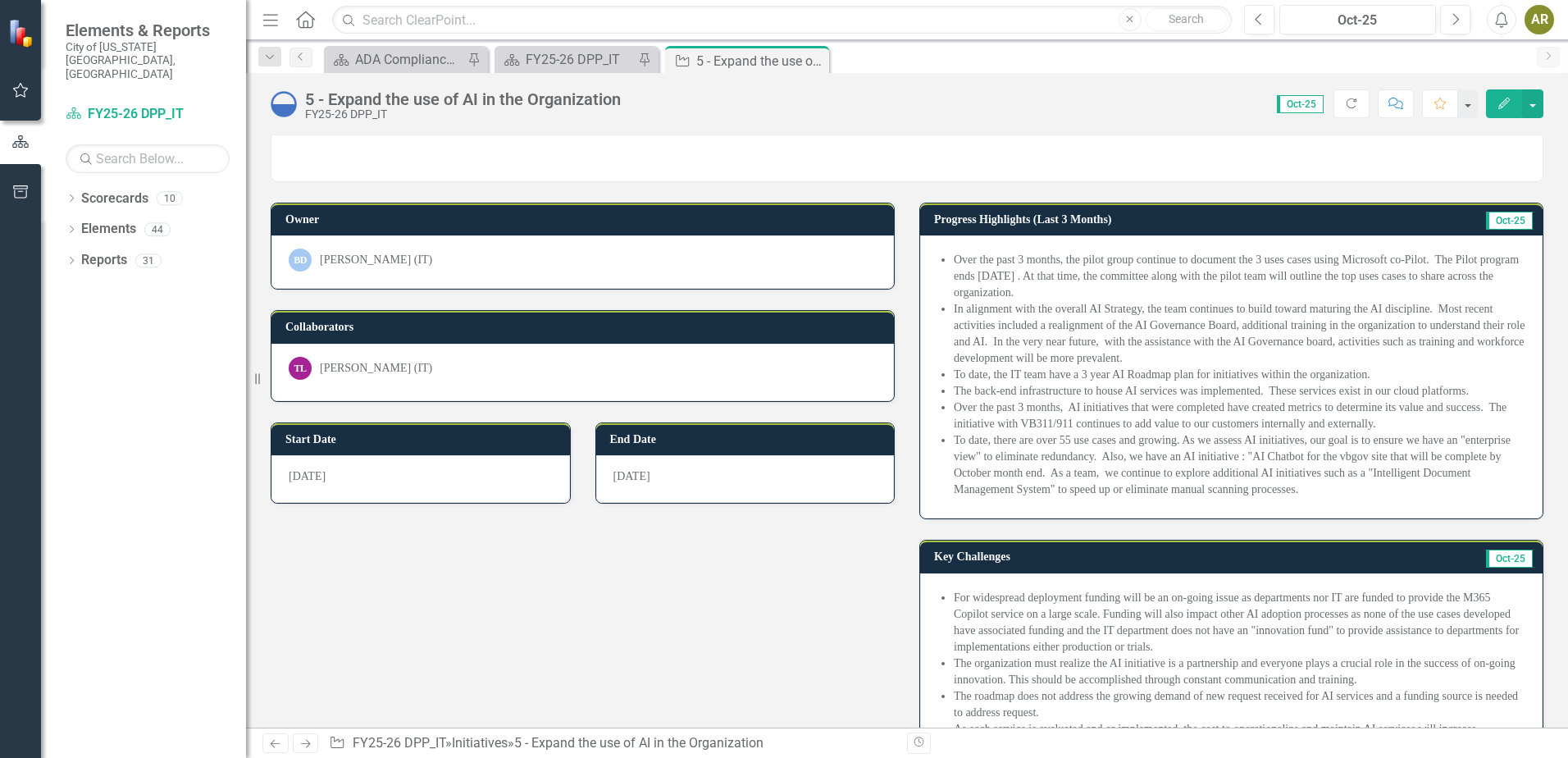
drag, startPoint x: 816, startPoint y: 61, endPoint x: 826, endPoint y: 70, distance: 13.5
click at [0, 0] on icon "Close" at bounding box center [0, 0] width 0 height 0
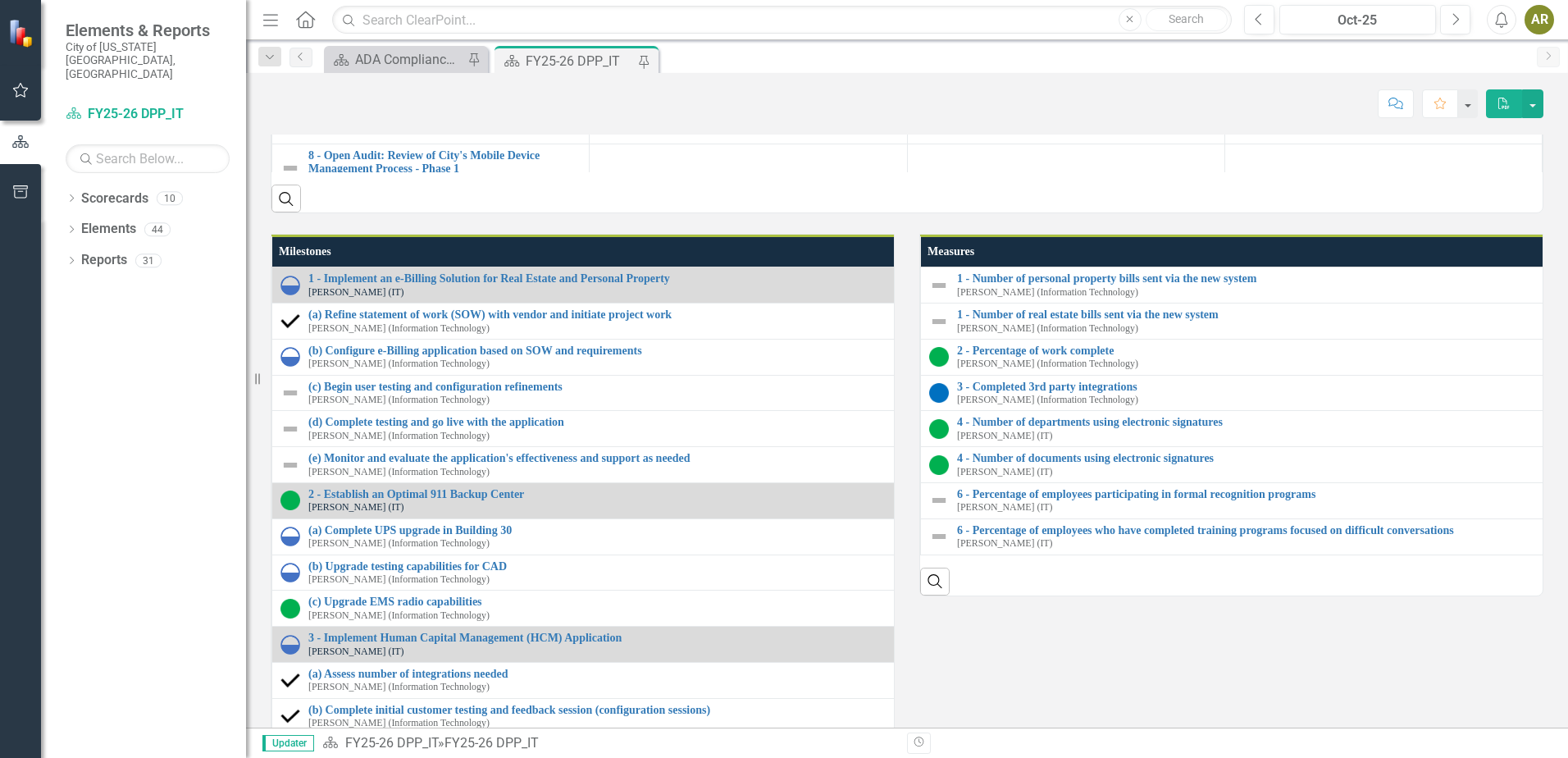
scroll to position [1642, 0]
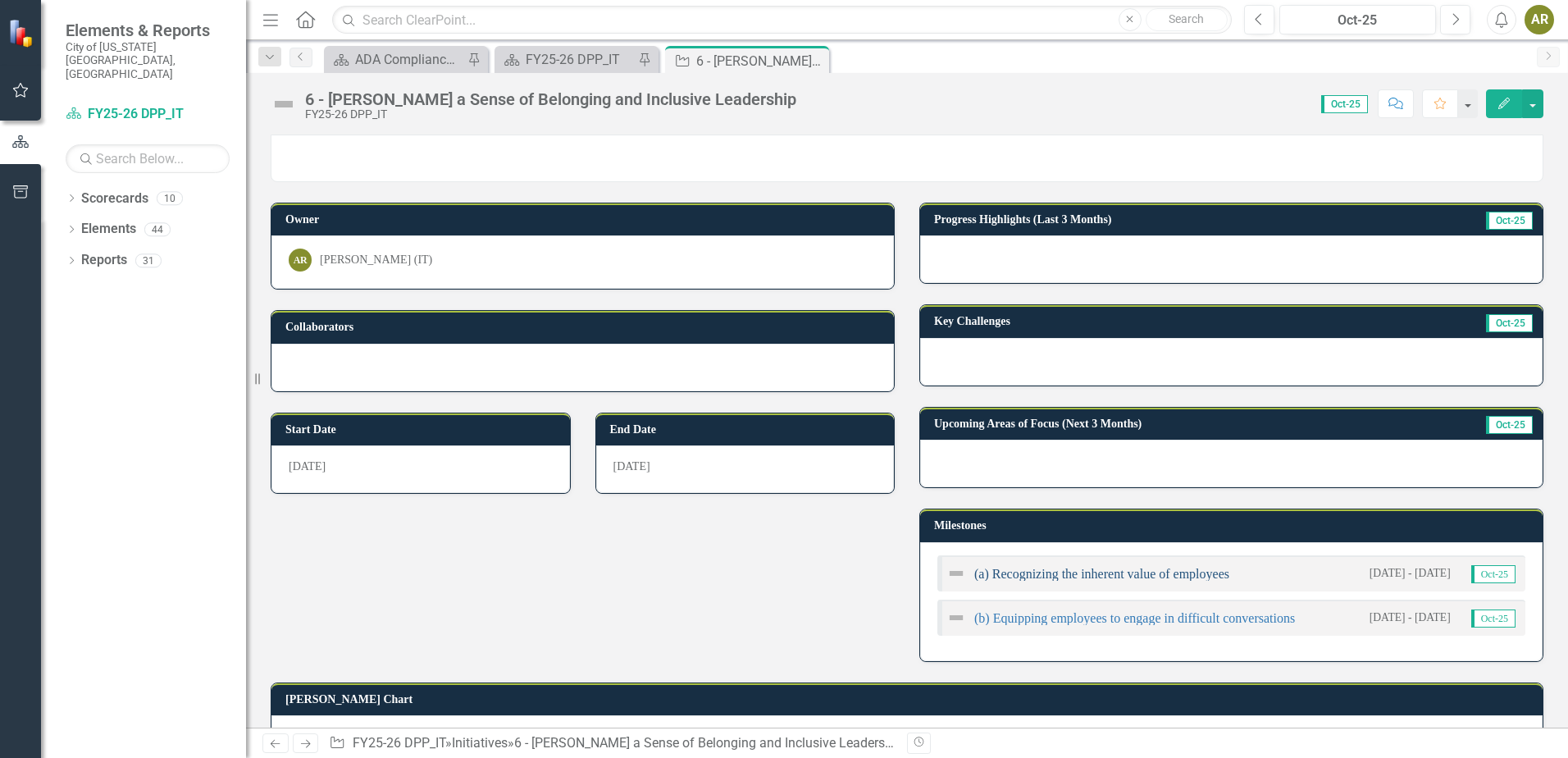
click at [1130, 569] on link "(a) Recognizing the inherent value of employees" at bounding box center [1102, 573] width 255 height 14
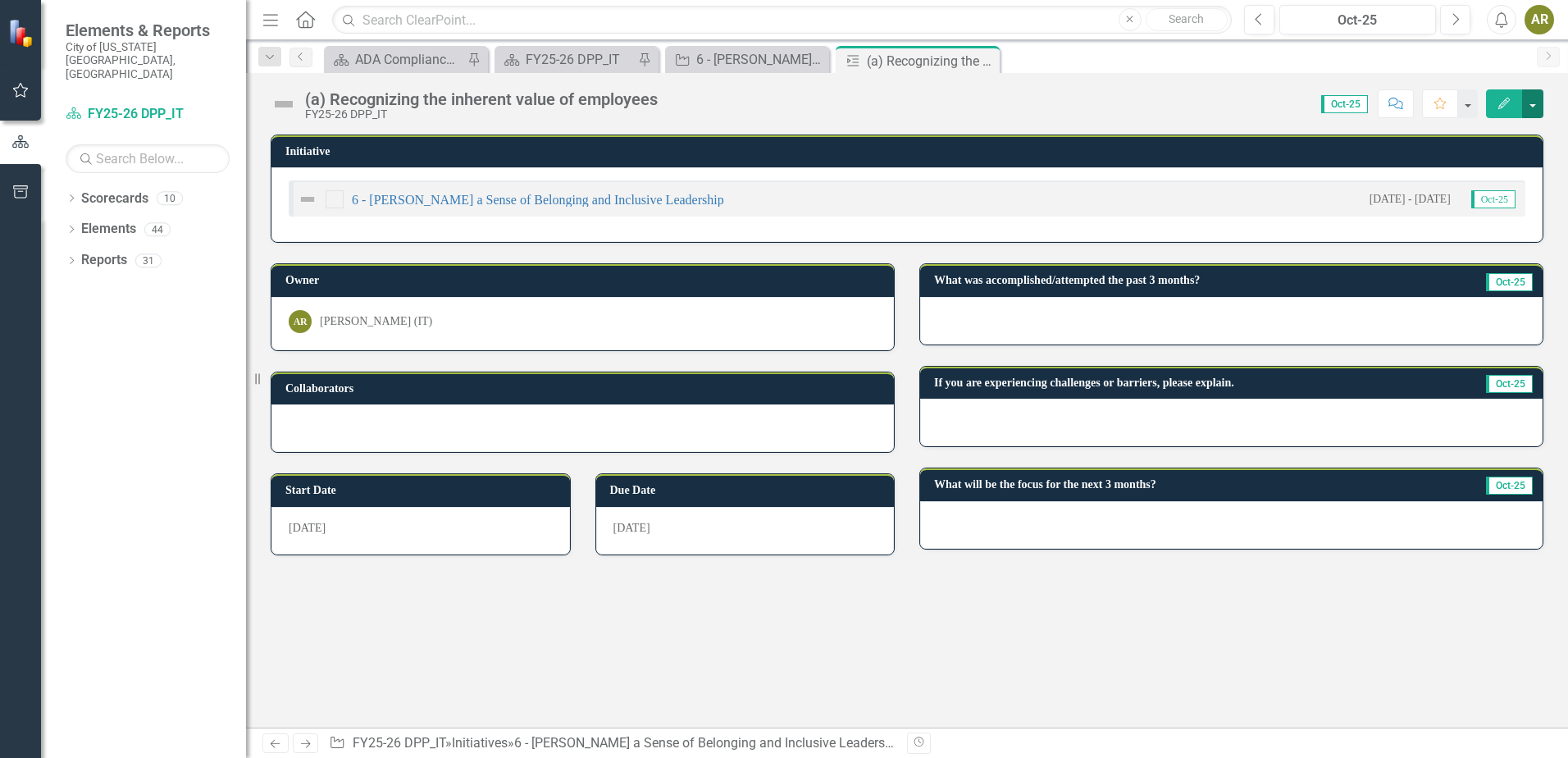
click at [1539, 98] on button "button" at bounding box center [1533, 103] width 22 height 29
click at [1489, 127] on link "Edit Edit Milestone" at bounding box center [1476, 134] width 133 height 31
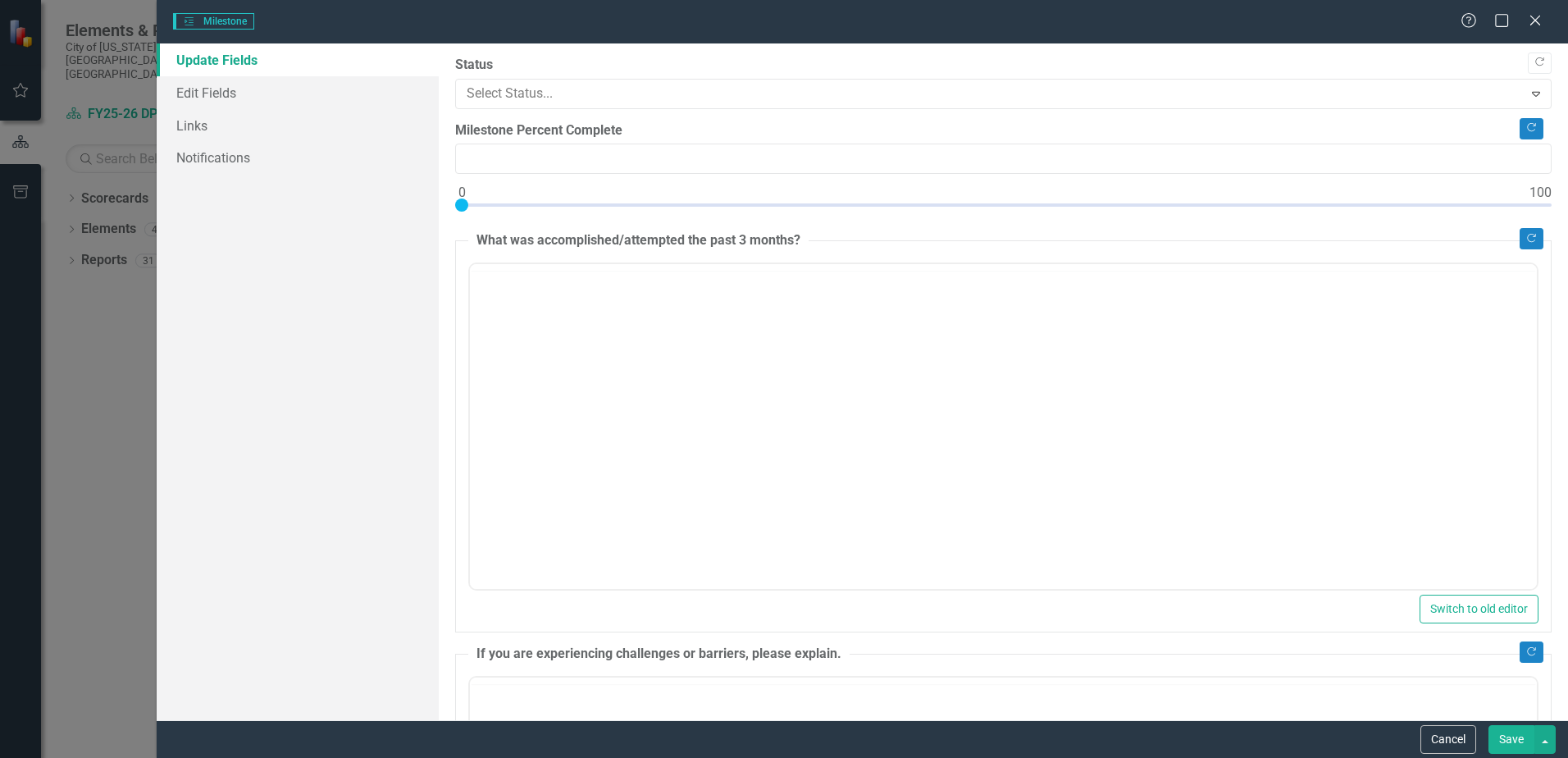
type input "0"
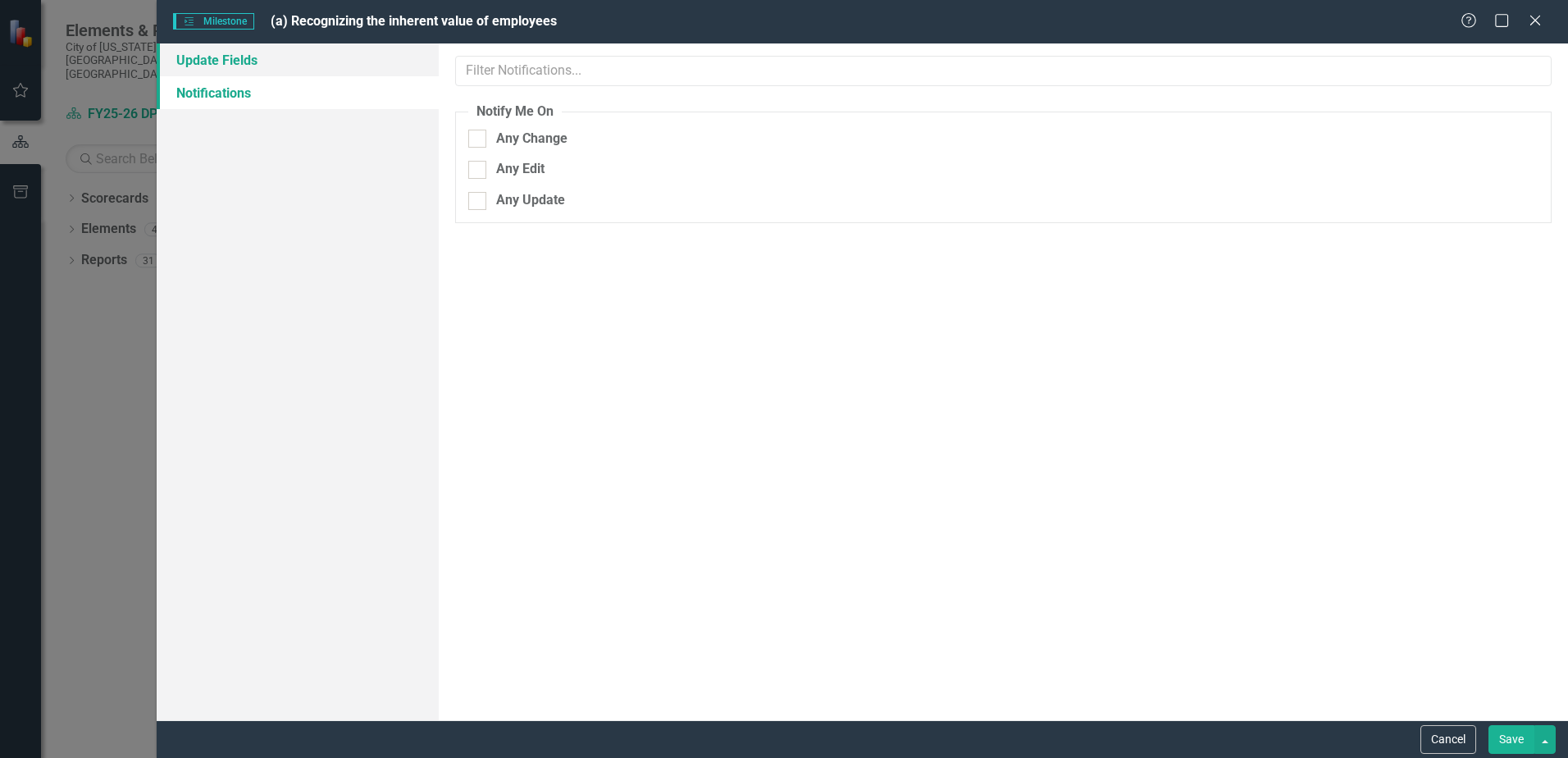
click at [249, 60] on link "Update Fields" at bounding box center [297, 60] width 282 height 33
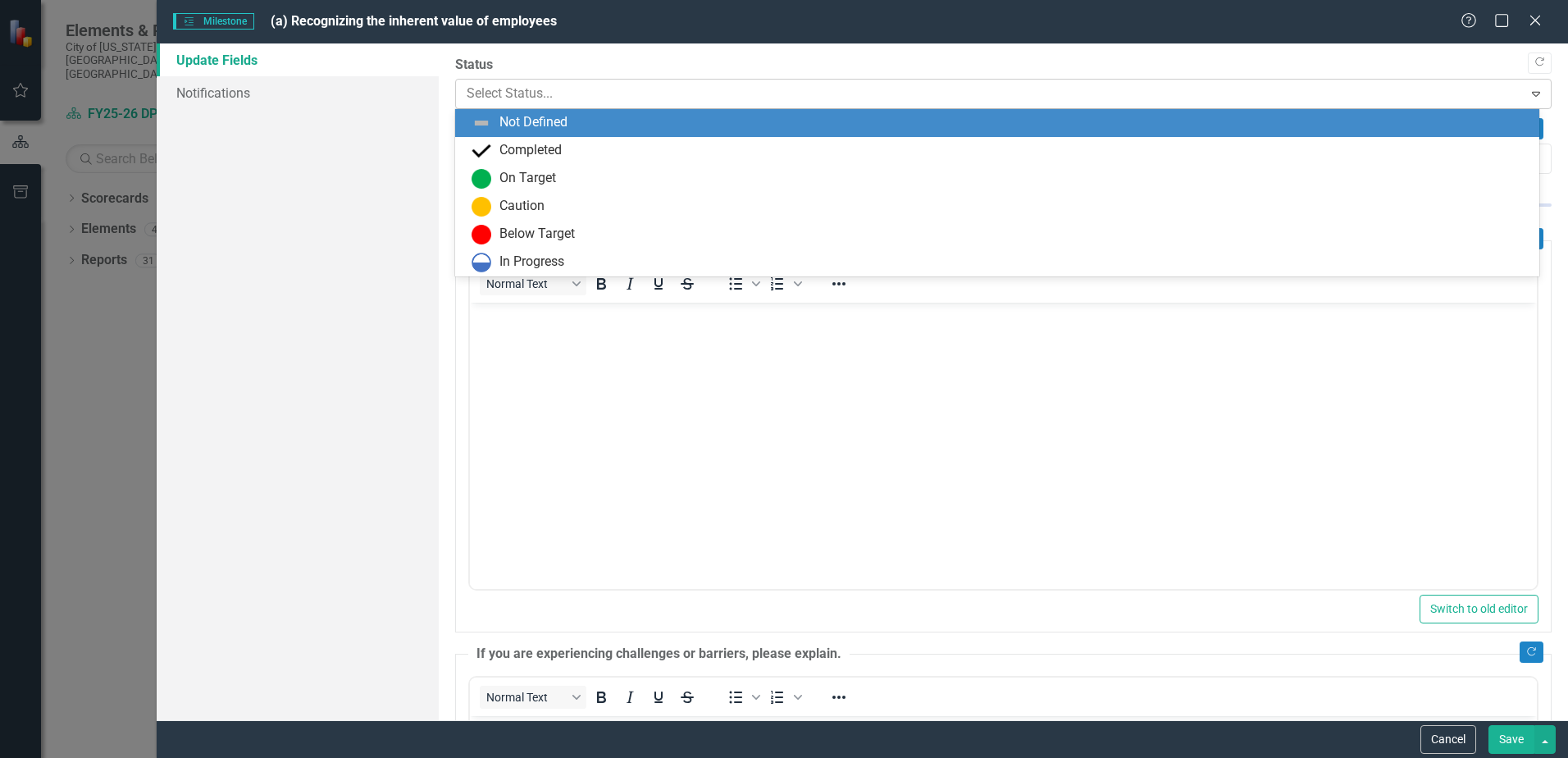
click at [617, 103] on div at bounding box center [989, 94] width 1046 height 22
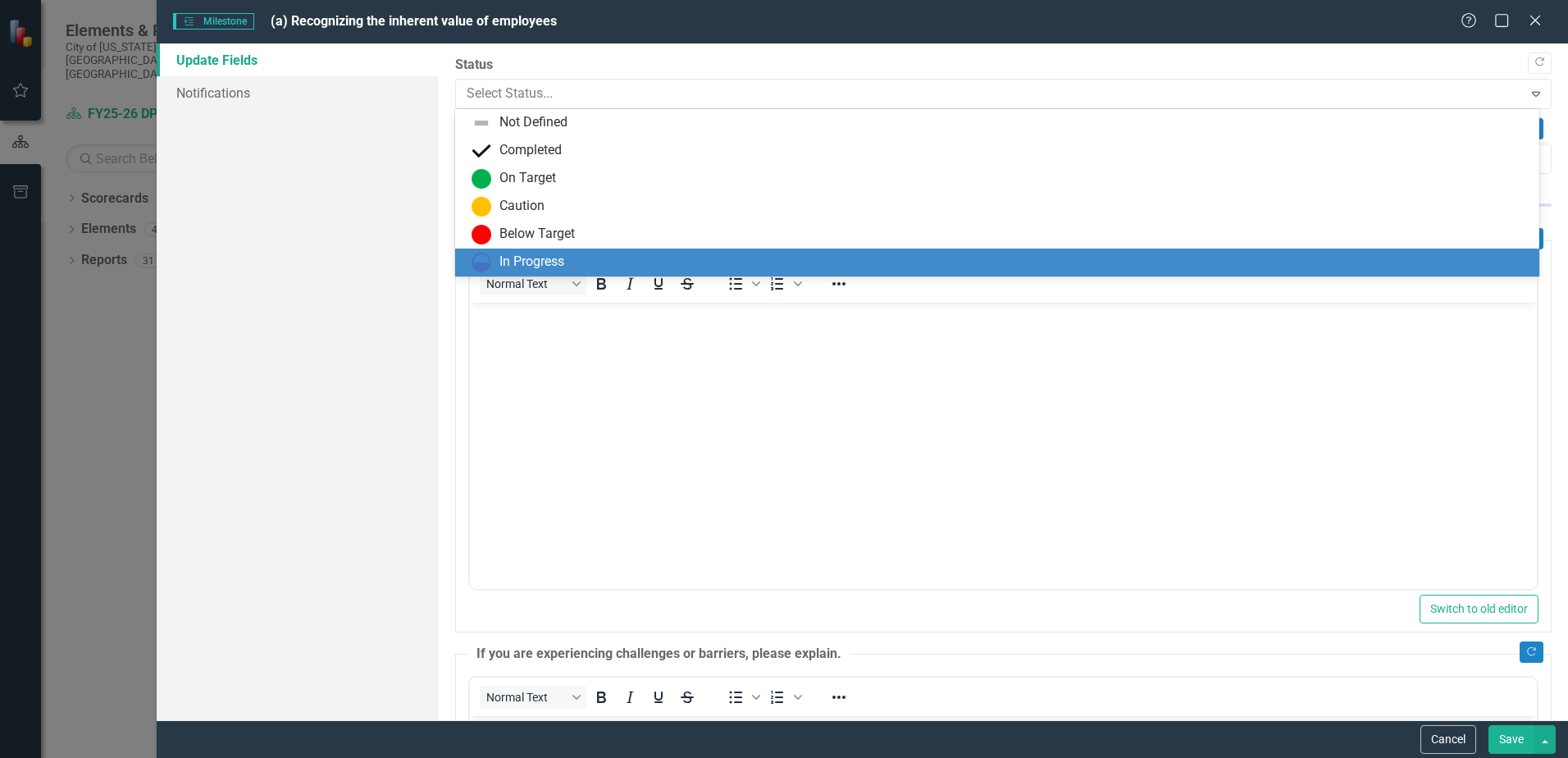
click at [567, 260] on div "In Progress" at bounding box center [1001, 262] width 1059 height 20
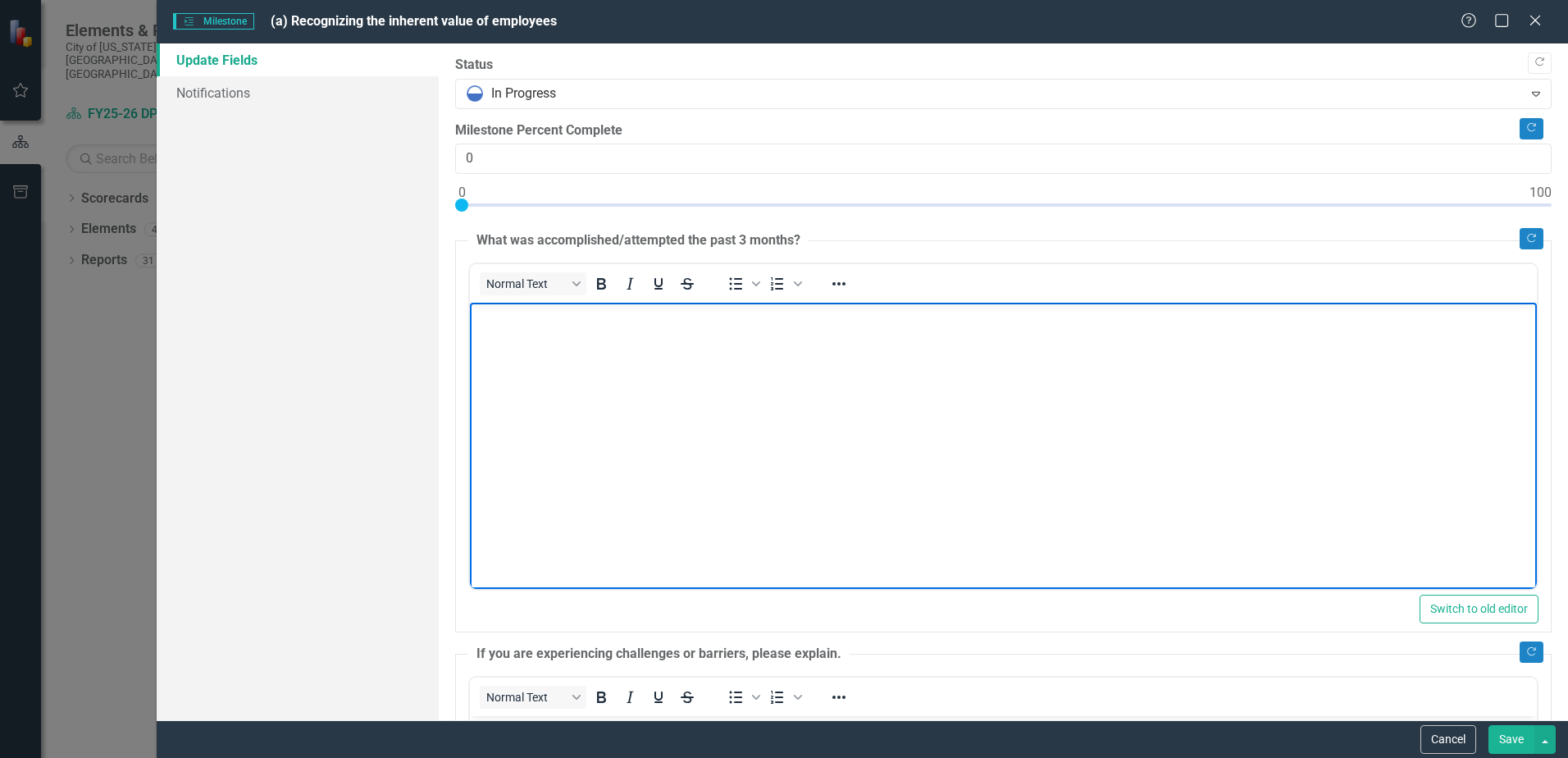
click at [567, 353] on body "Rich Text Area. Press ALT-0 for help." at bounding box center [1003, 426] width 1067 height 247
click at [1539, 20] on icon "Close" at bounding box center [1535, 20] width 21 height 16
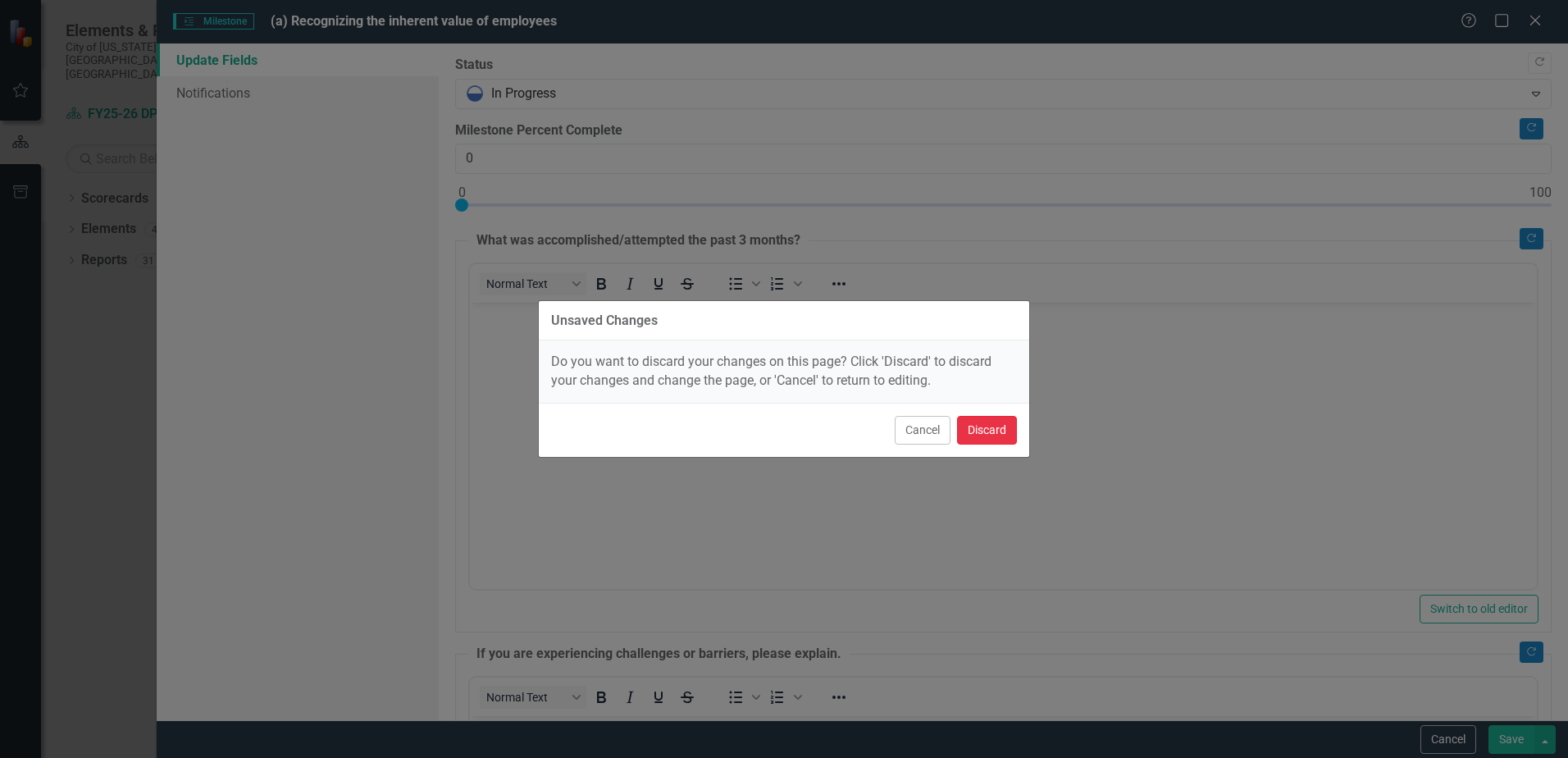
click at [997, 432] on button "Discard" at bounding box center [987, 430] width 60 height 29
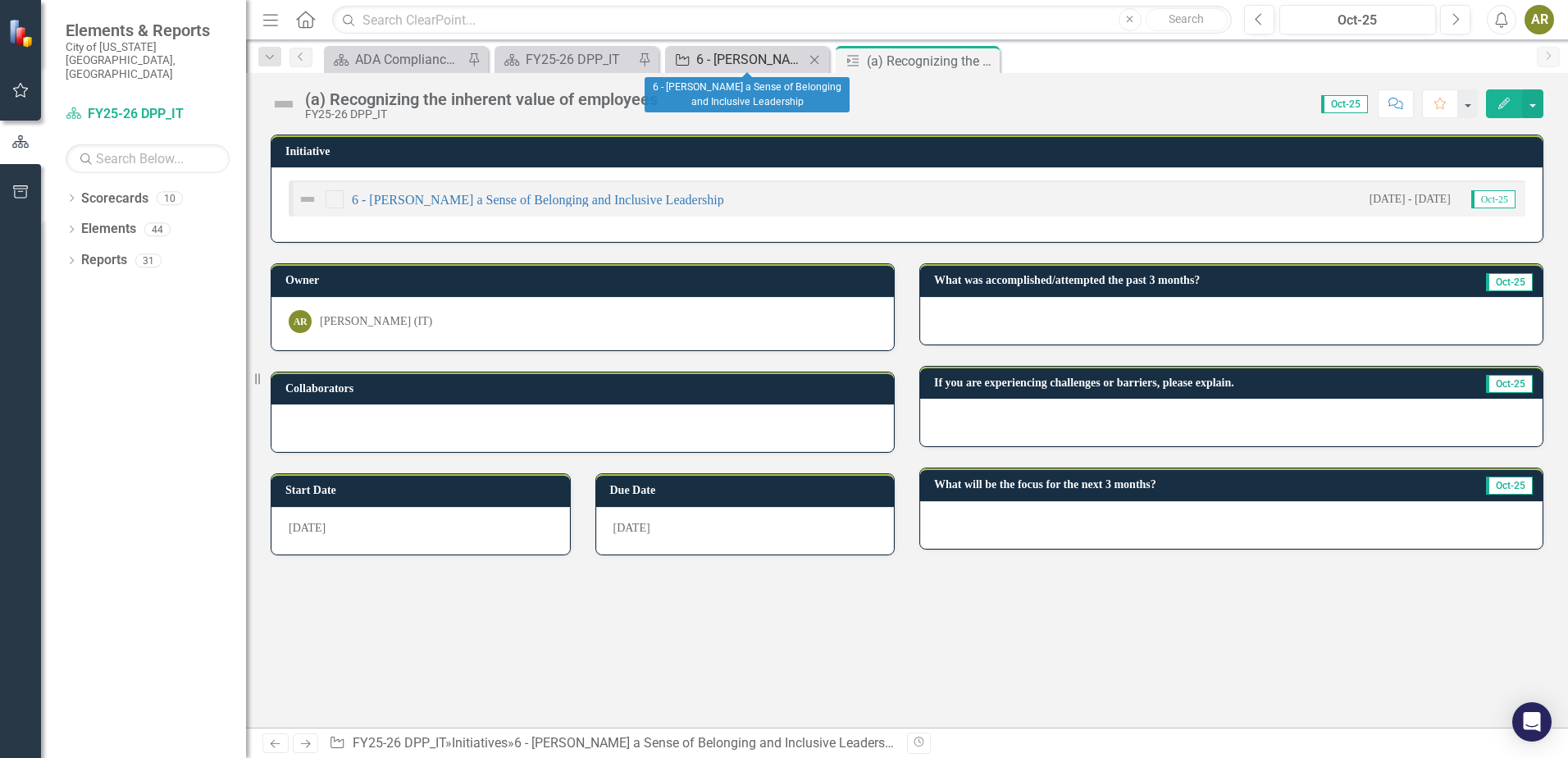
click at [749, 64] on div "6 - [PERSON_NAME] a Sense of Belonging and Inclusive Leadership" at bounding box center [750, 60] width 108 height 21
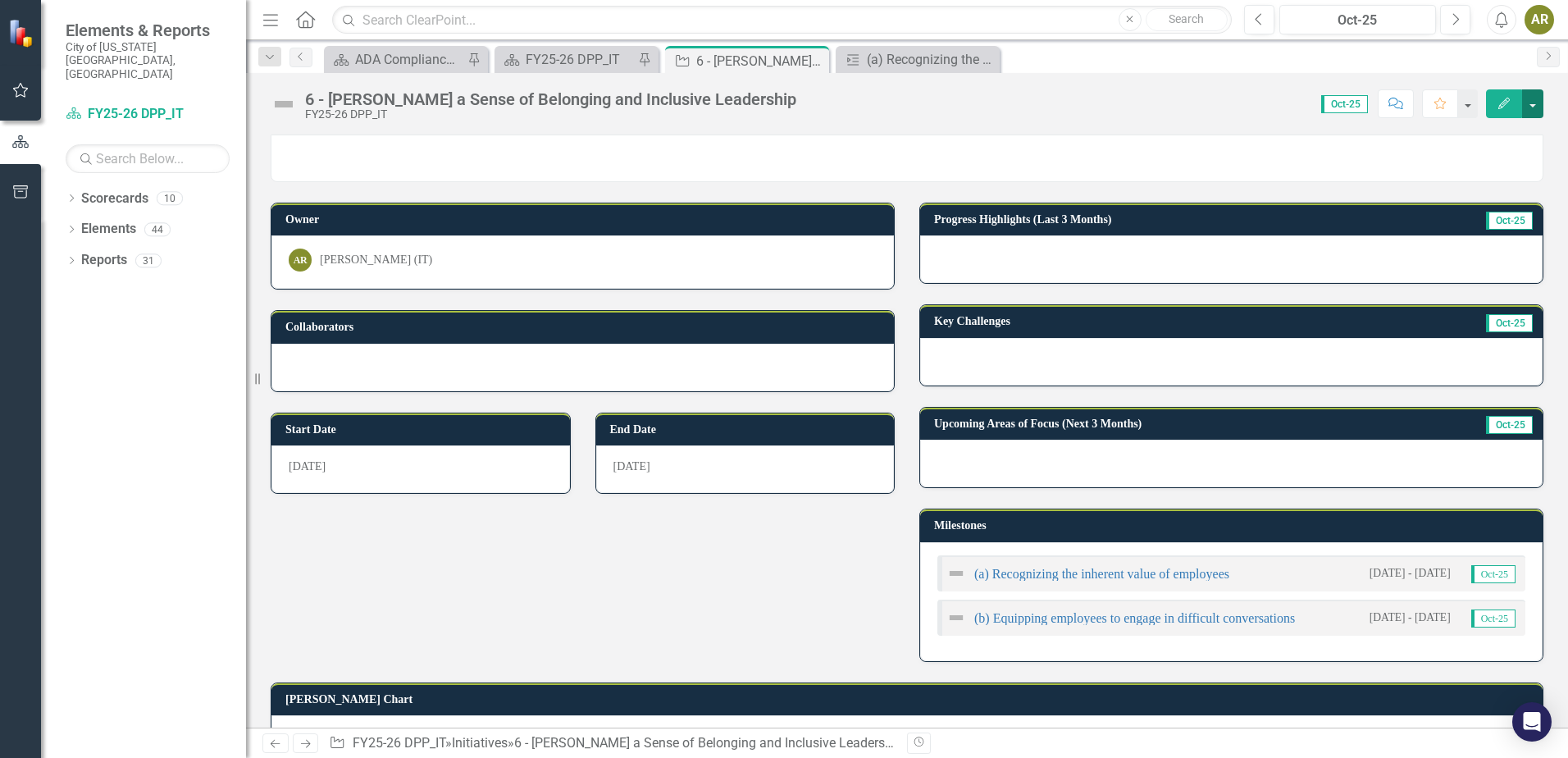
click at [1542, 111] on button "button" at bounding box center [1533, 103] width 22 height 29
click at [1505, 131] on link "Edit Edit Initiative" at bounding box center [1476, 134] width 133 height 31
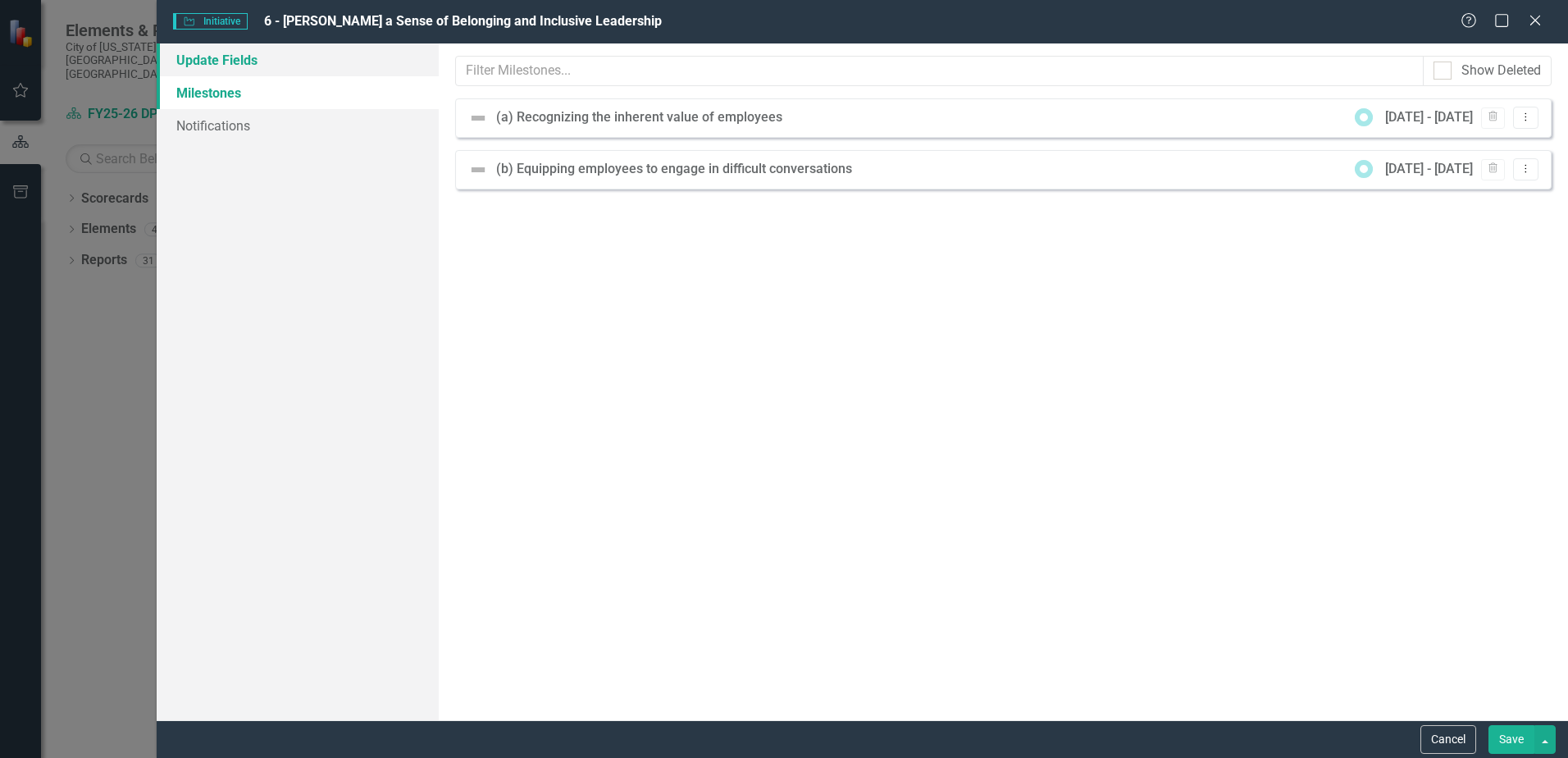
click at [256, 55] on link "Update Fields" at bounding box center [297, 60] width 282 height 33
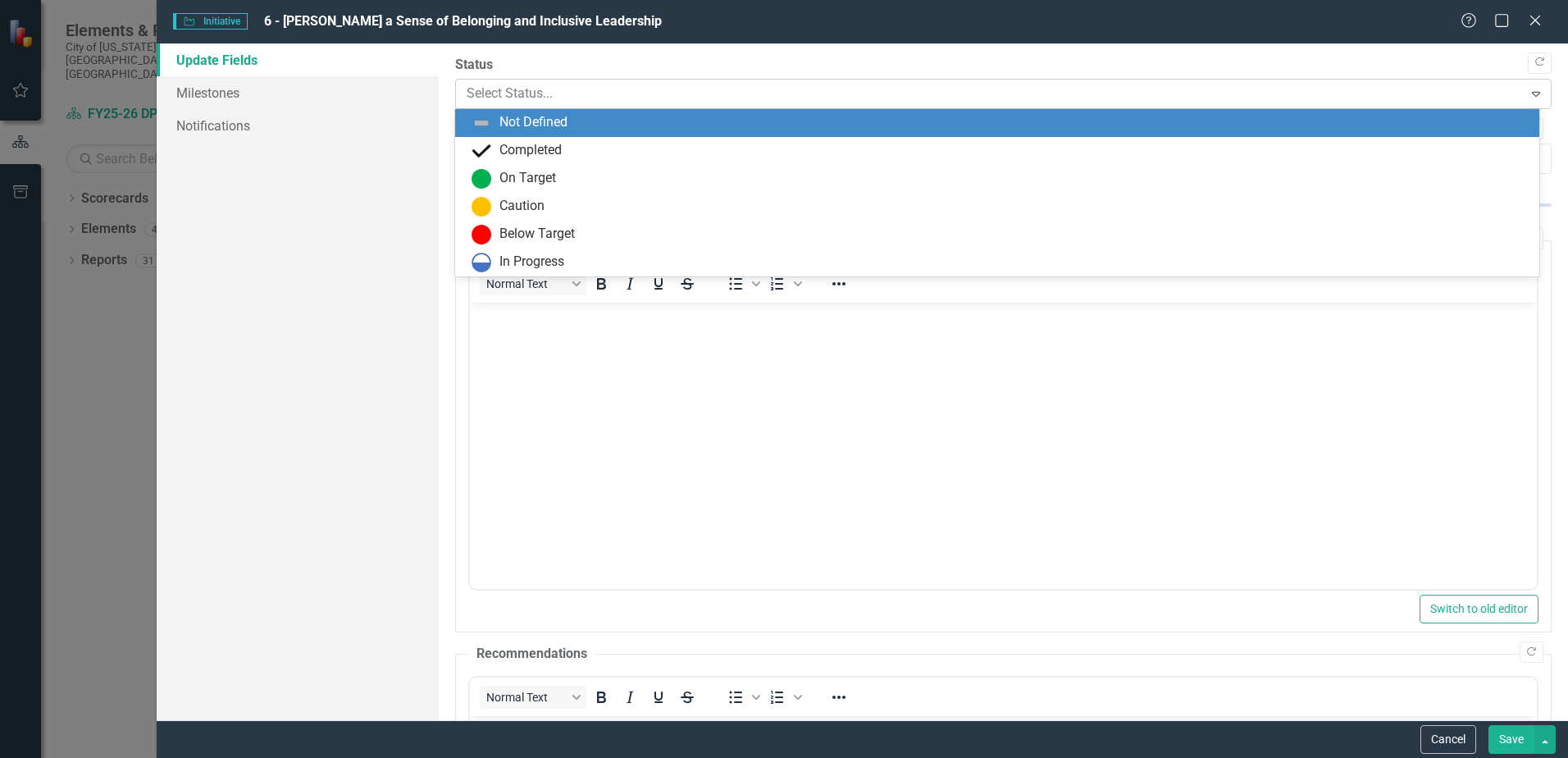
click at [642, 96] on div at bounding box center [989, 94] width 1046 height 22
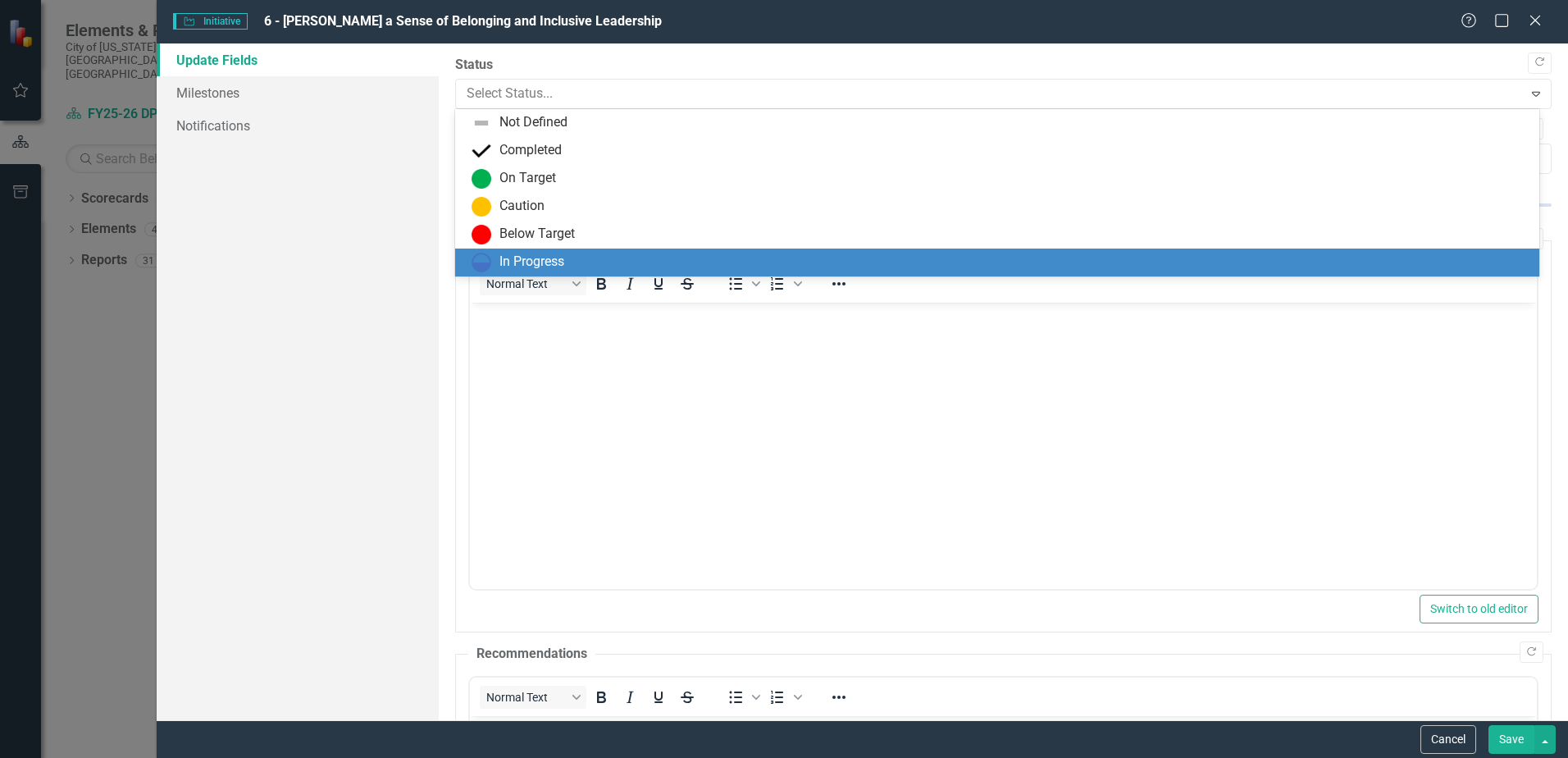
click at [590, 258] on div "In Progress" at bounding box center [1001, 262] width 1059 height 20
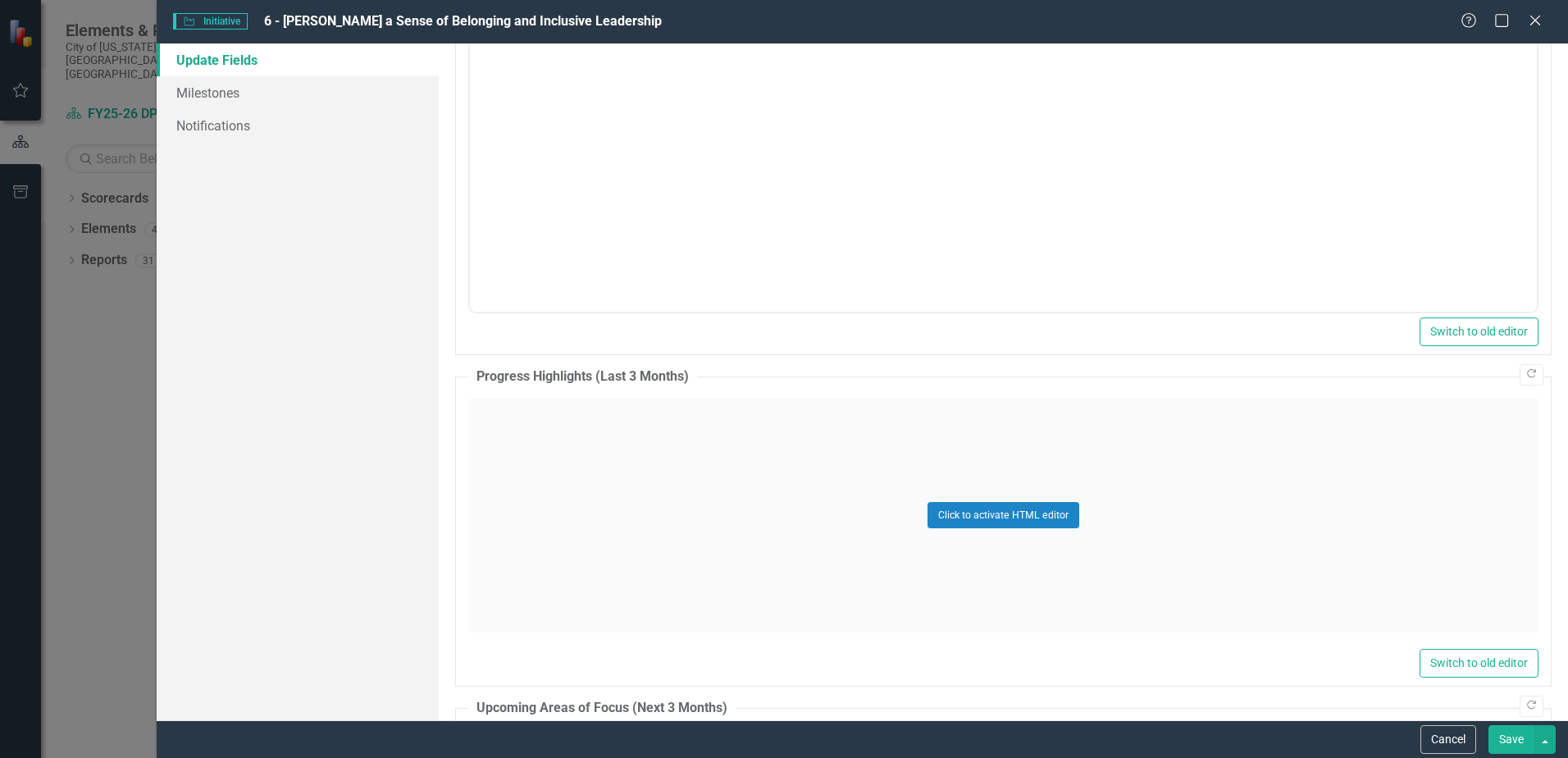
scroll to position [903, 0]
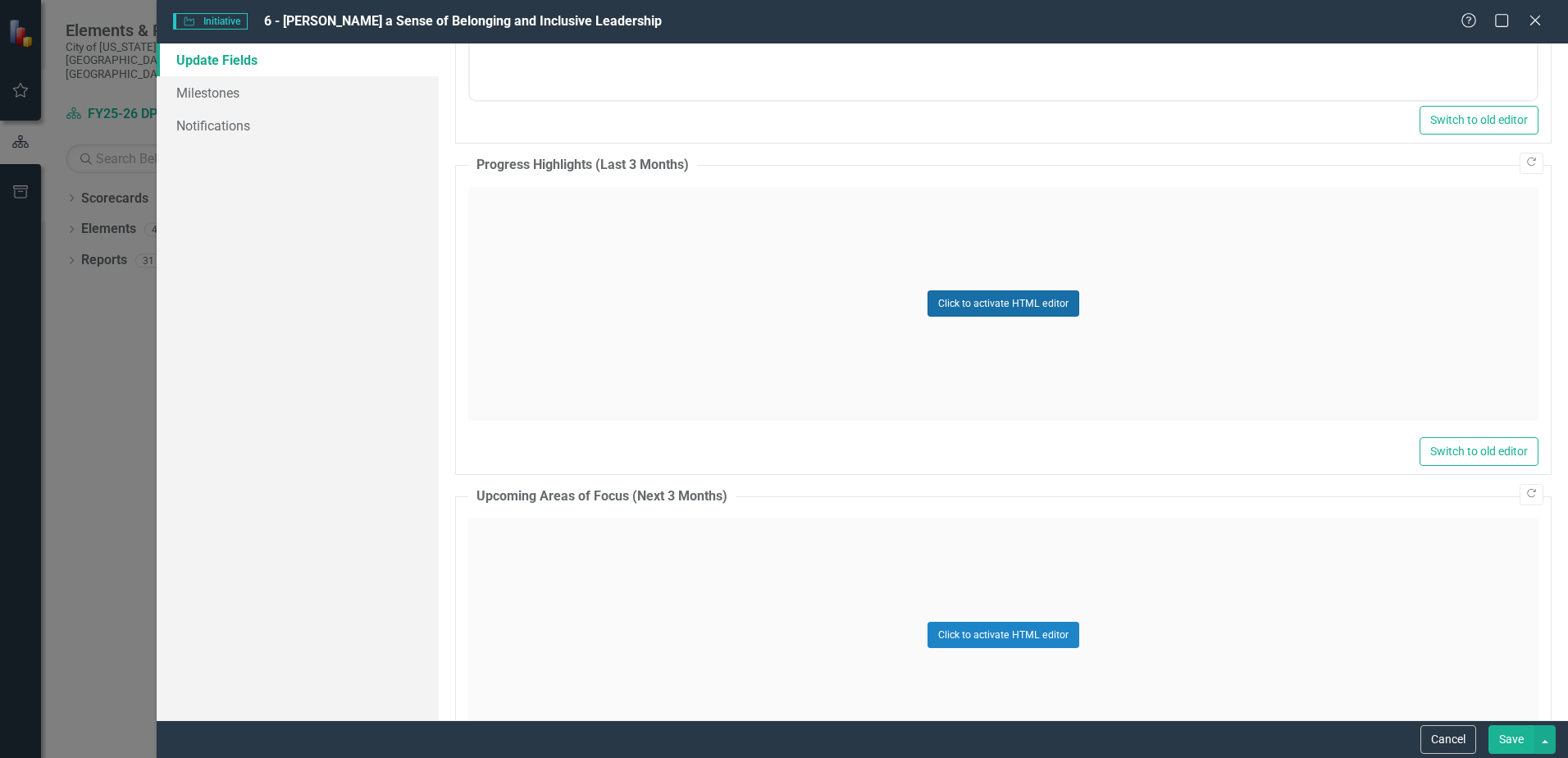
click at [975, 307] on button "Click to activate HTML editor" at bounding box center [1003, 304] width 151 height 26
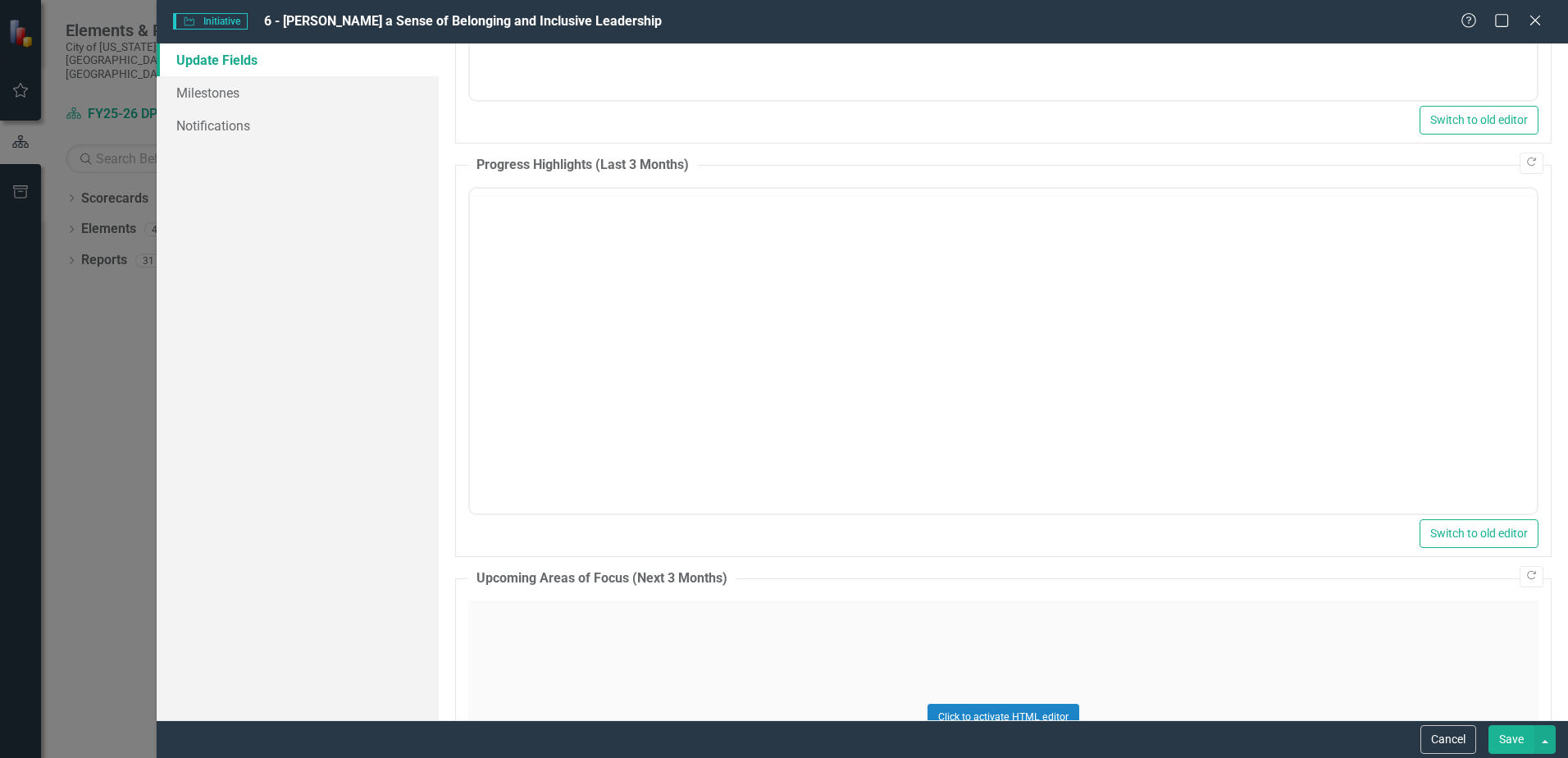
scroll to position [0, 0]
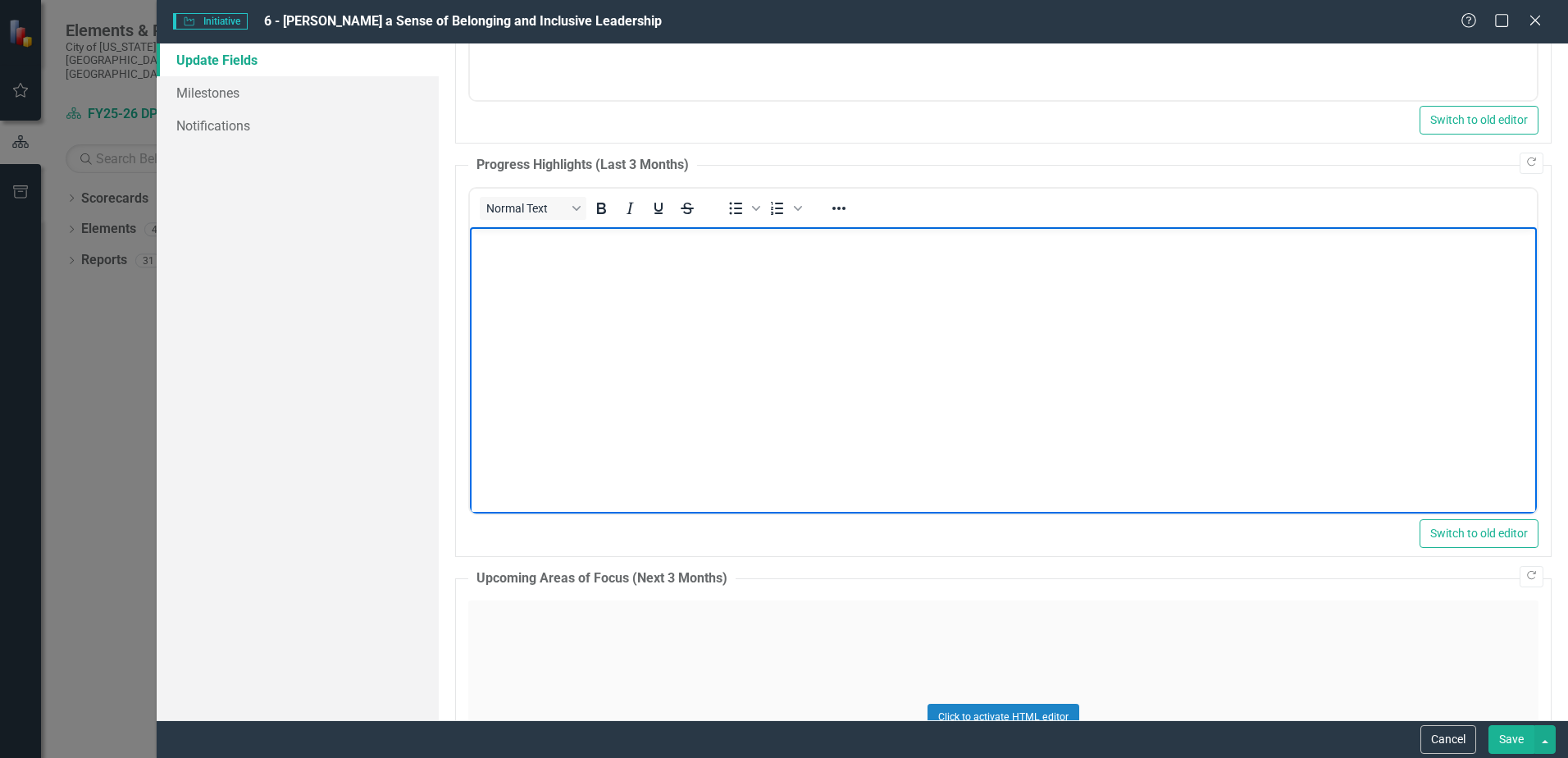
click at [570, 281] on body "Rich Text Area. Press ALT-0 for help." at bounding box center [1003, 350] width 1067 height 247
paste body "Rich Text Area. Press ALT-0 for help."
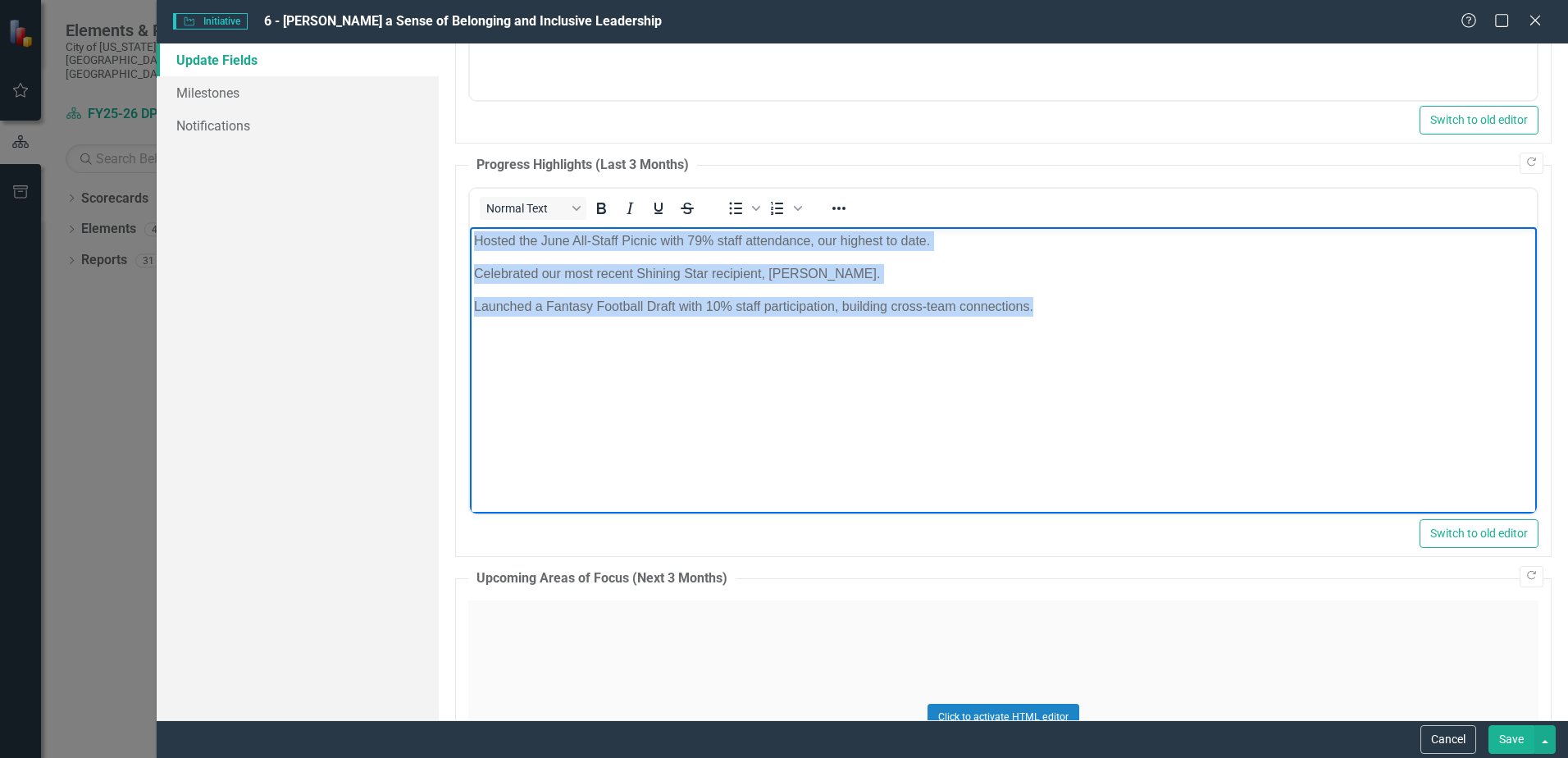
drag, startPoint x: 1082, startPoint y: 319, endPoint x: 443, endPoint y: 198, distance: 650.4
click at [470, 227] on html "Hosted the June All-Staff Picnic with 79% staff attendance, our highest to date…" at bounding box center [1003, 350] width 1067 height 247
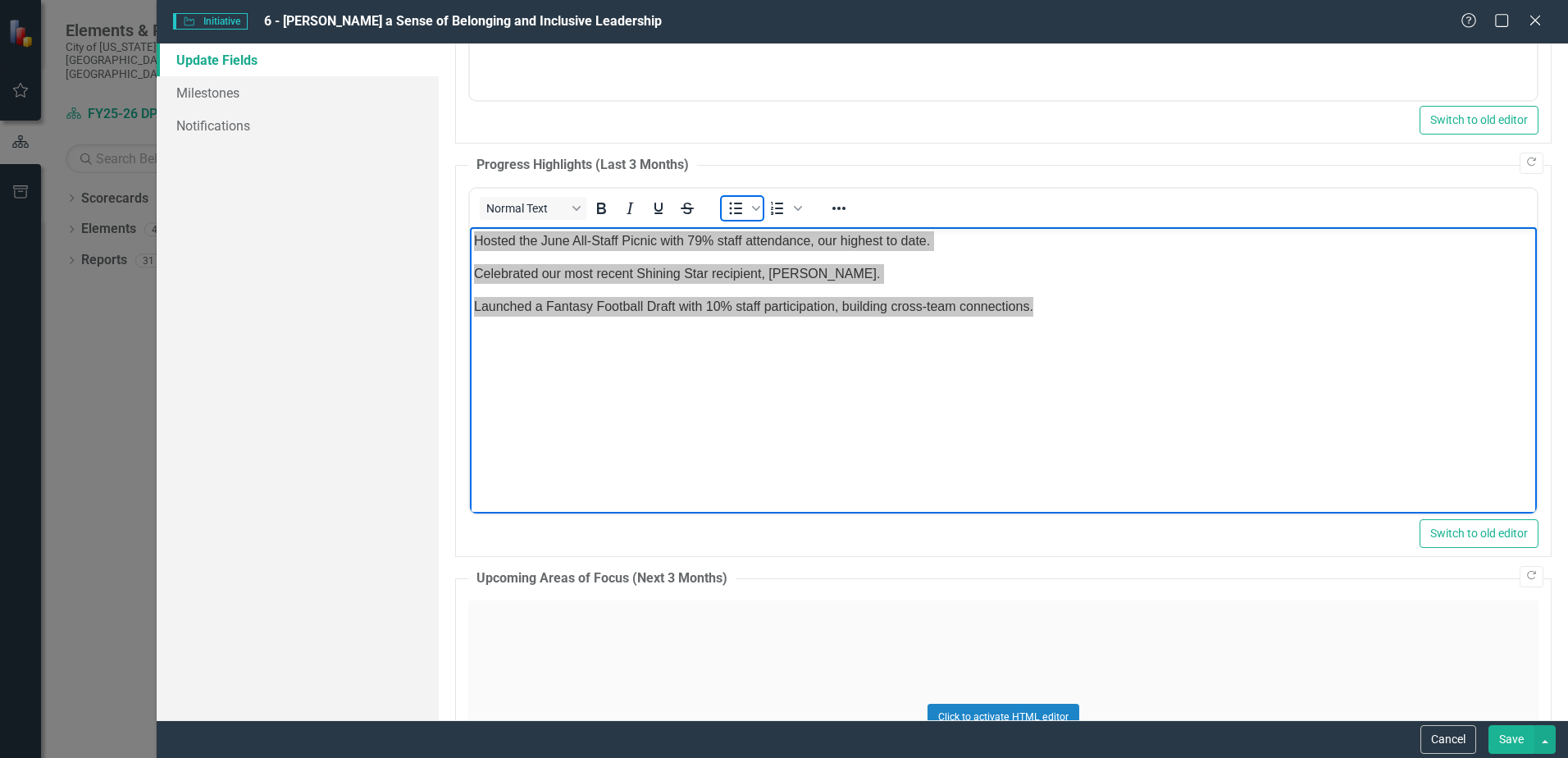
click at [740, 207] on icon "Bullet list" at bounding box center [736, 209] width 20 height 20
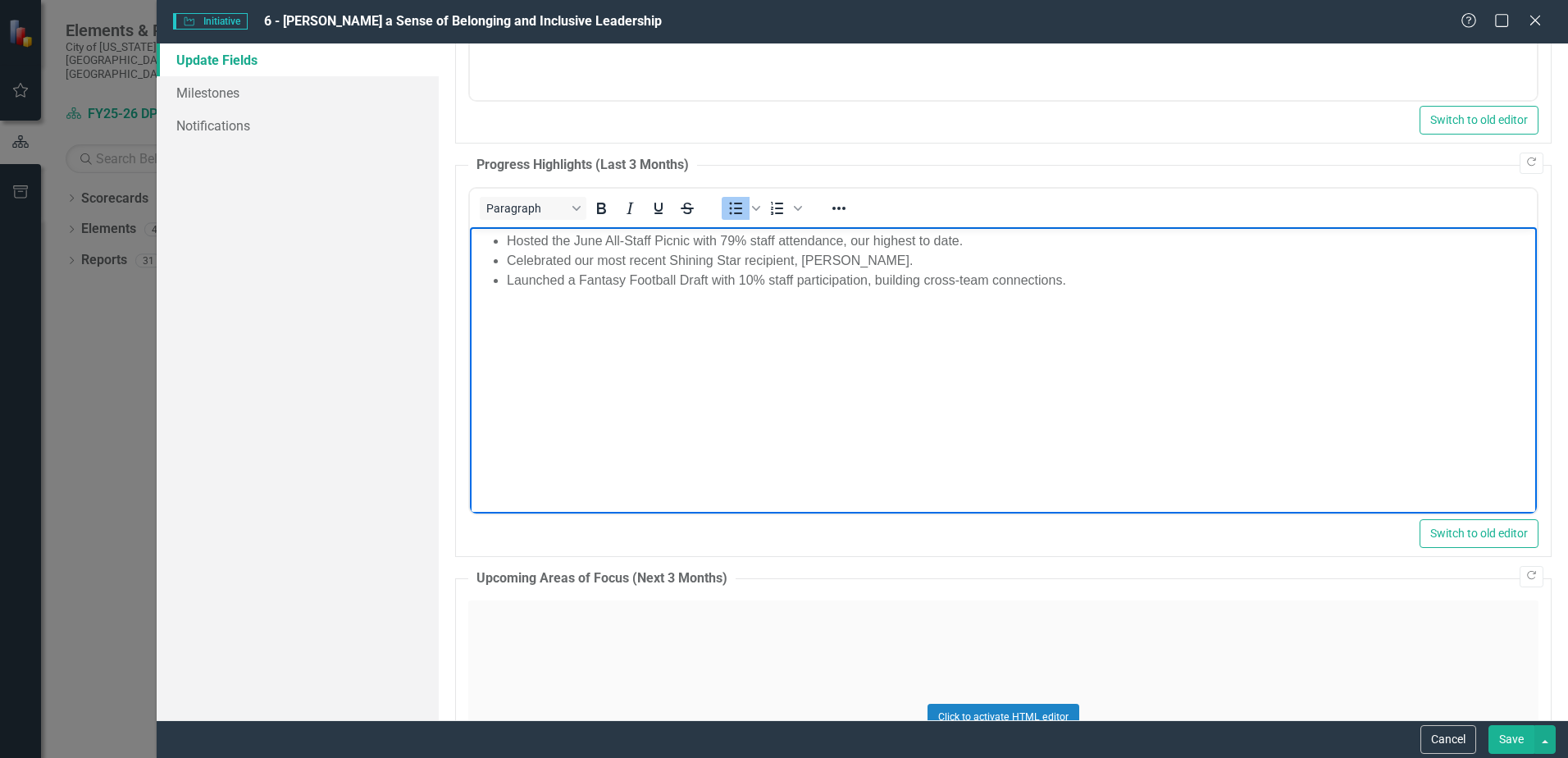
click at [1106, 297] on body "Hosted the June All-Staff Picnic with 79% staff attendance, our highest to date…" at bounding box center [1003, 350] width 1067 height 247
click at [528, 304] on li "Rich Text Area. Press ALT-0 for help." at bounding box center [1020, 300] width 1026 height 20
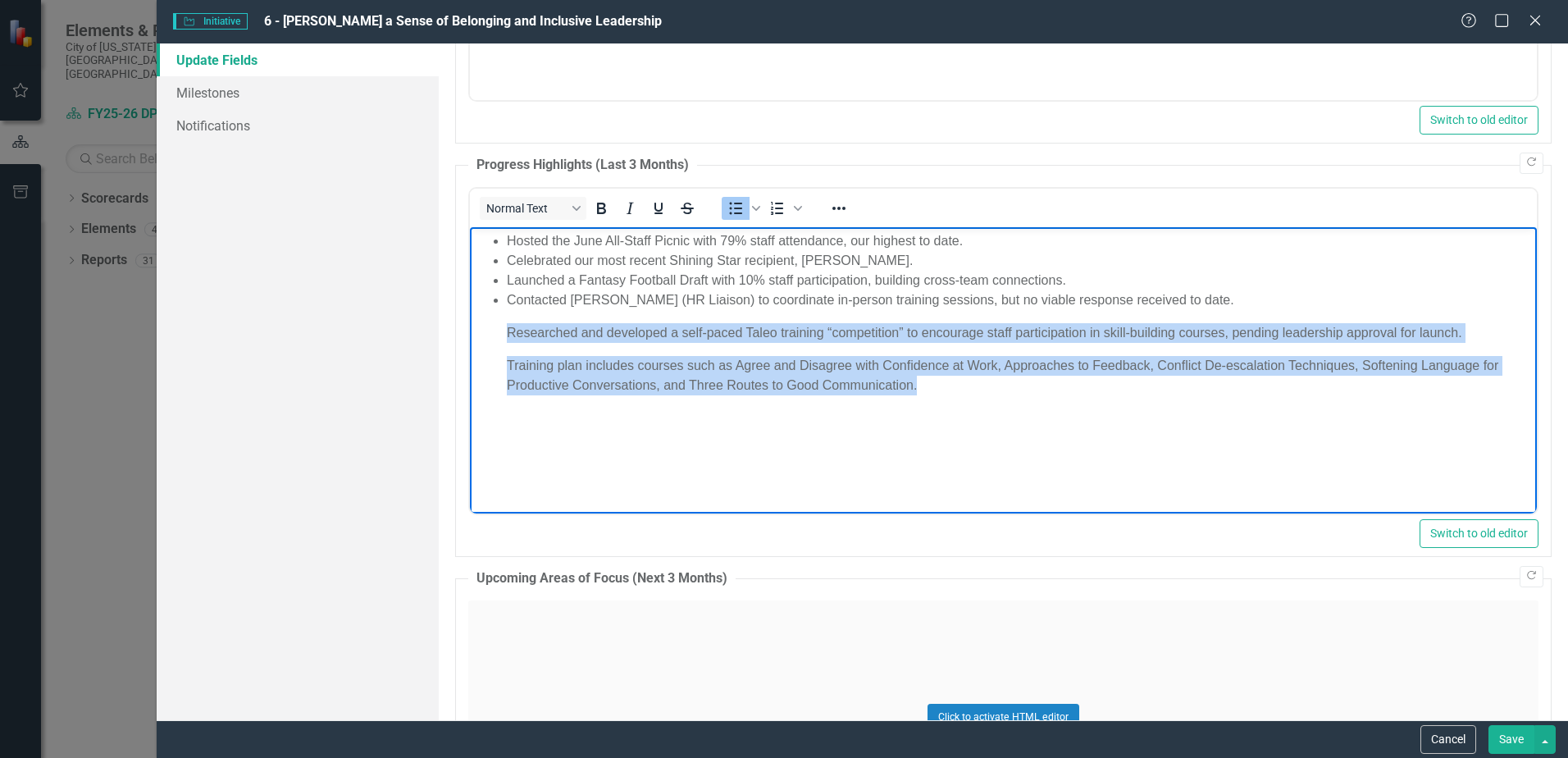
drag, startPoint x: 955, startPoint y: 397, endPoint x: 508, endPoint y: 302, distance: 457.0
click at [488, 311] on body "Hosted the June All-Staff Picnic with 79% staff attendance, our highest to date…" at bounding box center [1003, 350] width 1067 height 247
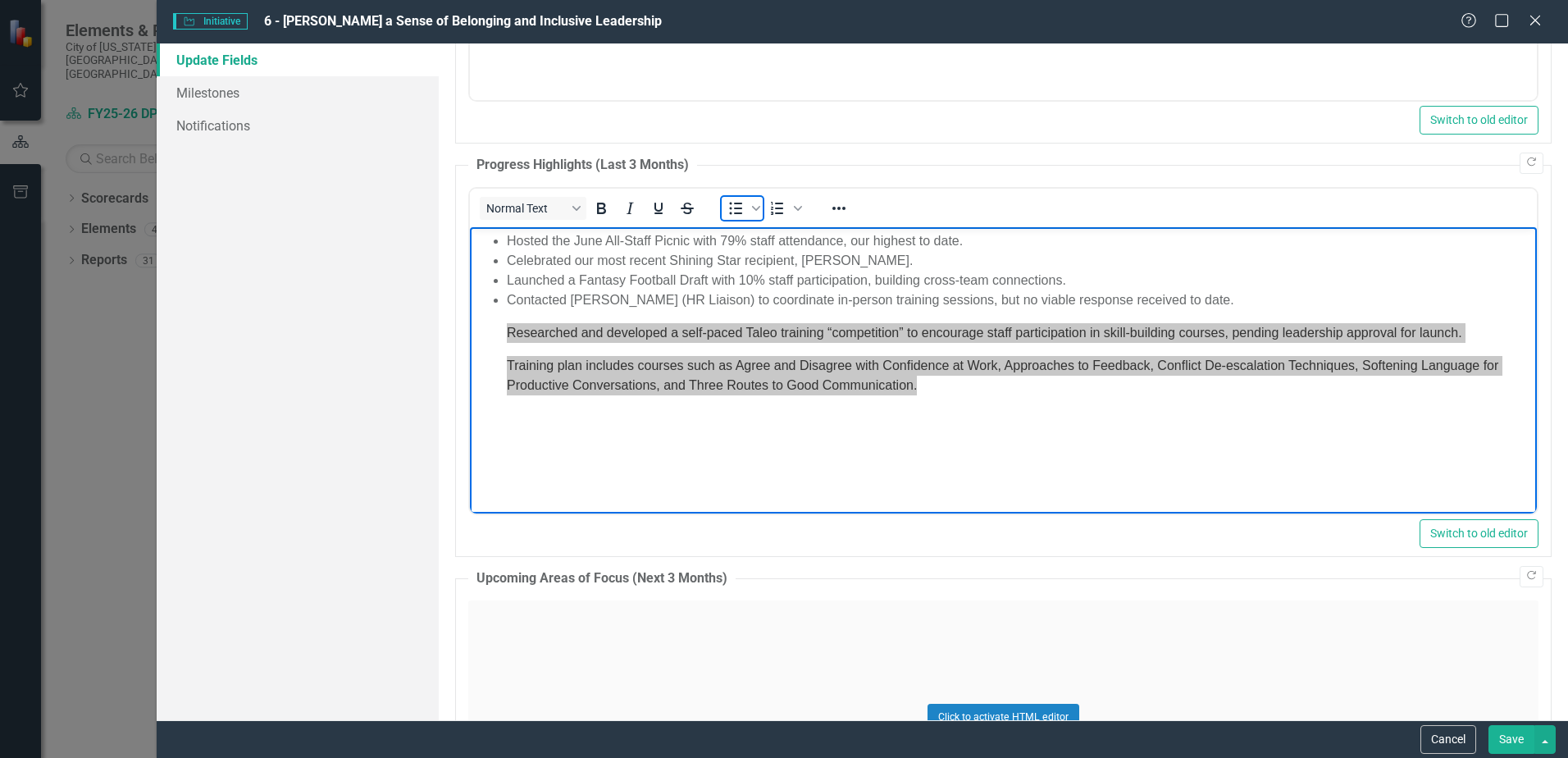
click at [737, 205] on icon "Bullet list" at bounding box center [736, 209] width 20 height 20
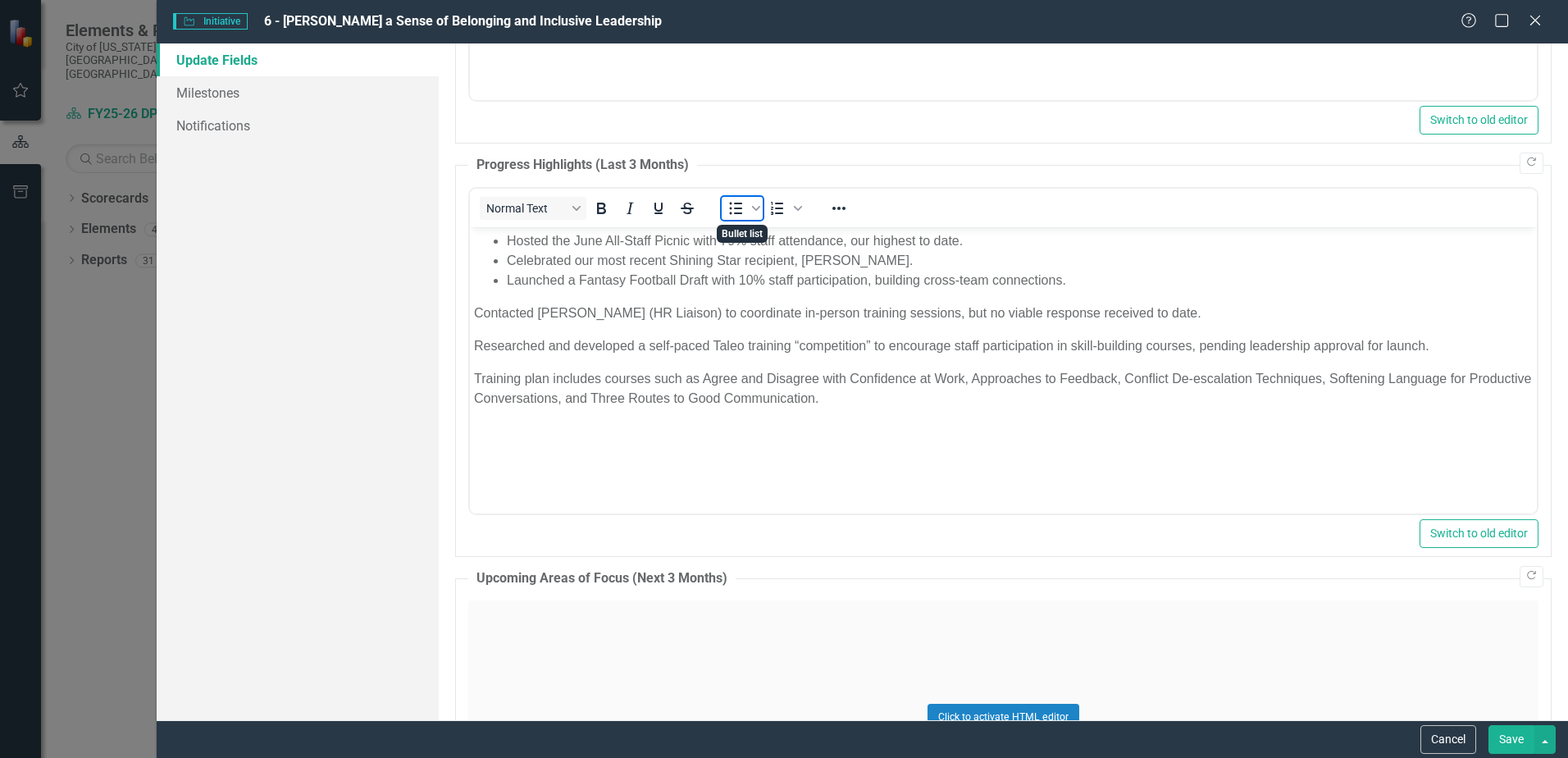
click at [739, 205] on icon "Bullet list" at bounding box center [736, 209] width 20 height 20
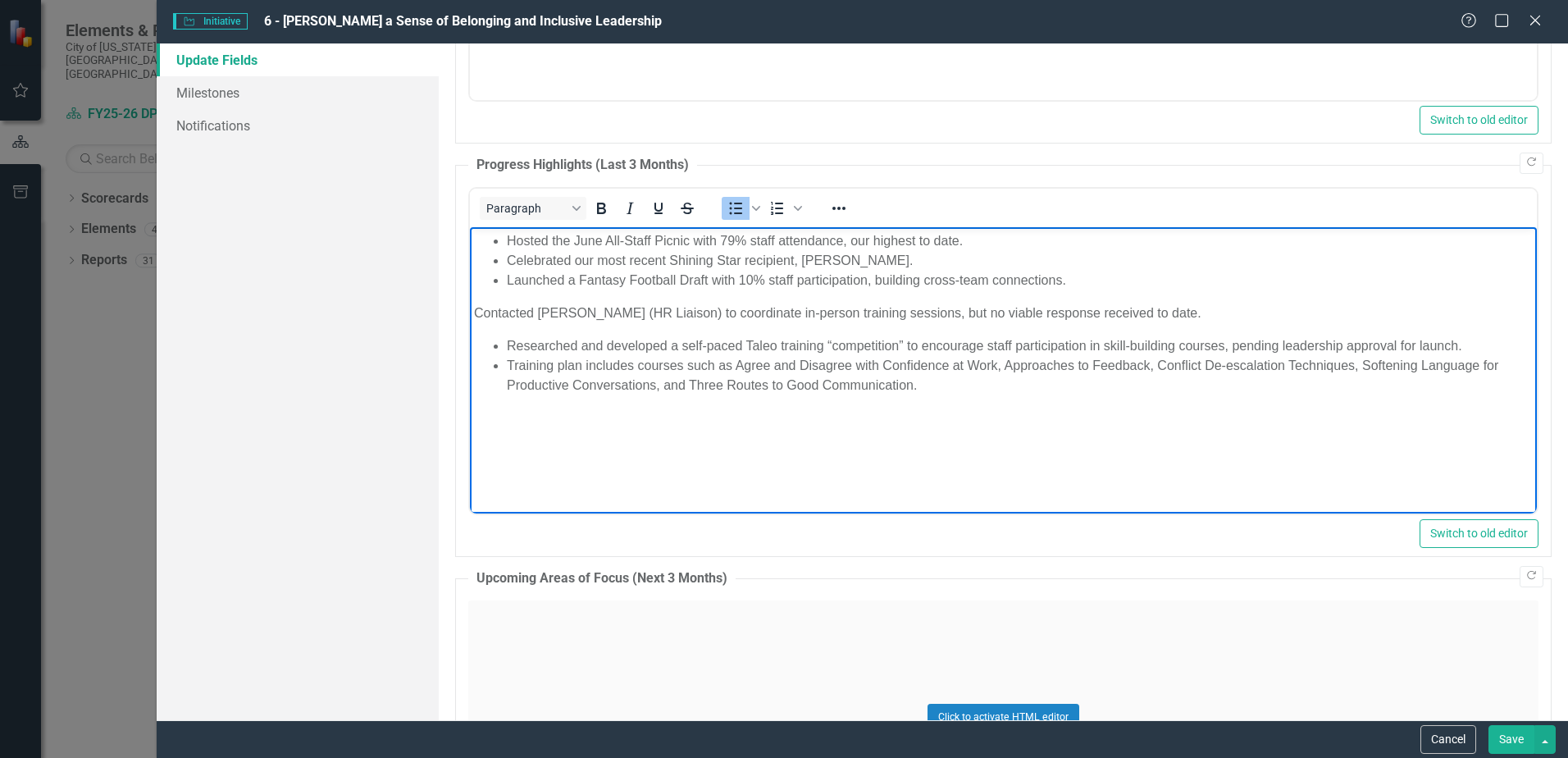
click at [973, 408] on body "Hosted the June All-Staff Picnic with 79% staff attendance, our highest to date…" at bounding box center [1003, 350] width 1067 height 247
click at [978, 431] on body "Hosted the June All-Staff Picnic with 79% staff attendance, our highest to date…" at bounding box center [1003, 350] width 1067 height 247
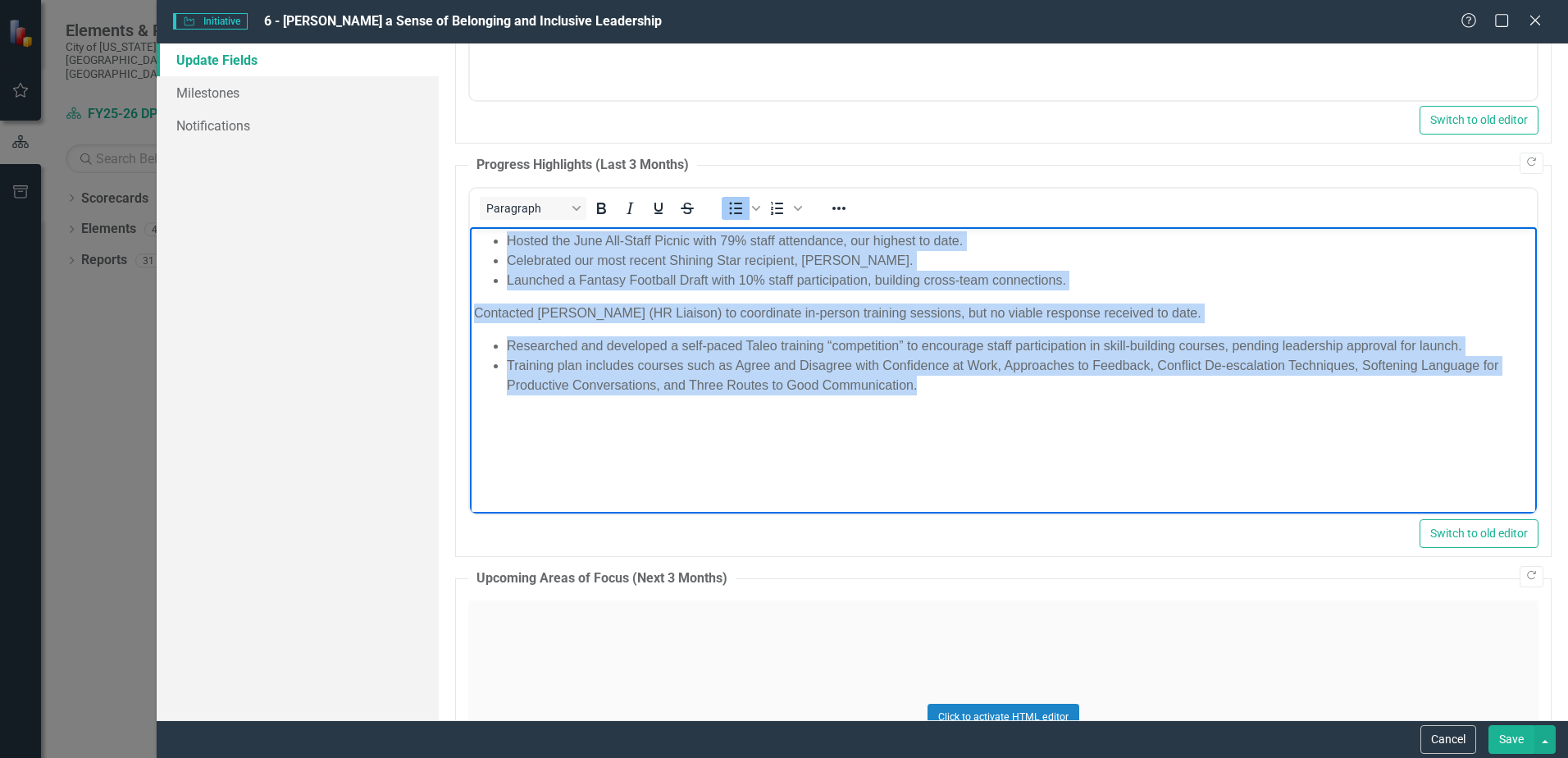
drag, startPoint x: 951, startPoint y: 389, endPoint x: 450, endPoint y: 220, distance: 528.7
click at [470, 227] on html "Hosted the June All-Staff Picnic with 79% staff attendance, our highest to date…" at bounding box center [1003, 350] width 1067 height 247
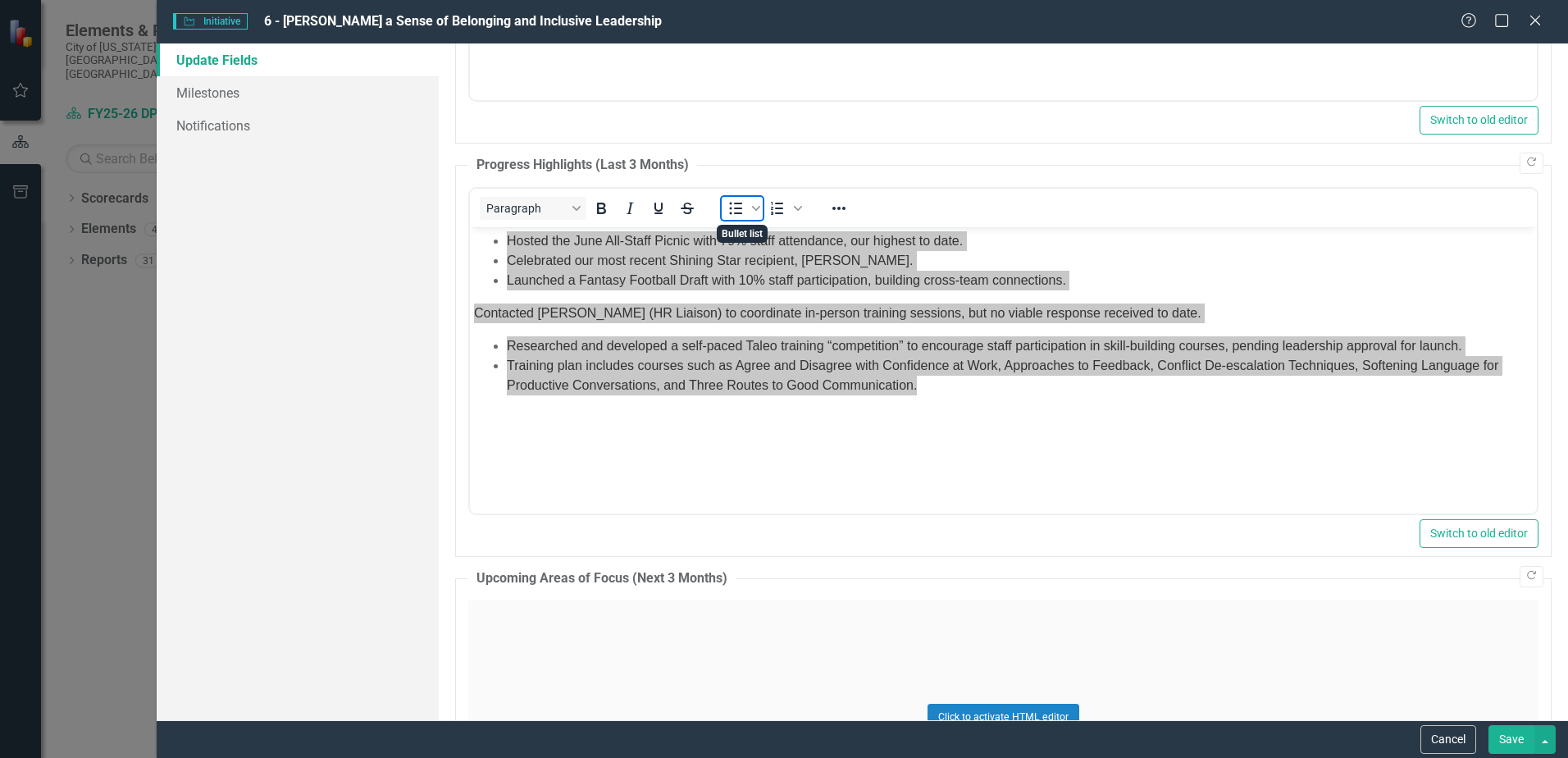
click at [734, 209] on icon "Bullet list" at bounding box center [736, 209] width 20 height 20
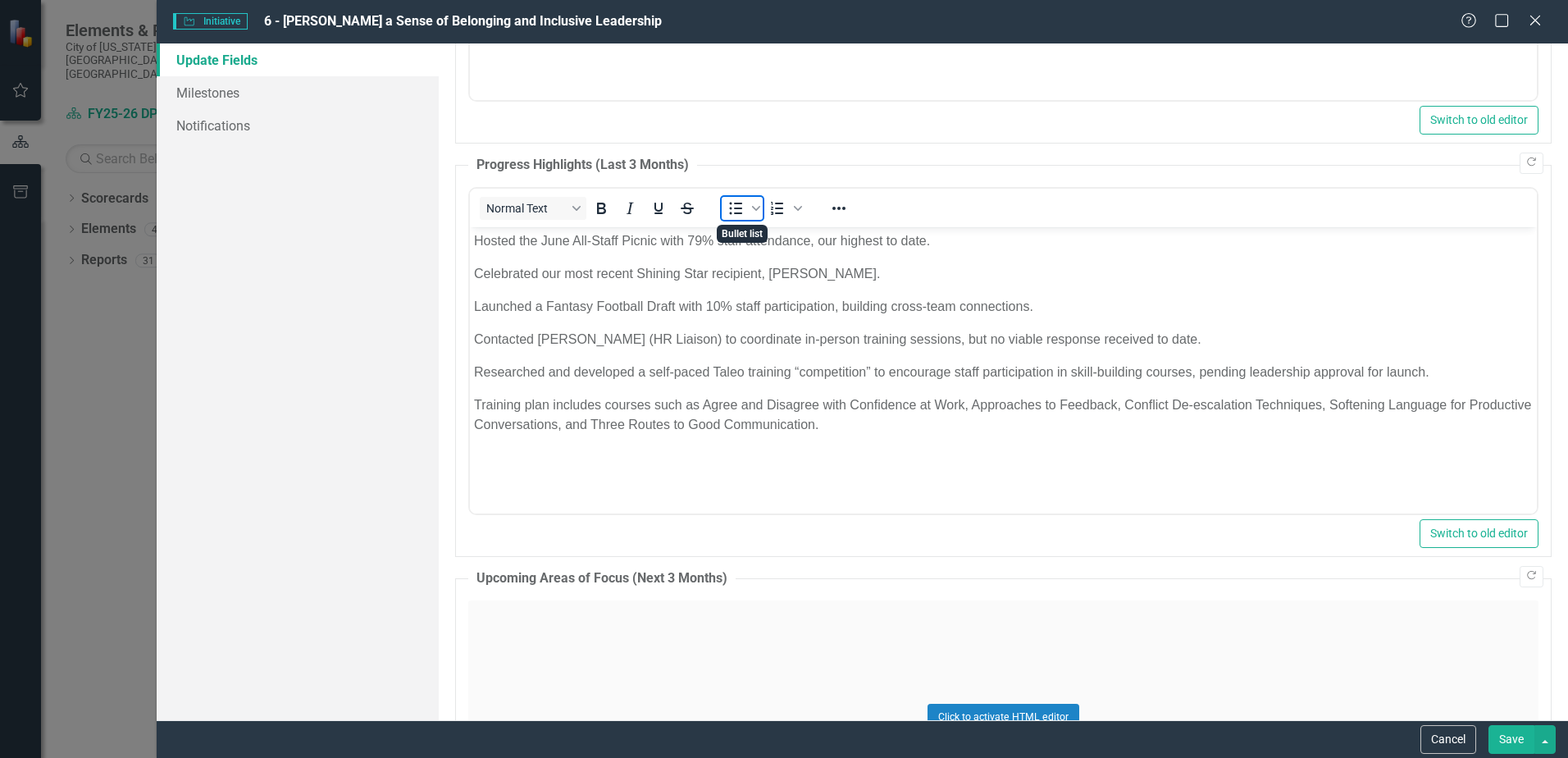
click at [734, 209] on icon "Bullet list" at bounding box center [736, 209] width 20 height 20
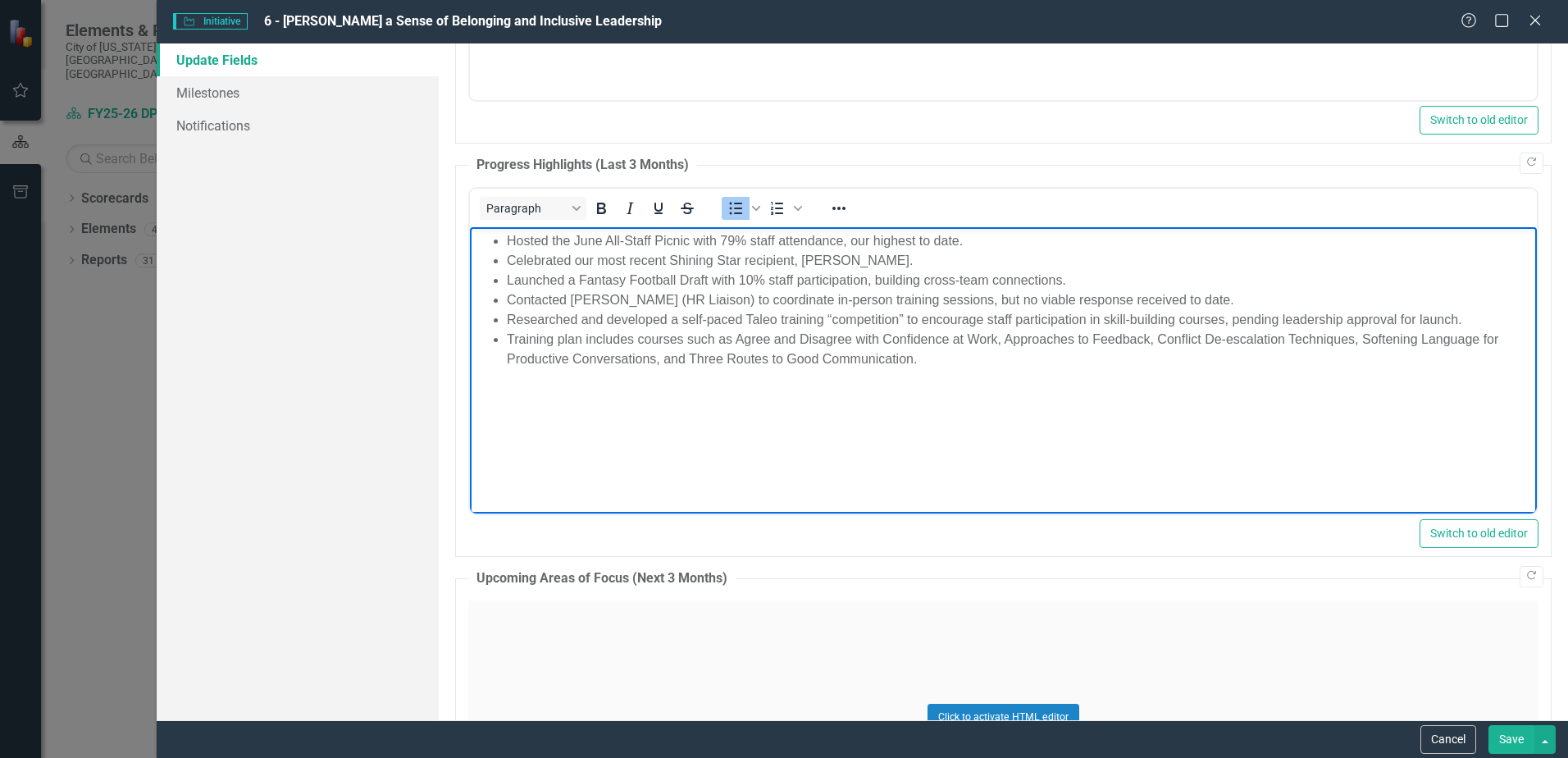
click at [871, 473] on html "Hosted the June All-Staff Picnic with 79% staff attendance, our highest to date…" at bounding box center [1003, 350] width 1067 height 247
drag, startPoint x: 965, startPoint y: 241, endPoint x: 845, endPoint y: 235, distance: 120.1
click at [845, 235] on li "Hosted the June All-Staff Picnic with 79% staff attendance, our highest to date." at bounding box center [1020, 241] width 1026 height 20
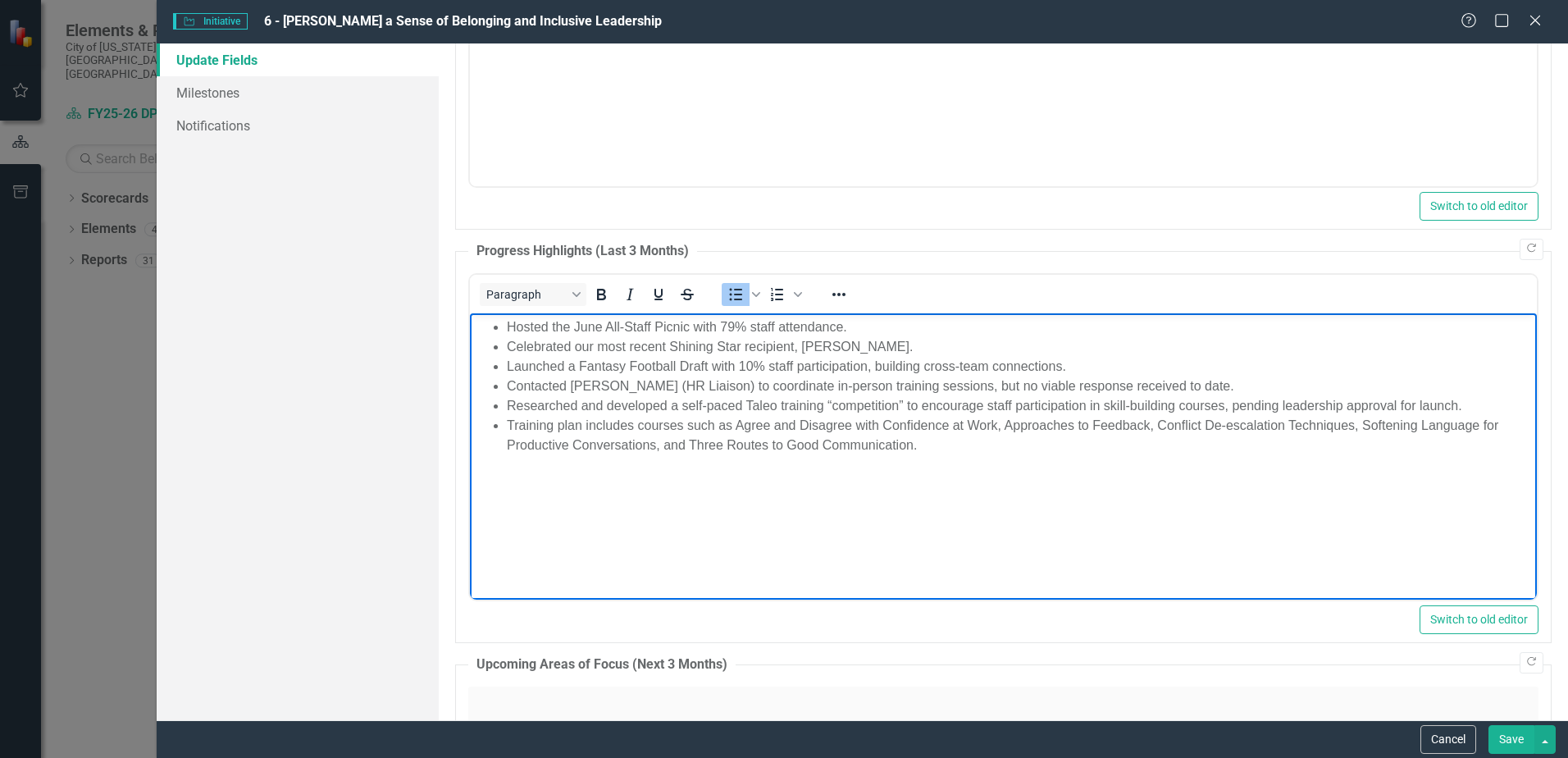
scroll to position [739, 0]
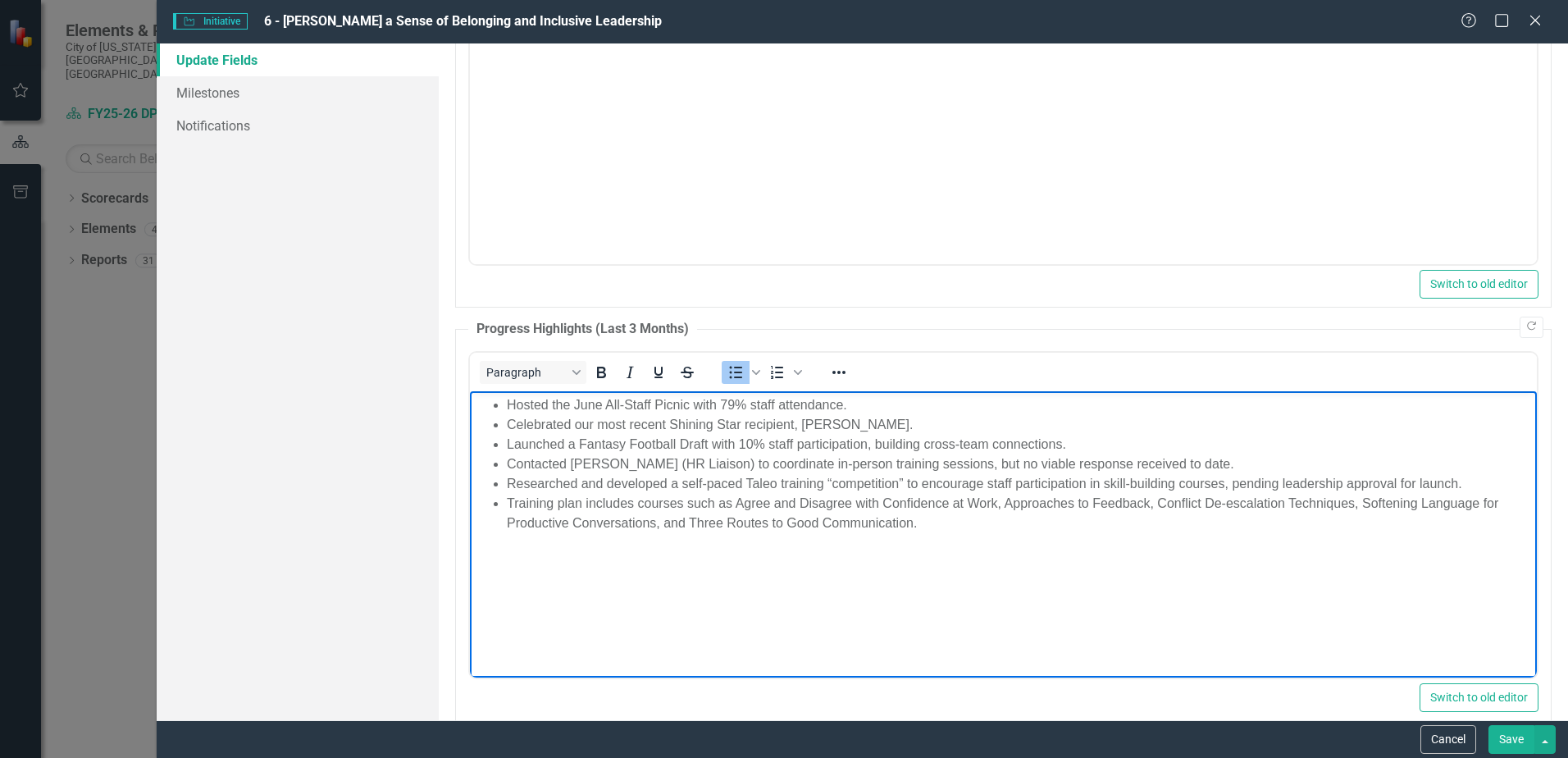
click at [507, 501] on li "Training plan includes courses such as Agree and Disagree with Confidence at Wo…" at bounding box center [1020, 513] width 1026 height 40
click at [1112, 578] on body "Hosted the June All-Staff Picnic with 79% staff attendance. Celebrated our most…" at bounding box center [1003, 514] width 1067 height 247
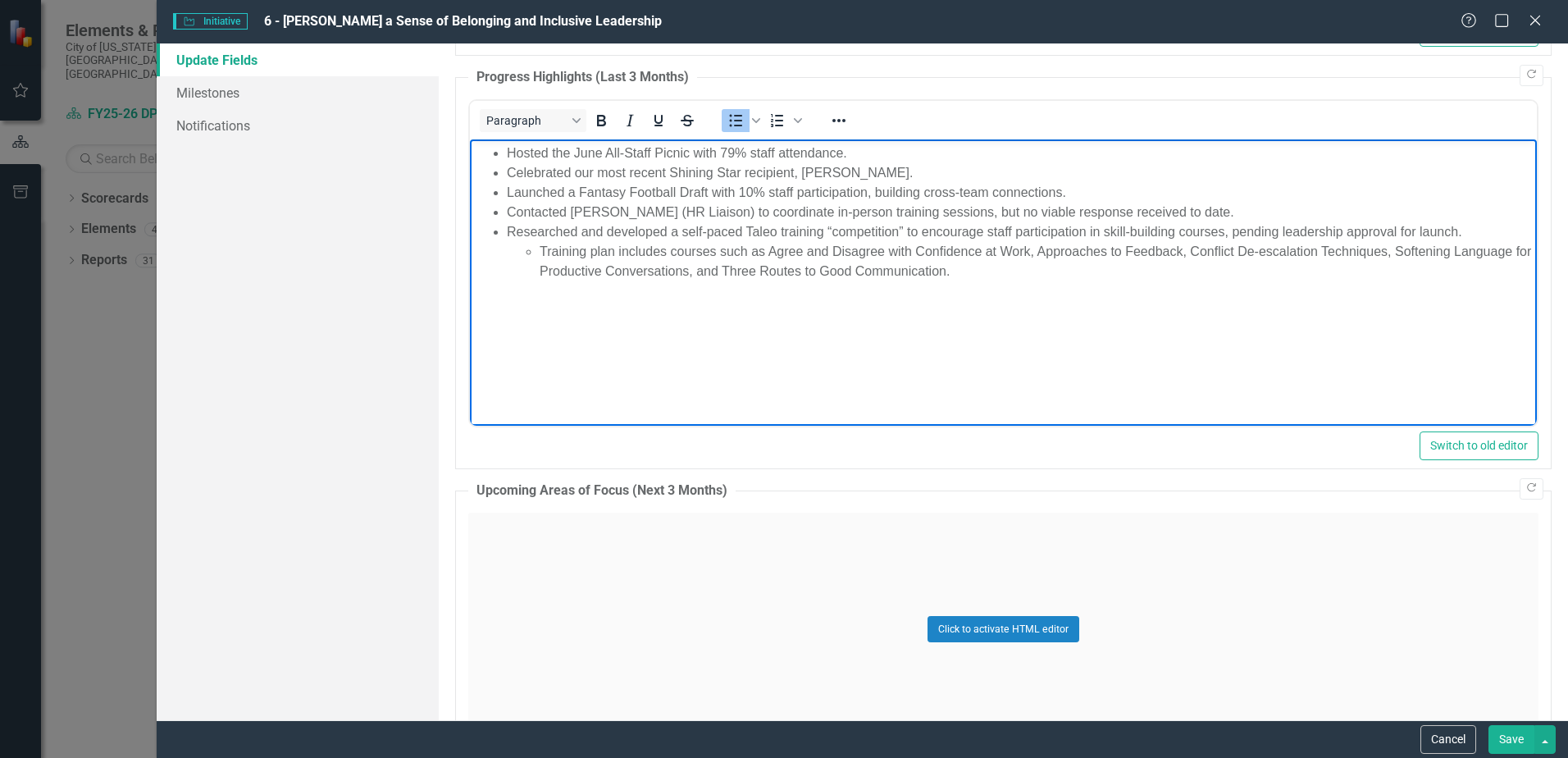
scroll to position [1067, 0]
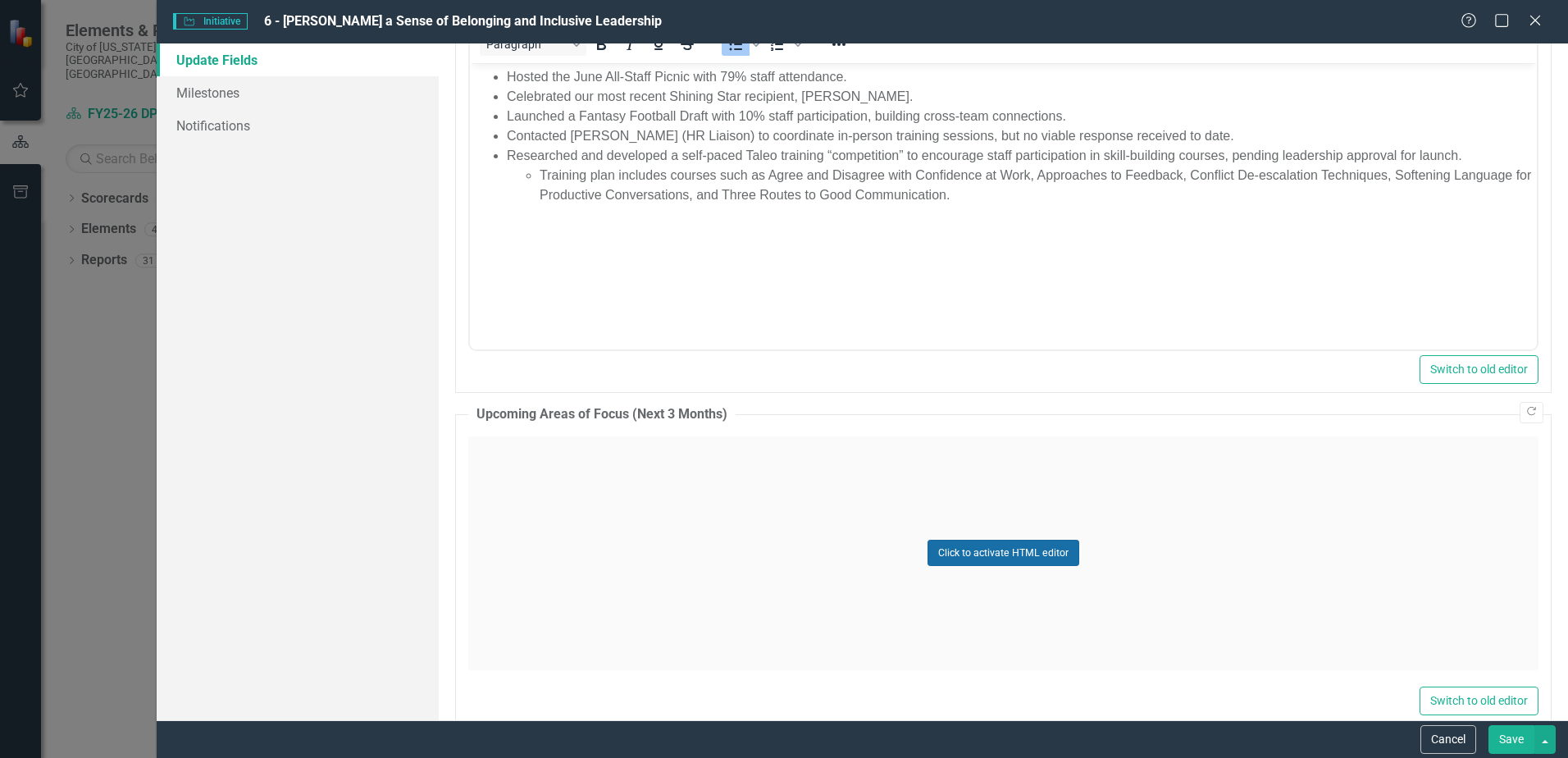
click at [997, 559] on button "Click to activate HTML editor" at bounding box center [1003, 554] width 151 height 26
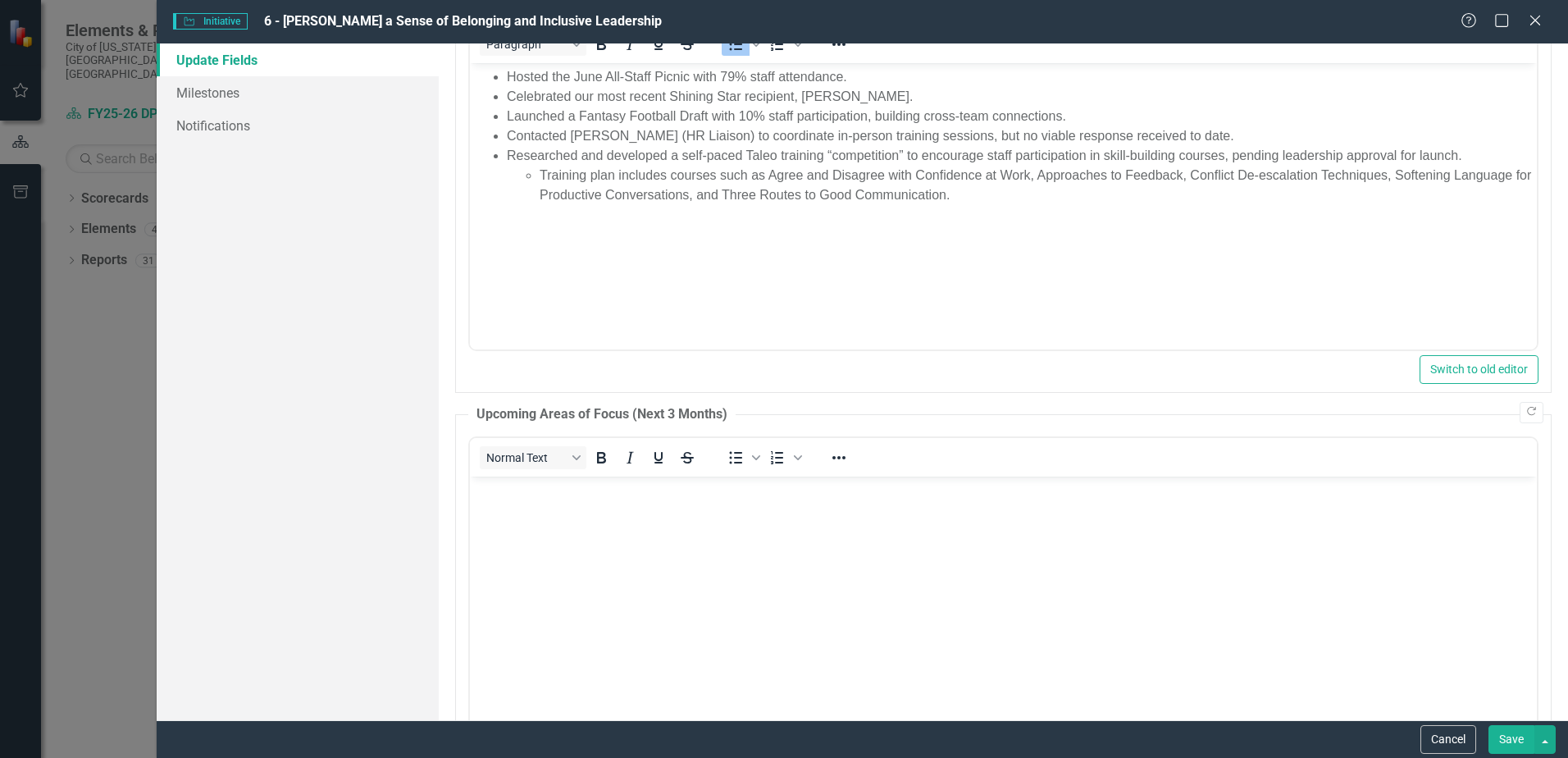
scroll to position [0, 0]
click at [587, 550] on body "Rich Text Area. Press ALT-0 for help." at bounding box center [1003, 599] width 1067 height 247
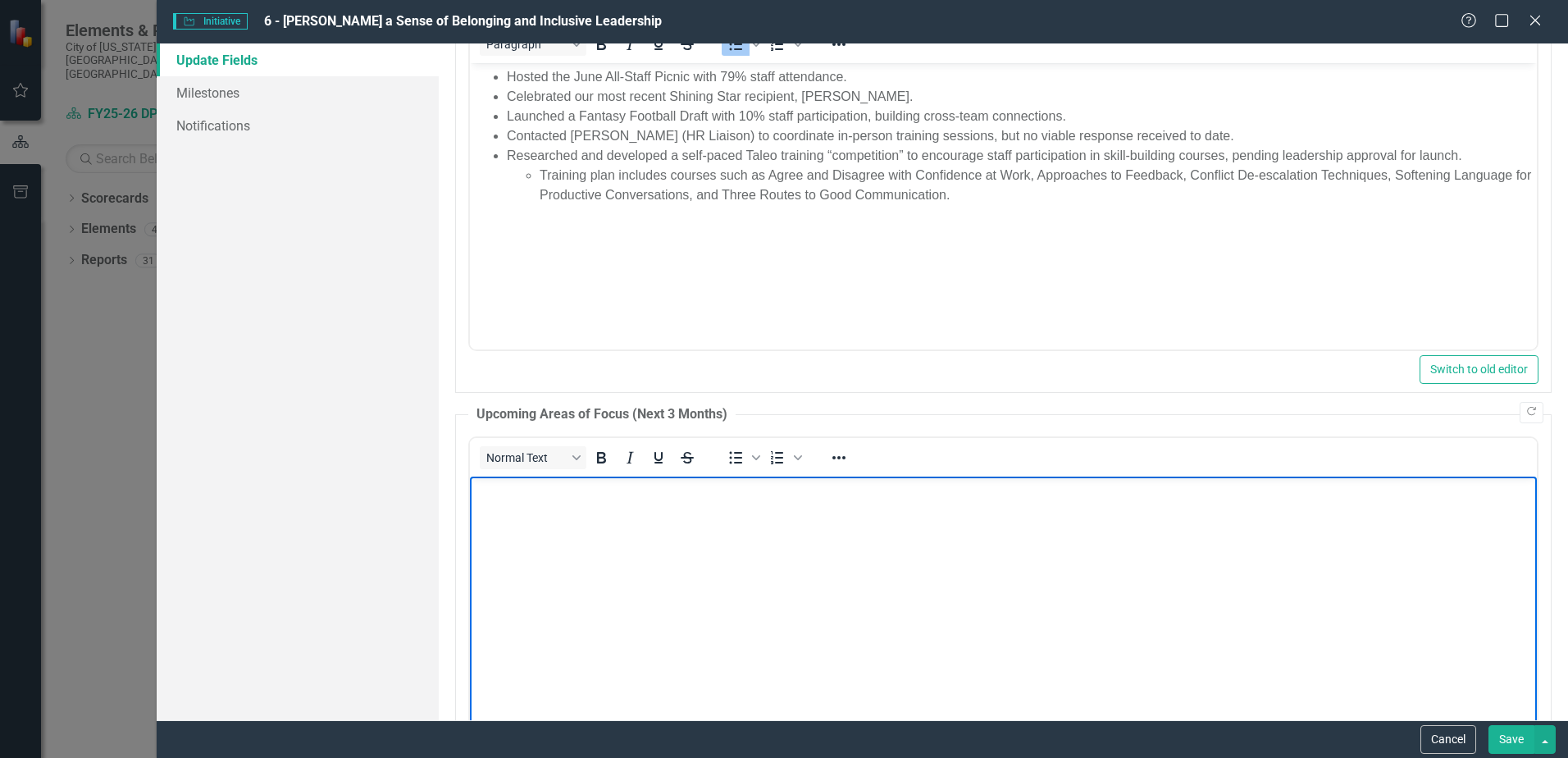
paste body "Rich Text Area. Press ALT-0 for help."
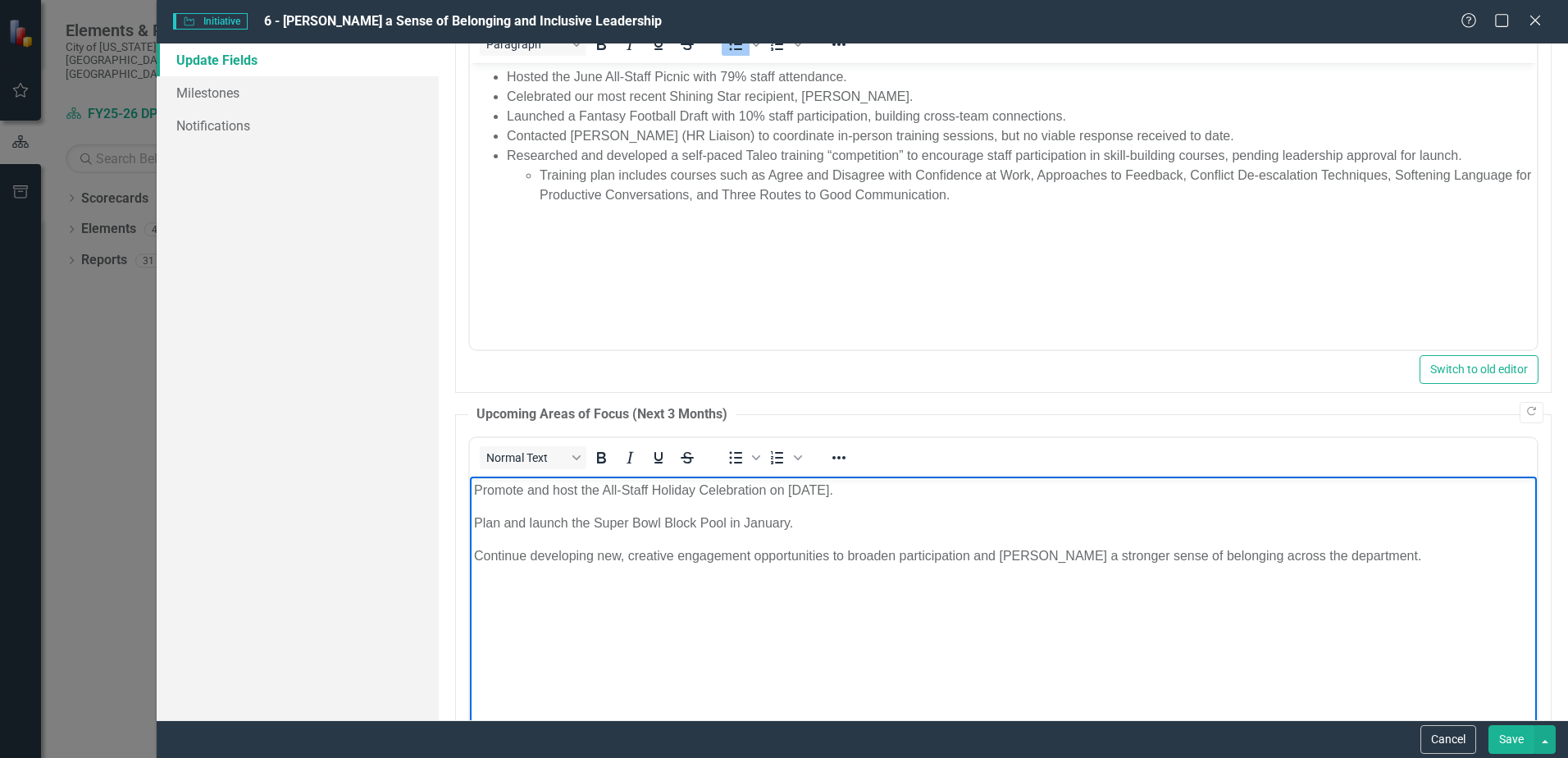
click at [608, 619] on body "Promote and host the All-Staff Holiday Celebration on November 7th. Plan and la…" at bounding box center [1003, 599] width 1067 height 247
click at [1405, 555] on p "Continue developing new, creative engagement opportunities to broaden participa…" at bounding box center [1003, 556] width 1059 height 20
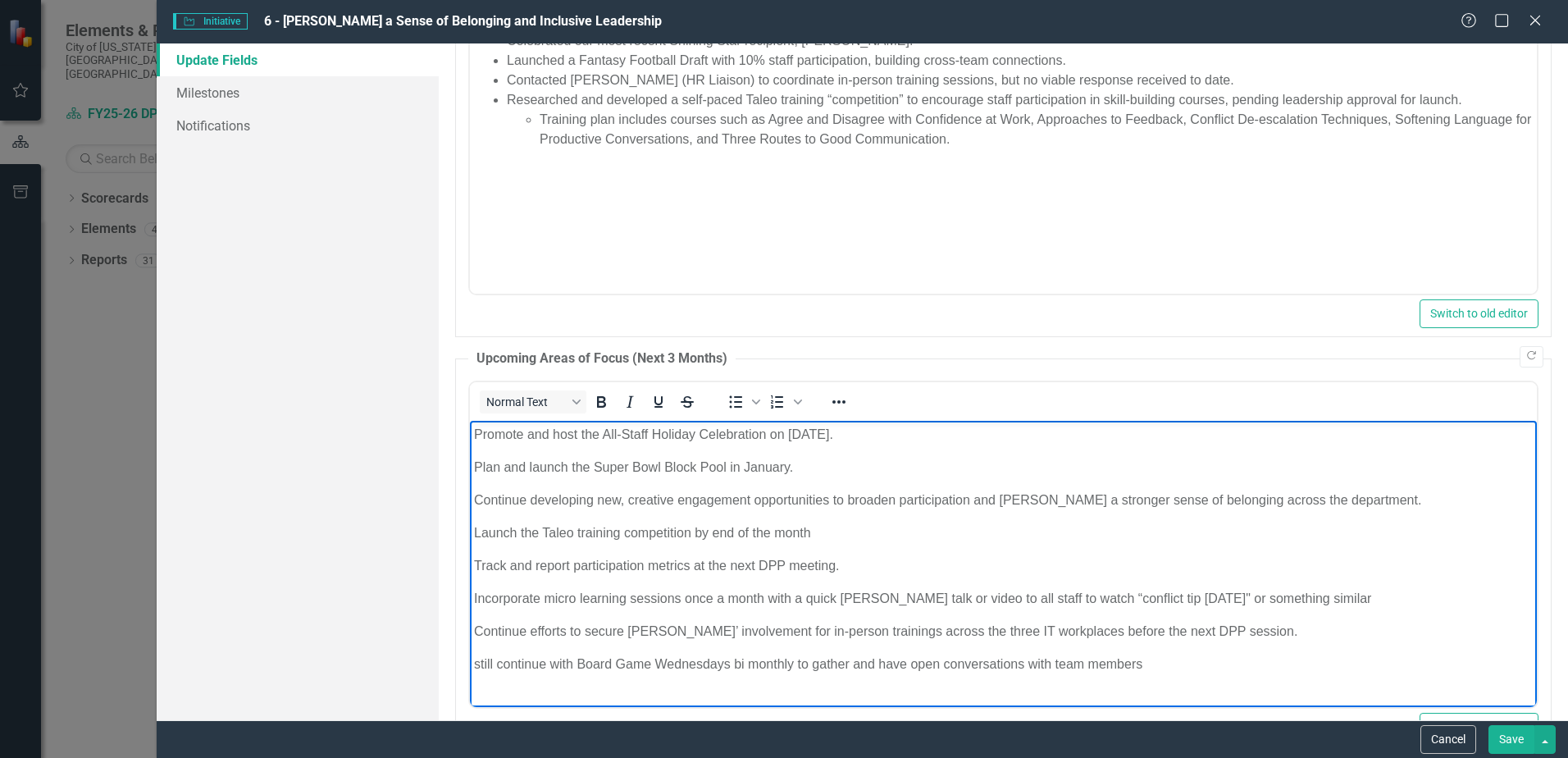
scroll to position [1149, 0]
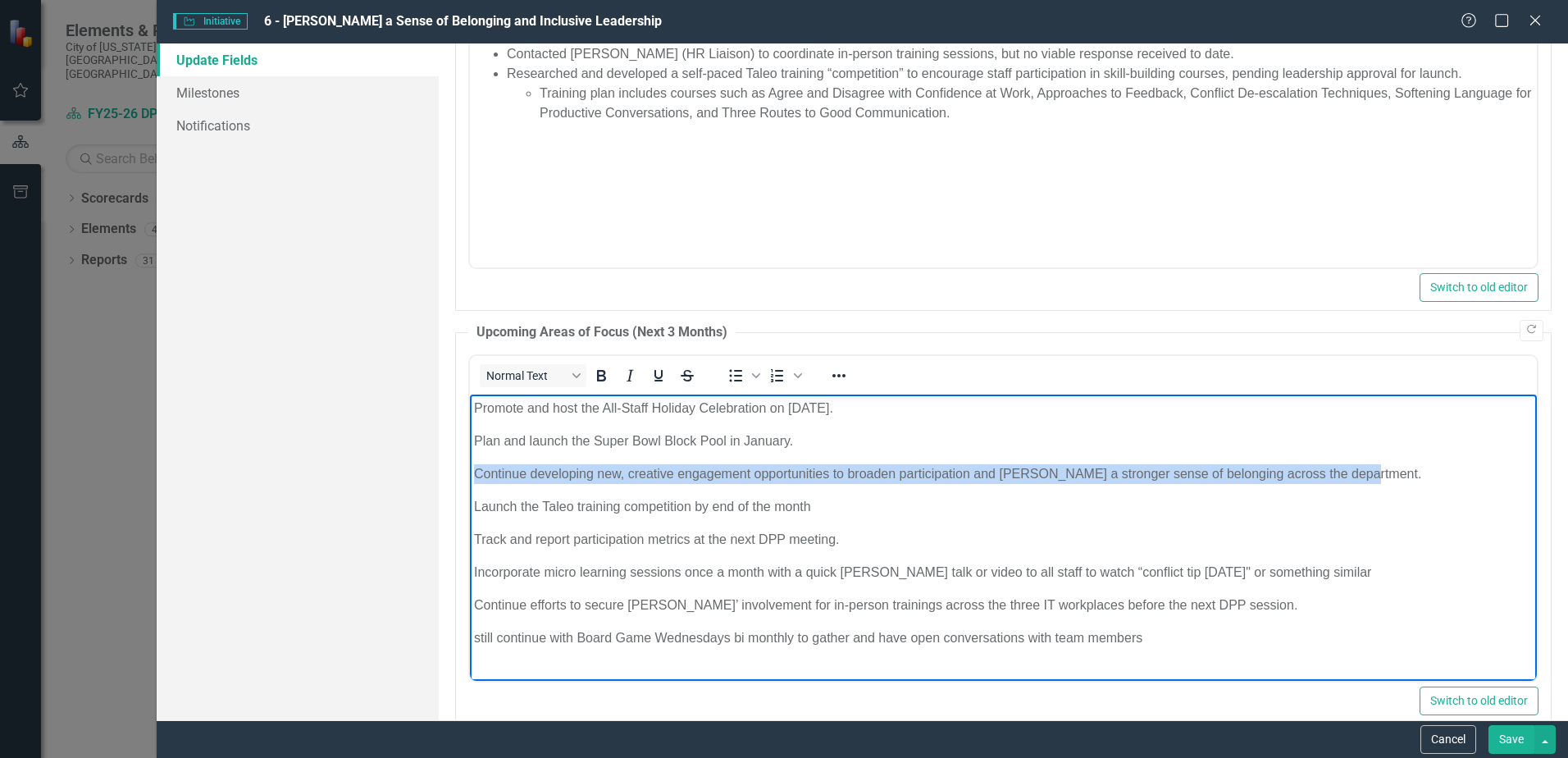
drag, startPoint x: 1378, startPoint y: 471, endPoint x: 917, endPoint y: 862, distance: 604.5
click at [470, 468] on html "Promote and host the All-Staff Holiday Celebration on November 7th. Plan and la…" at bounding box center [1003, 529] width 1067 height 271
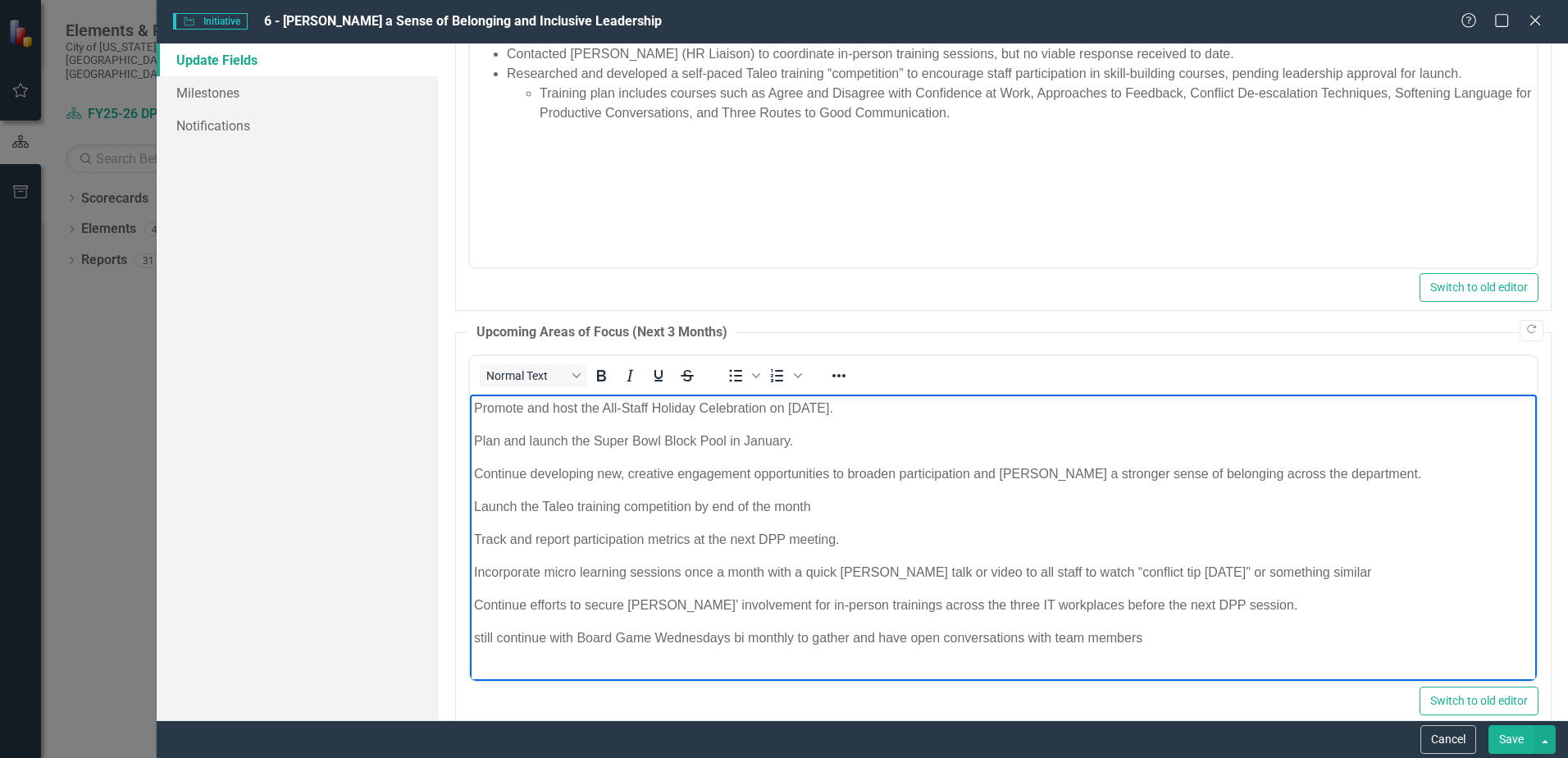
click at [777, 569] on p "Incorporate micro learning sessions once a month with a quick ted talk or video…" at bounding box center [1003, 572] width 1059 height 20
click at [471, 538] on body "Promote and host the All-Staff Holiday Celebration on November 7th. Plan and la…" at bounding box center [1003, 529] width 1067 height 271
click at [1097, 576] on p "Incorporate micro learning sessions once a month with a quick ted talk or video…" at bounding box center [1003, 572] width 1059 height 20
click at [1237, 635] on p "still continue with Board Game Wednesdays bi monthly to gather and have open co…" at bounding box center [1003, 638] width 1059 height 20
drag, startPoint x: 1311, startPoint y: 573, endPoint x: 994, endPoint y: 564, distance: 317.1
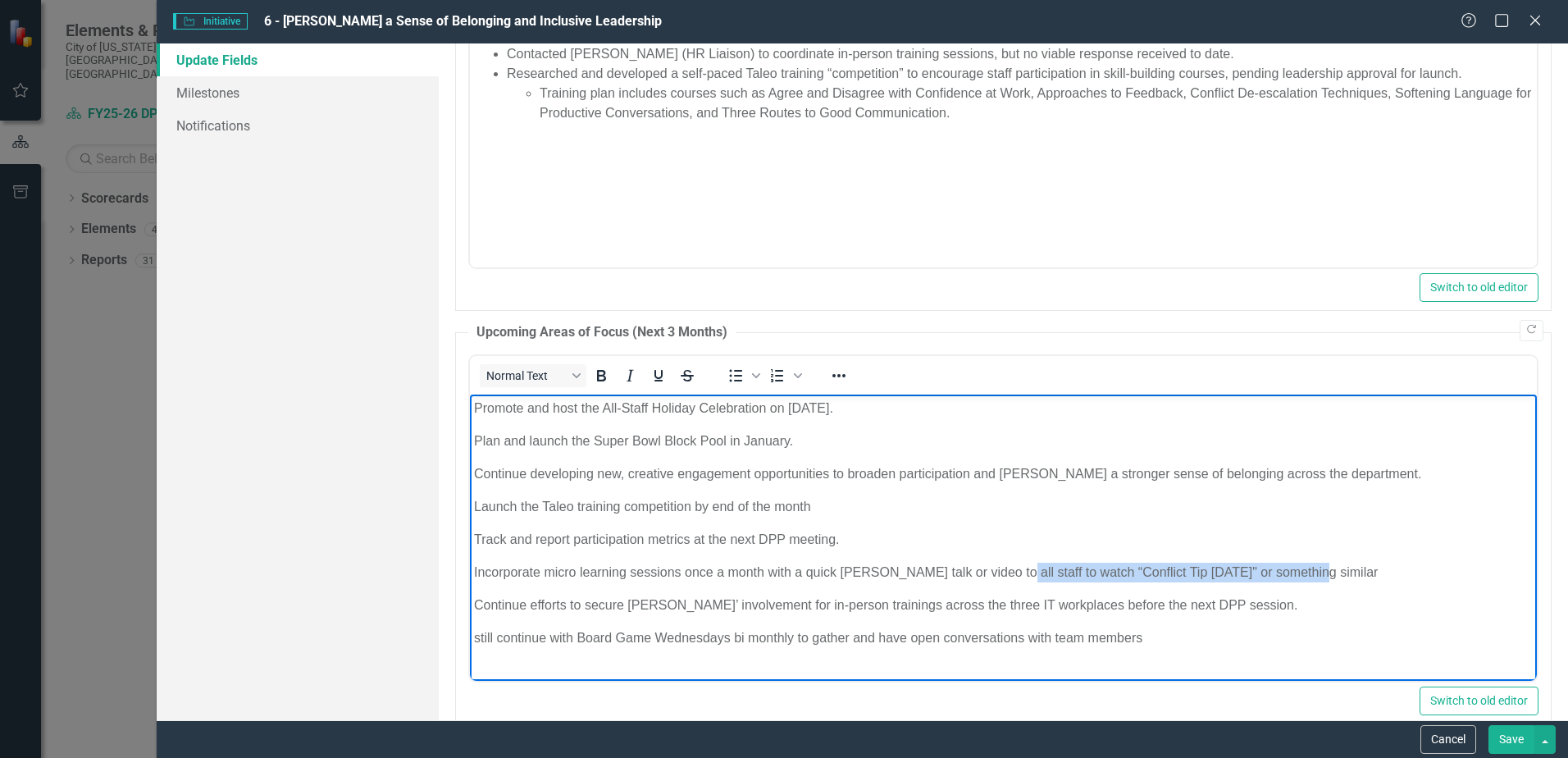
click at [994, 564] on p "Incorporate micro learning sessions once a month with a quick ted talk or video…" at bounding box center [1003, 572] width 1059 height 20
drag, startPoint x: 1045, startPoint y: 570, endPoint x: 1020, endPoint y: 568, distance: 25.1
click at [1020, 568] on p "Incorporate micro learning sessions once a month with a quick [PERSON_NAME] tal…" at bounding box center [1003, 572] width 1059 height 20
drag, startPoint x: 501, startPoint y: 636, endPoint x: 916, endPoint y: 1025, distance: 568.8
click at [470, 631] on html "Promote and host the All-Staff Holiday Celebration on November 7th. Plan and la…" at bounding box center [1003, 529] width 1067 height 271
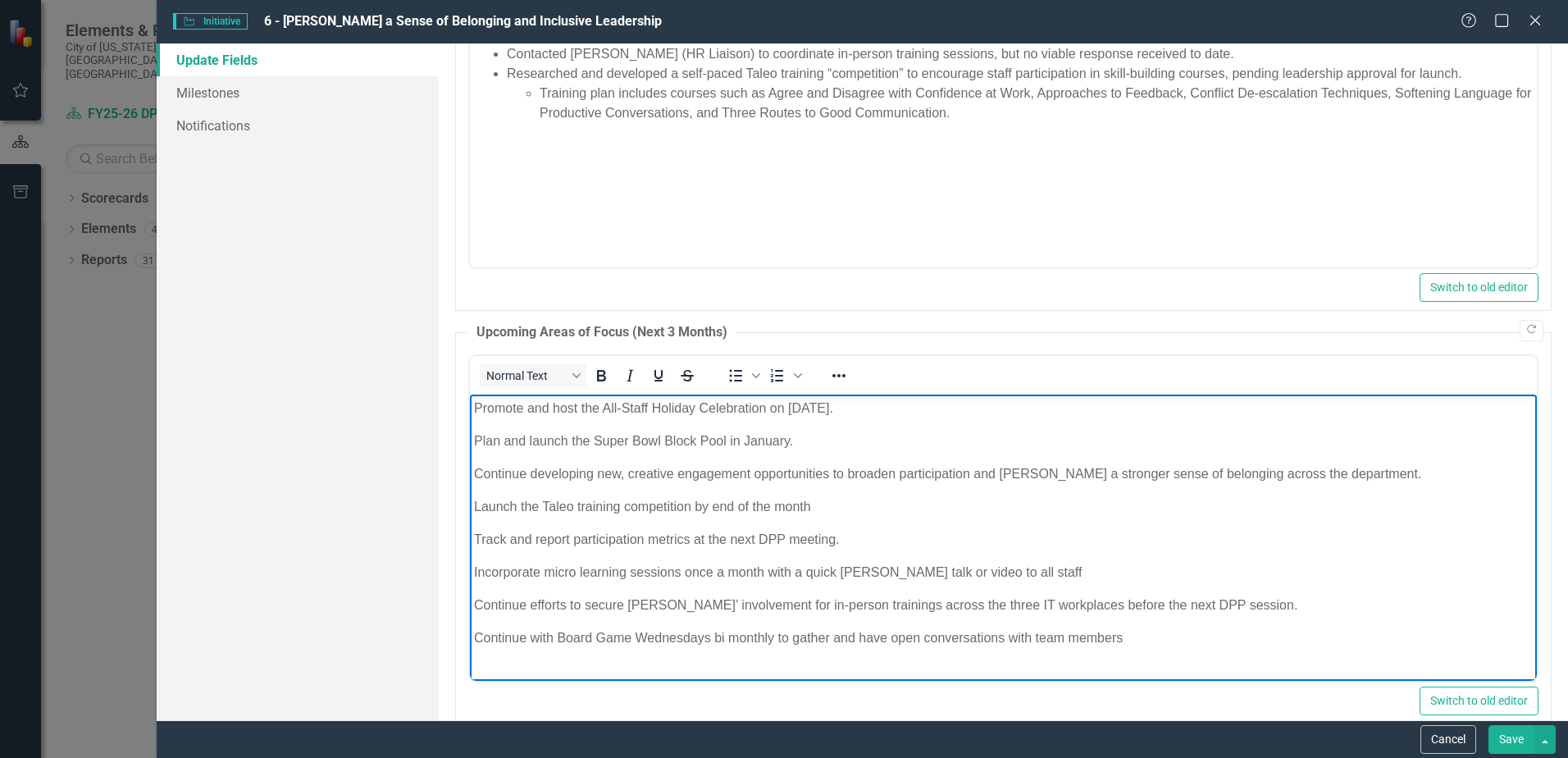
click at [1178, 619] on body "Promote and host the All-Staff Holiday Celebration on November 7th. Plan and la…" at bounding box center [1003, 529] width 1067 height 271
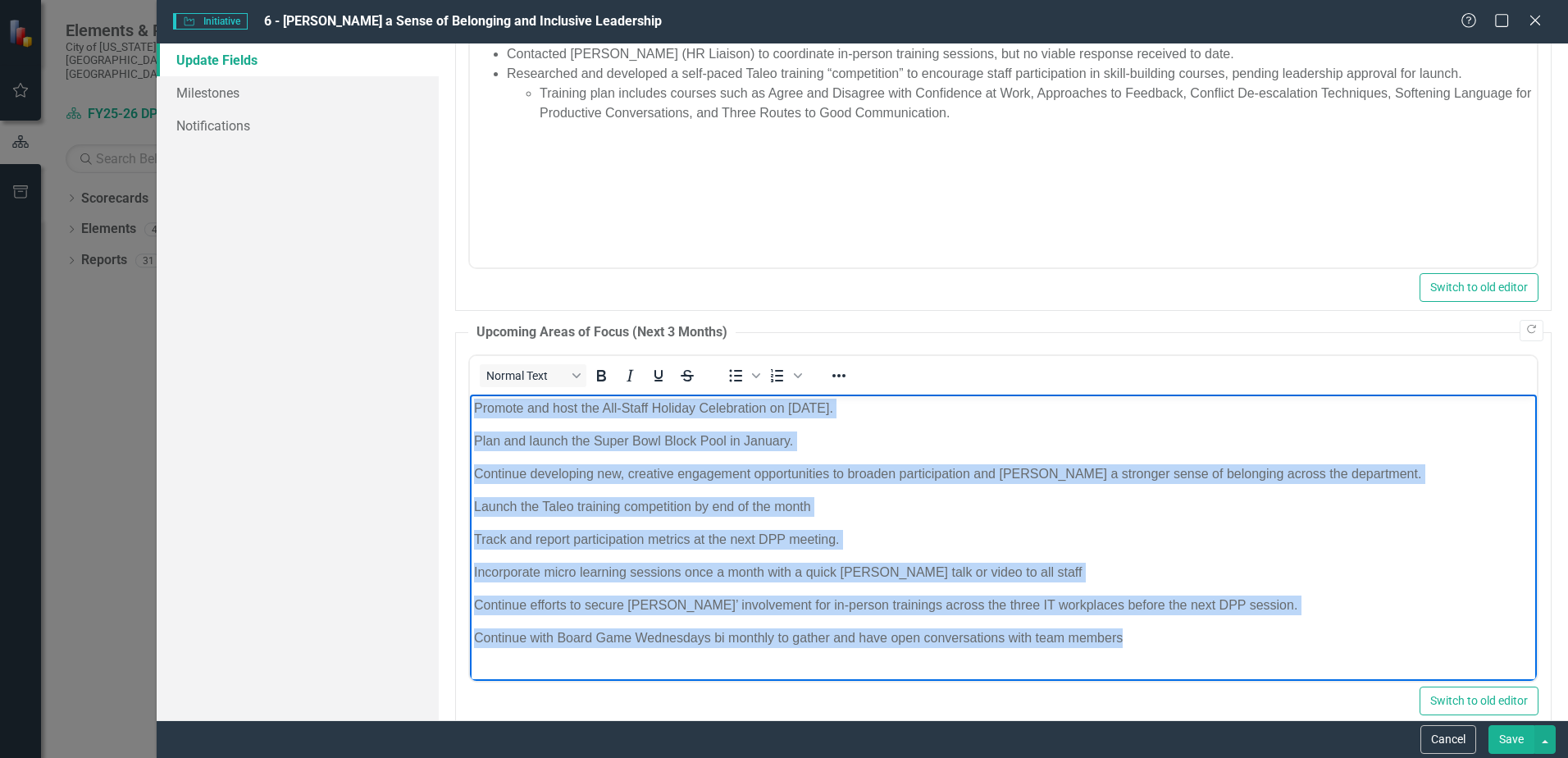
drag, startPoint x: 1150, startPoint y: 639, endPoint x: 1091, endPoint y: 756, distance: 131.0
click at [470, 394] on html "Promote and host the All-Staff Holiday Celebration on November 7th. Plan and la…" at bounding box center [1003, 529] width 1067 height 271
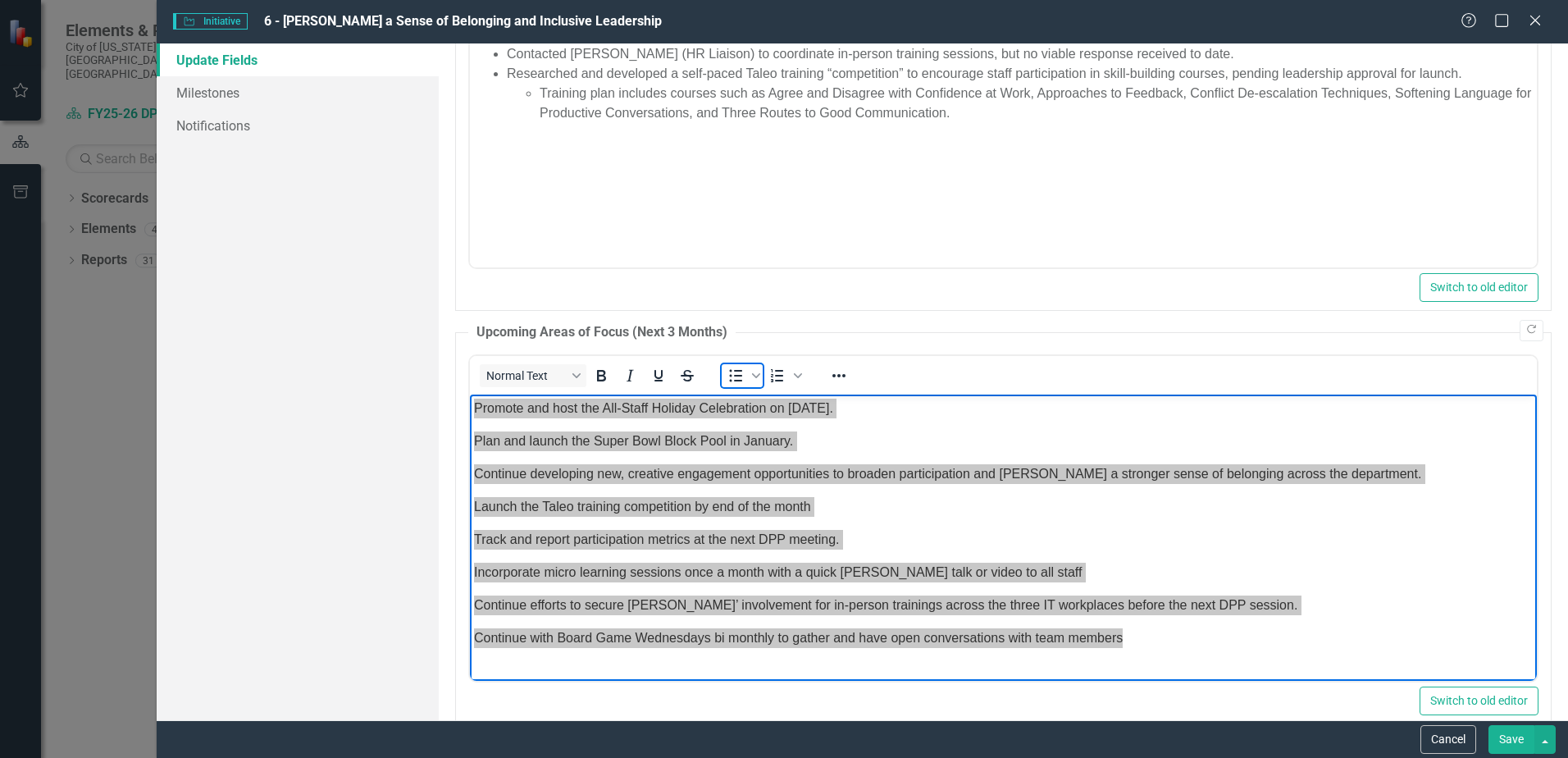
click at [743, 369] on icon "Bullet list" at bounding box center [736, 376] width 20 height 20
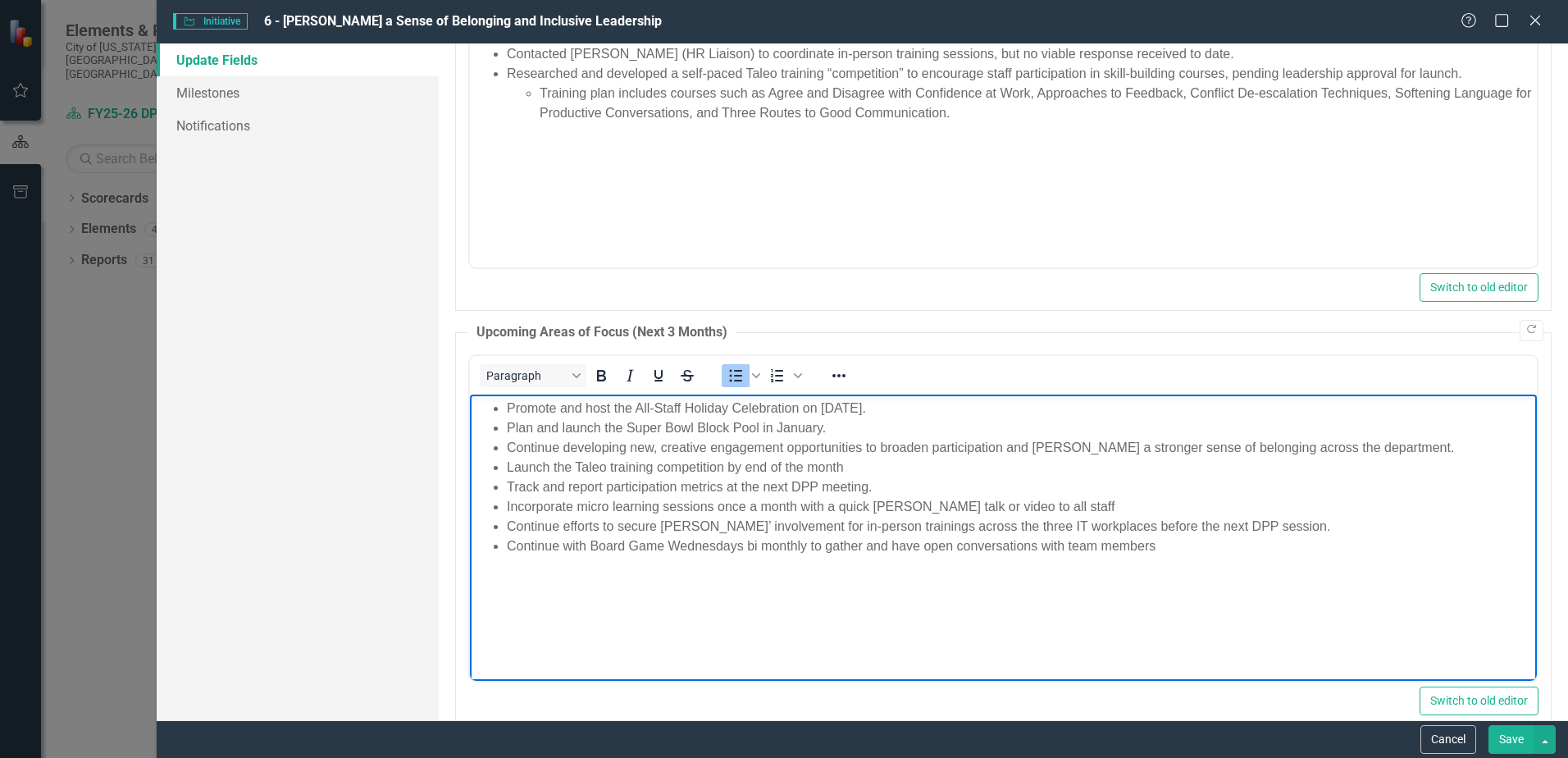
click at [800, 614] on body "Promote and host the All-Staff Holiday Celebration on November 7th. Plan and la…" at bounding box center [1003, 517] width 1067 height 247
click at [505, 482] on ul "Promote and host the All-Staff Holiday Celebration on November 7th. Plan and la…" at bounding box center [1003, 477] width 1059 height 157
click at [901, 635] on body "Promote and host the All-Staff Holiday Celebration on November 7th. Plan and la…" at bounding box center [1003, 517] width 1067 height 247
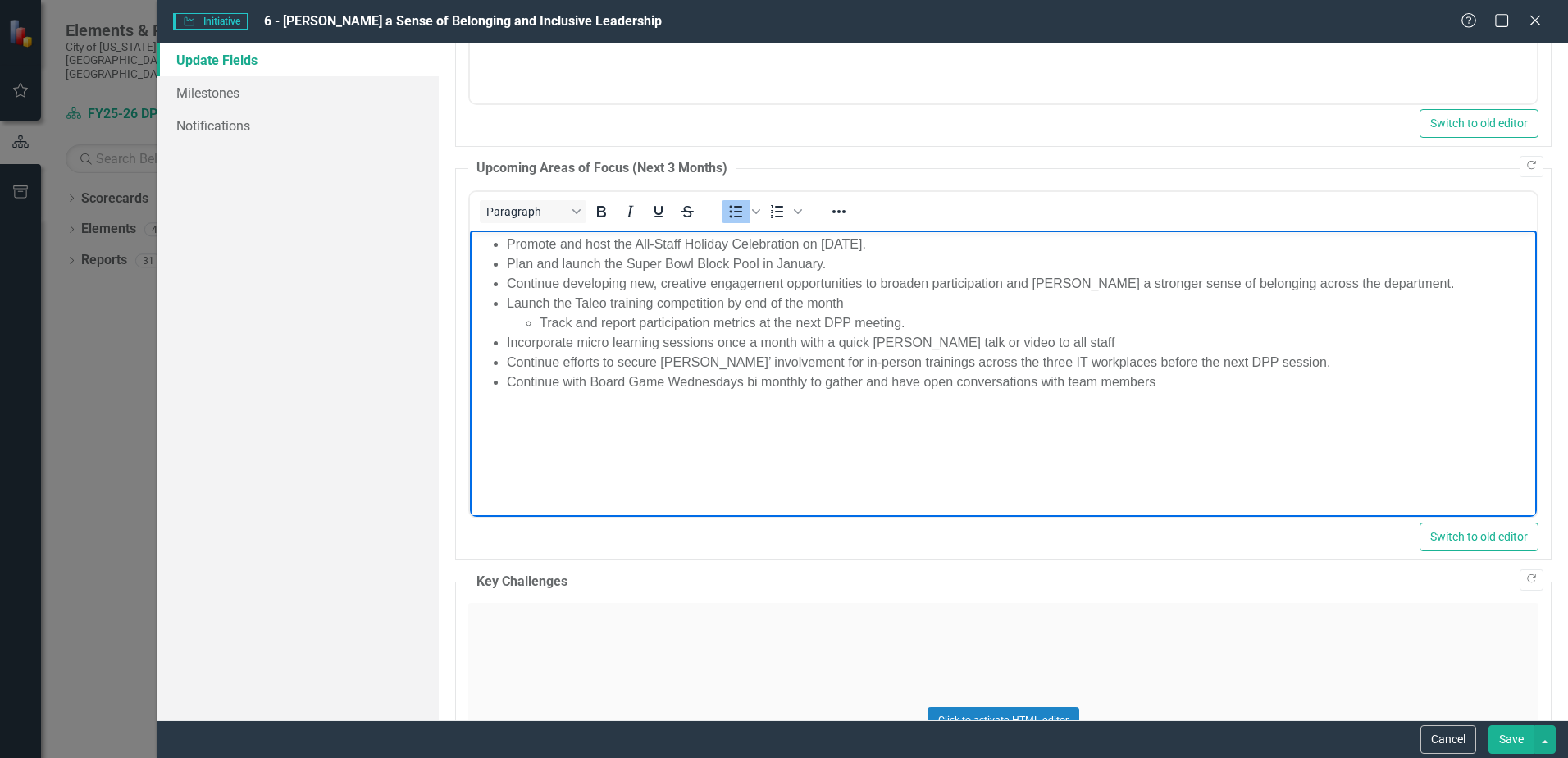
scroll to position [1477, 0]
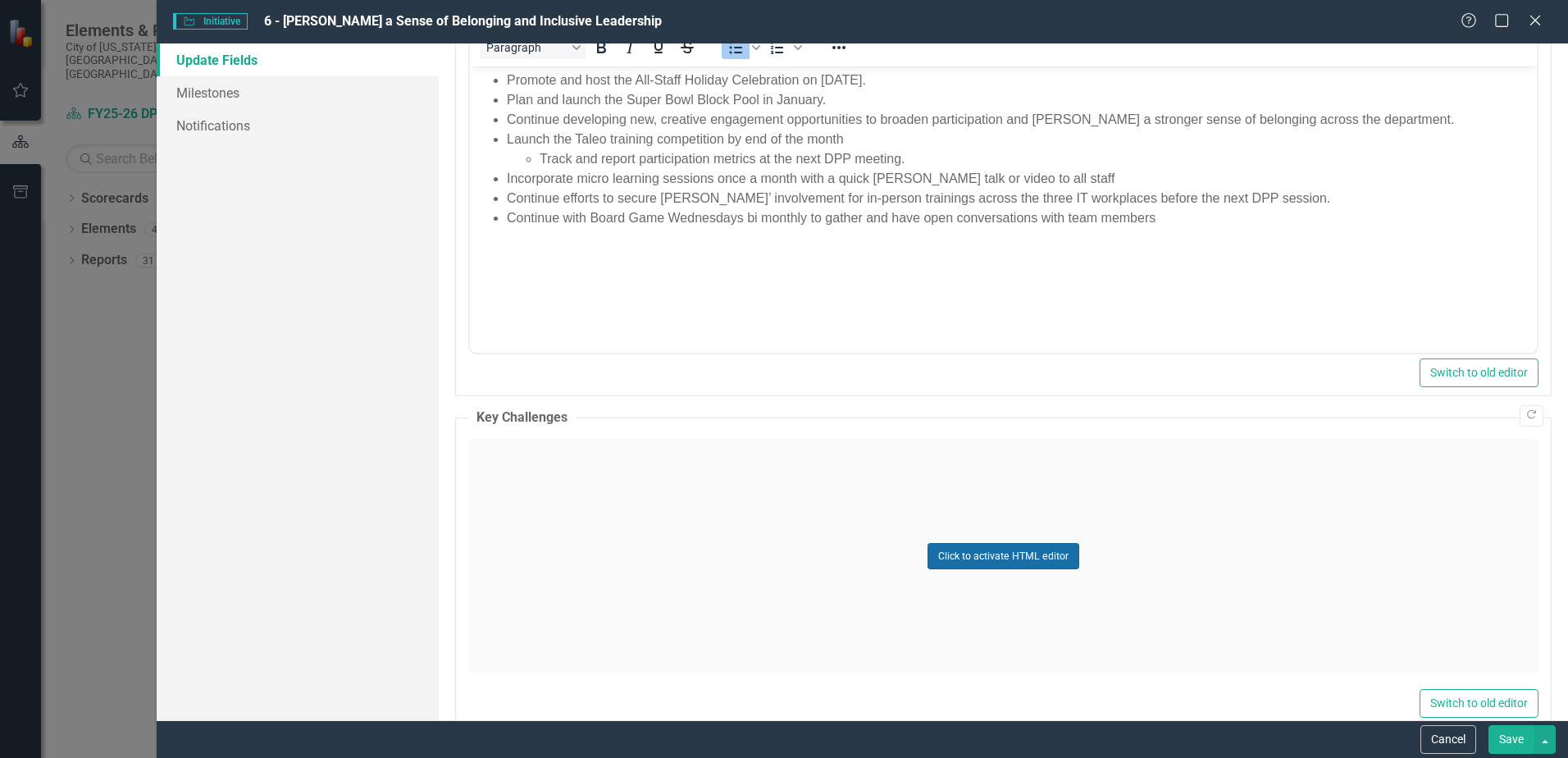
click at [1026, 557] on button "Click to activate HTML editor" at bounding box center [1003, 557] width 151 height 26
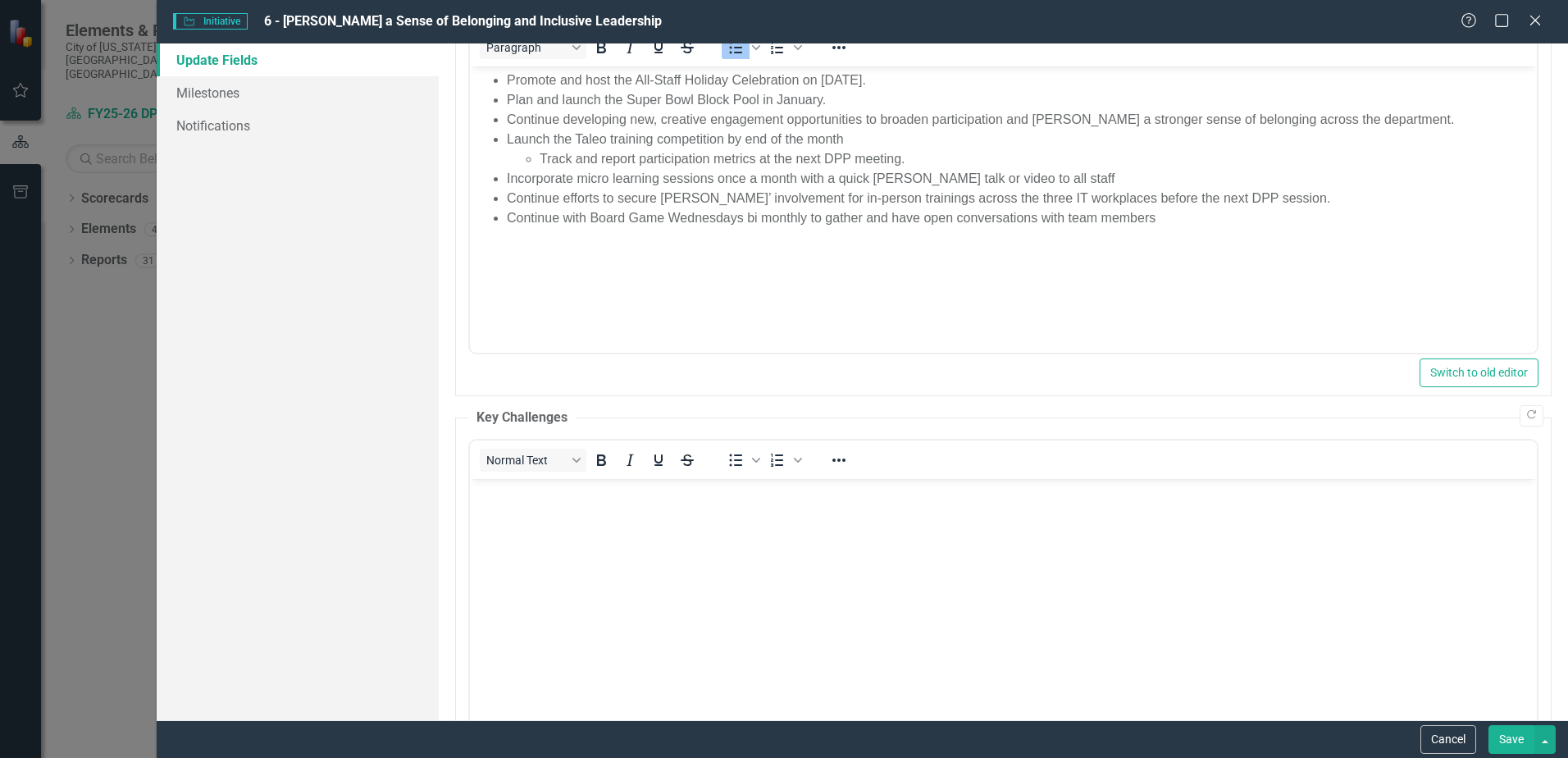
scroll to position [0, 0]
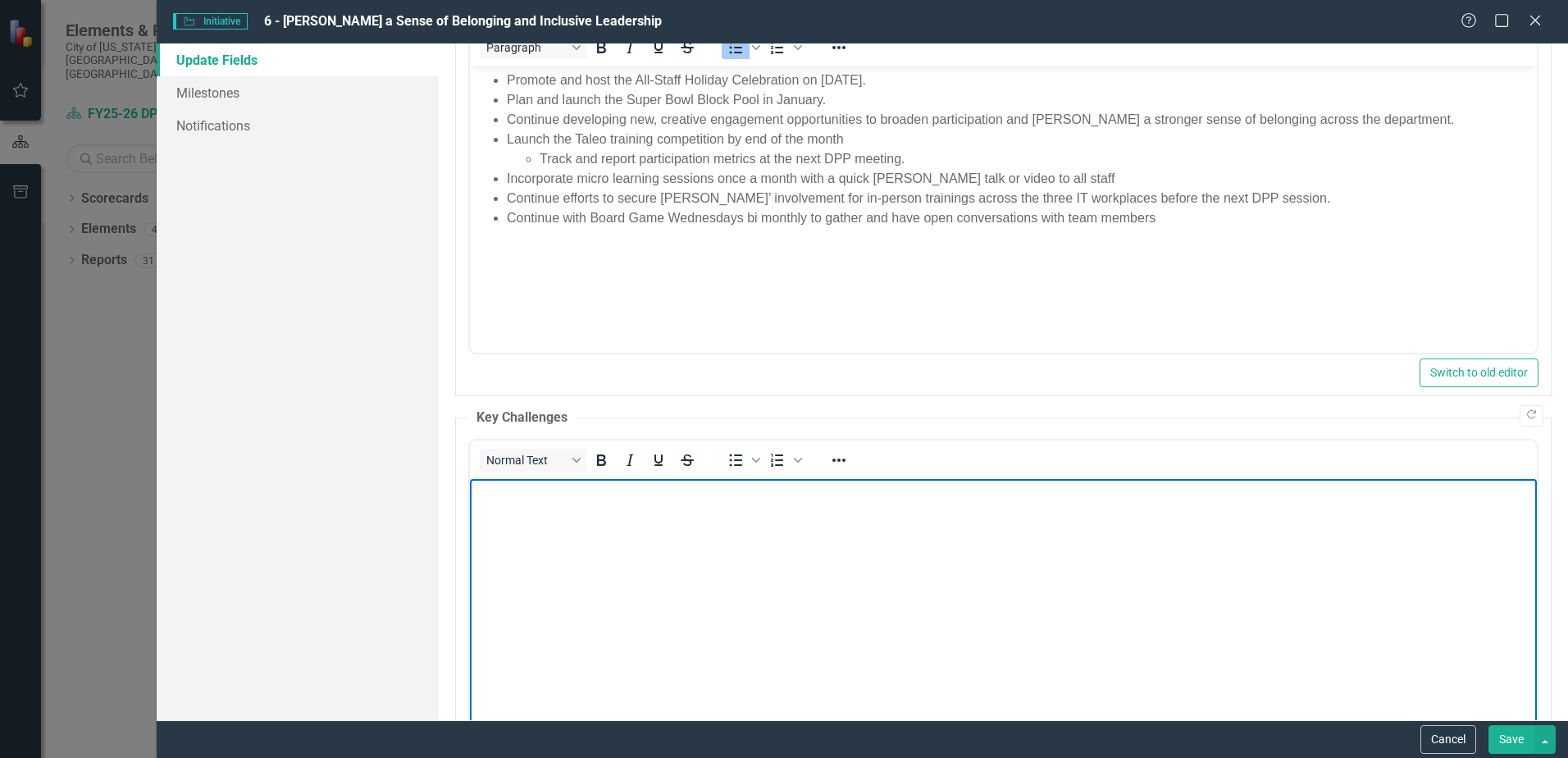
click at [688, 500] on p "Rich Text Area. Press ALT-0 for help." at bounding box center [1003, 493] width 1059 height 20
paste body "Rich Text Area. Press ALT-0 for help."
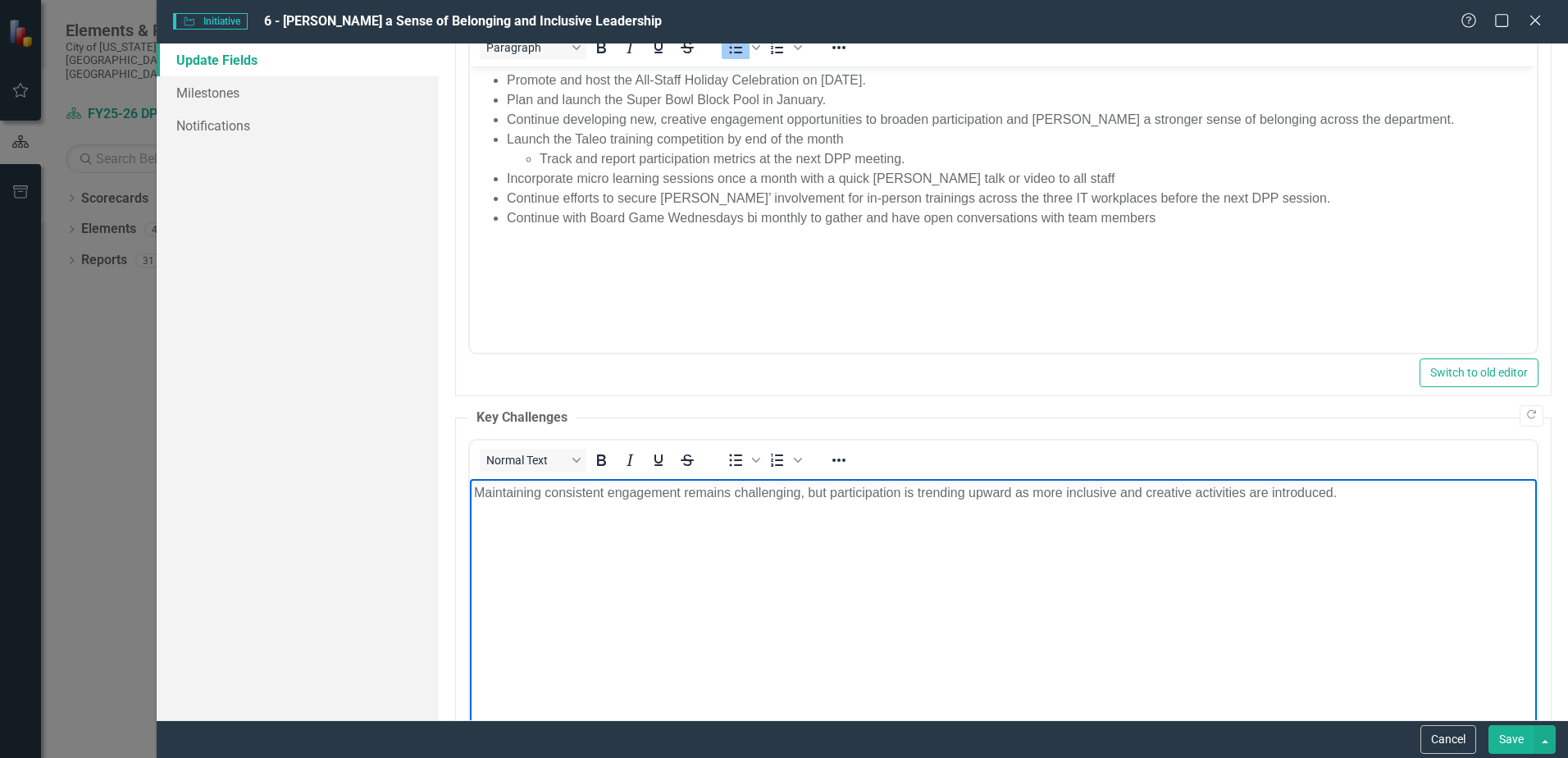
drag, startPoint x: 547, startPoint y: 585, endPoint x: 538, endPoint y: 579, distance: 10.8
click at [547, 585] on body "Maintaining consistent engagement remains challenging, but participation is tre…" at bounding box center [1003, 602] width 1067 height 247
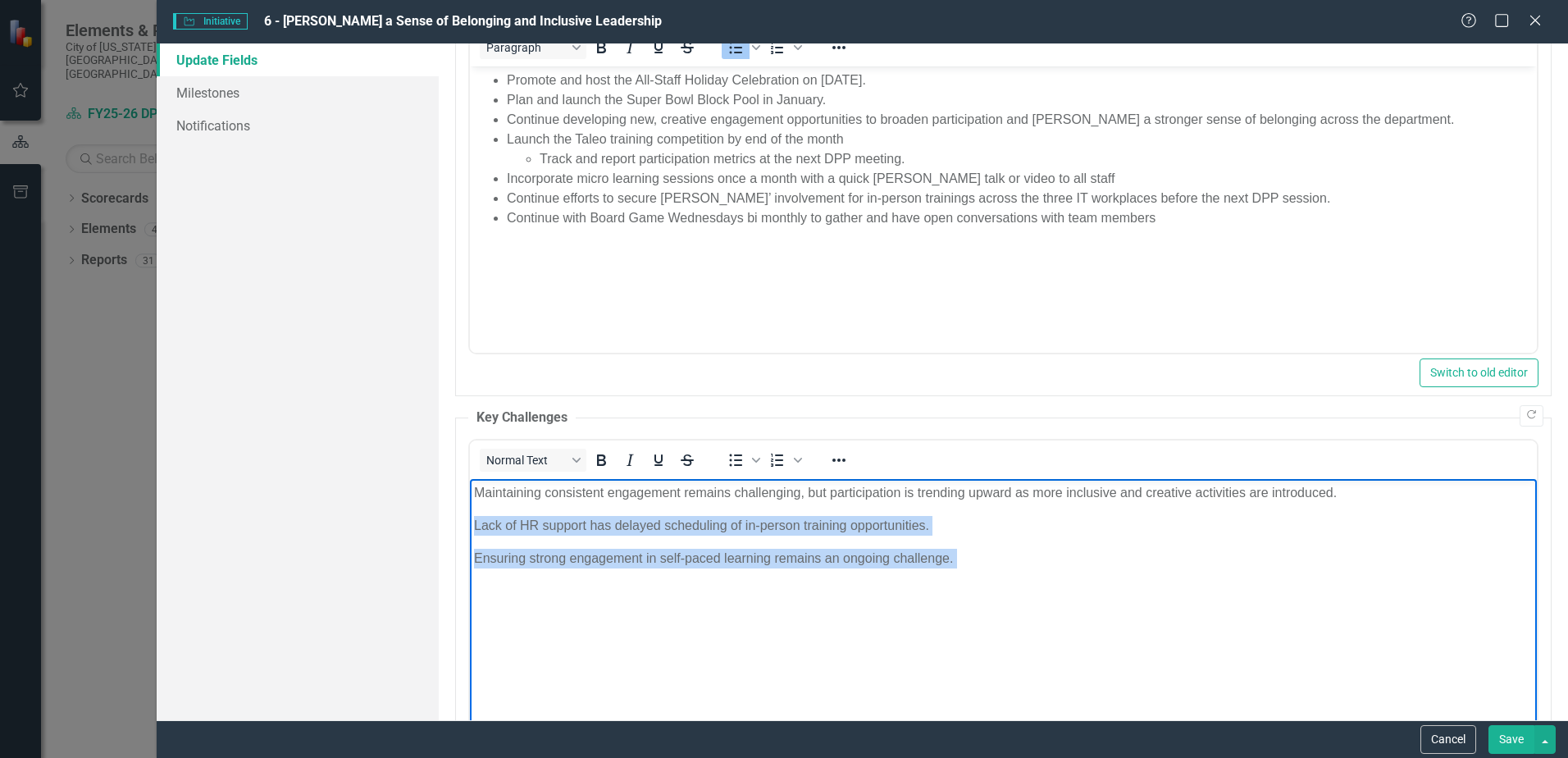
drag, startPoint x: 1021, startPoint y: 577, endPoint x: 915, endPoint y: 987, distance: 423.5
click at [470, 507] on html "Maintaining consistent engagement remains challenging, but participation is tre…" at bounding box center [1003, 602] width 1067 height 247
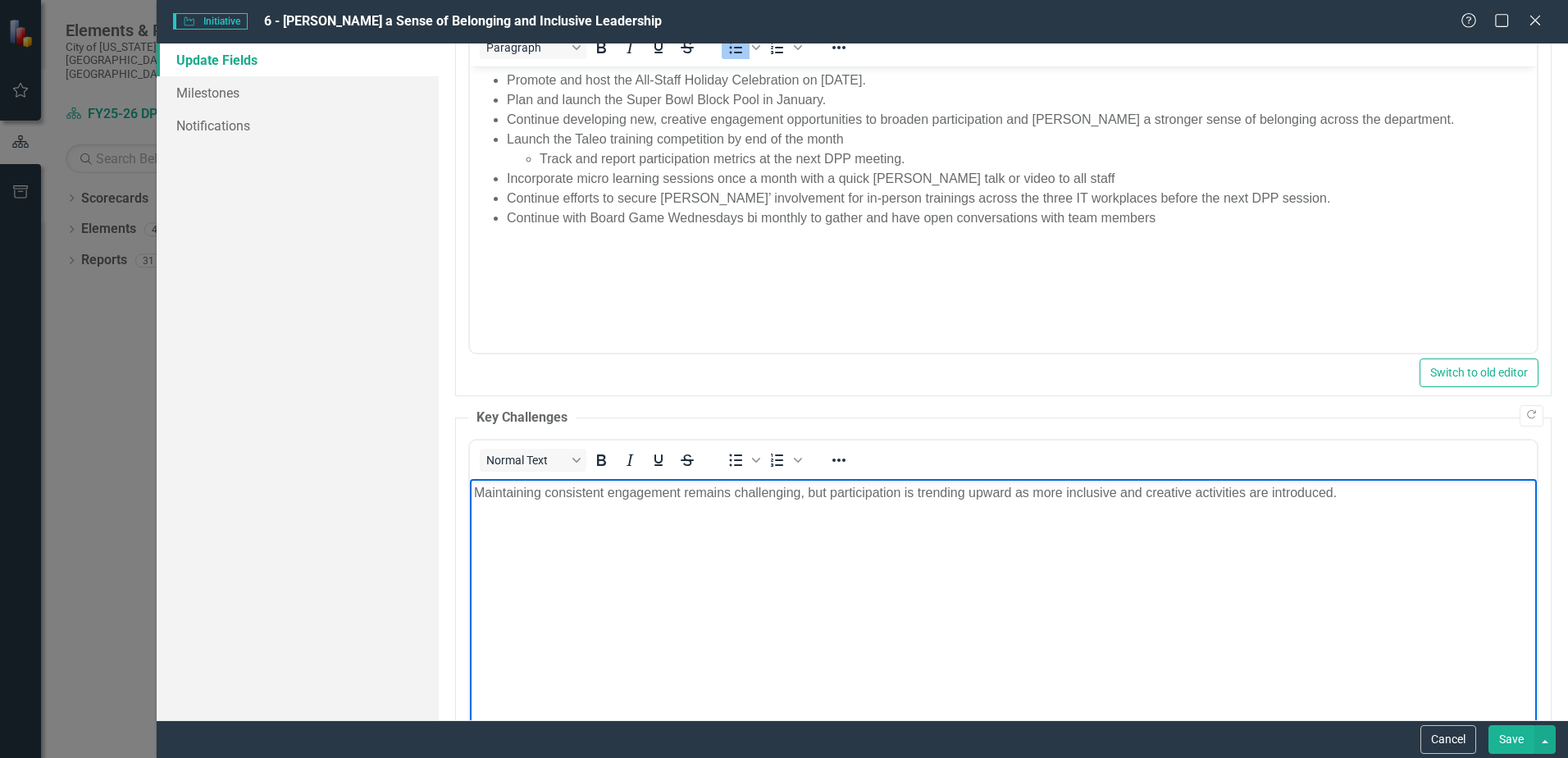
click at [477, 492] on p "Maintaining consistent engagement remains challenging, but participation is tre…" at bounding box center [1003, 493] width 1059 height 20
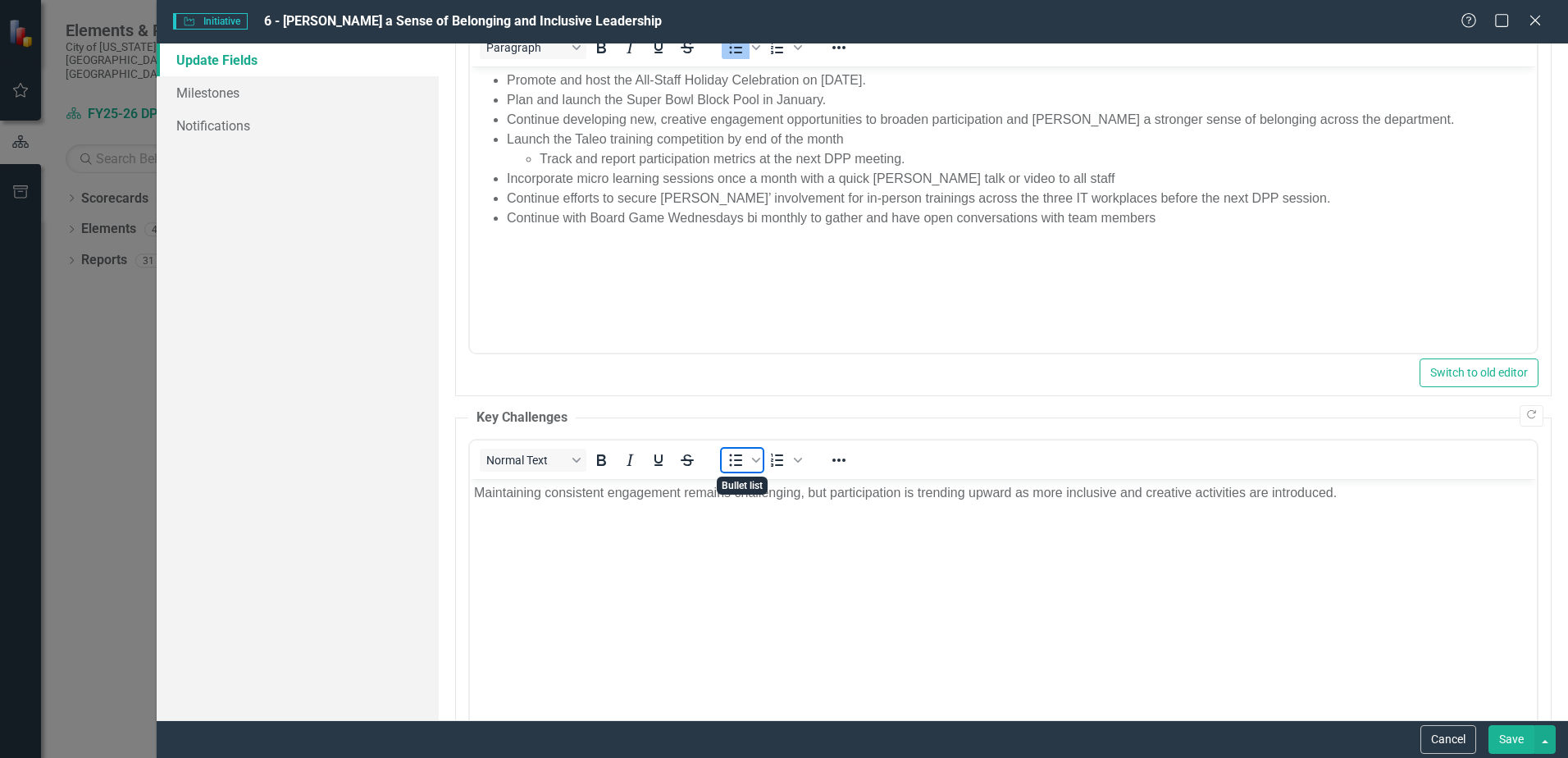
drag, startPoint x: 739, startPoint y: 459, endPoint x: 745, endPoint y: 468, distance: 10.8
click at [739, 459] on icon "Bullet list" at bounding box center [737, 460] width 13 height 12
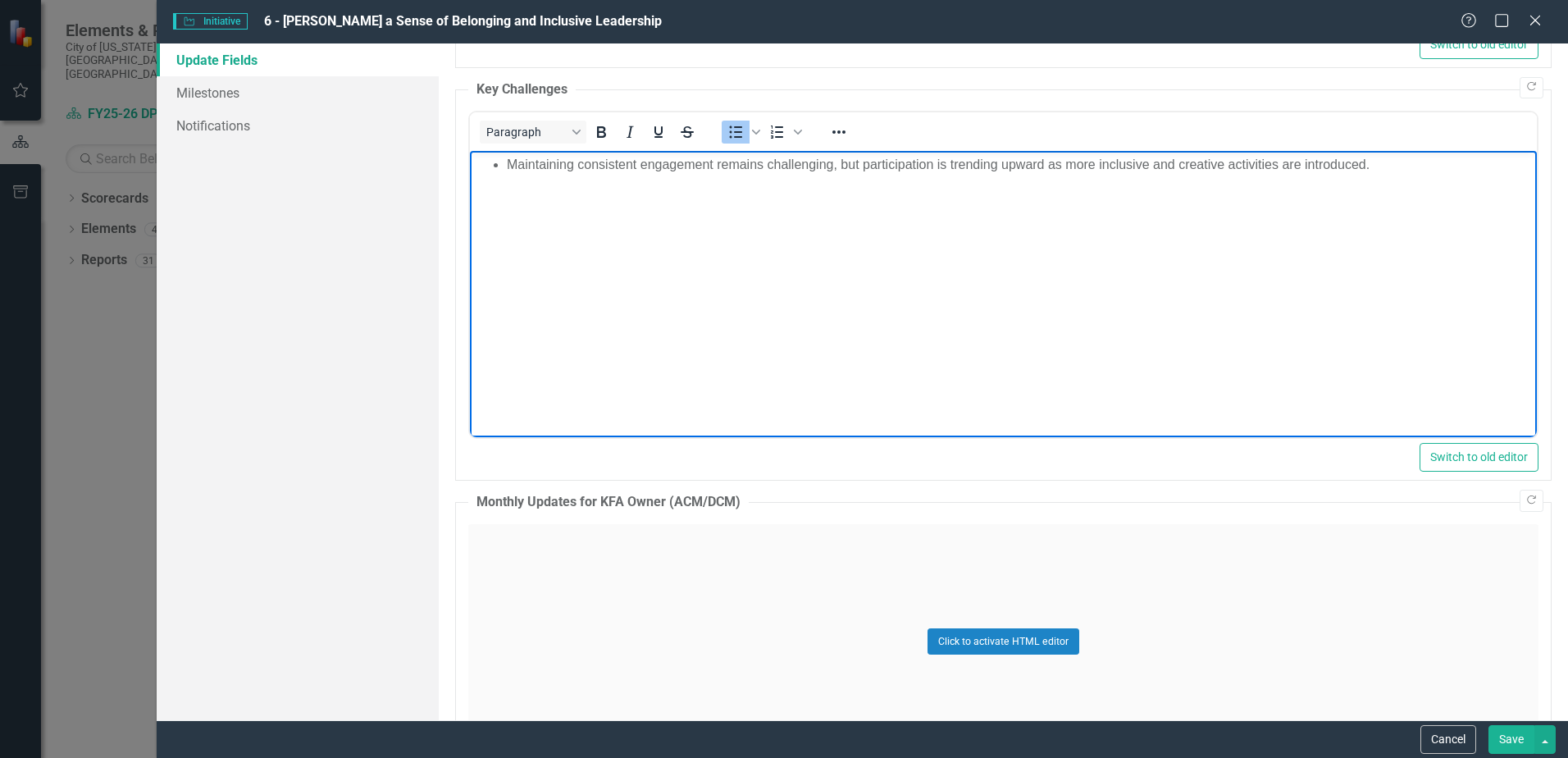
scroll to position [1888, 0]
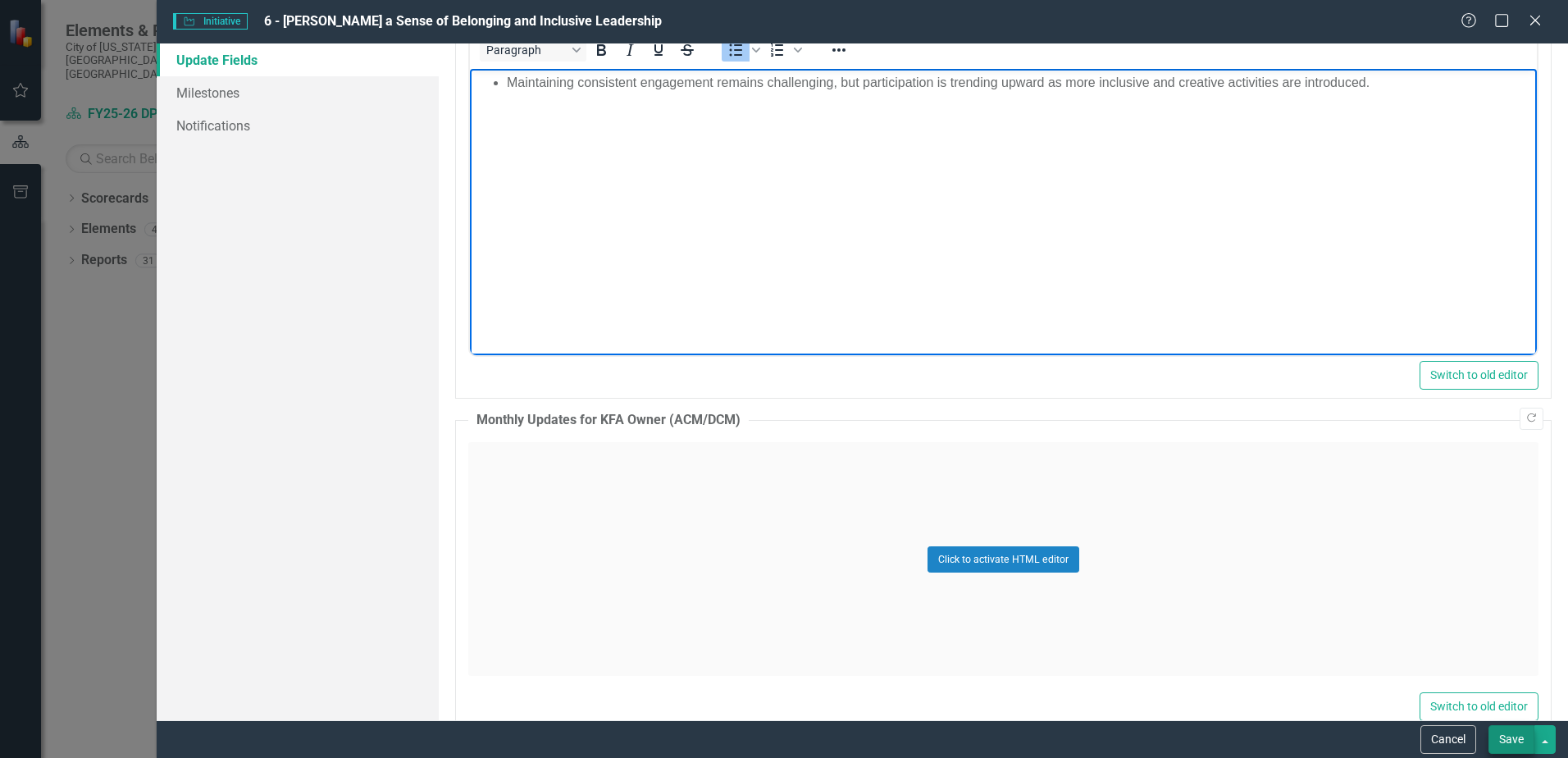
click at [1510, 741] on button "Save" at bounding box center [1512, 740] width 46 height 29
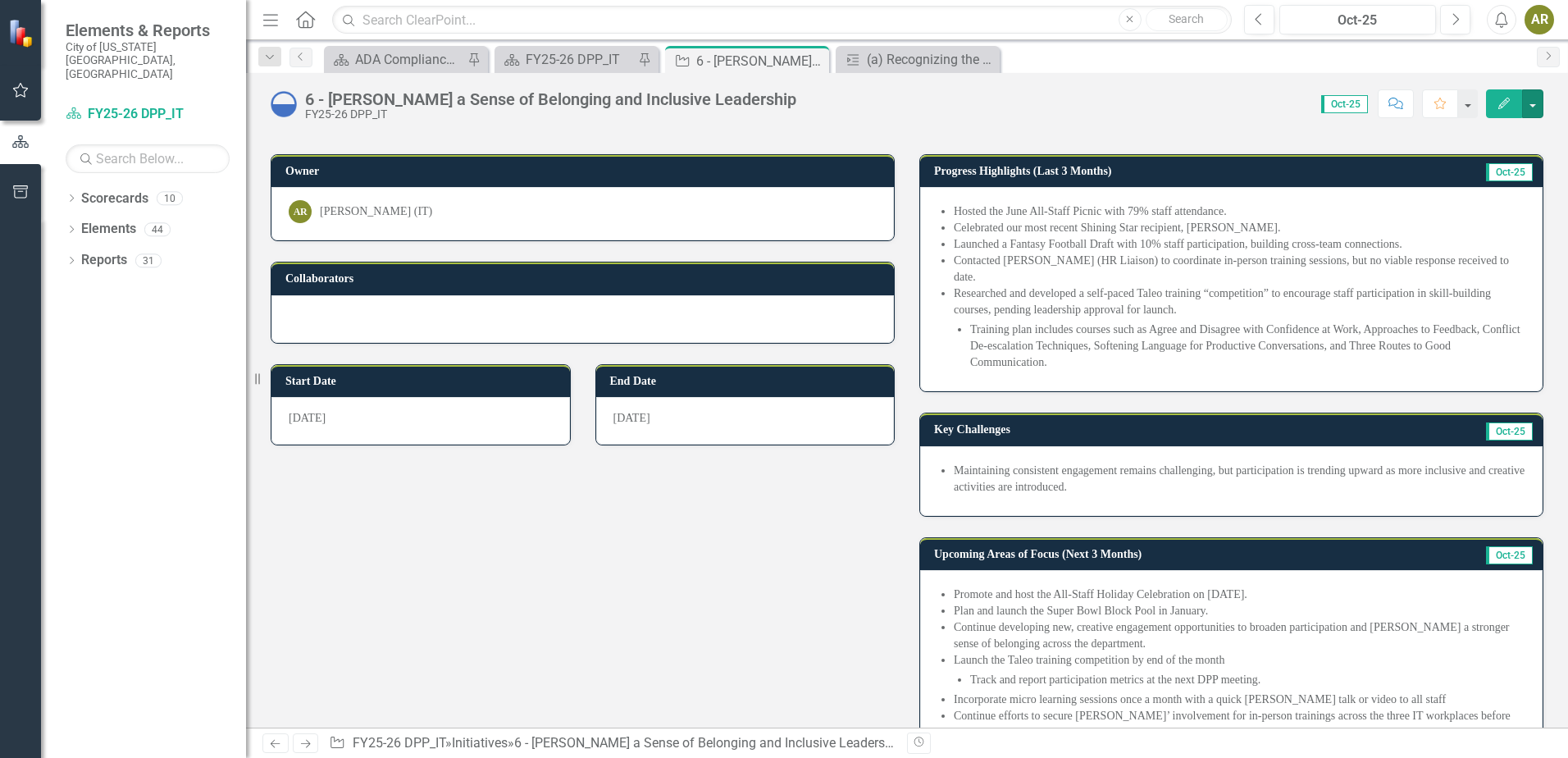
scroll to position [0, 0]
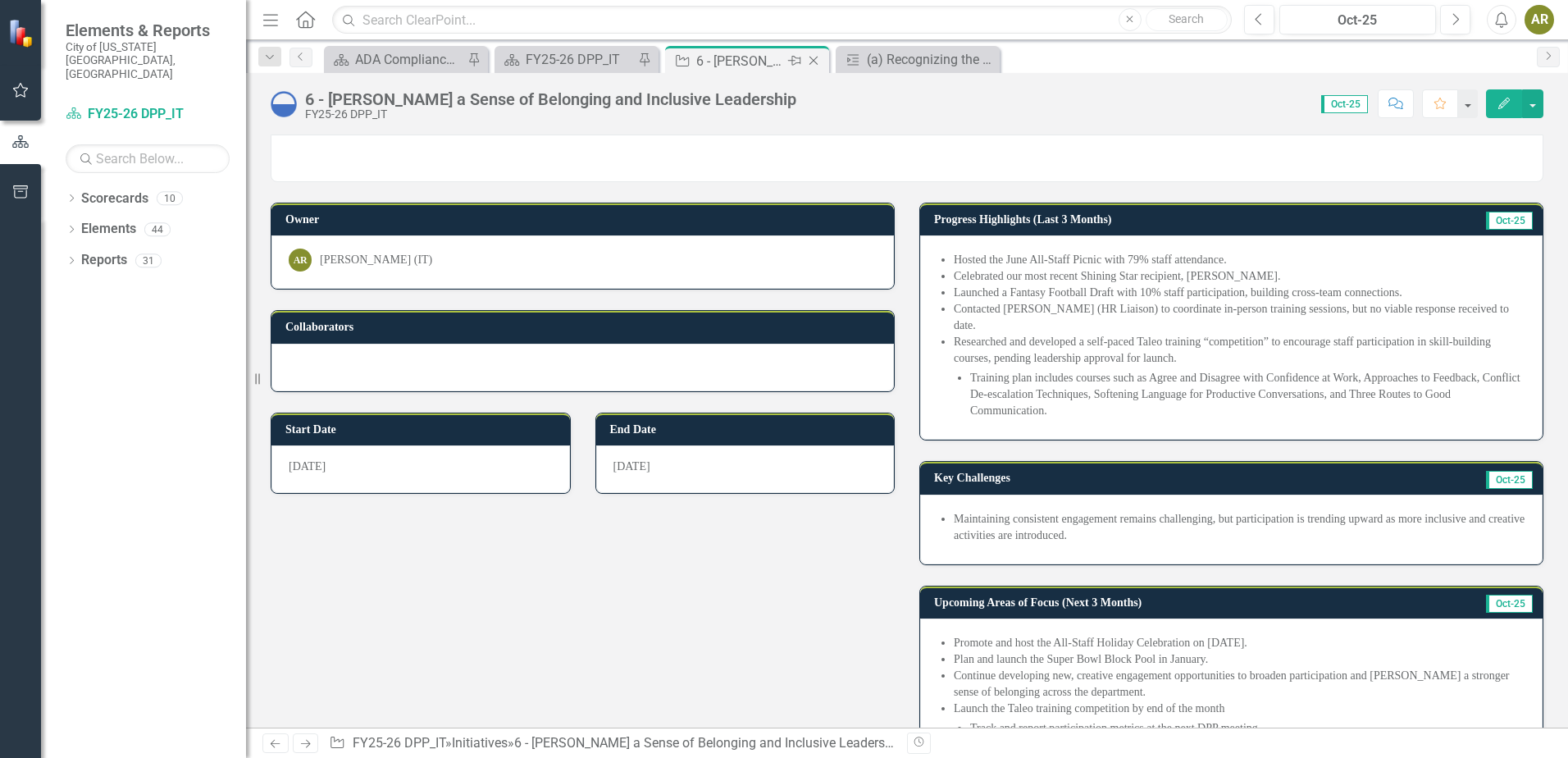
click at [819, 57] on icon "Close" at bounding box center [814, 60] width 17 height 13
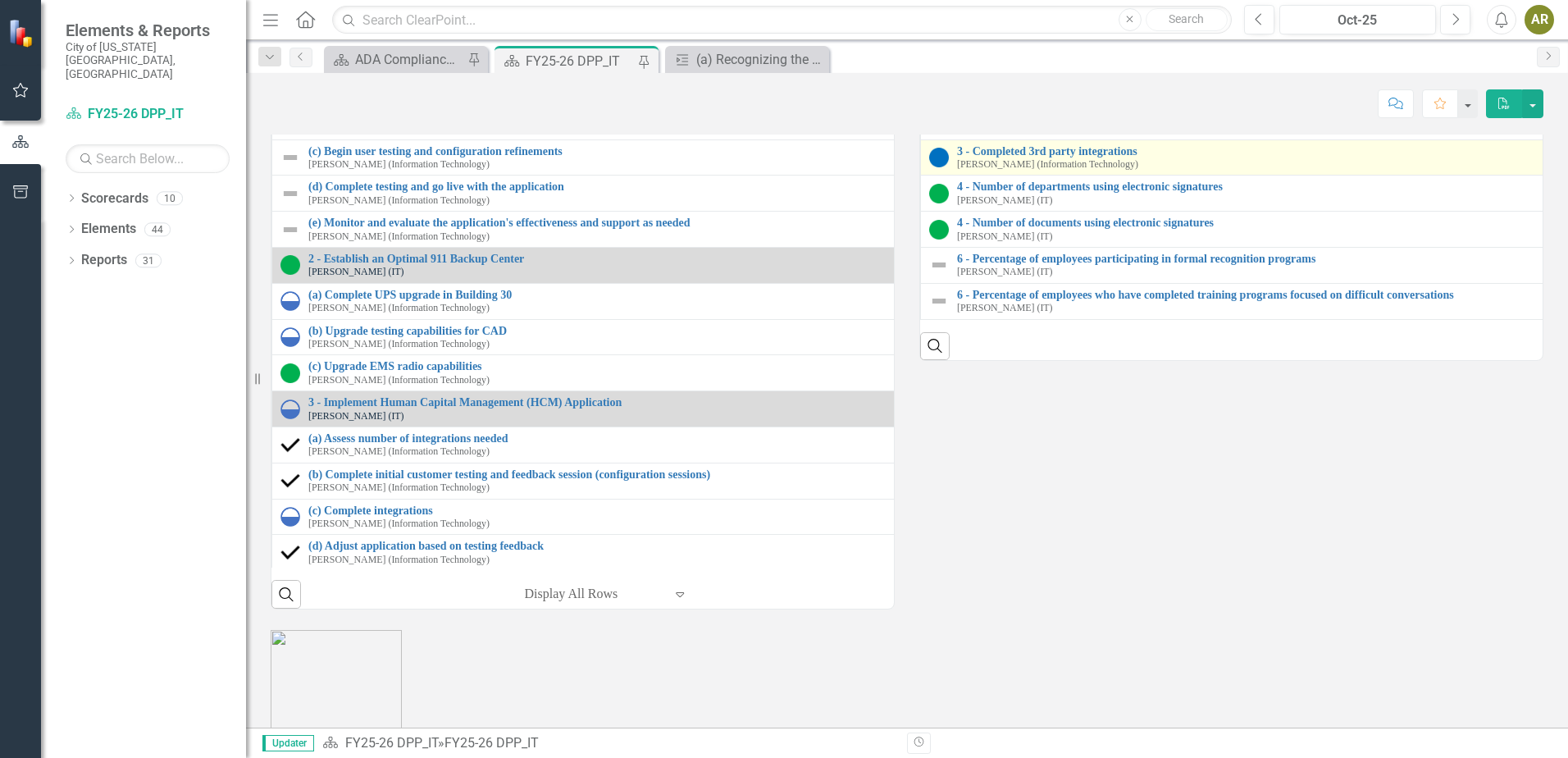
scroll to position [1888, 0]
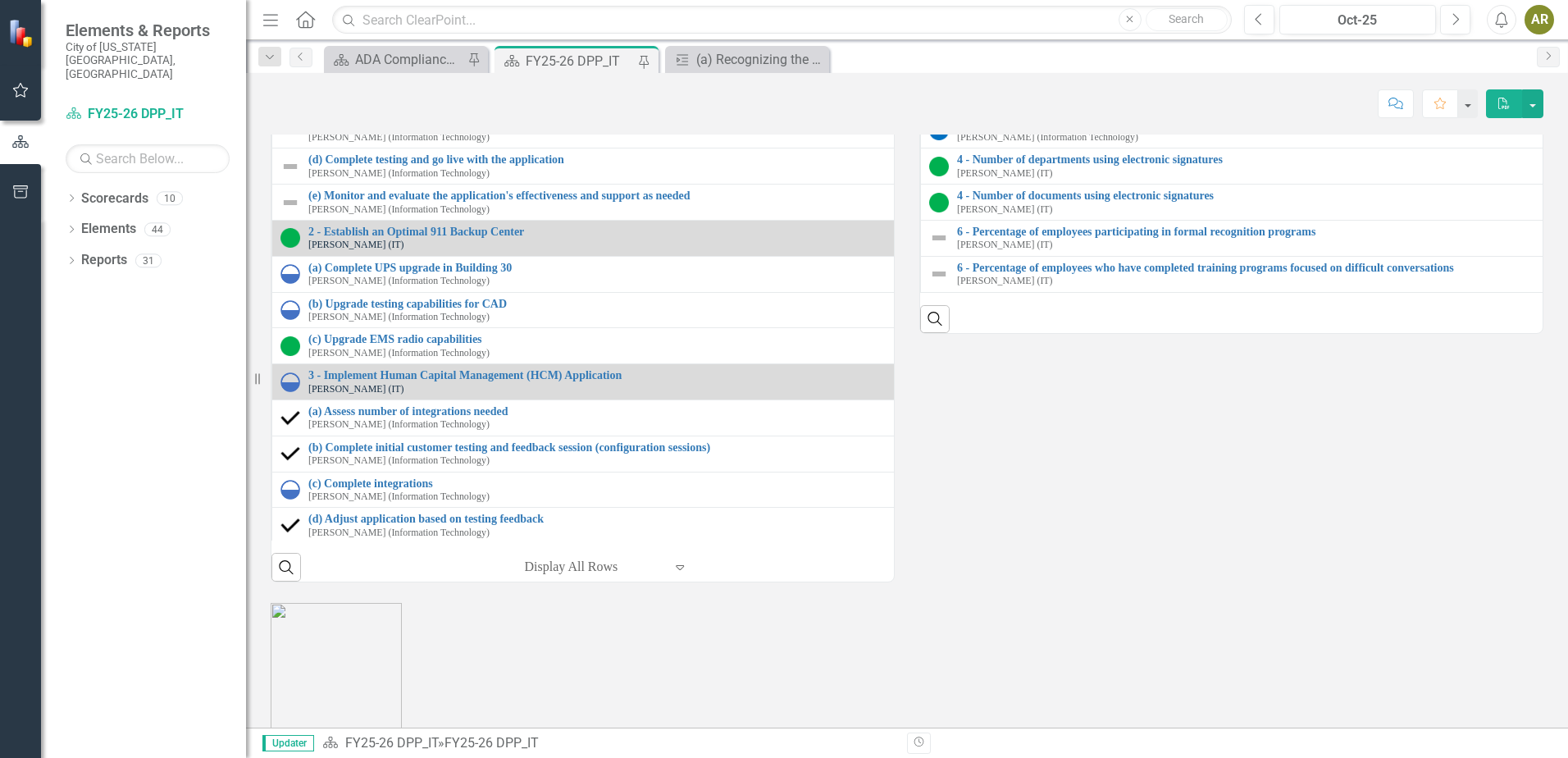
click at [1041, 22] on link "1 - Number of personal property bills sent via the new system" at bounding box center [1575, 16] width 1234 height 12
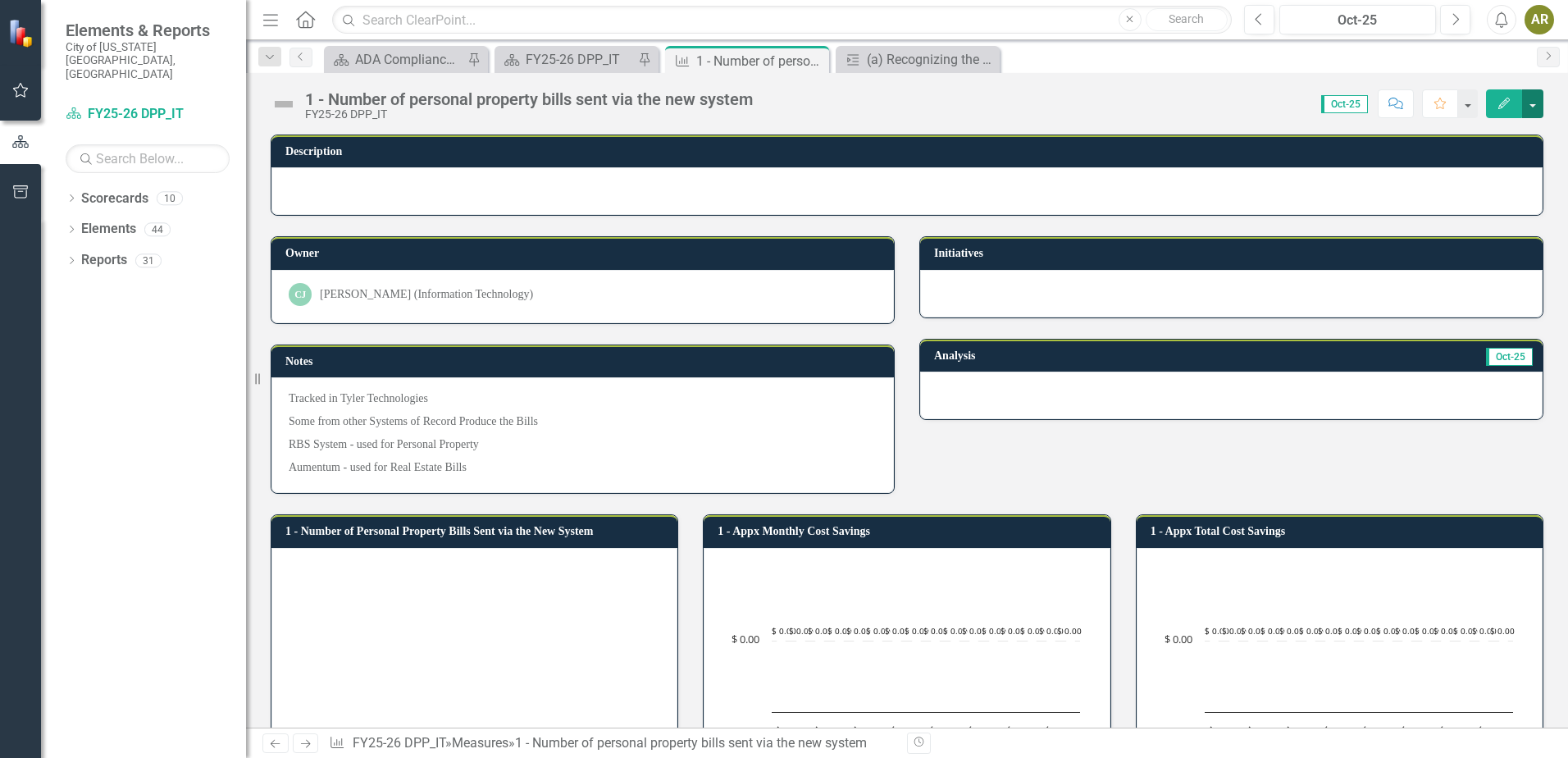
click at [1538, 98] on button "button" at bounding box center [1533, 103] width 22 height 29
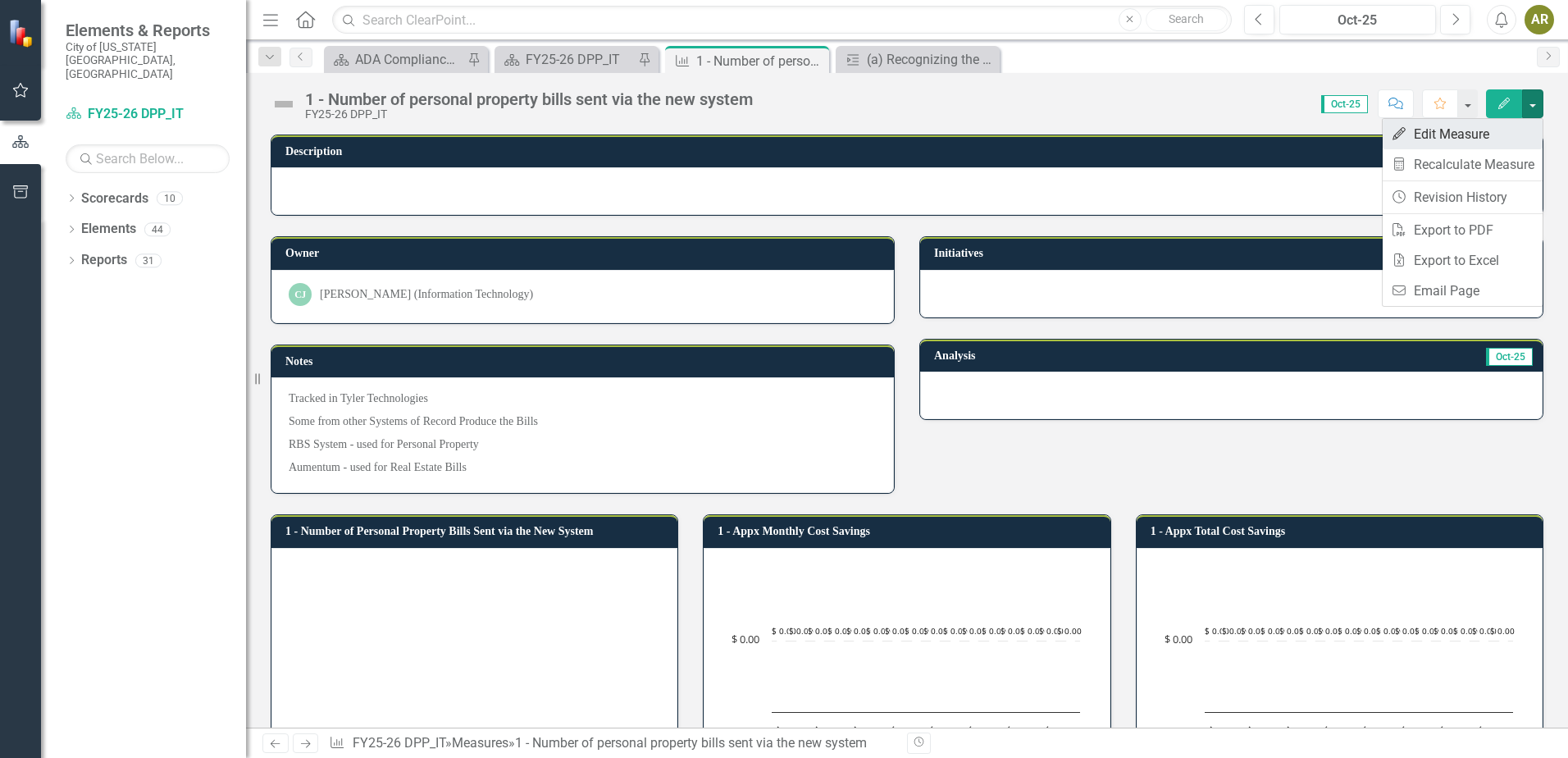
click at [1520, 127] on link "Edit Edit Measure" at bounding box center [1462, 134] width 160 height 31
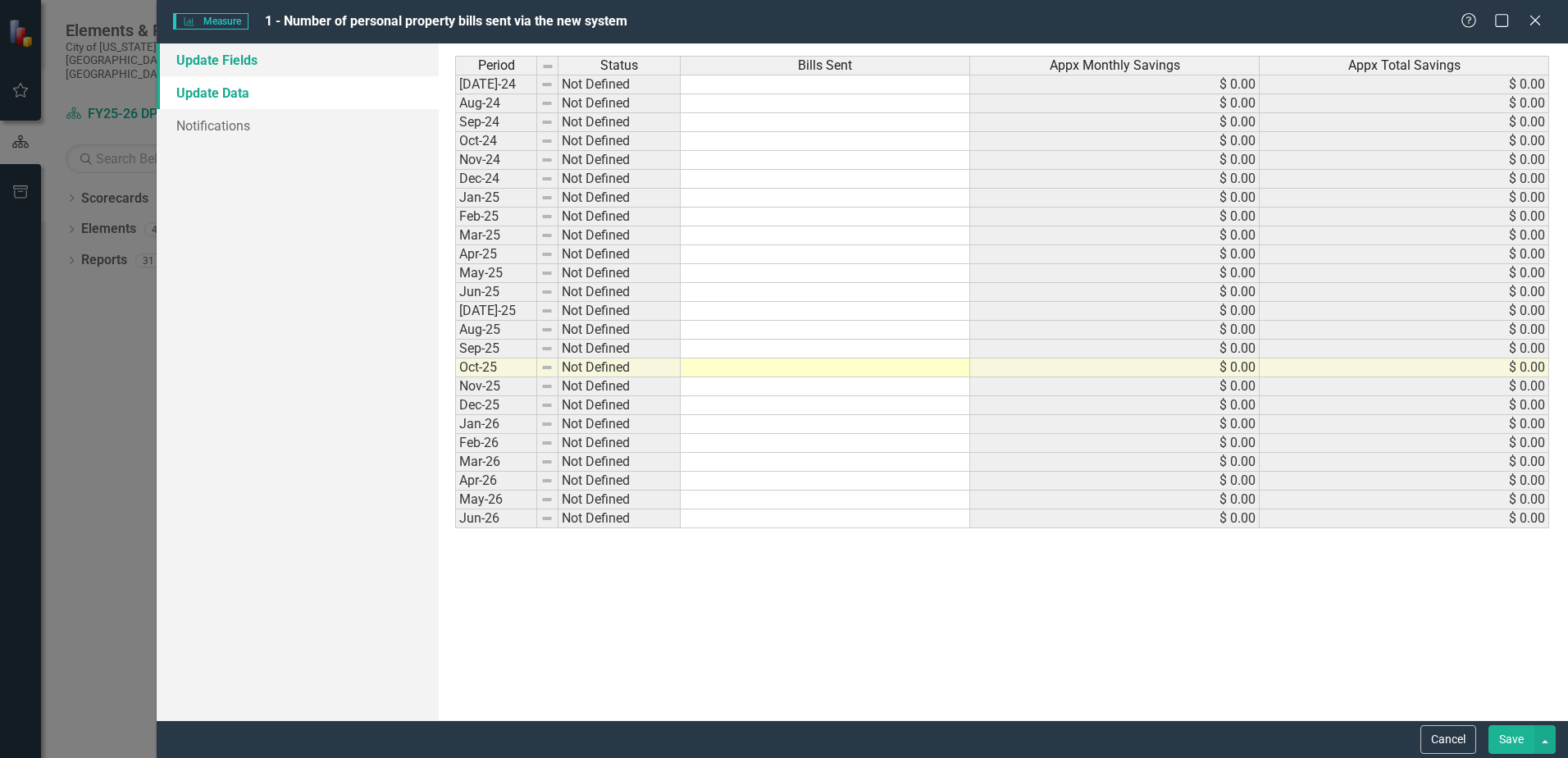
click at [305, 62] on link "Update Fields" at bounding box center [297, 60] width 282 height 33
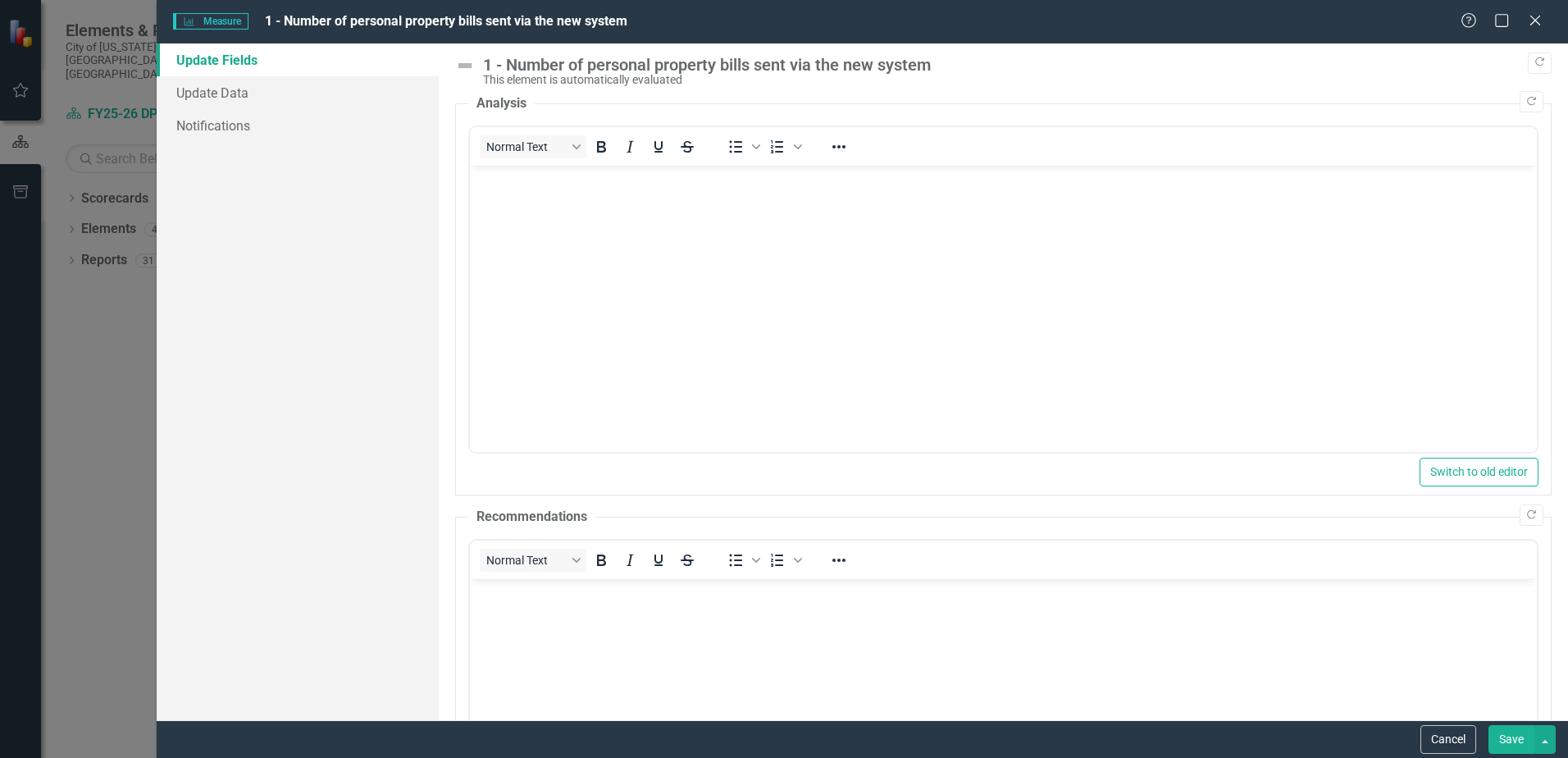
click at [609, 259] on body "Rich Text Area. Press ALT-0 for help." at bounding box center [1003, 289] width 1067 height 247
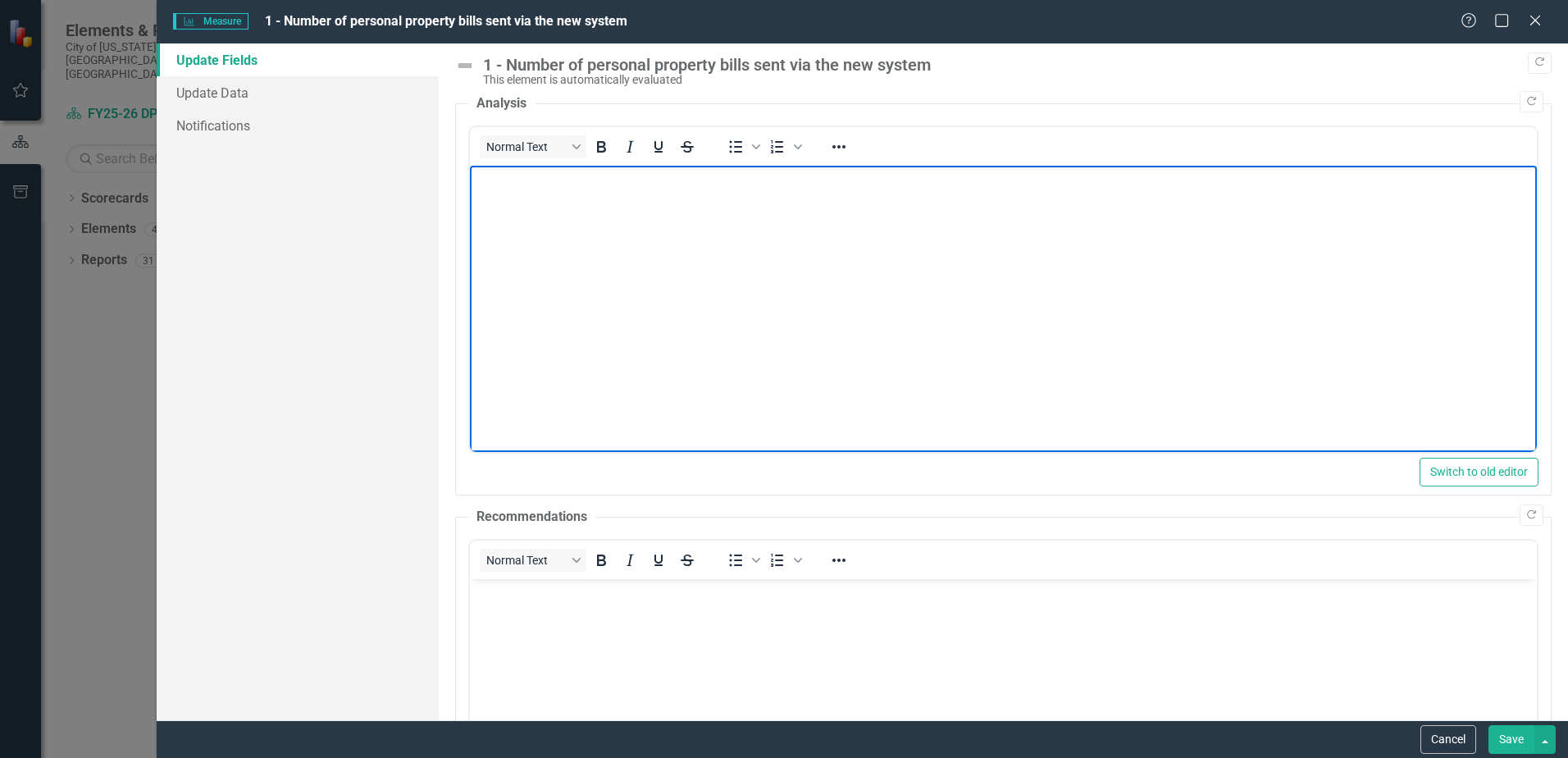
click at [650, 316] on body "Rich Text Area. Press ALT-0 for help." at bounding box center [1003, 289] width 1067 height 247
click at [1511, 732] on button "Save" at bounding box center [1512, 740] width 46 height 29
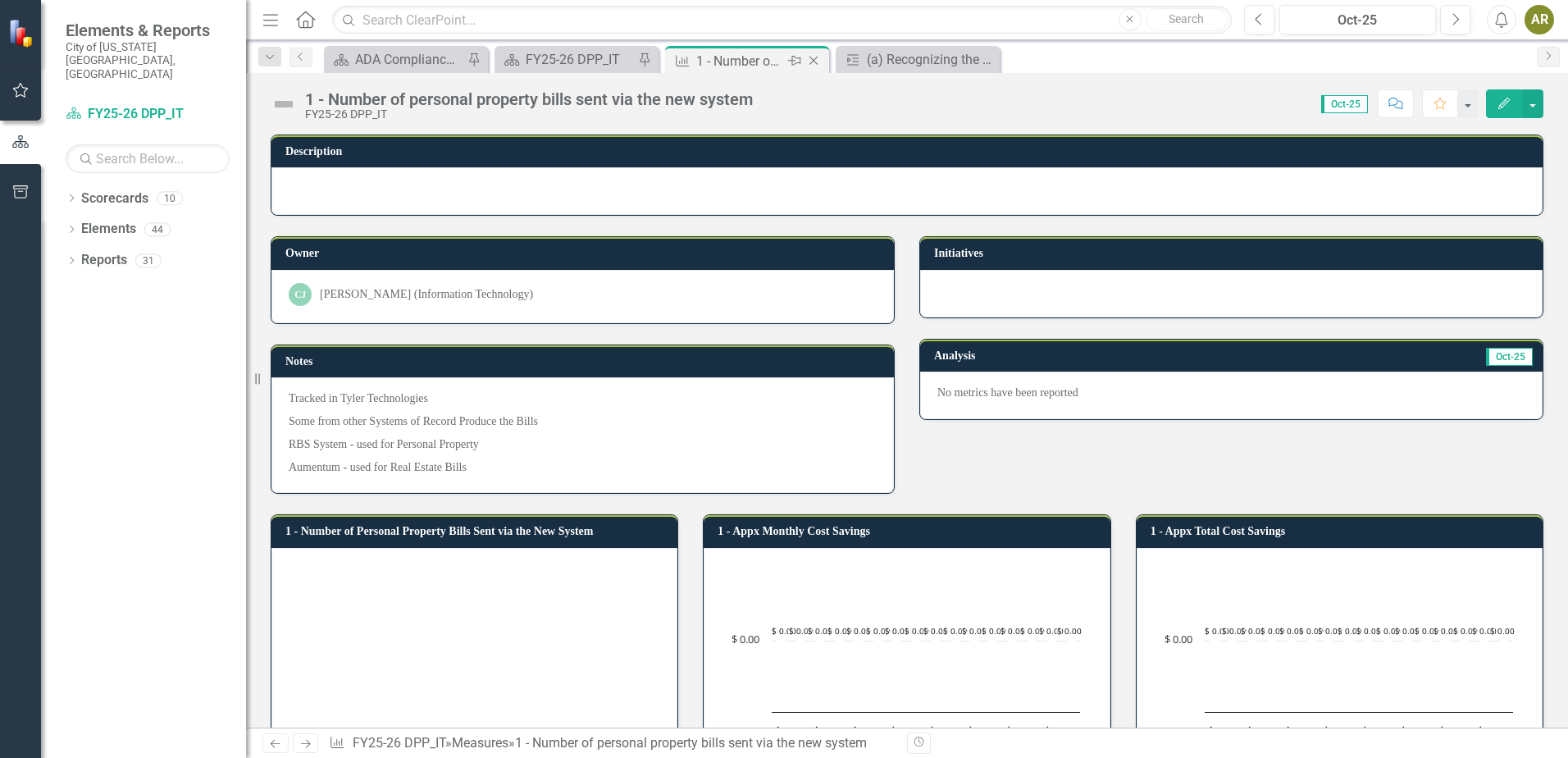
click at [810, 59] on icon "Close" at bounding box center [814, 60] width 17 height 13
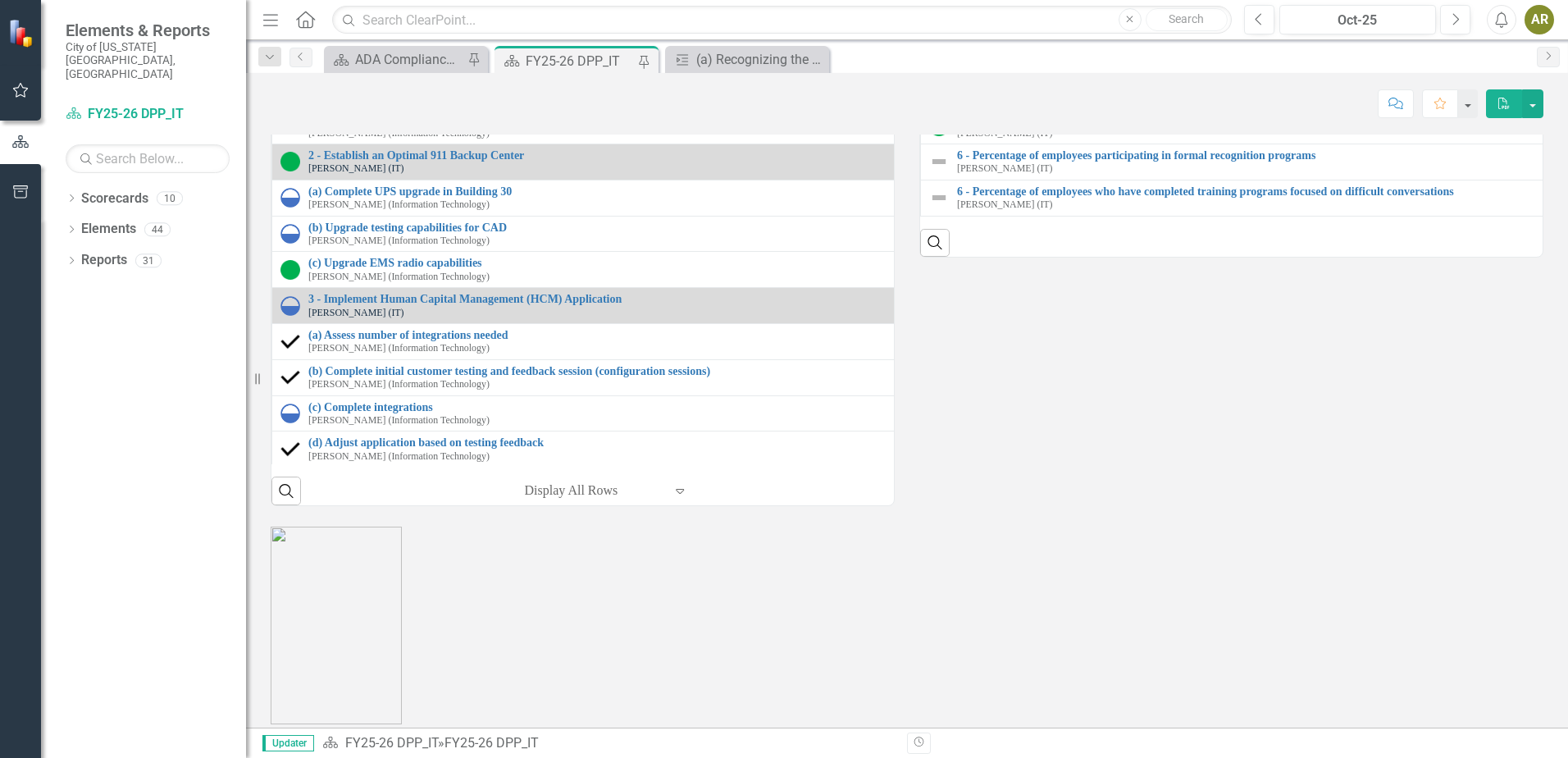
scroll to position [1969, 0]
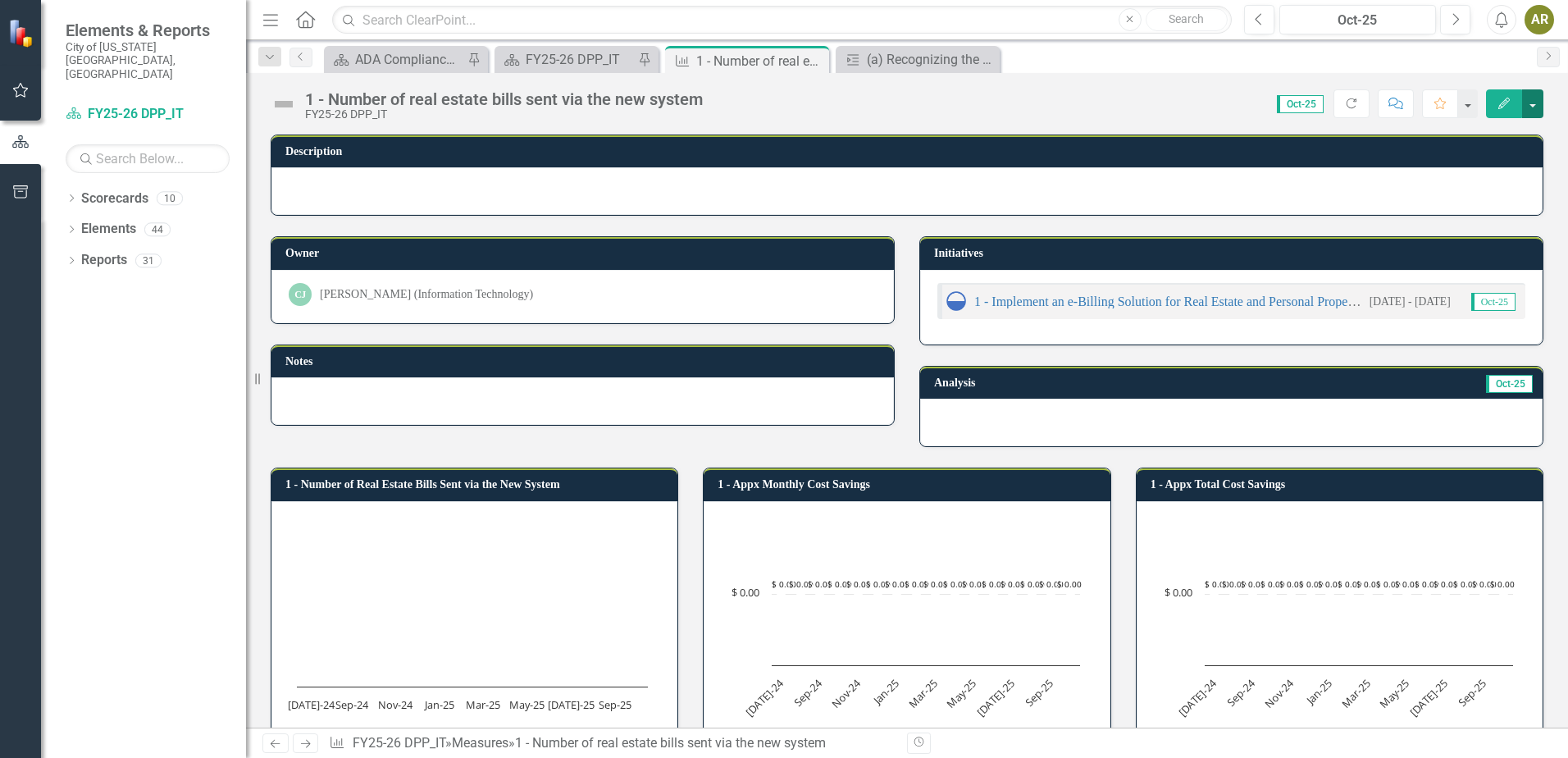
click at [1528, 104] on button "button" at bounding box center [1533, 103] width 22 height 29
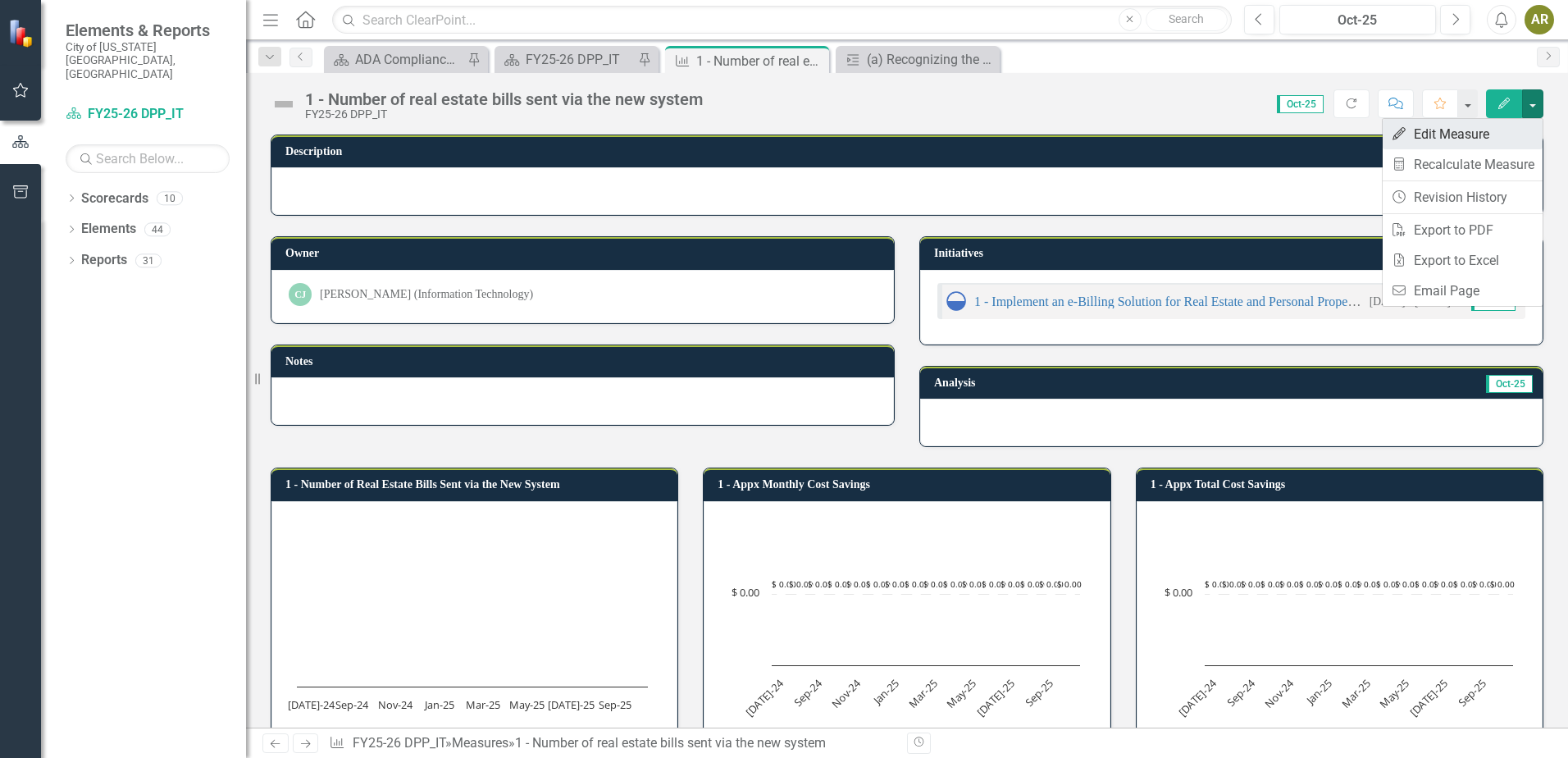
click at [1517, 124] on link "Edit Edit Measure" at bounding box center [1462, 134] width 160 height 31
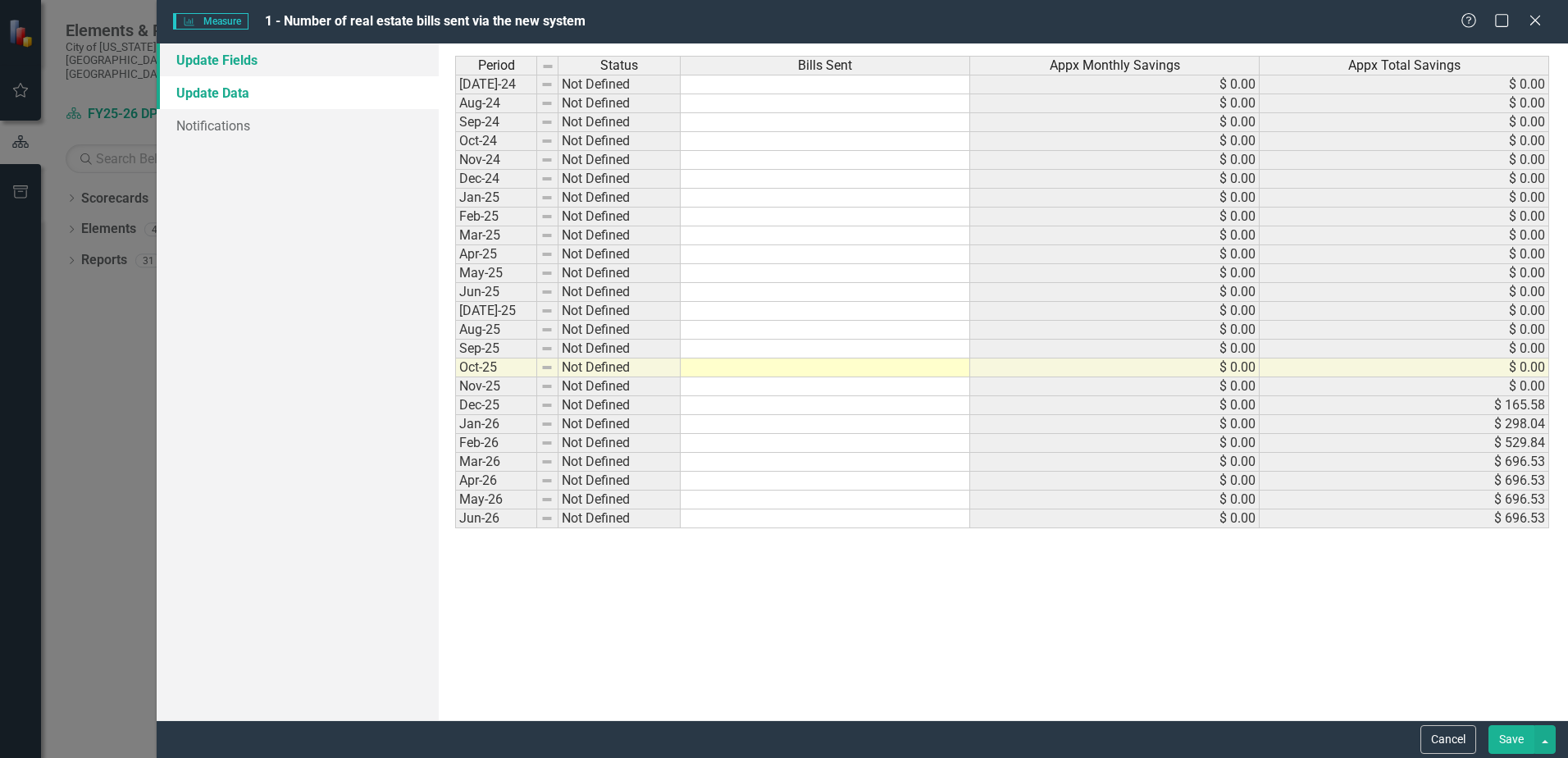
click at [218, 49] on link "Update Fields" at bounding box center [297, 60] width 282 height 33
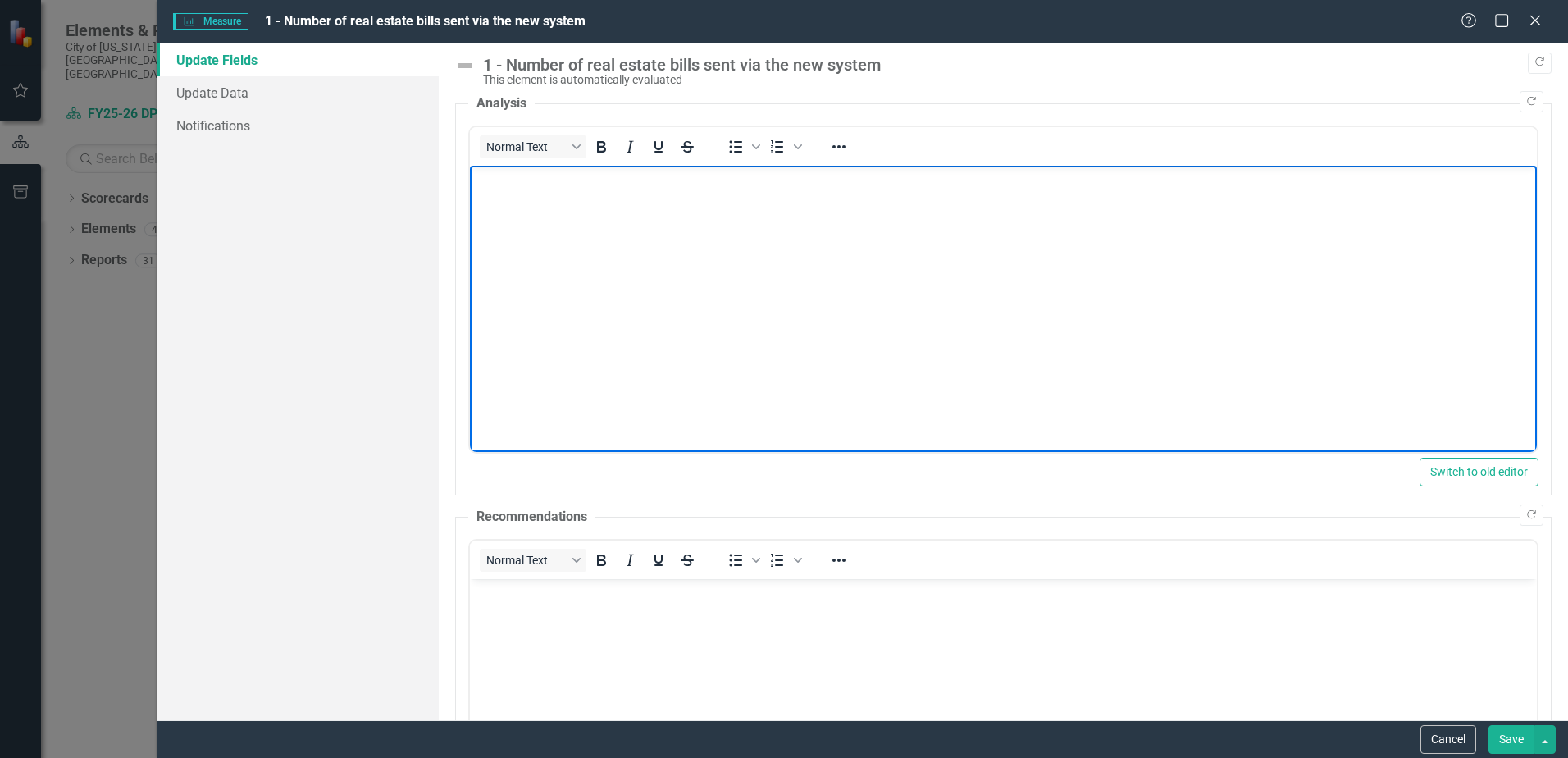
click at [657, 252] on body "Rich Text Area. Press ALT-0 for help." at bounding box center [1003, 289] width 1067 height 247
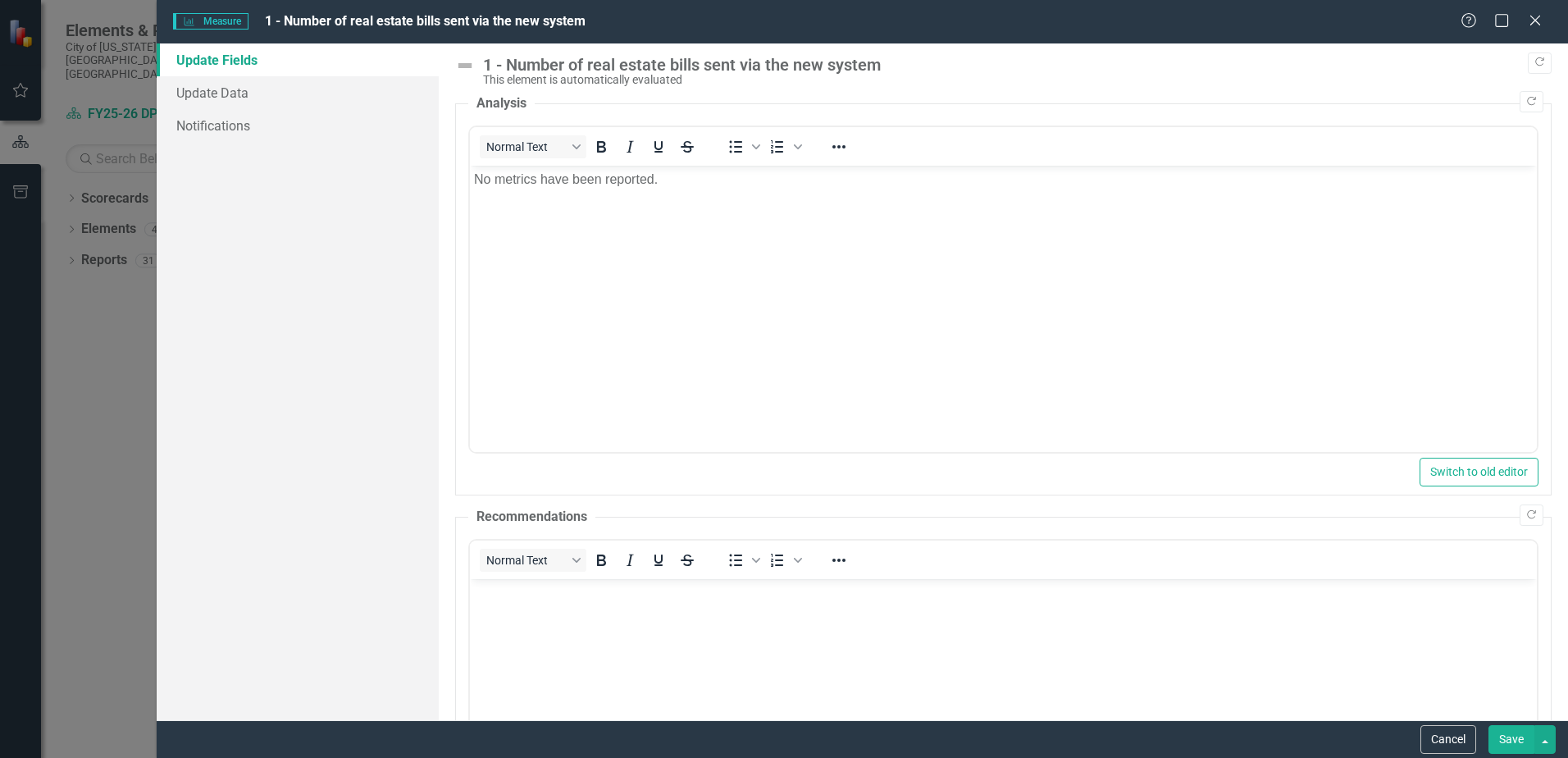
click at [1499, 732] on button "Save" at bounding box center [1512, 740] width 46 height 29
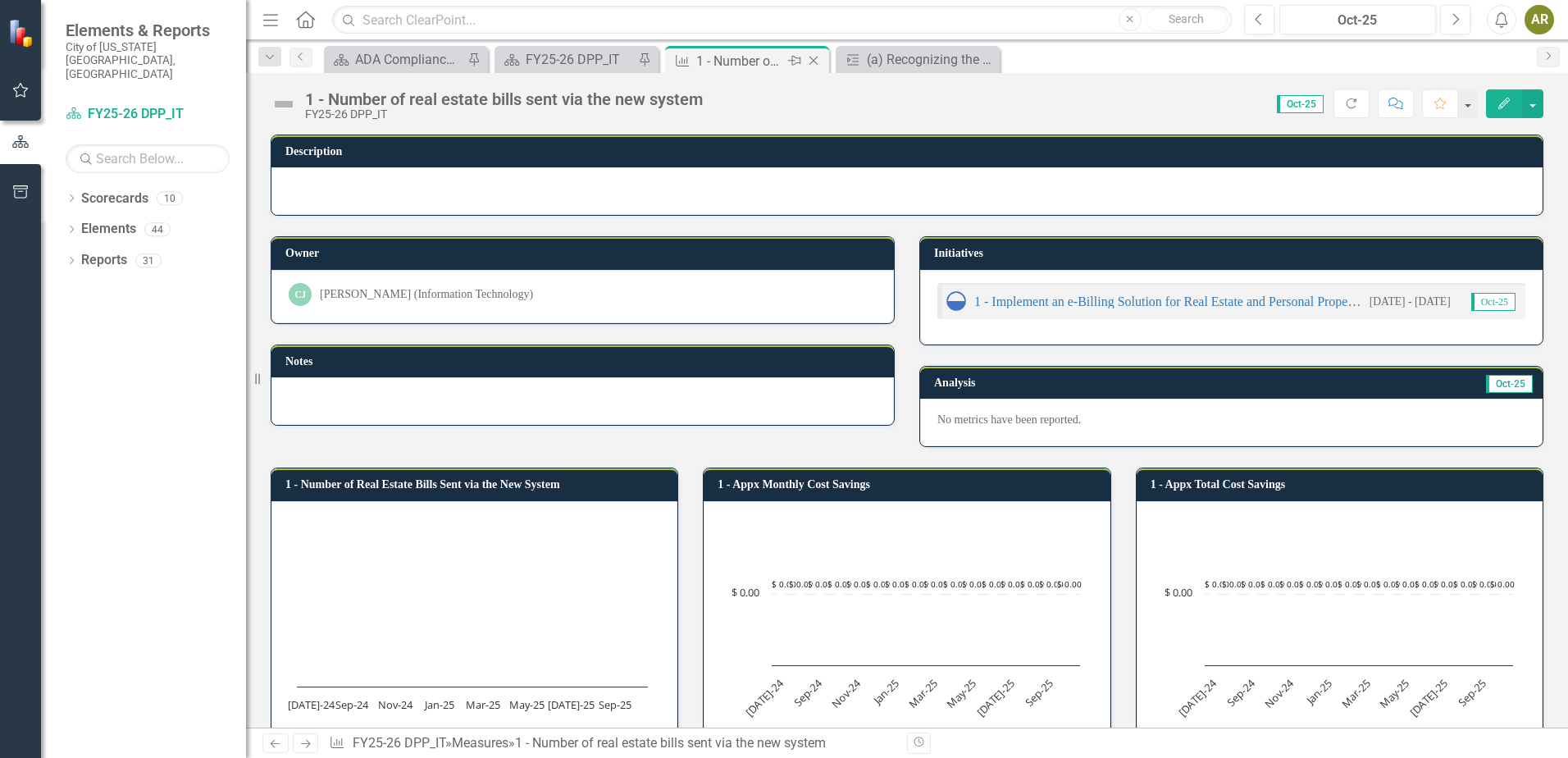
click at [818, 59] on icon "Close" at bounding box center [814, 60] width 17 height 13
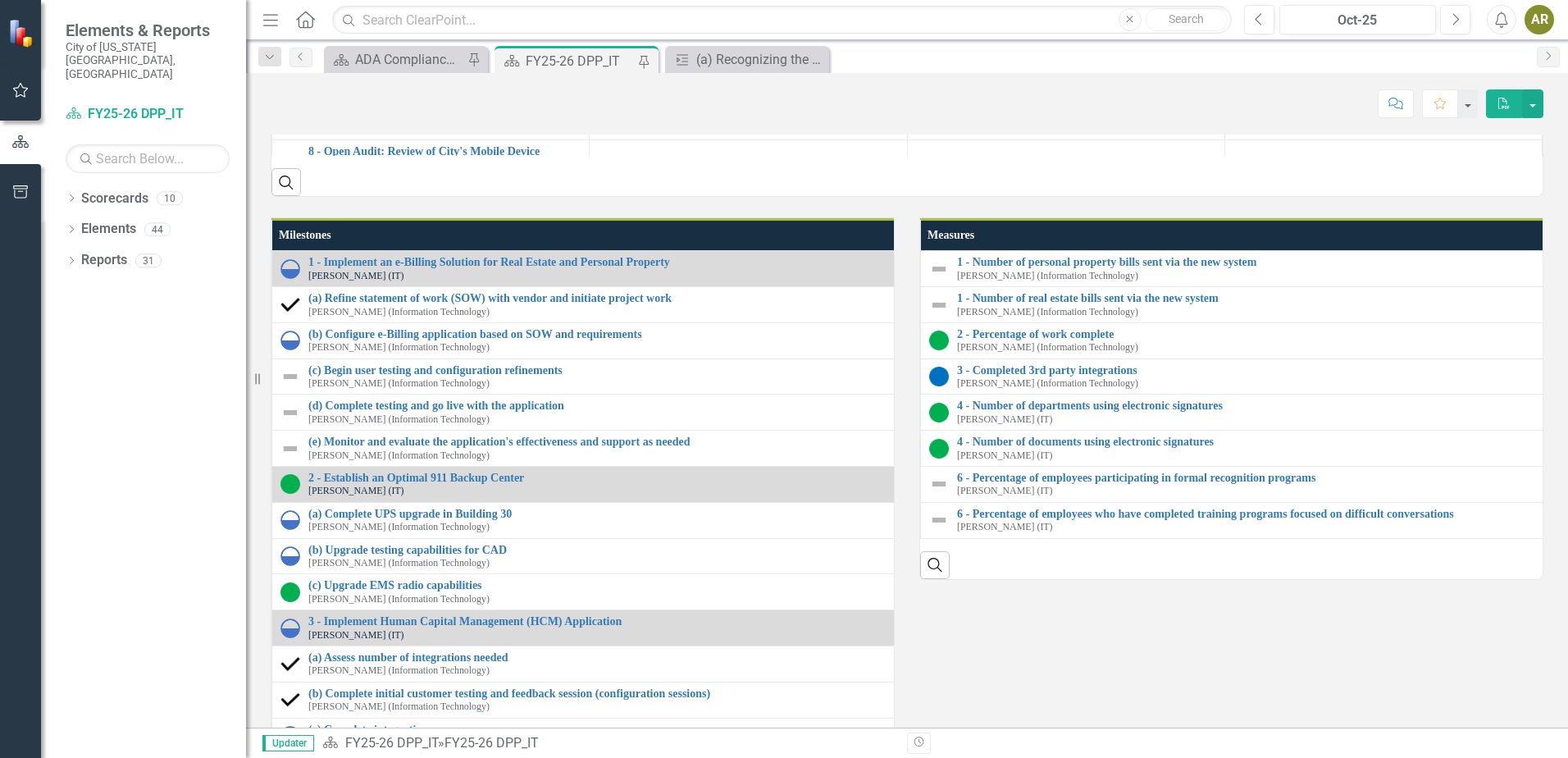
scroll to position [2052, 0]
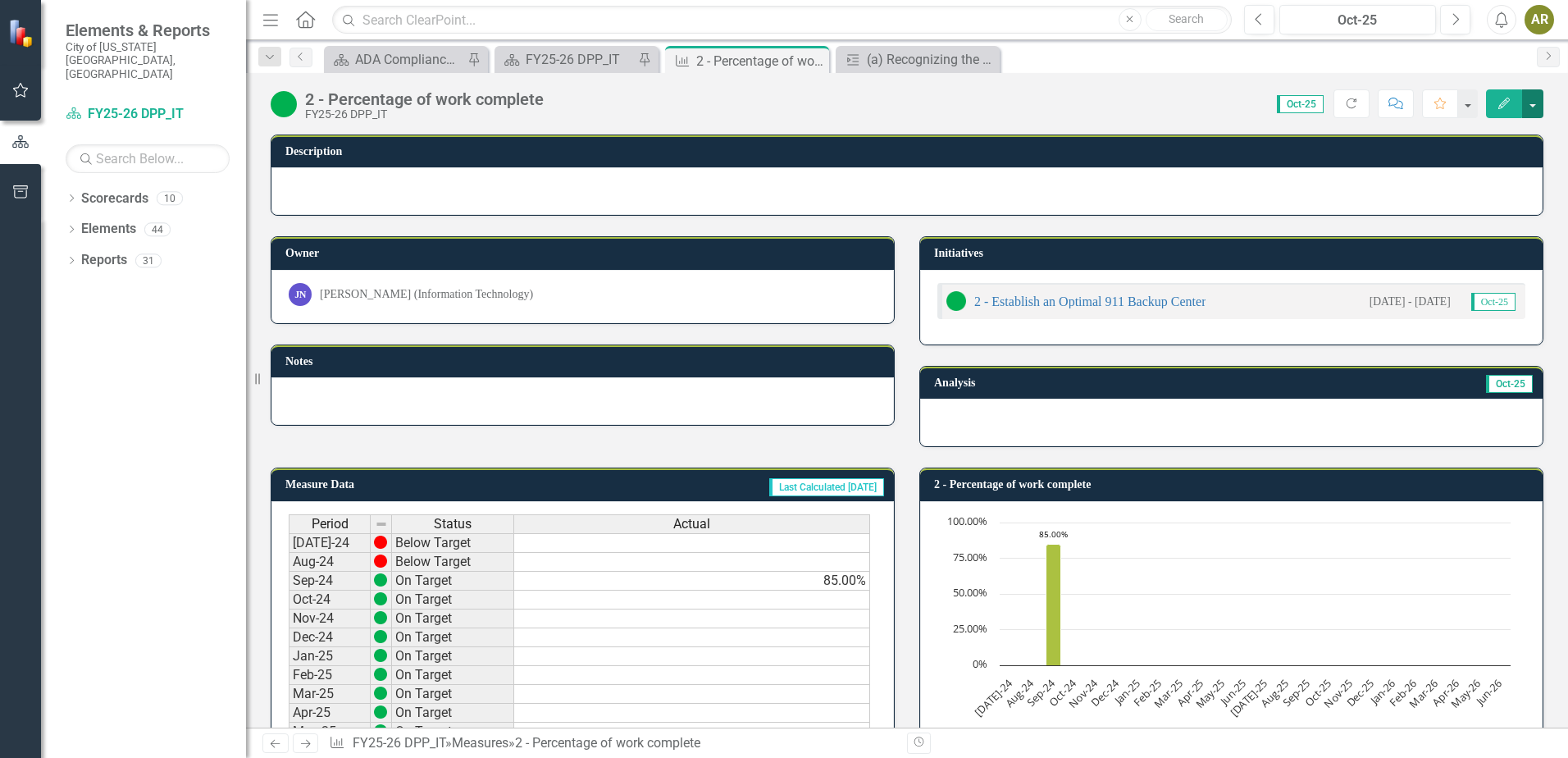
click at [1528, 104] on button "button" at bounding box center [1533, 103] width 22 height 29
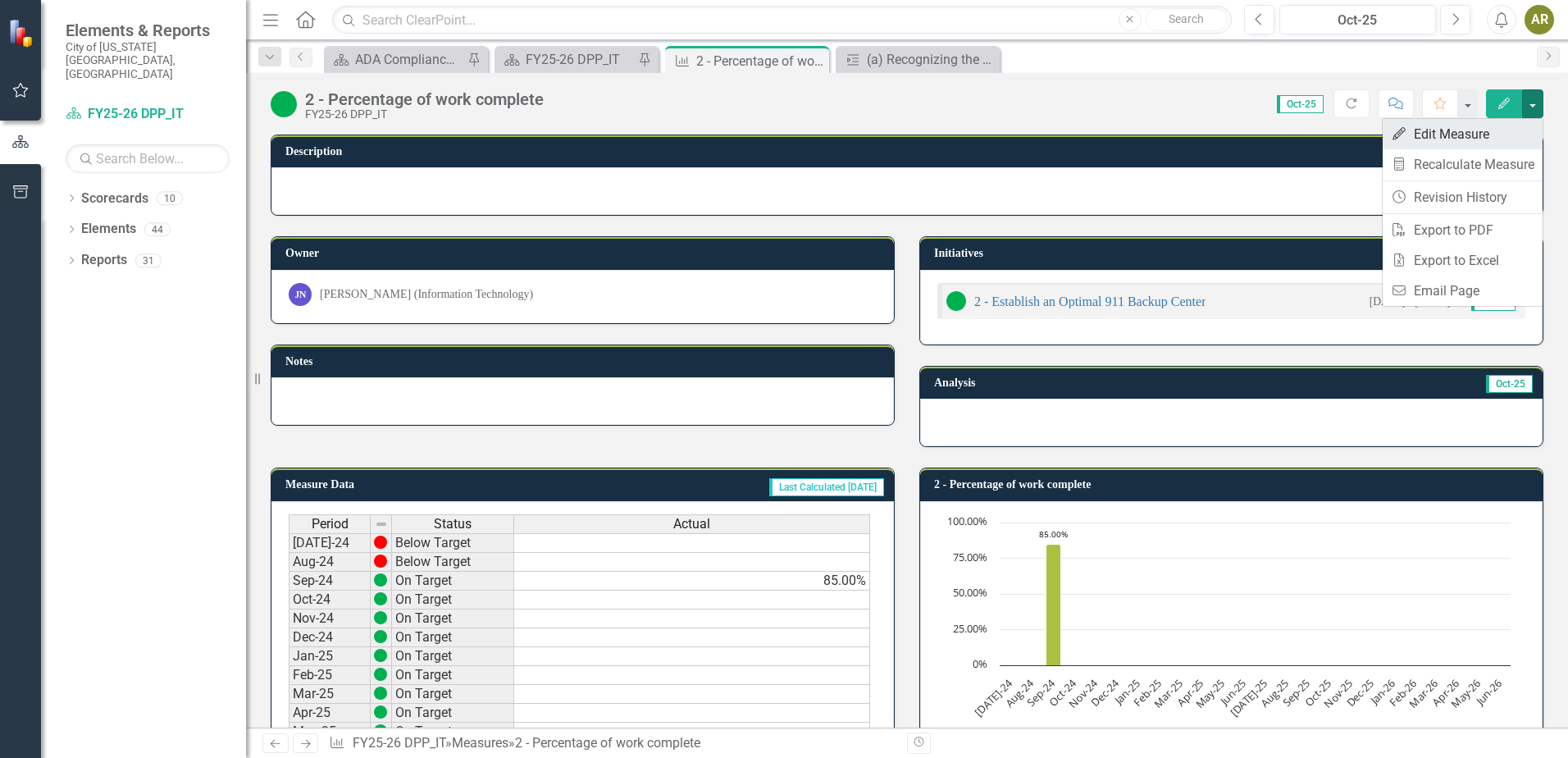
click at [1516, 123] on link "Edit Edit Measure" at bounding box center [1462, 134] width 160 height 31
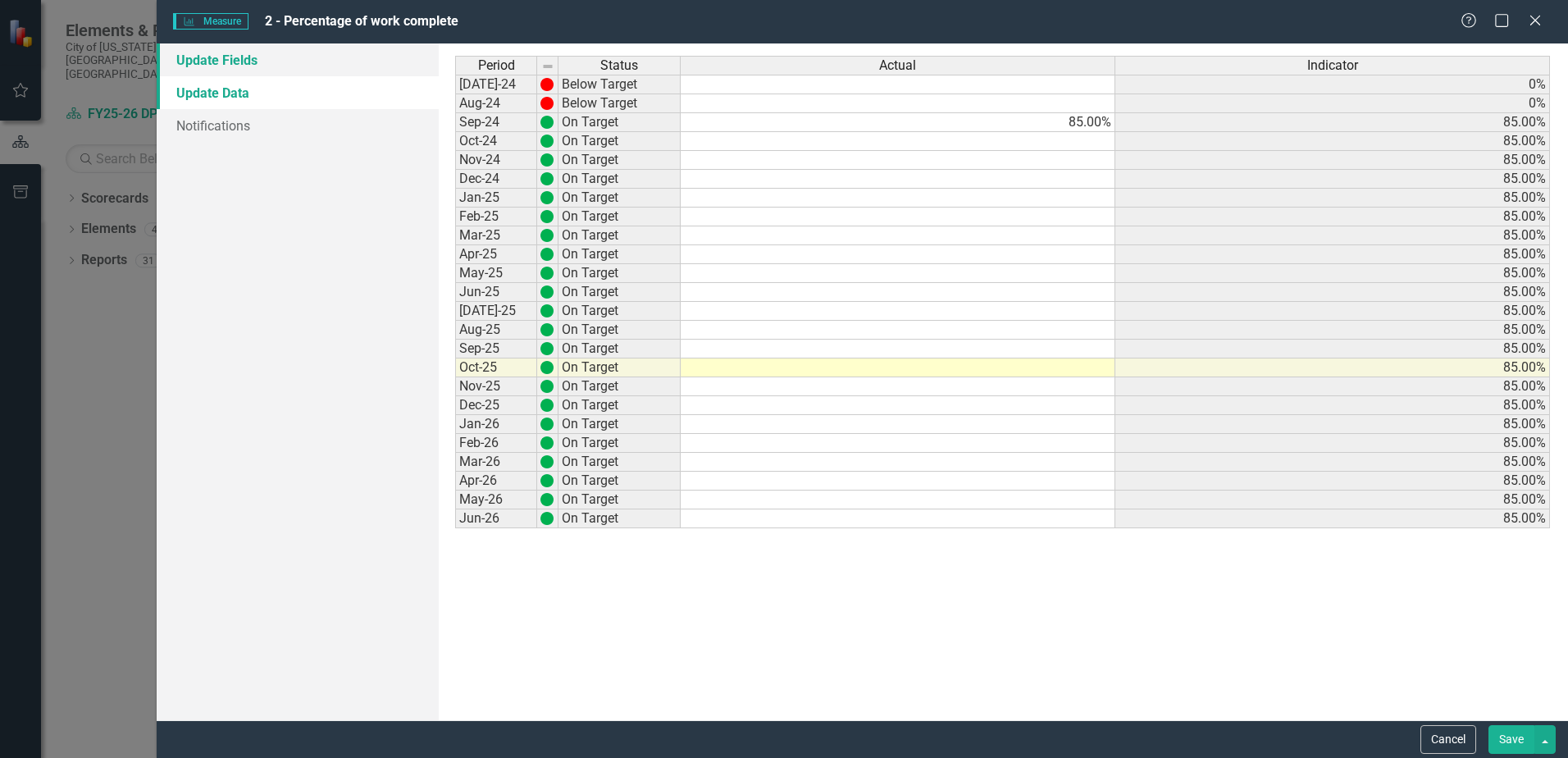
click at [268, 62] on link "Update Fields" at bounding box center [297, 60] width 282 height 33
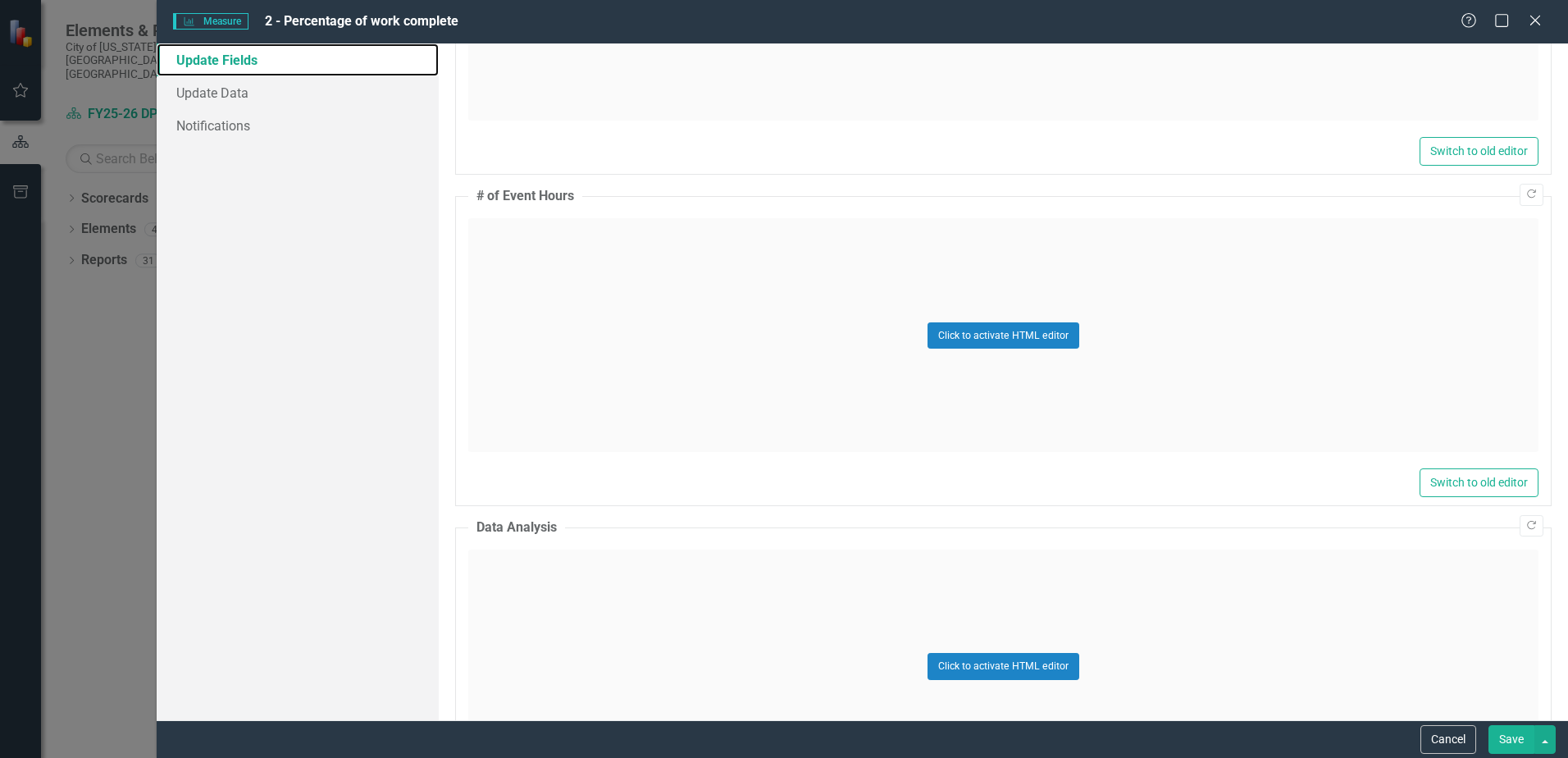
scroll to position [1870, 0]
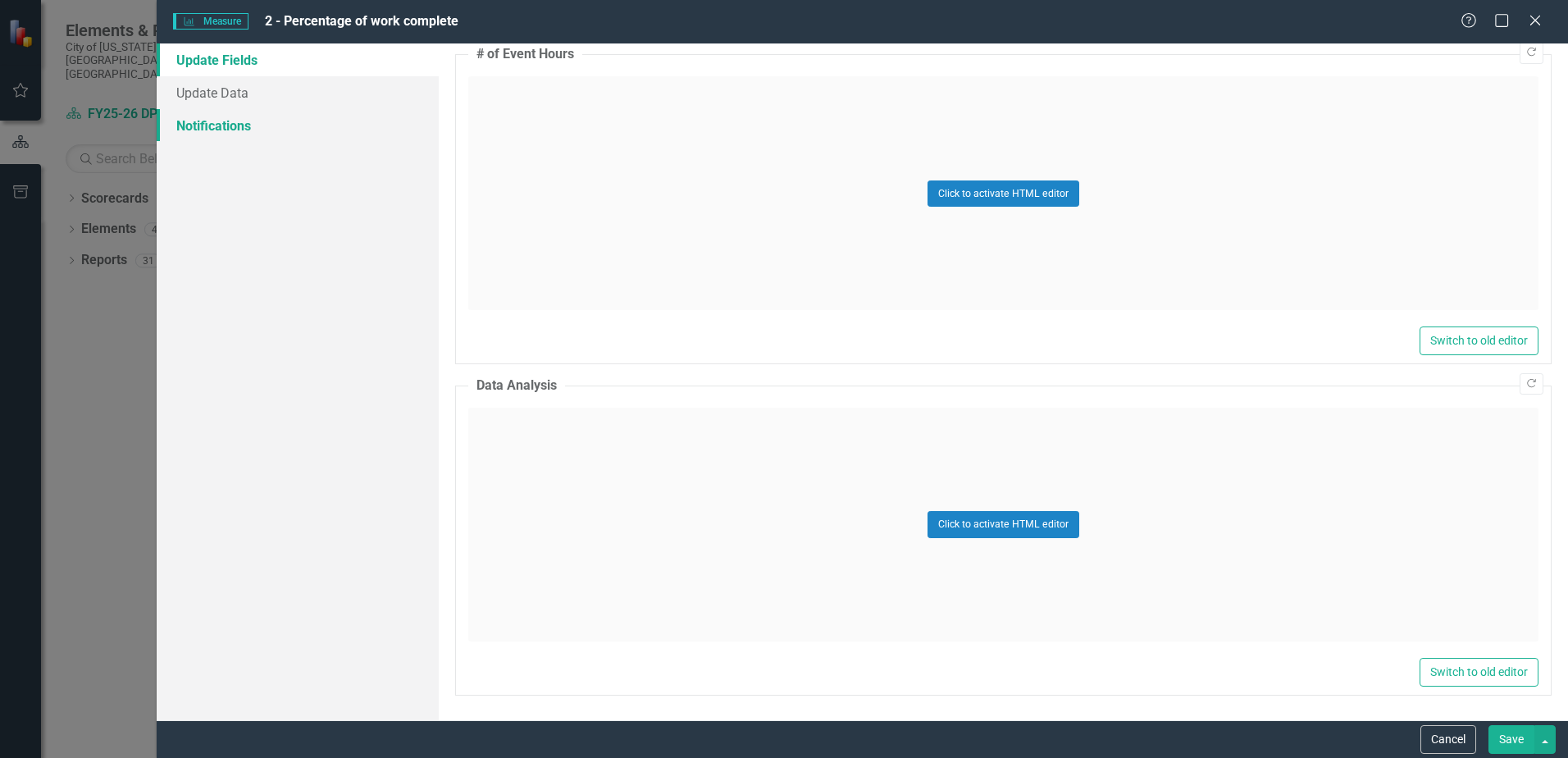
click at [212, 125] on link "Notifications" at bounding box center [297, 126] width 282 height 33
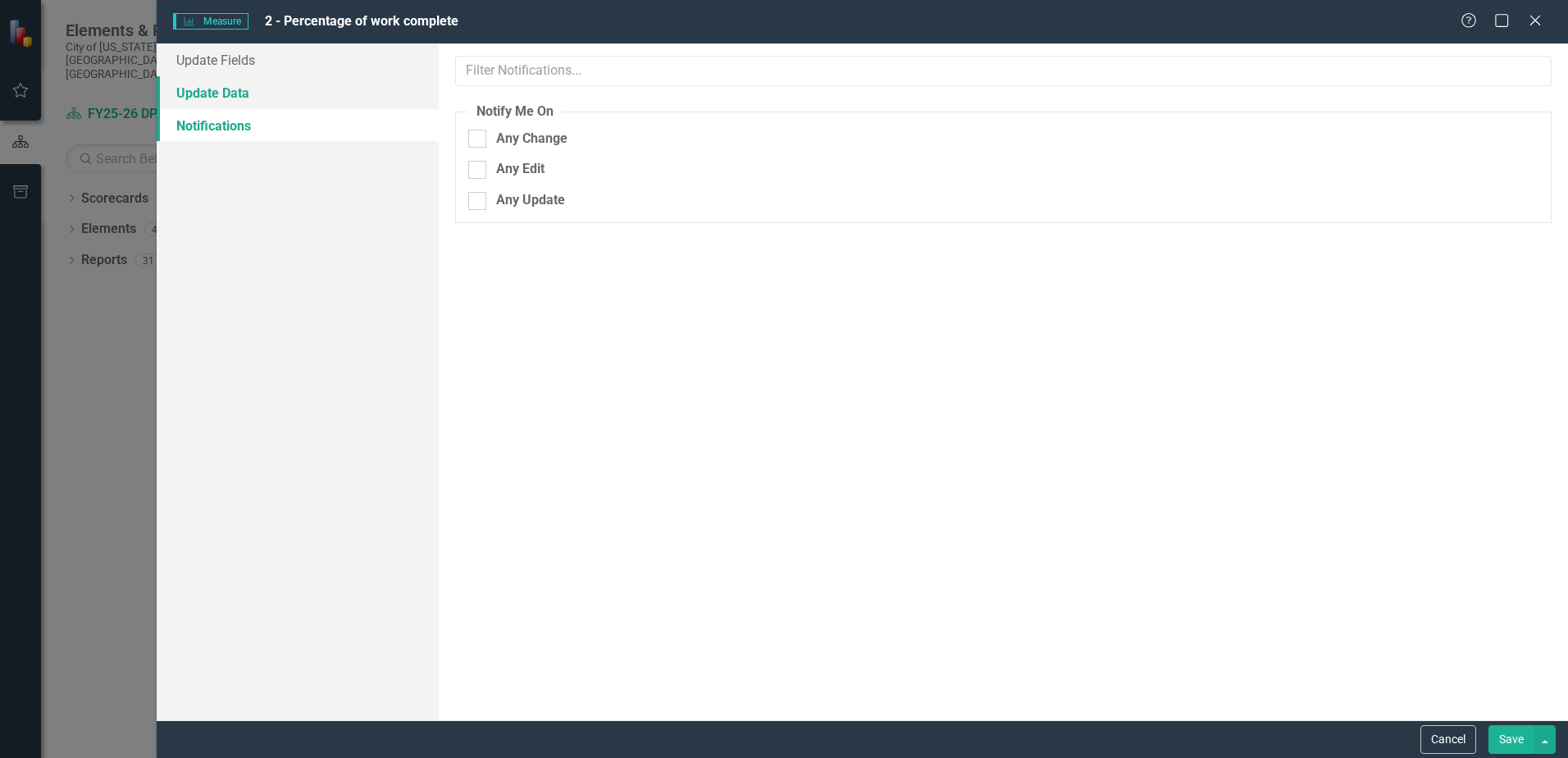
click at [219, 98] on link "Update Data" at bounding box center [297, 93] width 282 height 33
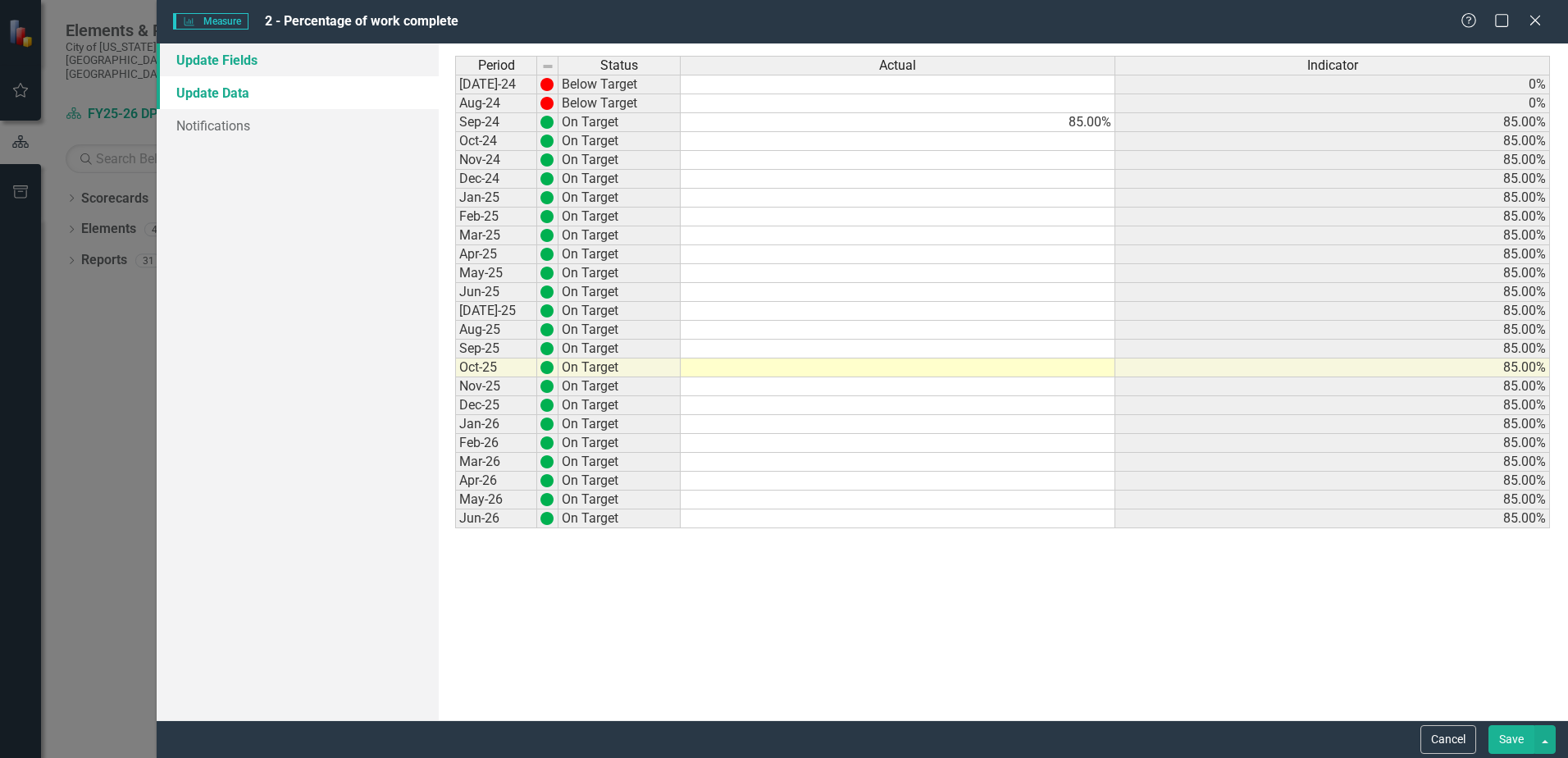
click at [229, 56] on link "Update Fields" at bounding box center [297, 60] width 282 height 33
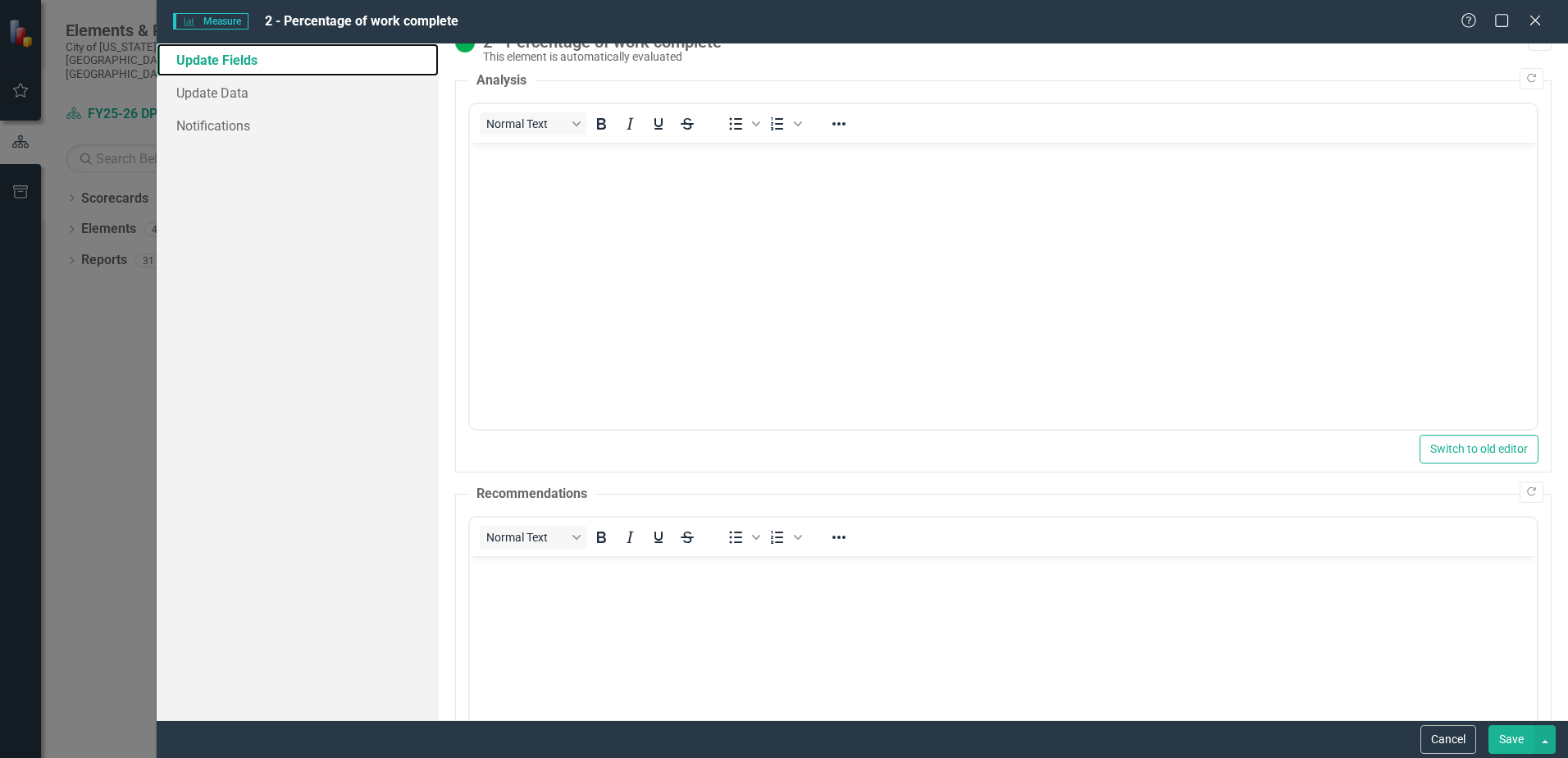
scroll to position [0, 0]
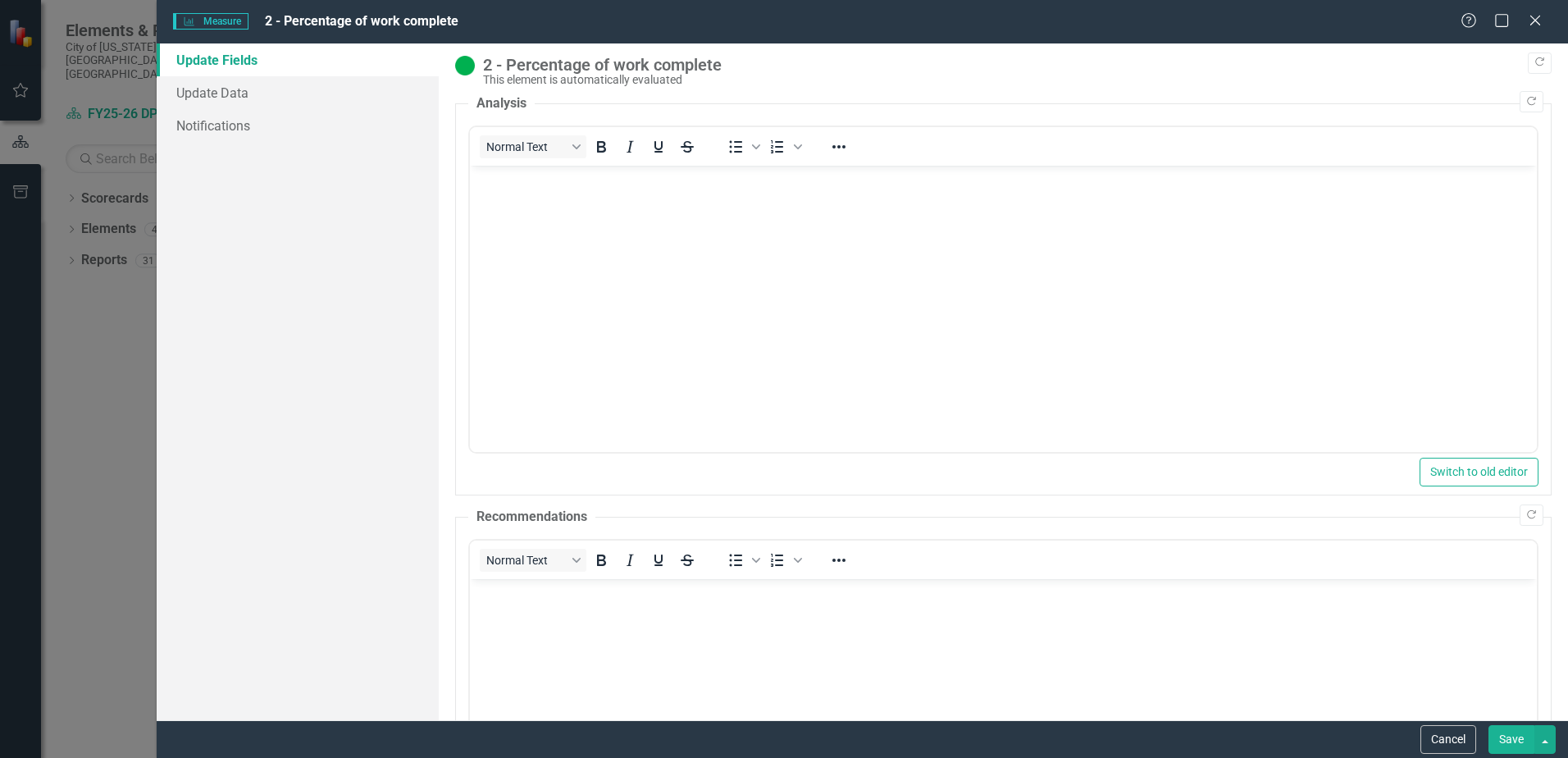
click at [676, 272] on body "Rich Text Area. Press ALT-0 for help." at bounding box center [1003, 289] width 1067 height 247
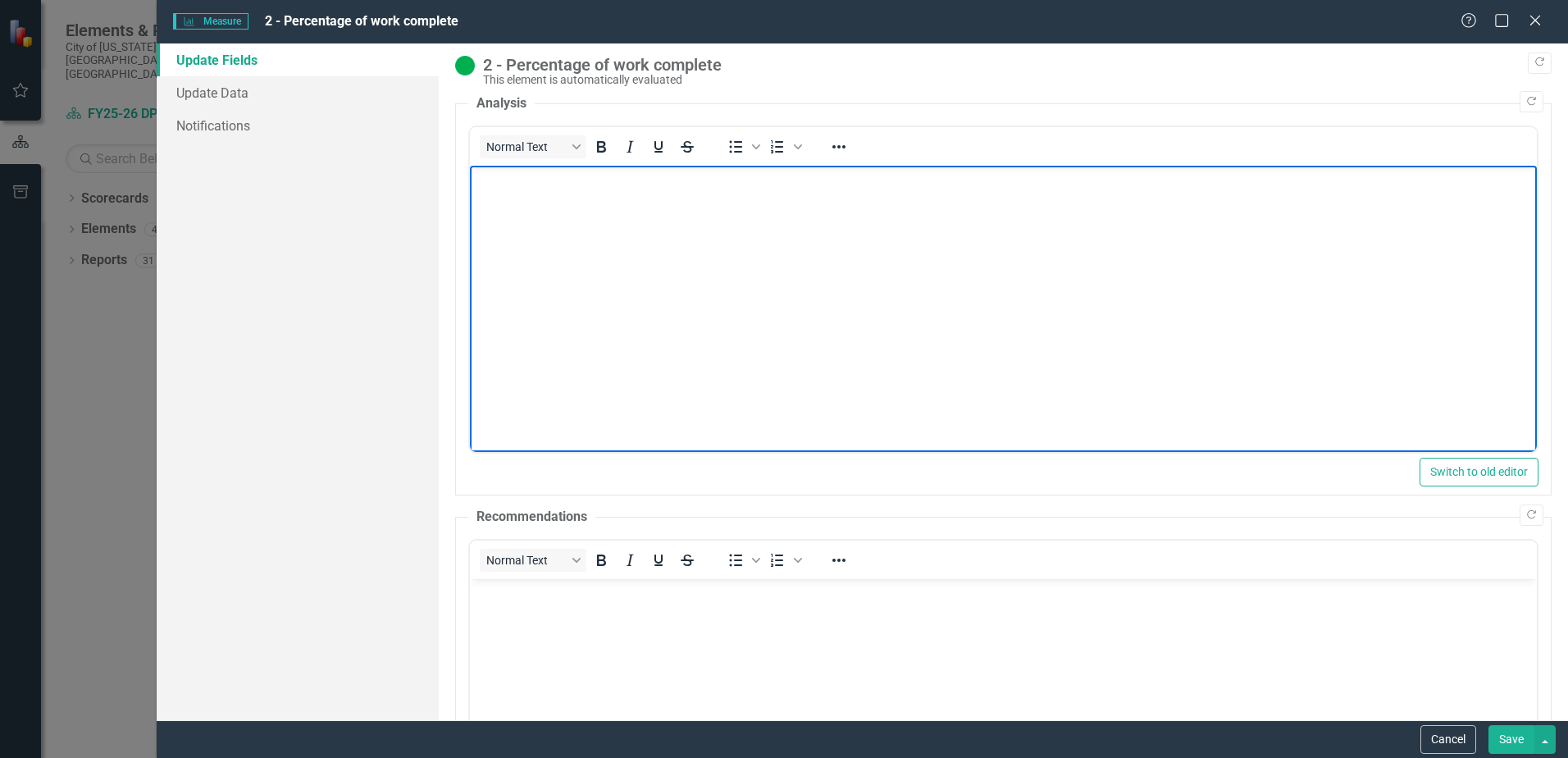
click at [583, 253] on body "Rich Text Area. Press ALT-0 for help." at bounding box center [1003, 289] width 1067 height 247
paste body "Rich Text Area. Press ALT-0 for help."
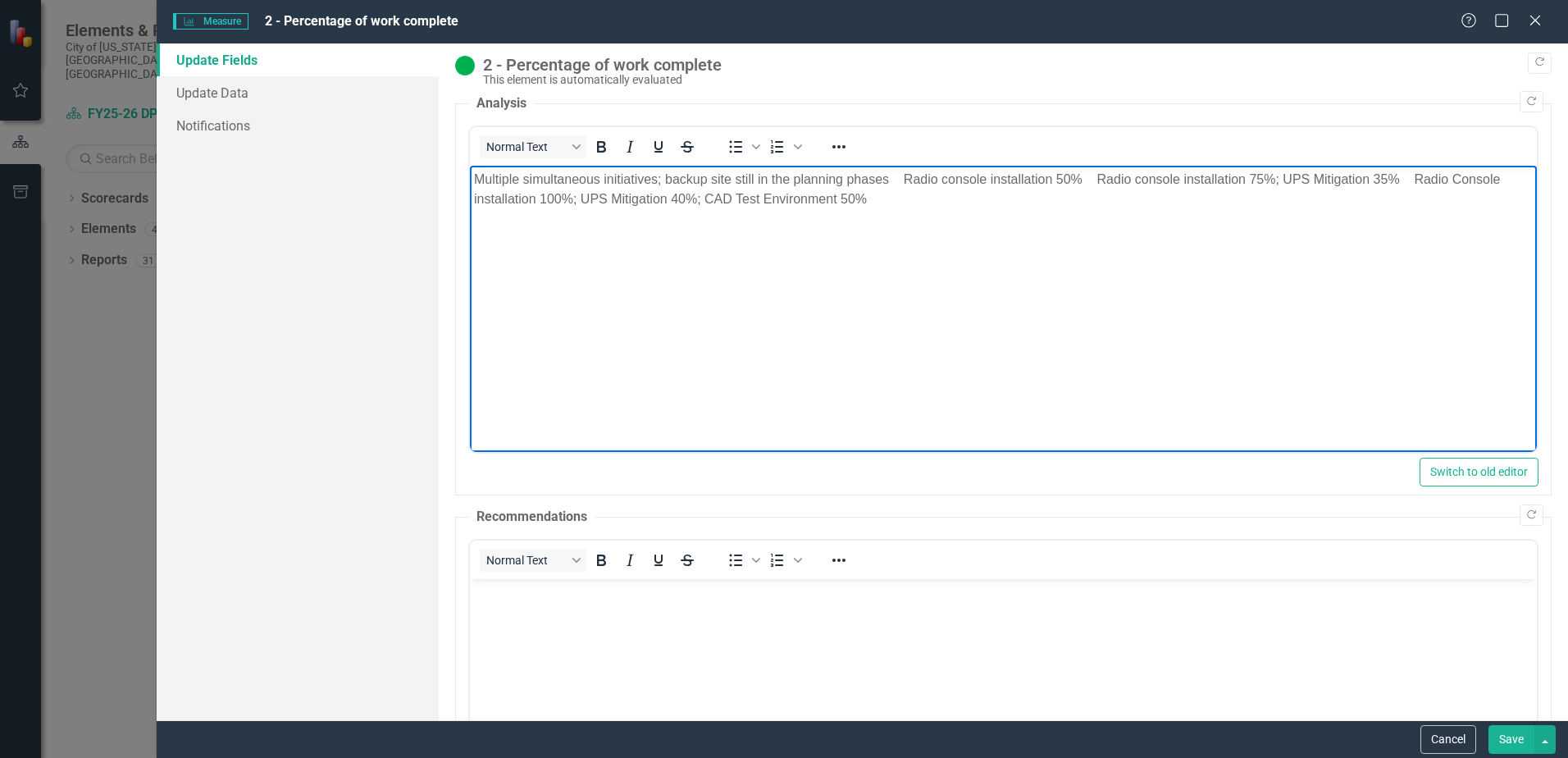
click at [663, 176] on p "Multiple simultaneous initiatives; backup site still in the planning phases Rad…" at bounding box center [1003, 190] width 1059 height 40
click at [906, 173] on p "Multiple simultaneous initiatives; backup site still in the planning phases Rad…" at bounding box center [1003, 190] width 1059 height 40
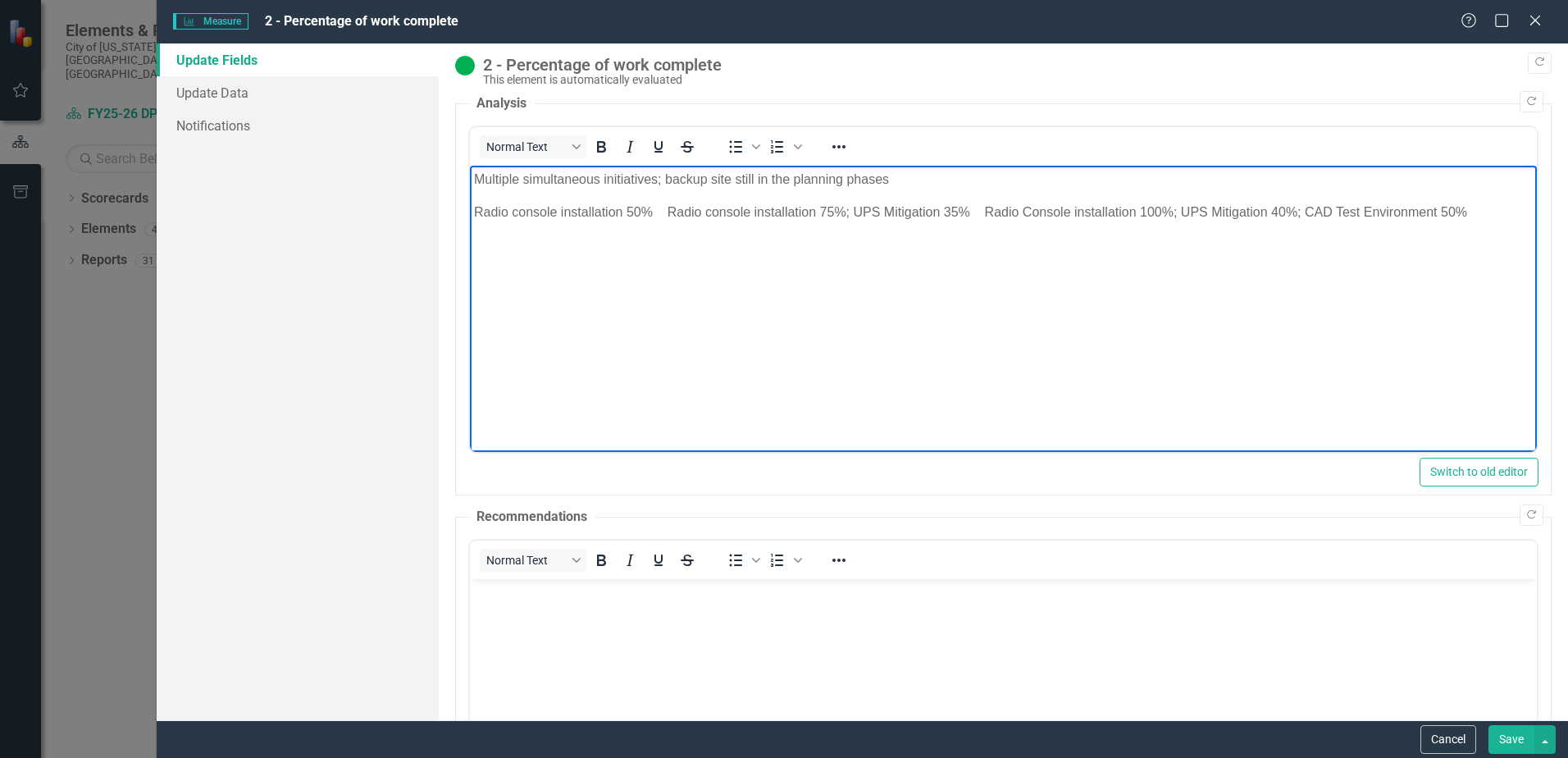
click at [667, 212] on p "Radio console installation 50% Radio console installation 75%; UPS Mitigation 3…" at bounding box center [1003, 213] width 1059 height 20
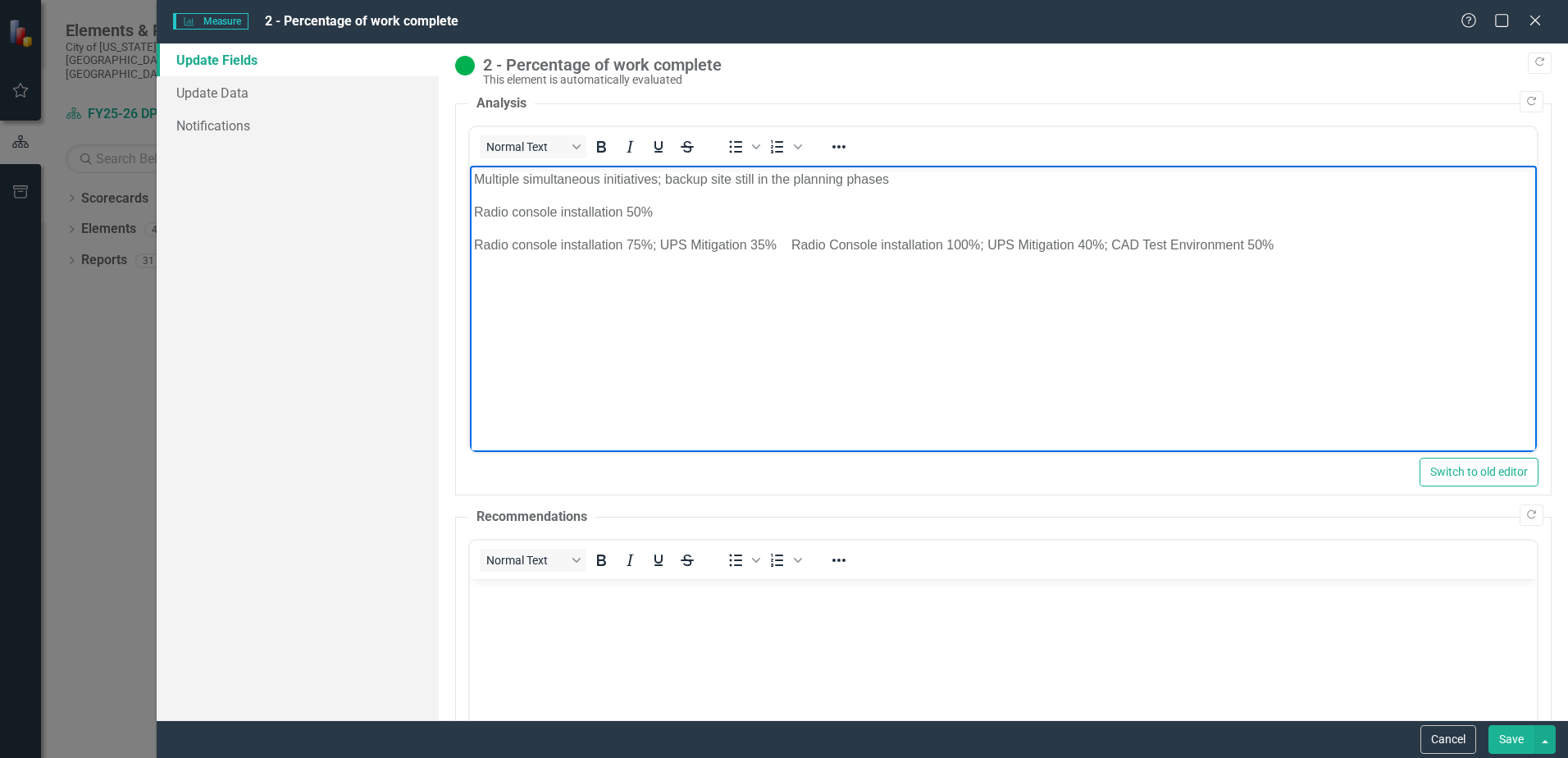
click at [790, 244] on p "Radio console installation 75%; UPS Mitigation 35% Radio Console installation 1…" at bounding box center [1003, 246] width 1059 height 20
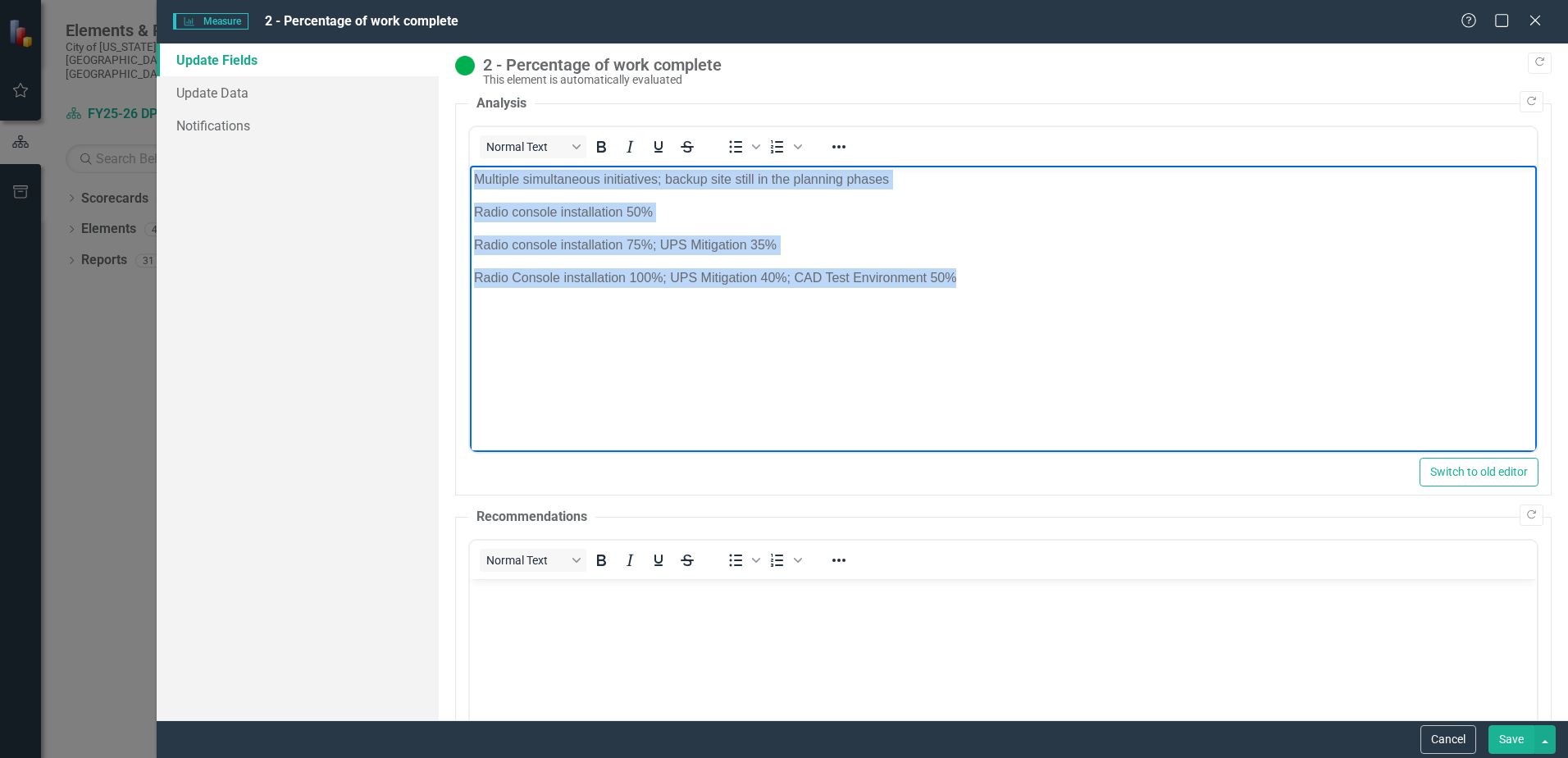
drag, startPoint x: 1008, startPoint y: 272, endPoint x: 939, endPoint y: 342, distance: 98.3
click at [470, 175] on html "Multiple simultaneous initiatives; backup site still in the planning phases Rad…" at bounding box center [1003, 289] width 1067 height 247
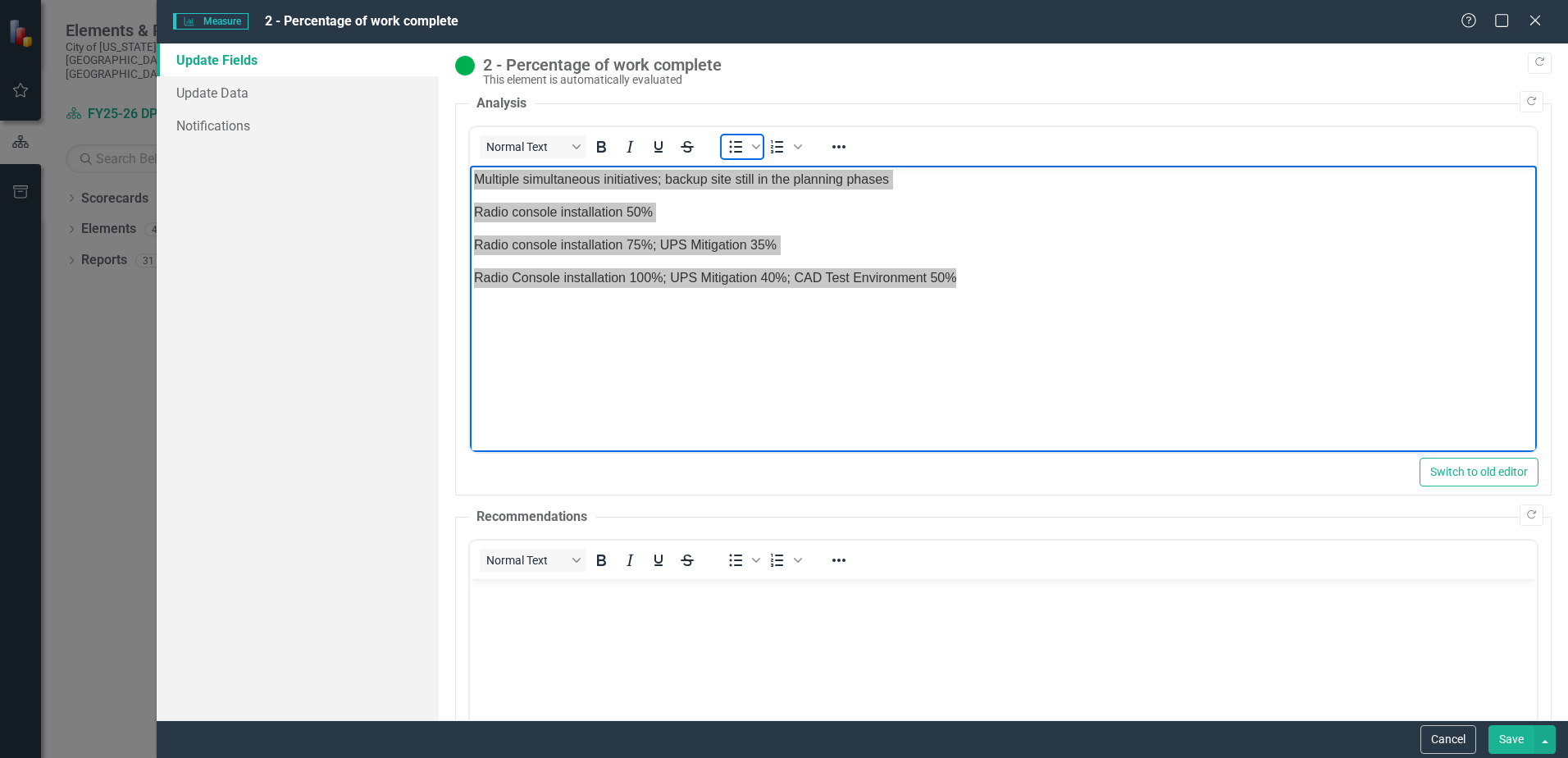
click at [729, 151] on icon "Bullet list" at bounding box center [736, 147] width 20 height 20
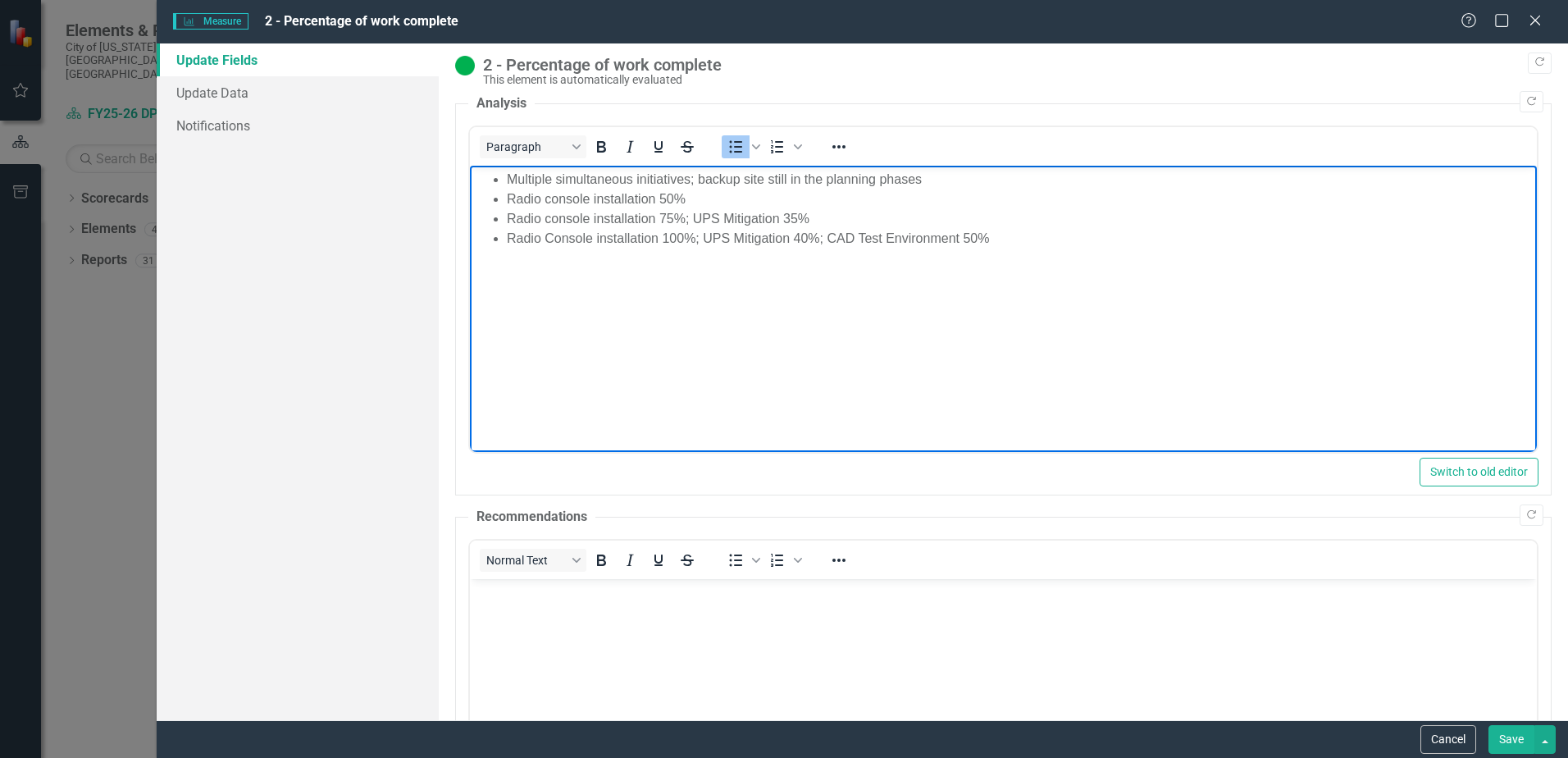
click at [616, 290] on body "Multiple simultaneous initiatives; backup site still in the planning phases Rad…" at bounding box center [1003, 289] width 1067 height 247
click at [505, 176] on ul "Multiple simultaneous initiatives; backup site still in the planning phases Rad…" at bounding box center [1003, 209] width 1059 height 79
click at [511, 199] on li "Radio console installation 50%" at bounding box center [1020, 199] width 1026 height 20
click at [507, 213] on li "Radio console installation 75%; UPS Mitigation 35%" at bounding box center [1020, 219] width 1026 height 20
click at [504, 236] on ul "June - Multiple simultaneous initiatives; backup site still in the planning pha…" at bounding box center [1003, 209] width 1059 height 79
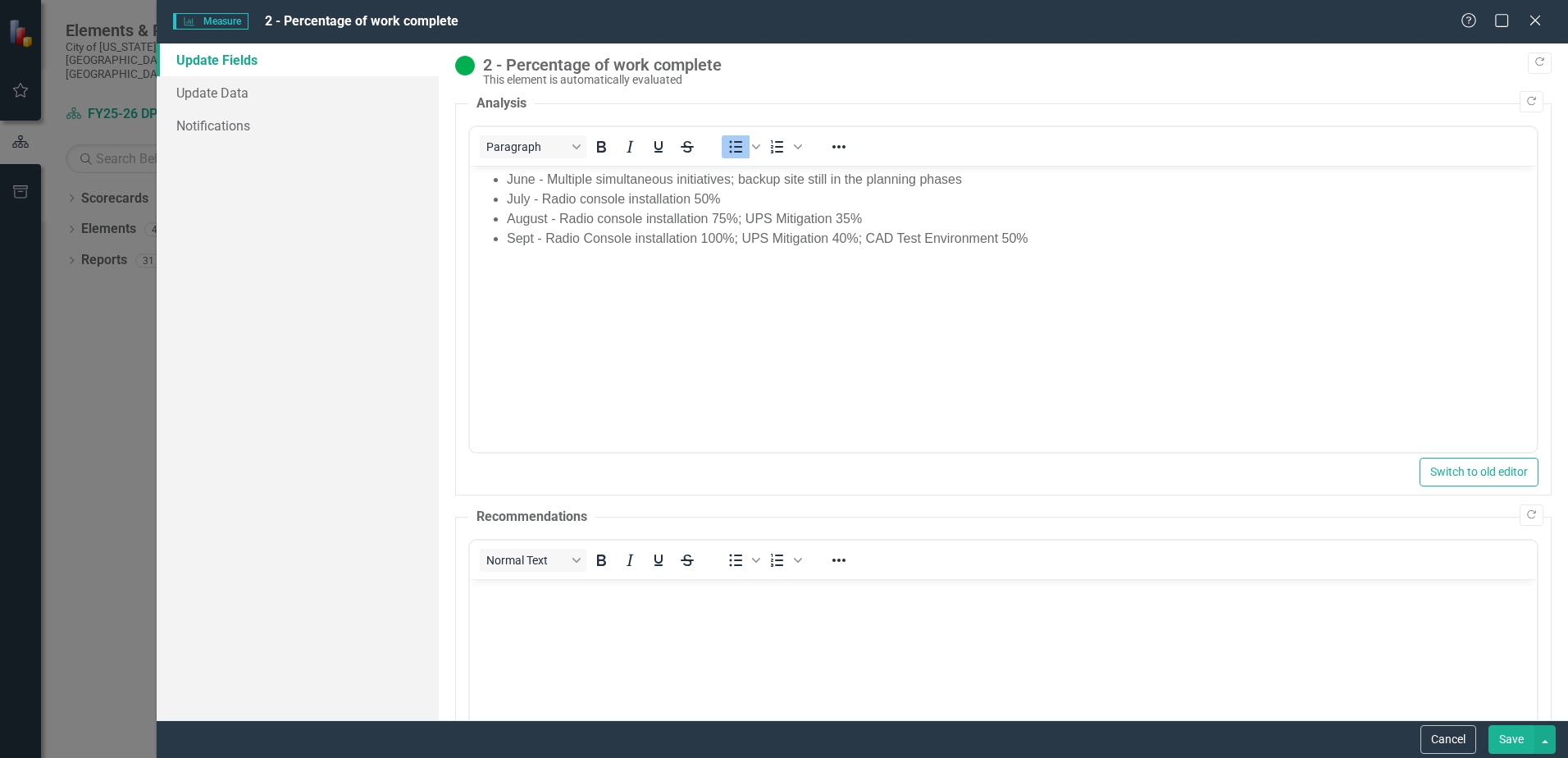
click at [1513, 732] on button "Save" at bounding box center [1512, 740] width 46 height 29
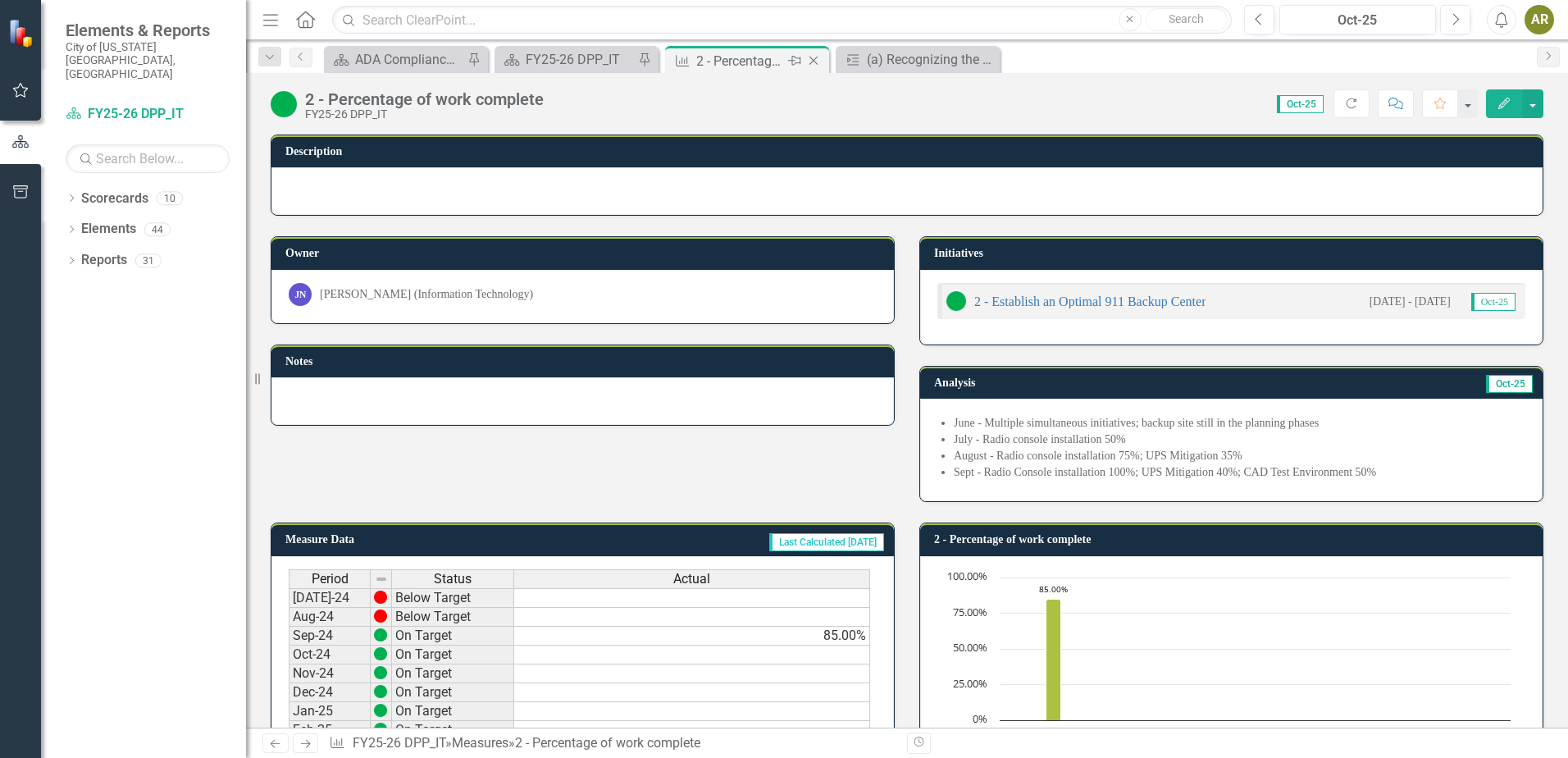
click at [819, 62] on icon "Close" at bounding box center [814, 60] width 17 height 13
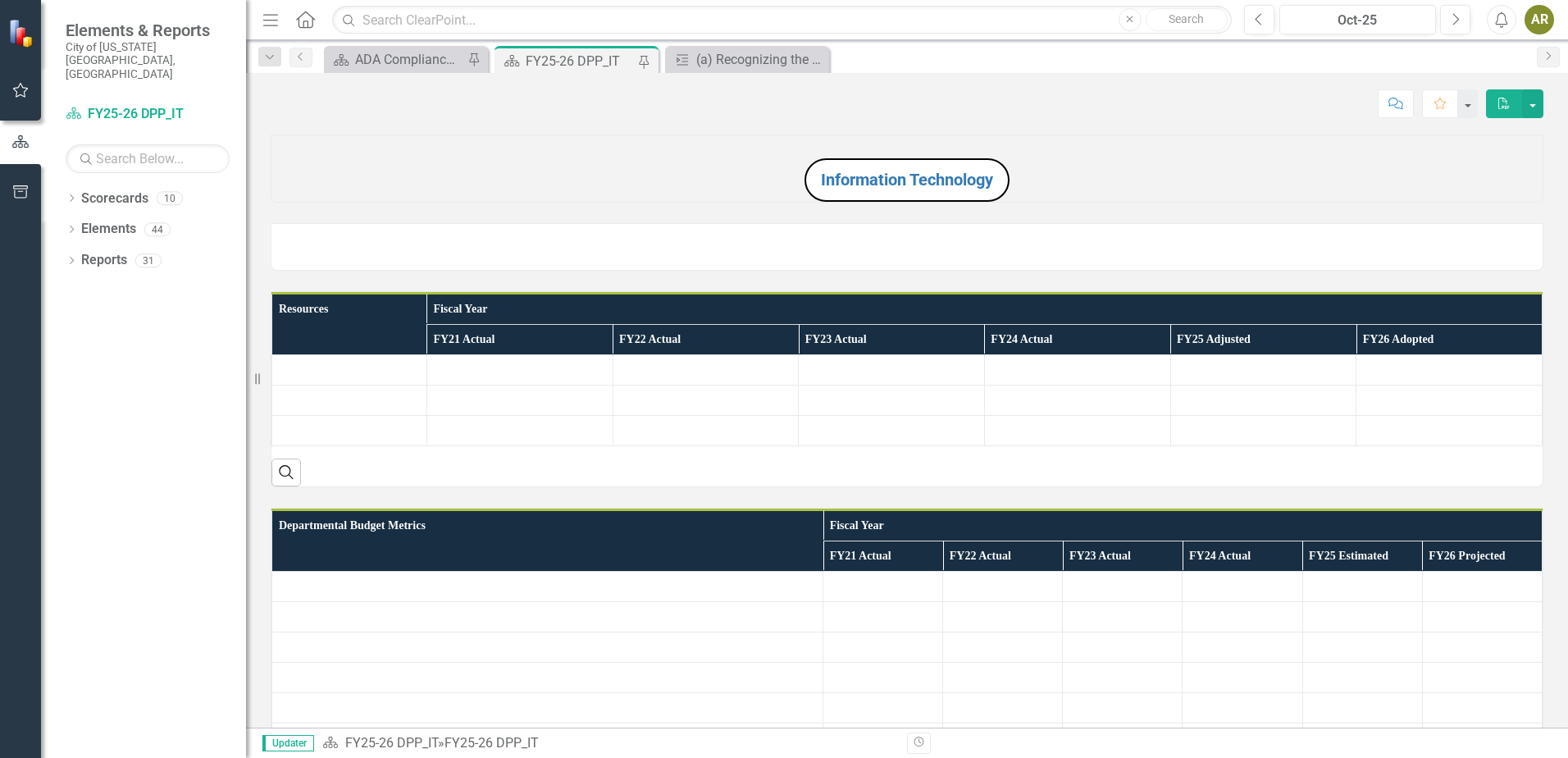
click at [560, 68] on div "FY25-26 DPP_IT" at bounding box center [580, 60] width 108 height 21
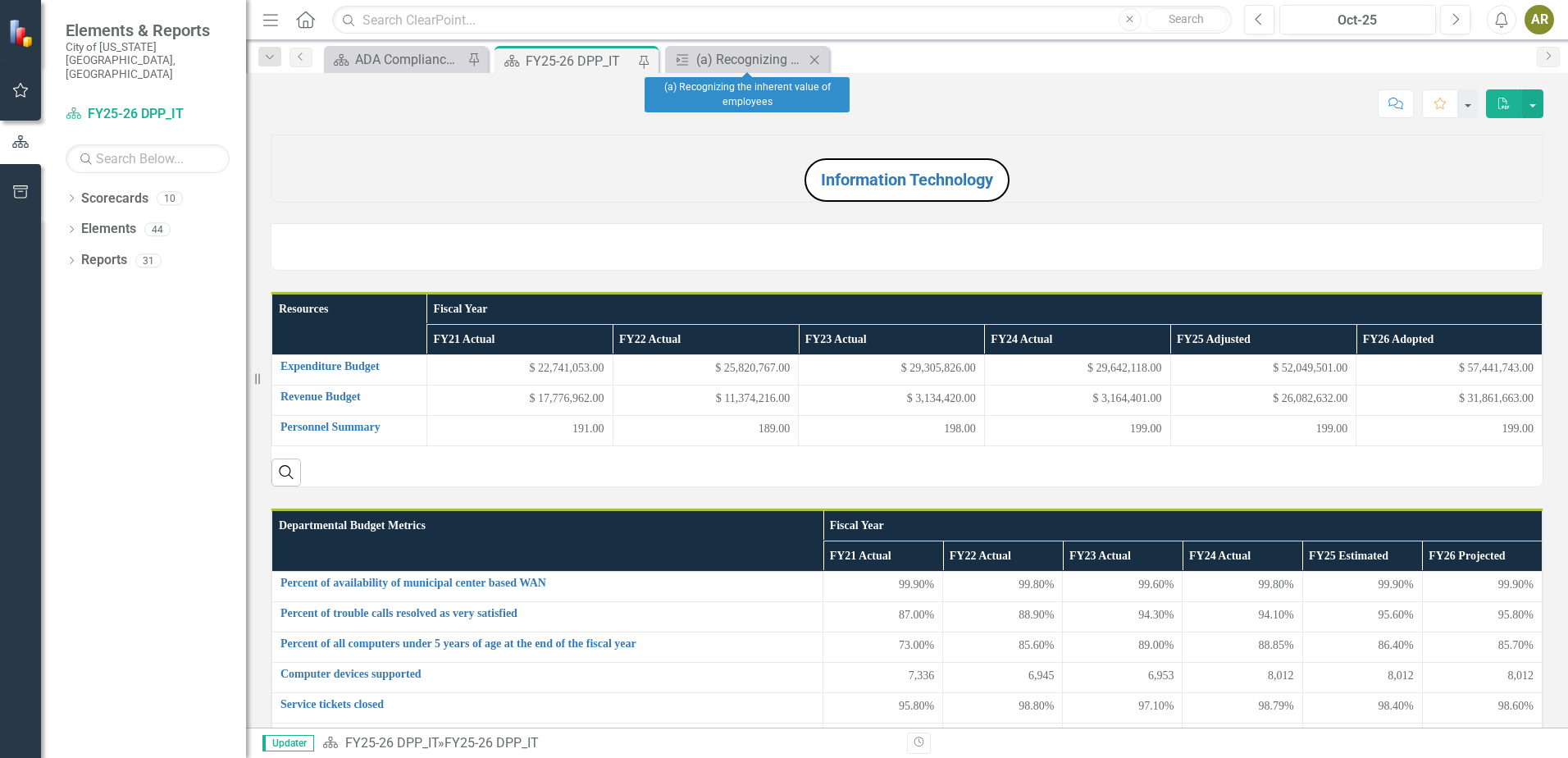
click at [811, 59] on icon "Close" at bounding box center [815, 60] width 17 height 13
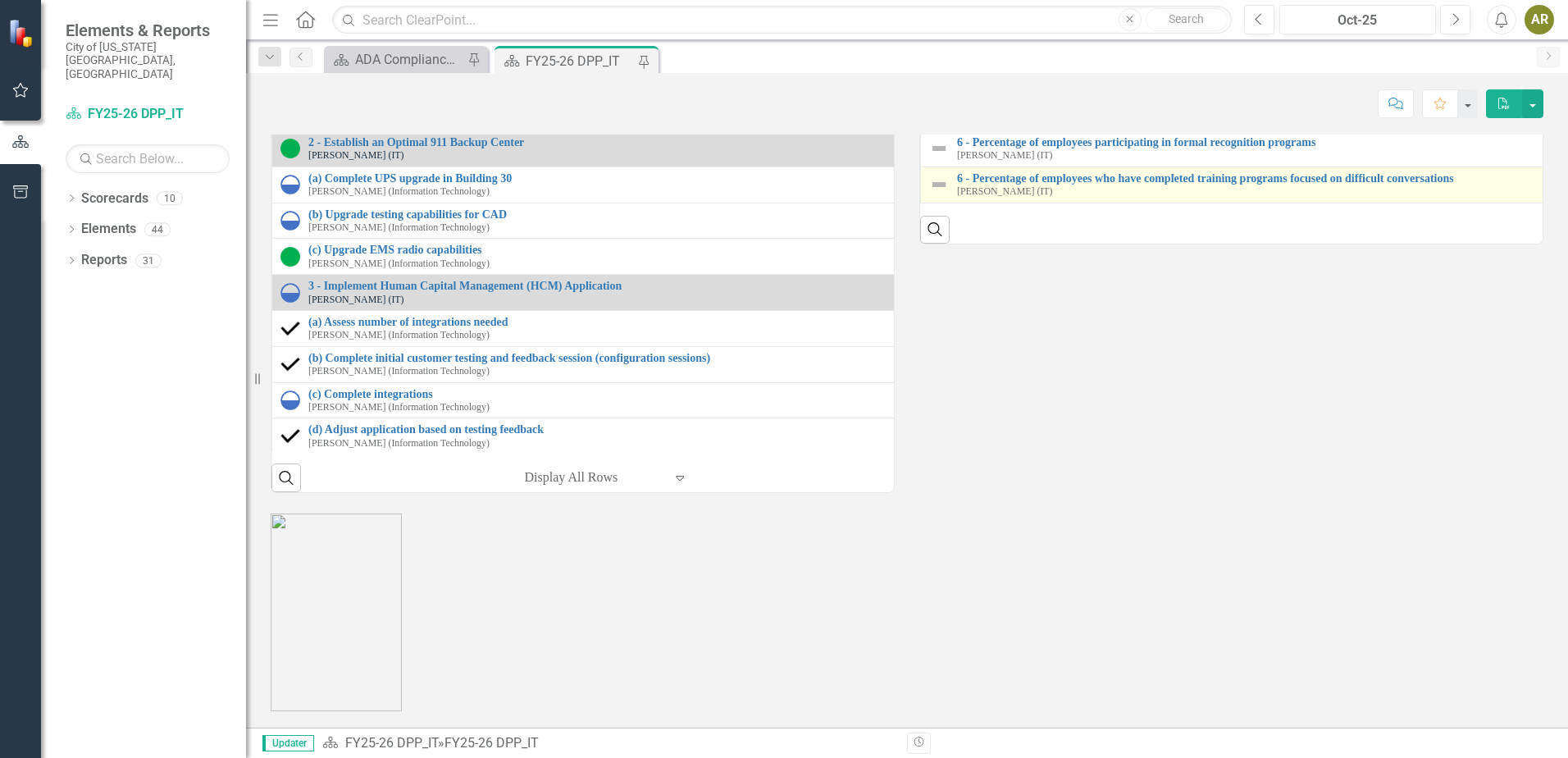
scroll to position [1969, 0]
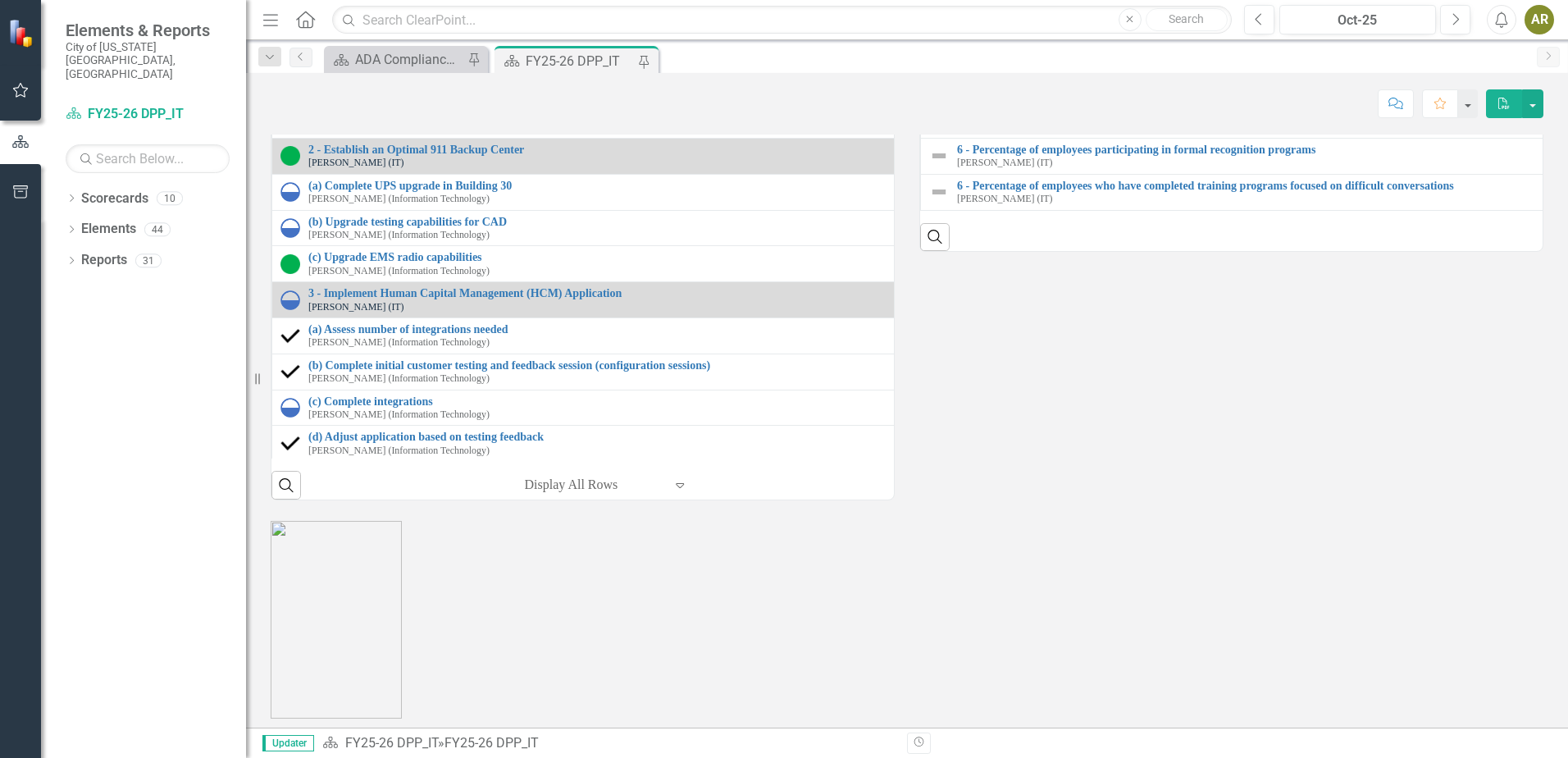
click at [1066, 84] on link "4 - Number of departments using electronic signatures" at bounding box center [1575, 77] width 1236 height 12
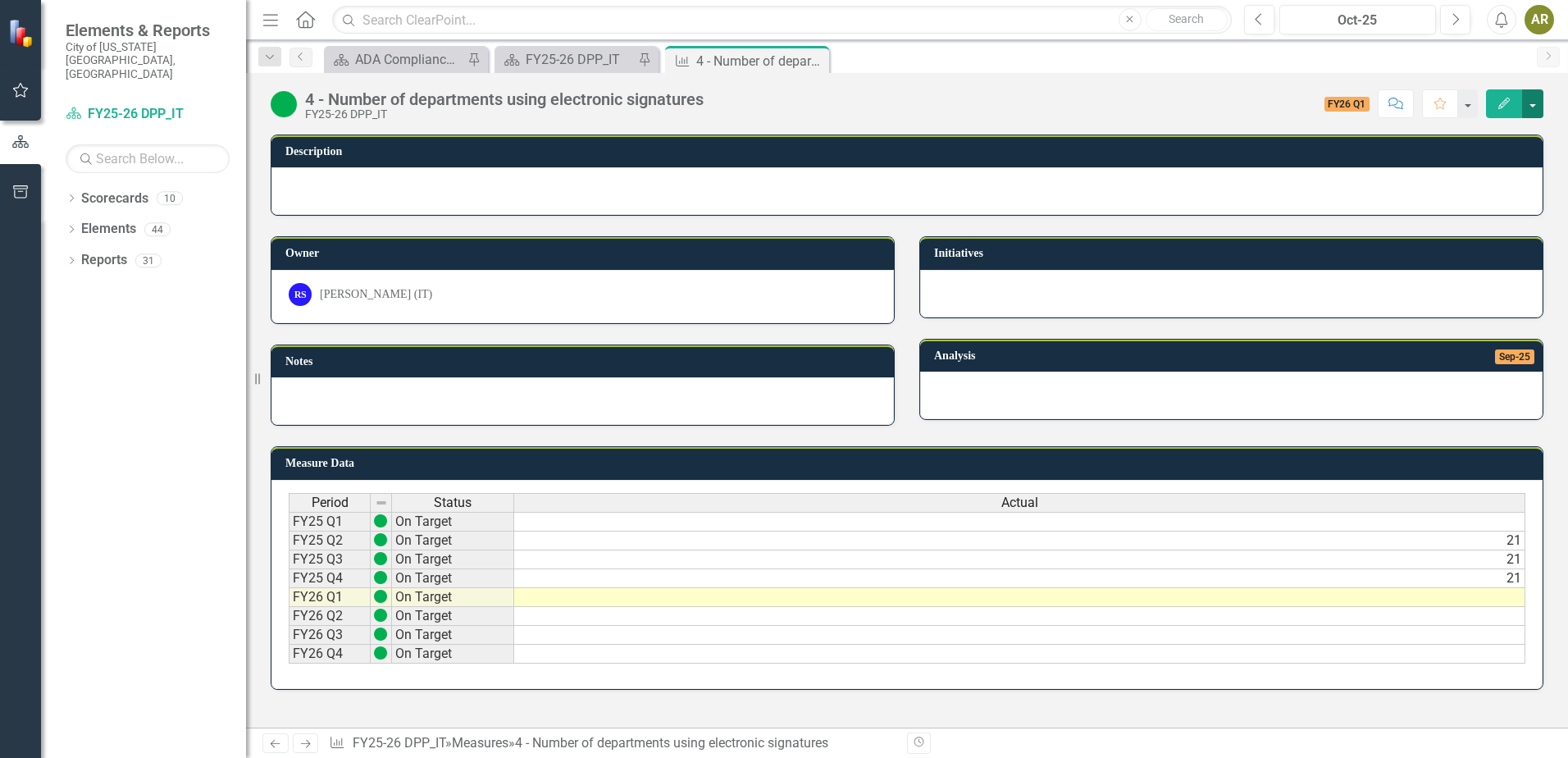
click at [1529, 115] on button "button" at bounding box center [1533, 103] width 22 height 29
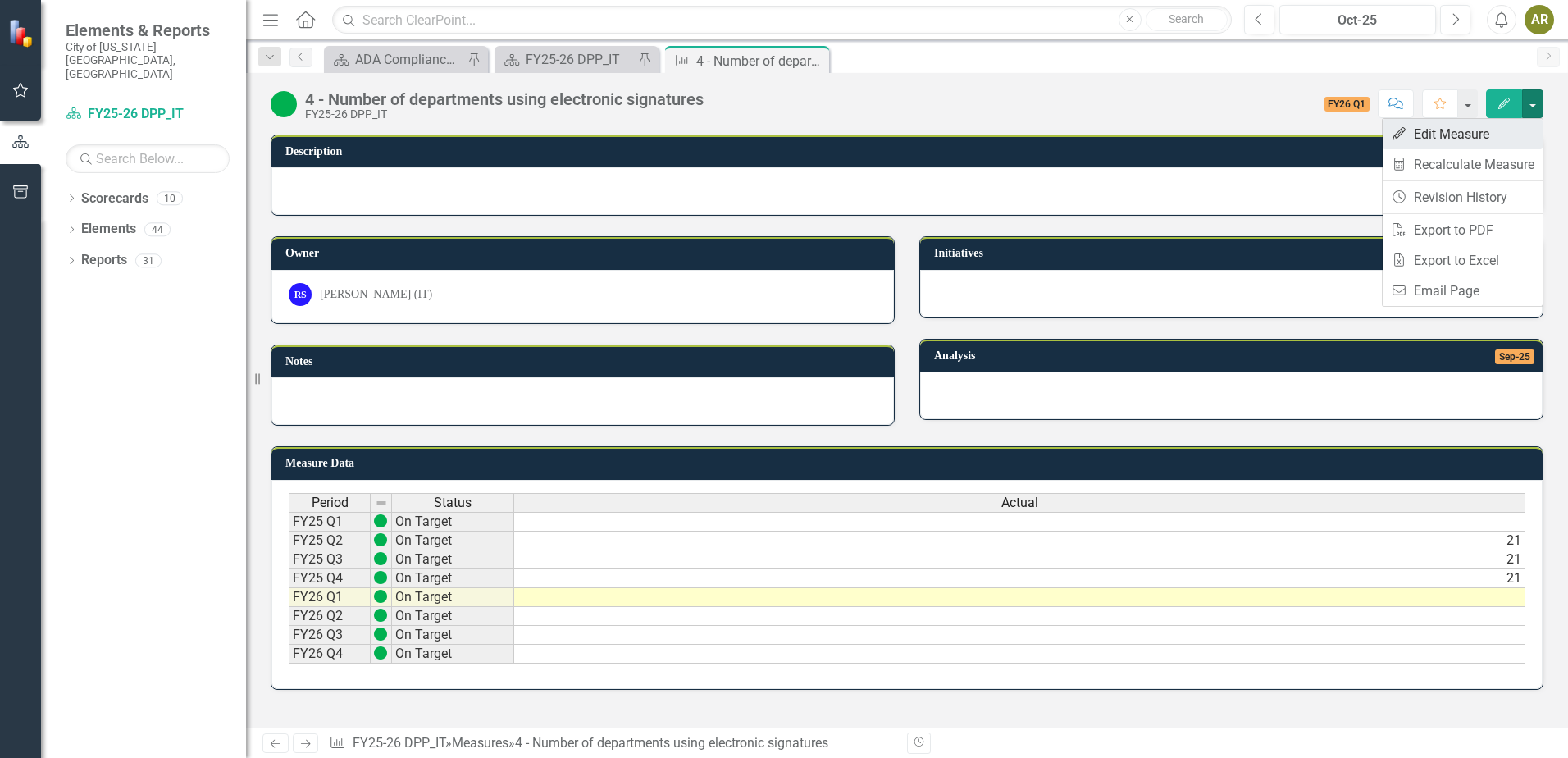
click at [1508, 135] on link "Edit Edit Measure" at bounding box center [1462, 134] width 160 height 31
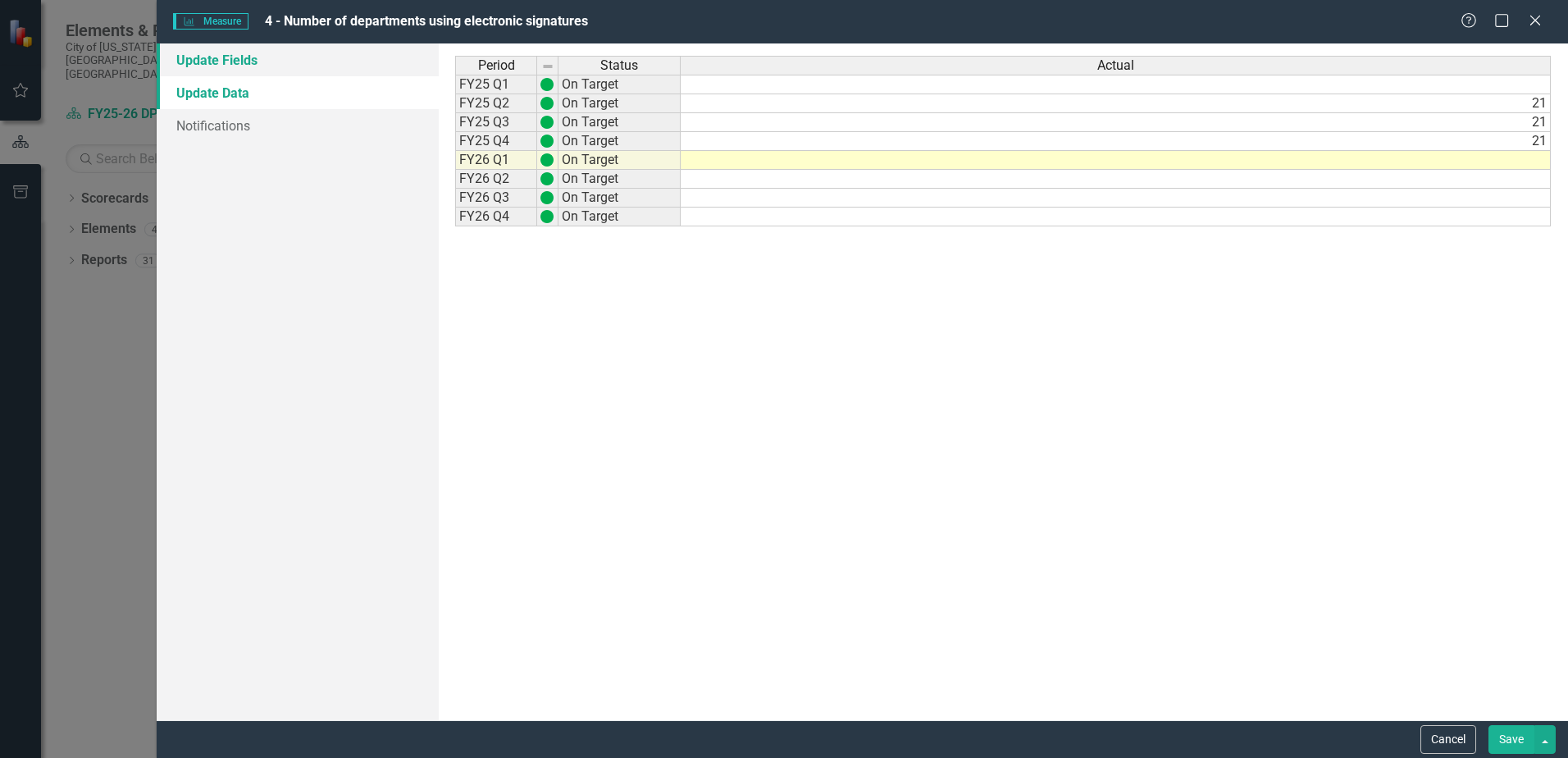
click at [317, 57] on link "Update Fields" at bounding box center [297, 60] width 282 height 33
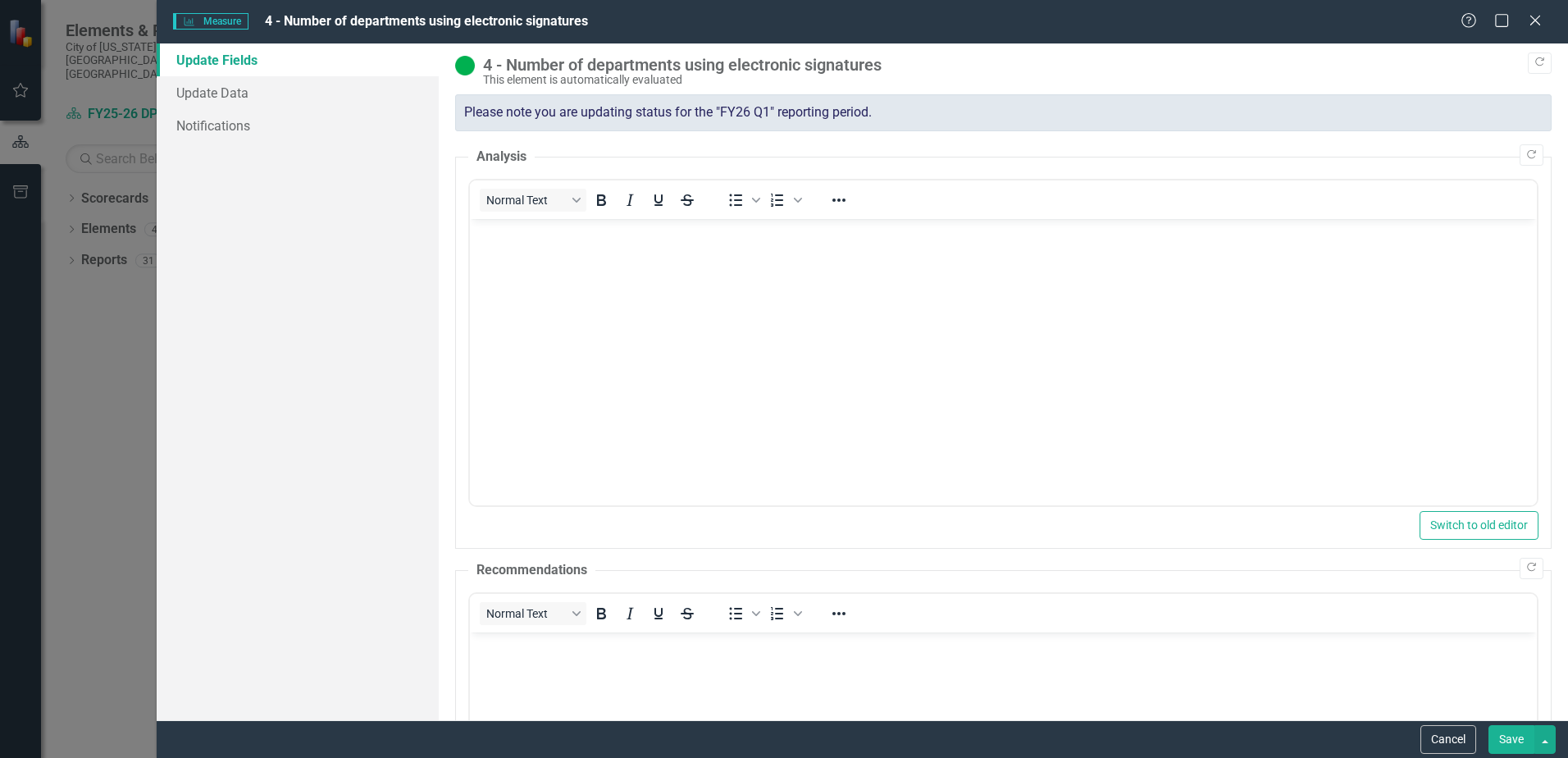
click at [724, 346] on body "Rich Text Area. Press ALT-0 for help." at bounding box center [1003, 342] width 1067 height 247
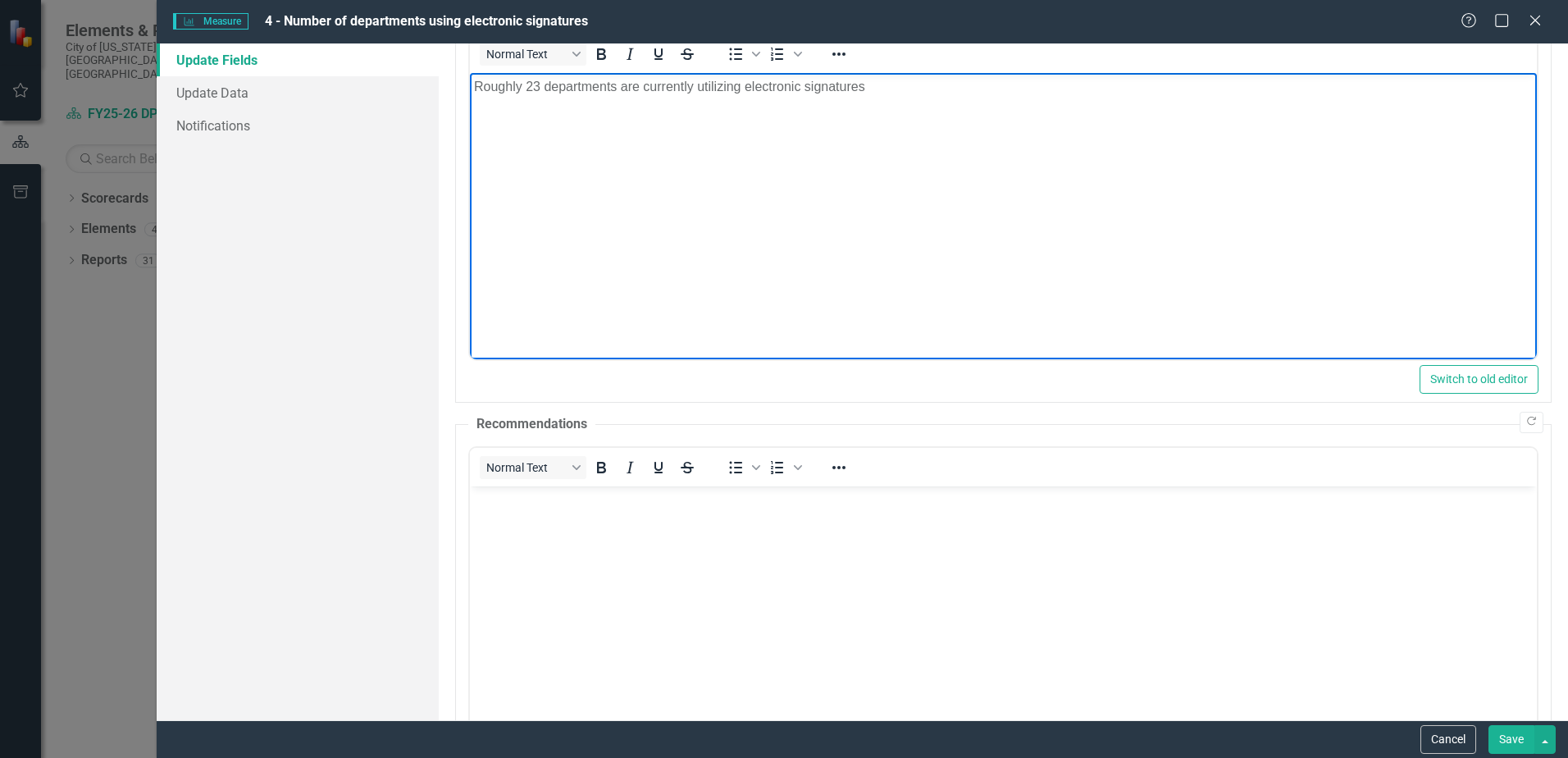
scroll to position [164, 0]
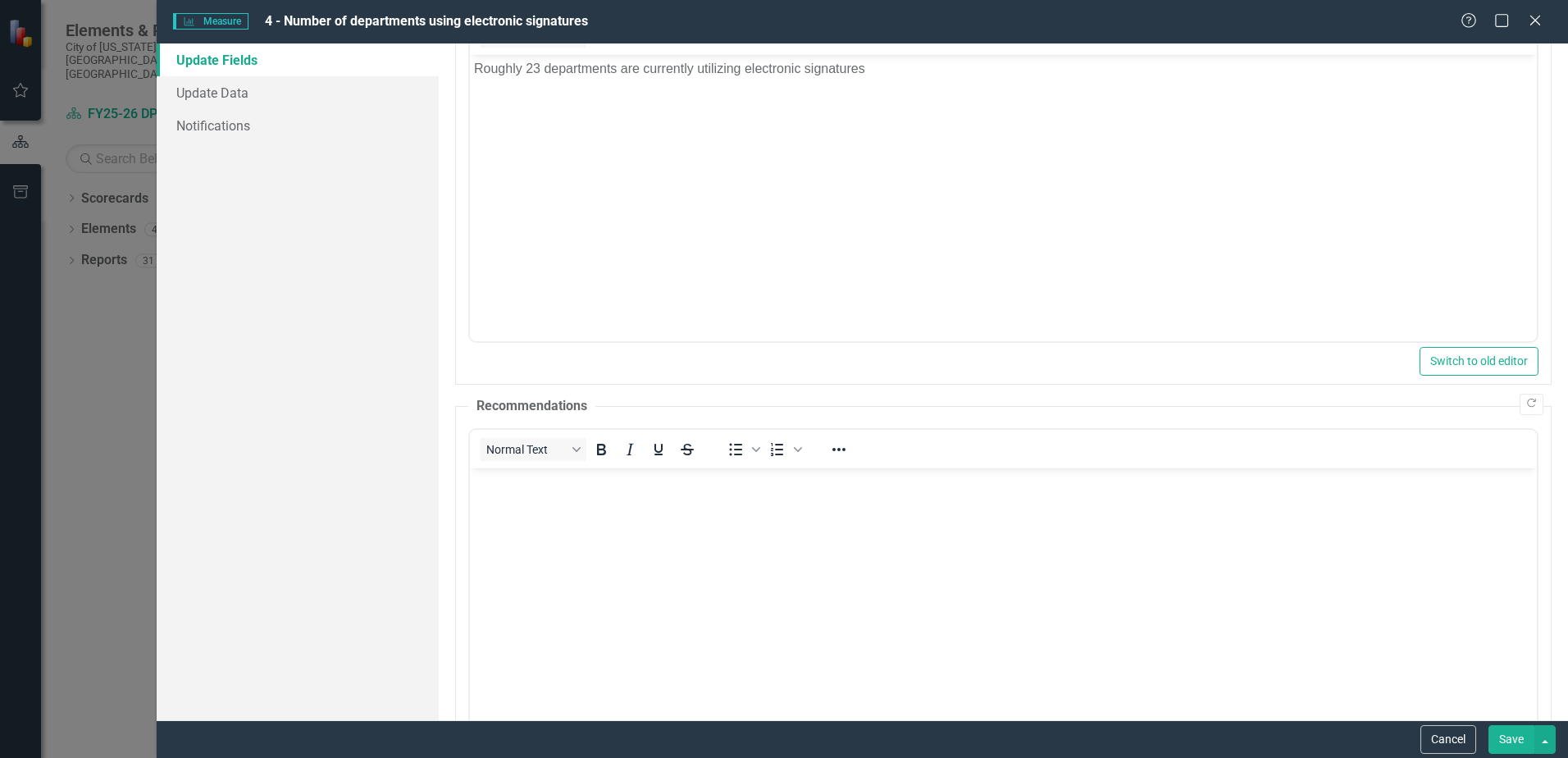
click at [1523, 736] on button "Save" at bounding box center [1512, 740] width 46 height 29
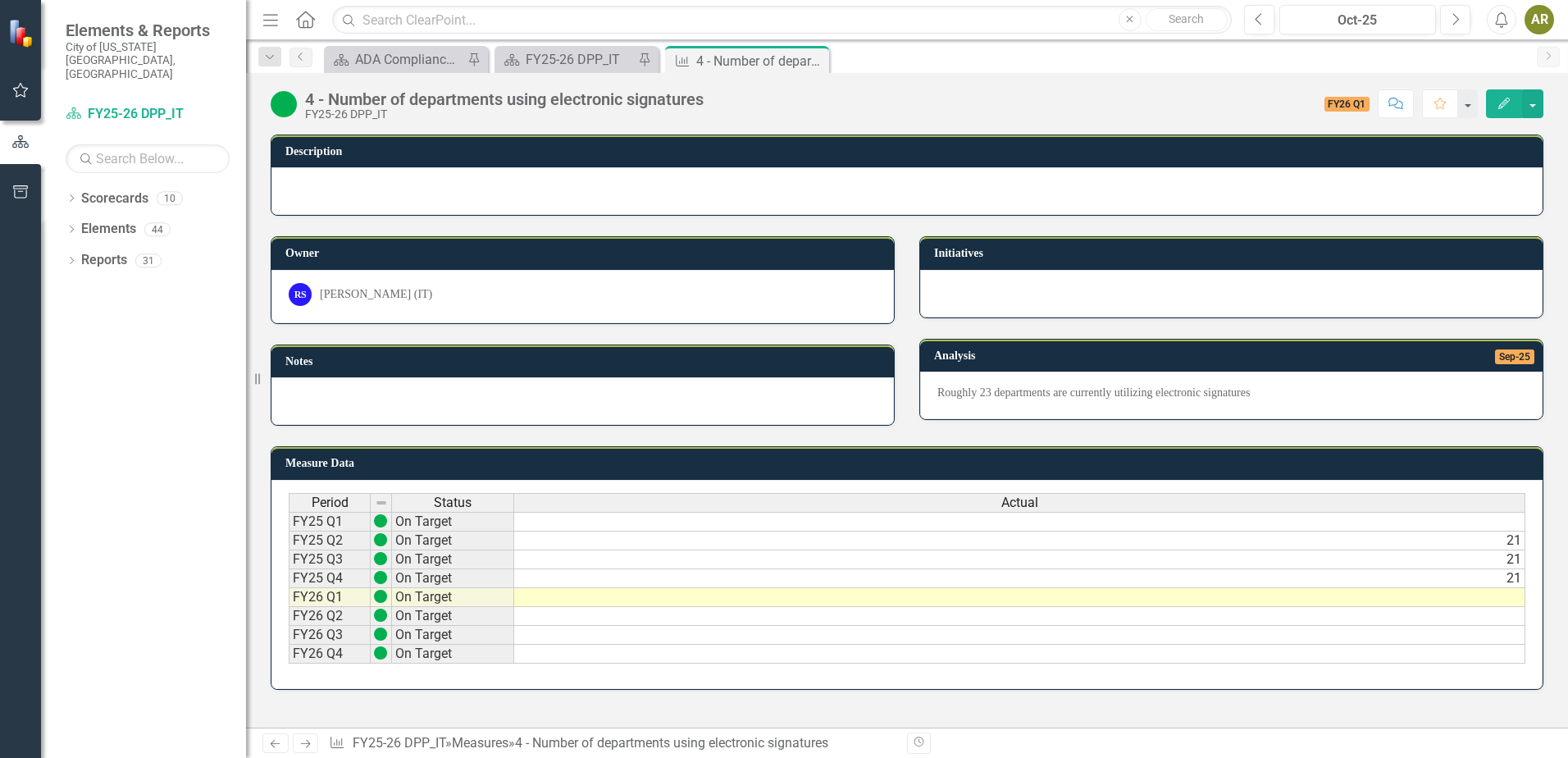
click at [0, 0] on div "Close" at bounding box center [0, 0] width 0 height 0
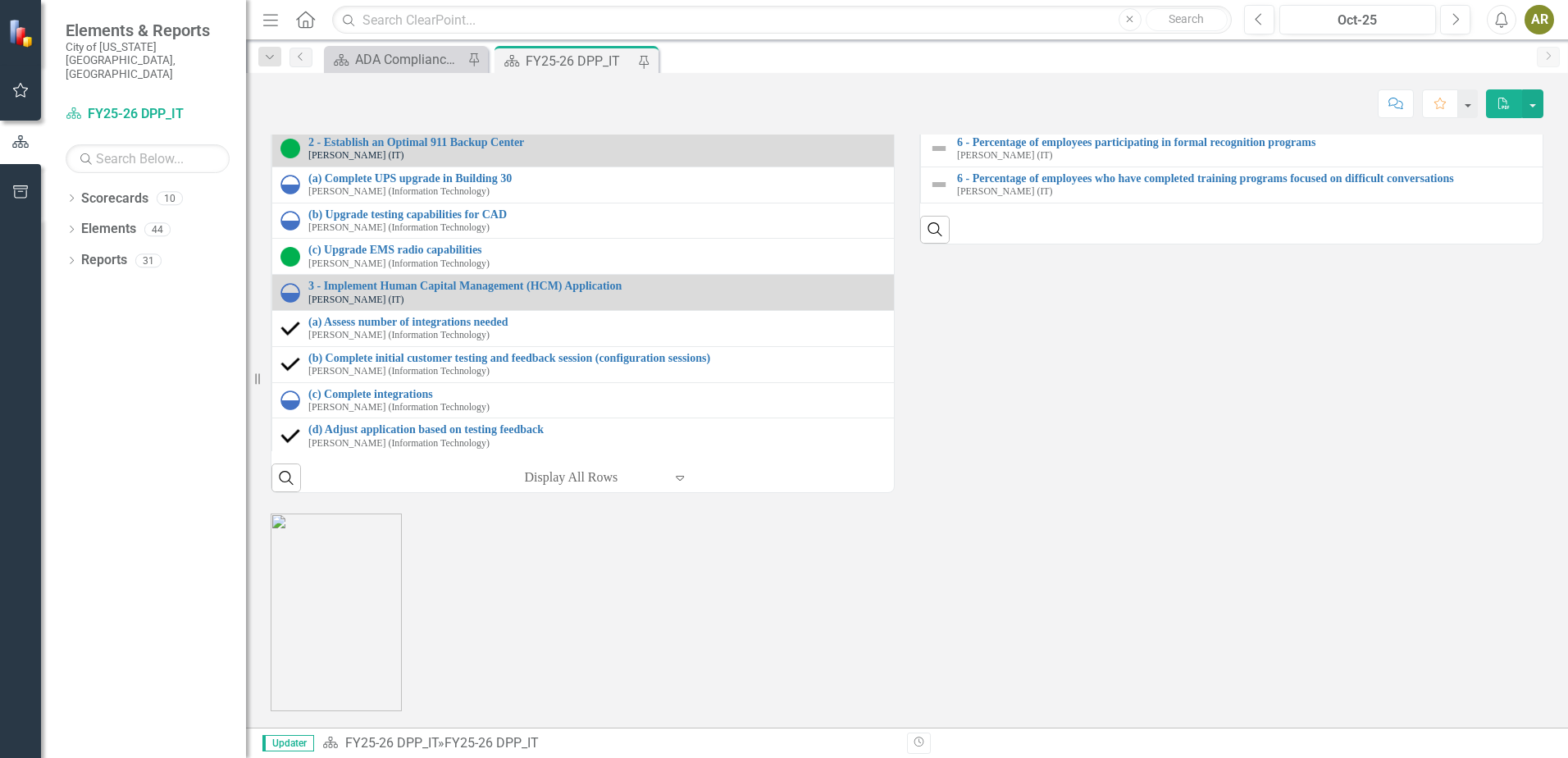
scroll to position [2139, 0]
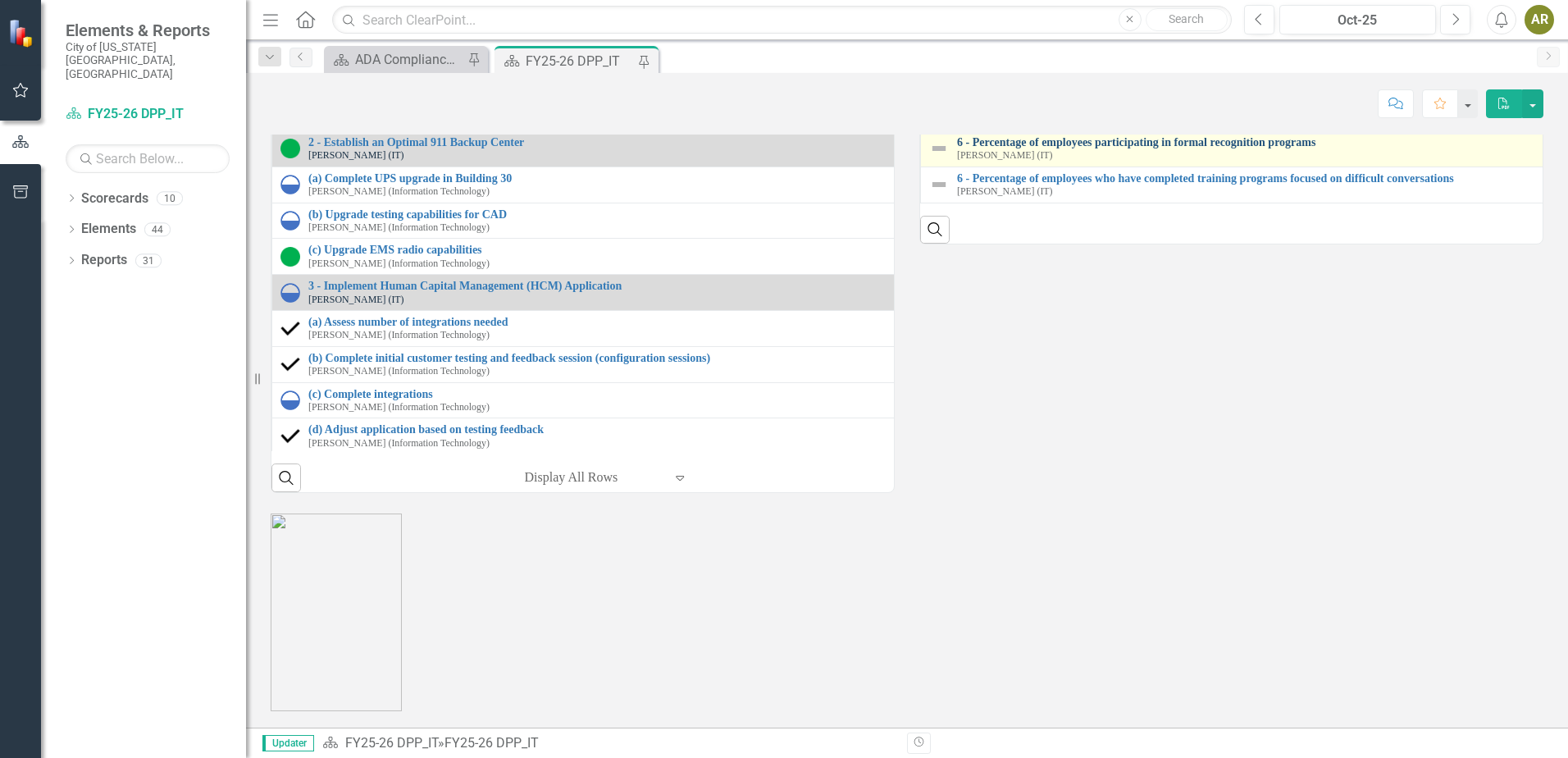
click at [1110, 149] on link "6 - Percentage of employees participating in formal recognition programs" at bounding box center [1575, 142] width 1234 height 12
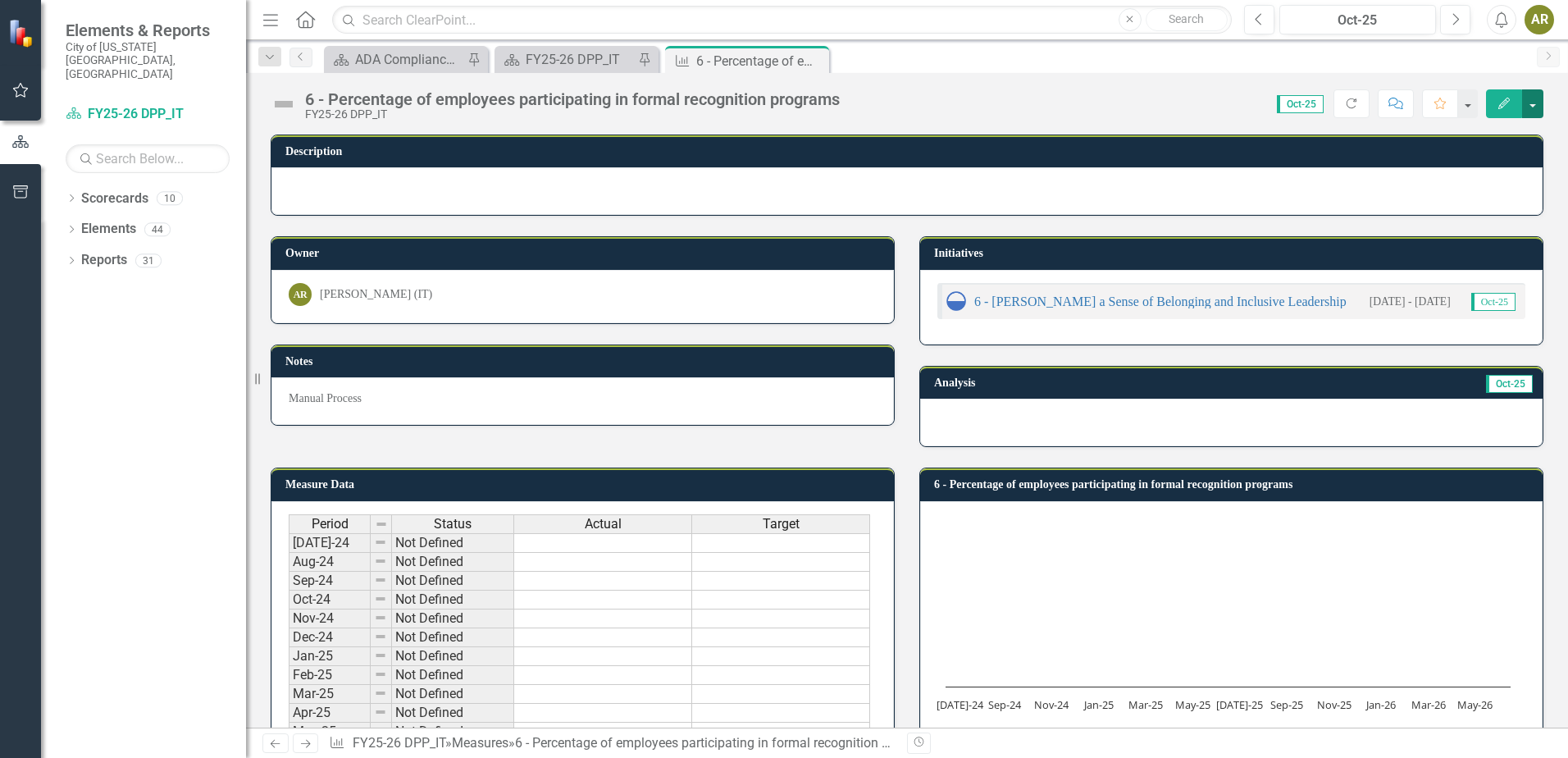
click at [1538, 101] on button "button" at bounding box center [1533, 103] width 22 height 29
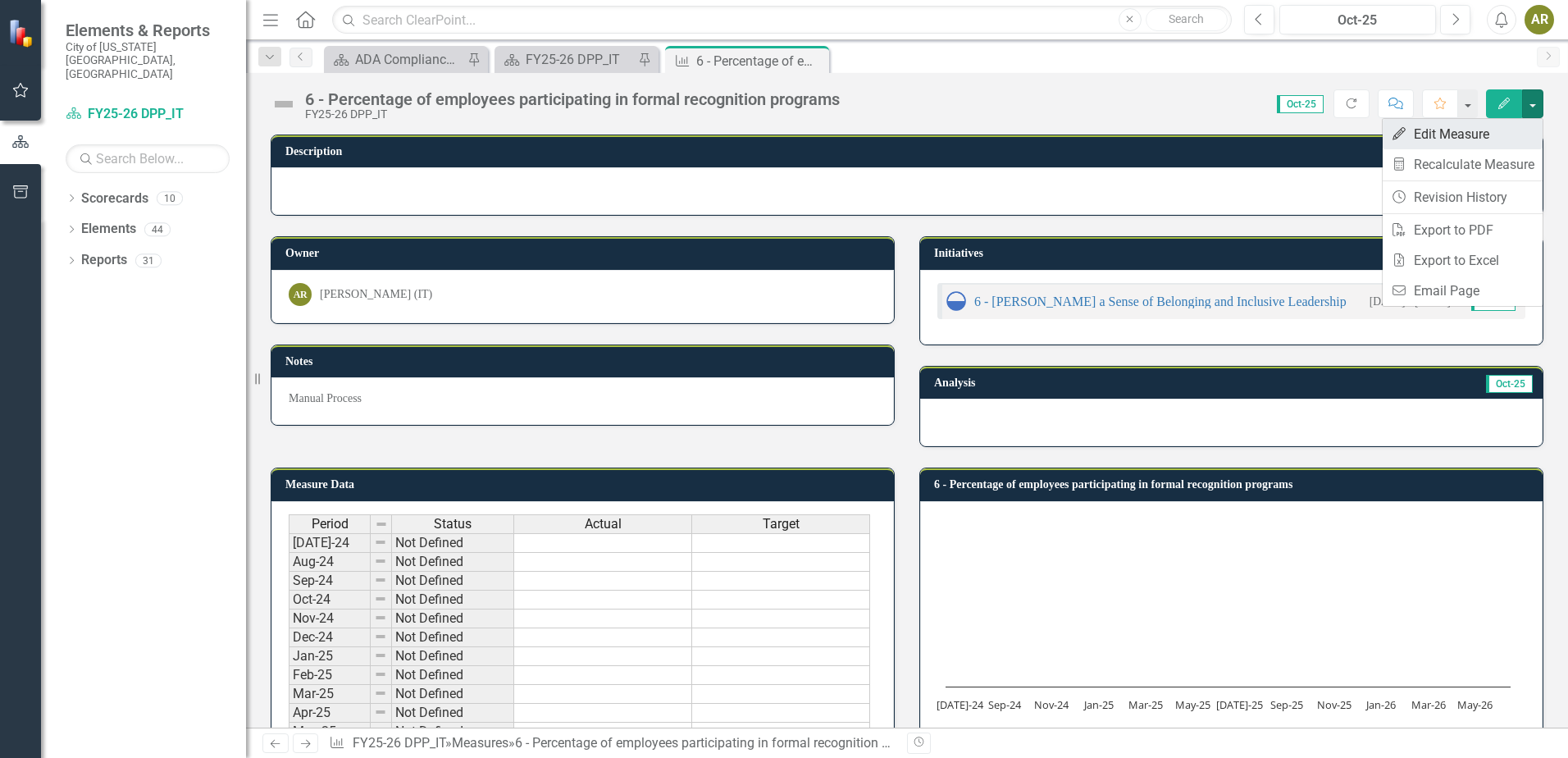
click at [1513, 128] on link "Edit Edit Measure" at bounding box center [1462, 134] width 160 height 31
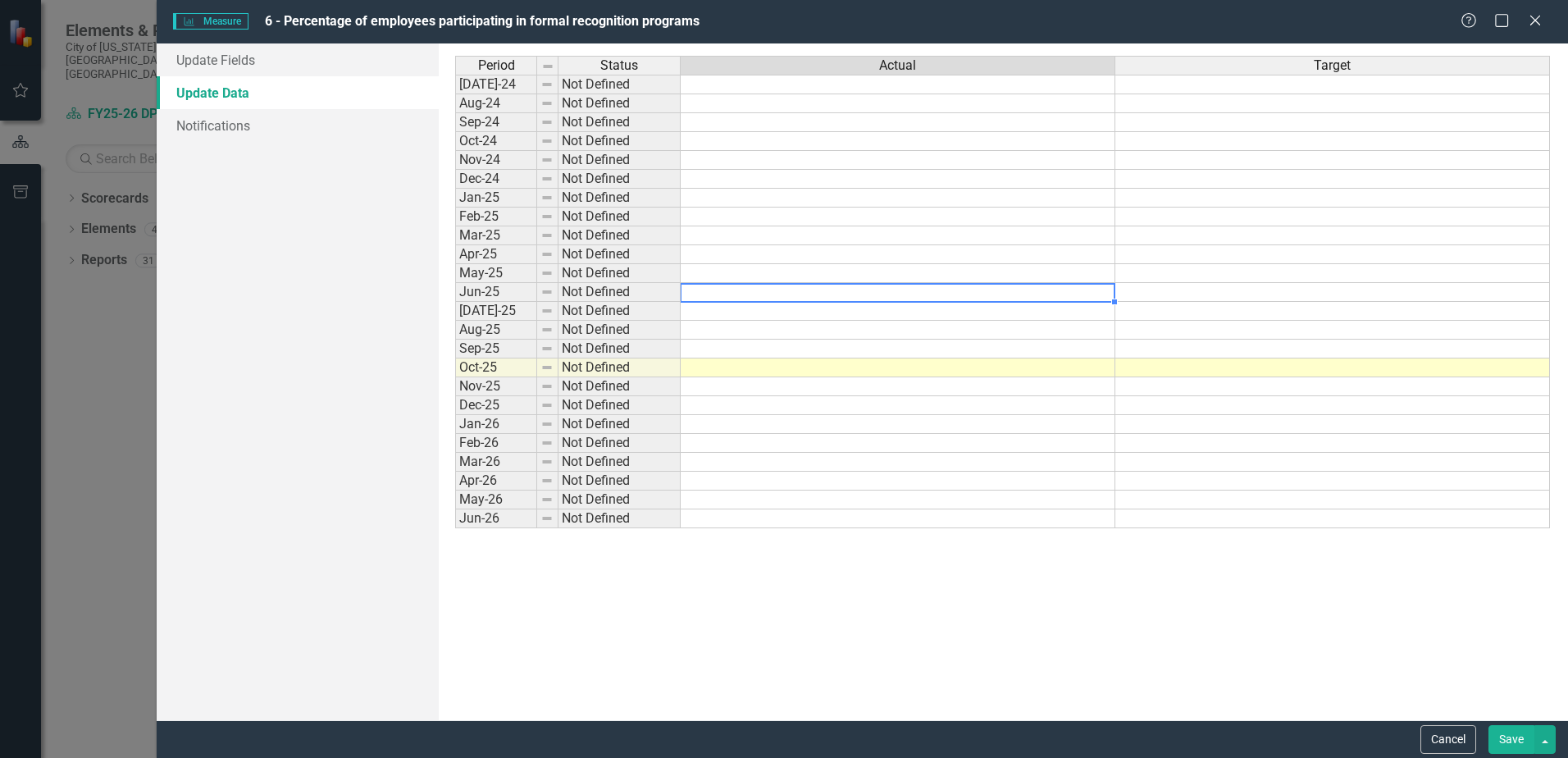
click at [781, 296] on td at bounding box center [898, 292] width 435 height 19
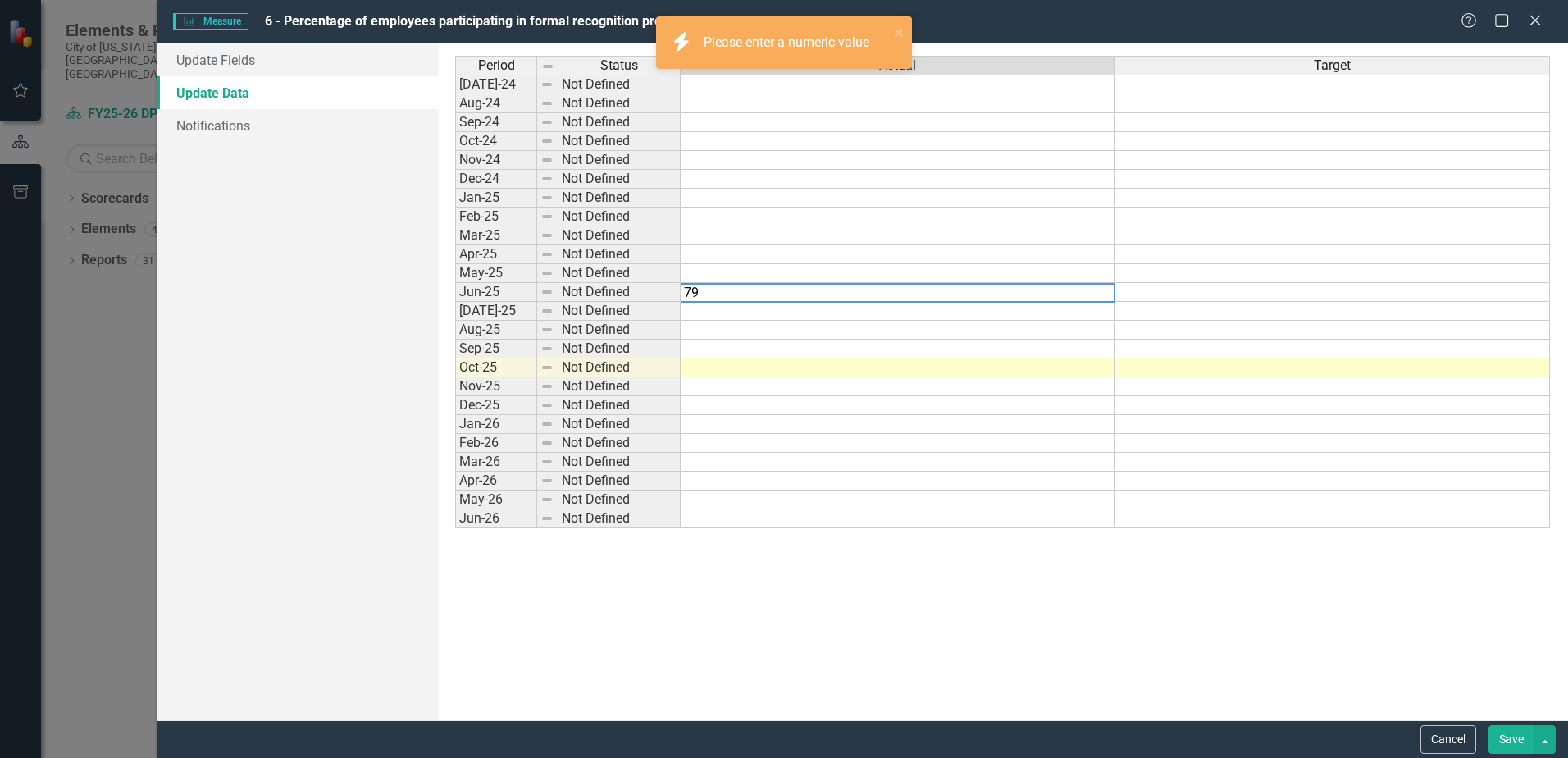
click at [1181, 290] on td at bounding box center [1333, 292] width 435 height 19
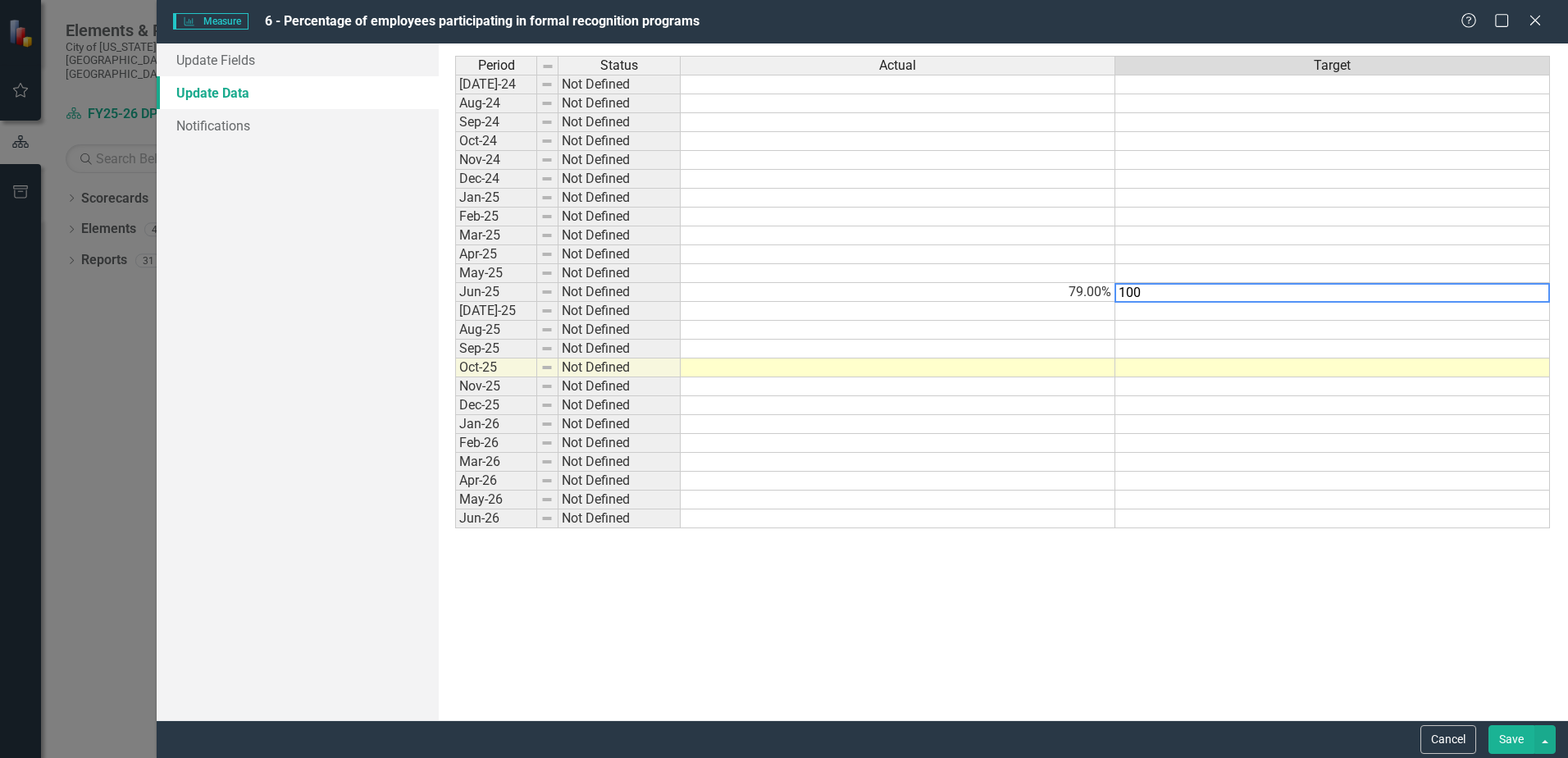
click at [1134, 401] on td at bounding box center [1333, 405] width 435 height 19
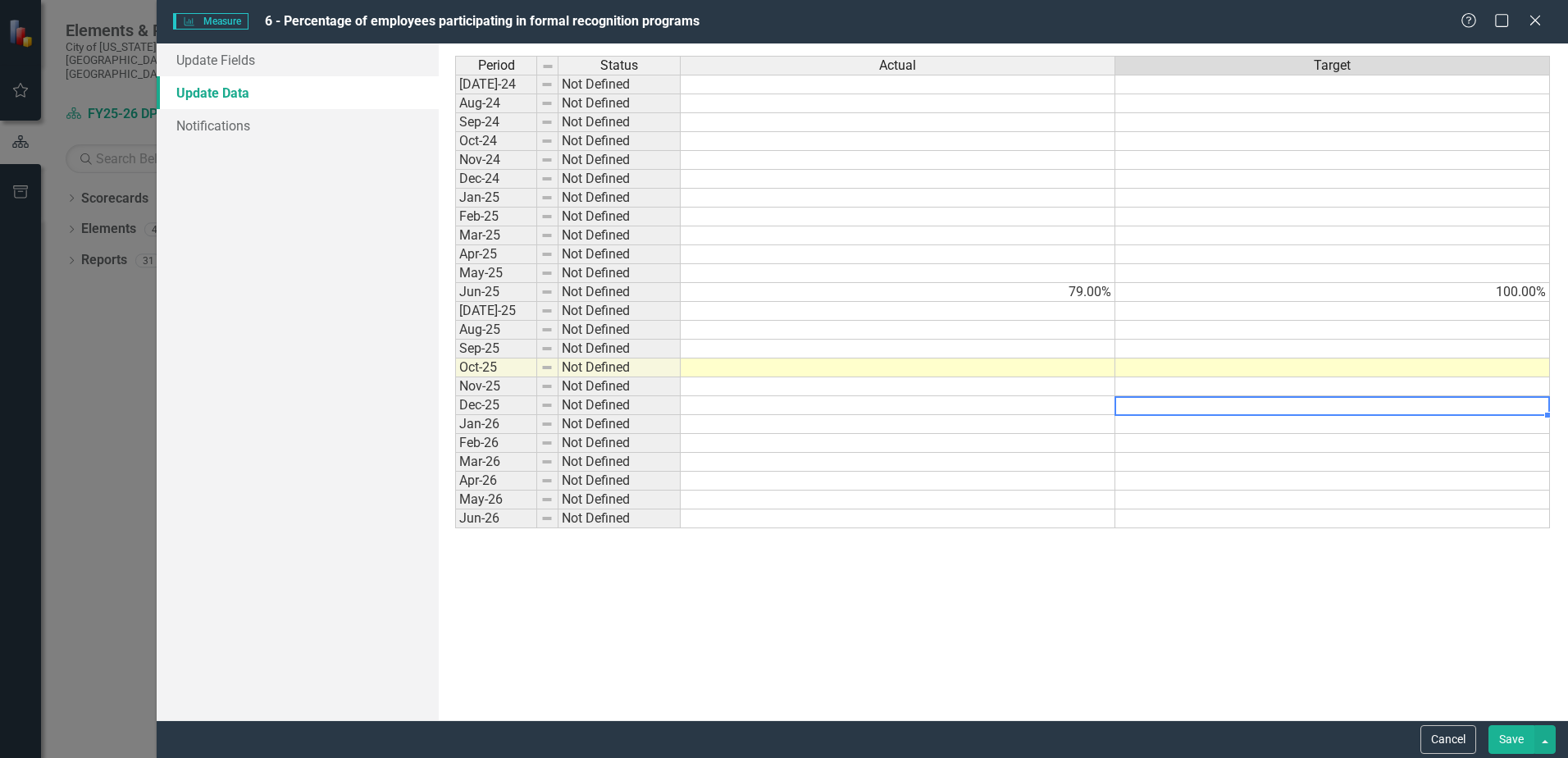
click at [1028, 314] on td at bounding box center [898, 311] width 435 height 19
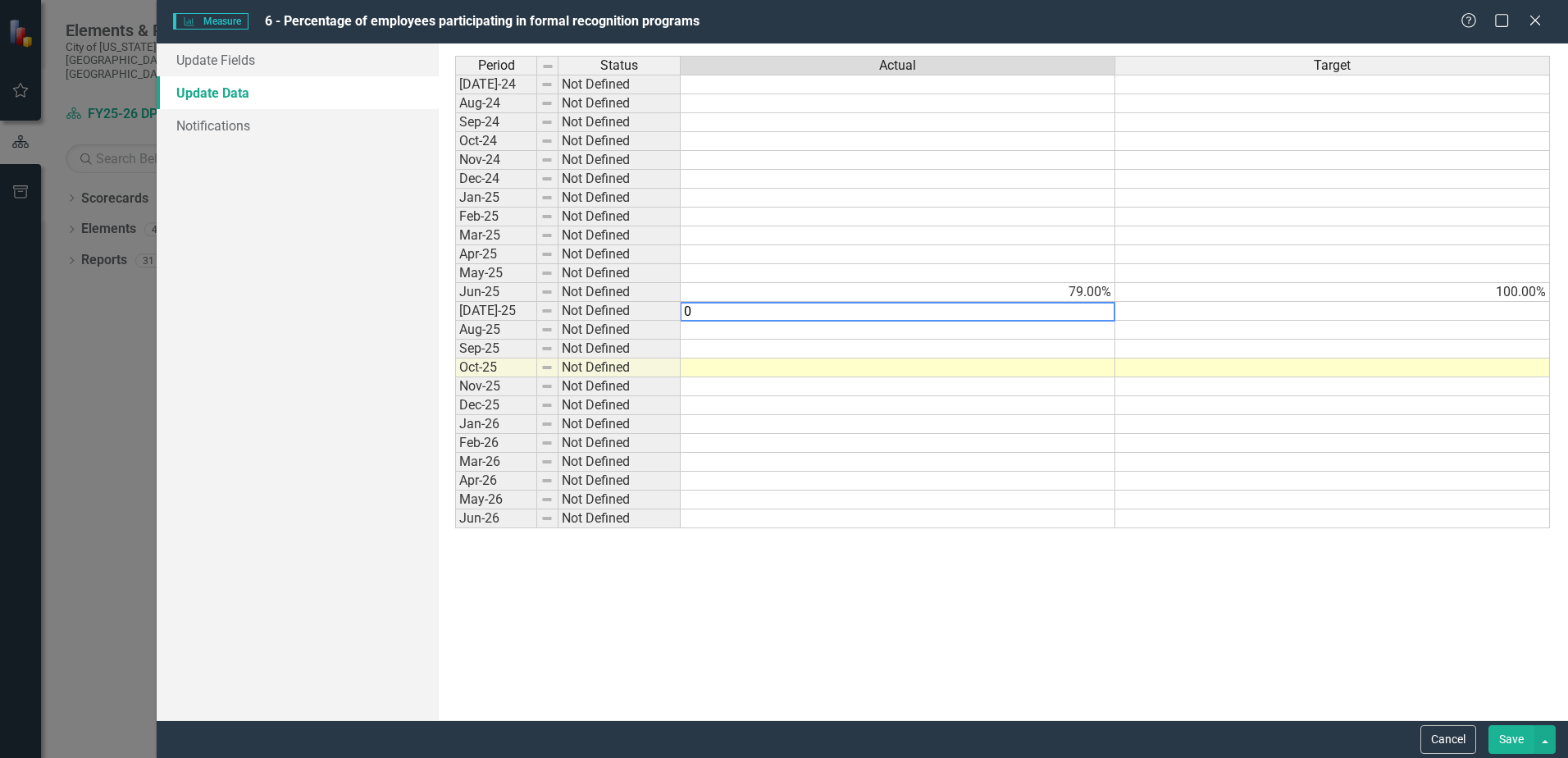
click at [1201, 314] on td at bounding box center [1333, 311] width 435 height 19
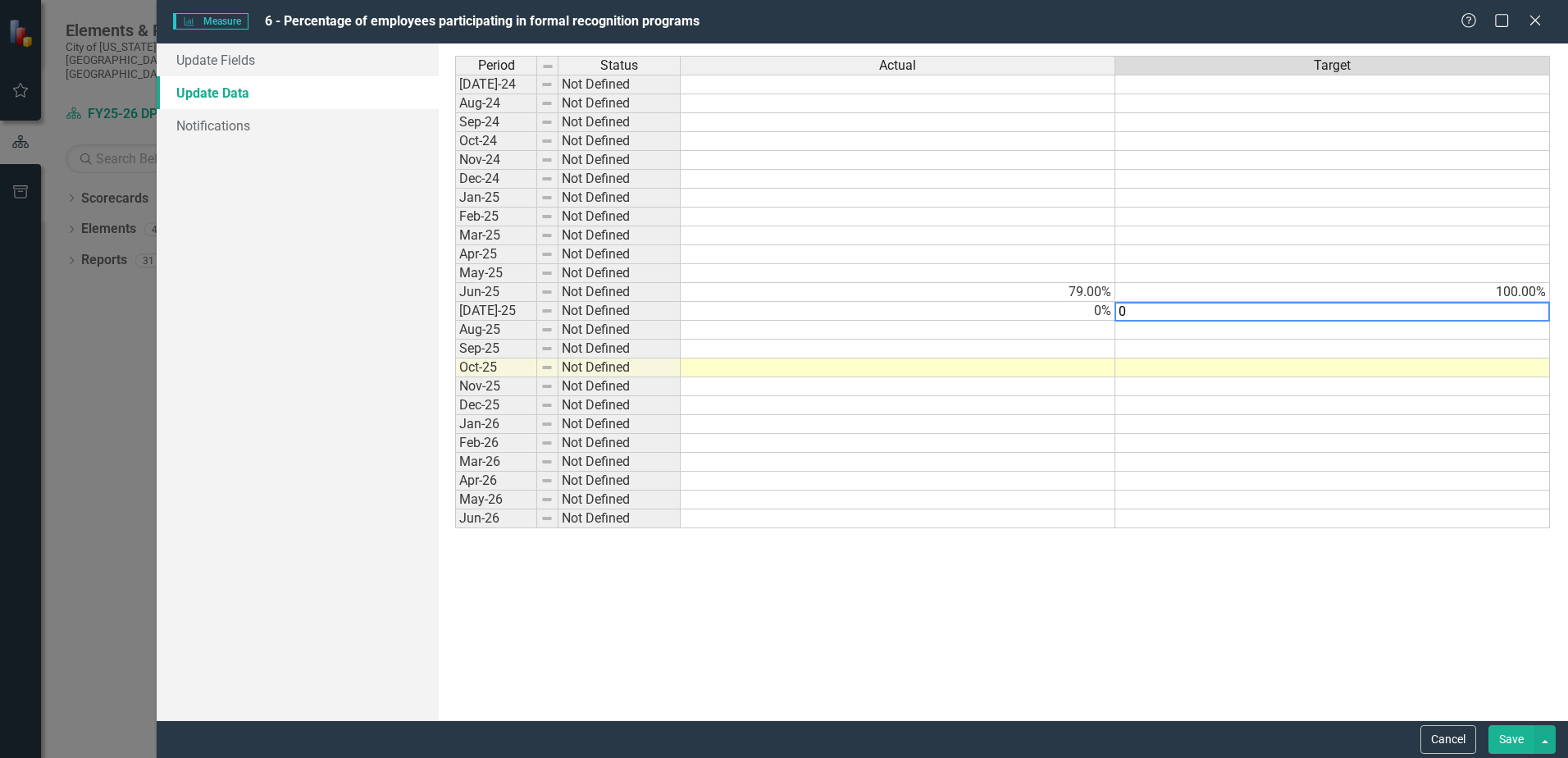
click at [1097, 334] on td at bounding box center [898, 330] width 435 height 19
click at [1224, 333] on td at bounding box center [1333, 330] width 435 height 19
click at [1086, 350] on td at bounding box center [898, 349] width 435 height 19
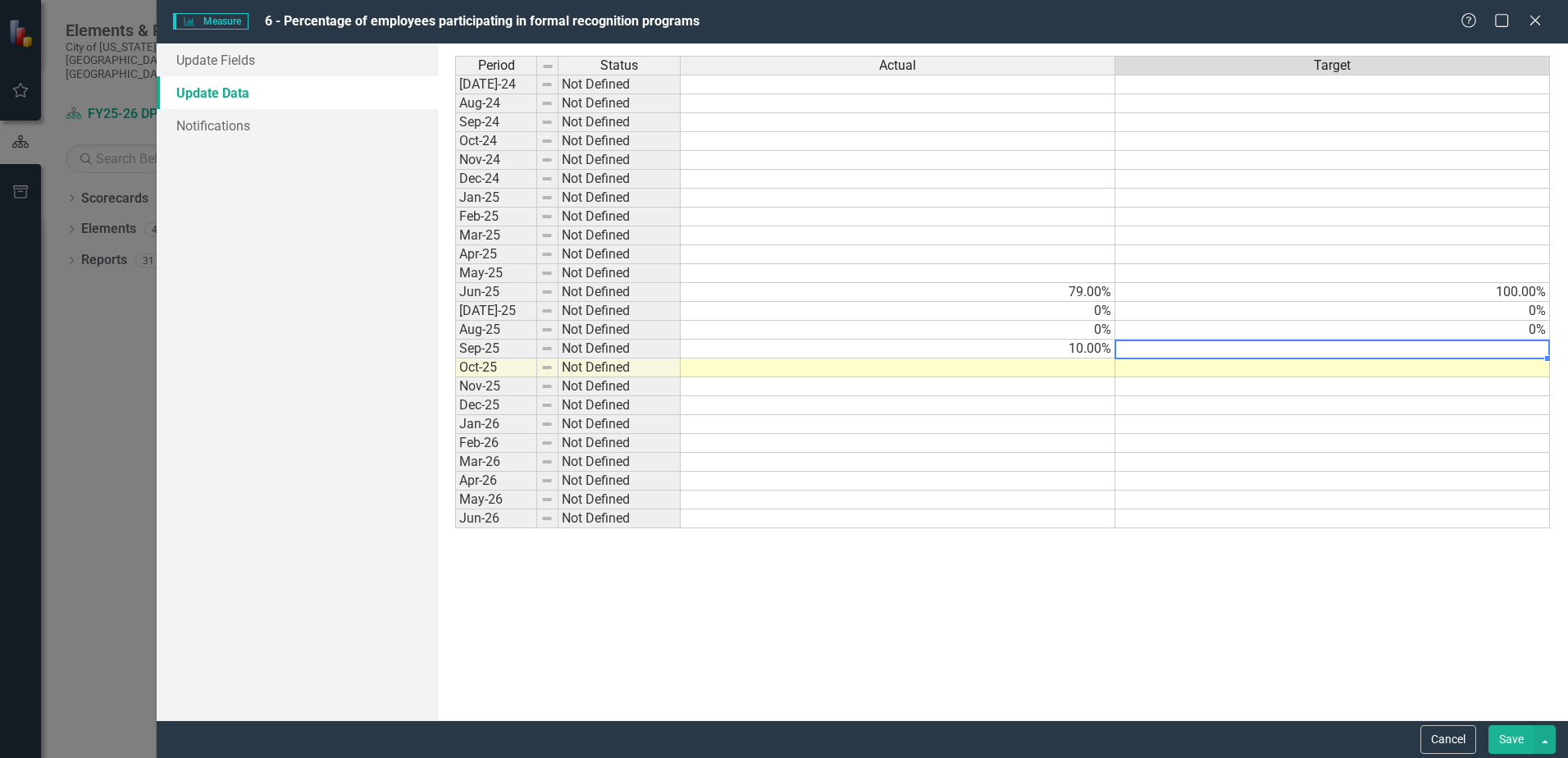
click at [1332, 347] on td at bounding box center [1333, 349] width 435 height 19
type textarea "1"
type textarea "50"
click at [1320, 543] on div "Period Status Actual Target [DATE]-24 Not Defined Aug-24 Not Defined Sep-24 Not…" at bounding box center [1002, 381] width 1096 height 653
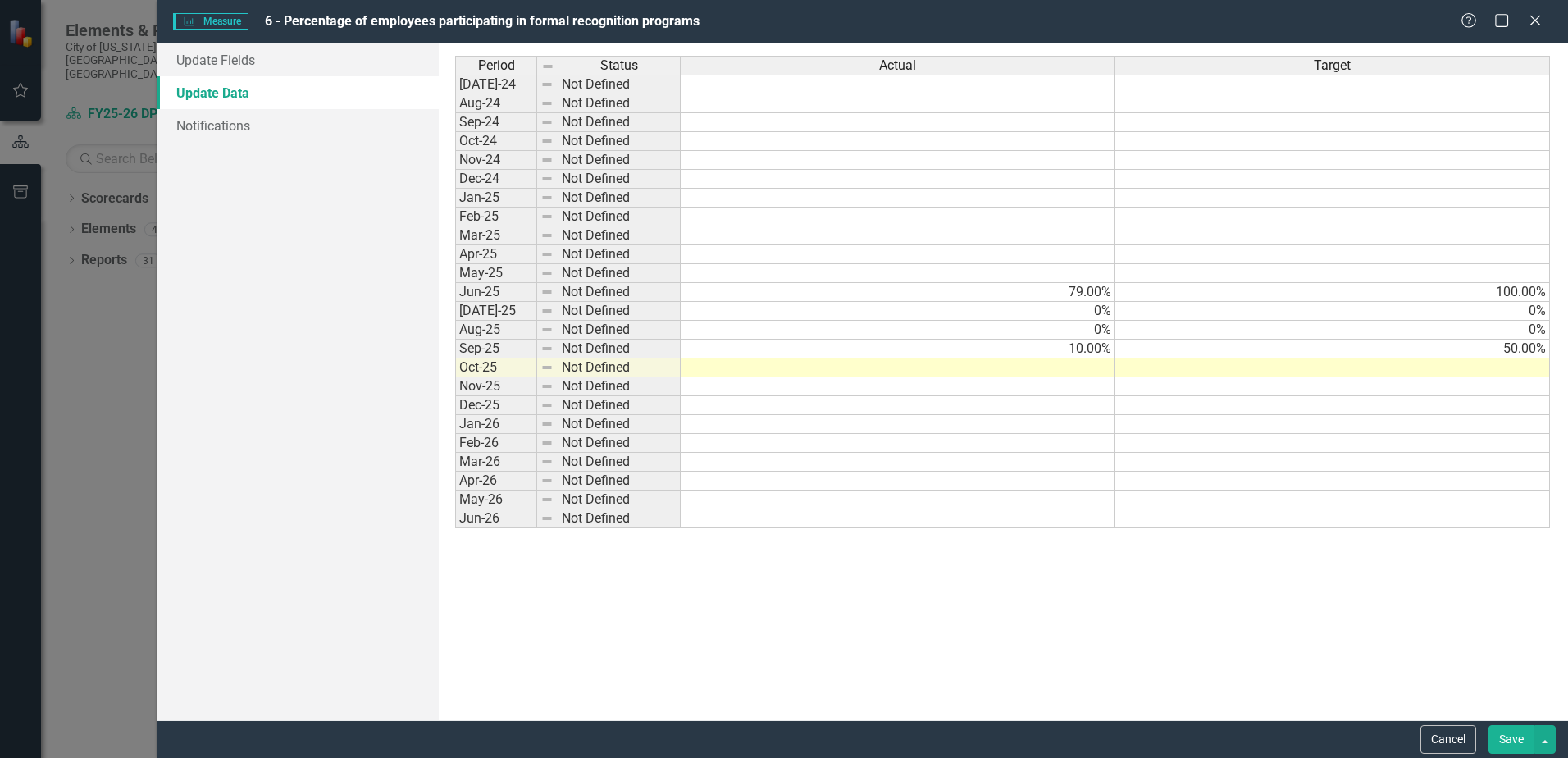
click at [1520, 739] on button "Save" at bounding box center [1512, 740] width 46 height 29
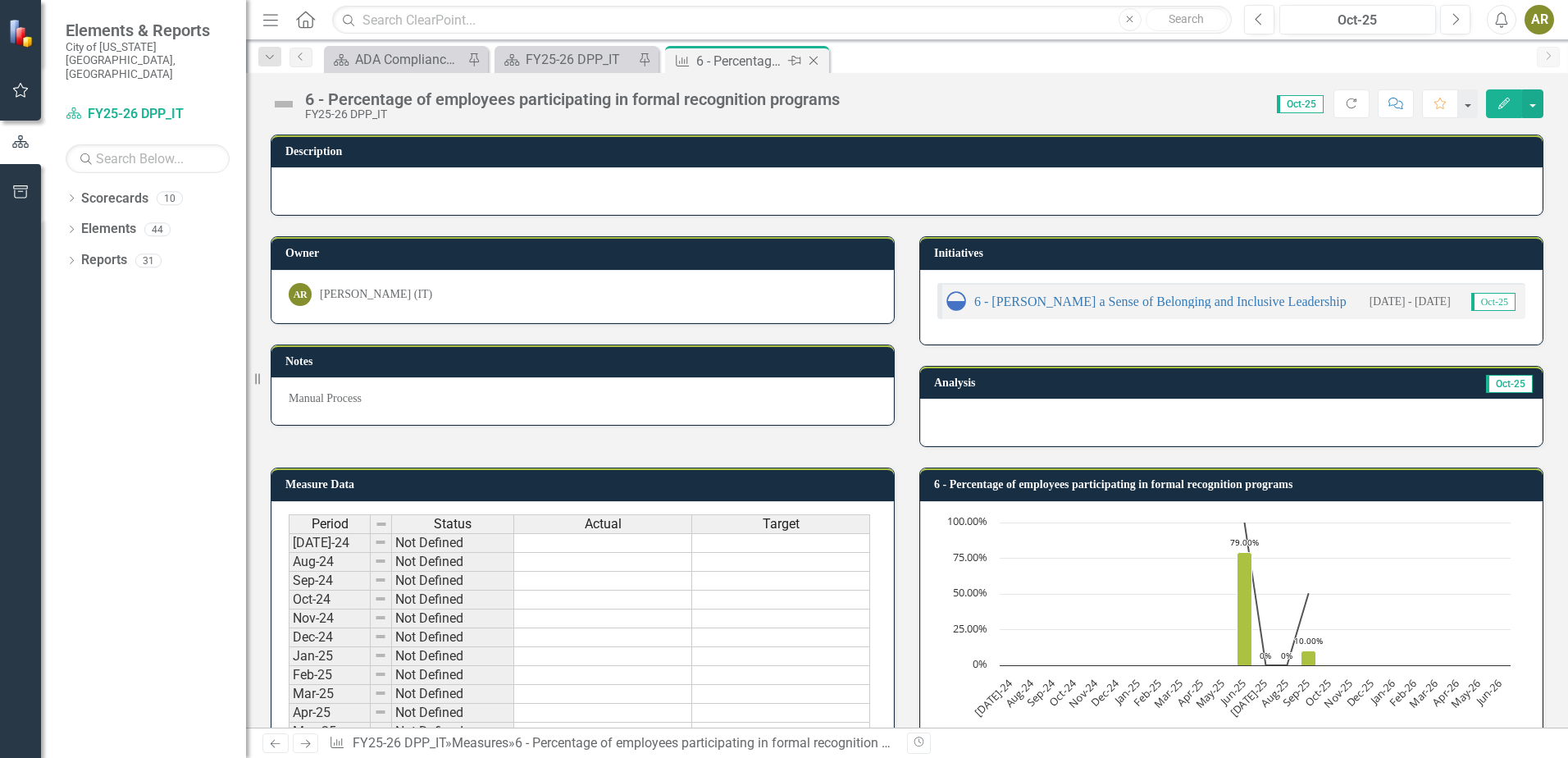
click at [815, 60] on icon at bounding box center [814, 60] width 9 height 9
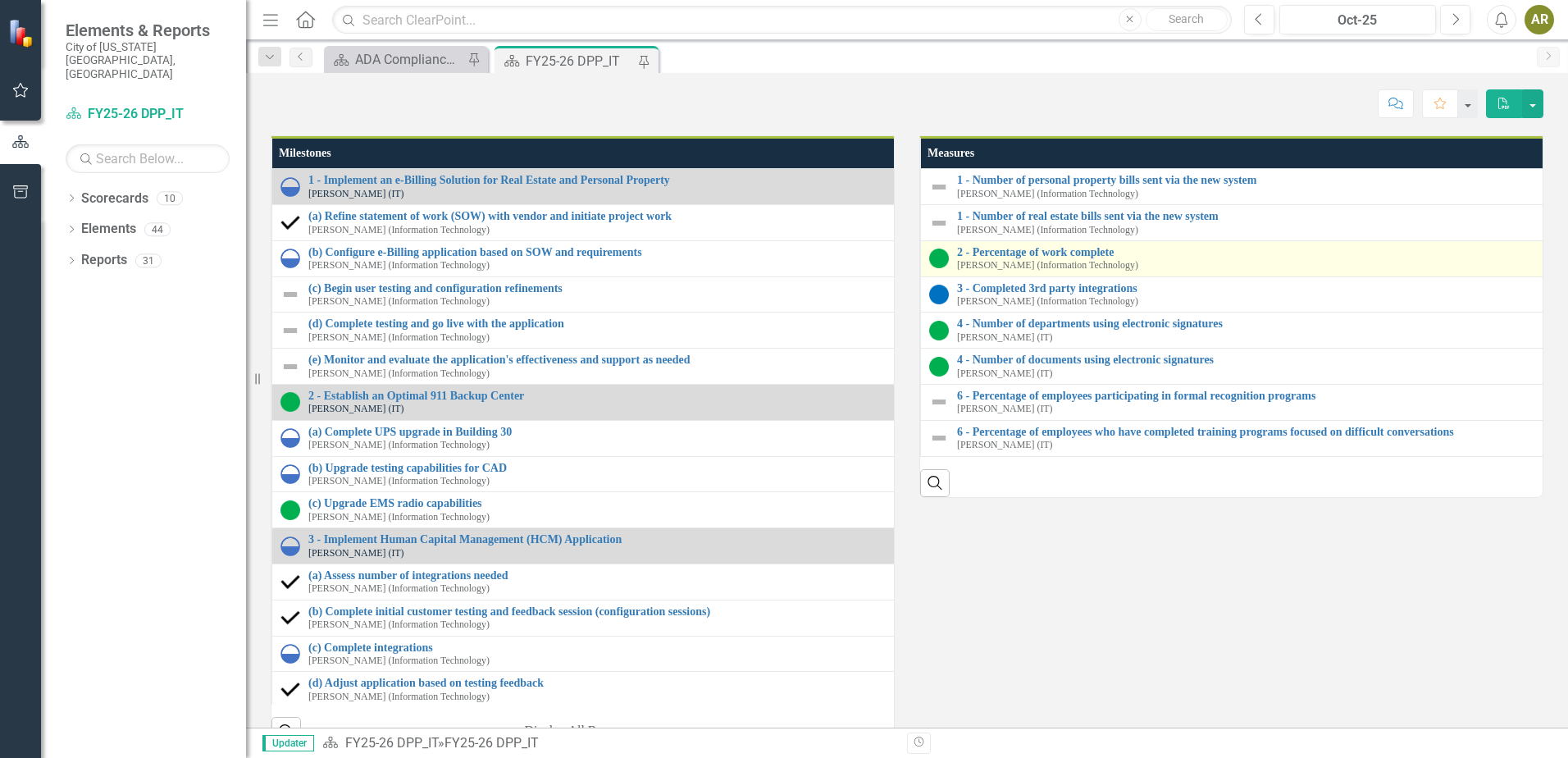
scroll to position [2216, 0]
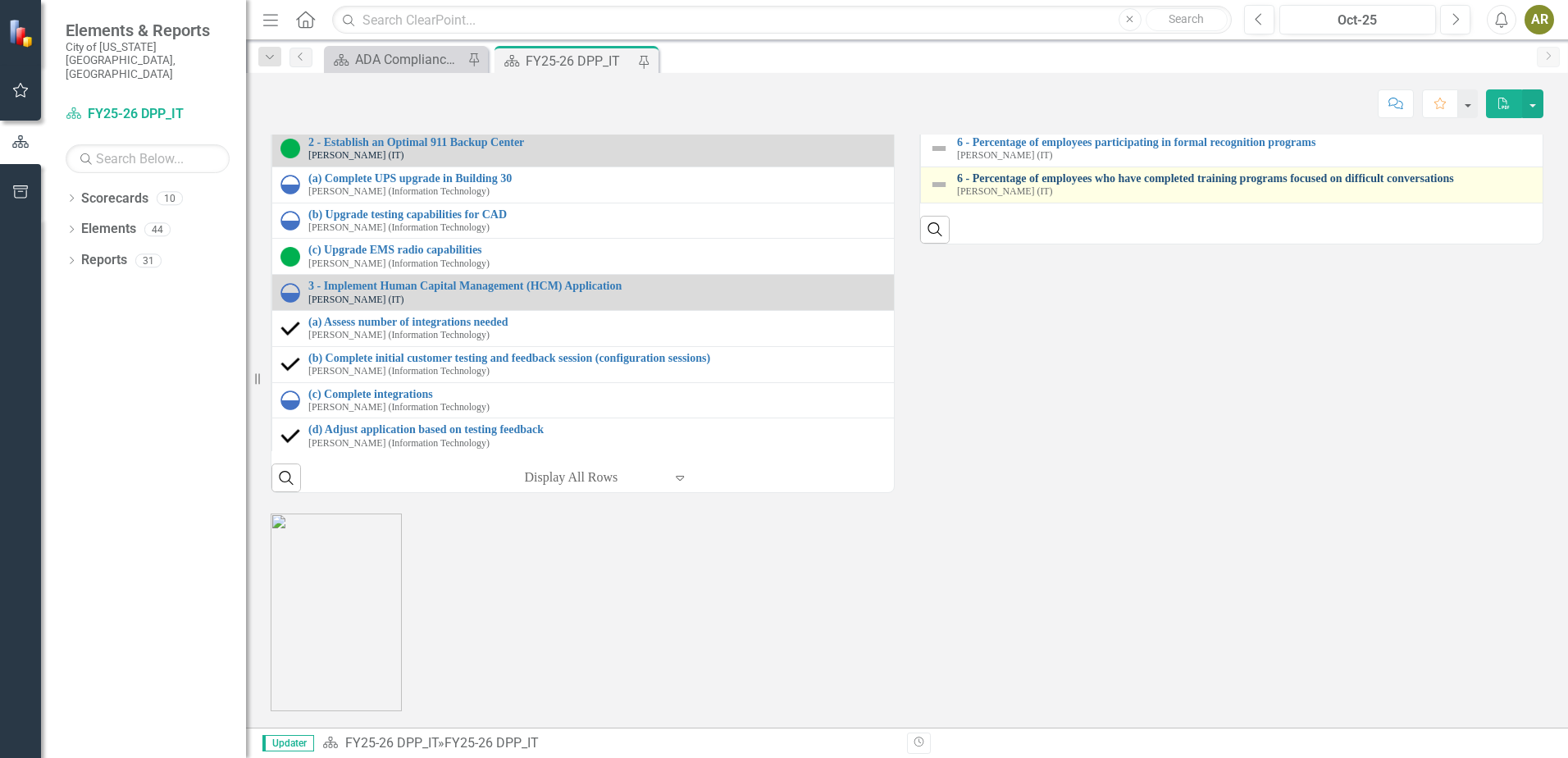
click at [1147, 185] on link "6 - Percentage of employees who have completed training programs focused on dif…" at bounding box center [1577, 178] width 1240 height 12
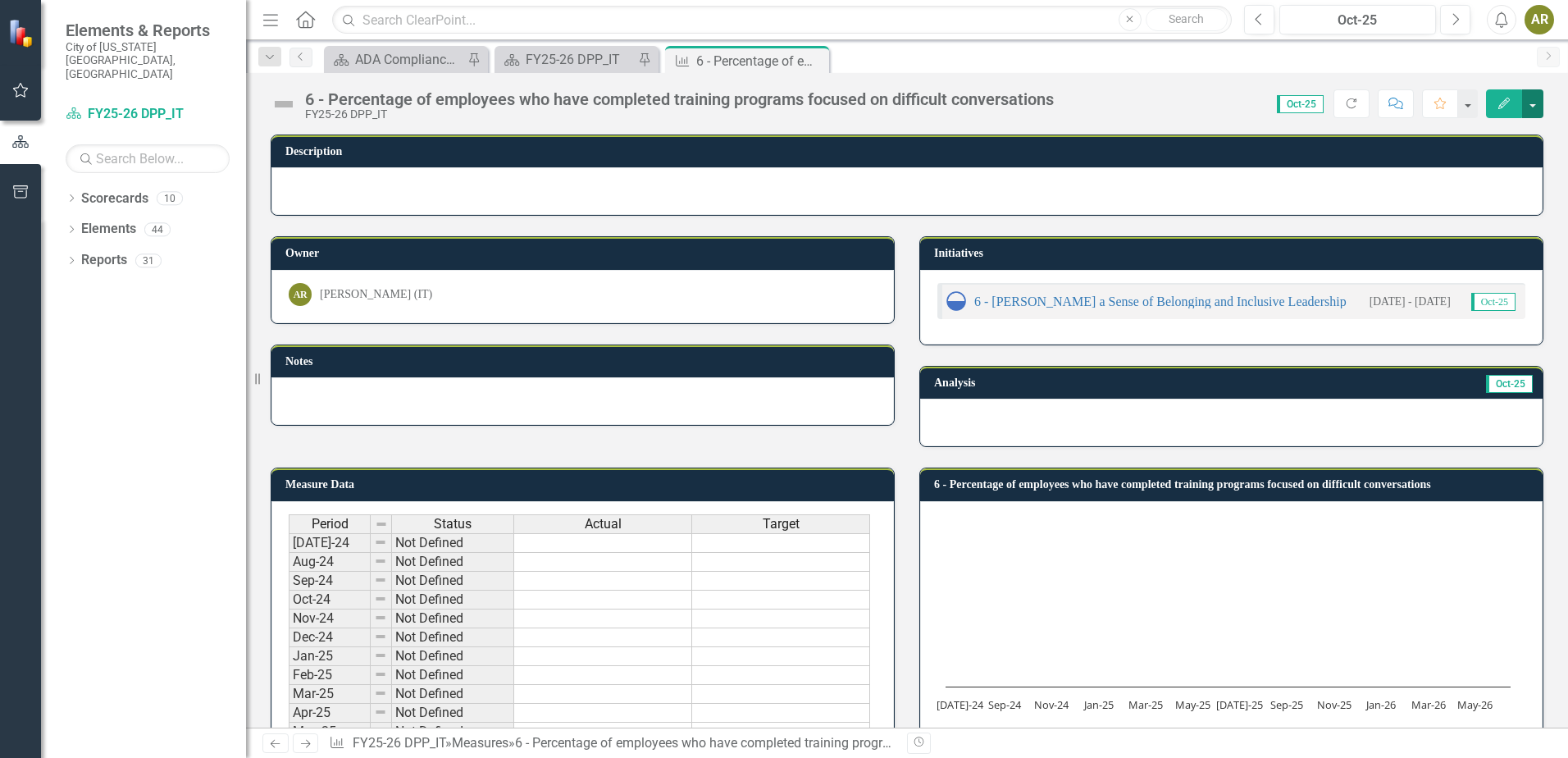
click at [1527, 108] on button "button" at bounding box center [1533, 103] width 22 height 29
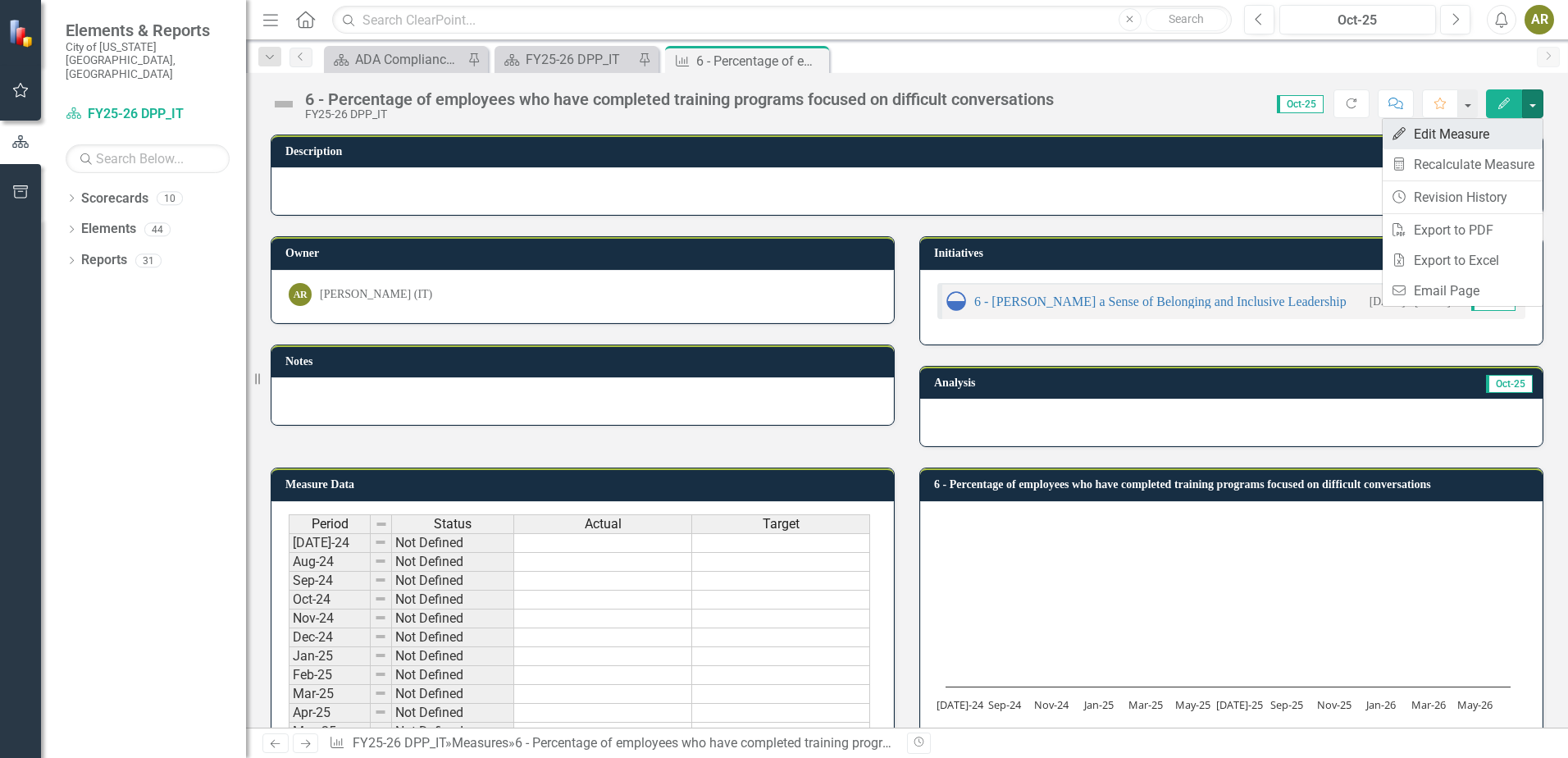
click at [1514, 121] on link "Edit Edit Measure" at bounding box center [1462, 134] width 160 height 31
